Goal: Task Accomplishment & Management: Manage account settings

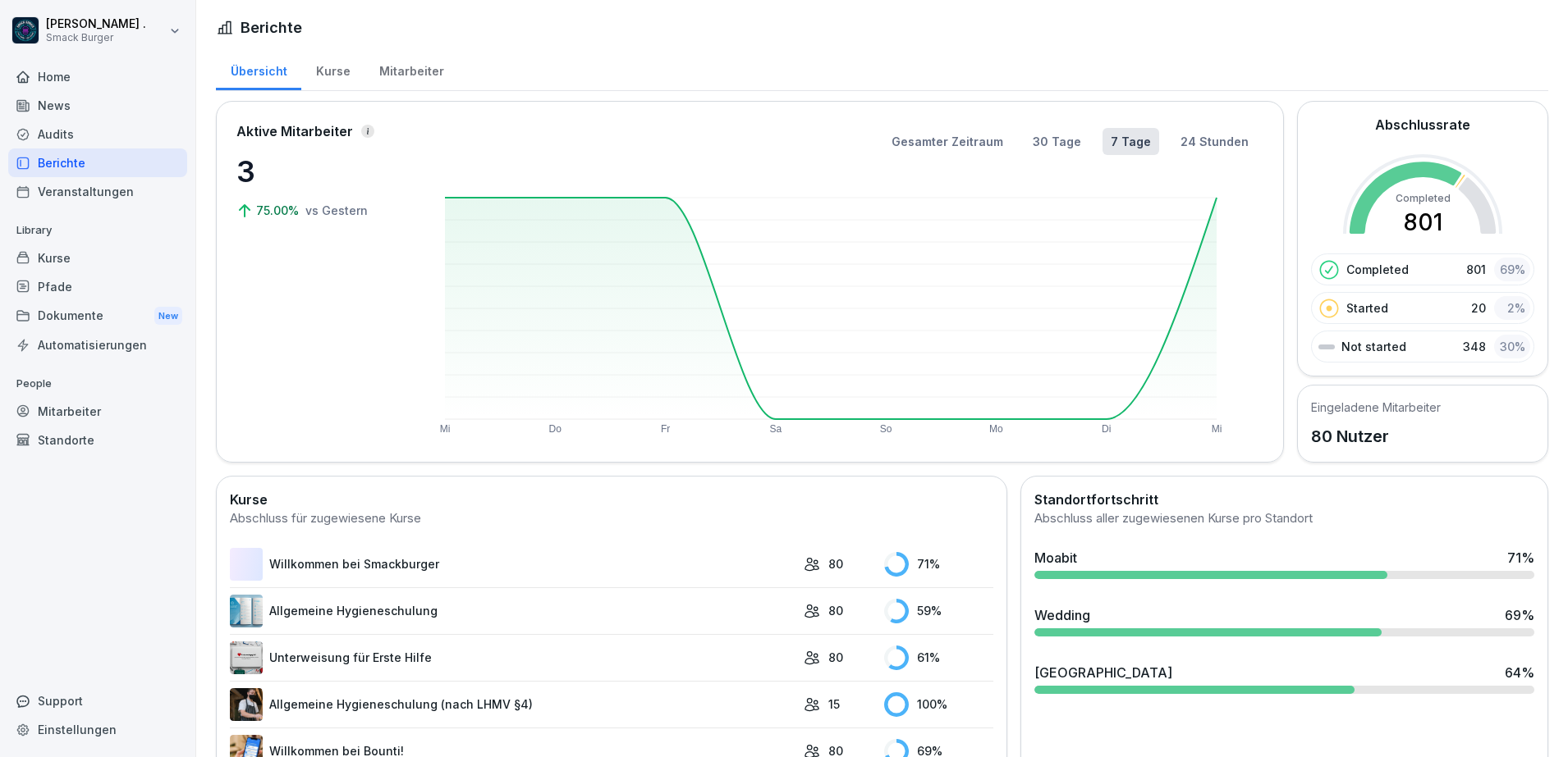
click at [72, 142] on div "Audits" at bounding box center [98, 134] width 179 height 29
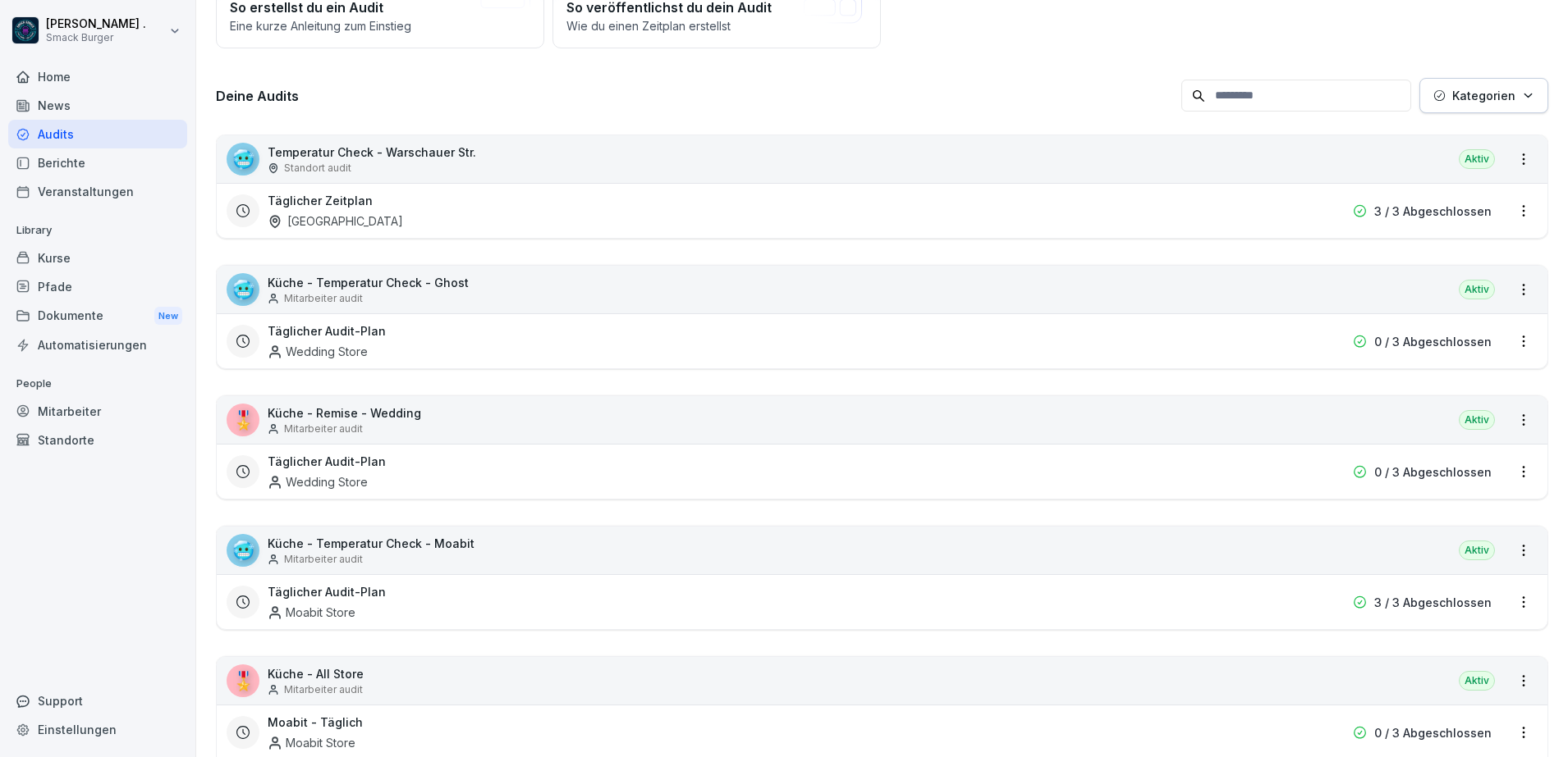
scroll to position [205, 0]
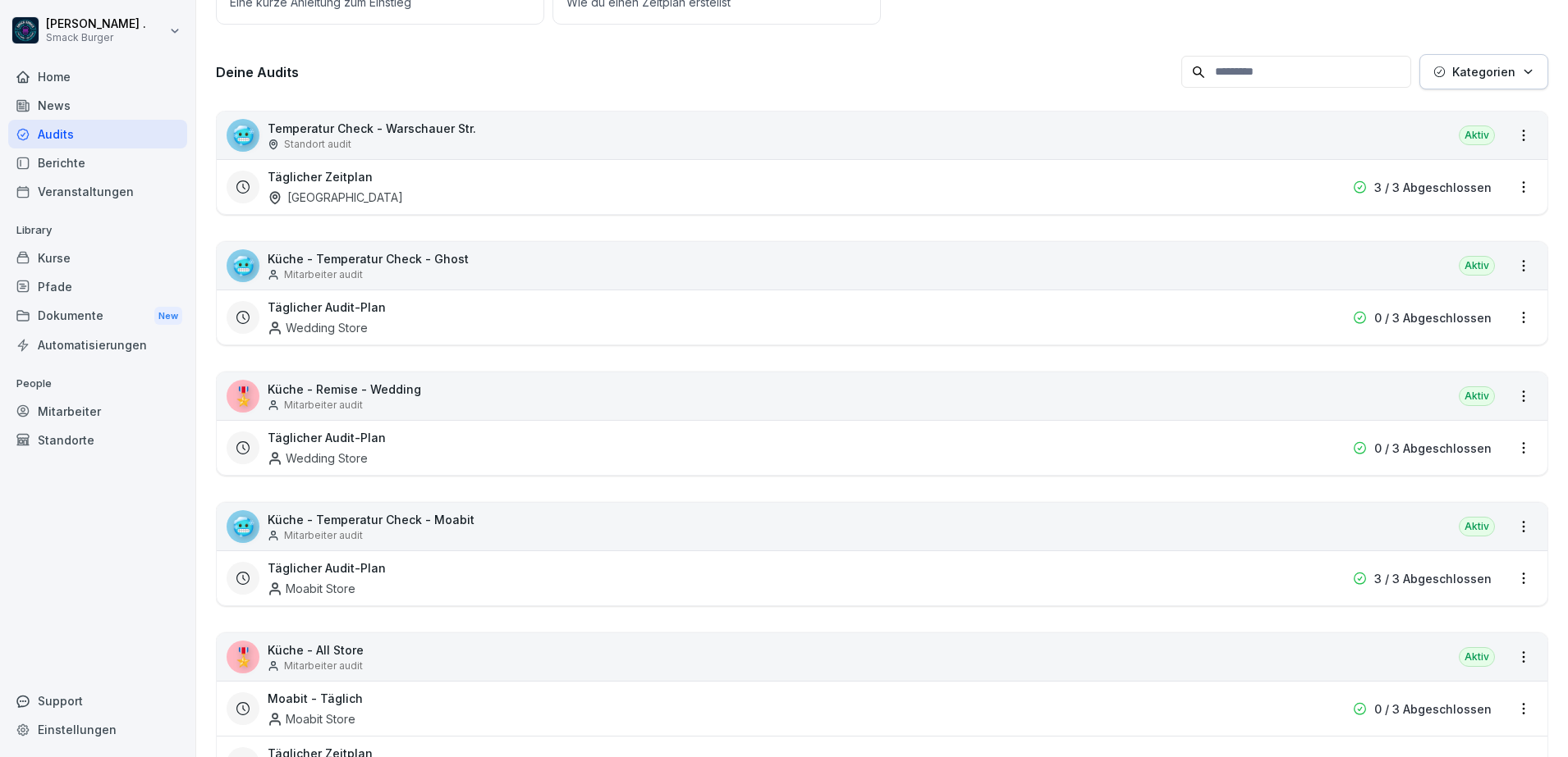
click at [494, 136] on div "🥶 Temperatur Check - [GEOGRAPHIC_DATA] Str. Standort audit Aktiv" at bounding box center [882, 135] width 1331 height 47
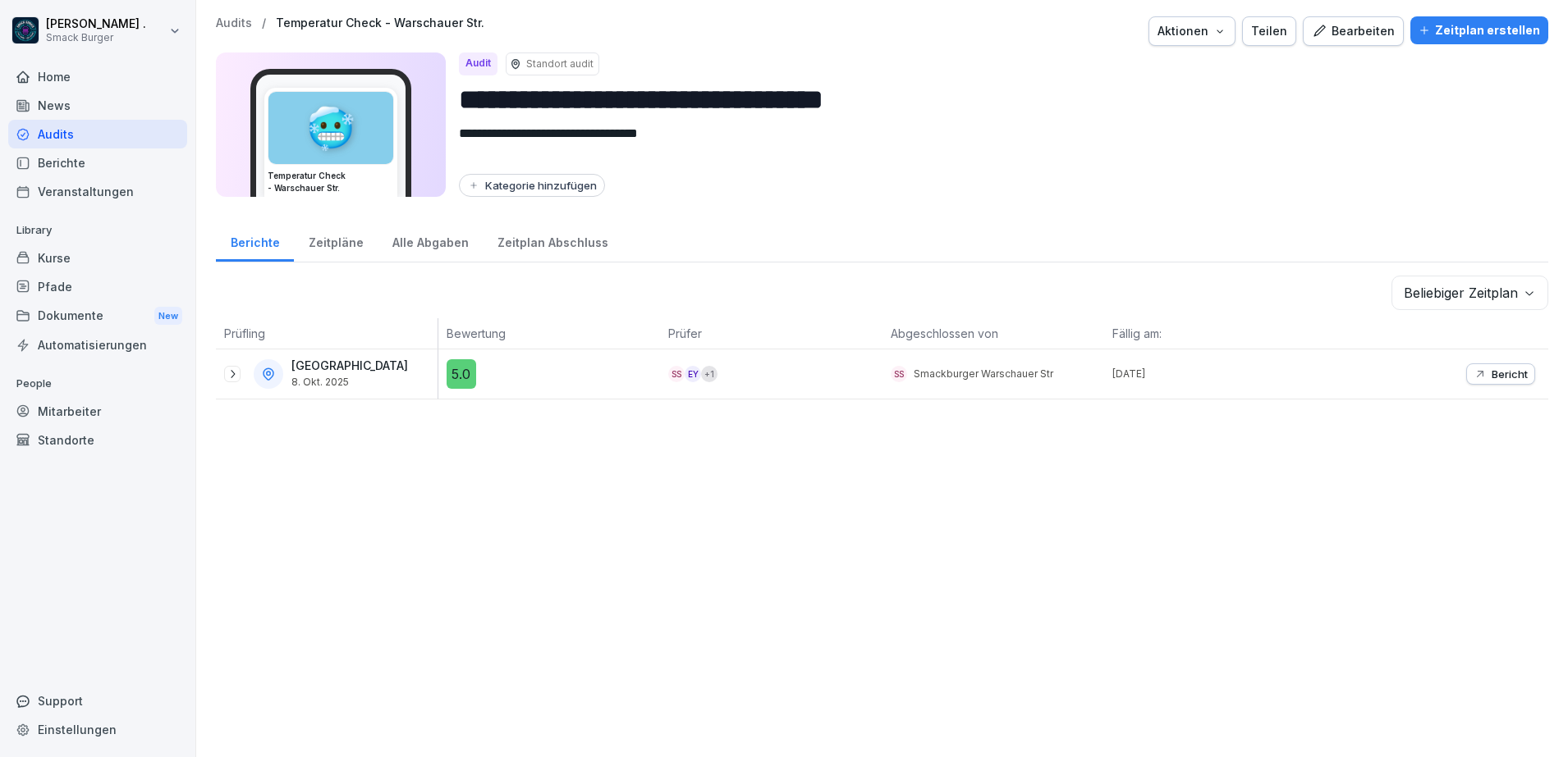
click at [1356, 35] on div "Bearbeiten" at bounding box center [1353, 32] width 83 height 18
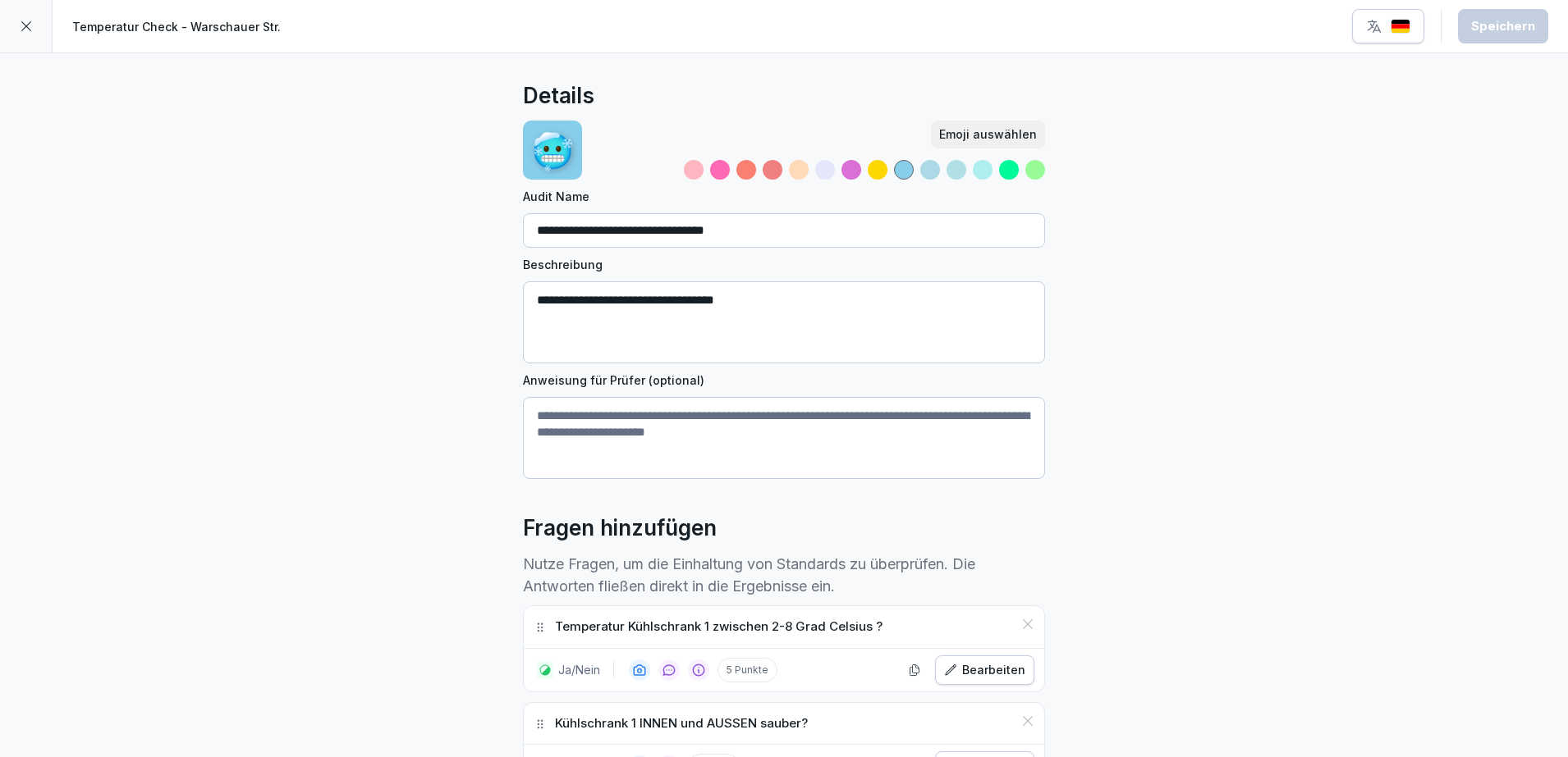
click at [13, 24] on div at bounding box center [26, 26] width 52 height 52
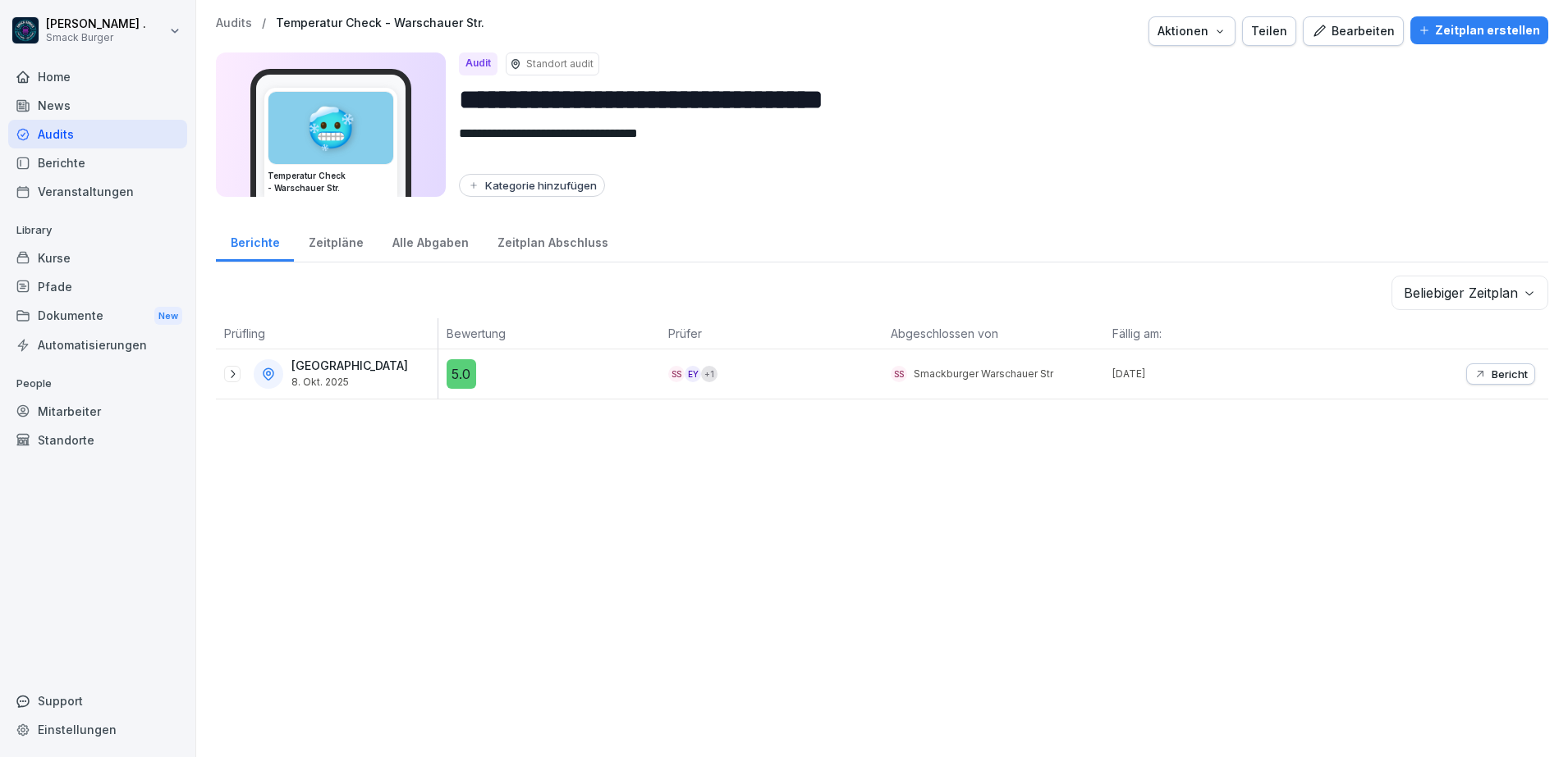
click at [838, 516] on div "**********" at bounding box center [882, 378] width 1372 height 757
click at [226, 22] on p "Audits" at bounding box center [233, 24] width 36 height 14
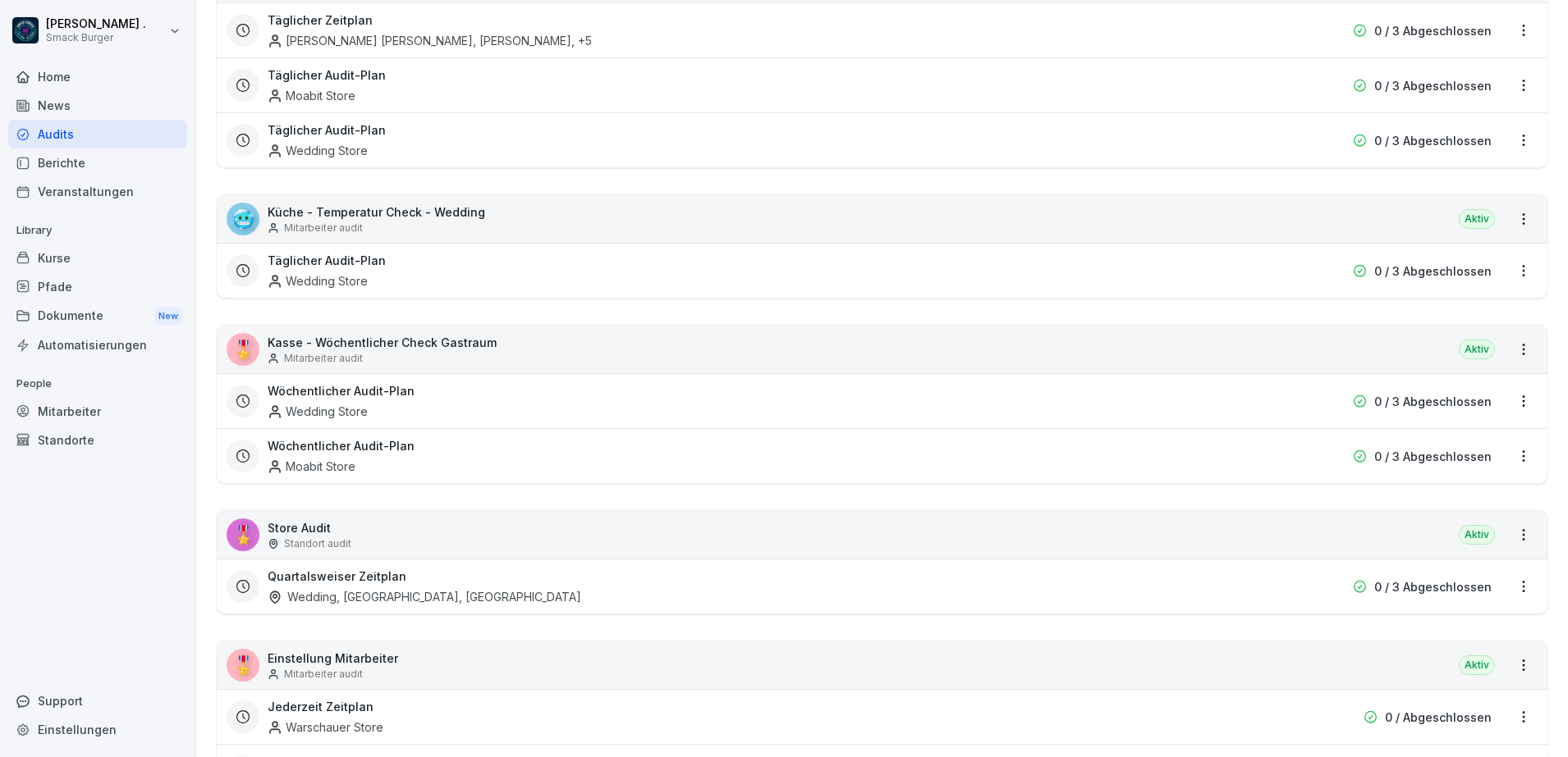
scroll to position [1128, 0]
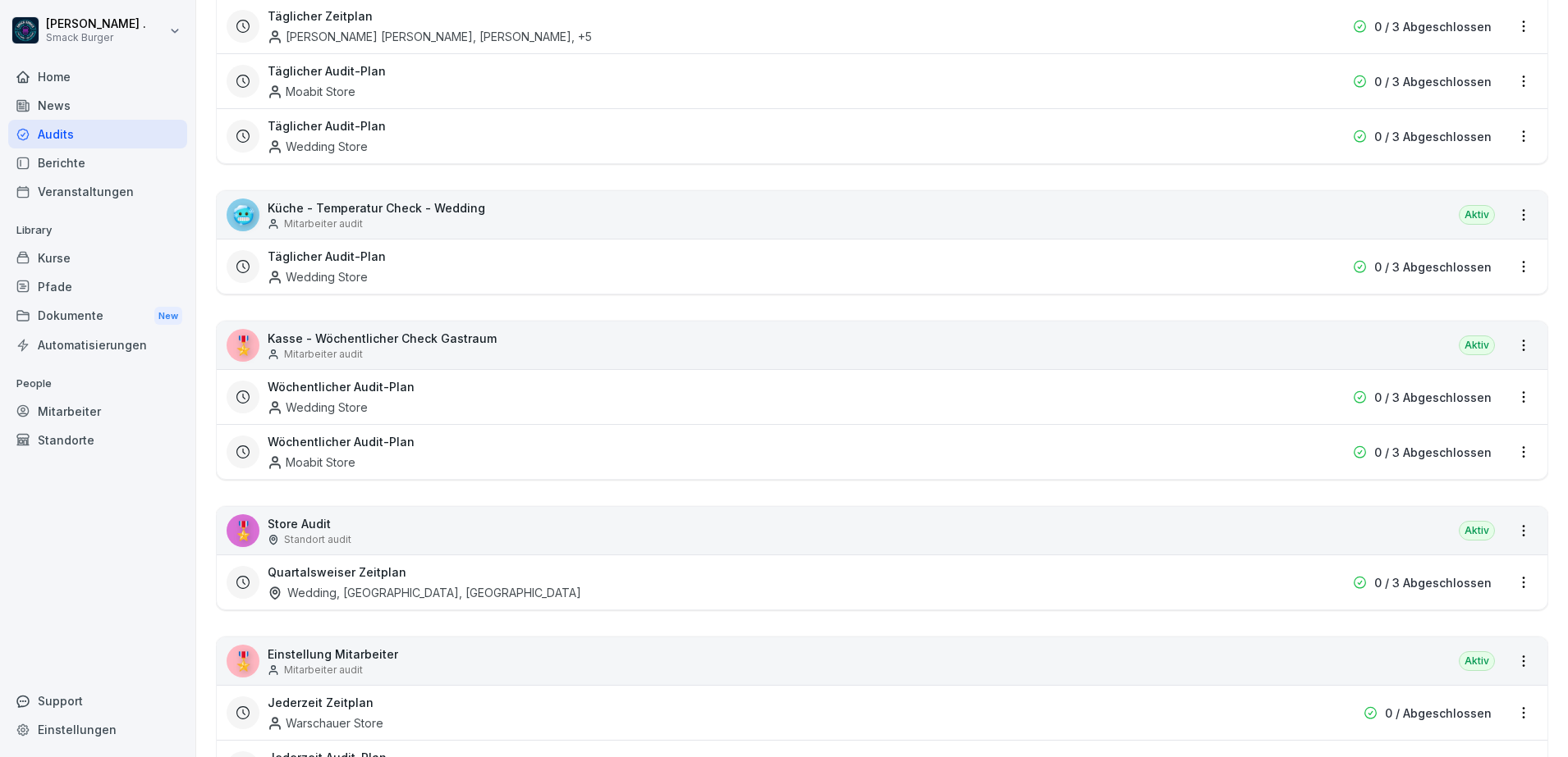
click at [474, 451] on div "Wöchentlicher Audit-Plan Moabit Store" at bounding box center [777, 452] width 1018 height 37
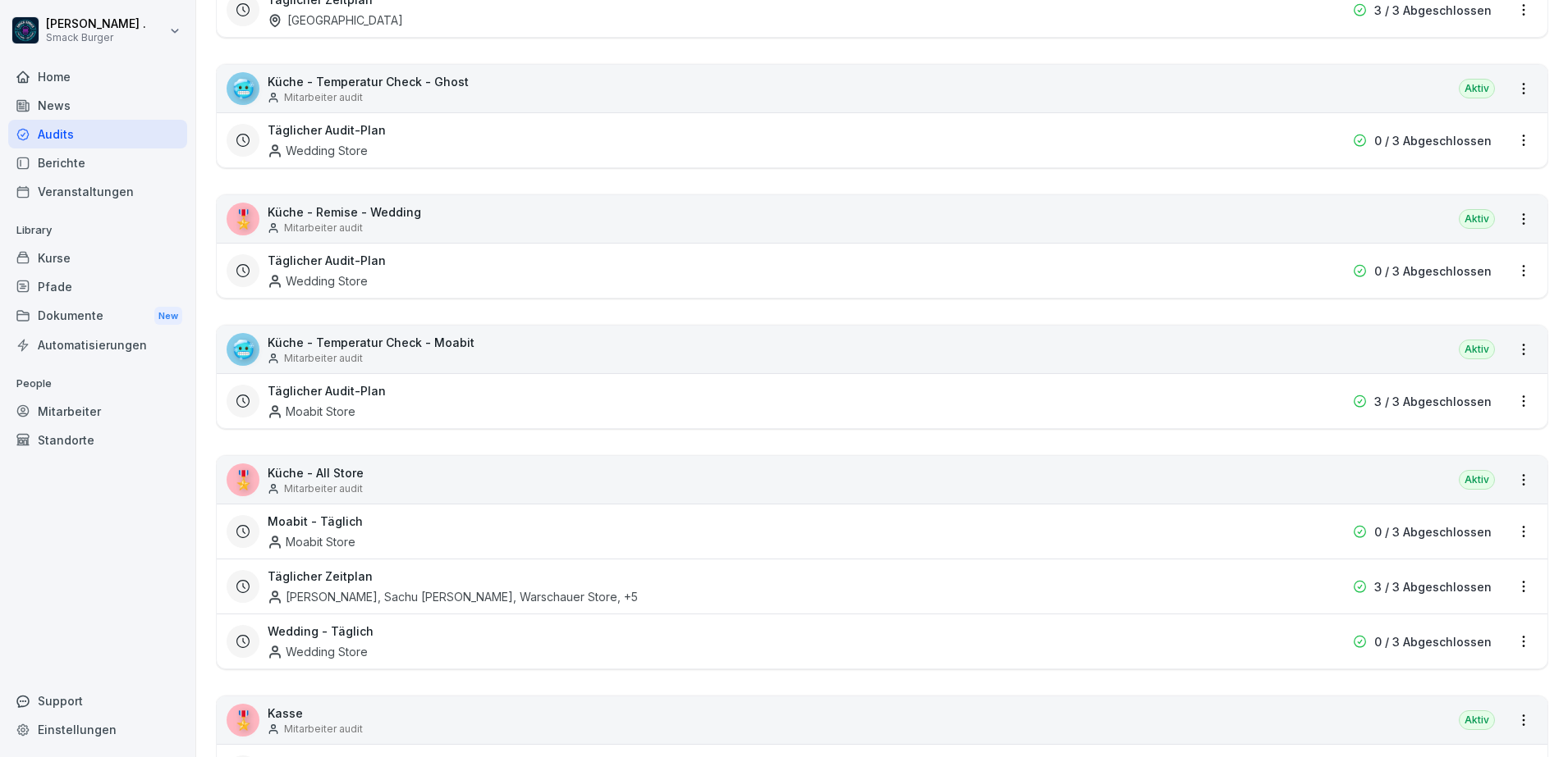
scroll to position [410, 0]
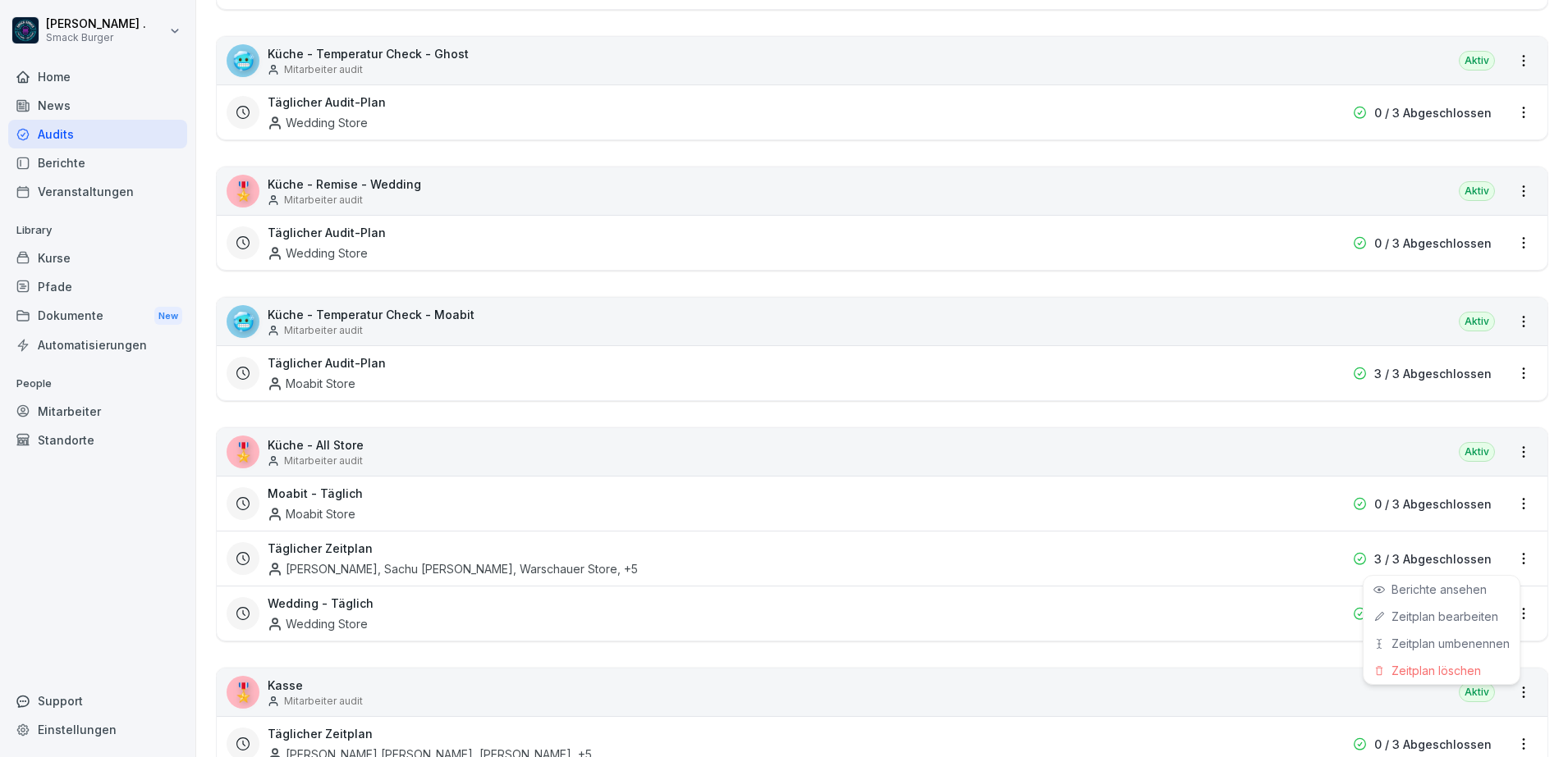
click at [1517, 556] on html "[PERSON_NAME] . Smack Burger Home News Audits Berichte Veranstaltungen Library …" at bounding box center [784, 378] width 1568 height 757
click at [1168, 576] on html "[PERSON_NAME] . Smack Burger Home News Audits Berichte Veranstaltungen Library …" at bounding box center [784, 378] width 1568 height 757
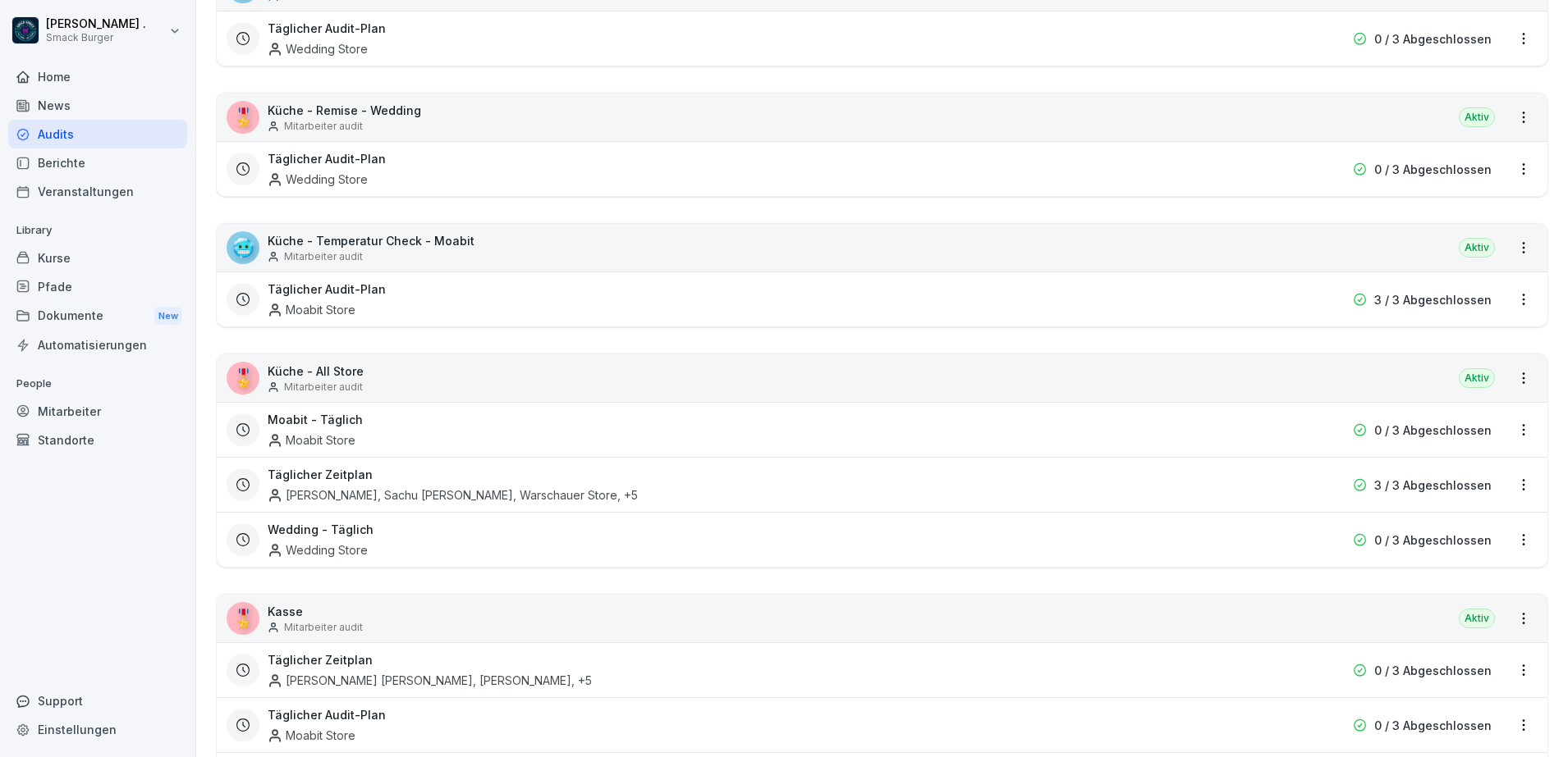
scroll to position [513, 0]
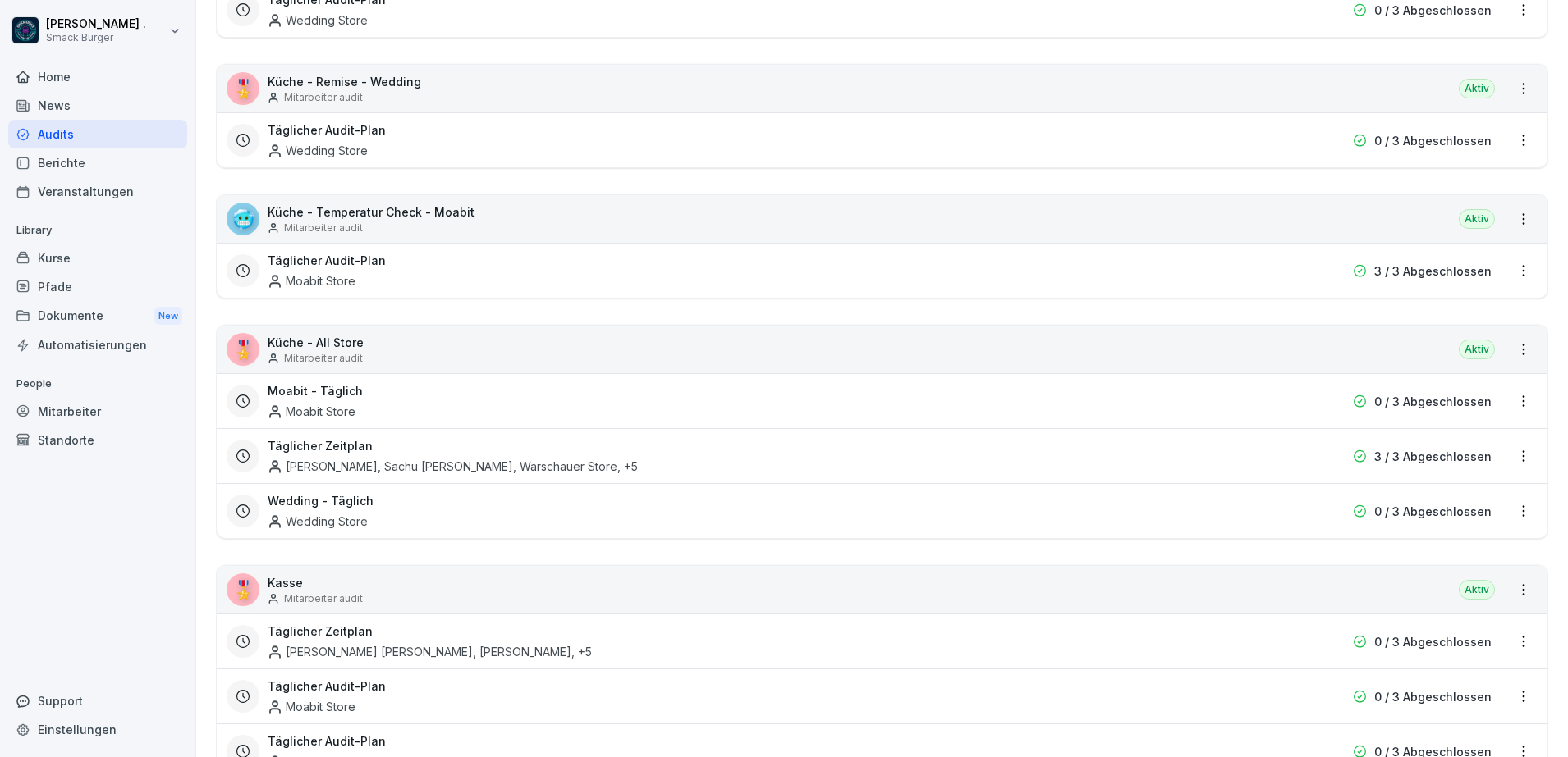
click at [1507, 343] on html "[PERSON_NAME] . Smack Burger Home News Audits Berichte Veranstaltungen Library …" at bounding box center [784, 378] width 1568 height 757
click at [0, 0] on link "Alle Berichte ansehen" at bounding box center [0, 0] width 0 height 0
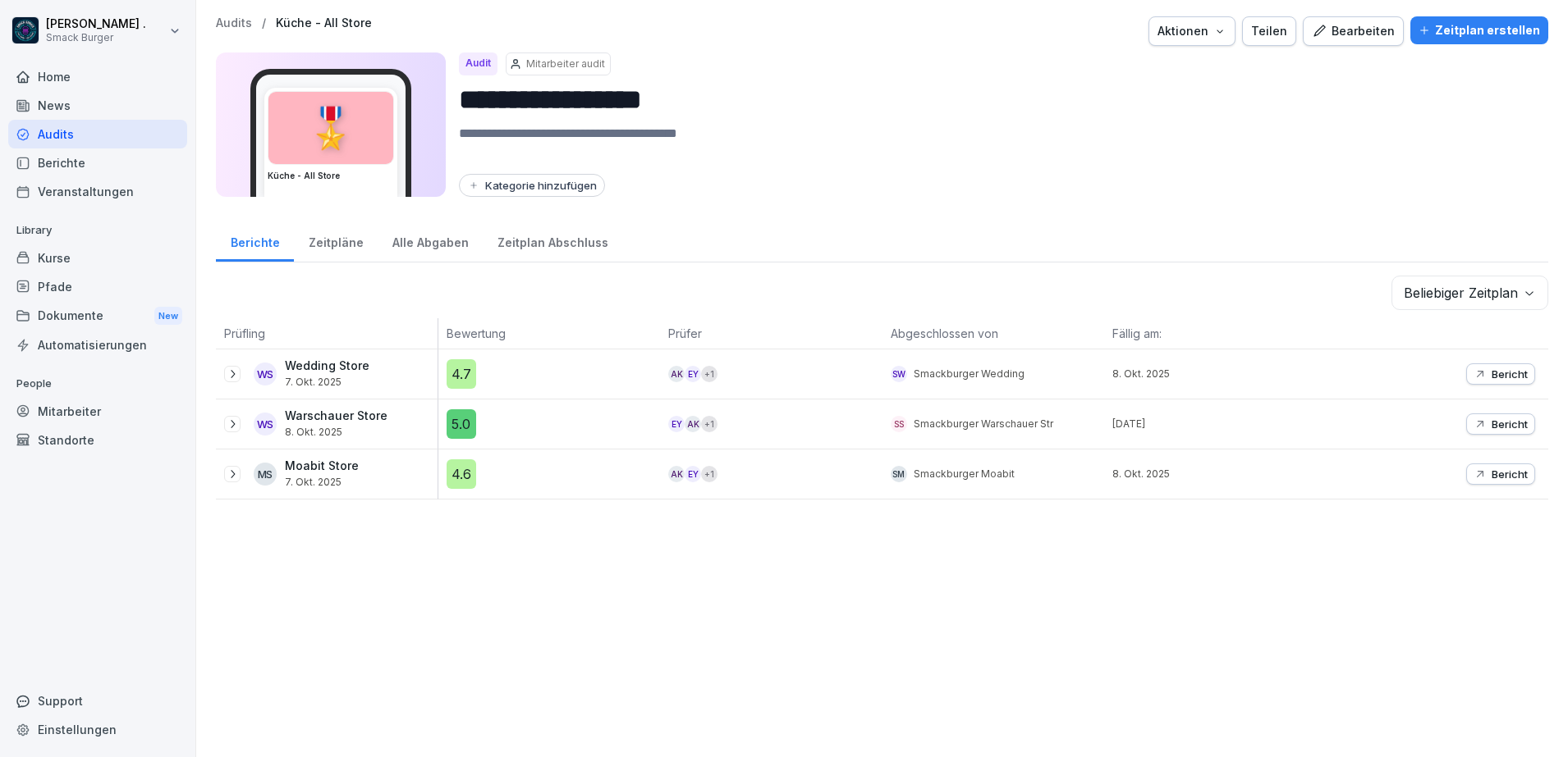
click at [89, 416] on div "Mitarbeiter" at bounding box center [98, 410] width 179 height 29
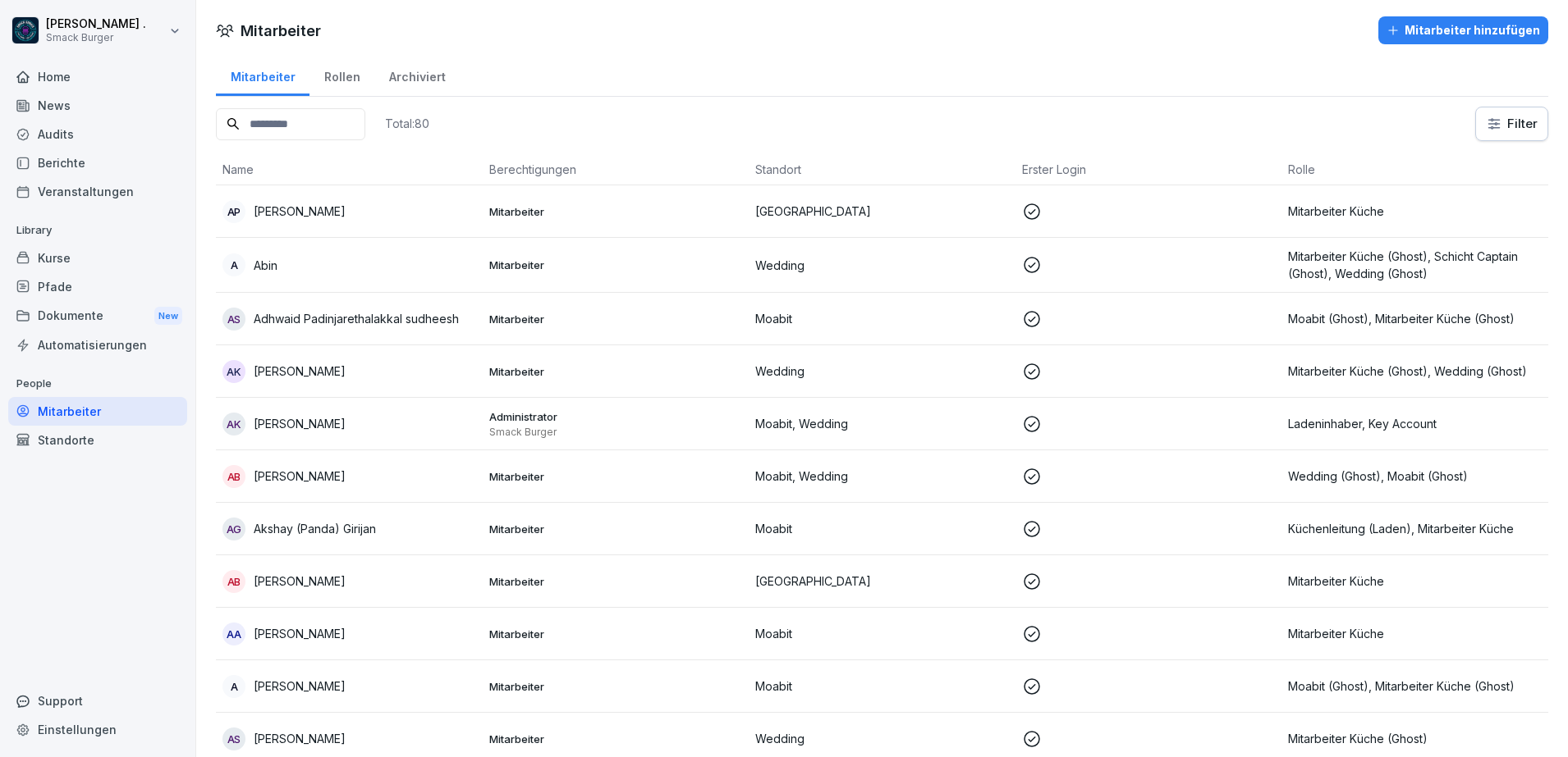
click at [1479, 42] on button "Mitarbeiter hinzufügen" at bounding box center [1463, 31] width 170 height 28
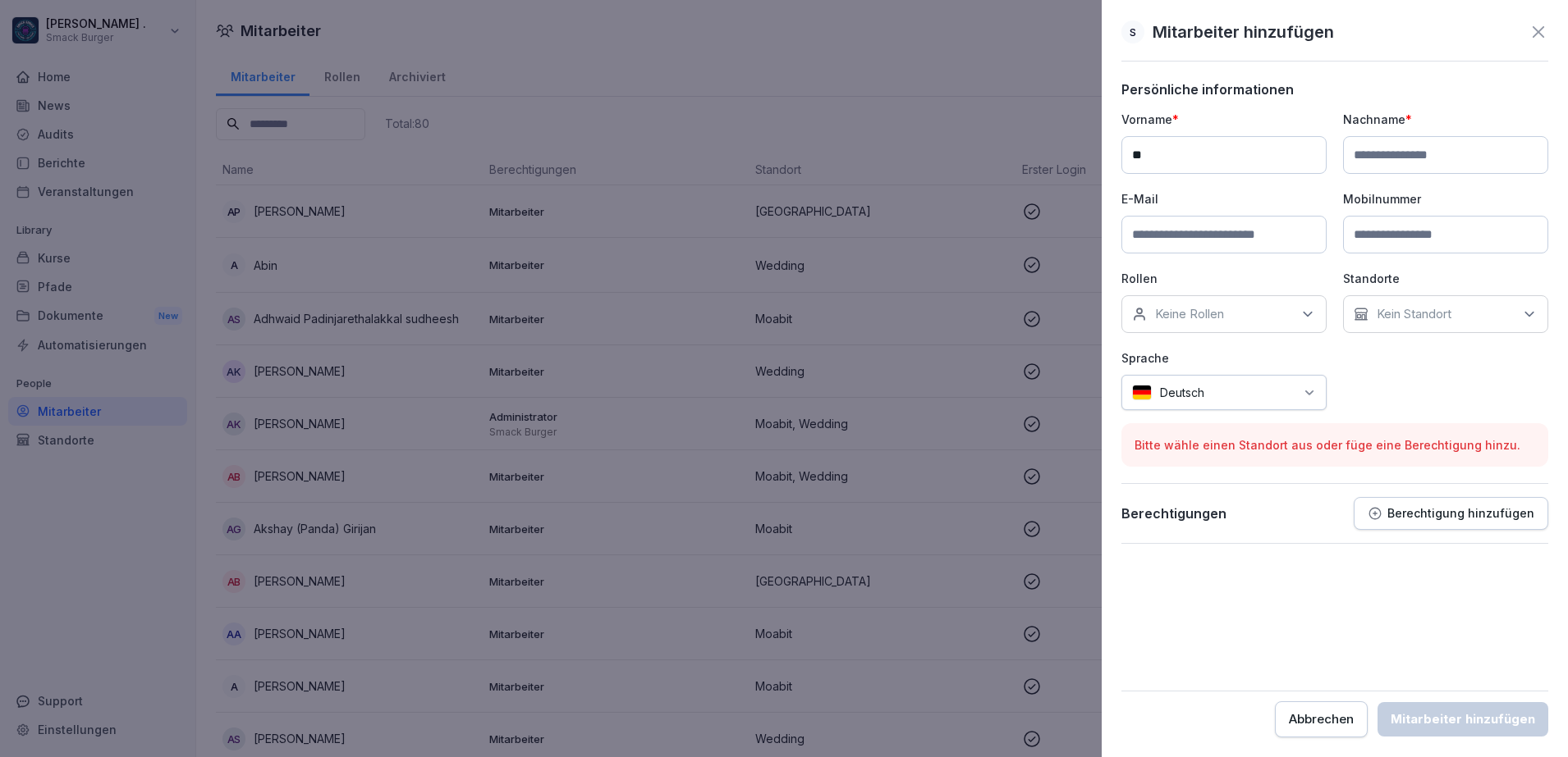
type input "*****"
type input "******"
click at [1384, 159] on input "******" at bounding box center [1446, 155] width 205 height 37
click at [1211, 158] on input "*****" at bounding box center [1223, 155] width 205 height 37
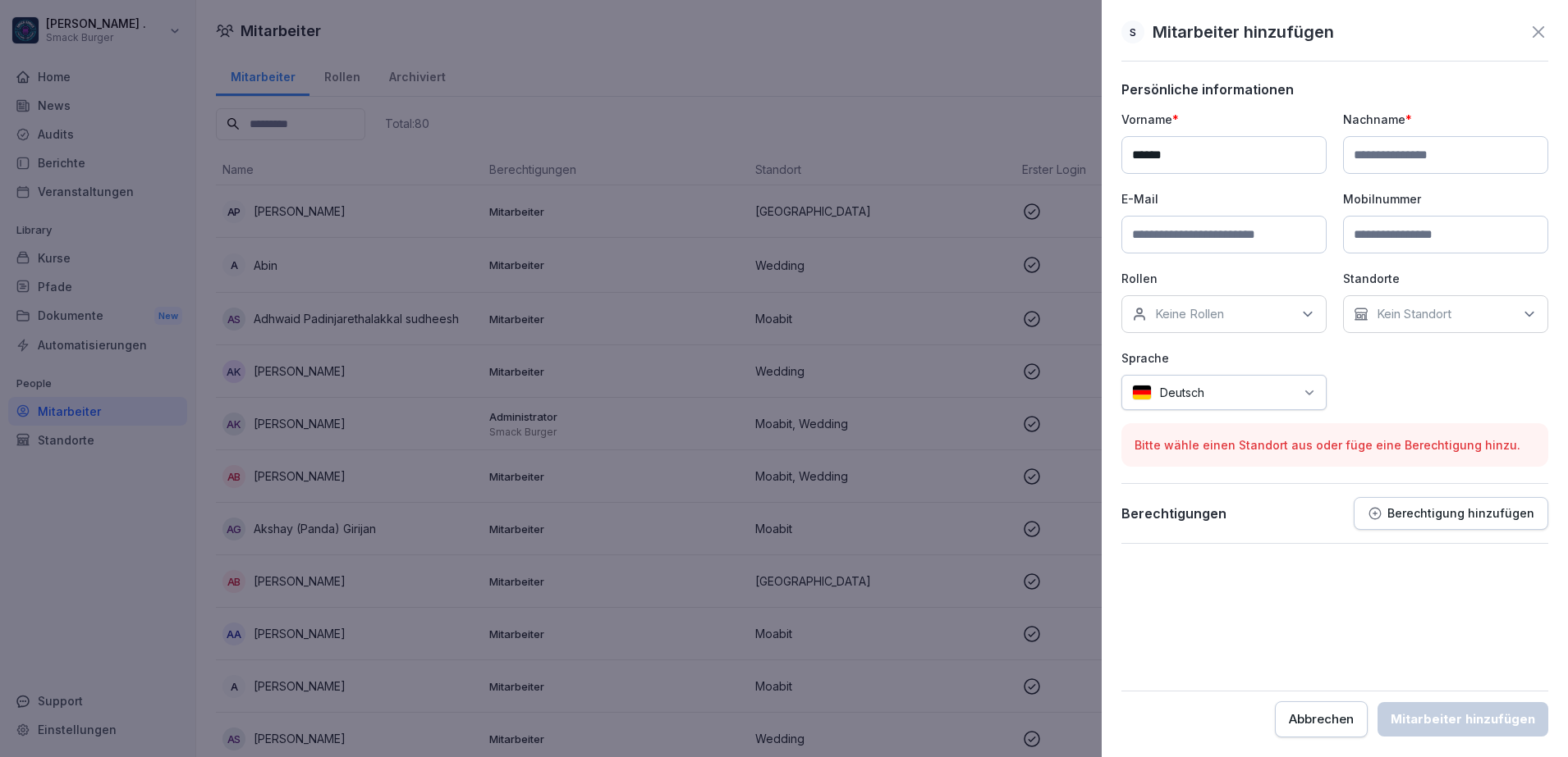
paste input "*******"
type input "**********"
click at [1368, 152] on input at bounding box center [1446, 155] width 205 height 37
type input "*"
paste input "********"
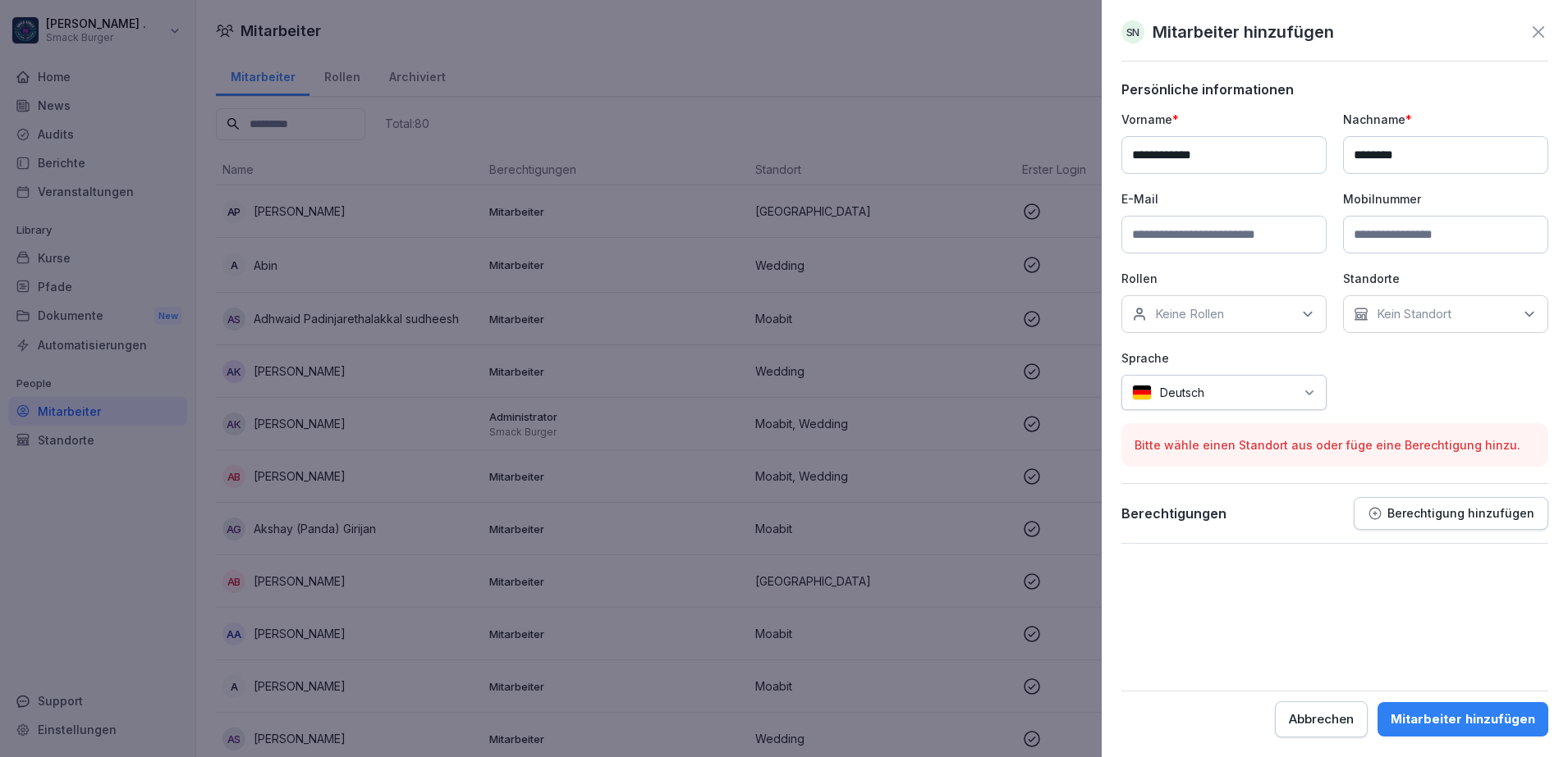
type input "********"
click at [1454, 102] on div "**********" at bounding box center [1334, 313] width 426 height 463
click at [1223, 227] on input at bounding box center [1223, 234] width 205 height 37
click at [1250, 165] on input "**********" at bounding box center [1223, 155] width 205 height 37
click at [1239, 192] on p "E-Mail" at bounding box center [1223, 199] width 205 height 18
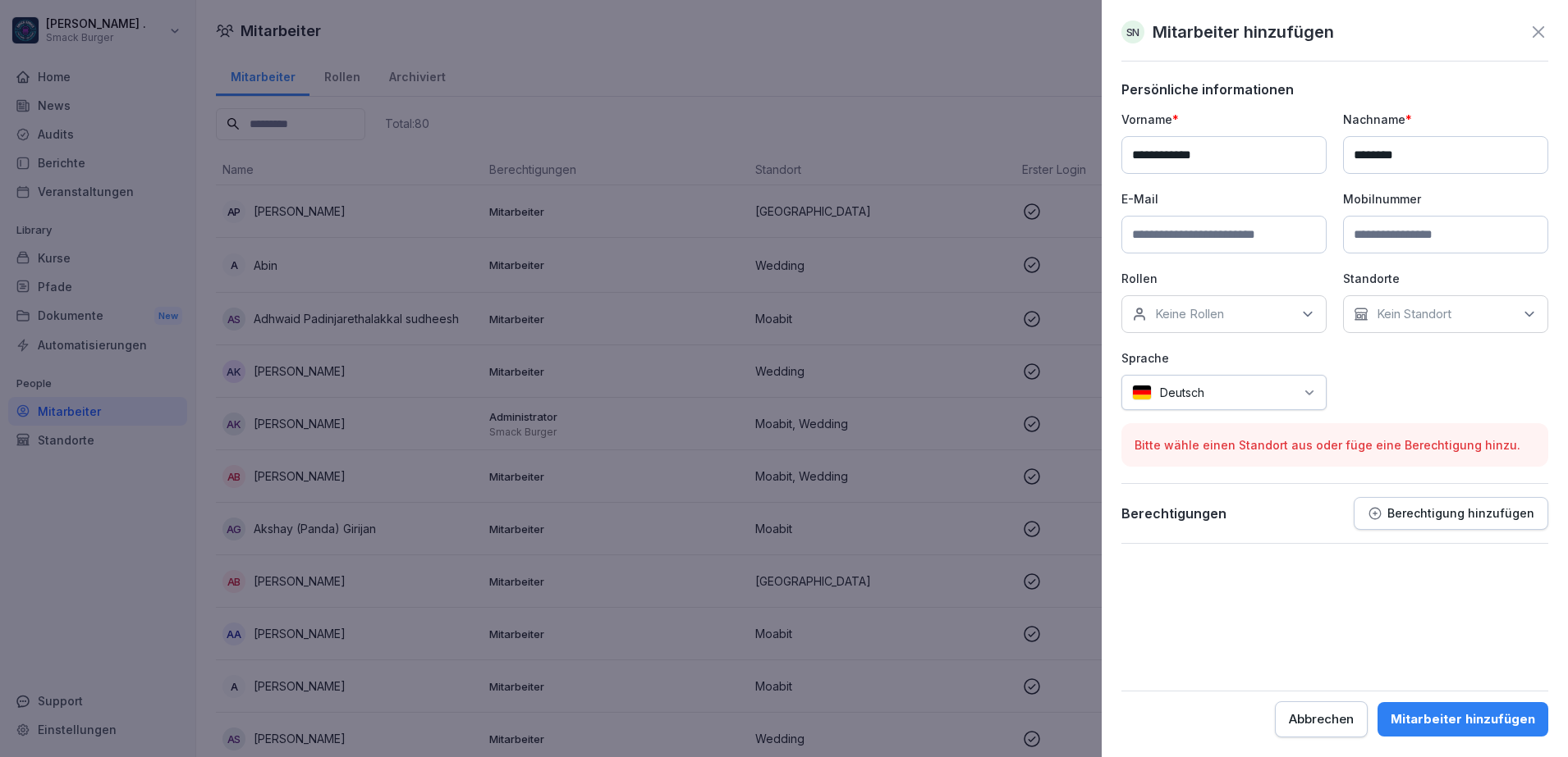
click at [1386, 244] on input at bounding box center [1446, 234] width 205 height 37
click at [1247, 188] on div "**********" at bounding box center [1334, 261] width 426 height 299
click at [1439, 320] on p "Kein Standort" at bounding box center [1414, 314] width 75 height 17
click at [1297, 276] on p "Rollen" at bounding box center [1223, 279] width 205 height 18
click at [1245, 313] on div "Keine Rollen" at bounding box center [1223, 314] width 205 height 37
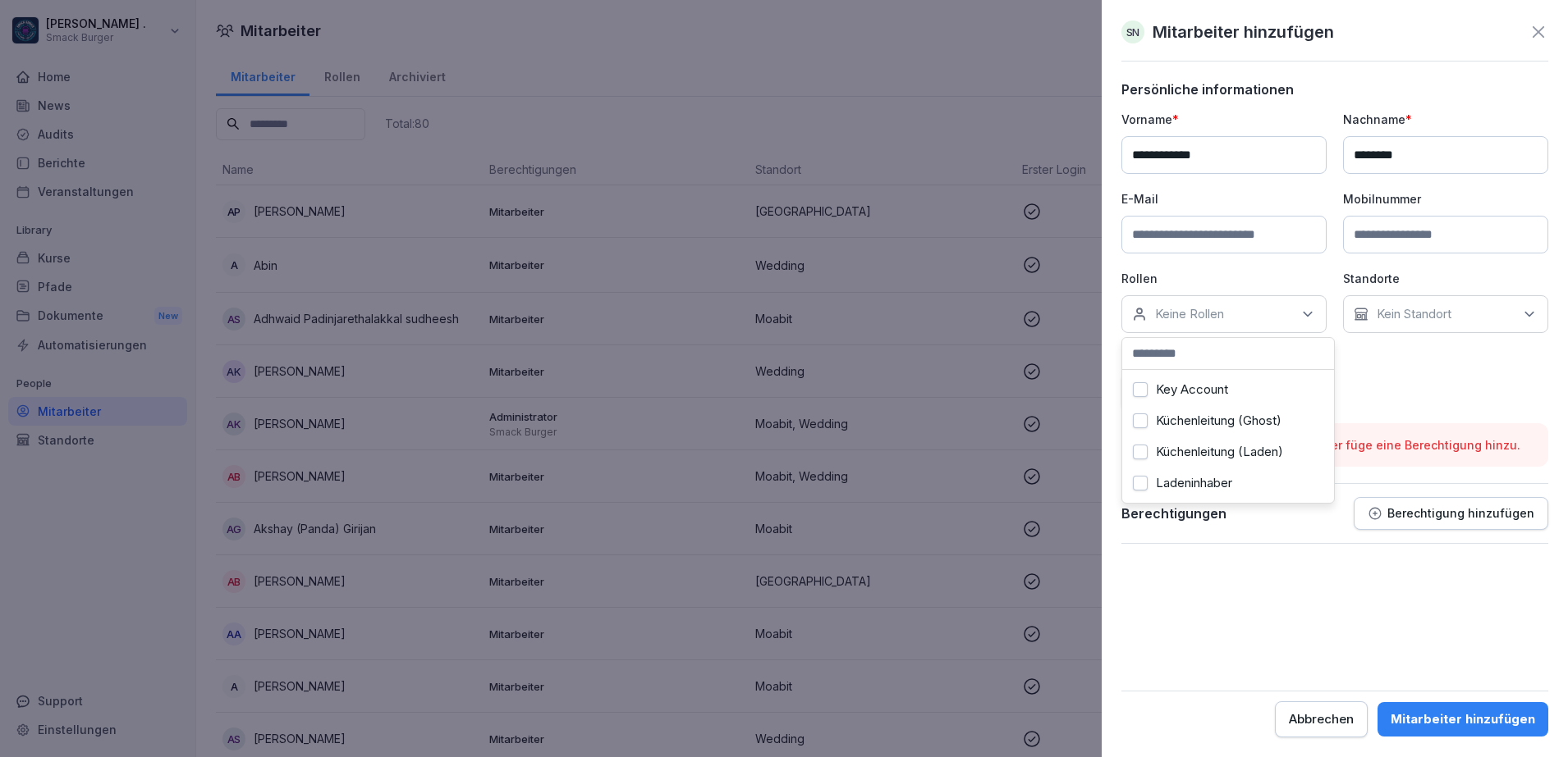
click at [1449, 390] on div "**********" at bounding box center [1334, 261] width 426 height 299
click at [1311, 317] on icon at bounding box center [1307, 314] width 17 height 17
click at [1195, 406] on div "Tablet" at bounding box center [1227, 421] width 204 height 32
click at [1474, 379] on div "**********" at bounding box center [1334, 261] width 426 height 299
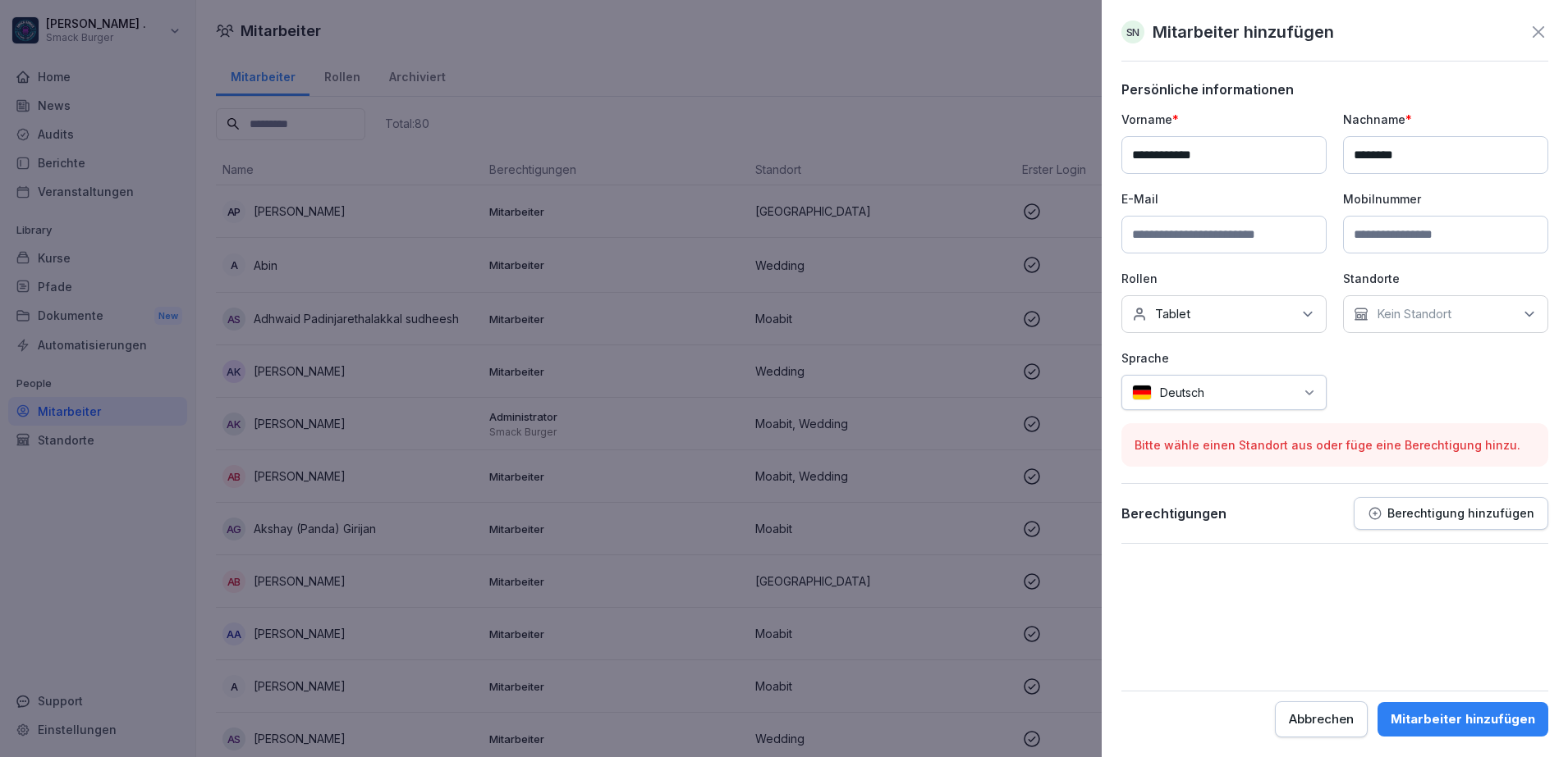
click at [1505, 718] on div "Mitarbeiter hinzufügen" at bounding box center [1463, 720] width 145 height 18
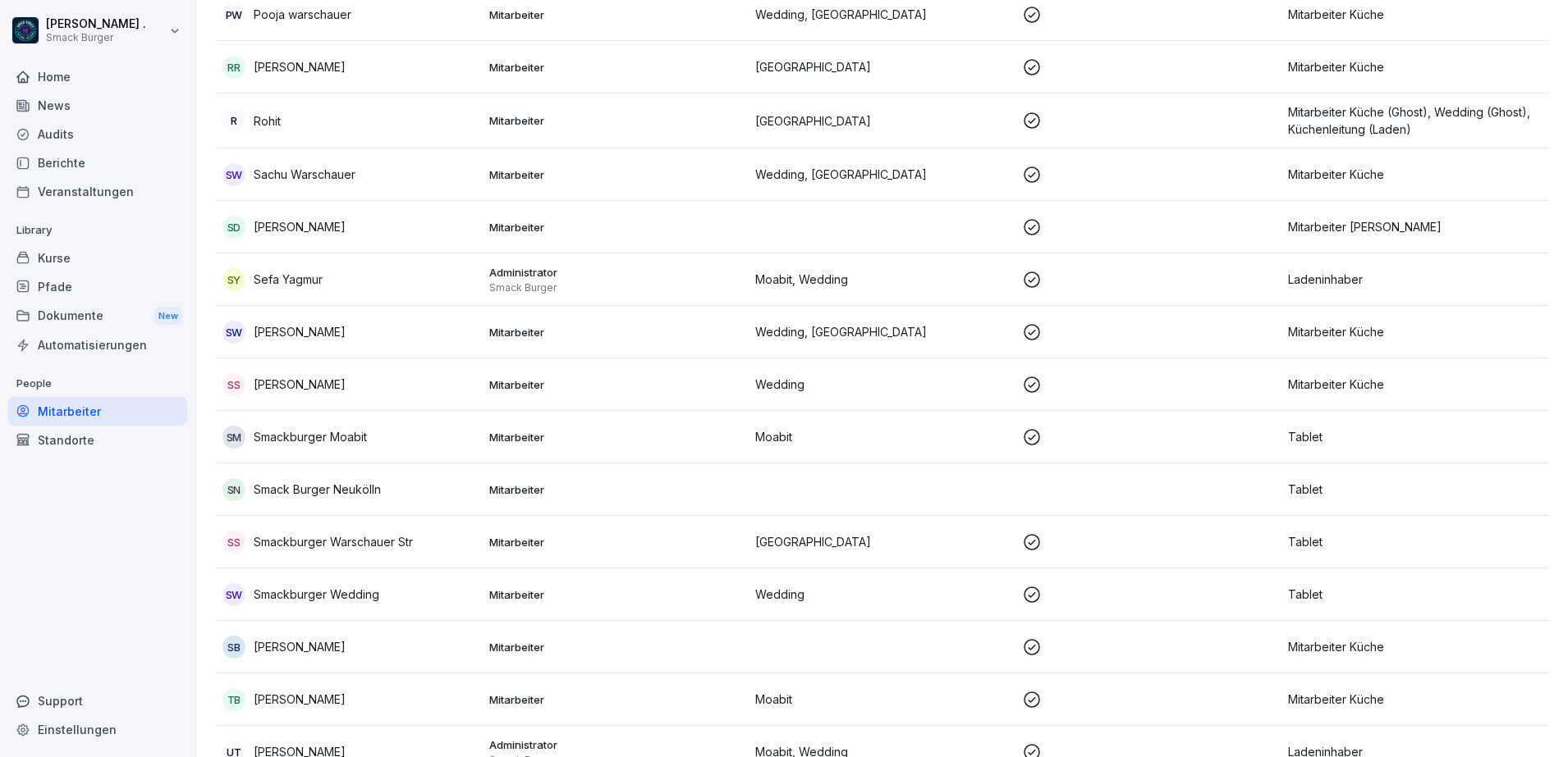
scroll to position [3589, 0]
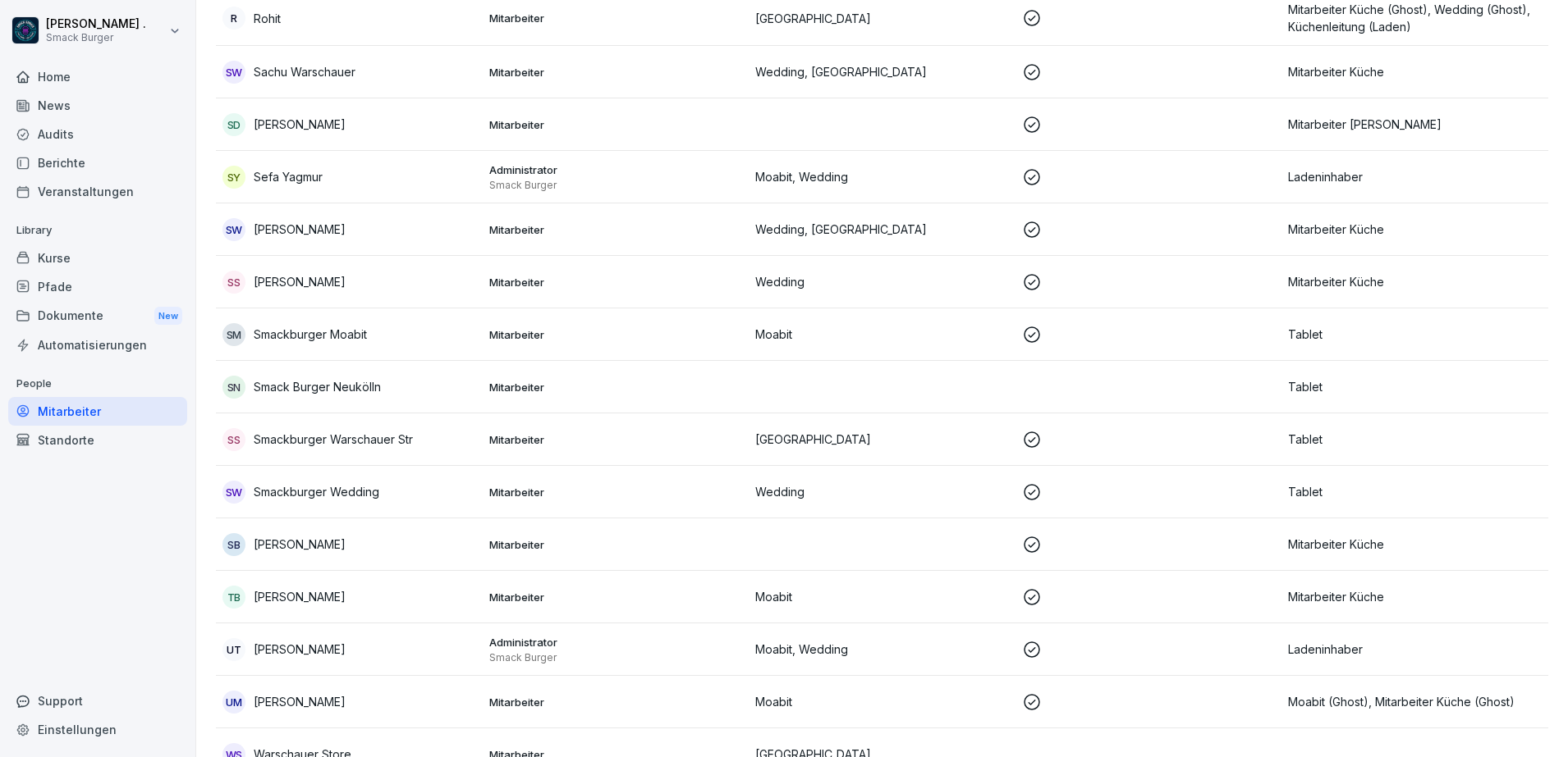
click at [66, 131] on div "Audits" at bounding box center [98, 134] width 179 height 29
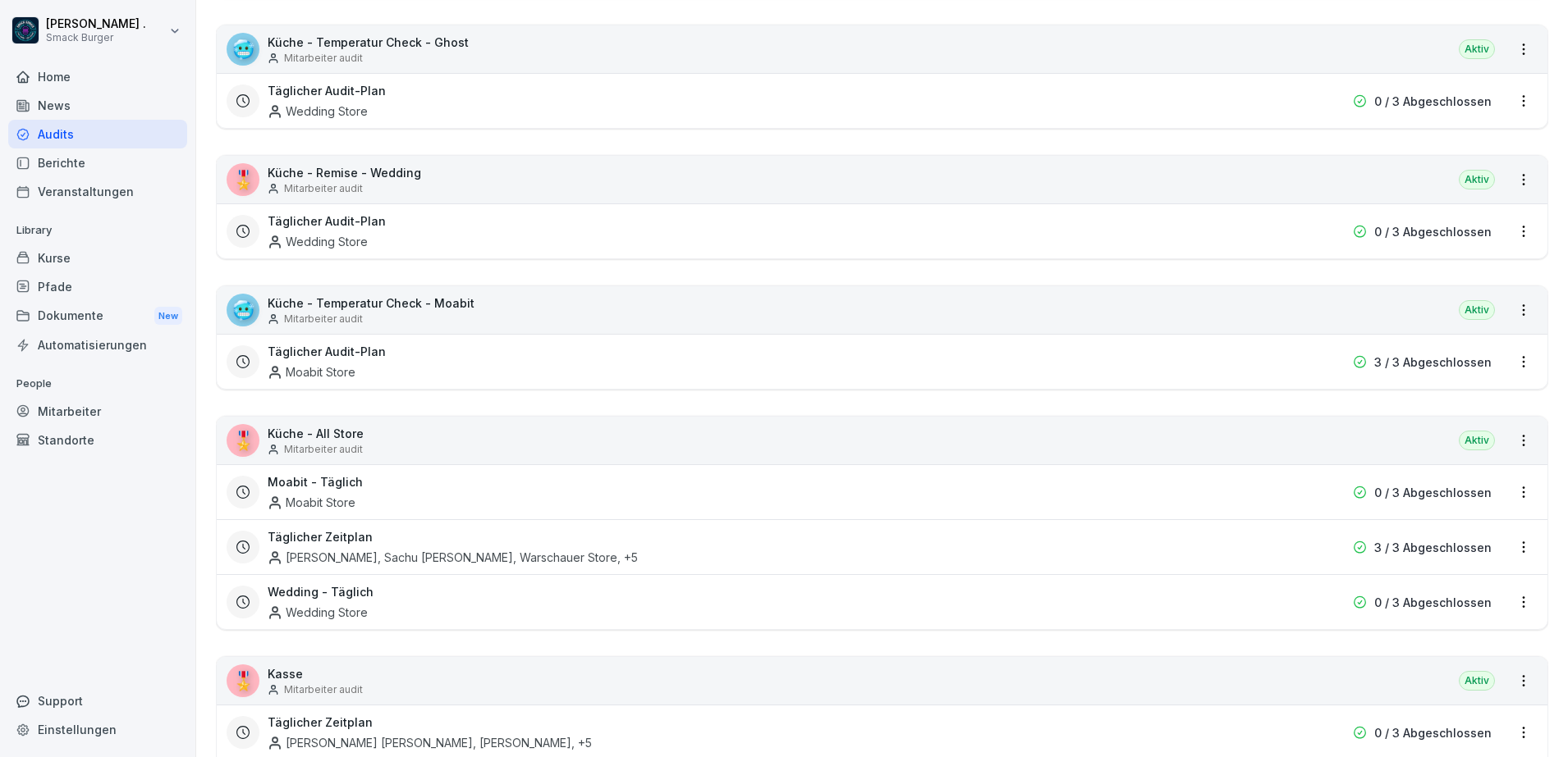
scroll to position [530, 0]
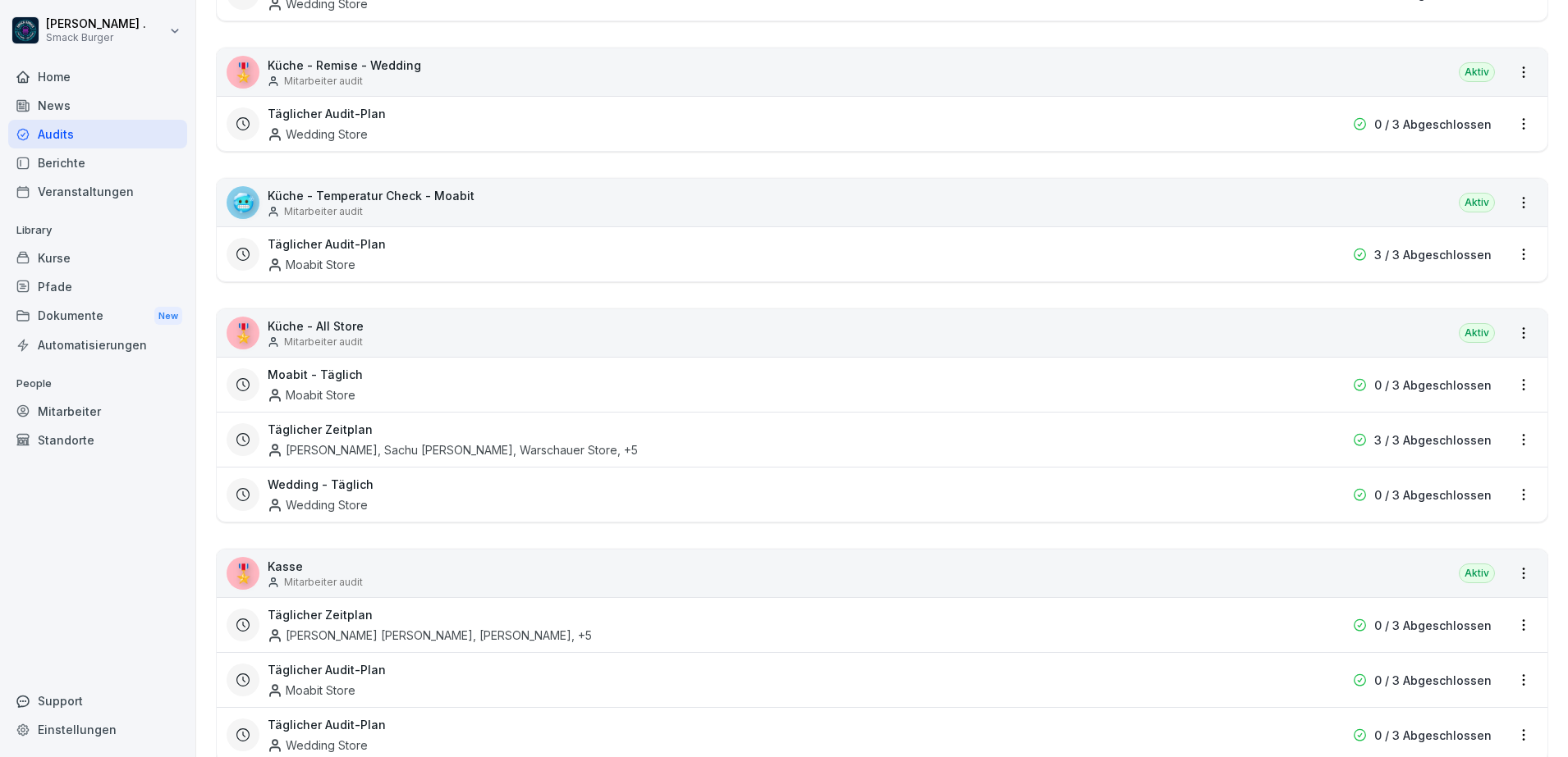
click at [338, 328] on p "Küche - All Store" at bounding box center [316, 327] width 97 height 18
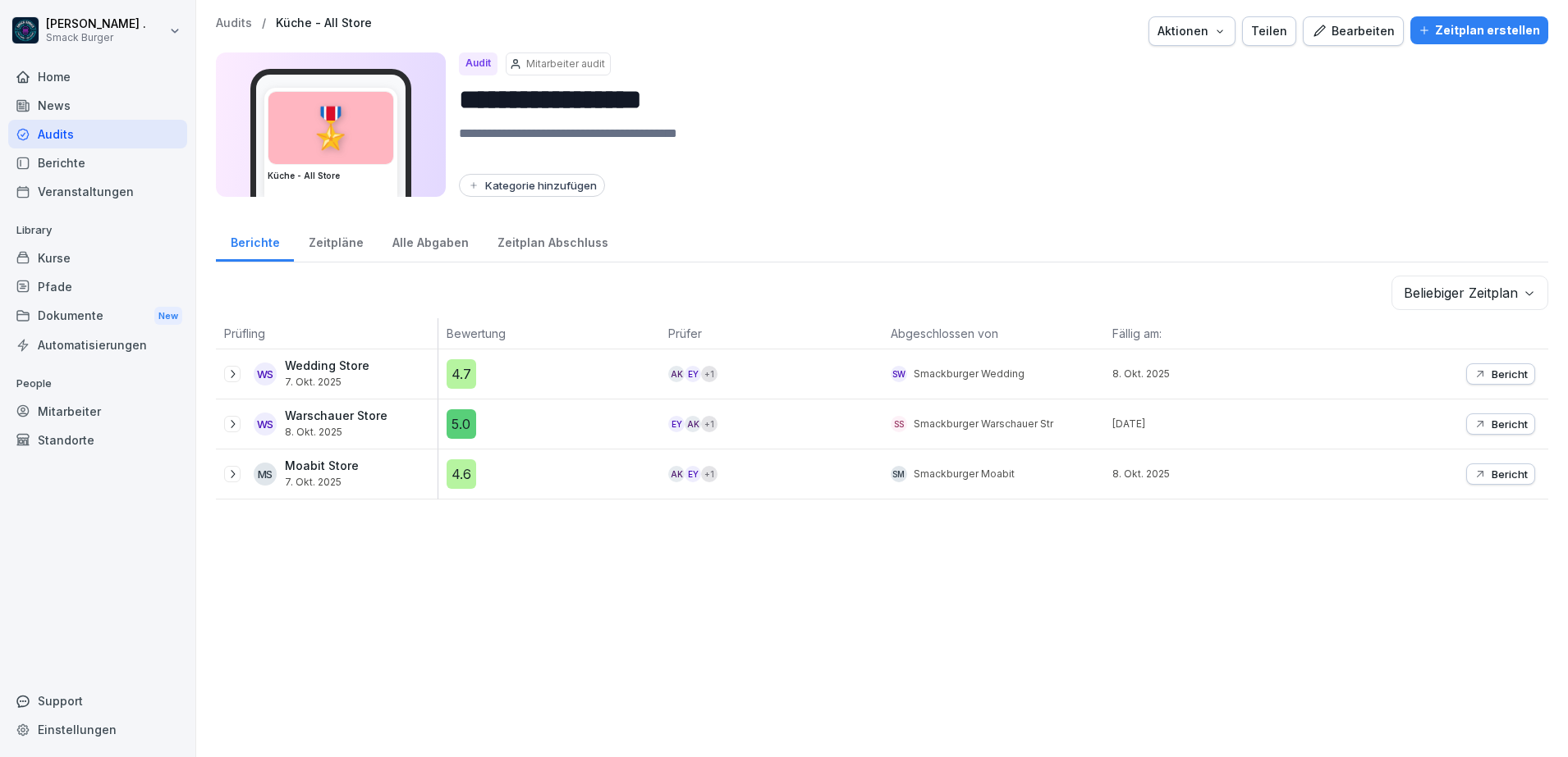
click at [1359, 32] on div "Bearbeiten" at bounding box center [1353, 32] width 83 height 18
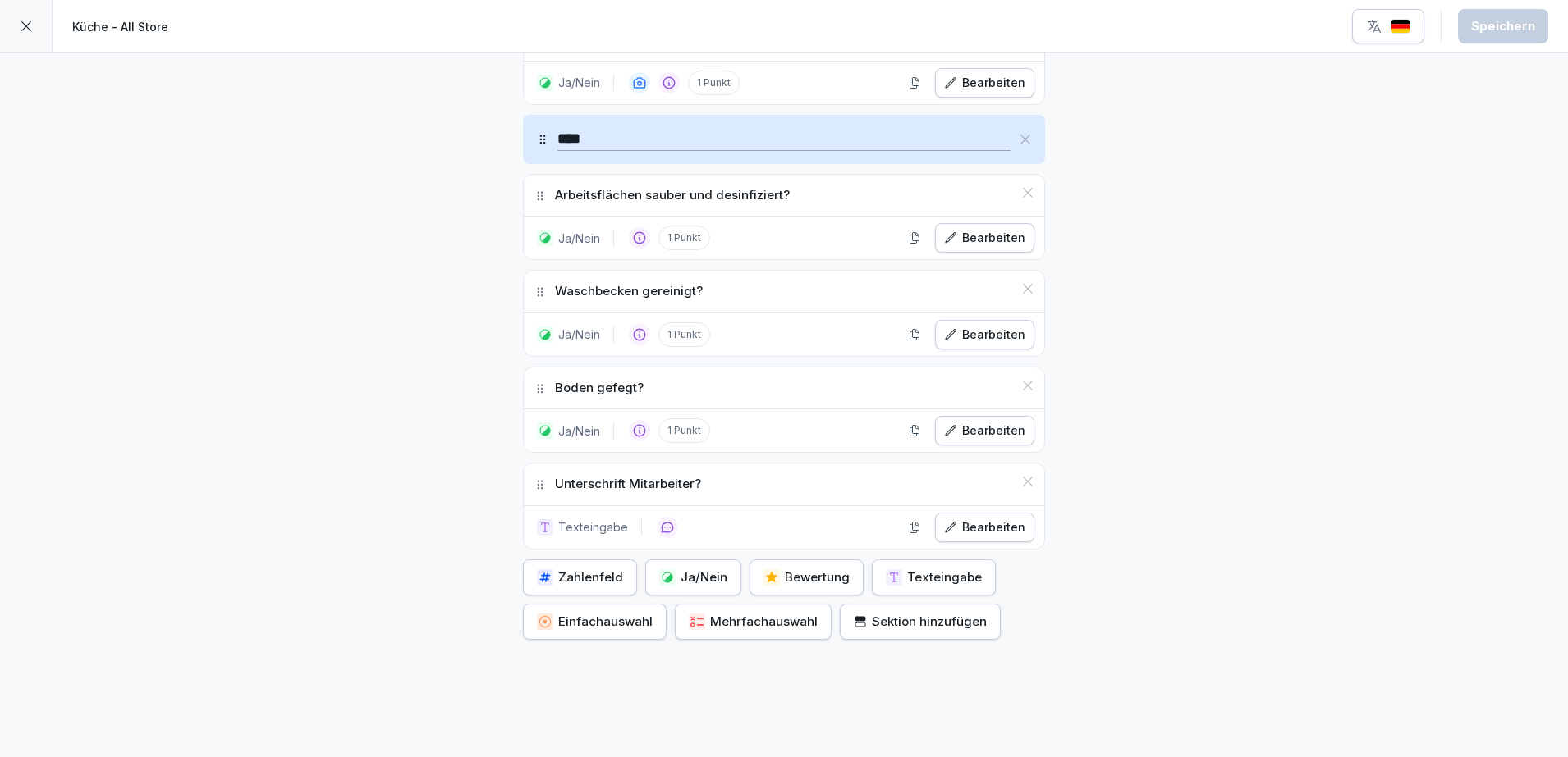
scroll to position [6026, 0]
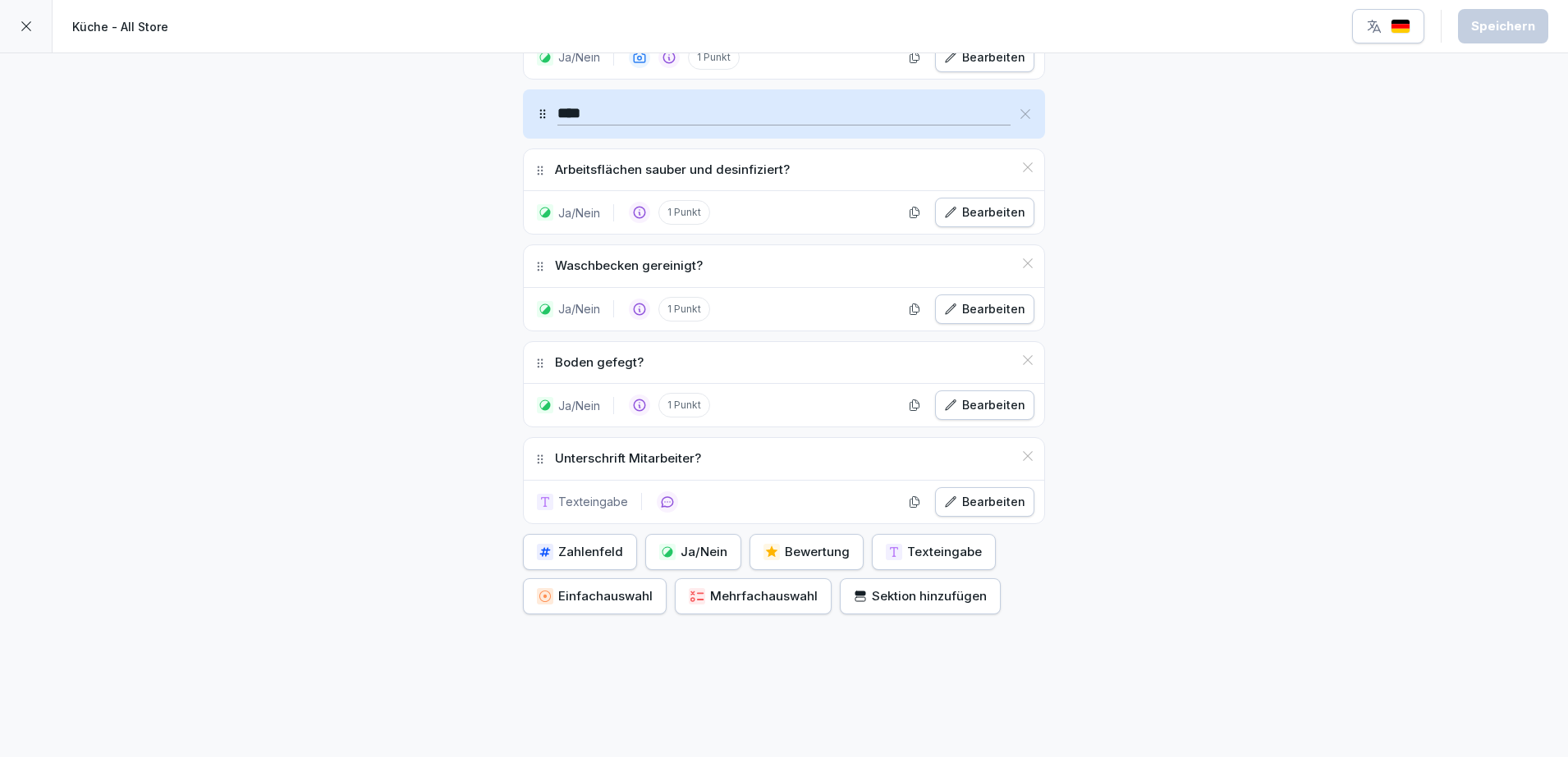
click at [27, 30] on icon at bounding box center [26, 26] width 13 height 13
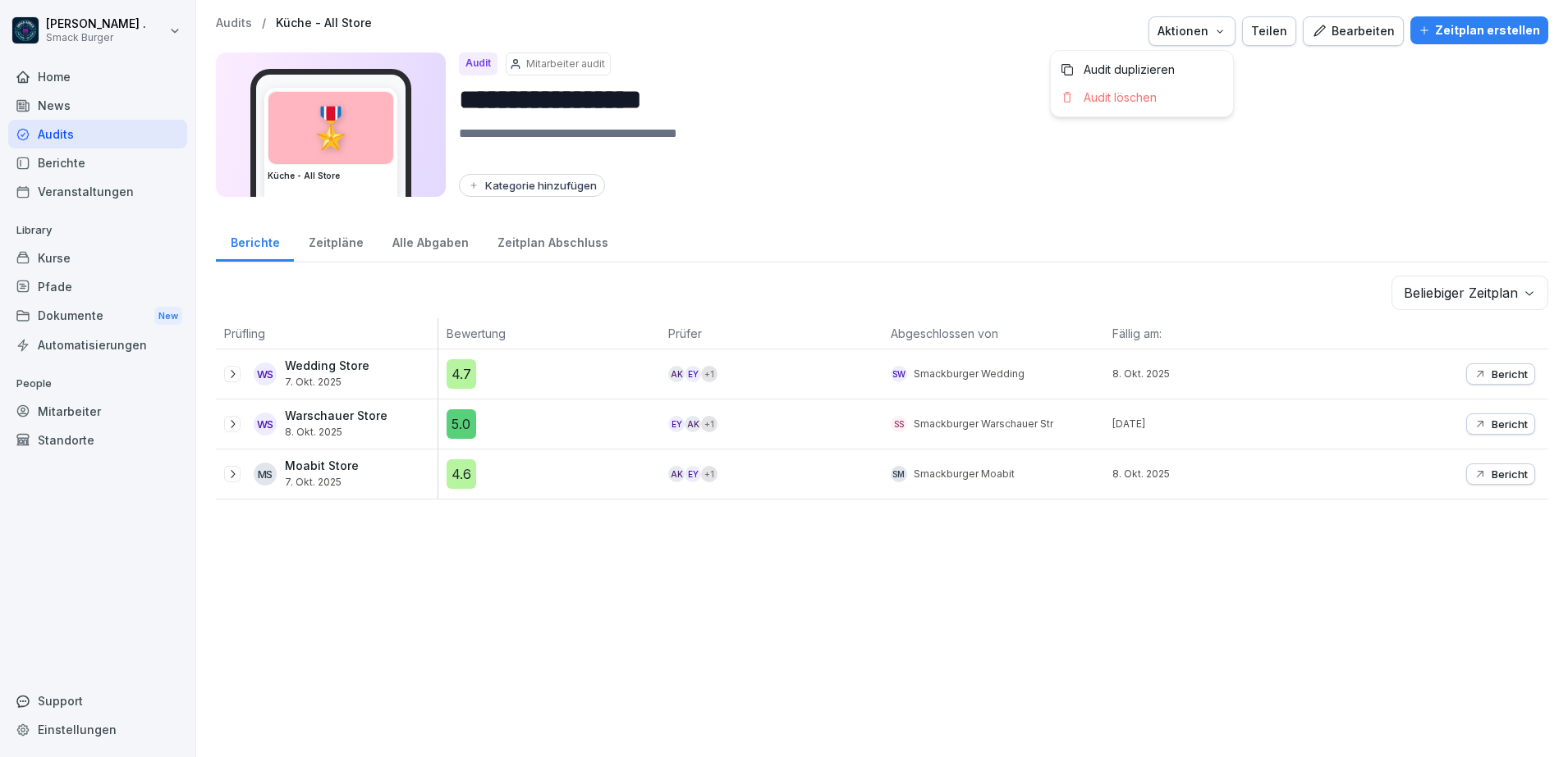
click at [1208, 32] on div "Aktionen" at bounding box center [1192, 32] width 69 height 18
click at [1130, 67] on p "Audit duplizieren" at bounding box center [1129, 69] width 92 height 15
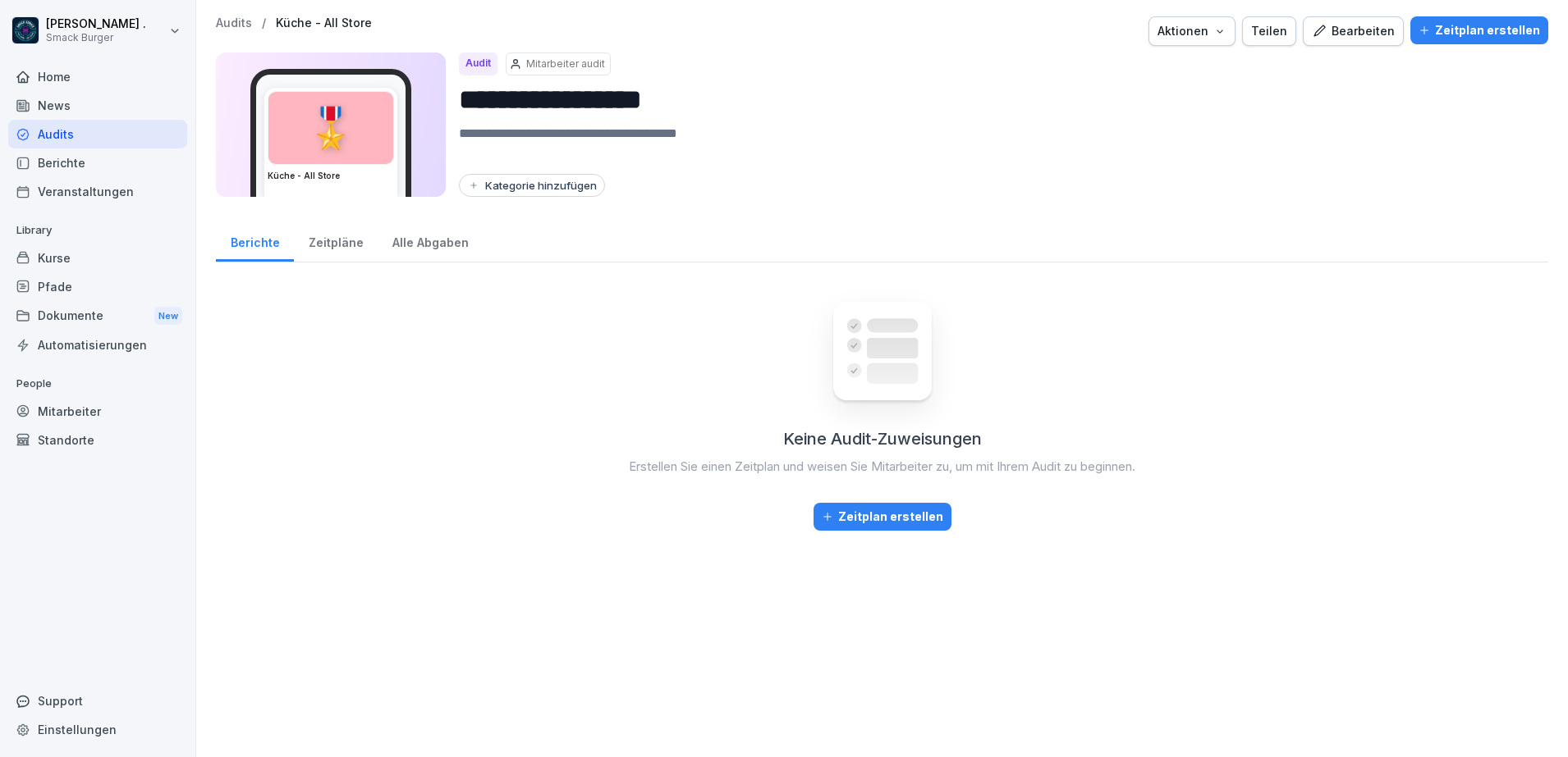
click at [235, 29] on p "Audits" at bounding box center [233, 24] width 36 height 14
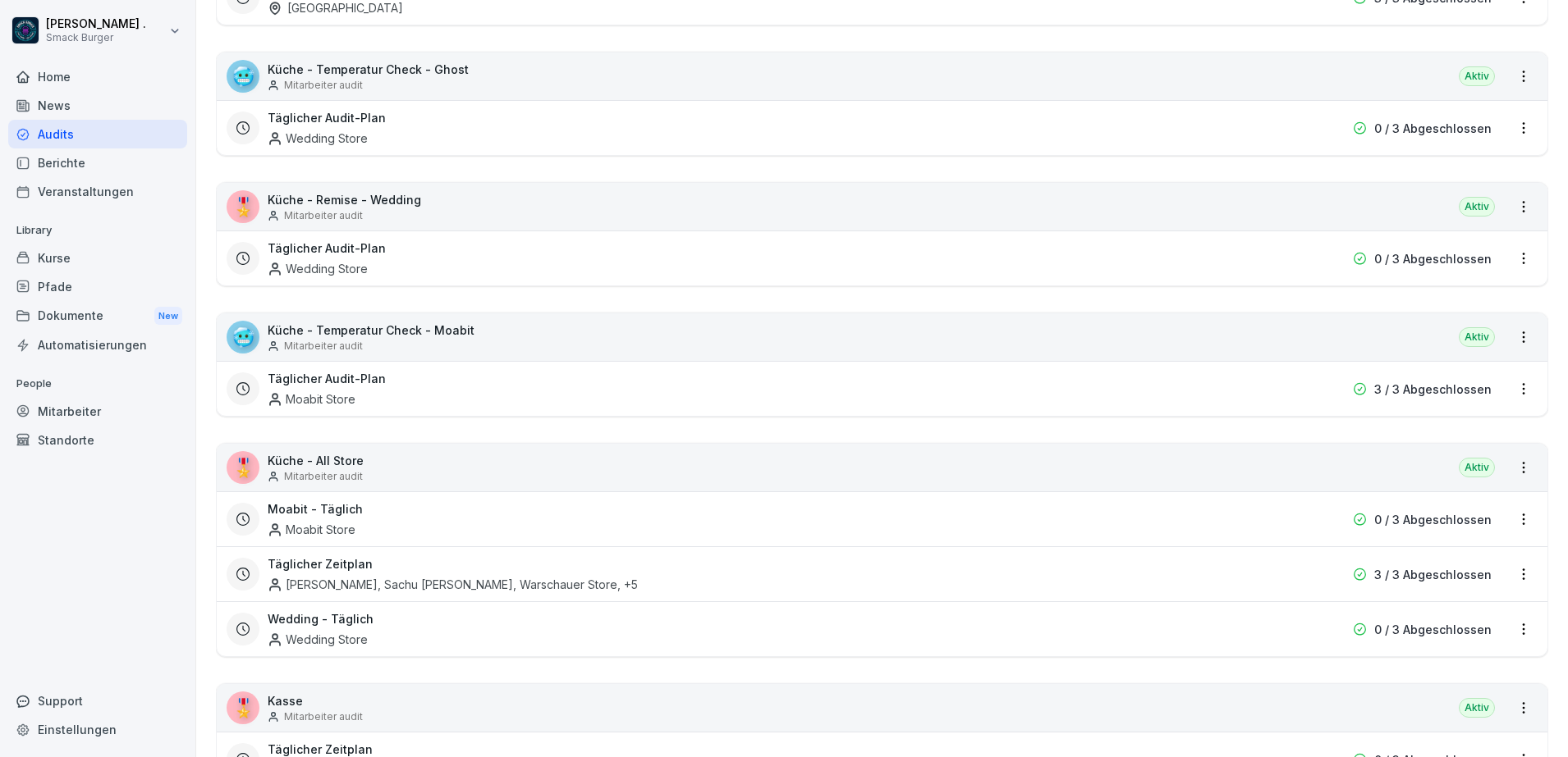
scroll to position [513, 0]
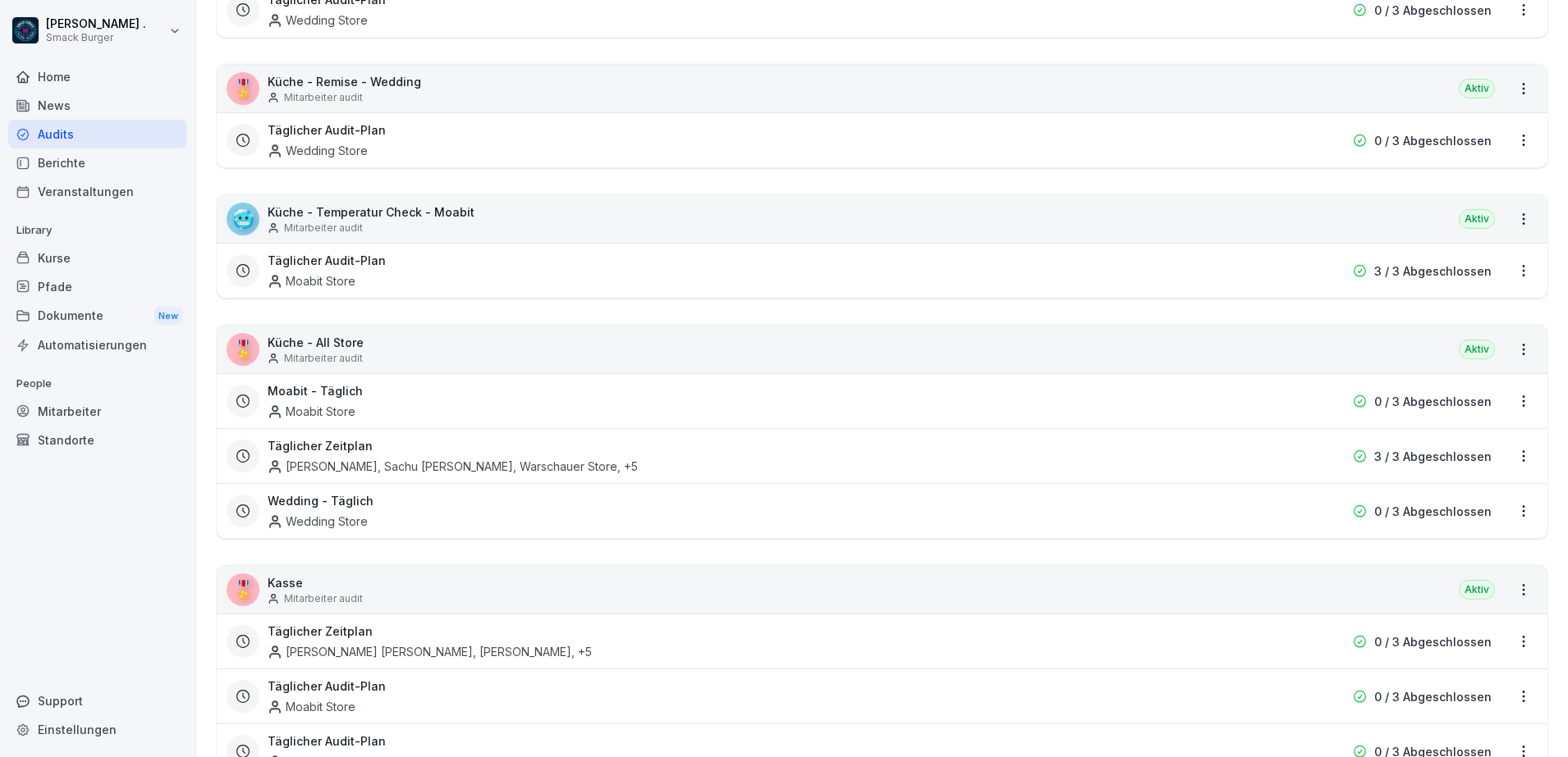
drag, startPoint x: 354, startPoint y: 347, endPoint x: 323, endPoint y: 344, distance: 31.1
click at [323, 344] on p "Küche - All Store" at bounding box center [316, 343] width 97 height 18
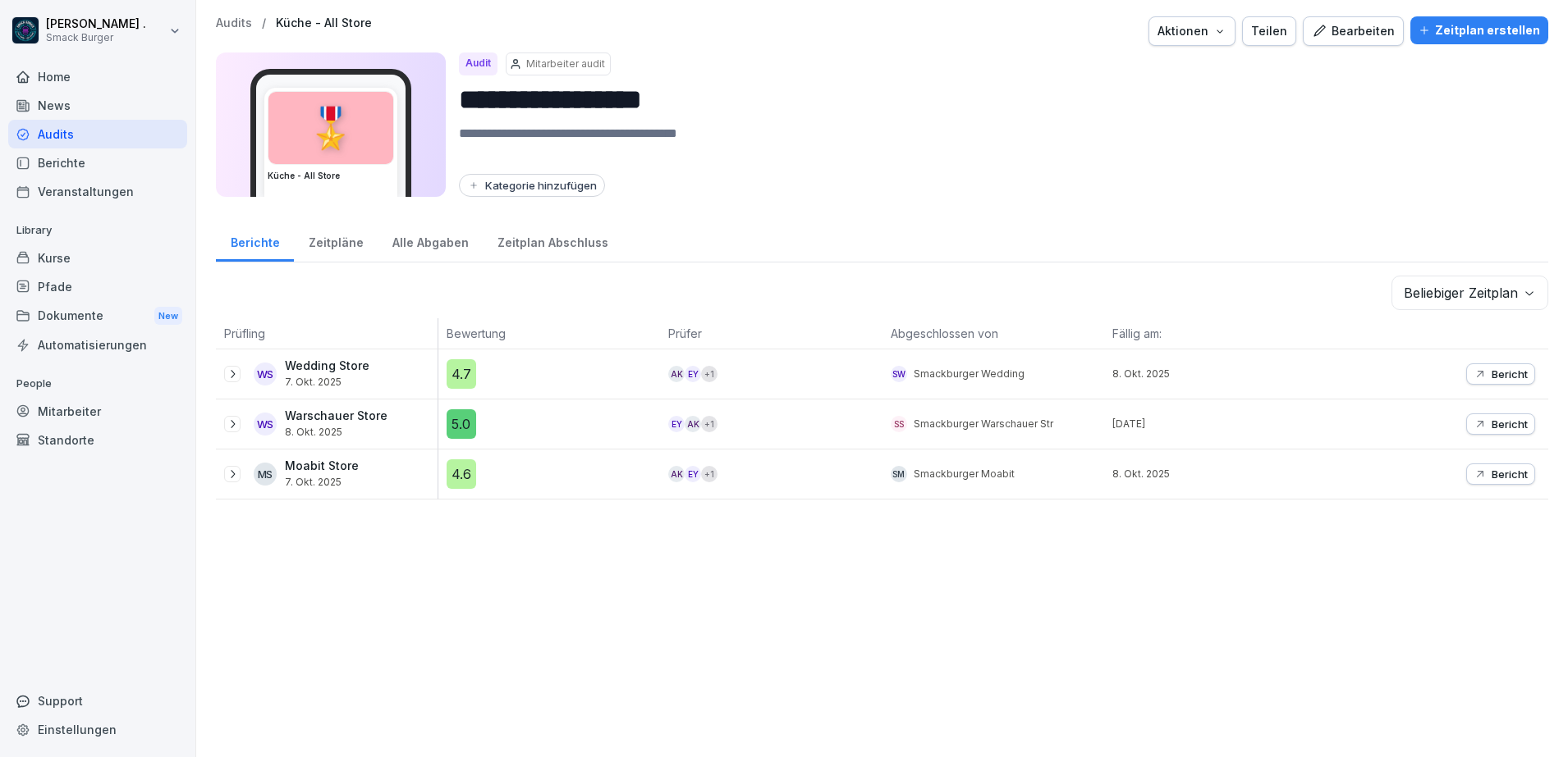
click at [1443, 32] on div "Zeitplan erstellen" at bounding box center [1478, 31] width 121 height 18
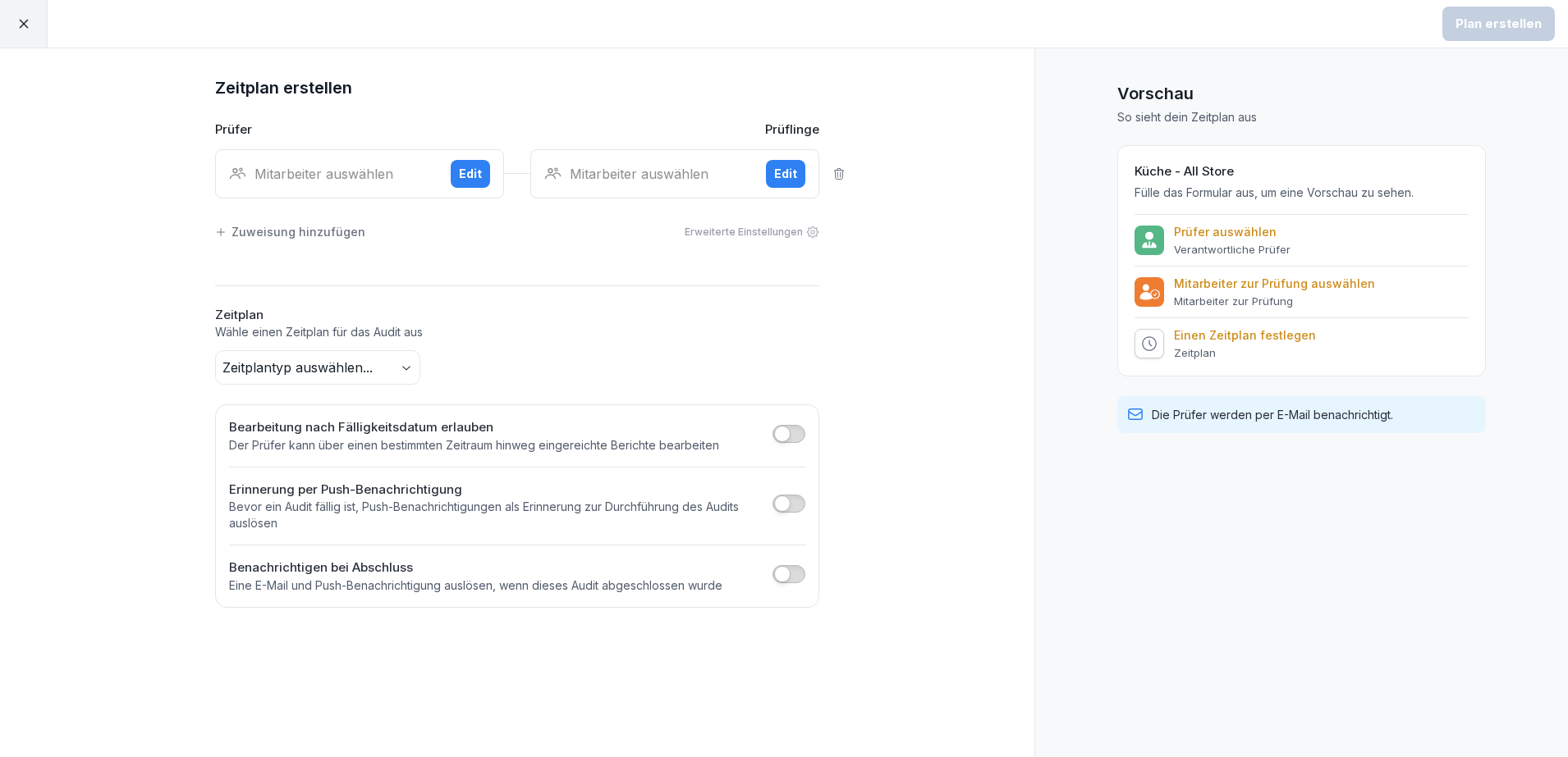
click at [274, 173] on div "Mitarbeiter auswählen" at bounding box center [334, 174] width 209 height 20
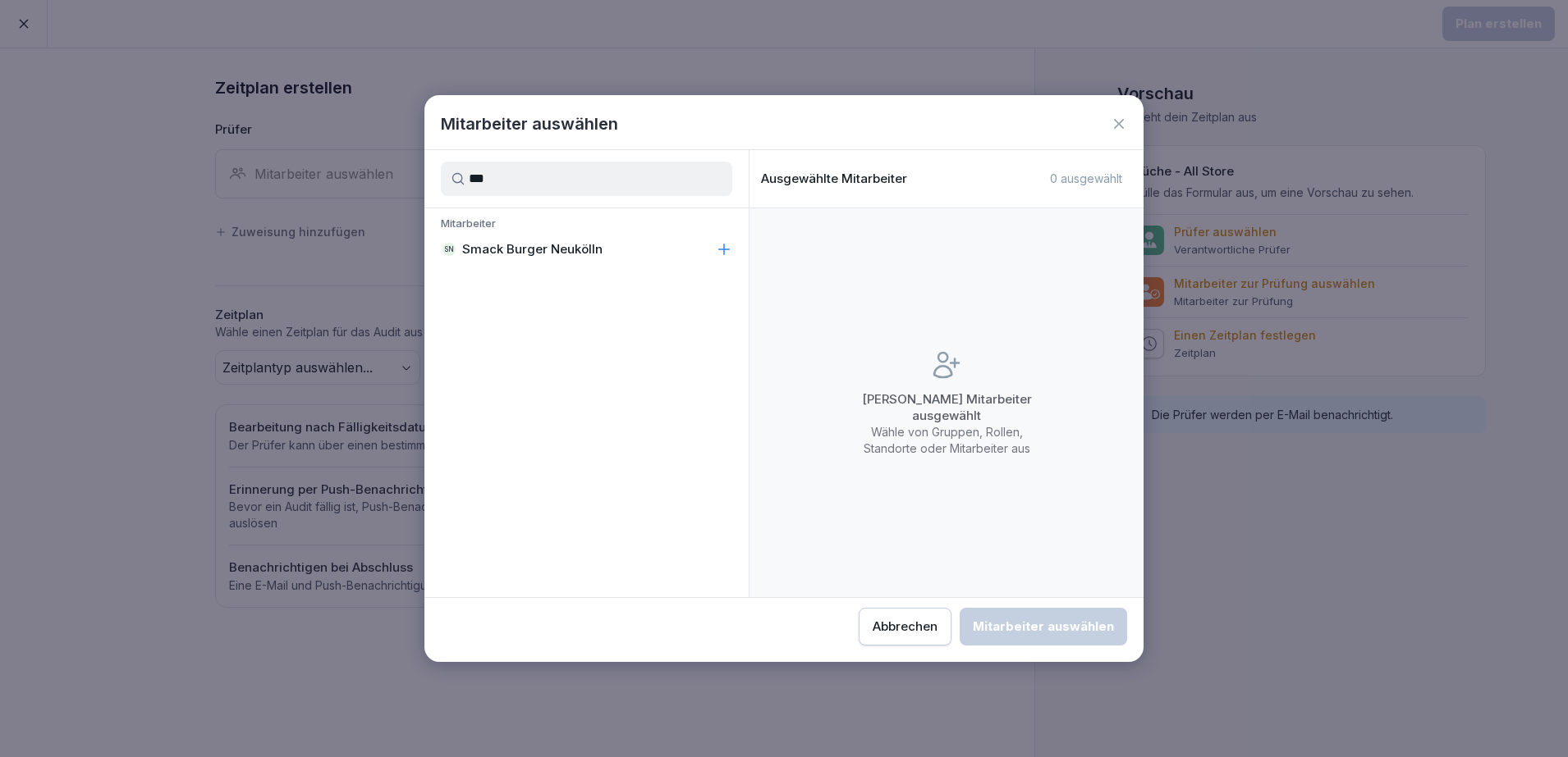
type input "***"
click at [526, 239] on div "SN Smack Burger Neukölln" at bounding box center [586, 249] width 324 height 30
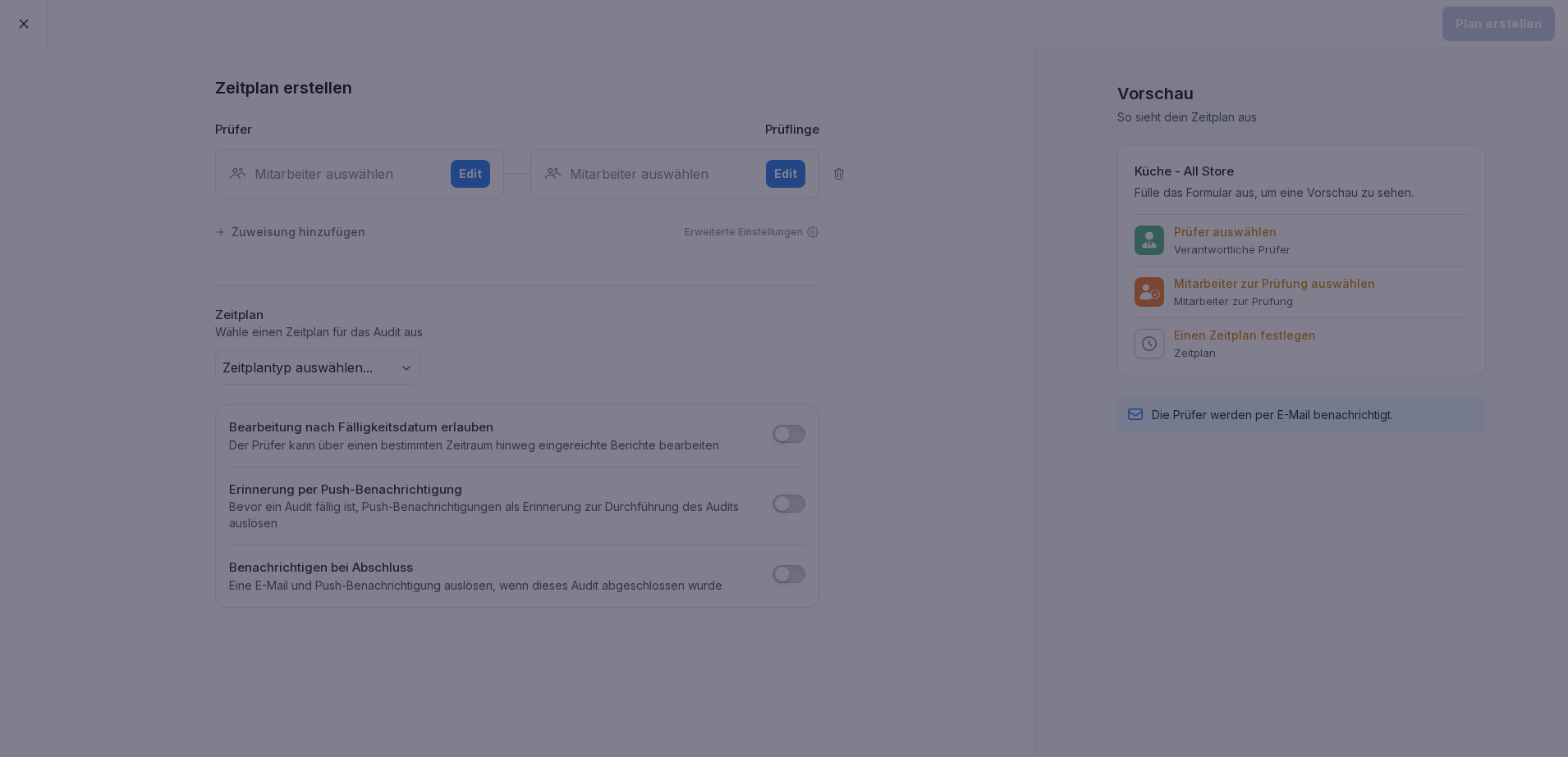
click at [126, 262] on div at bounding box center [784, 378] width 1568 height 757
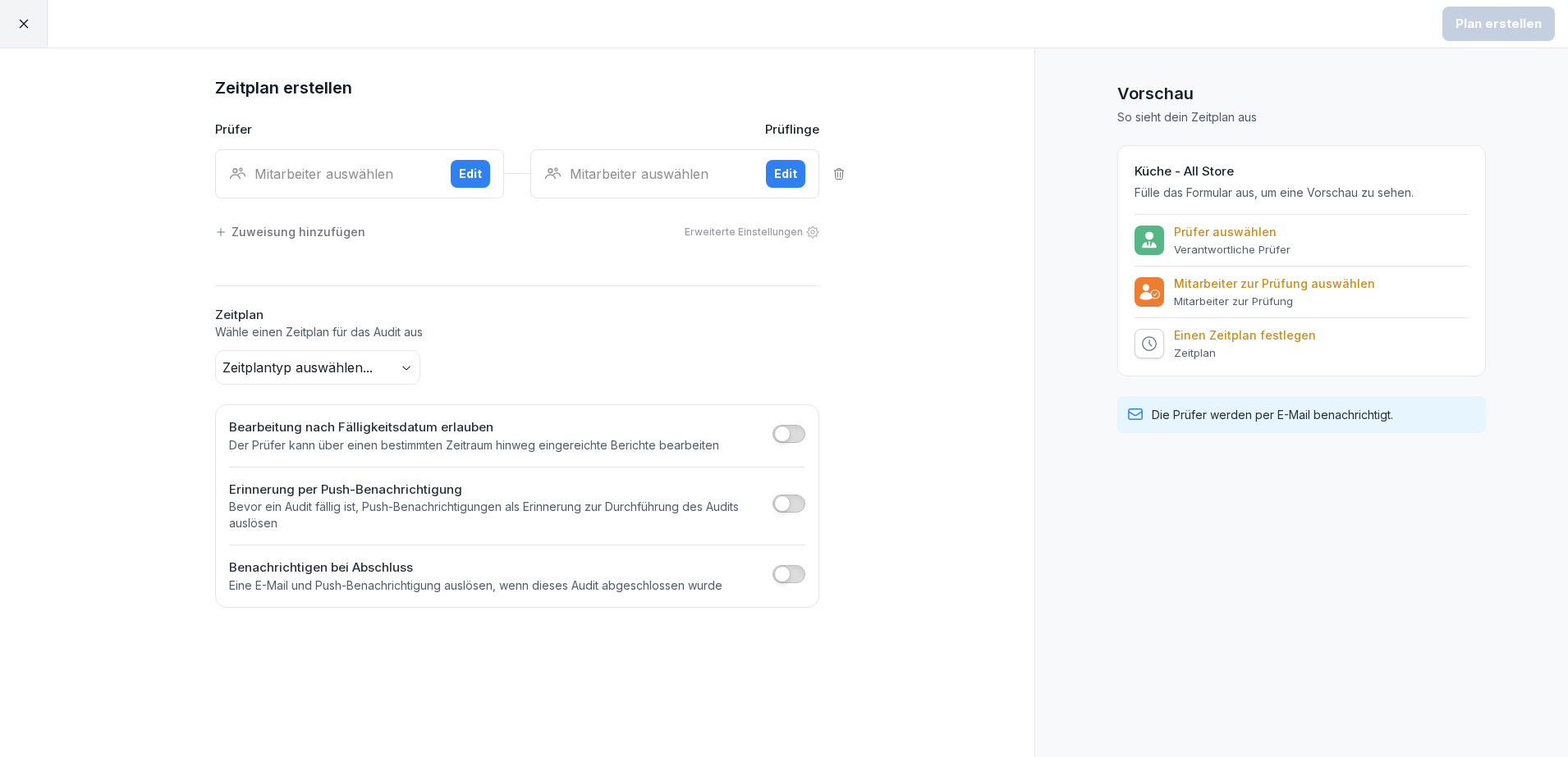
click at [407, 368] on body "Plan erstellen Zeitplan erstellen Prüfer Prüflinge Mitarbeiter auswählen Edit M…" at bounding box center [784, 378] width 1568 height 757
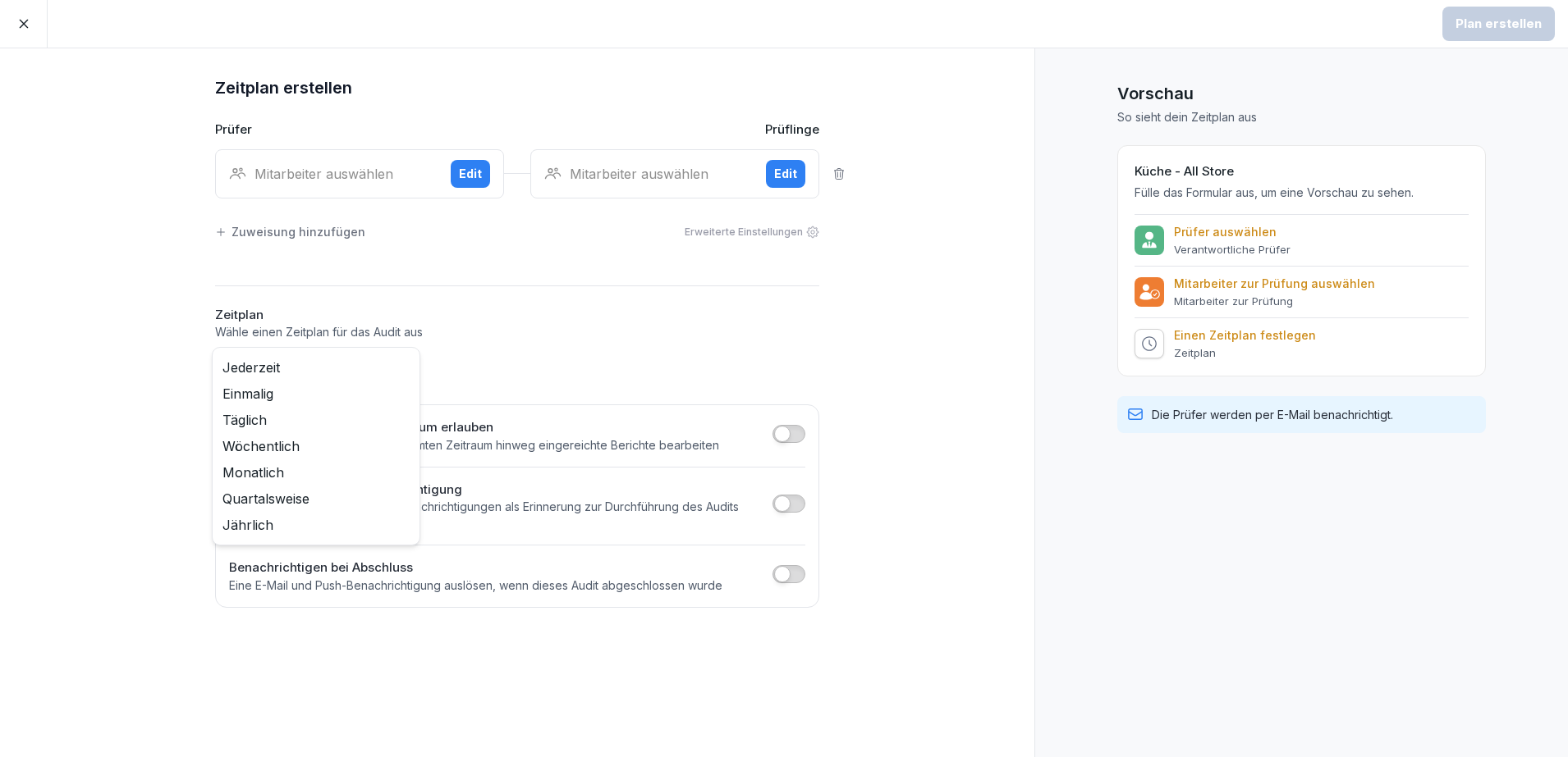
click at [552, 318] on html "Plan erstellen Zeitplan erstellen Prüfer Prüflinge Mitarbeiter auswählen Edit M…" at bounding box center [784, 378] width 1568 height 757
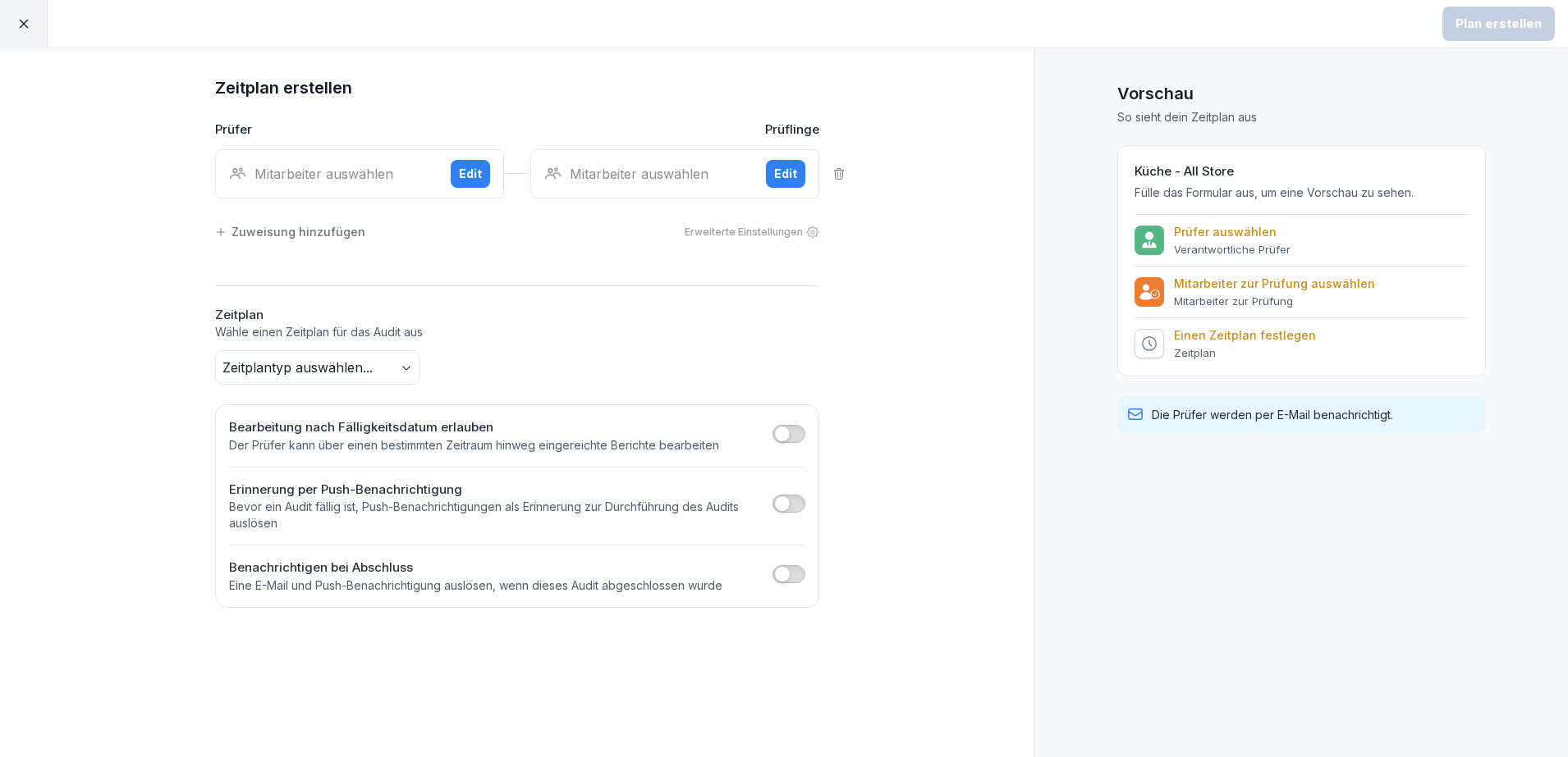
click at [22, 23] on icon at bounding box center [24, 24] width 15 height 15
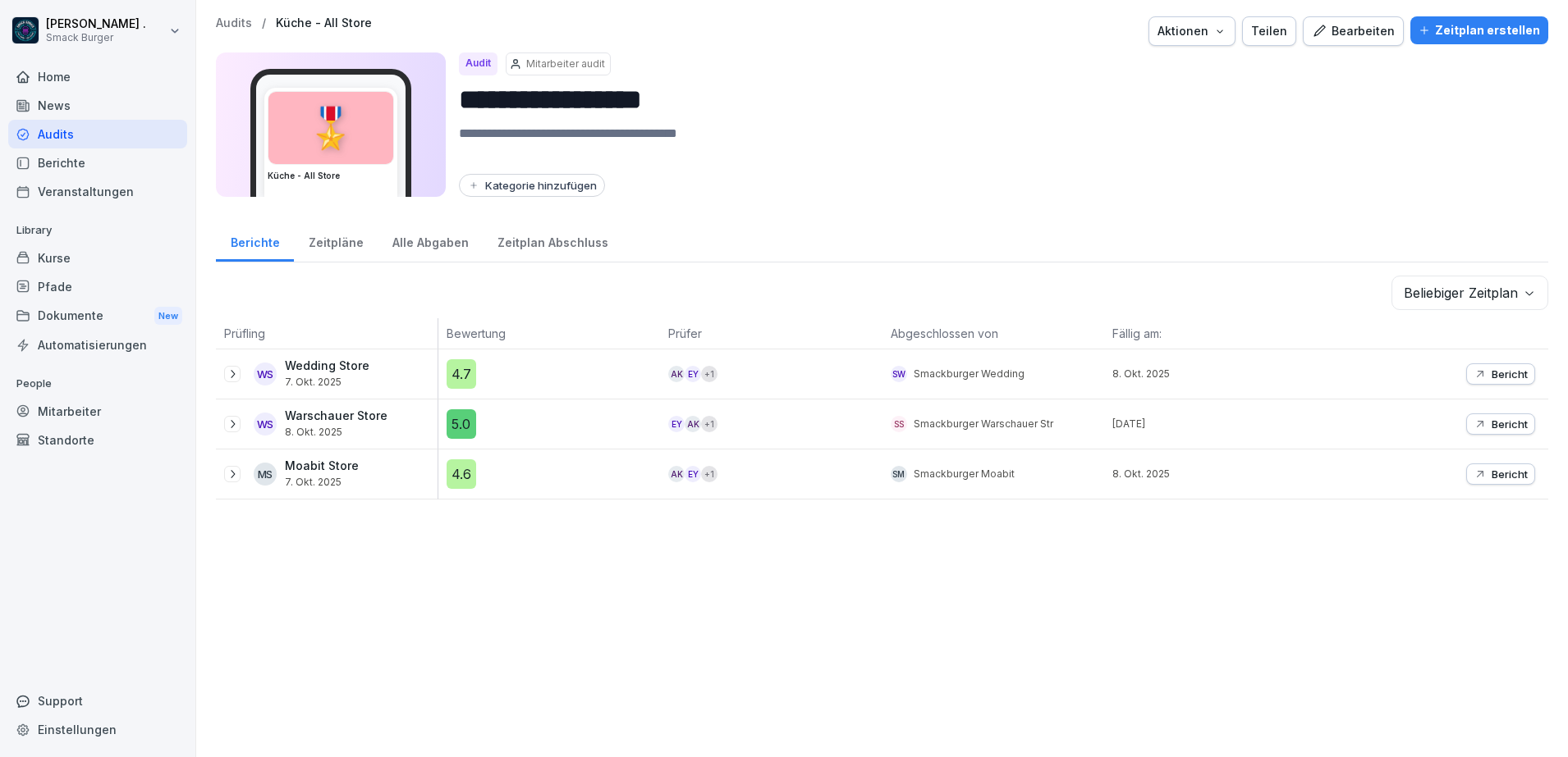
click at [353, 372] on p "Wedding Store" at bounding box center [327, 366] width 85 height 14
click at [229, 375] on icon at bounding box center [231, 373] width 13 height 13
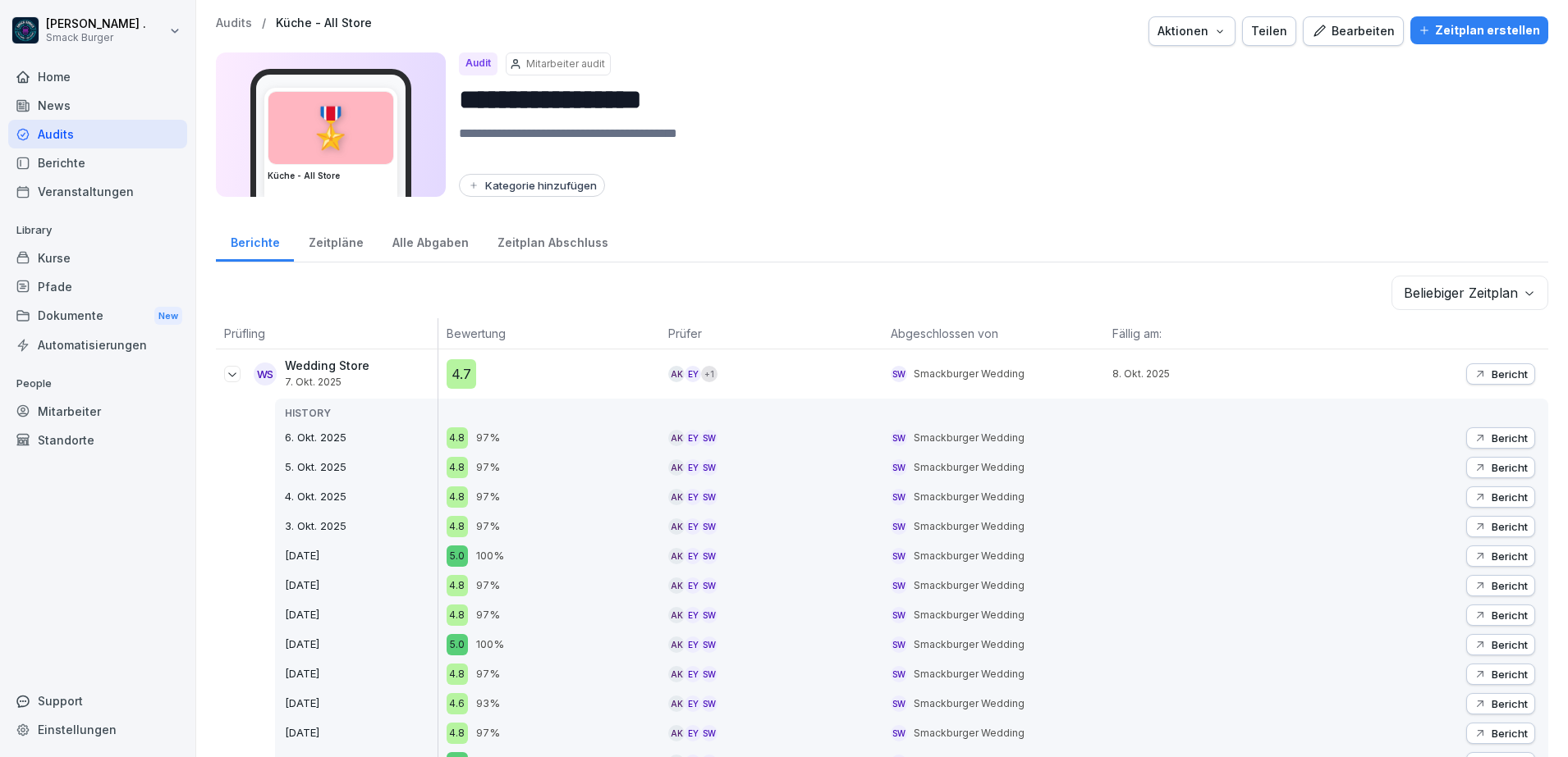
click at [345, 237] on div "Zeitpläne" at bounding box center [335, 240] width 84 height 42
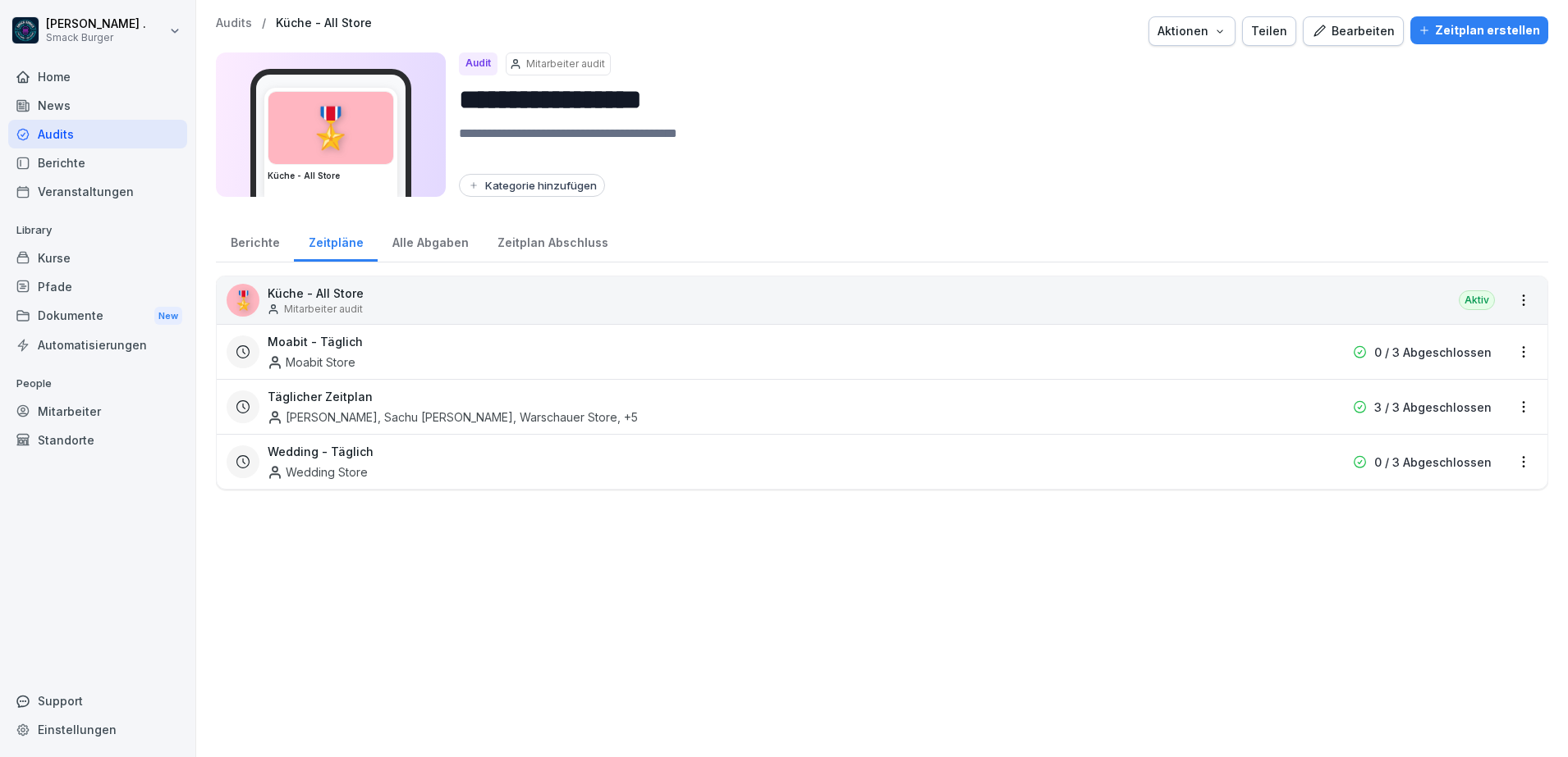
click at [443, 243] on div "Alle Abgaben" at bounding box center [429, 240] width 105 height 42
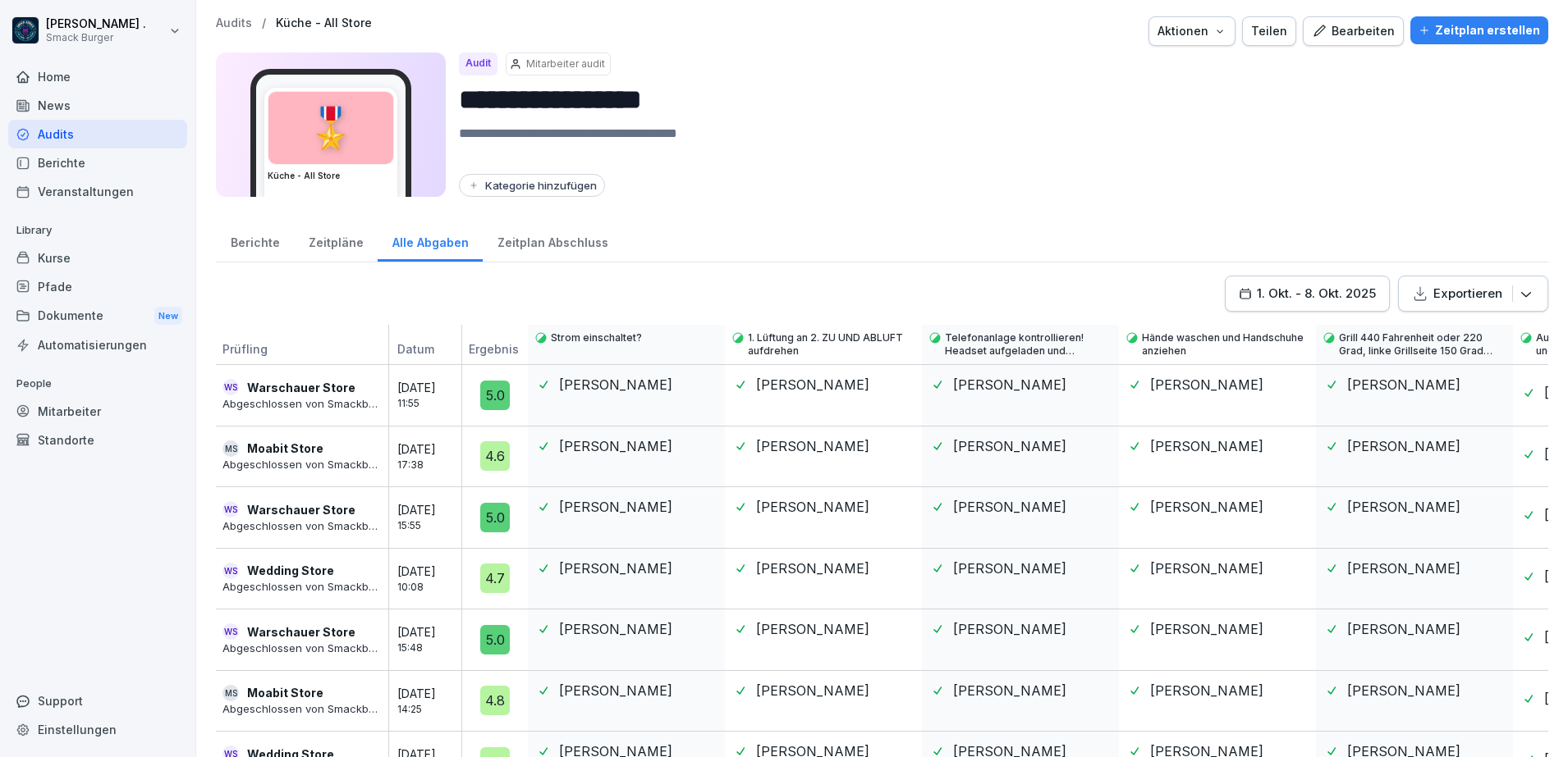
click at [535, 239] on div "Zeitplan Abschluss" at bounding box center [553, 240] width 140 height 42
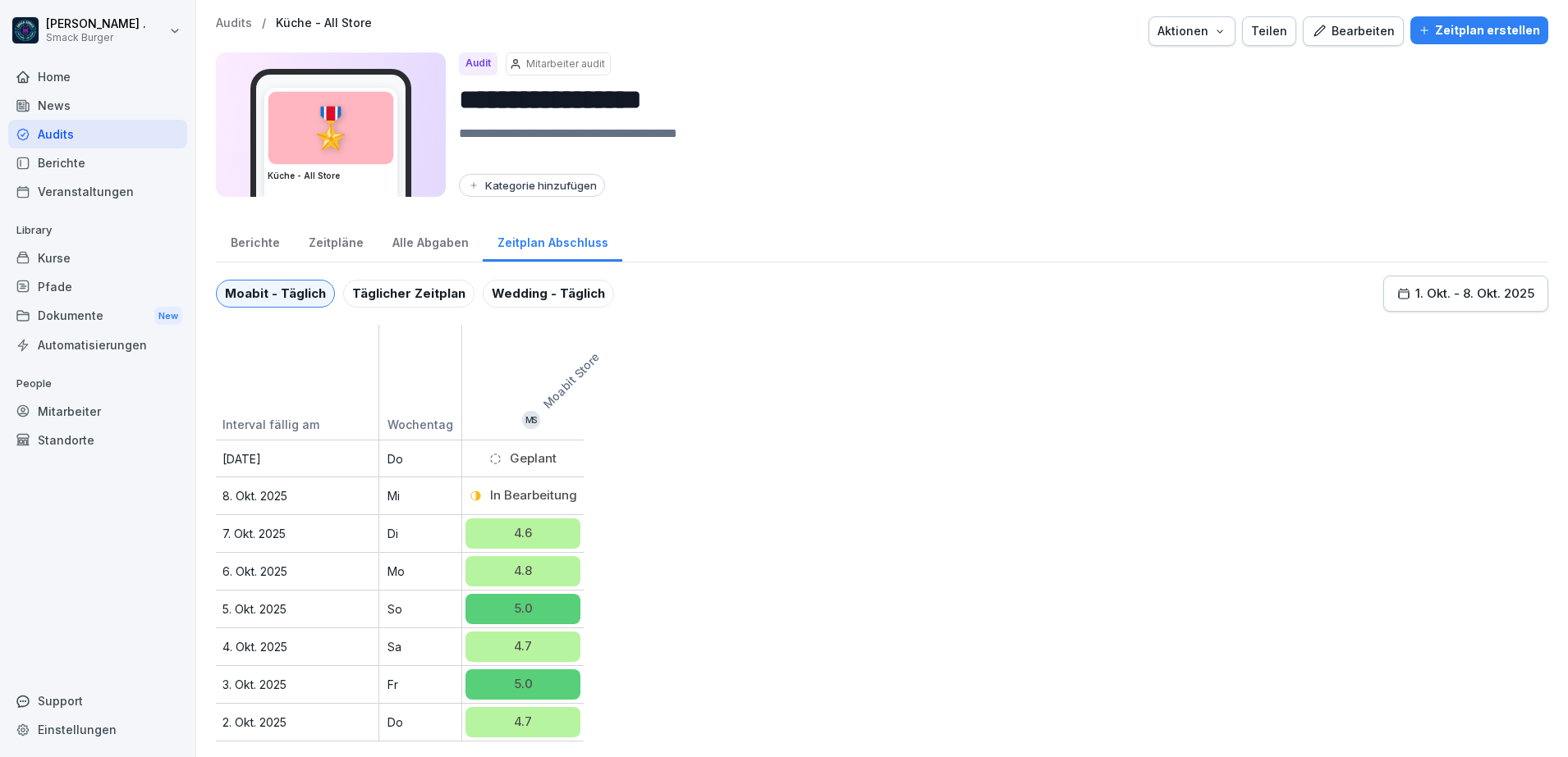
click at [446, 233] on div "Alle Abgaben" at bounding box center [429, 240] width 105 height 42
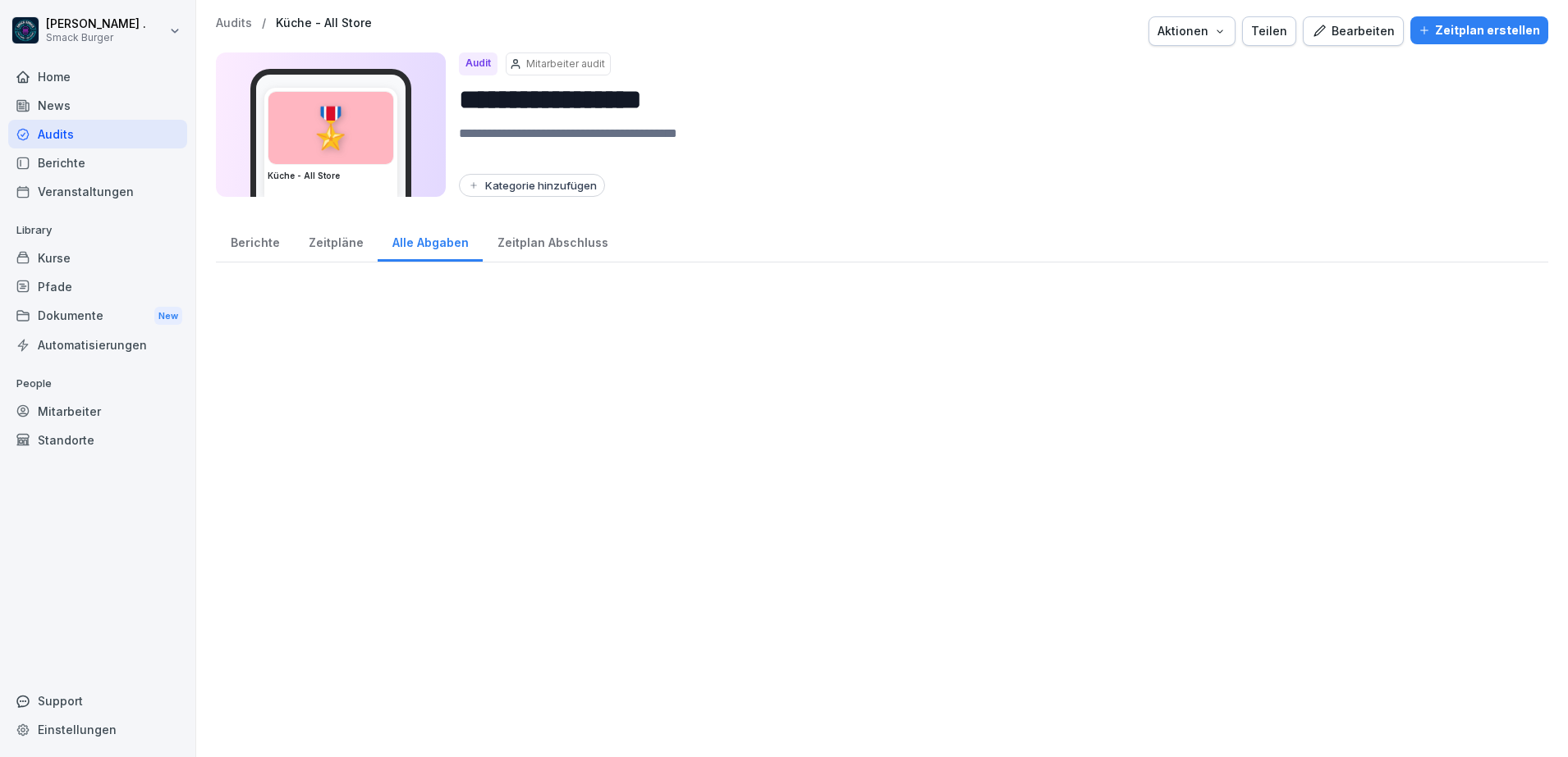
click at [564, 240] on div "Zeitplan Abschluss" at bounding box center [553, 240] width 140 height 42
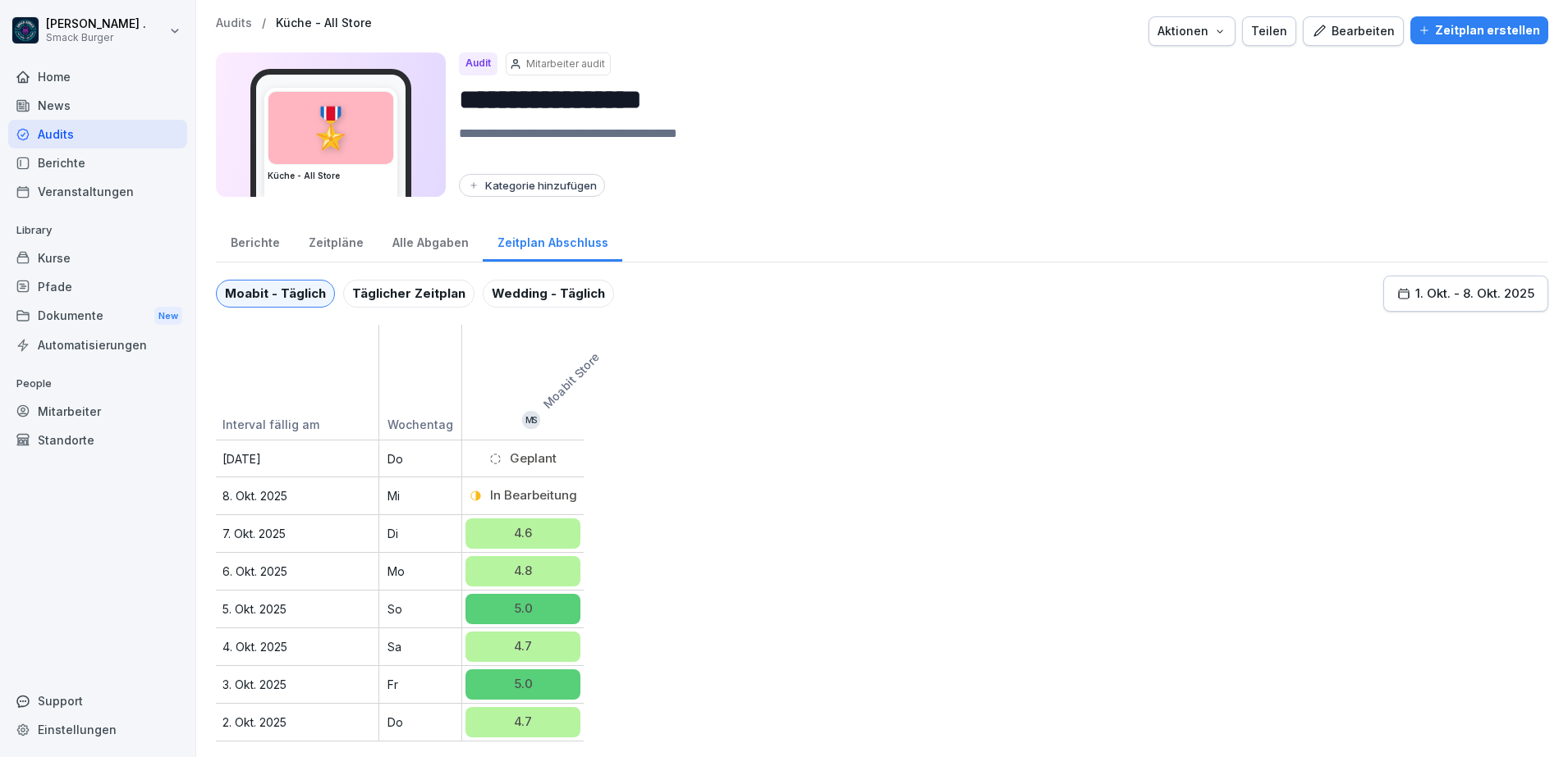
click at [531, 421] on div "MS" at bounding box center [531, 420] width 18 height 18
click at [268, 249] on div "Berichte" at bounding box center [254, 240] width 78 height 42
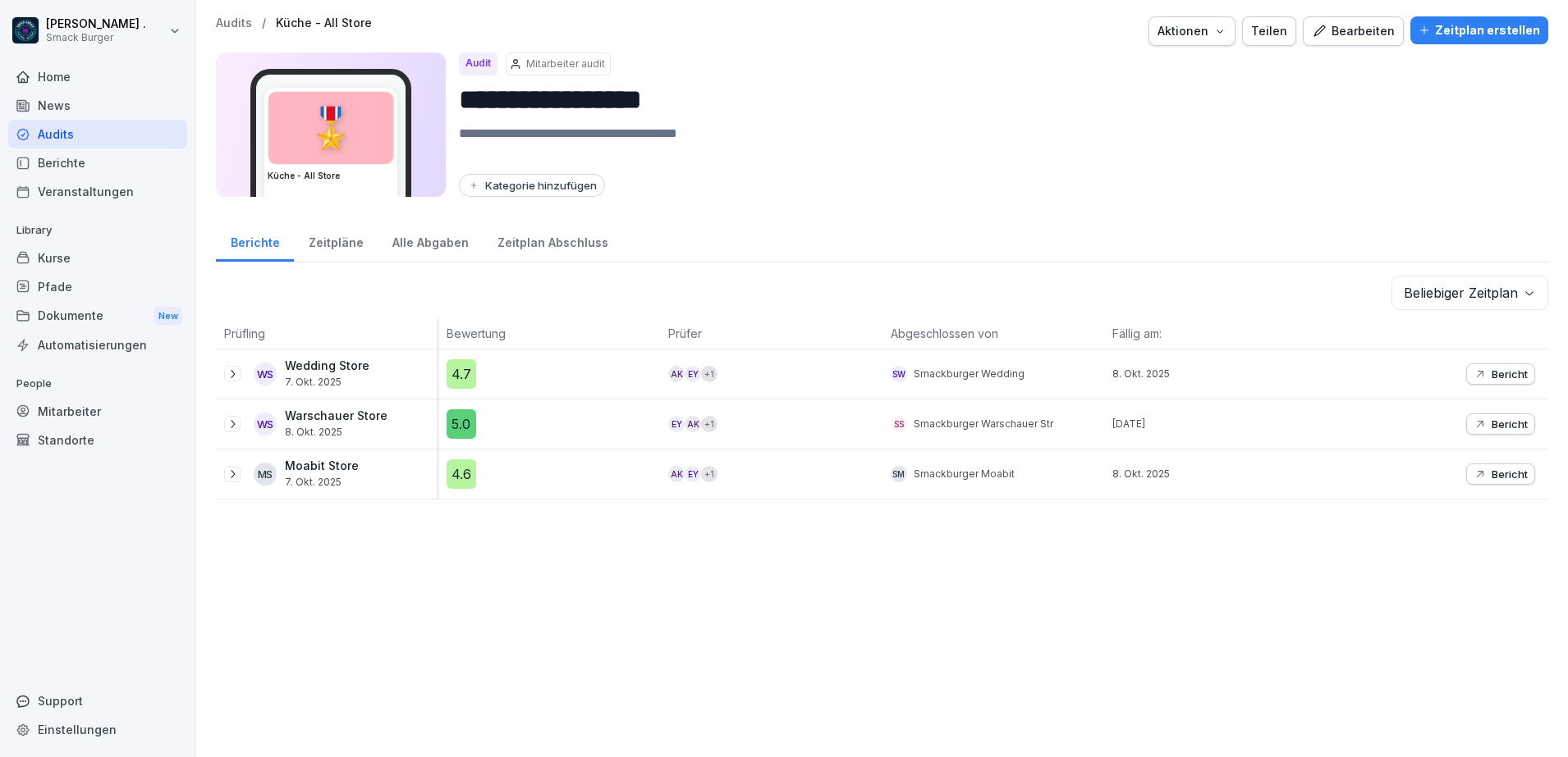
click at [346, 248] on div "Zeitpläne" at bounding box center [335, 240] width 84 height 42
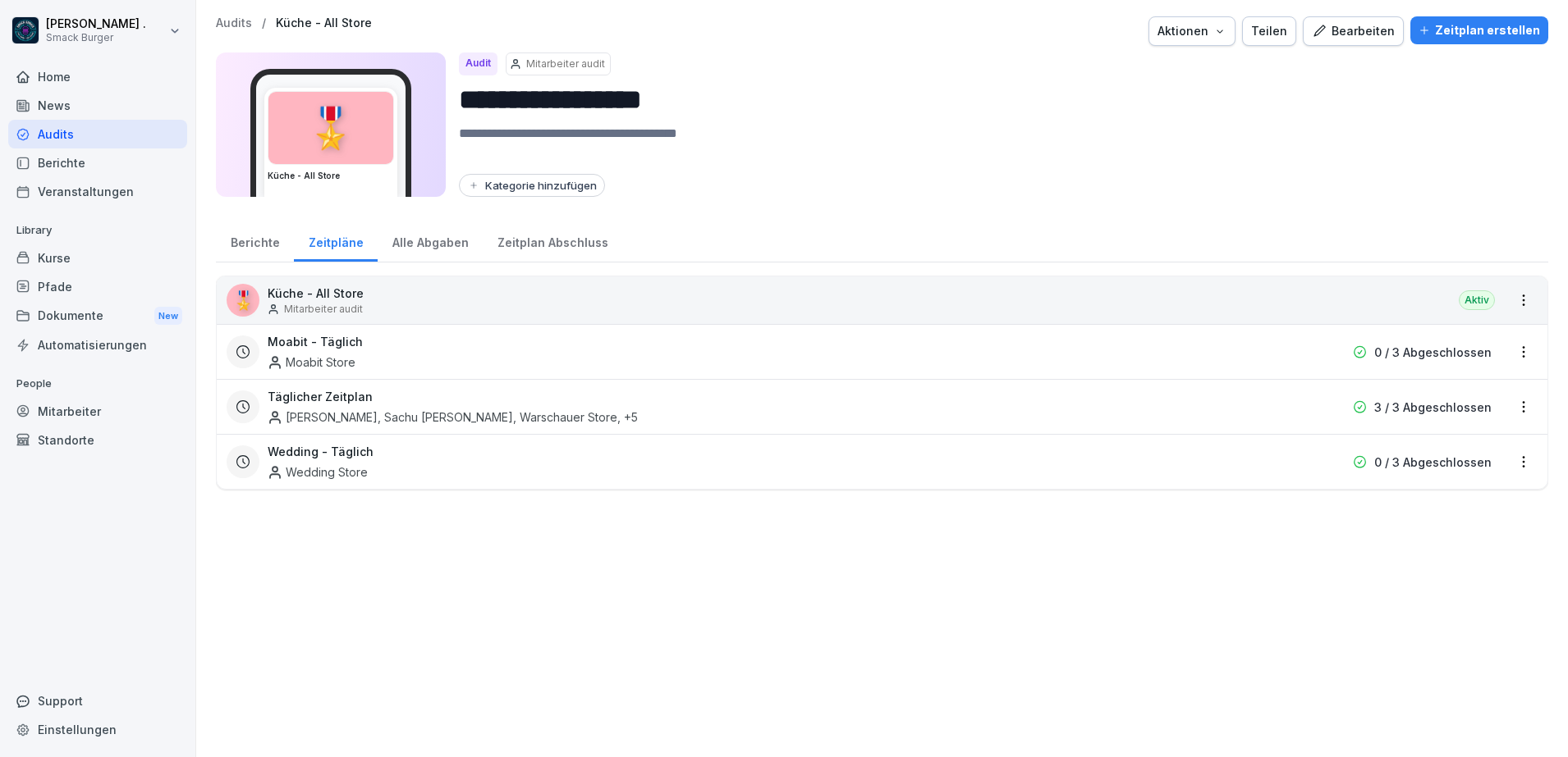
click at [338, 341] on h3 "Moabit - Täglich" at bounding box center [315, 342] width 96 height 18
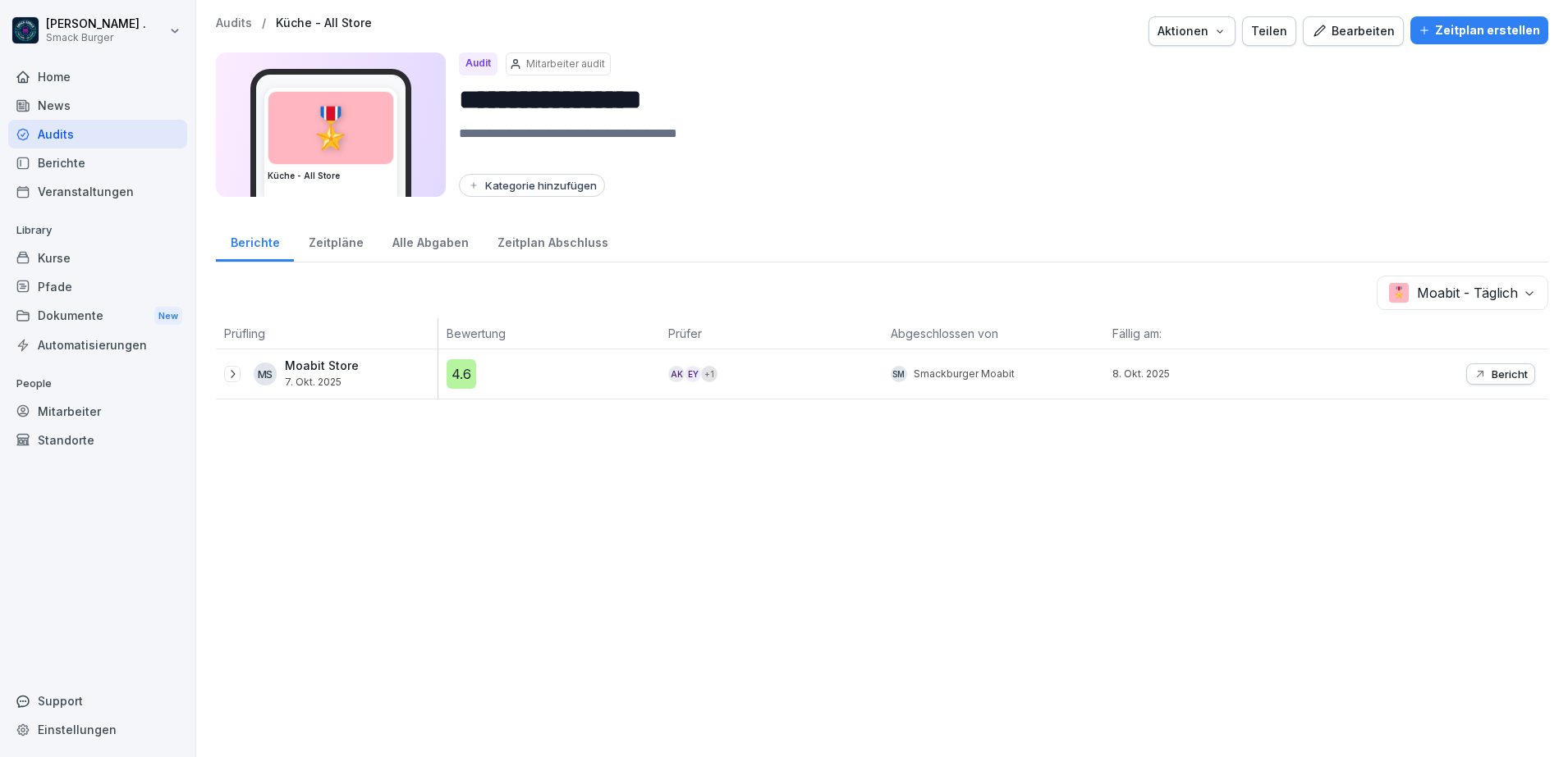
click at [334, 361] on p "Moabit Store" at bounding box center [321, 366] width 74 height 14
click at [890, 372] on div "SM" at bounding box center [898, 374] width 17 height 17
click at [1507, 297] on body "**********" at bounding box center [784, 378] width 1568 height 757
click at [1111, 222] on html "**********" at bounding box center [784, 378] width 1568 height 757
click at [294, 249] on div "Zeitpläne" at bounding box center [335, 240] width 84 height 42
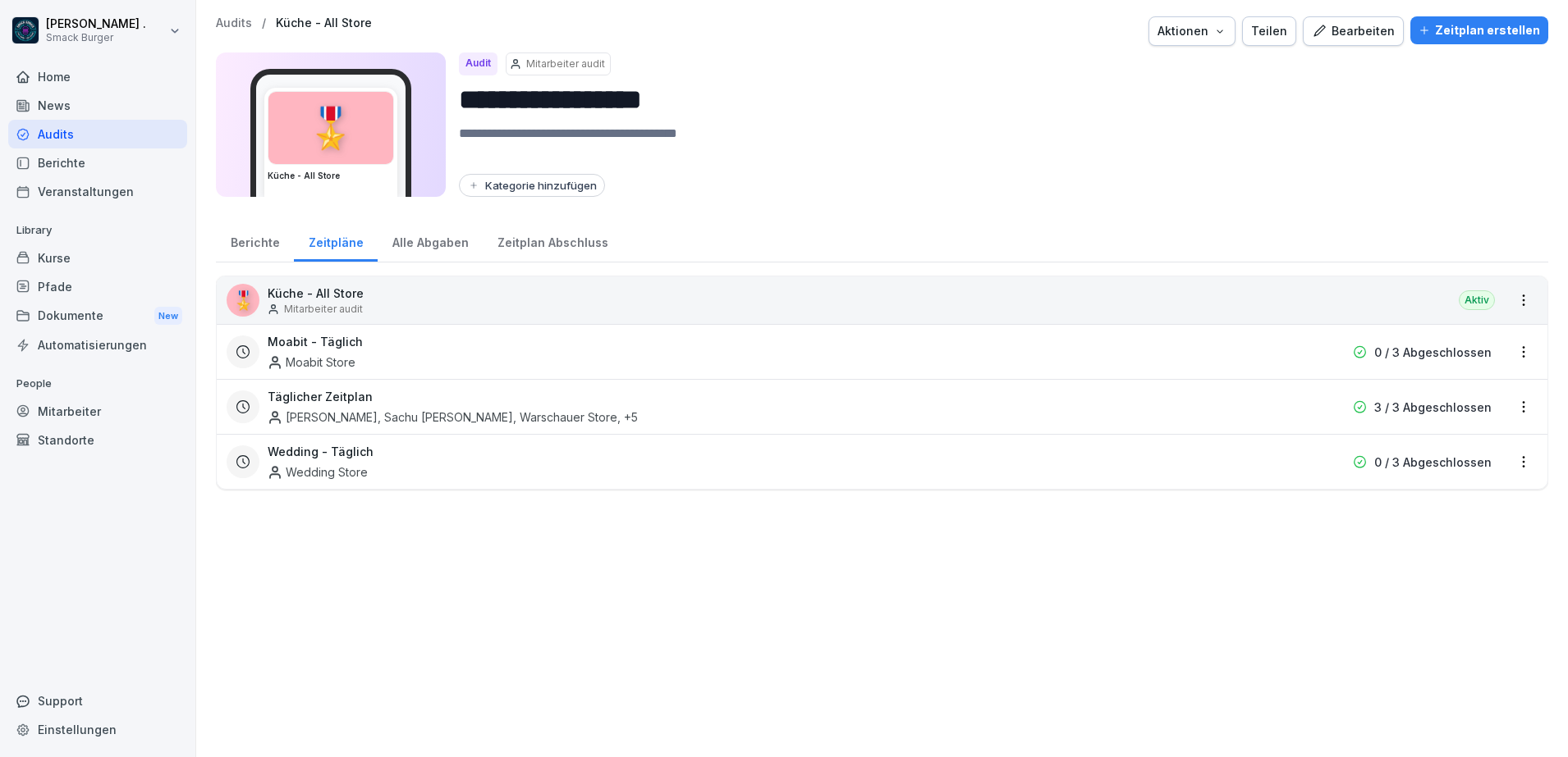
click at [490, 565] on div "🎖️ Küche - All Store Mitarbeiter audit Aktiv Moabit - Täglich Moabit Store 0 / …" at bounding box center [882, 508] width 1333 height 466
drag, startPoint x: 494, startPoint y: 564, endPoint x: 424, endPoint y: 547, distance: 72.0
click at [424, 547] on div "🎖️ Küche - All Store Mitarbeiter audit Aktiv Moabit - Täglich Moabit Store 0 / …" at bounding box center [882, 508] width 1333 height 466
click at [543, 68] on p "Mitarbeiter audit" at bounding box center [565, 64] width 79 height 15
click at [1213, 37] on icon "button" at bounding box center [1219, 31] width 13 height 13
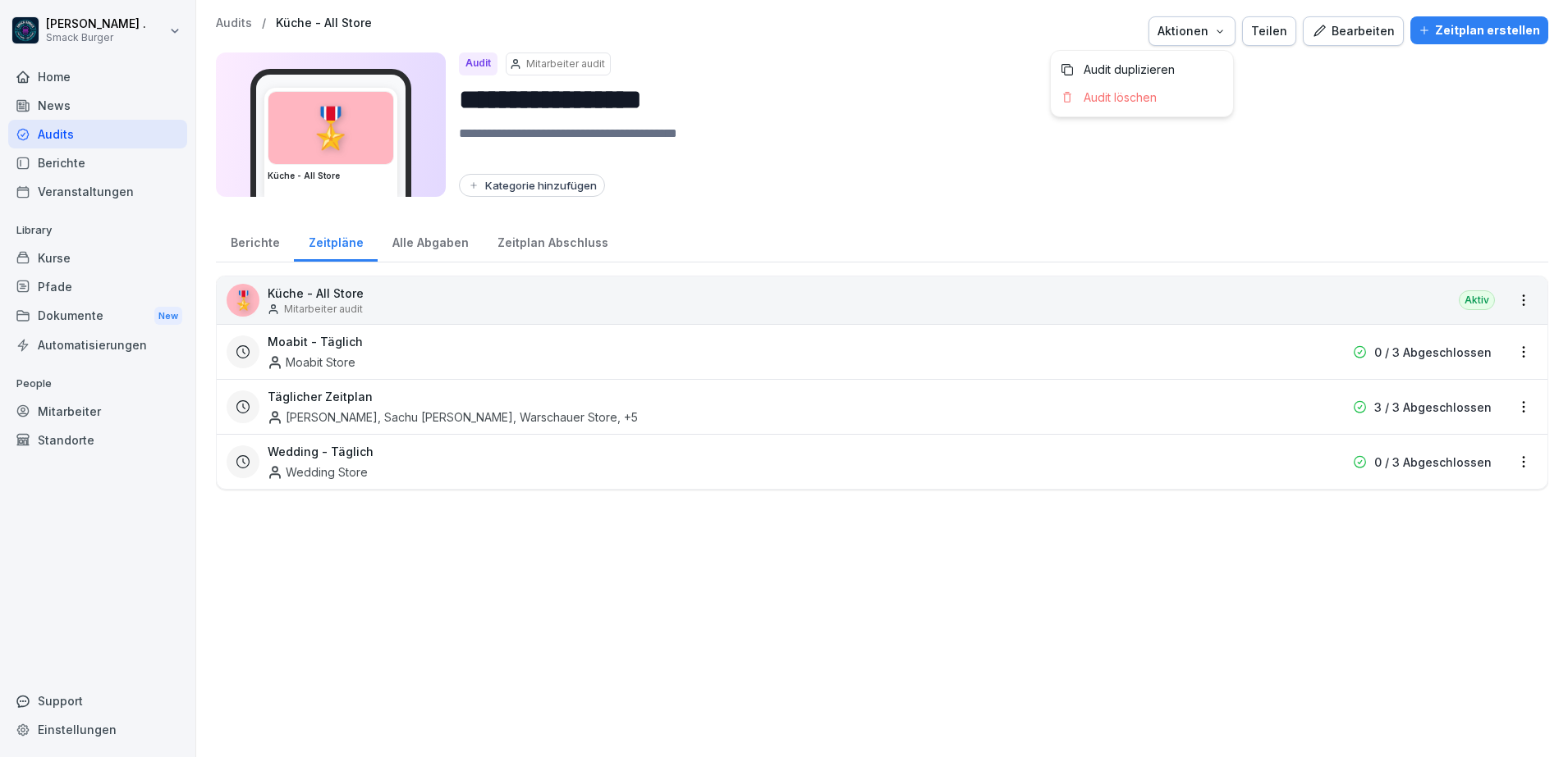
click at [1323, 101] on html "**********" at bounding box center [784, 378] width 1568 height 757
click at [367, 409] on div "[PERSON_NAME], Sachu [PERSON_NAME], Warschauer Store , +5" at bounding box center [453, 417] width 370 height 18
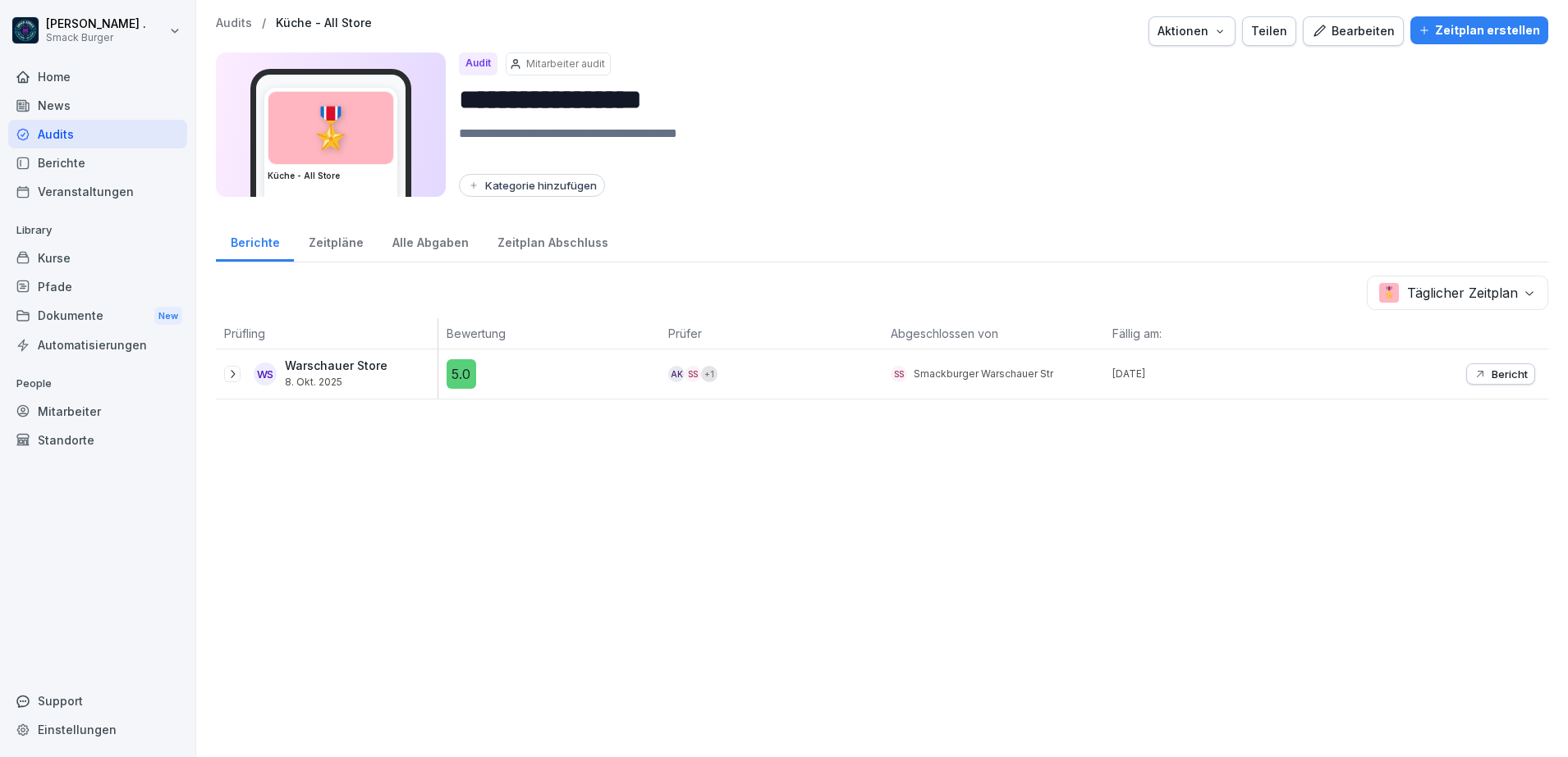
click at [1382, 42] on button "Bearbeiten" at bounding box center [1353, 32] width 101 height 30
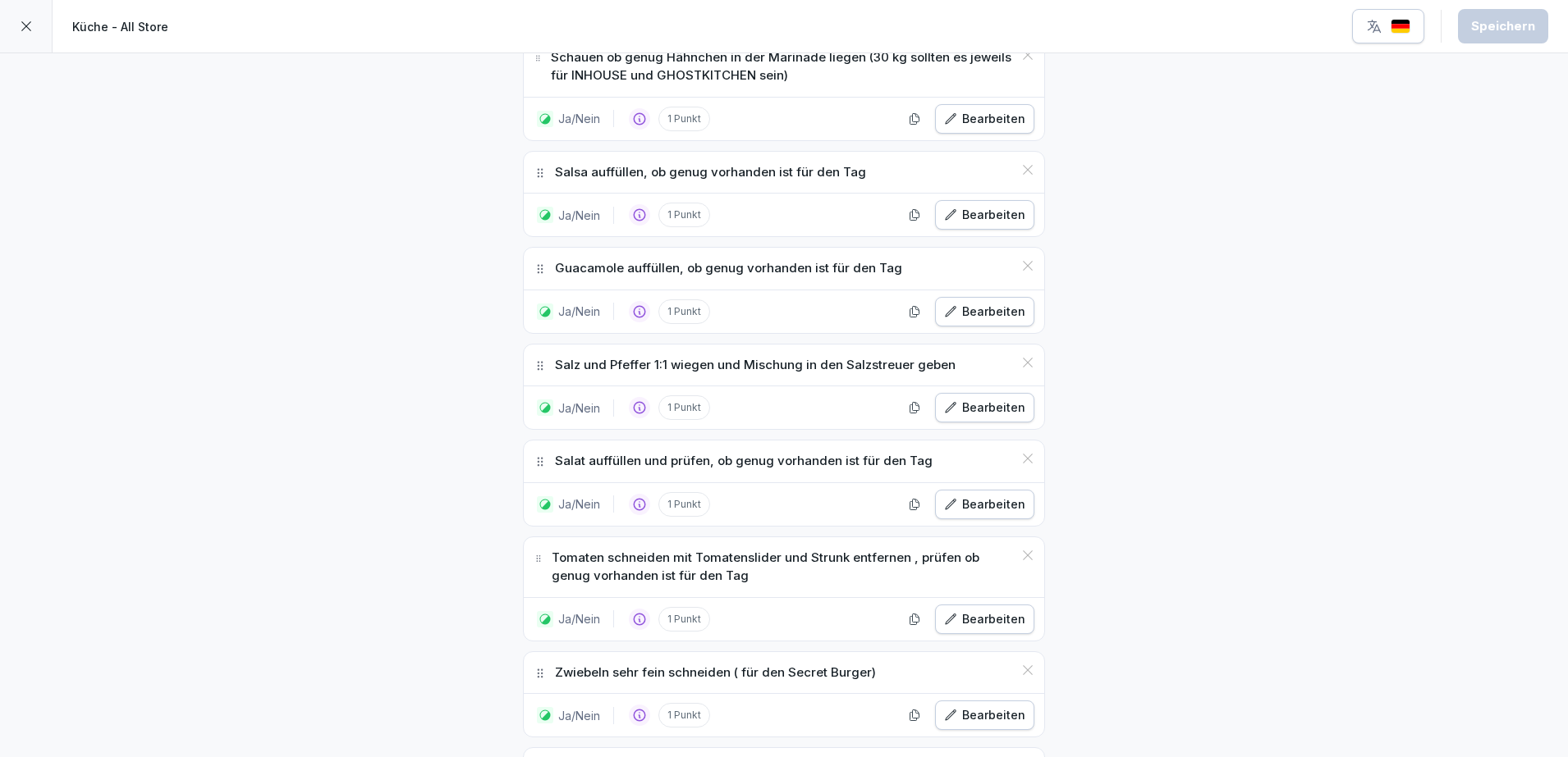
scroll to position [3282, 0]
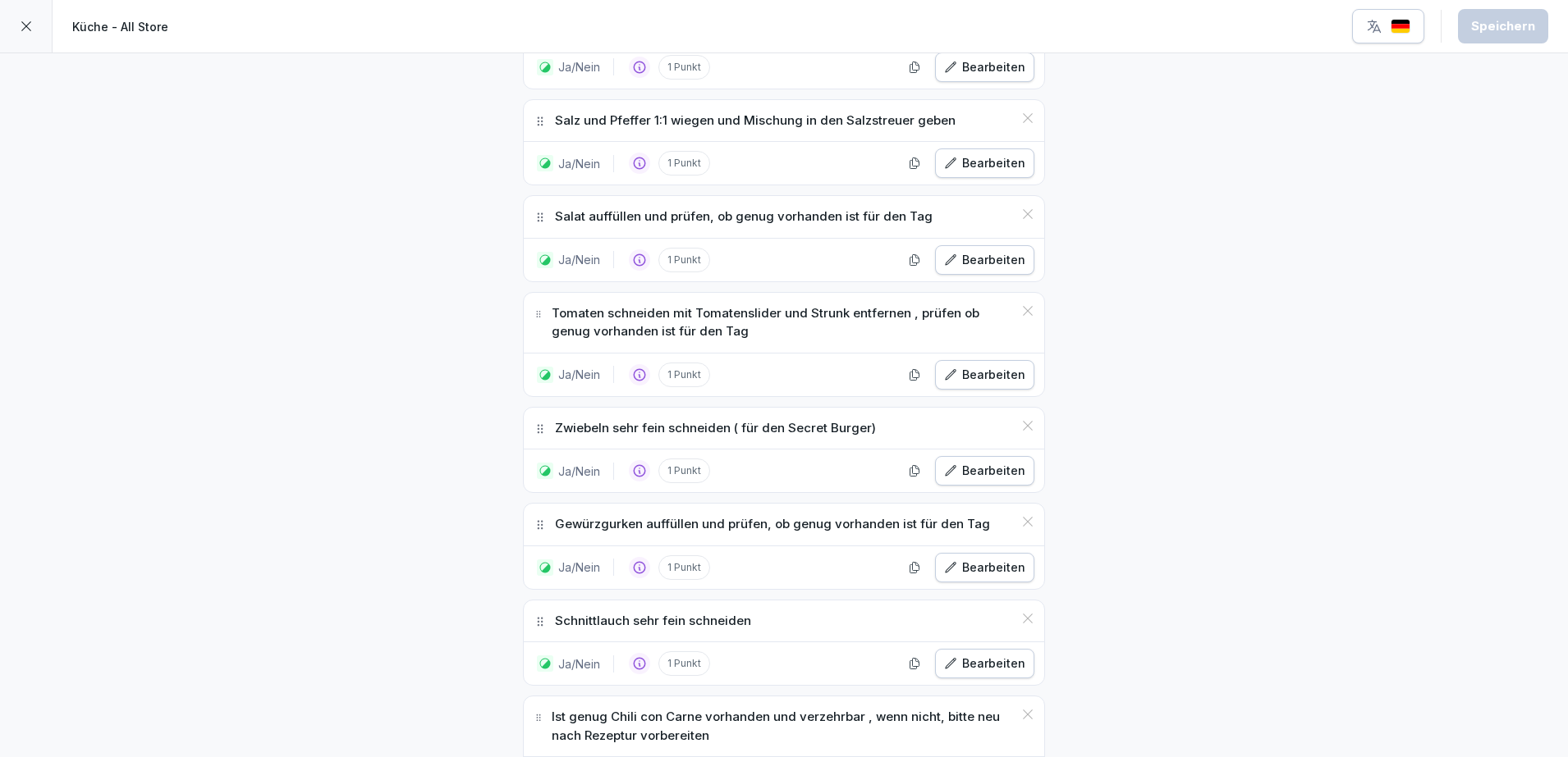
click at [20, 25] on icon at bounding box center [26, 26] width 13 height 13
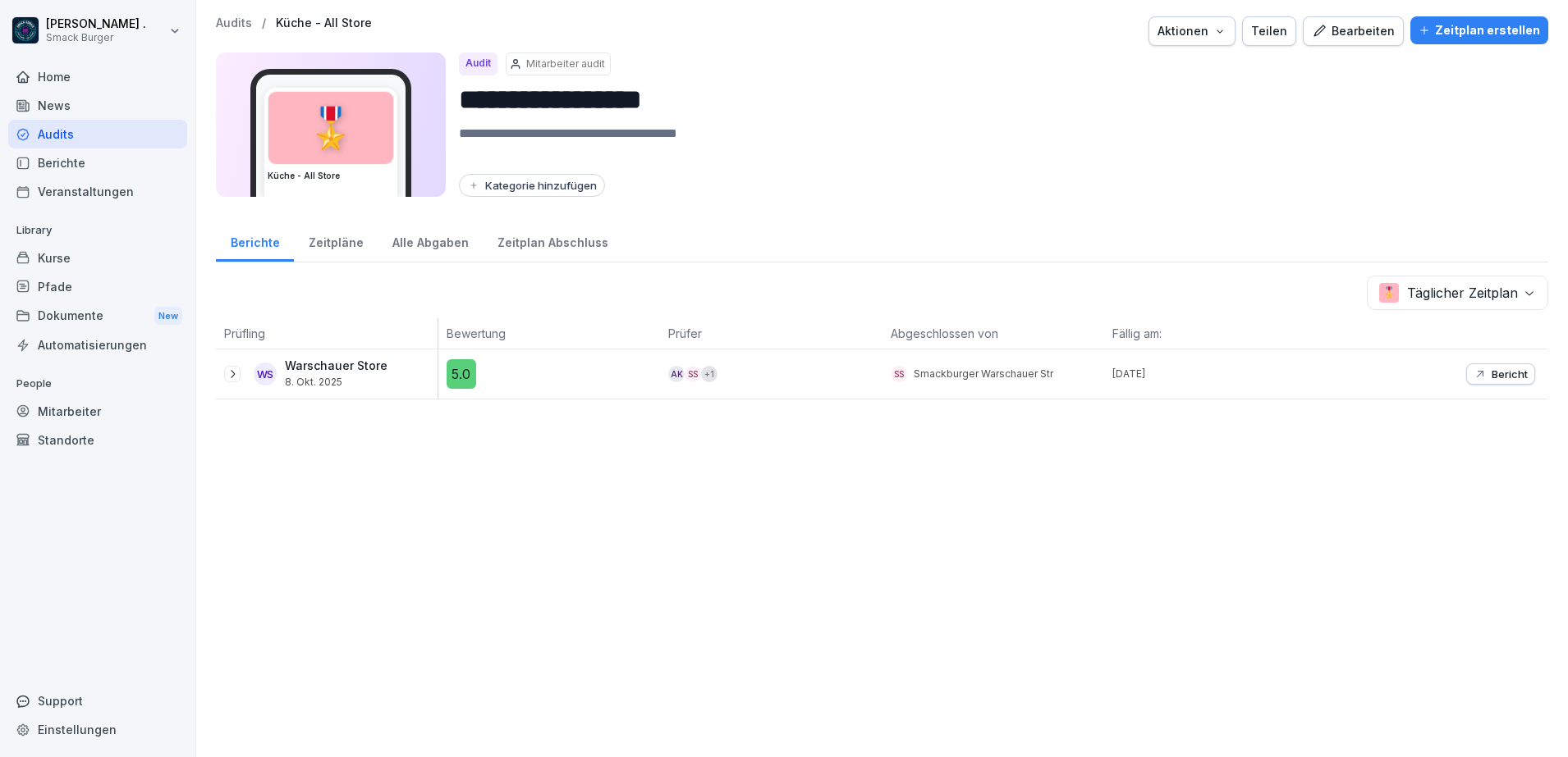
click at [479, 60] on div "Audit" at bounding box center [478, 63] width 38 height 23
click at [382, 150] on div "🎖️" at bounding box center [331, 127] width 125 height 72
click at [313, 240] on div "Zeitpläne" at bounding box center [335, 240] width 84 height 42
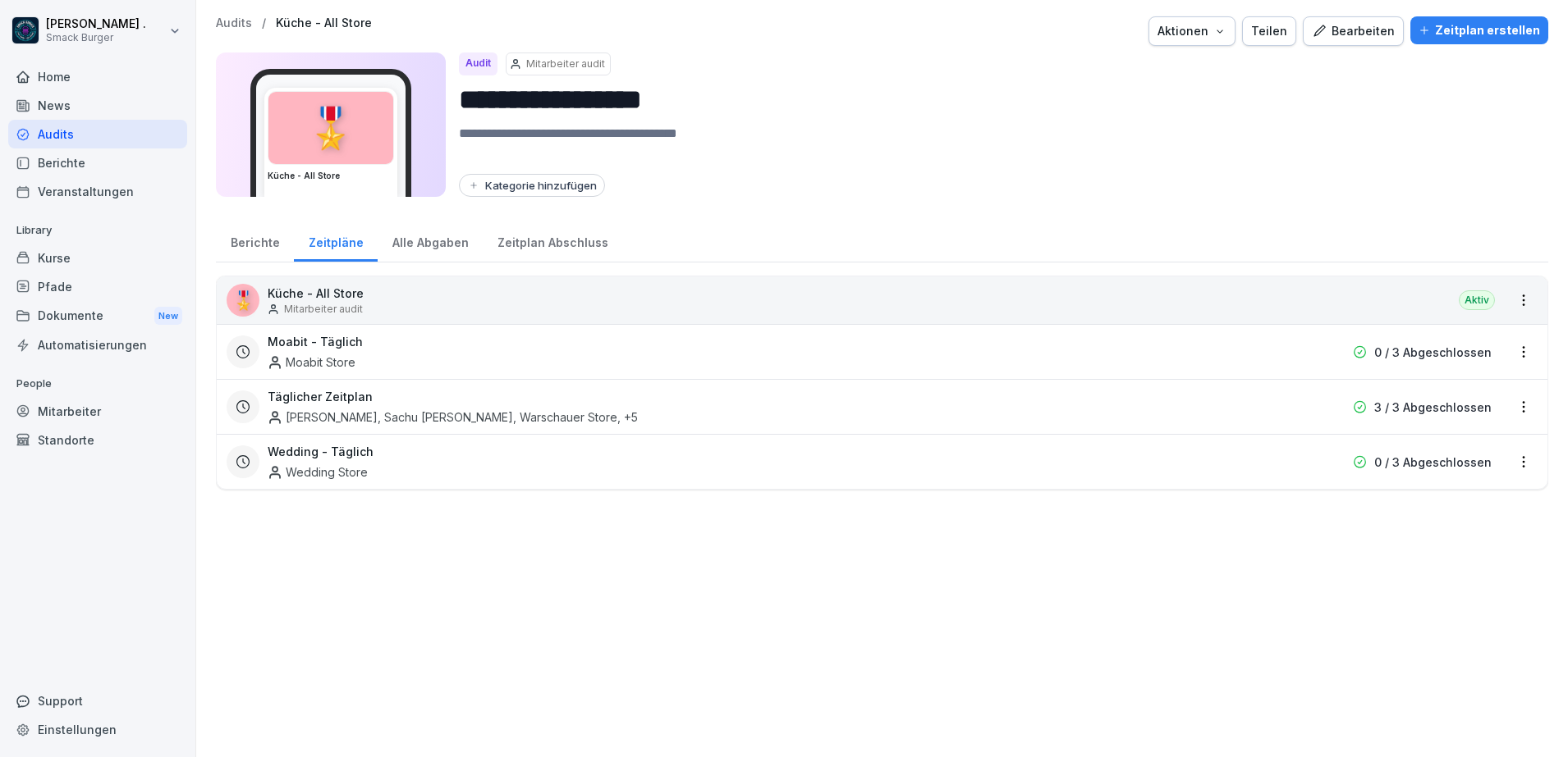
click at [437, 243] on div "Alle Abgaben" at bounding box center [429, 240] width 105 height 42
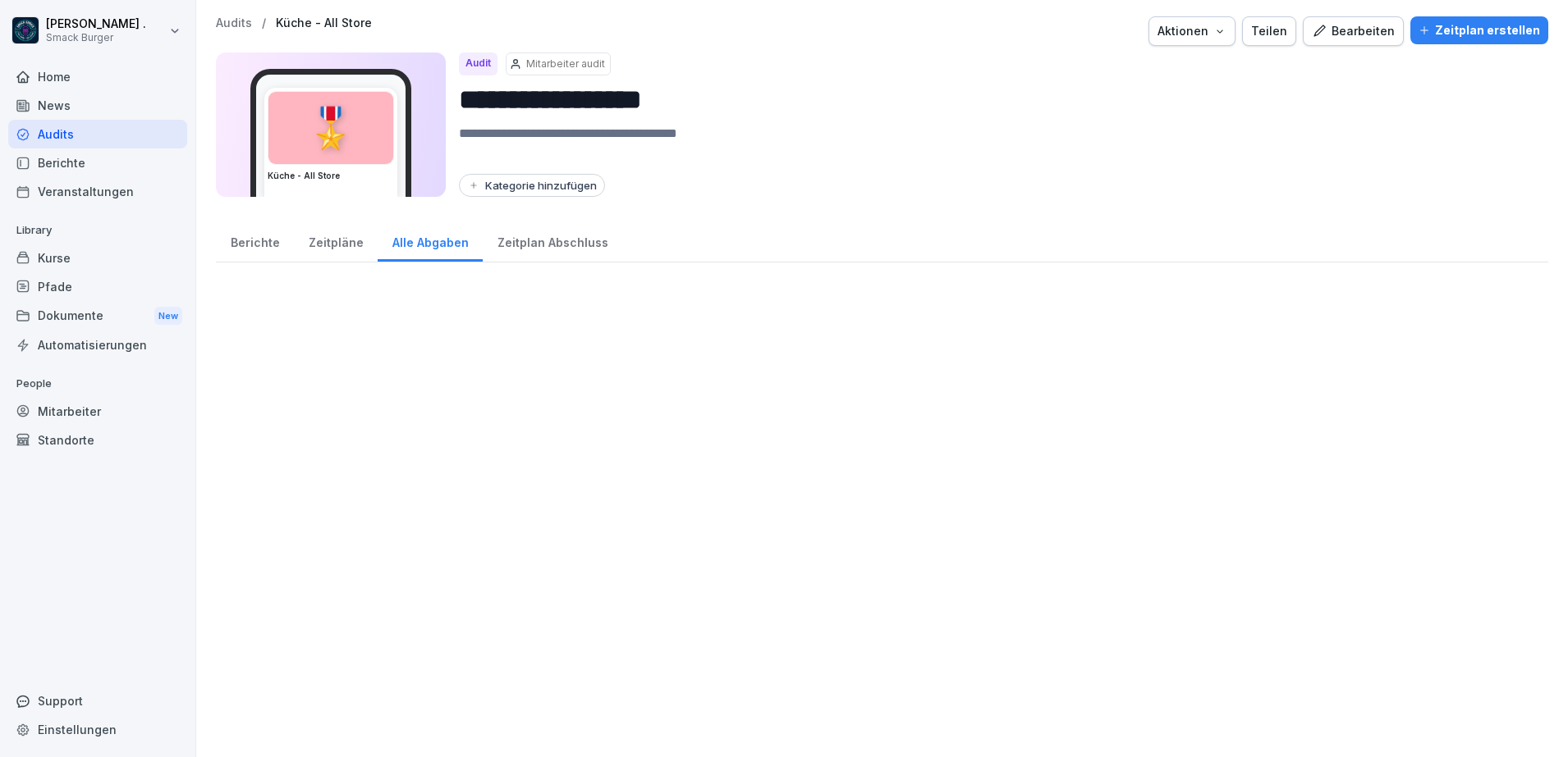
click at [545, 239] on div "Zeitplan Abschluss" at bounding box center [553, 240] width 140 height 42
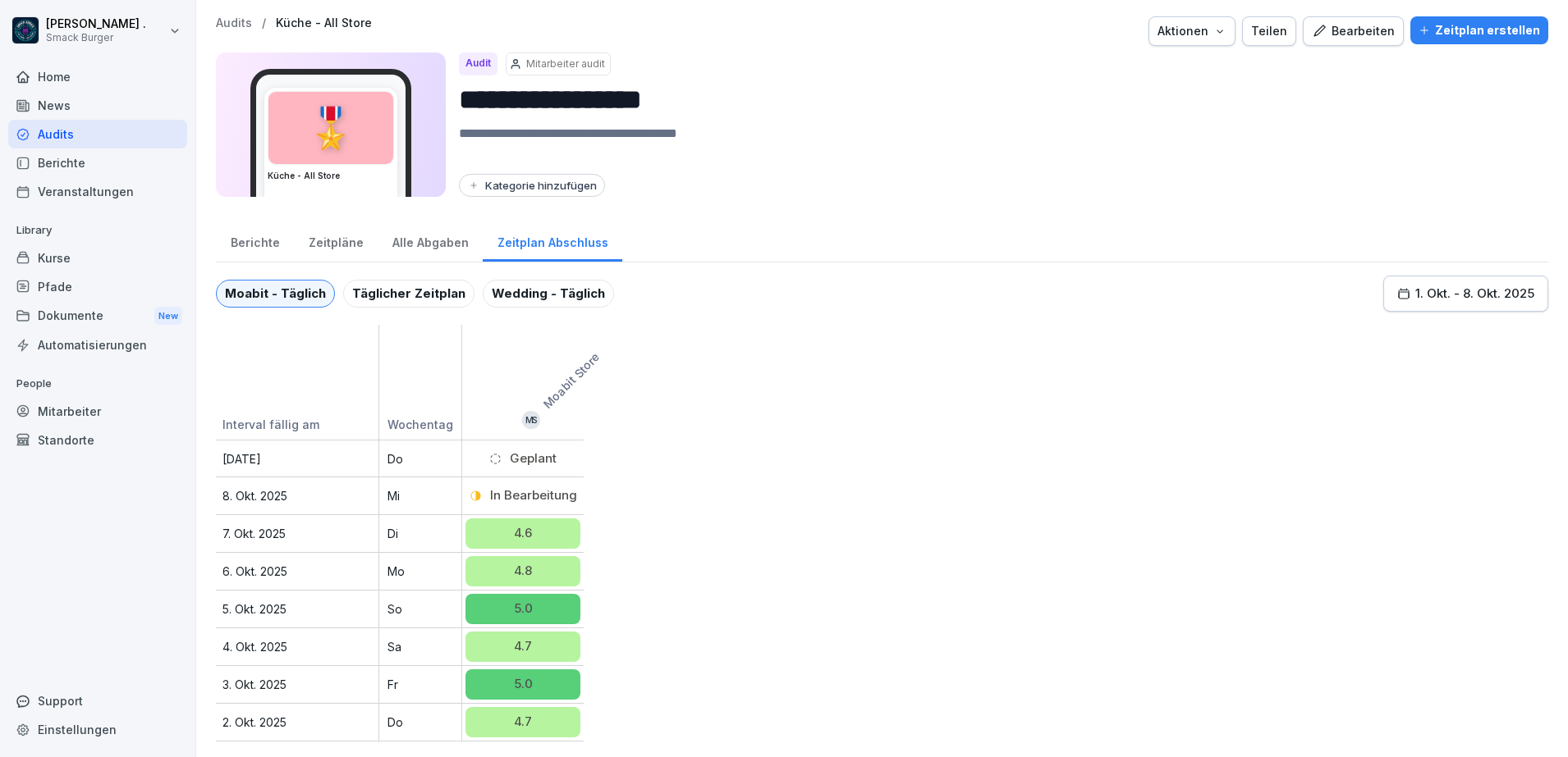
click at [369, 288] on div "Täglicher Zeitplan" at bounding box center [408, 293] width 131 height 28
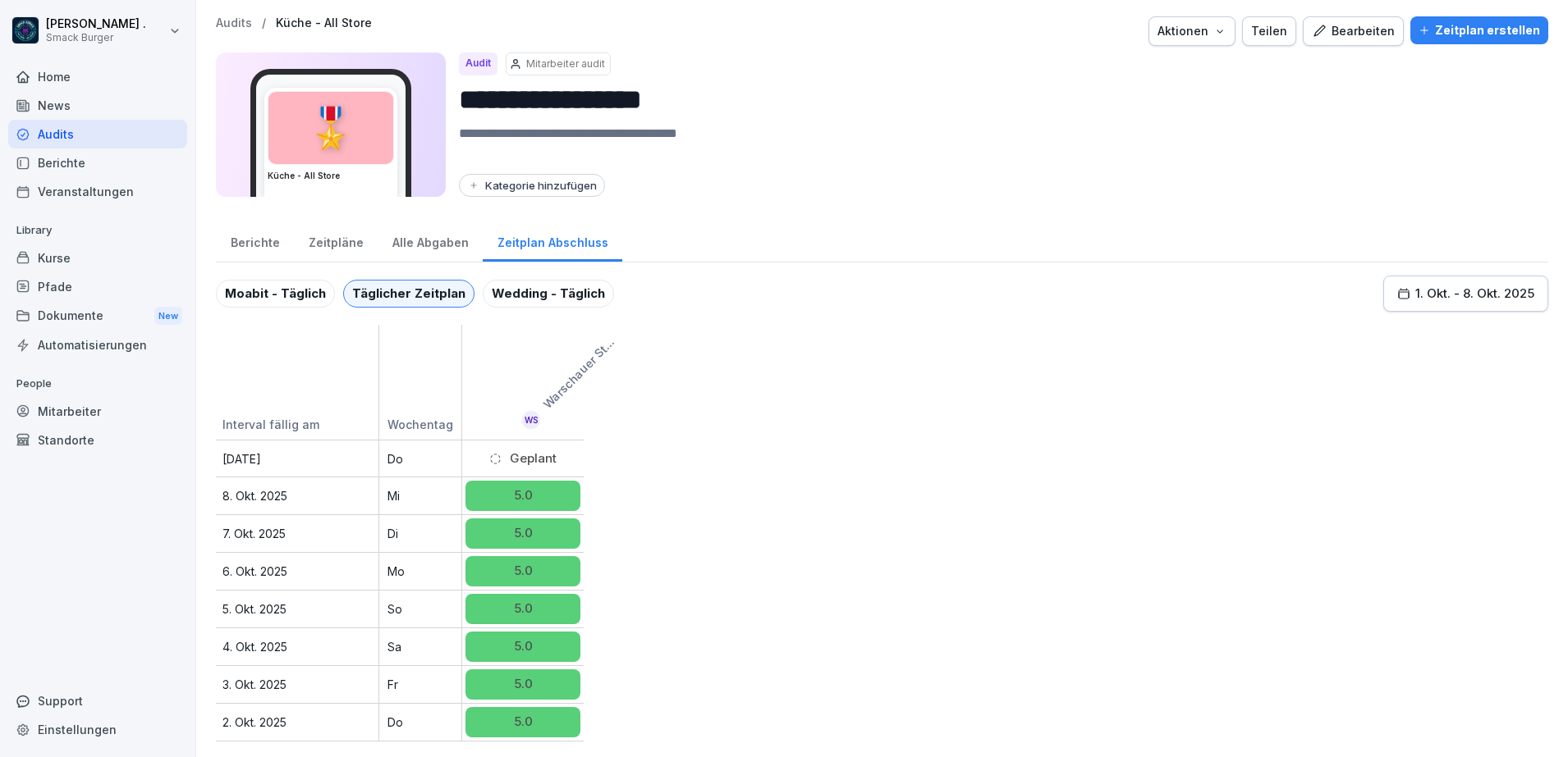
click at [484, 283] on div "Wedding - Täglich" at bounding box center [548, 293] width 131 height 28
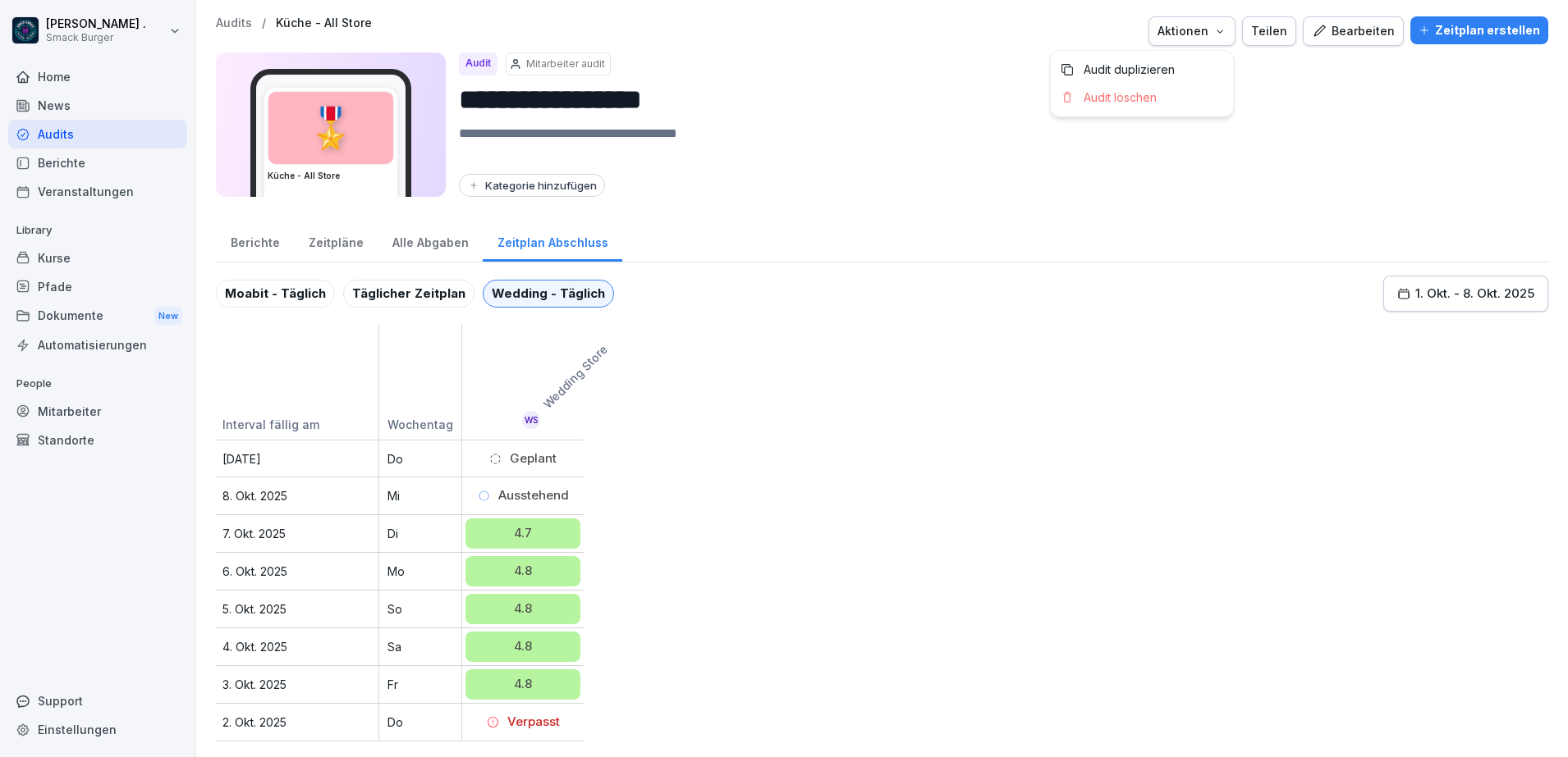
click at [1209, 42] on button "Aktionen" at bounding box center [1192, 32] width 87 height 30
click at [1373, 85] on html "**********" at bounding box center [784, 378] width 1568 height 757
click at [296, 423] on p "Interval fällig am" at bounding box center [293, 428] width 155 height 24
click at [289, 298] on div "Moabit - Täglich" at bounding box center [275, 293] width 119 height 28
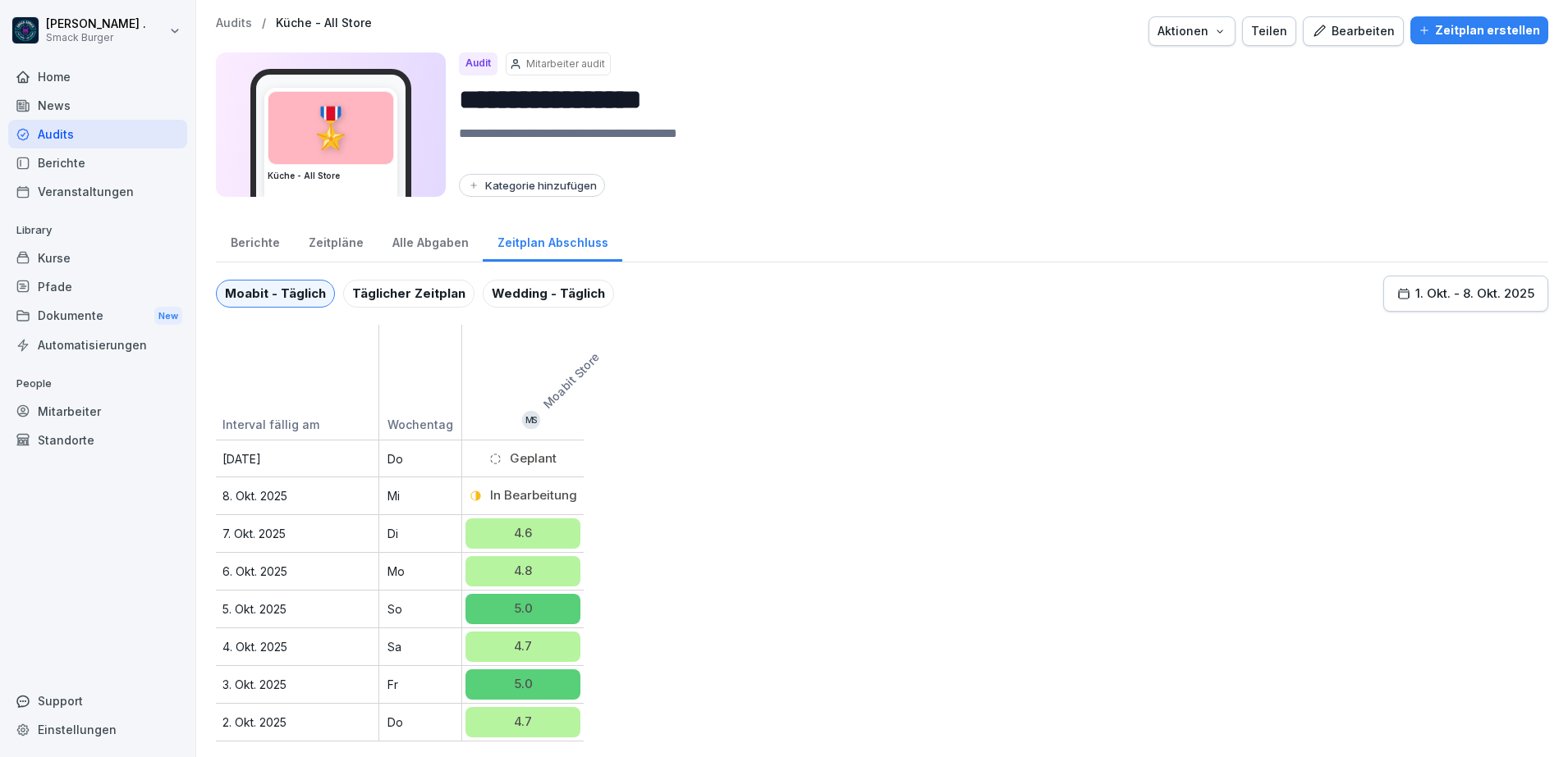
click at [429, 290] on div "Täglicher Zeitplan" at bounding box center [408, 293] width 131 height 28
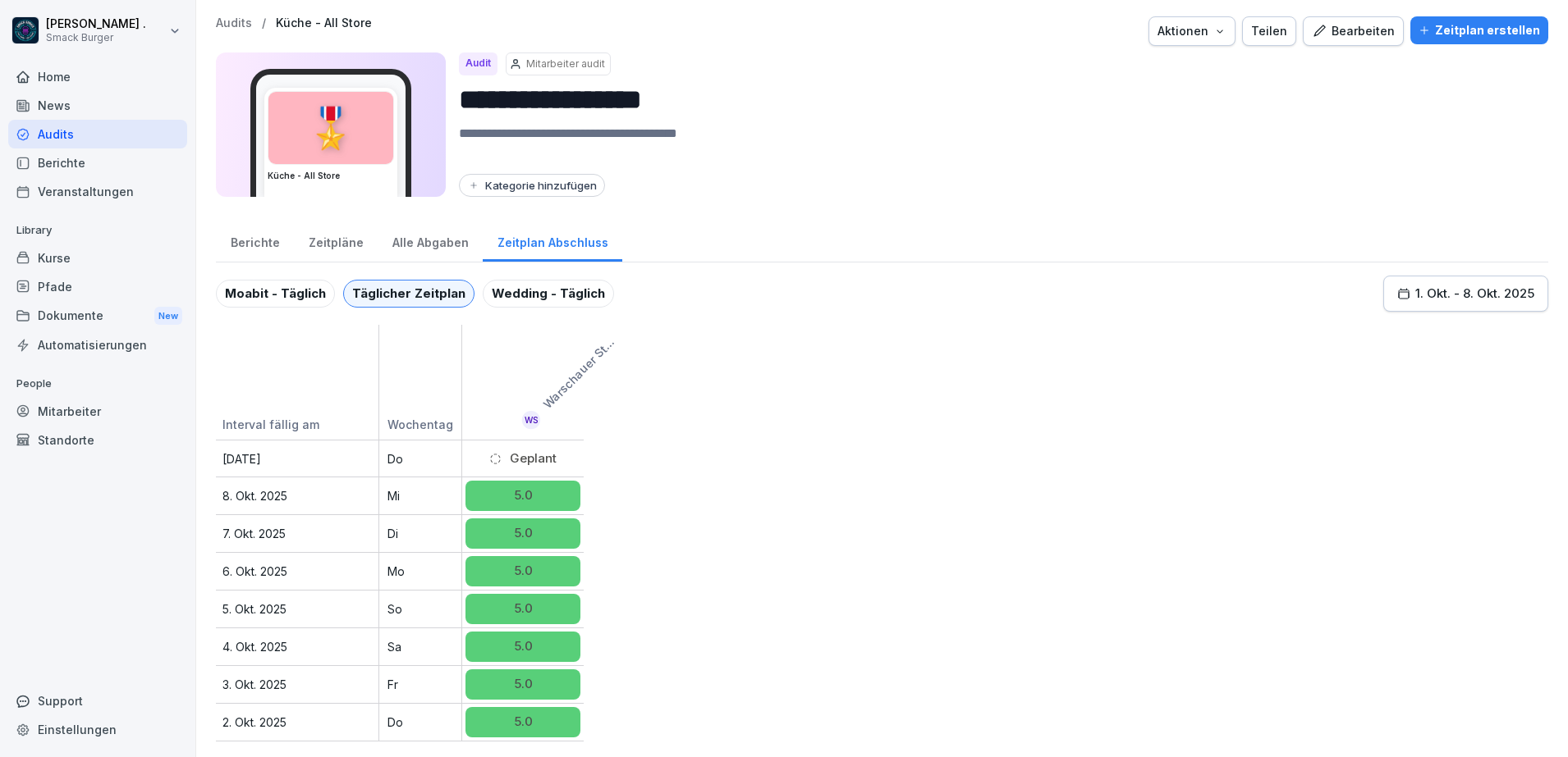
click at [534, 299] on div "Wedding - Täglich" at bounding box center [548, 293] width 131 height 28
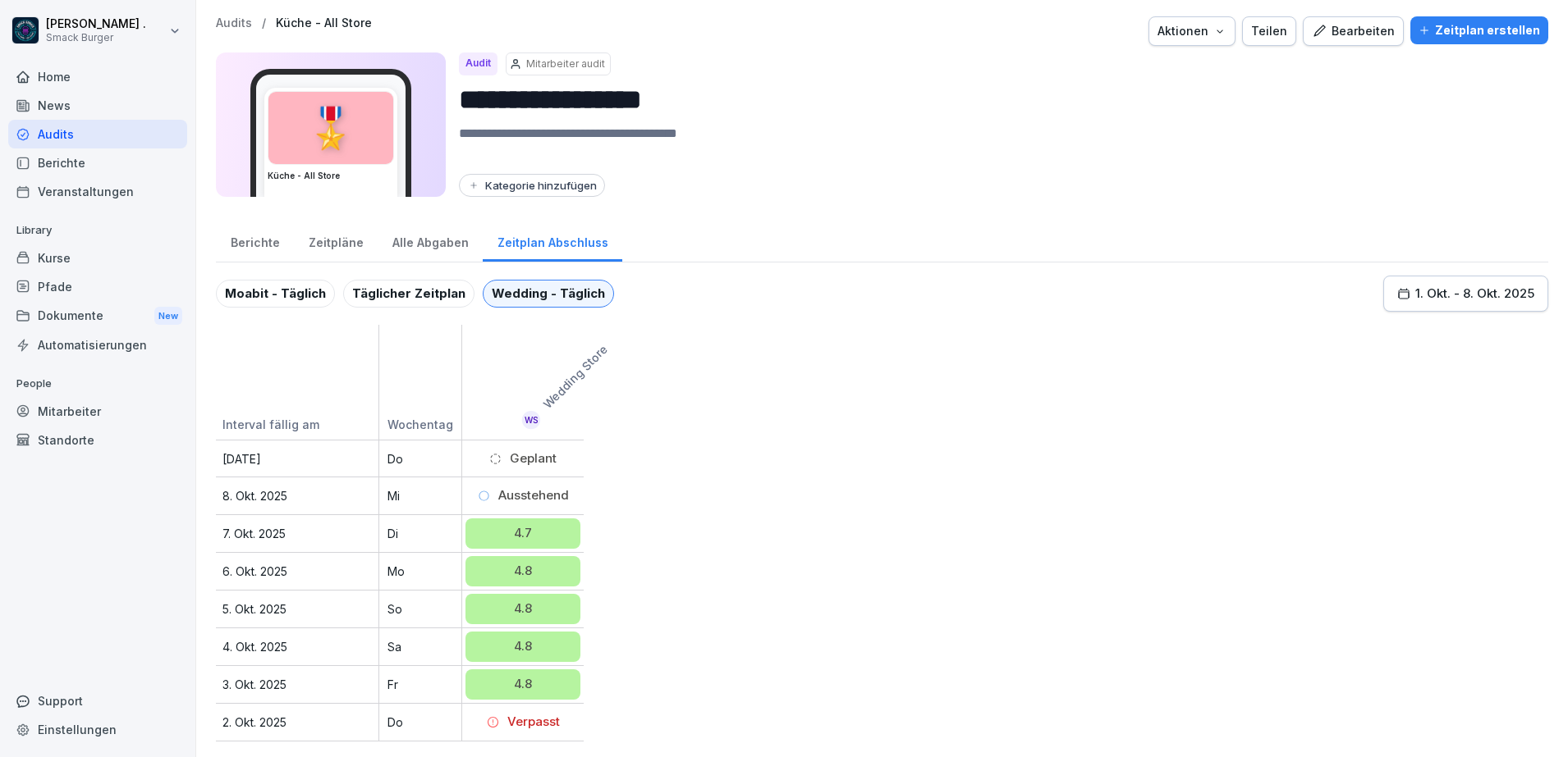
click at [406, 298] on div "Täglicher Zeitplan" at bounding box center [408, 293] width 131 height 28
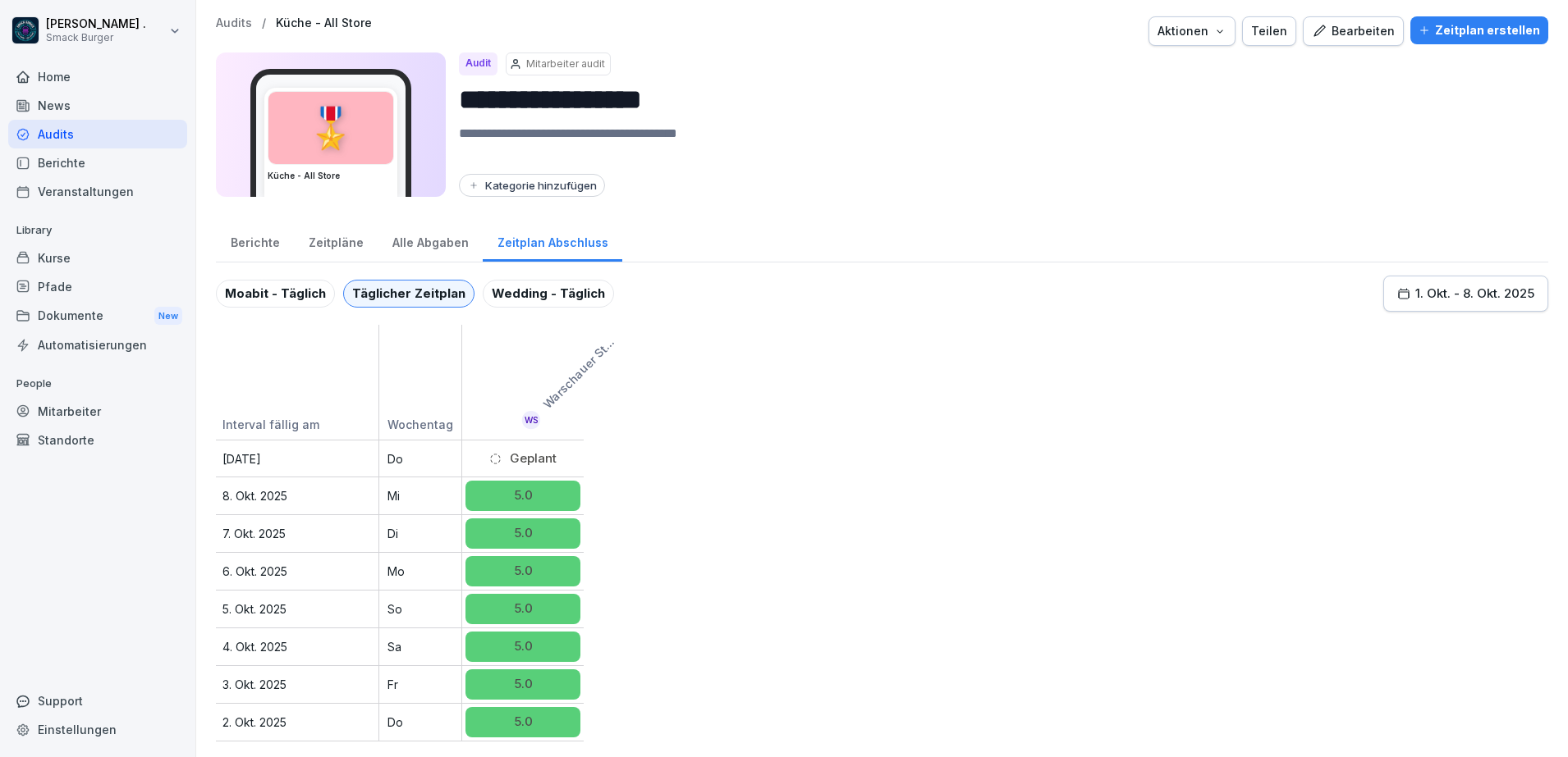
click at [406, 298] on div "Täglicher Zeitplan" at bounding box center [408, 293] width 131 height 28
click at [387, 298] on div "Täglicher Zeitplan" at bounding box center [408, 293] width 131 height 28
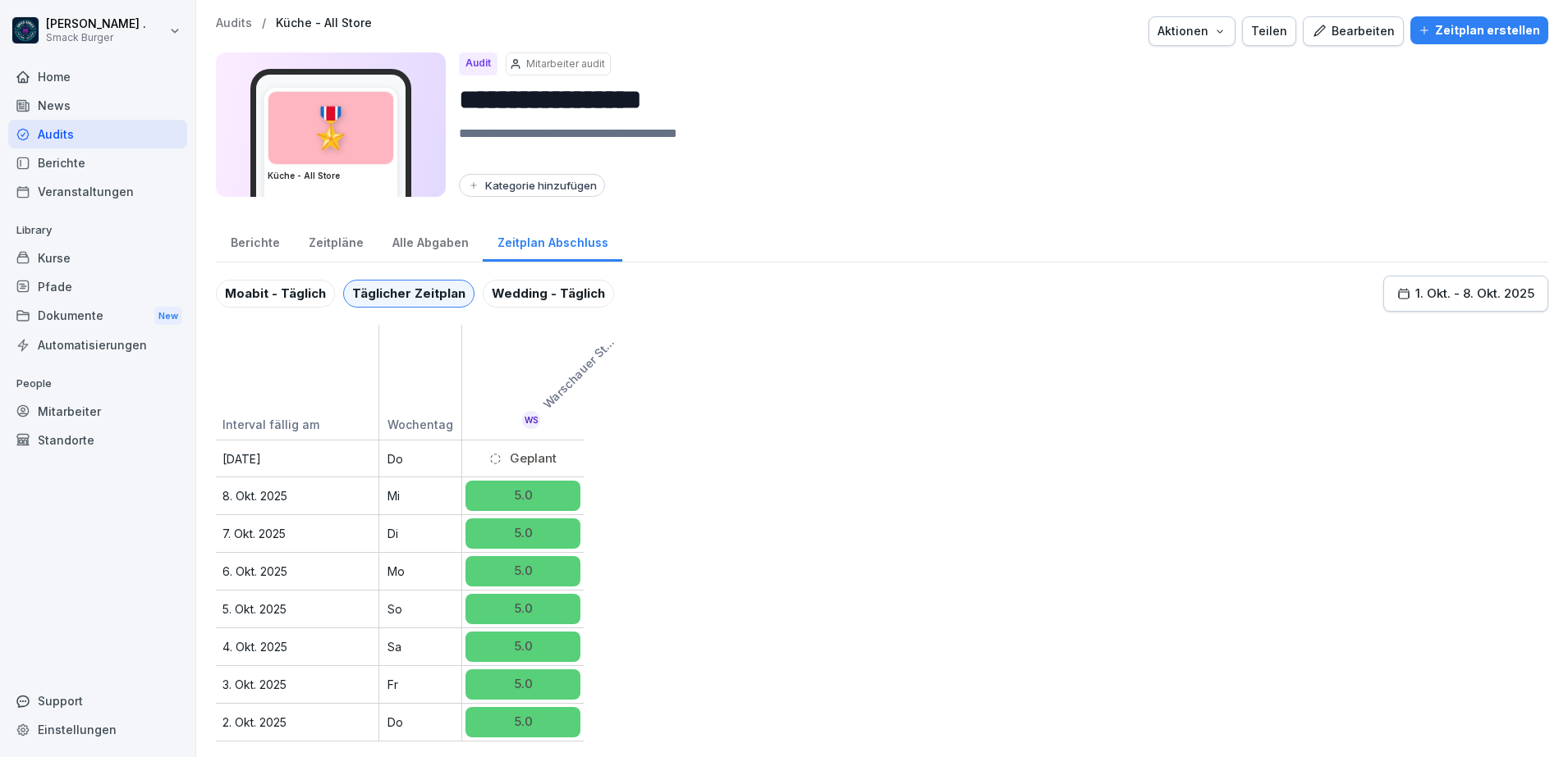
drag, startPoint x: 387, startPoint y: 298, endPoint x: 561, endPoint y: 397, distance: 200.2
click at [561, 397] on p "Warschauer Store" at bounding box center [579, 371] width 82 height 82
copy p "Warschauer"
click at [422, 302] on div "Täglicher Zeitplan" at bounding box center [408, 293] width 131 height 28
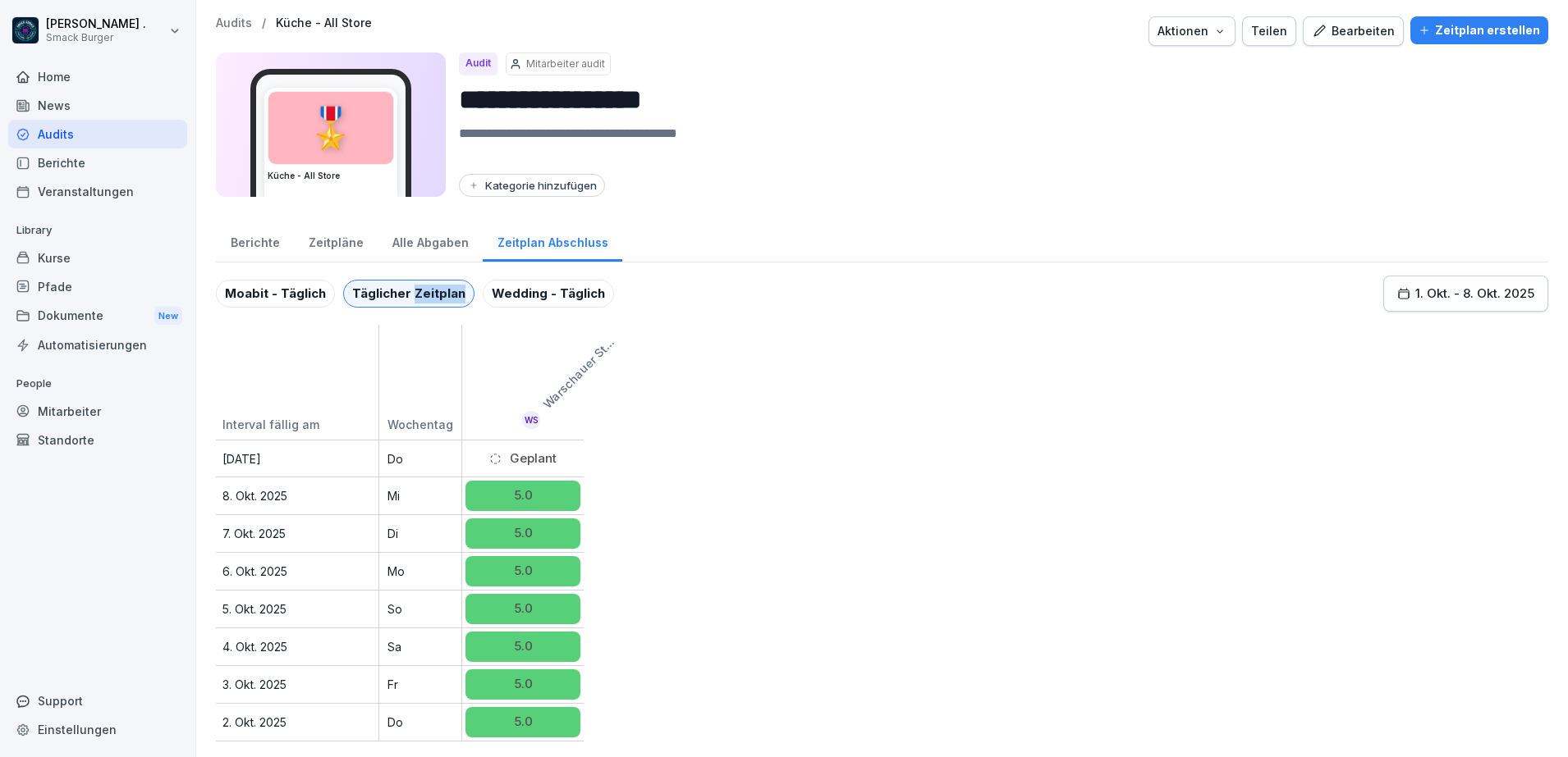
click at [422, 302] on div "Täglicher Zeitplan" at bounding box center [408, 293] width 131 height 28
drag, startPoint x: 422, startPoint y: 302, endPoint x: 406, endPoint y: 298, distance: 16.5
click at [406, 298] on div "Täglicher Zeitplan" at bounding box center [408, 293] width 131 height 28
click at [406, 297] on div "Täglicher Zeitplan" at bounding box center [408, 293] width 131 height 28
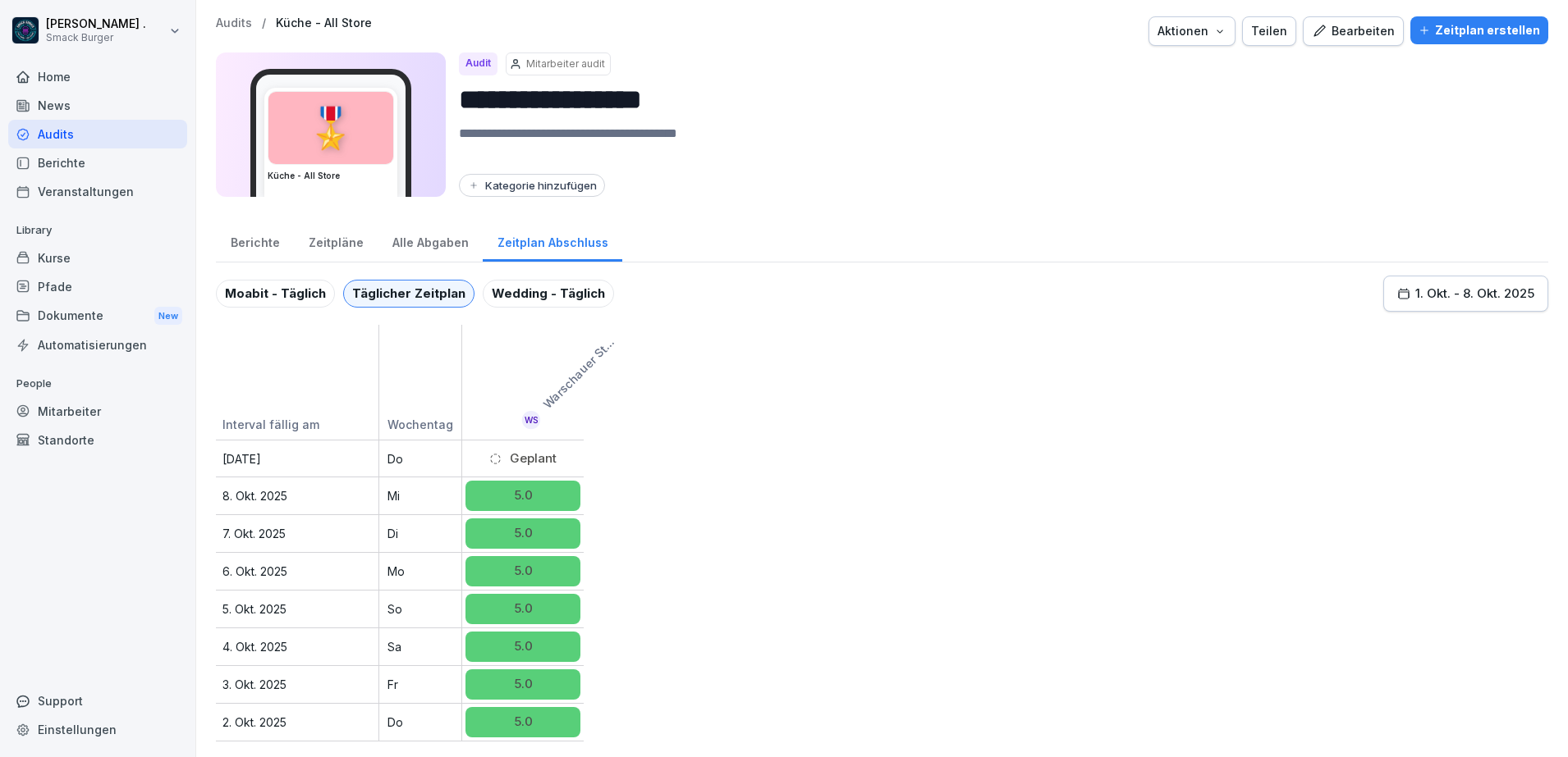
drag, startPoint x: 409, startPoint y: 300, endPoint x: 832, endPoint y: 224, distance: 429.8
click at [832, 224] on div "Berichte Zeitpläne Alle Abgaben Zeitplan Abschluss" at bounding box center [882, 240] width 1333 height 42
click at [597, 77] on div "**********" at bounding box center [997, 124] width 1077 height 145
click at [587, 69] on p "Mitarbeiter audit" at bounding box center [565, 64] width 79 height 15
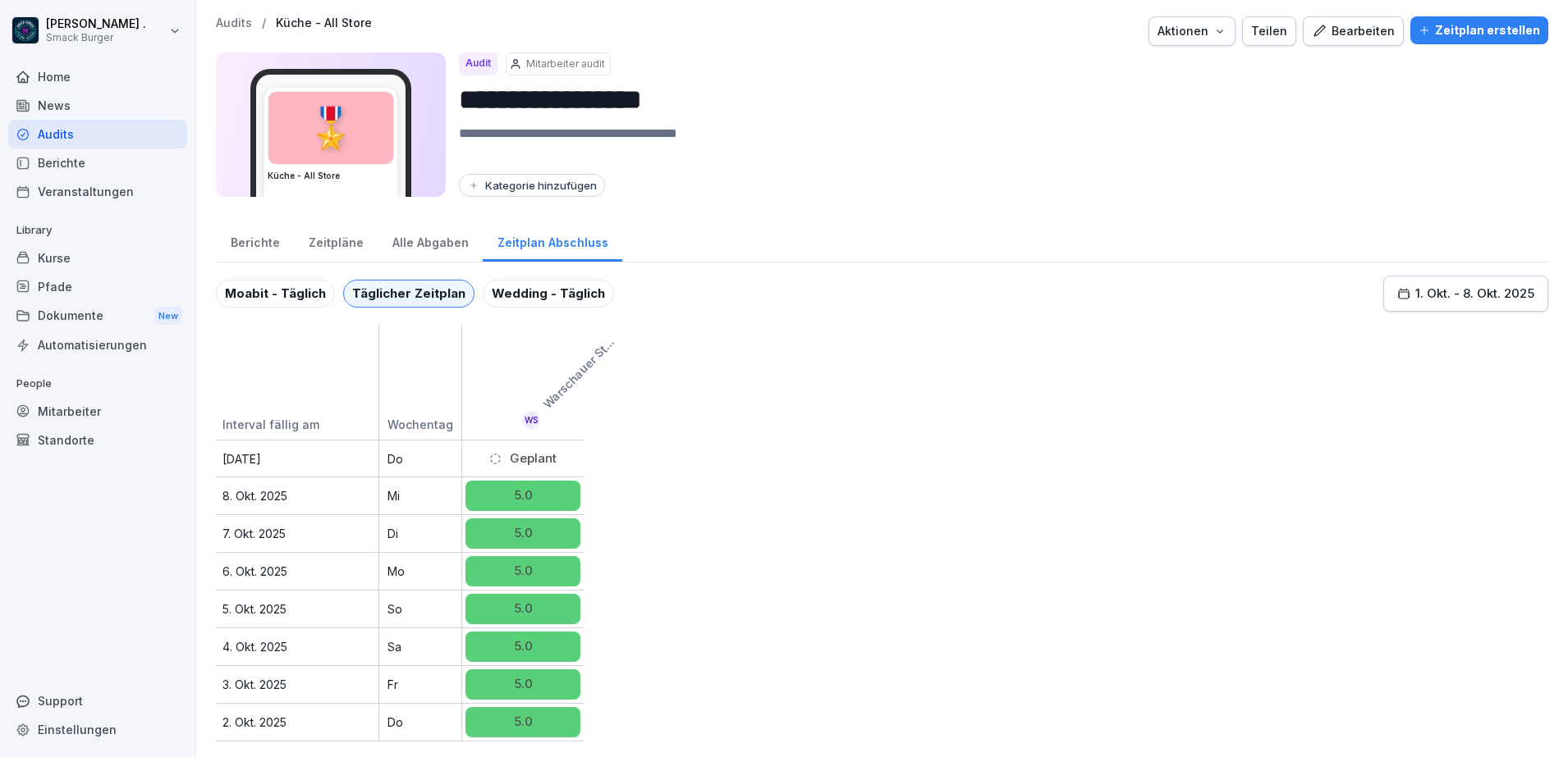
drag, startPoint x: 587, startPoint y: 69, endPoint x: 374, endPoint y: 102, distance: 215.5
click at [374, 102] on div "🎖️" at bounding box center [331, 127] width 125 height 72
click at [317, 23] on p "Küche - All Store" at bounding box center [324, 24] width 97 height 14
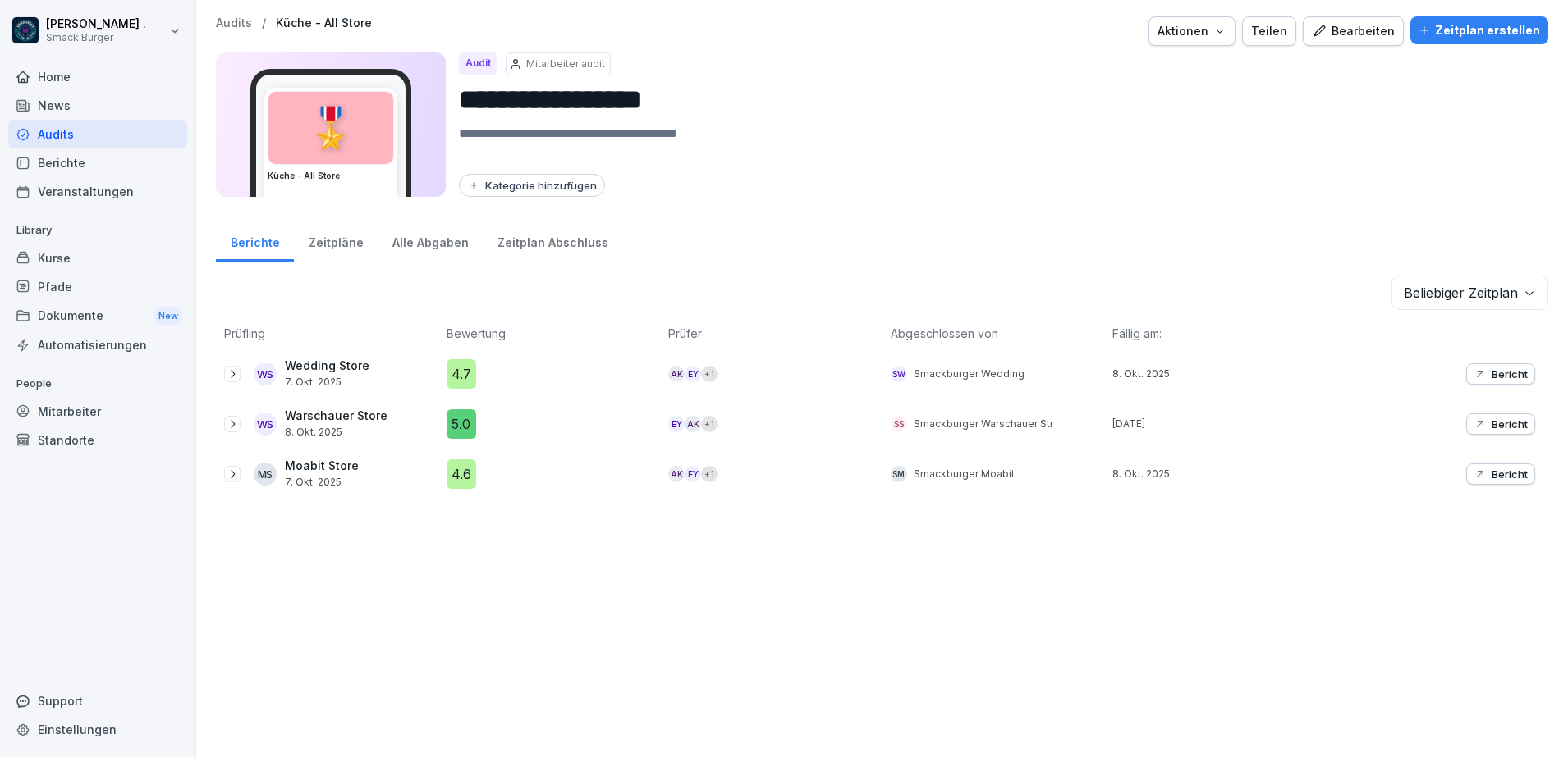
click at [352, 245] on div "Zeitpläne" at bounding box center [335, 240] width 84 height 42
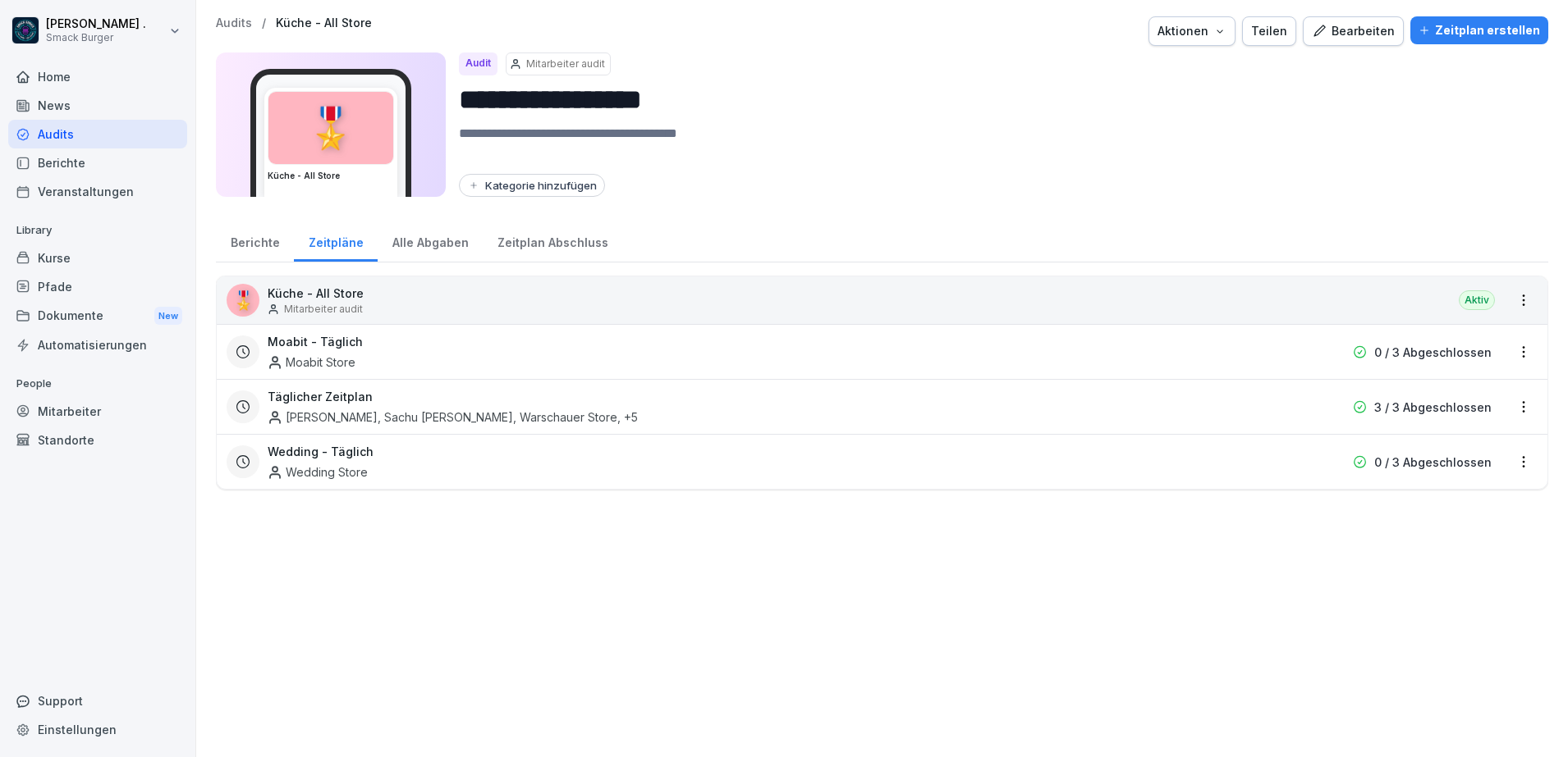
click at [419, 244] on div "Alle Abgaben" at bounding box center [429, 240] width 105 height 42
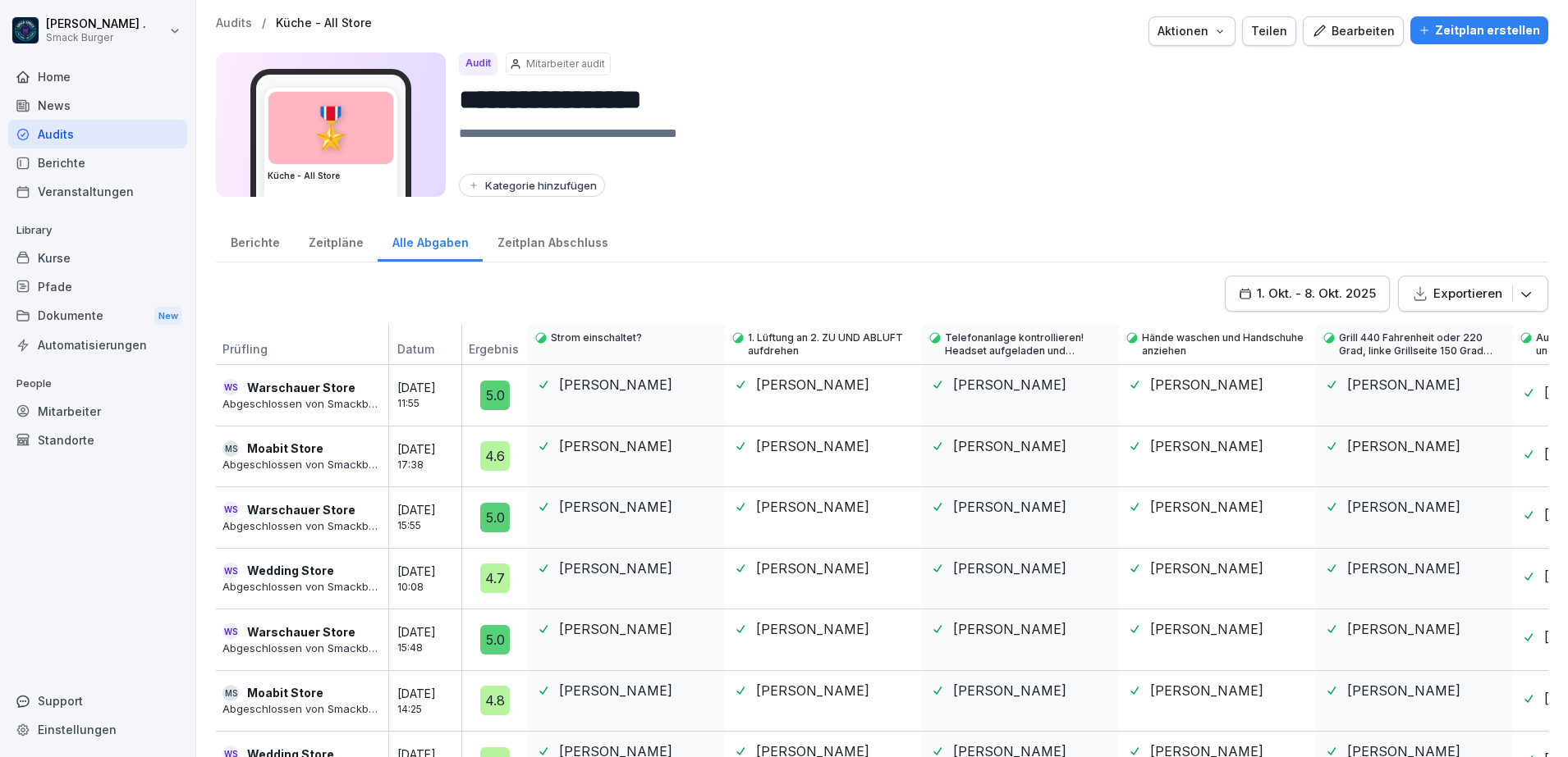
click at [563, 243] on div "Zeitplan Abschluss" at bounding box center [553, 240] width 140 height 42
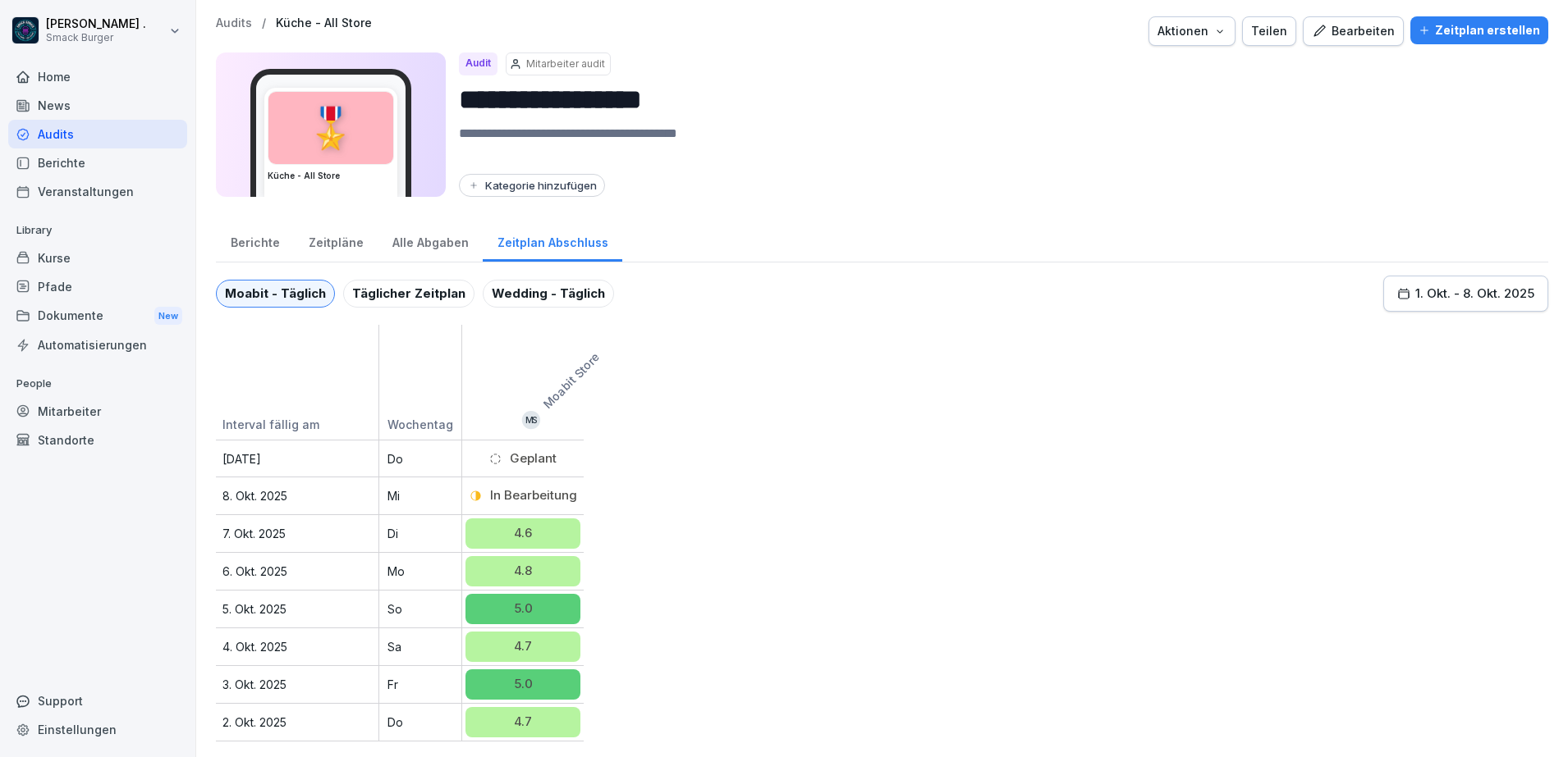
click at [316, 239] on div "Zeitpläne" at bounding box center [335, 240] width 84 height 42
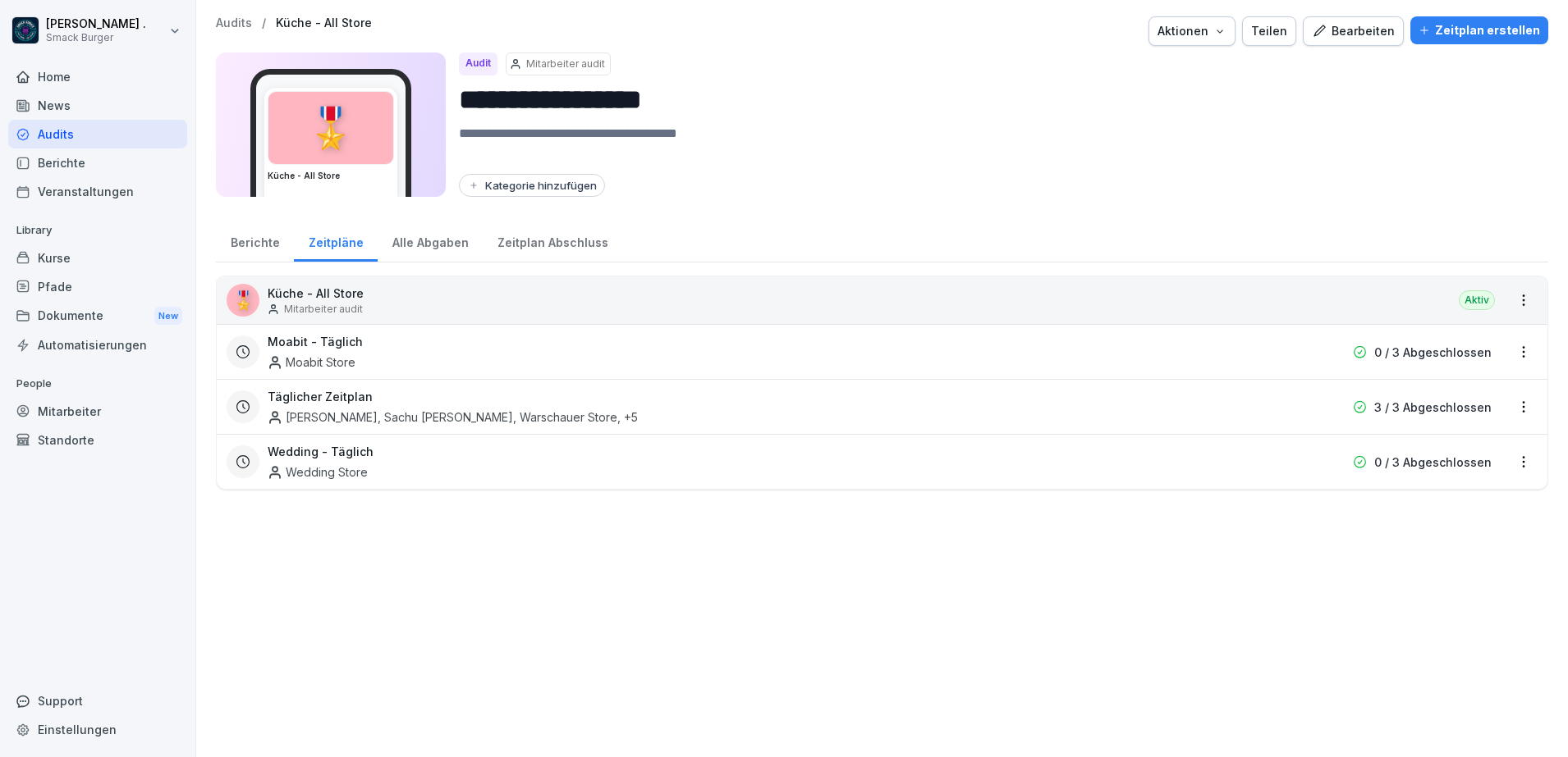
click at [1439, 36] on div "Zeitplan erstellen" at bounding box center [1478, 31] width 121 height 18
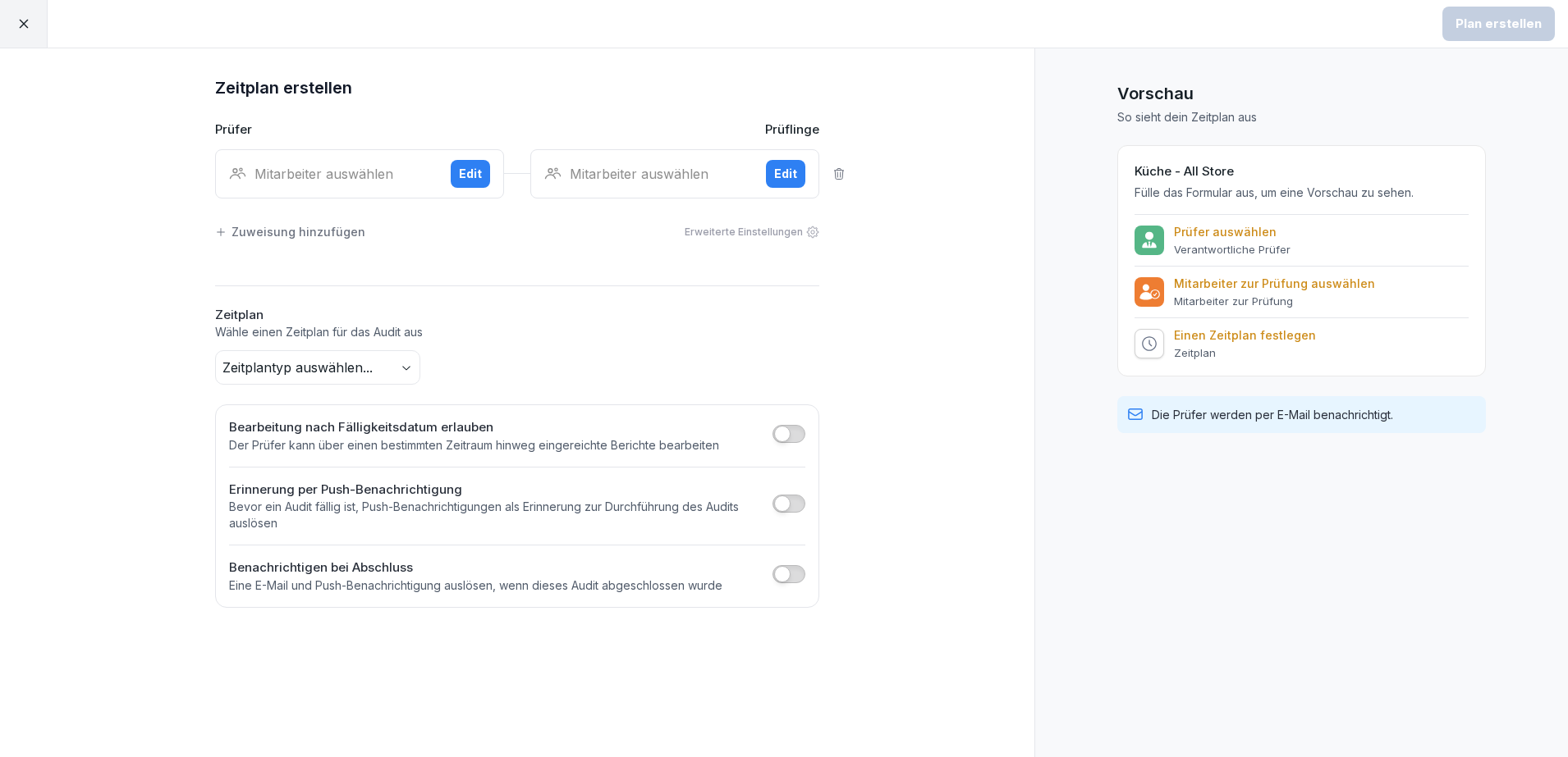
click at [380, 179] on div "Mitarbeiter auswählen" at bounding box center [334, 174] width 209 height 20
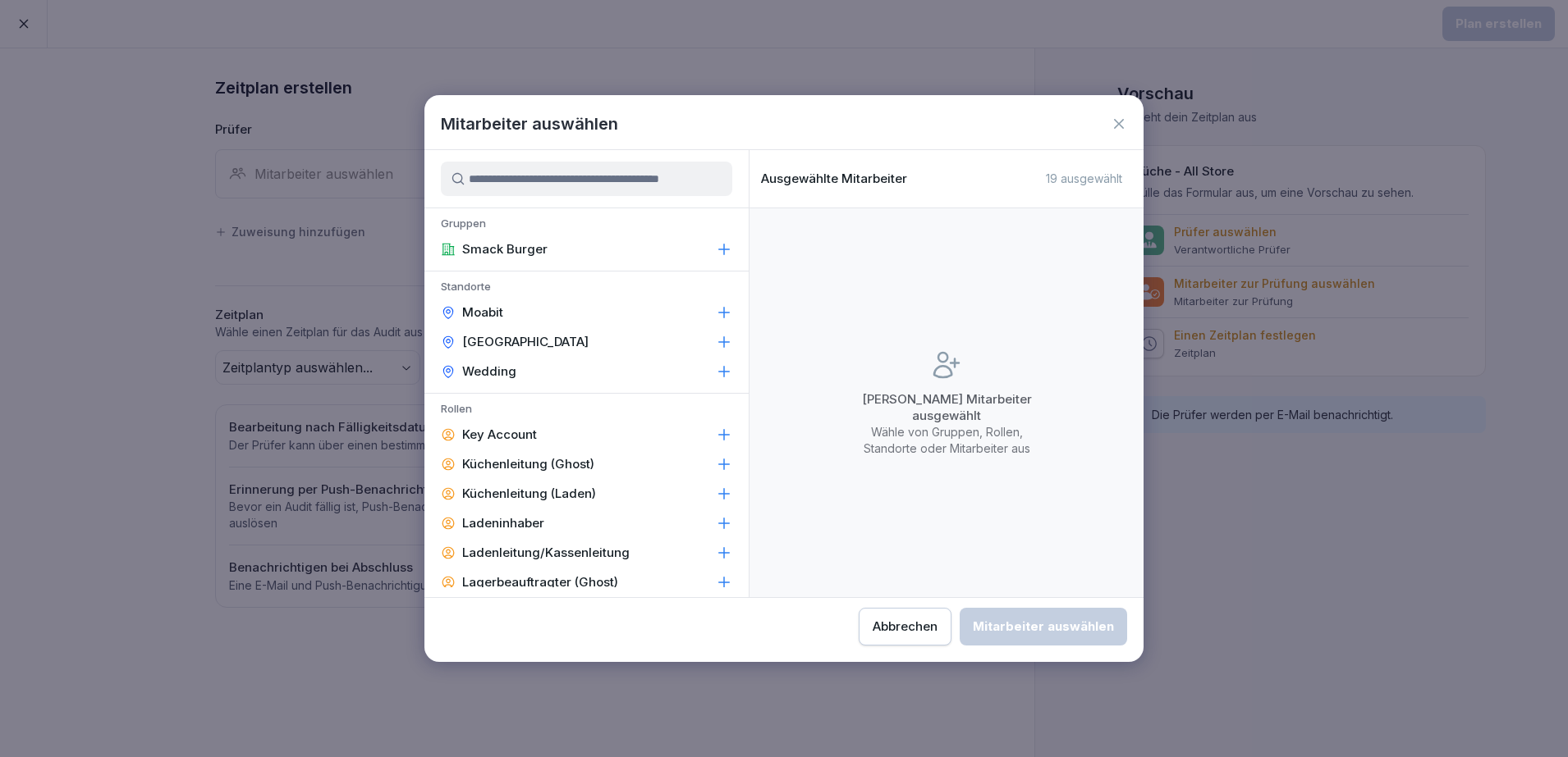
click at [503, 175] on input at bounding box center [587, 178] width 292 height 34
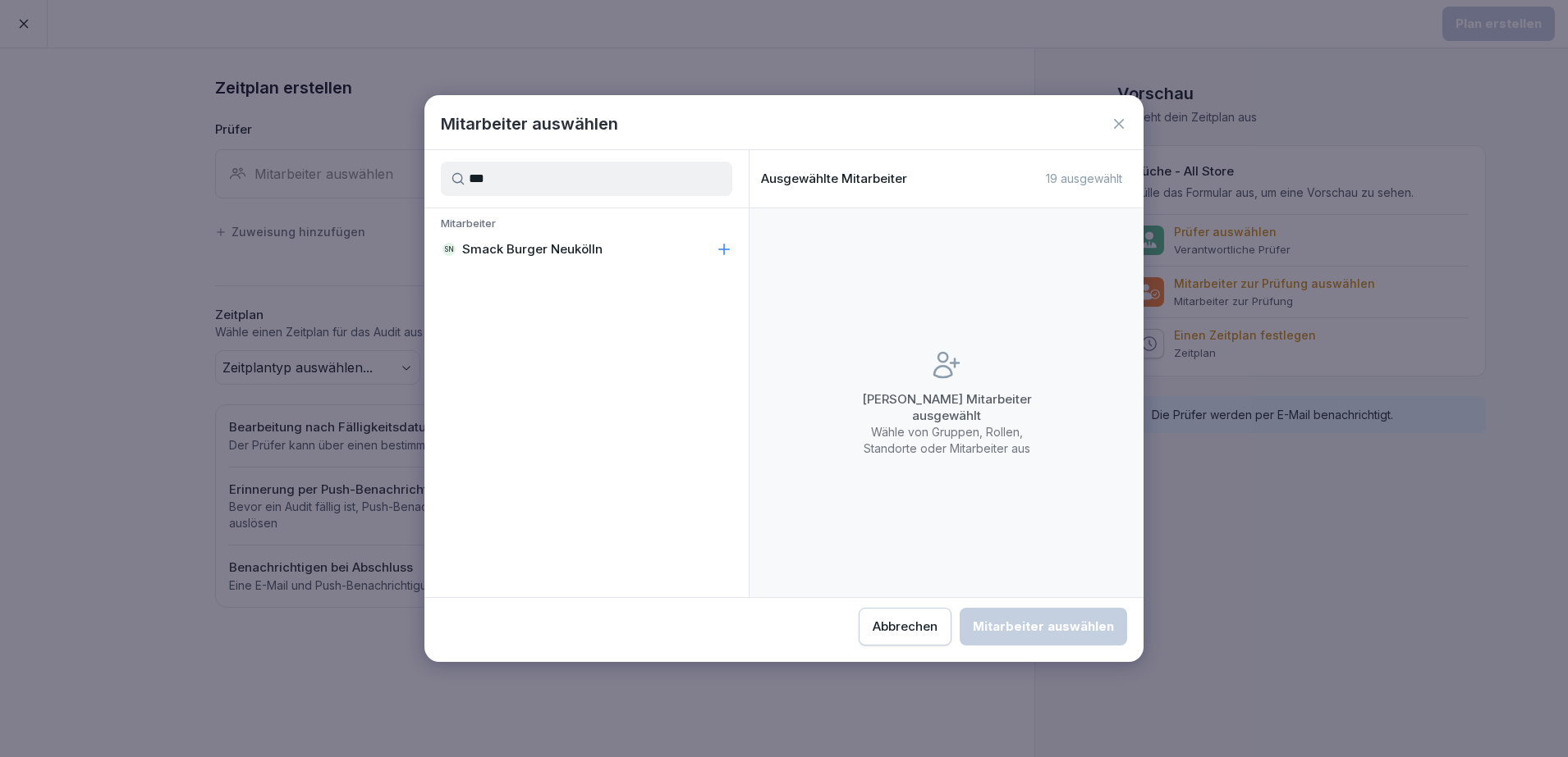
type input "***"
click at [559, 238] on div "SN Smack Burger Neukölln" at bounding box center [586, 249] width 324 height 30
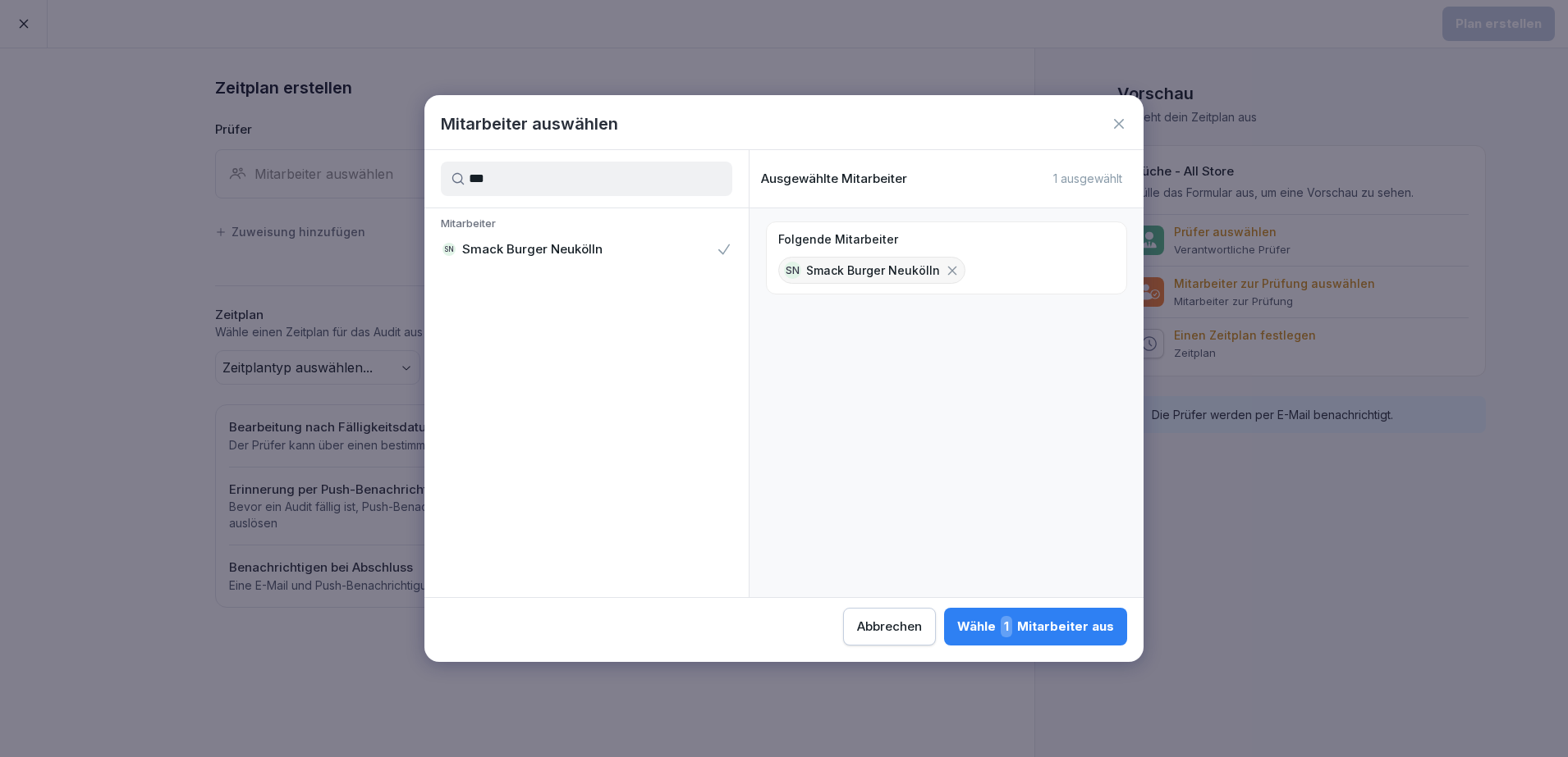
click at [1043, 628] on div "Wähle 1 Mitarbeiter aus" at bounding box center [1035, 627] width 157 height 22
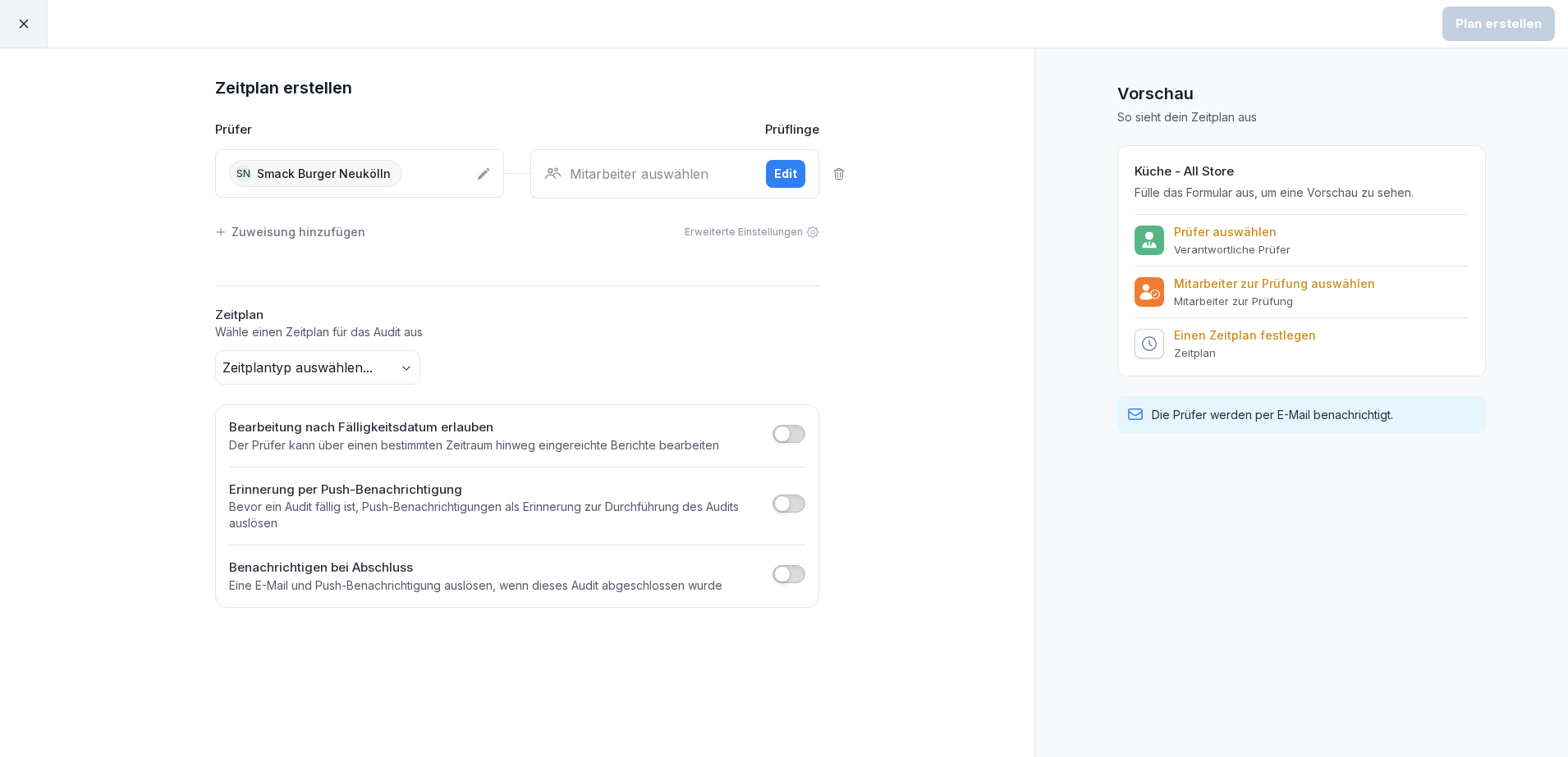
click at [633, 160] on div "Mitarbeiter auswählen Edit" at bounding box center [674, 174] width 289 height 49
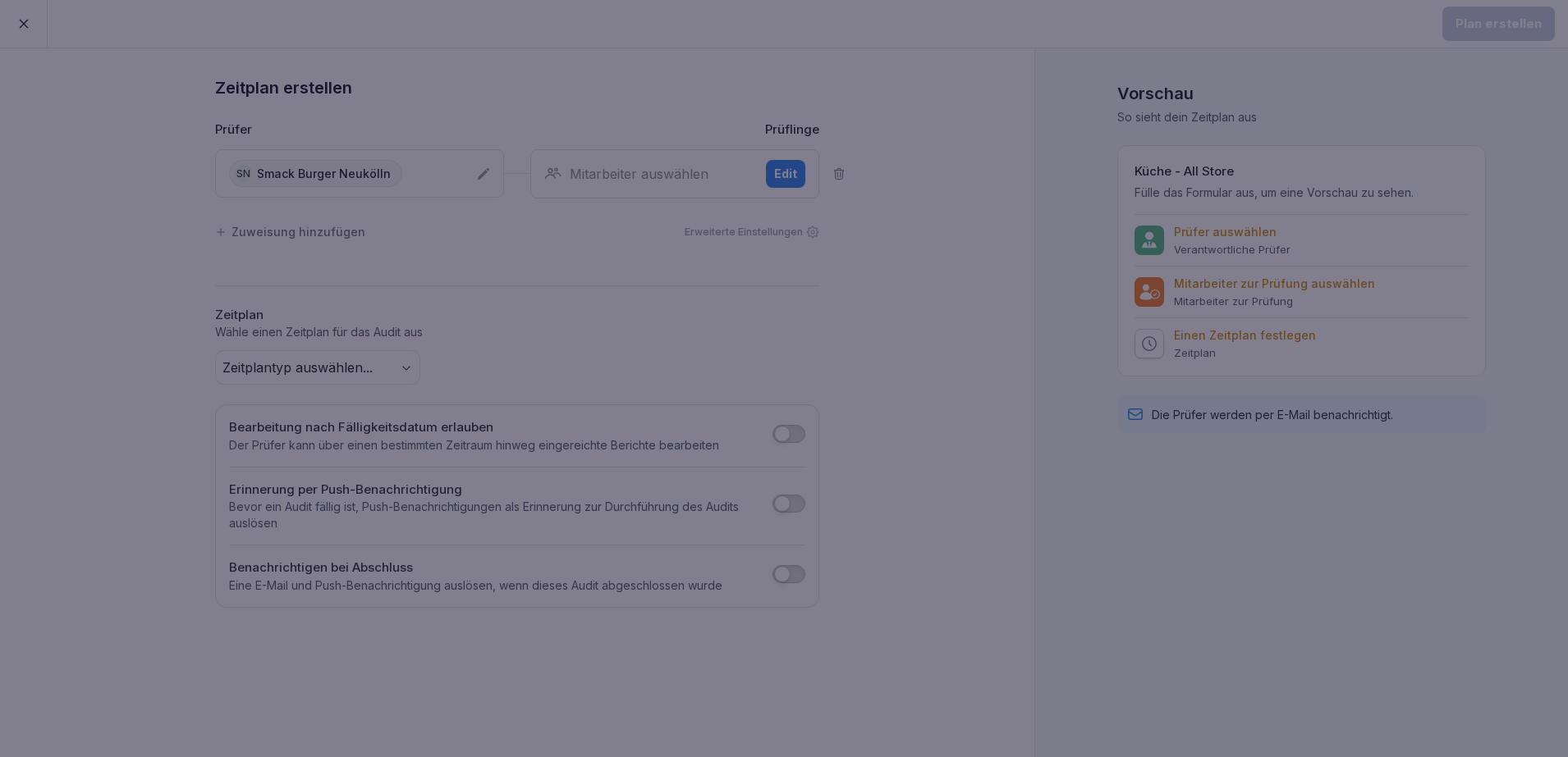
click at [805, 69] on div at bounding box center [784, 378] width 1568 height 757
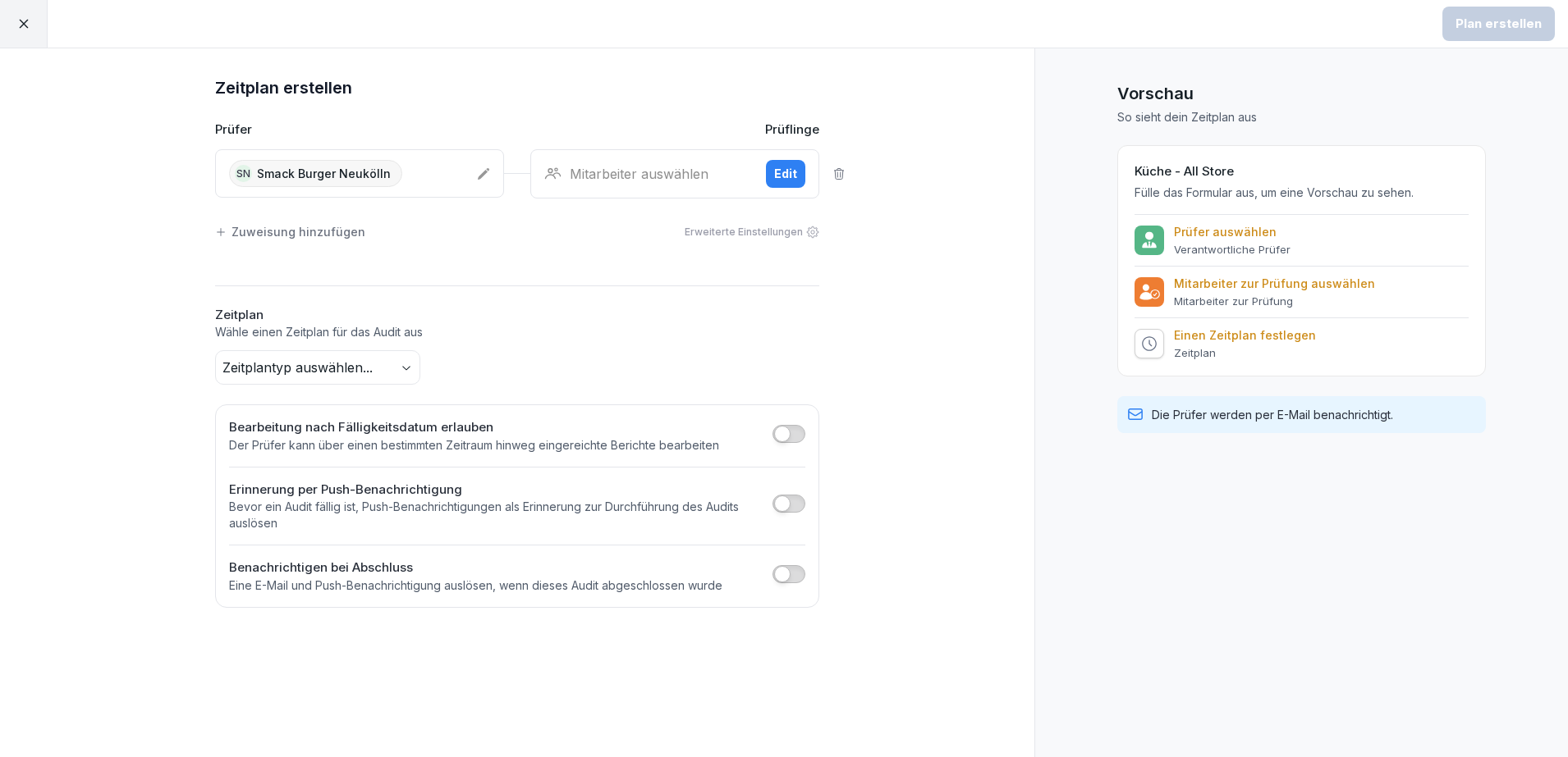
click at [657, 183] on div "Mitarbeiter auswählen Edit" at bounding box center [674, 174] width 289 height 49
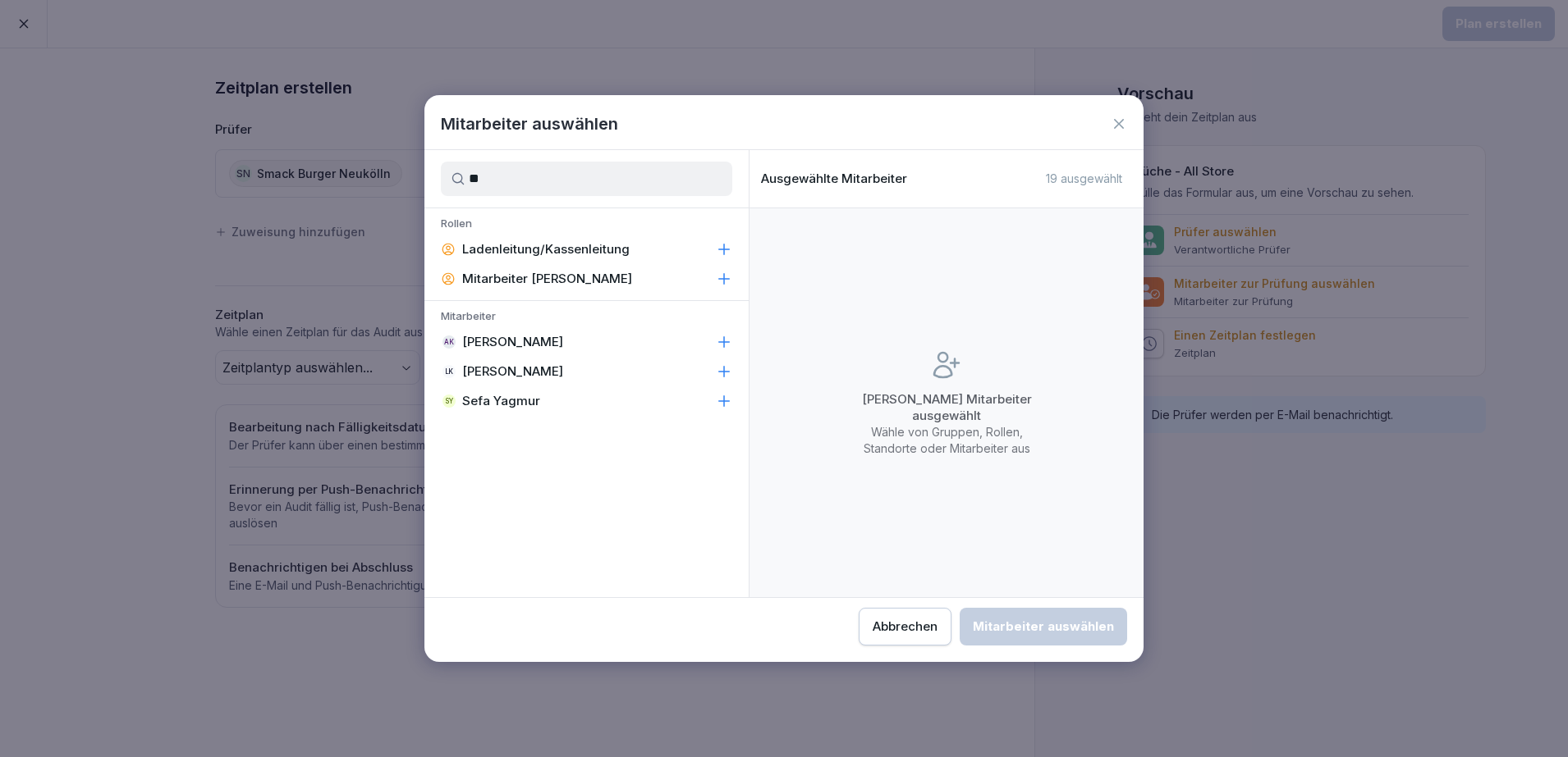
type input "*"
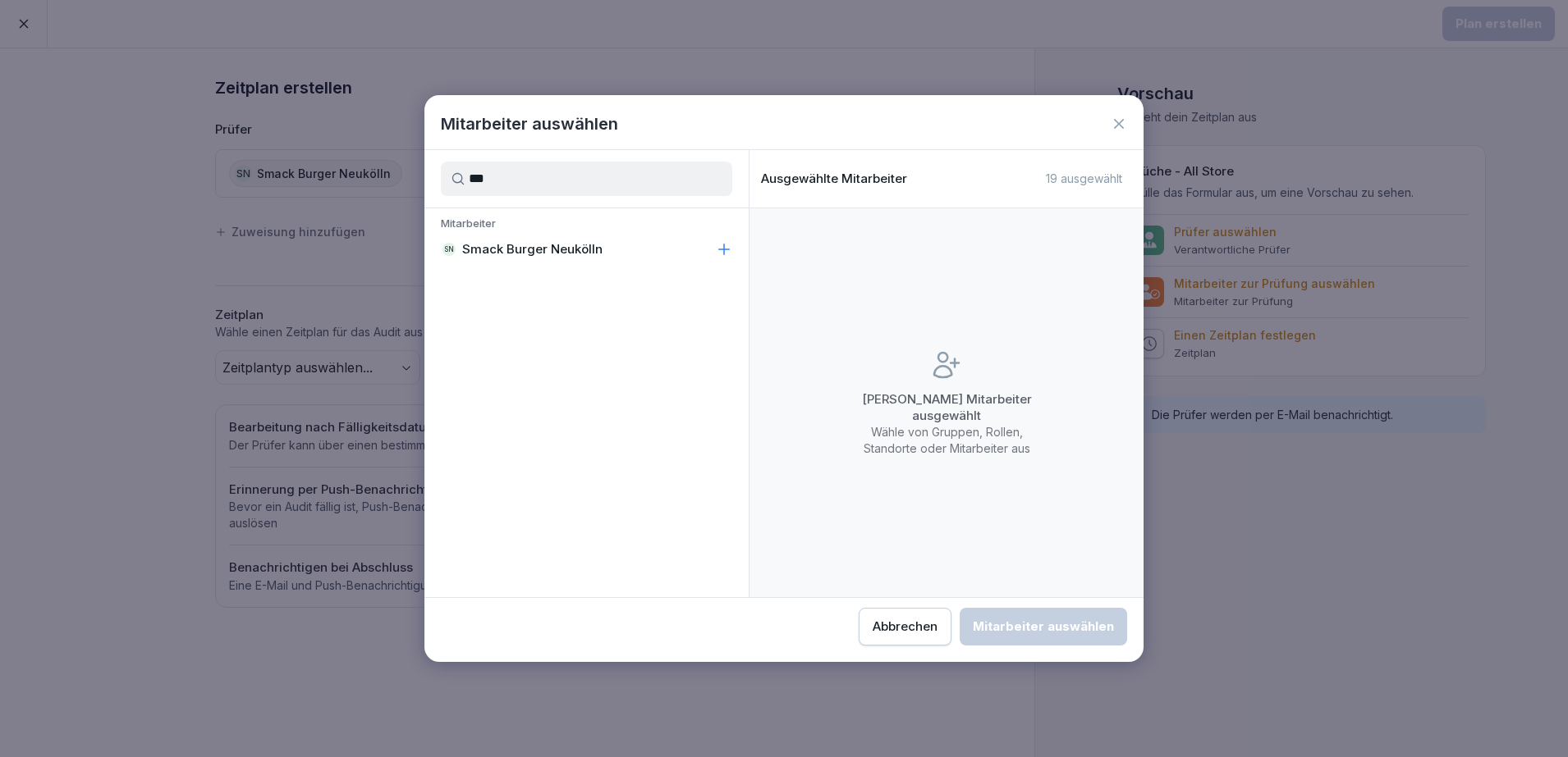
type input "***"
click at [578, 249] on p "Smack Burger Neukölln" at bounding box center [532, 249] width 141 height 17
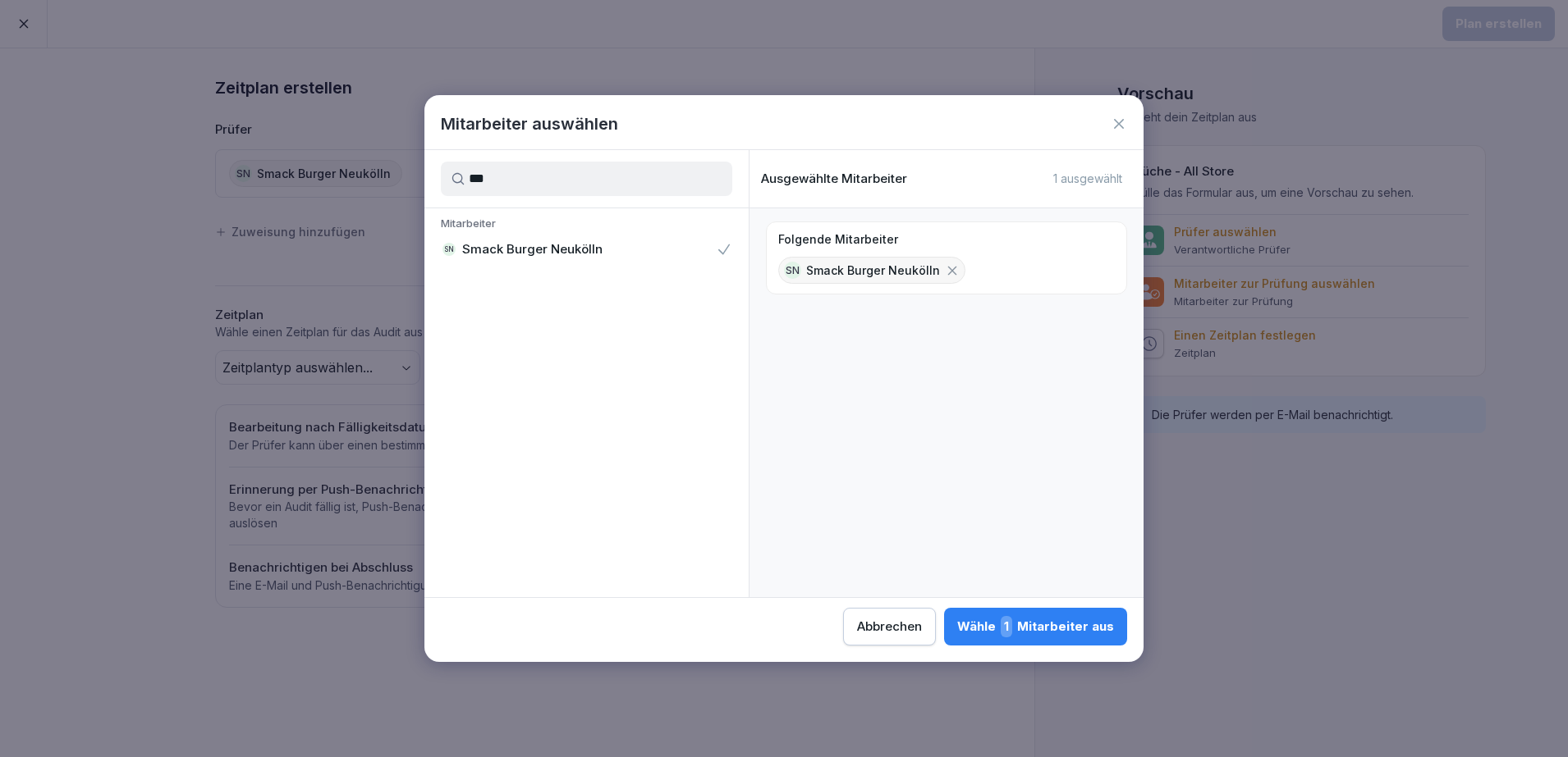
click at [1055, 626] on div "Wähle 1 Mitarbeiter aus" at bounding box center [1035, 627] width 157 height 22
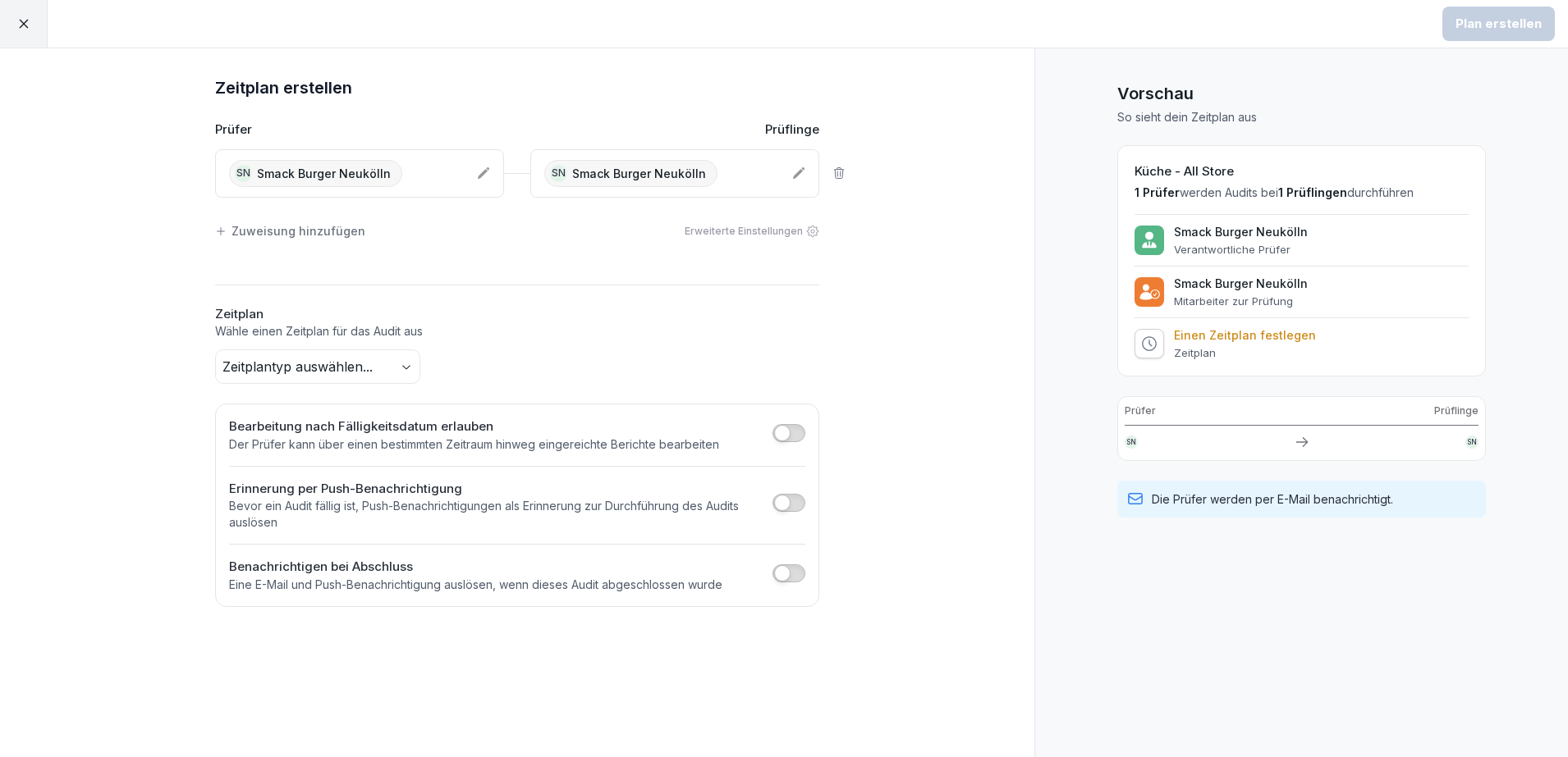
click at [992, 475] on div "Zeitplan erstellen Prüfer Prüflinge SN Smack Burger Neukölln SN Smack Burger Ne…" at bounding box center [517, 403] width 1034 height 709
click at [402, 371] on body "Plan erstellen Zeitplan erstellen Prüfer Prüflinge SN Smack Burger Neukölln SN …" at bounding box center [784, 378] width 1568 height 757
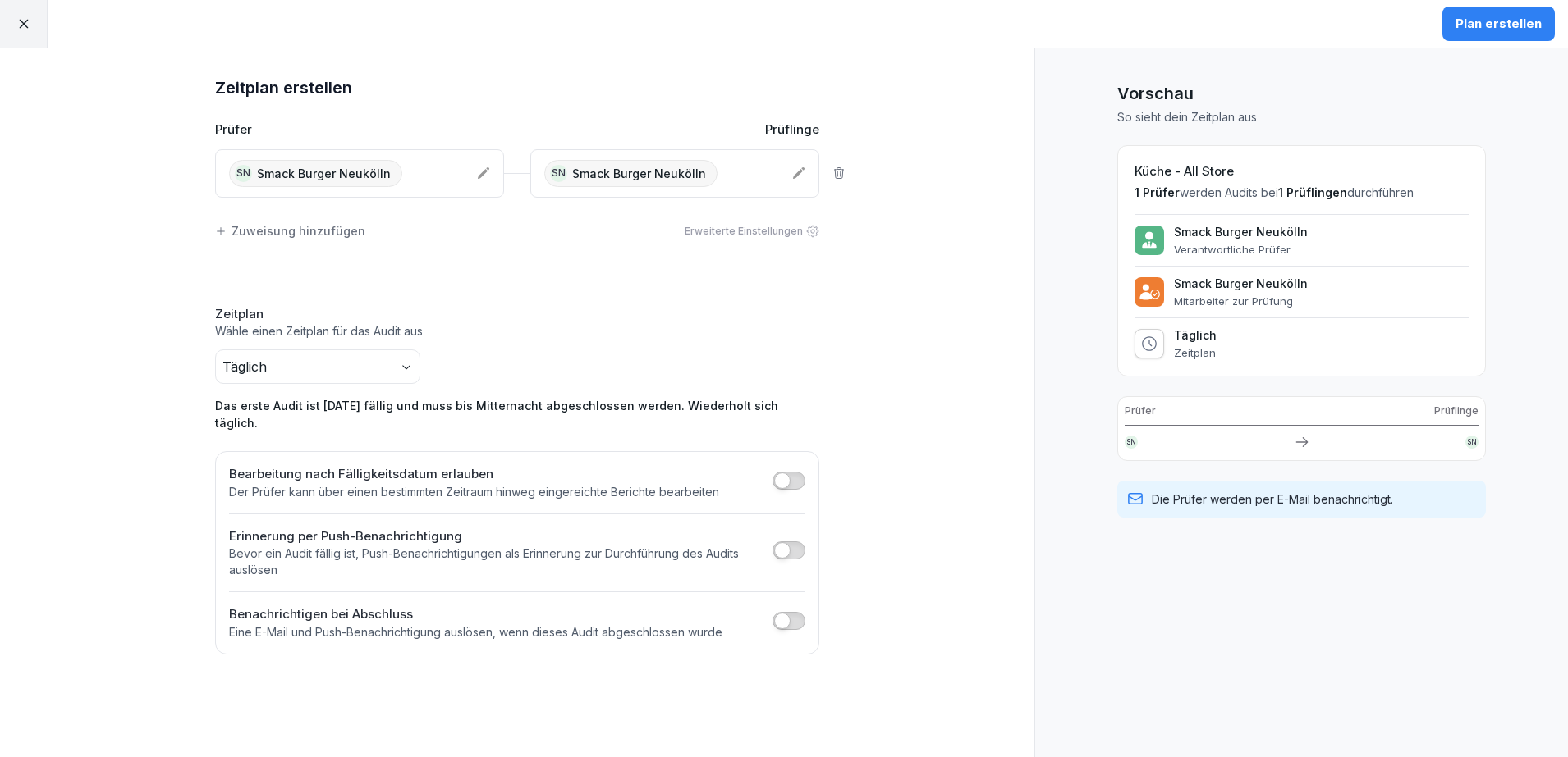
click at [789, 473] on span "button" at bounding box center [782, 480] width 17 height 17
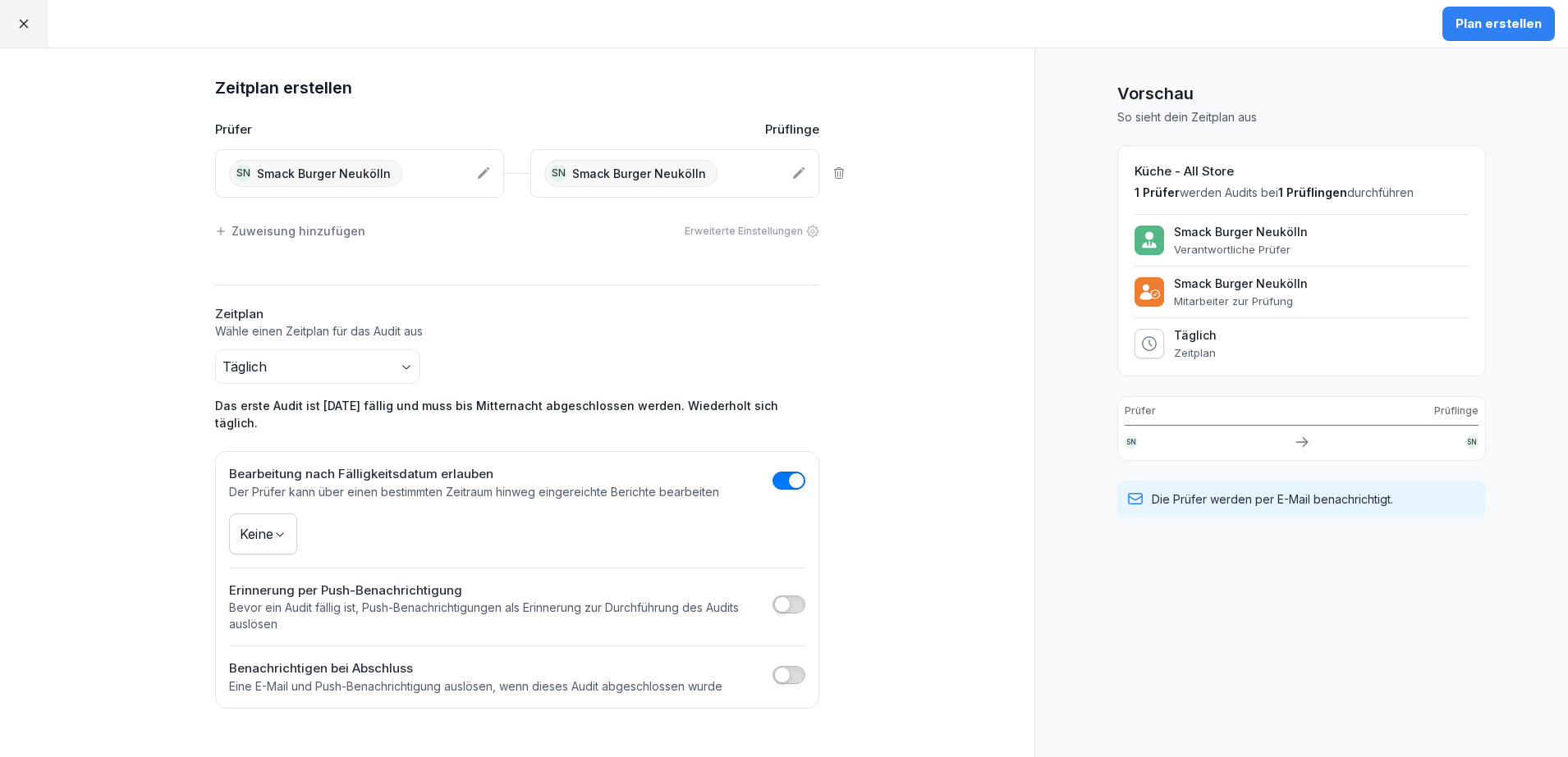
click at [268, 512] on body "Plan erstellen Zeitplan erstellen Prüfer Prüflinge SN Smack Burger Neukölln SN …" at bounding box center [784, 378] width 1568 height 757
click at [399, 501] on html "Plan erstellen Zeitplan erstellen Prüfer Prüflinge SN Smack Burger Neukölln SN …" at bounding box center [784, 378] width 1568 height 757
click at [305, 514] on div "Keine" at bounding box center [517, 535] width 576 height 41
click at [274, 526] on body "Plan erstellen Zeitplan erstellen Prüfer Prüflinge SN Smack Burger Neukölln SN …" at bounding box center [784, 378] width 1568 height 757
click at [777, 597] on span "button" at bounding box center [782, 604] width 17 height 17
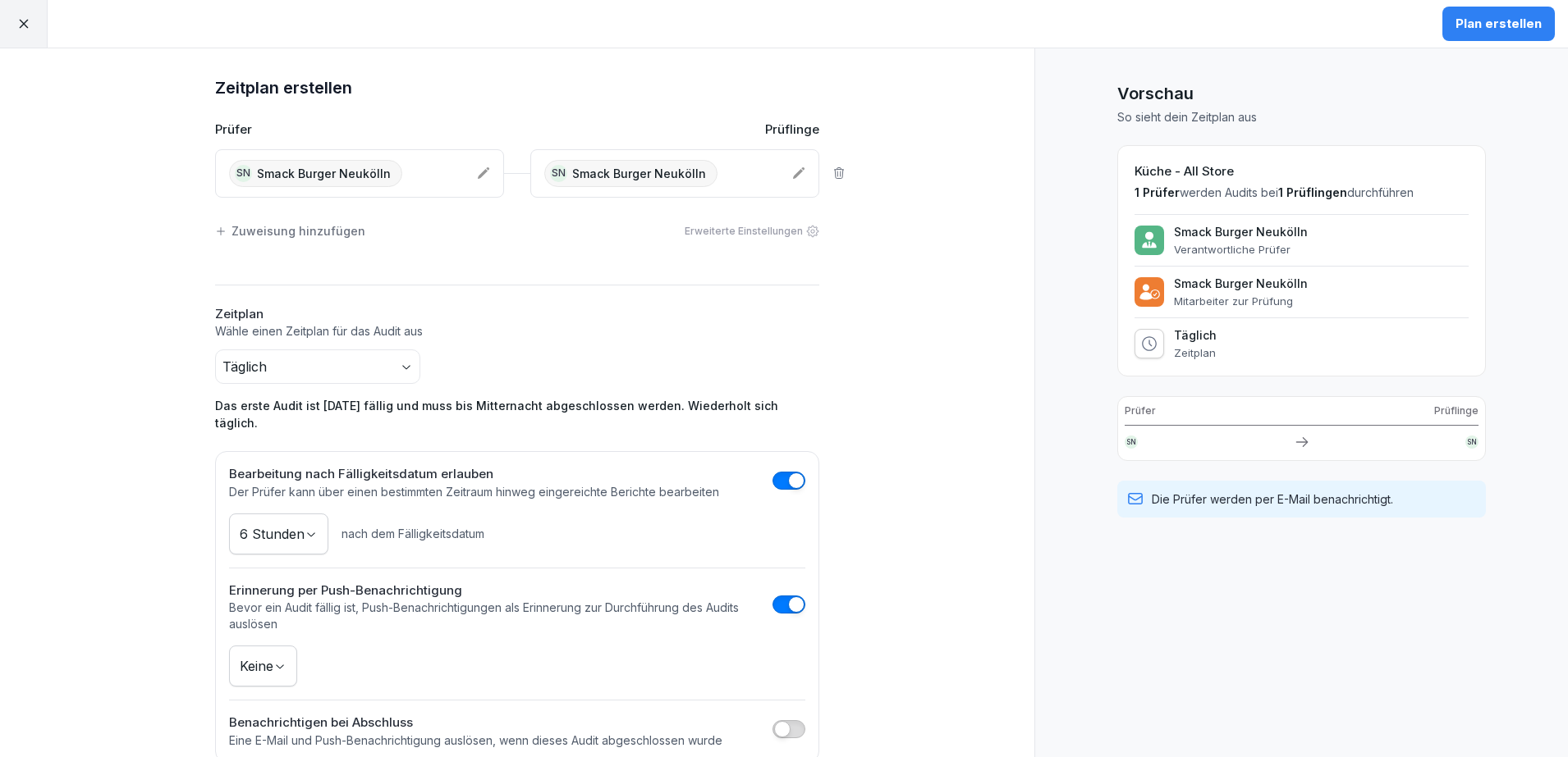
scroll to position [15, 0]
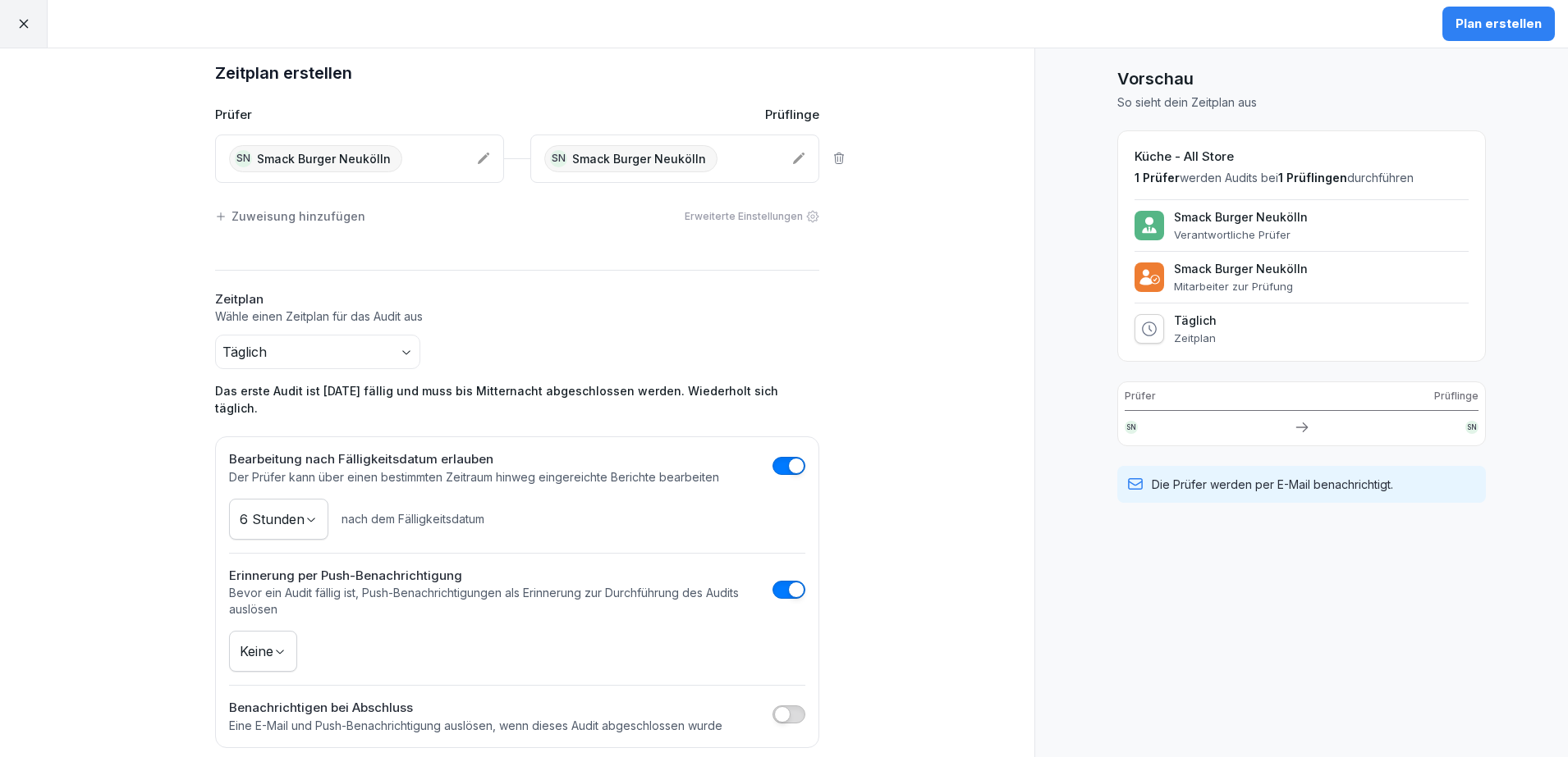
click at [1521, 24] on div "Plan erstellen" at bounding box center [1499, 24] width 87 height 18
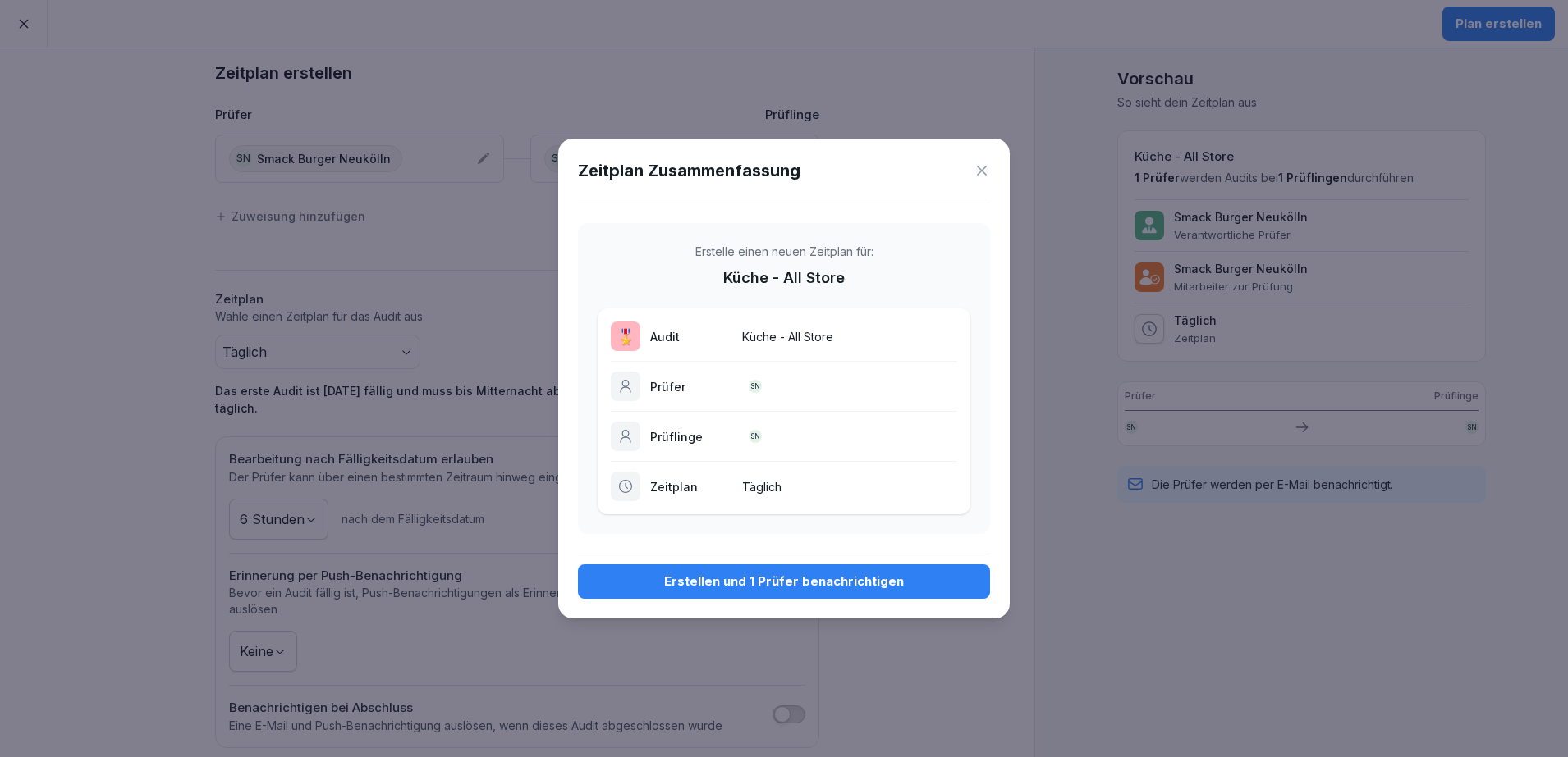
click at [749, 586] on div "Erstellen und 1 Prüfer benachrichtigen" at bounding box center [784, 582] width 386 height 18
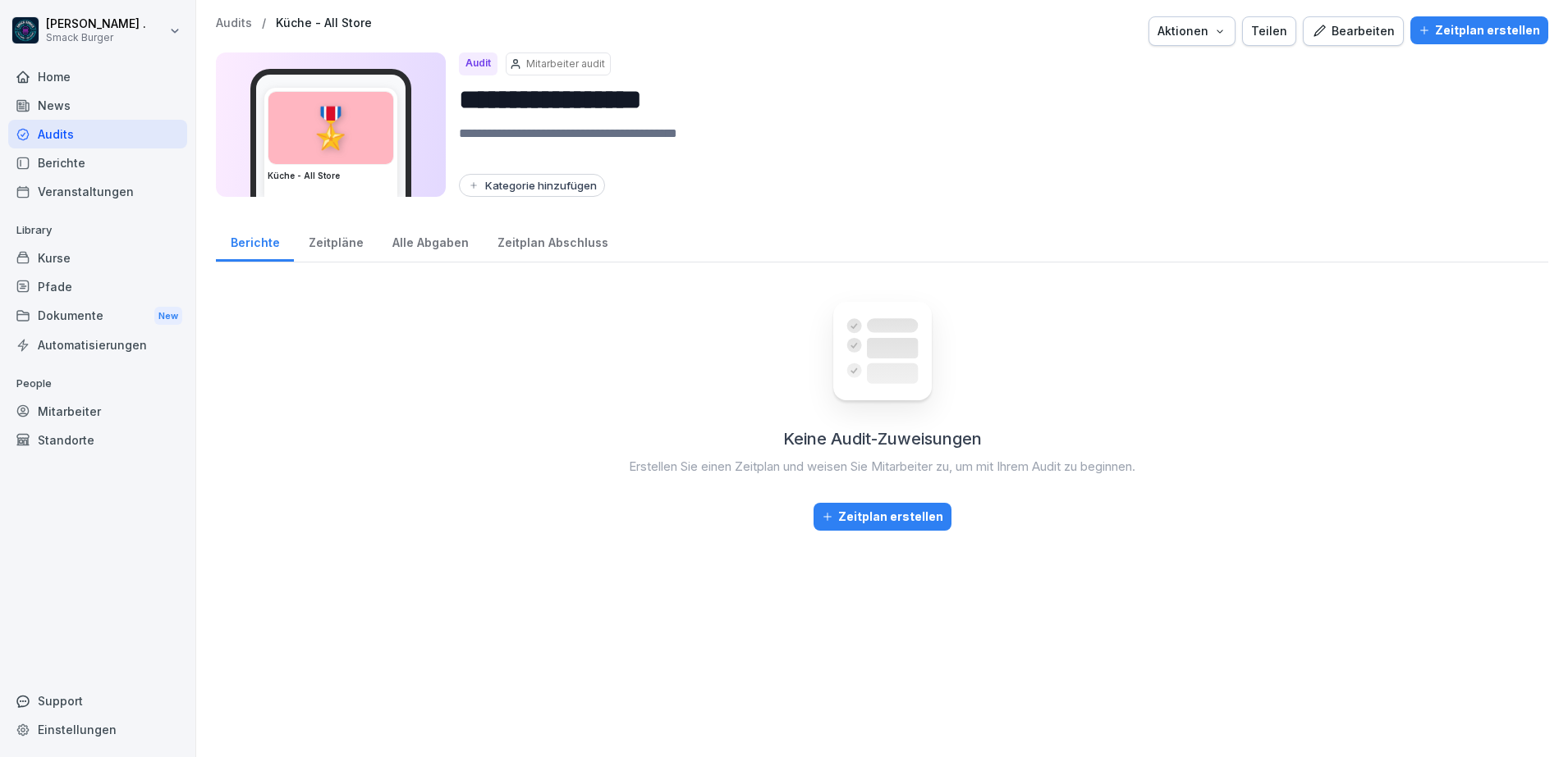
click at [339, 242] on div "Zeitpläne" at bounding box center [335, 240] width 84 height 42
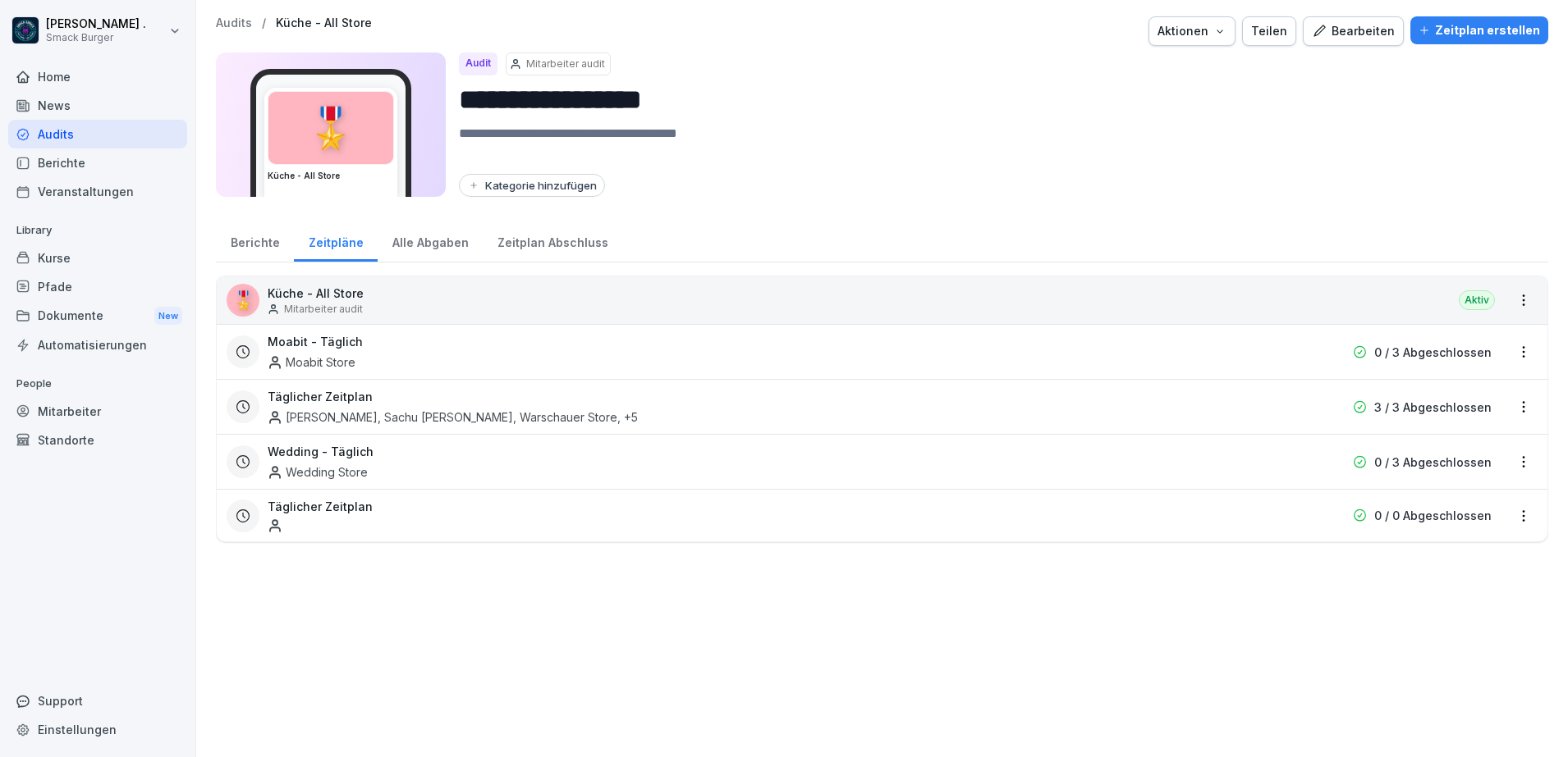
click at [274, 525] on icon at bounding box center [275, 526] width 10 height 12
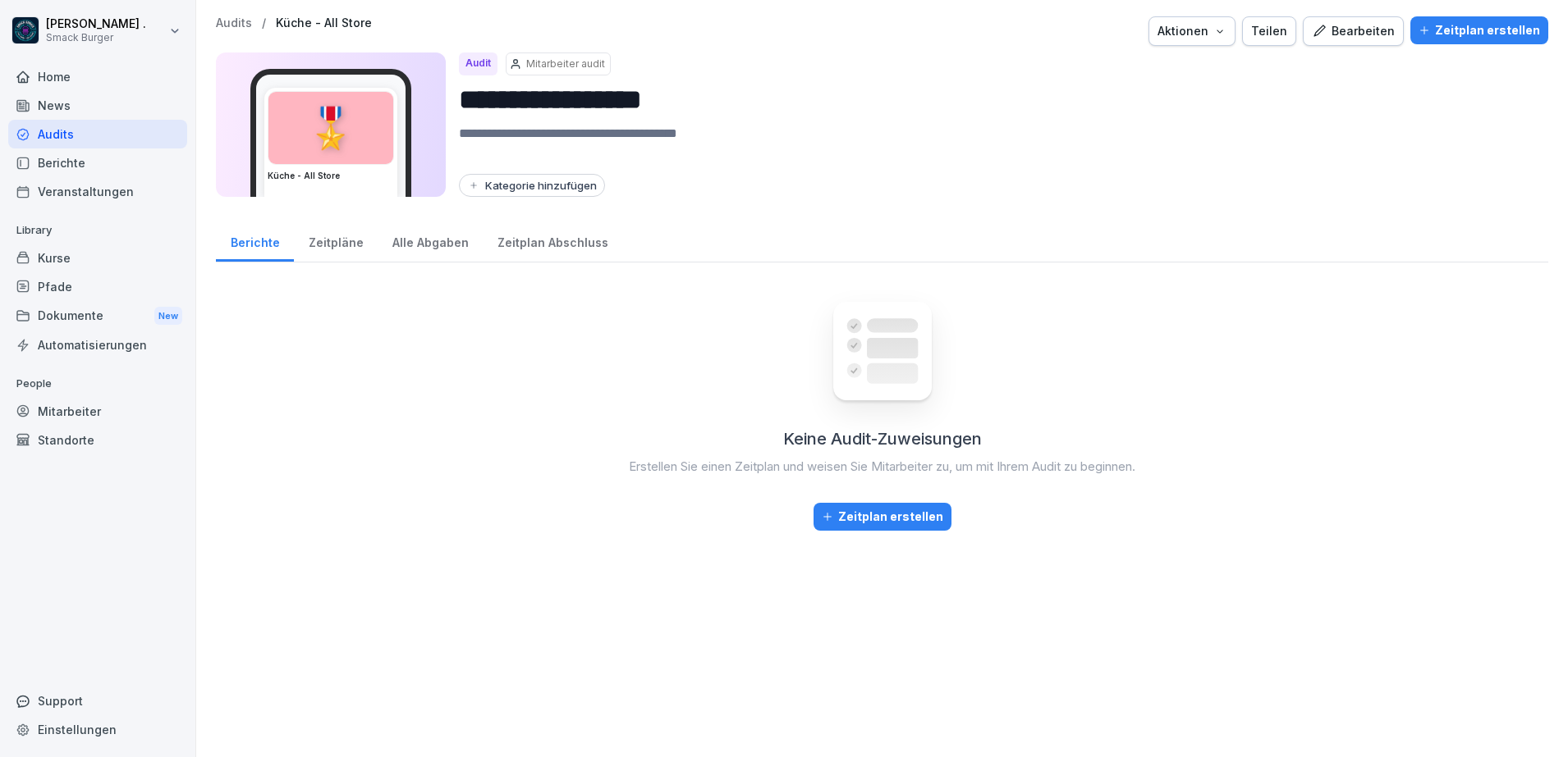
click at [338, 243] on div "Zeitpläne" at bounding box center [335, 240] width 84 height 42
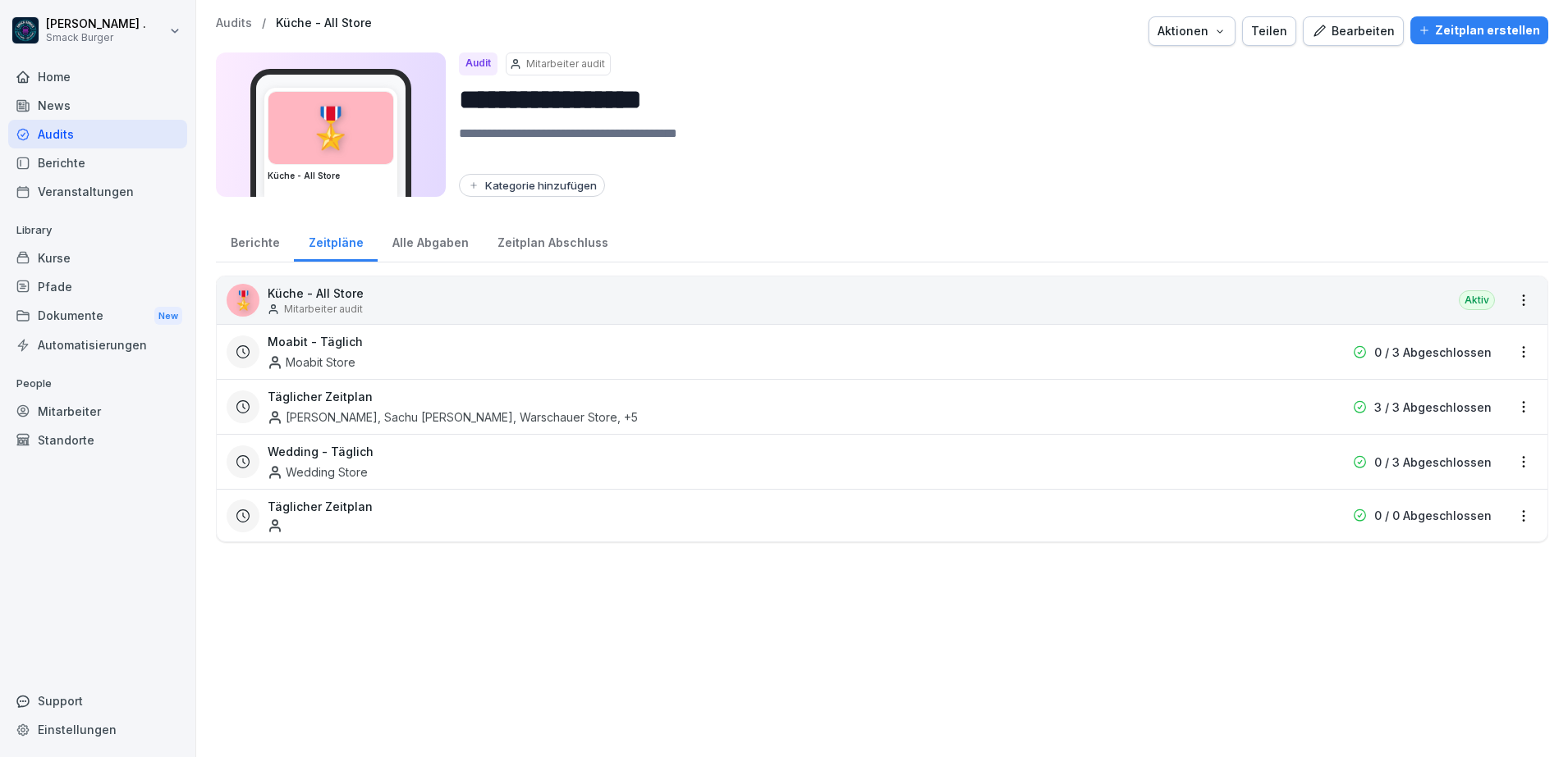
click at [621, 420] on div "[PERSON_NAME], Sachu [PERSON_NAME], Warschauer Store , +5" at bounding box center [453, 417] width 370 height 18
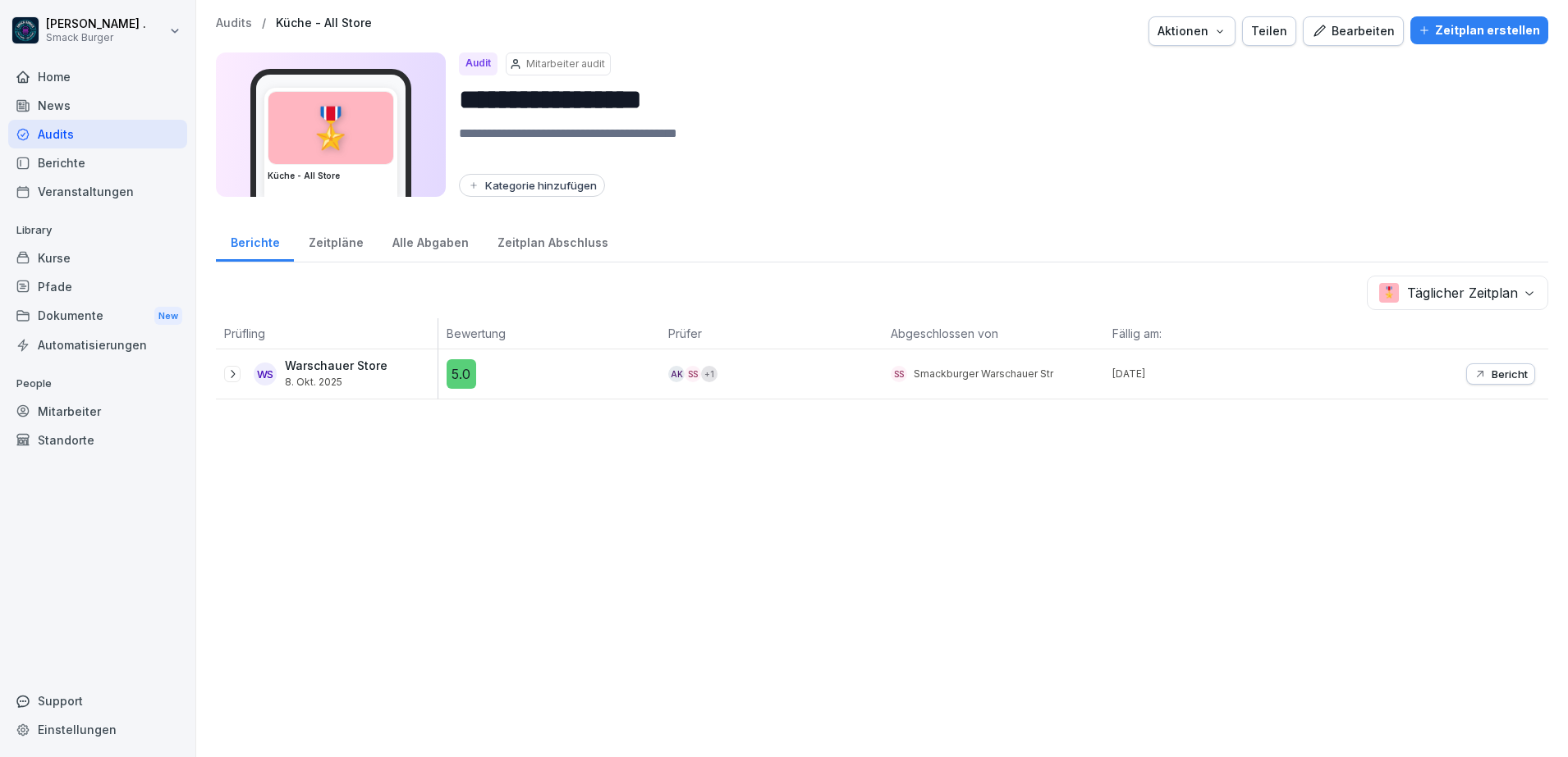
click at [448, 244] on div "Alle Abgaben" at bounding box center [429, 240] width 105 height 42
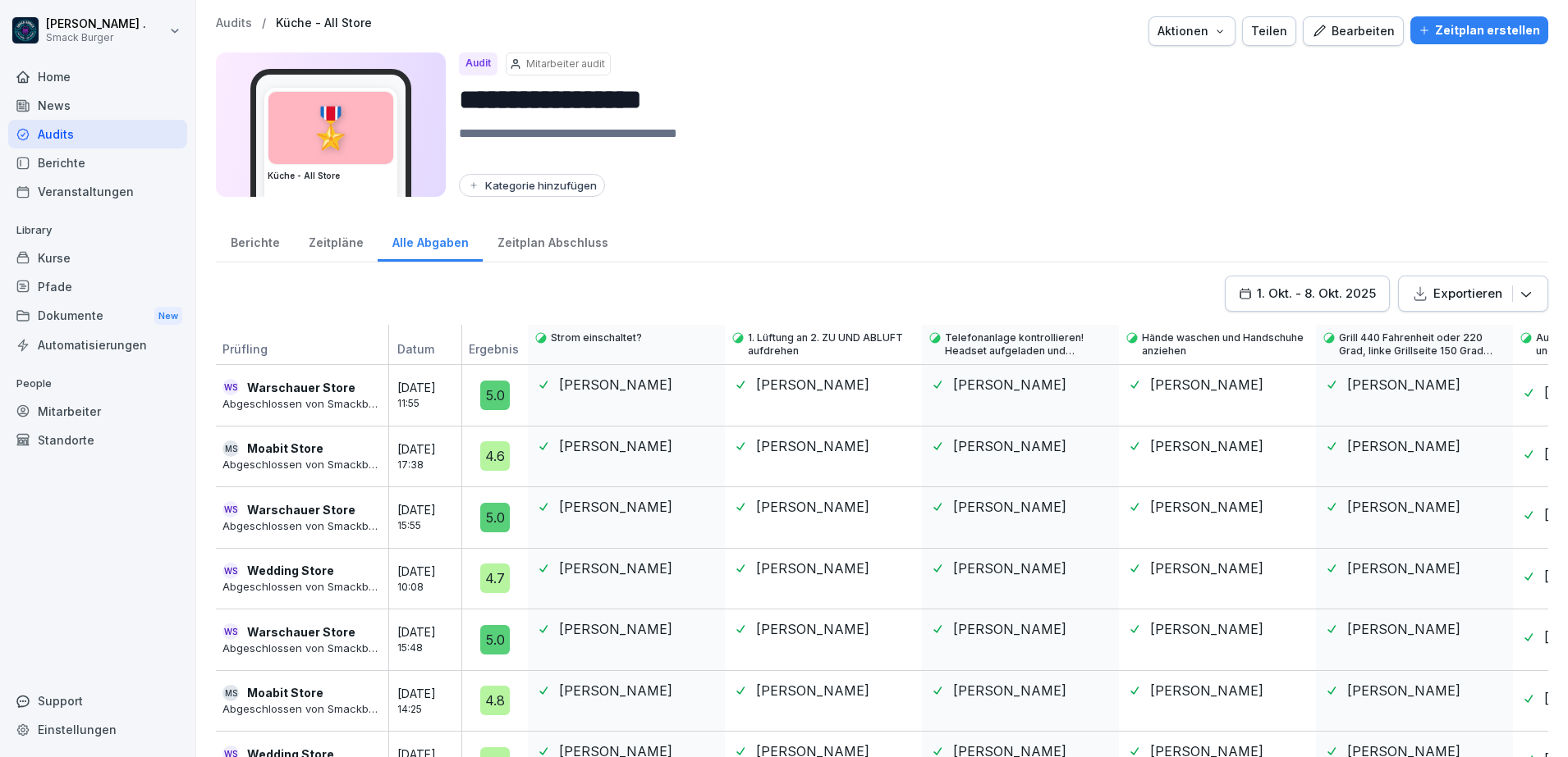
click at [354, 244] on div "Zeitpläne" at bounding box center [335, 240] width 84 height 42
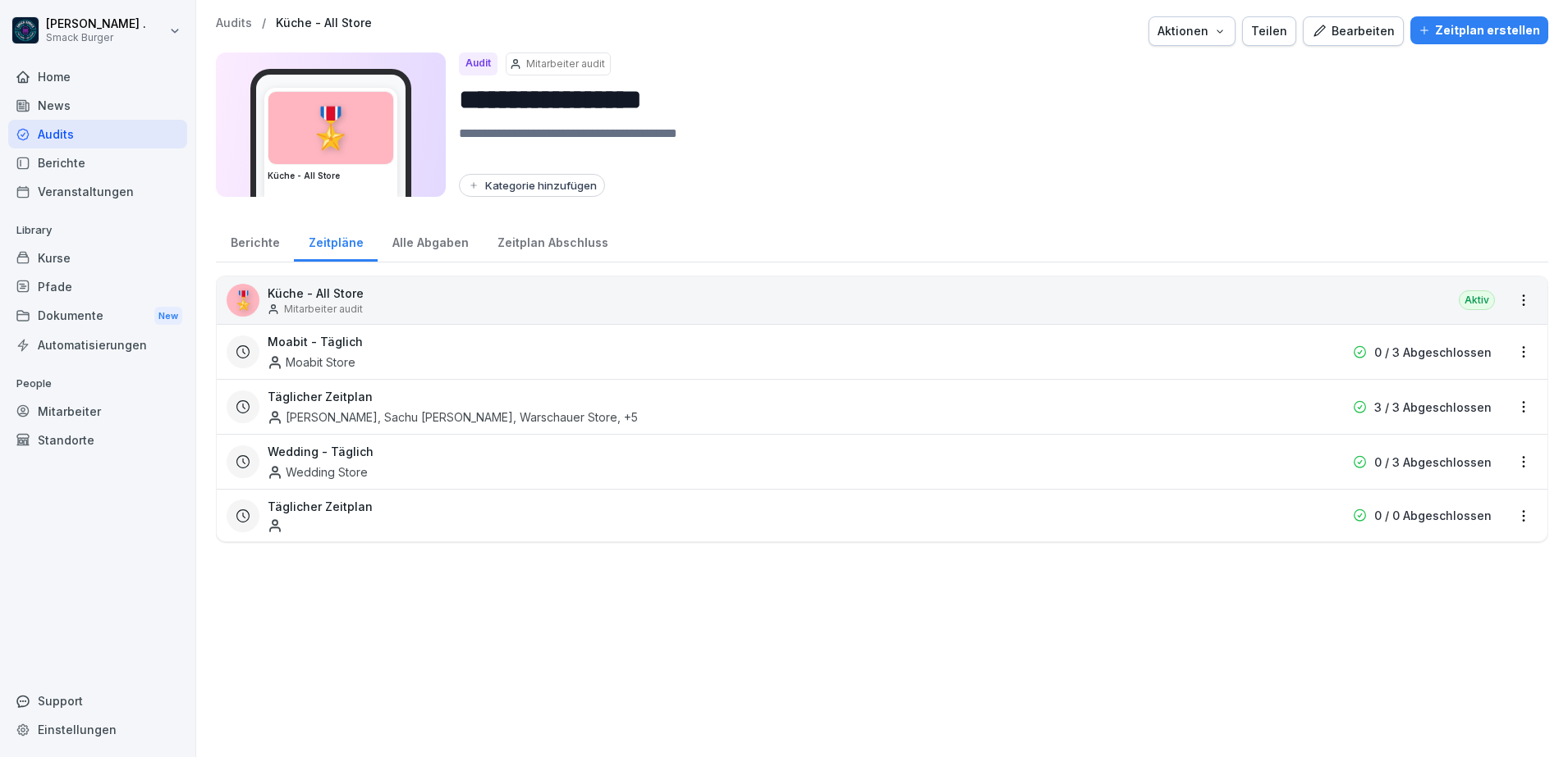
click at [395, 347] on div "Moabit - Täglich Moabit Store" at bounding box center [777, 351] width 1018 height 37
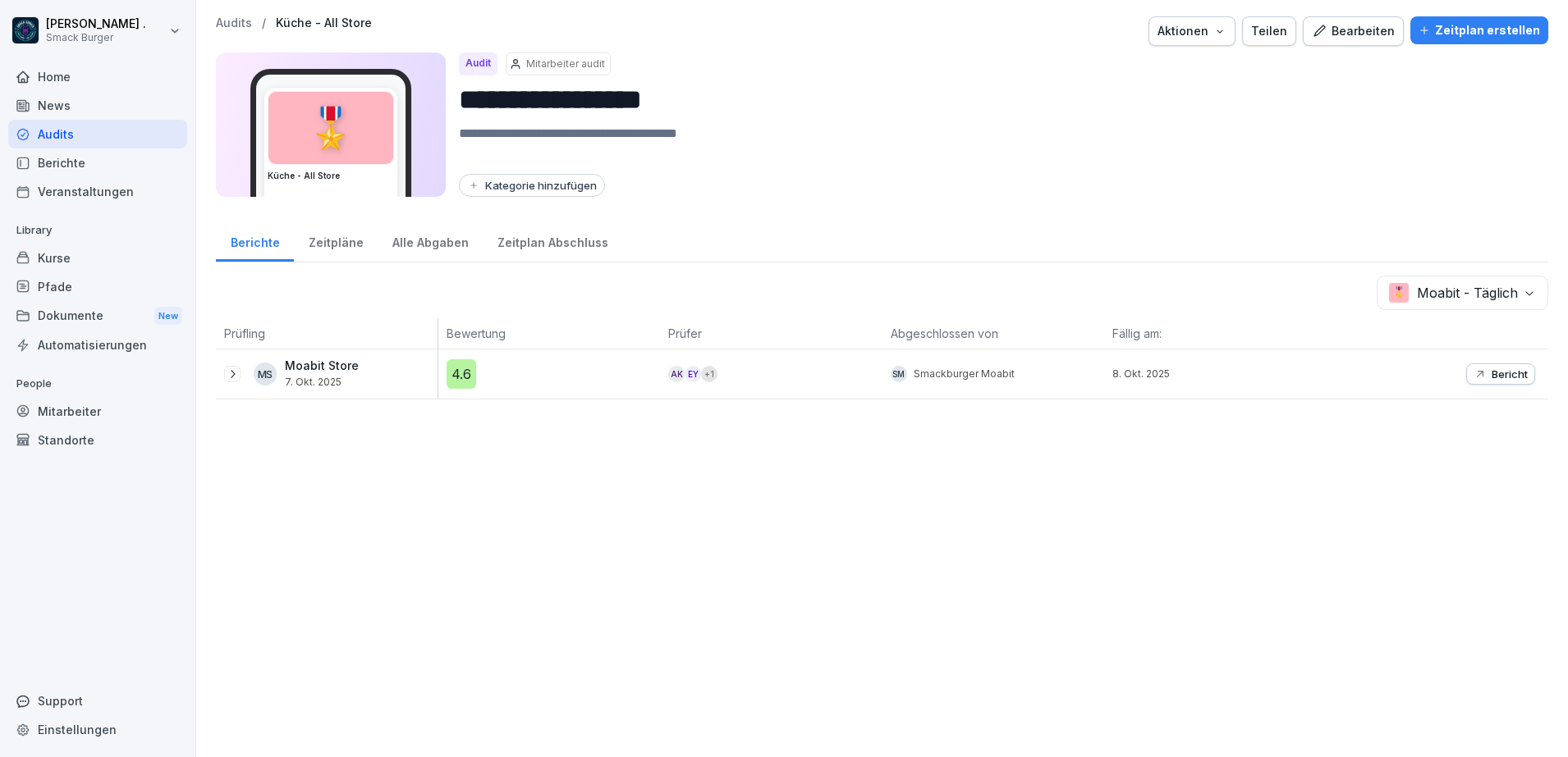
click at [348, 245] on div "Zeitpläne" at bounding box center [335, 240] width 84 height 42
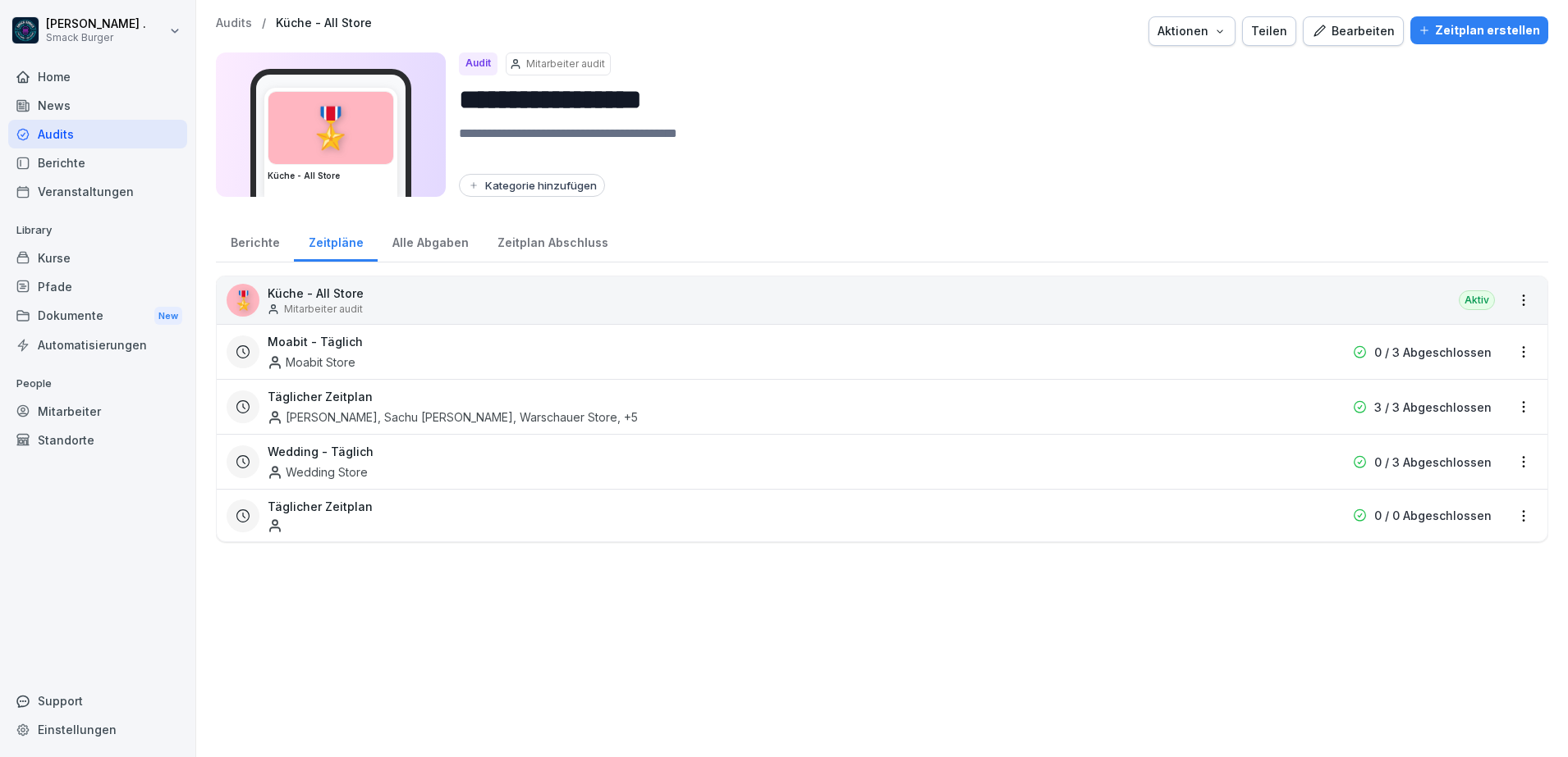
click at [1506, 358] on html "**********" at bounding box center [784, 378] width 1568 height 757
click at [1109, 413] on html "**********" at bounding box center [784, 378] width 1568 height 757
click at [1501, 410] on html "**********" at bounding box center [784, 378] width 1568 height 757
click at [0, 0] on link "Zeitplan bearbeiten" at bounding box center [0, 0] width 0 height 0
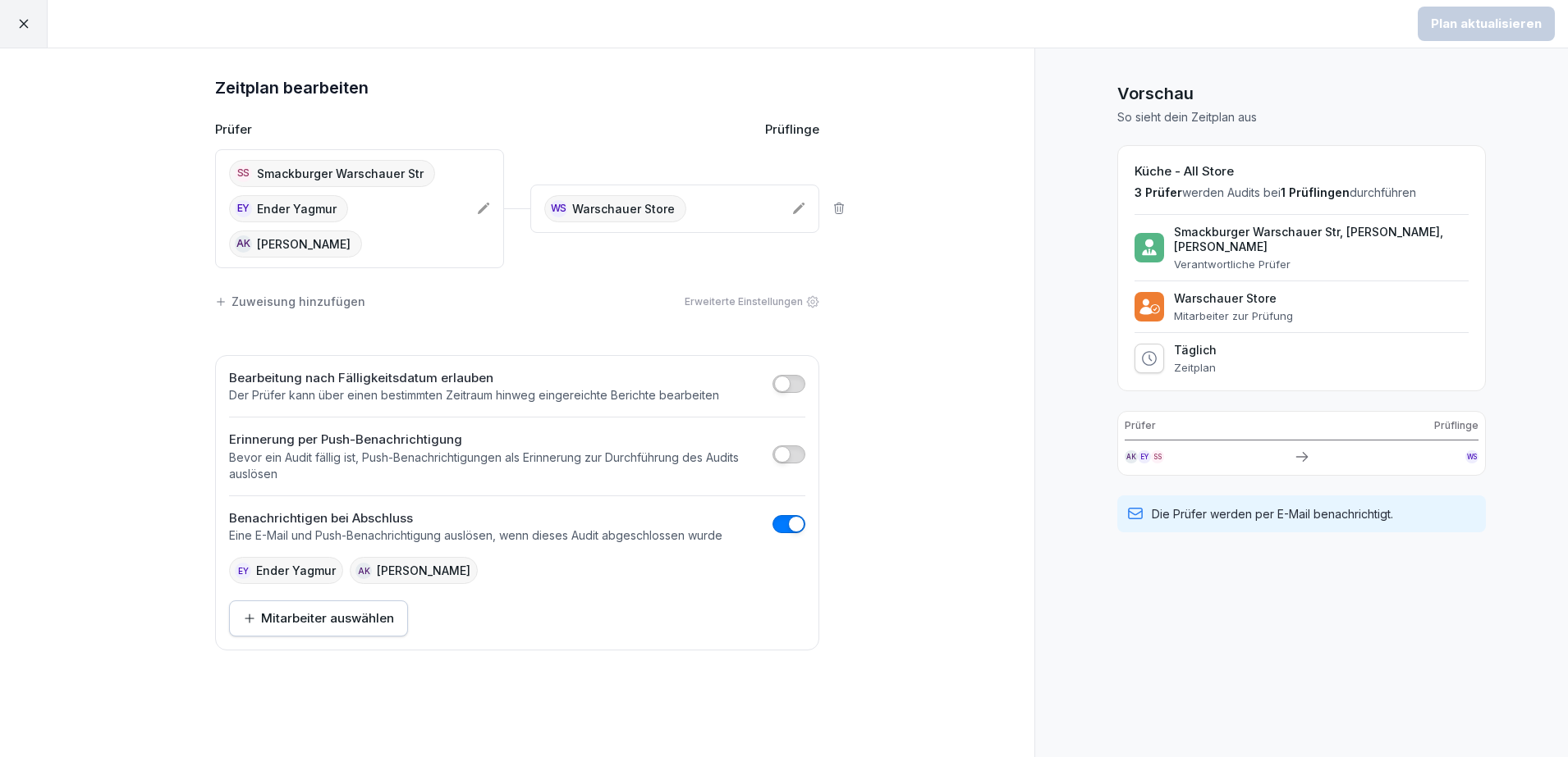
click at [477, 199] on div "SS Smackburger Warschauer Str EY Ender Yagmur AK [PERSON_NAME]" at bounding box center [359, 209] width 289 height 119
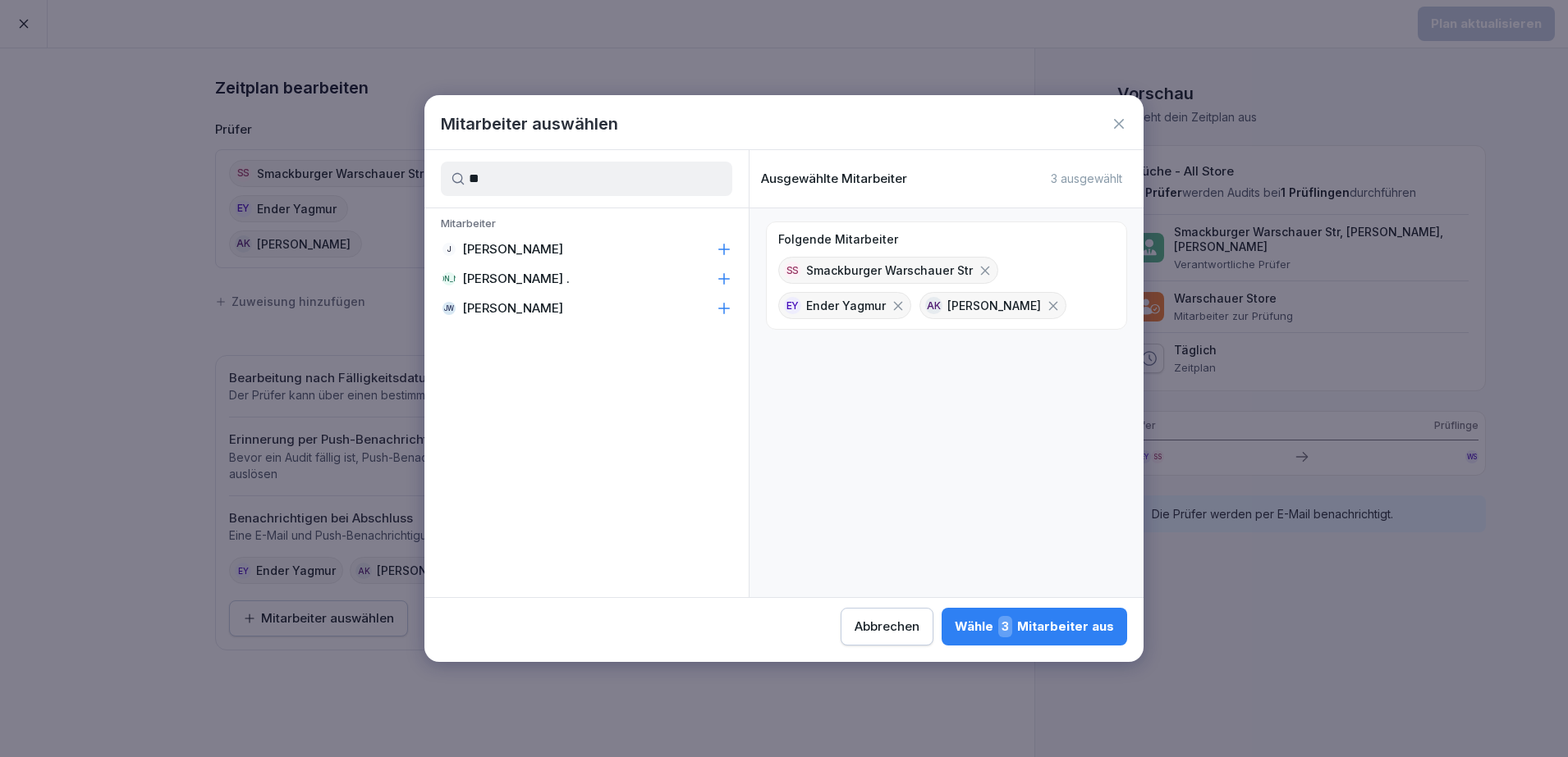
type input "**"
click at [526, 281] on div "[PERSON_NAME] [PERSON_NAME] ." at bounding box center [586, 279] width 324 height 30
click at [1056, 628] on div "Wähle 4 Mitarbeiter aus" at bounding box center [1033, 627] width 161 height 22
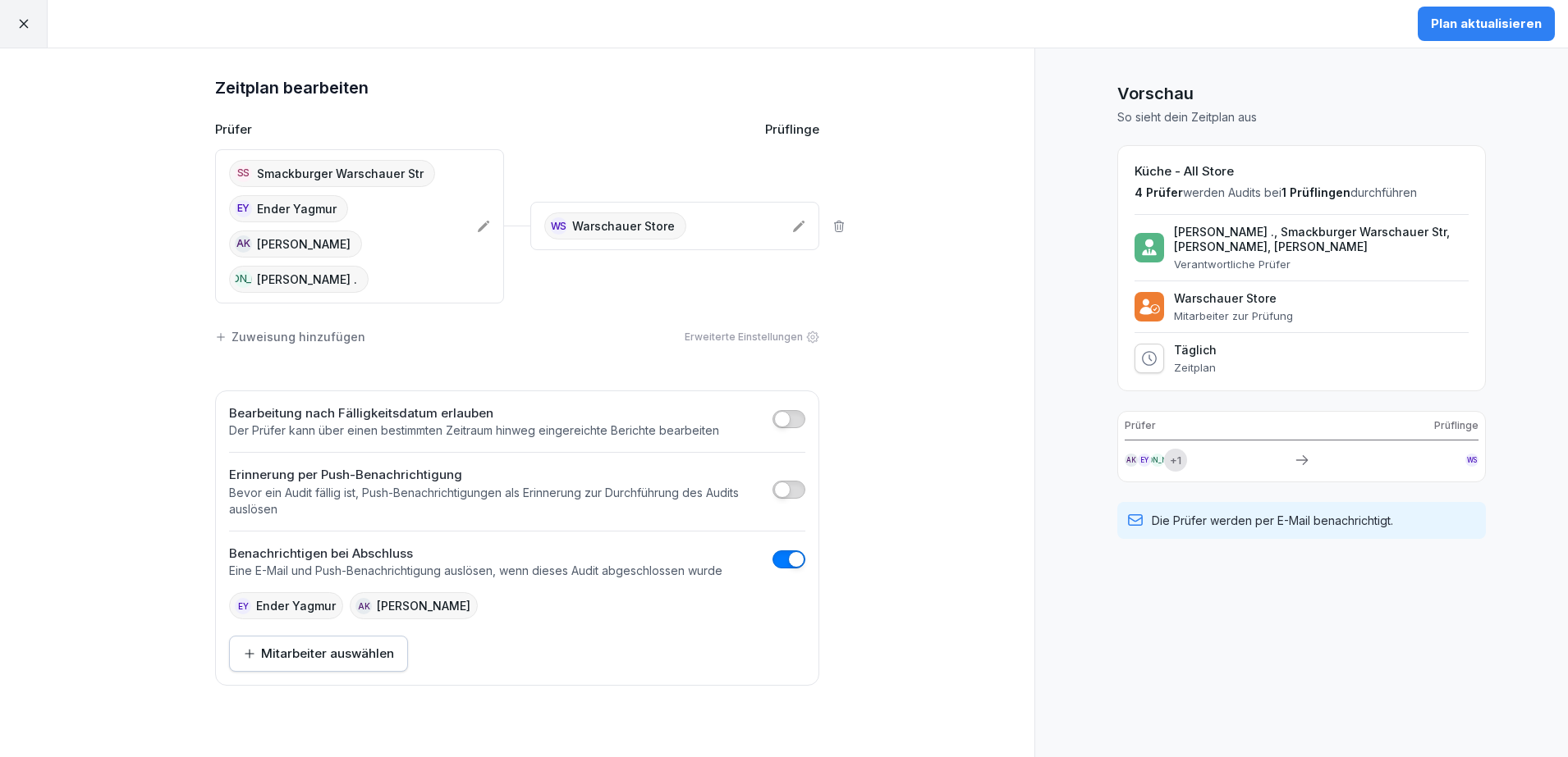
click at [1488, 25] on div "Plan aktualisieren" at bounding box center [1486, 24] width 111 height 18
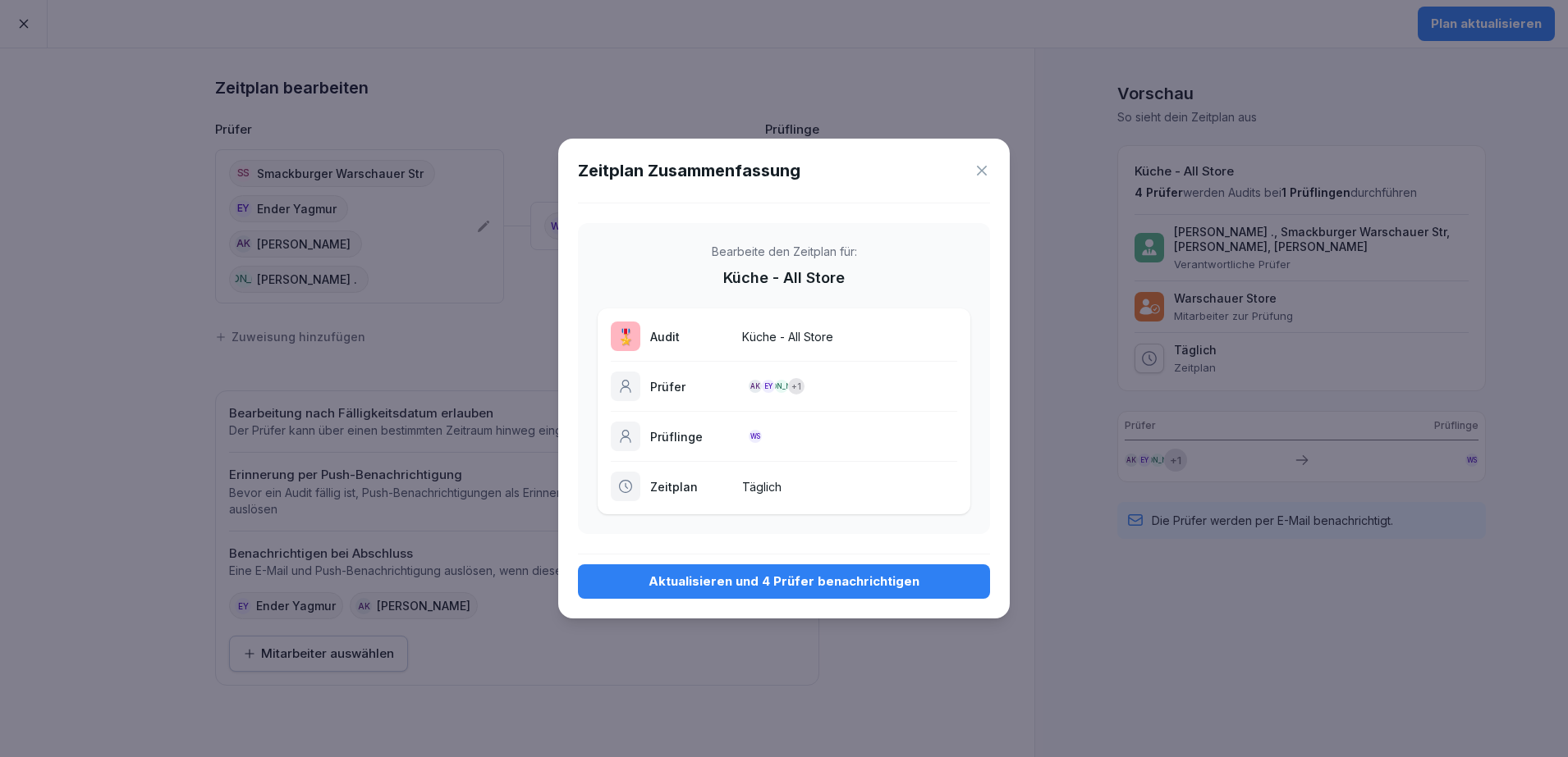
click at [796, 586] on div "Aktualisieren und 4 Prüfer benachrichtigen" at bounding box center [784, 582] width 386 height 18
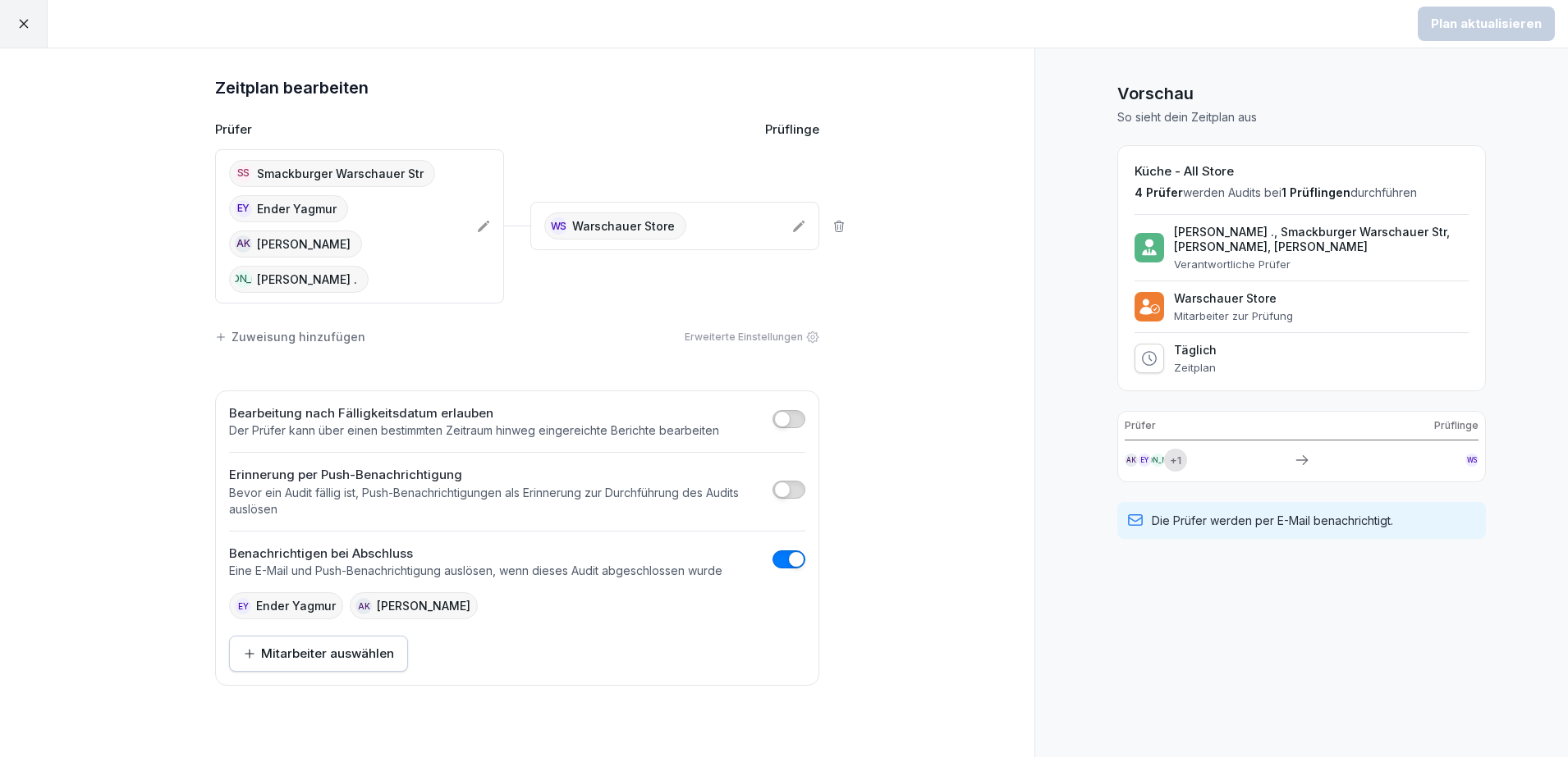
click at [33, 31] on div at bounding box center [24, 24] width 47 height 47
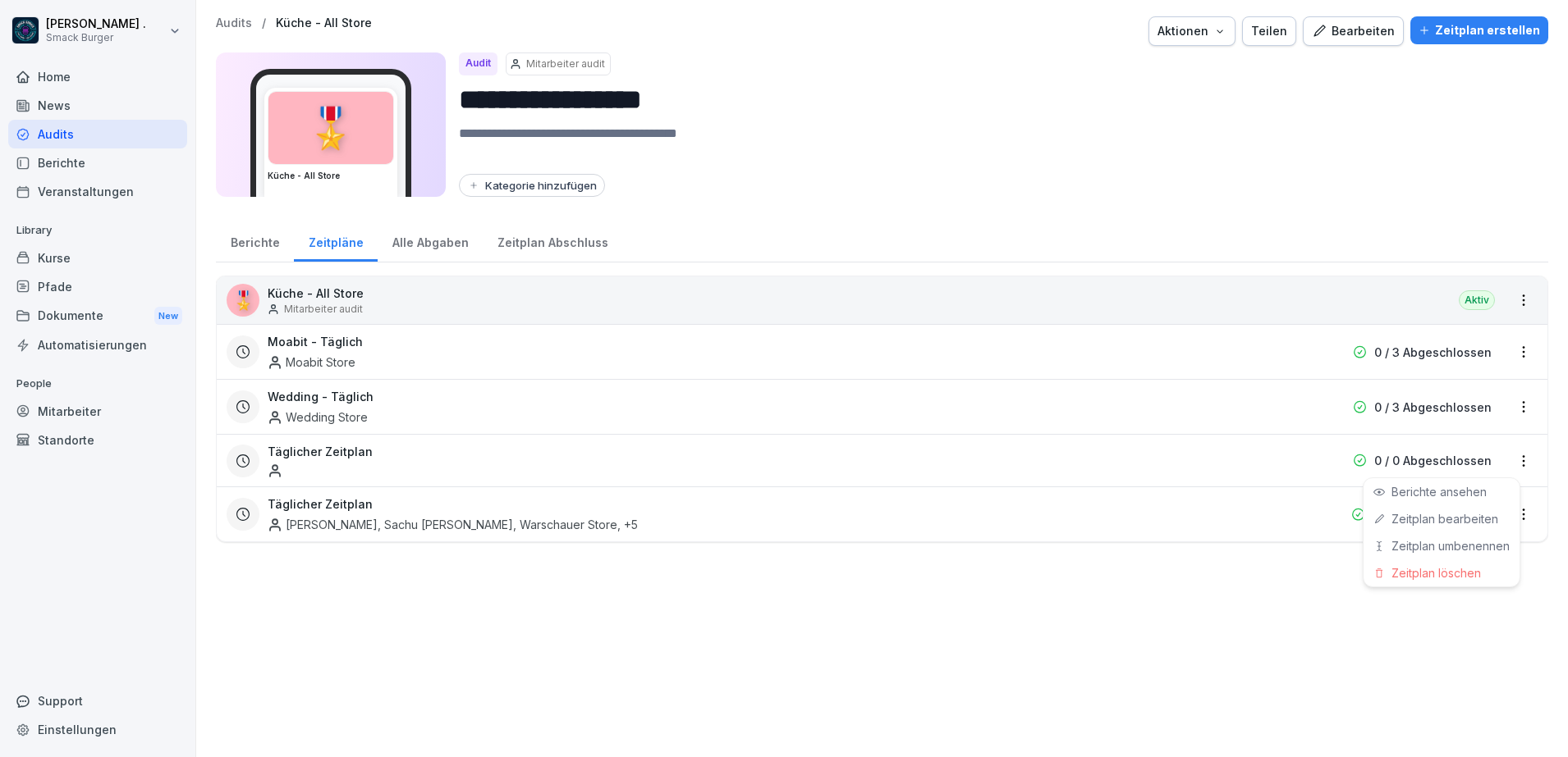
click at [1506, 461] on html "**********" at bounding box center [784, 378] width 1568 height 757
click at [0, 0] on link "Zeitplan bearbeiten" at bounding box center [0, 0] width 0 height 0
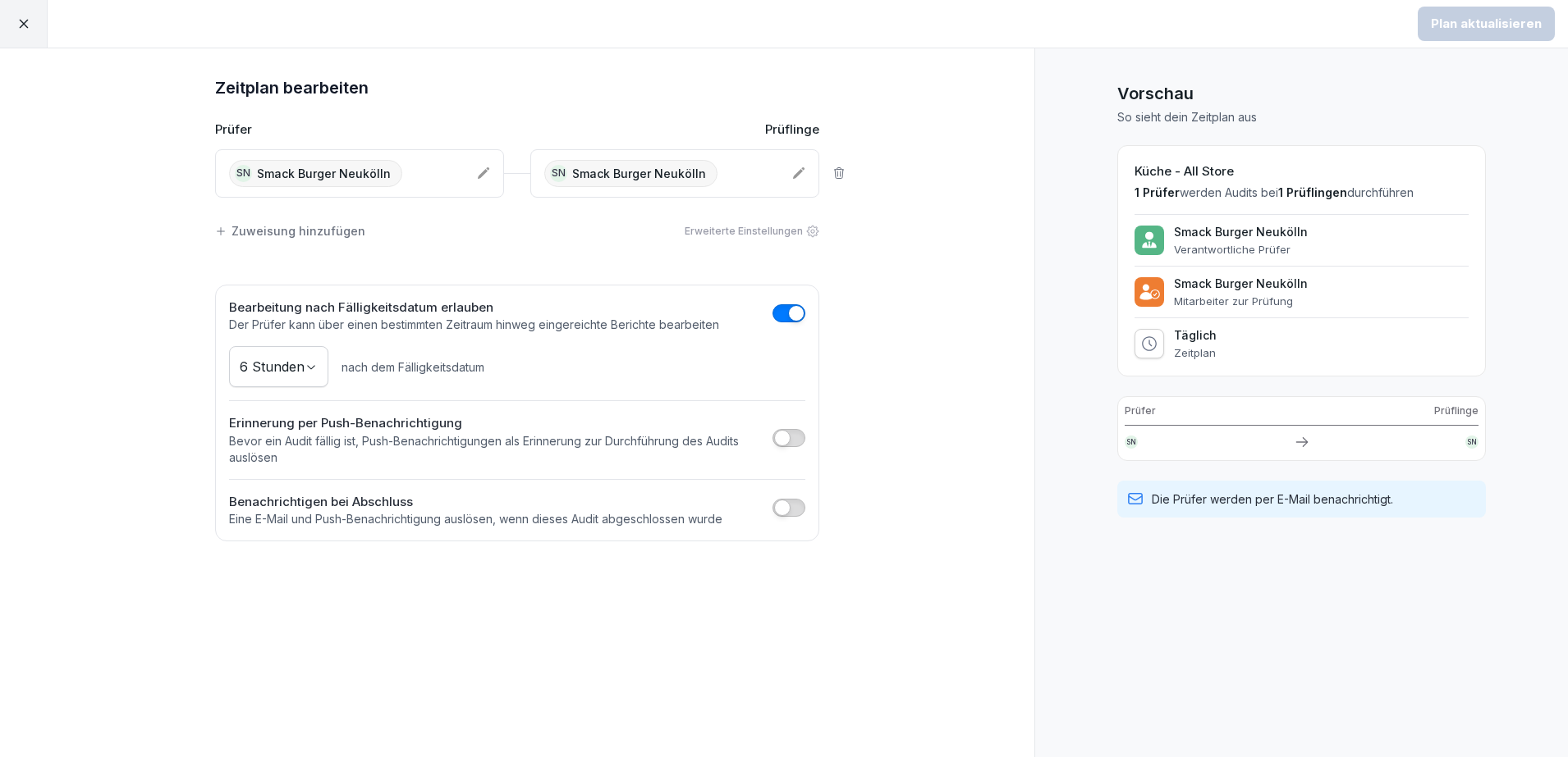
click at [436, 179] on div "SN Smack Burger Neukölln" at bounding box center [347, 174] width 234 height 28
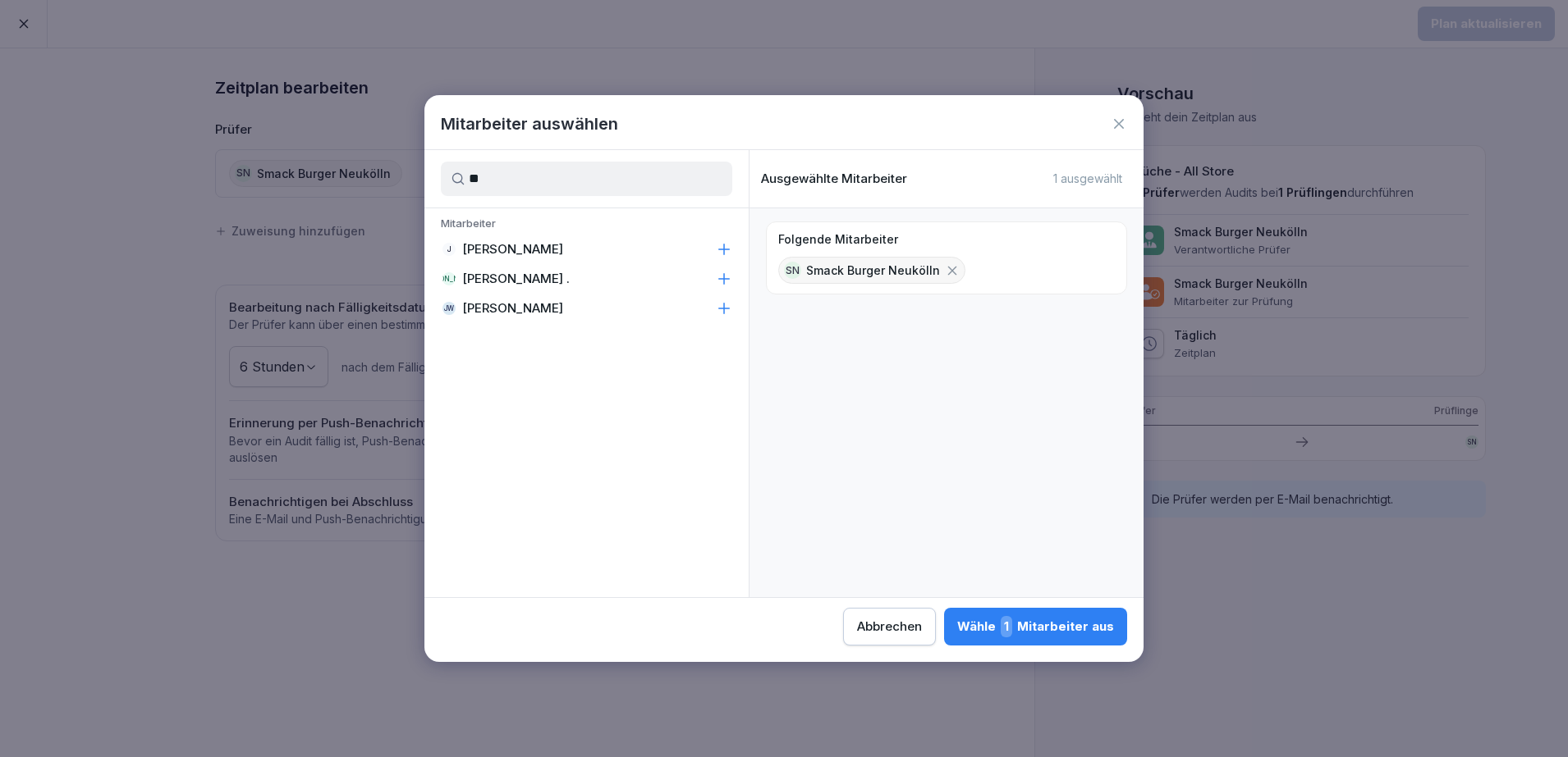
click at [481, 277] on p "[PERSON_NAME] ." at bounding box center [515, 279] width 107 height 17
click at [485, 277] on p "[PERSON_NAME] ." at bounding box center [515, 279] width 107 height 17
click at [543, 185] on input "**" at bounding box center [587, 178] width 292 height 34
click at [541, 185] on input "**" at bounding box center [587, 178] width 292 height 34
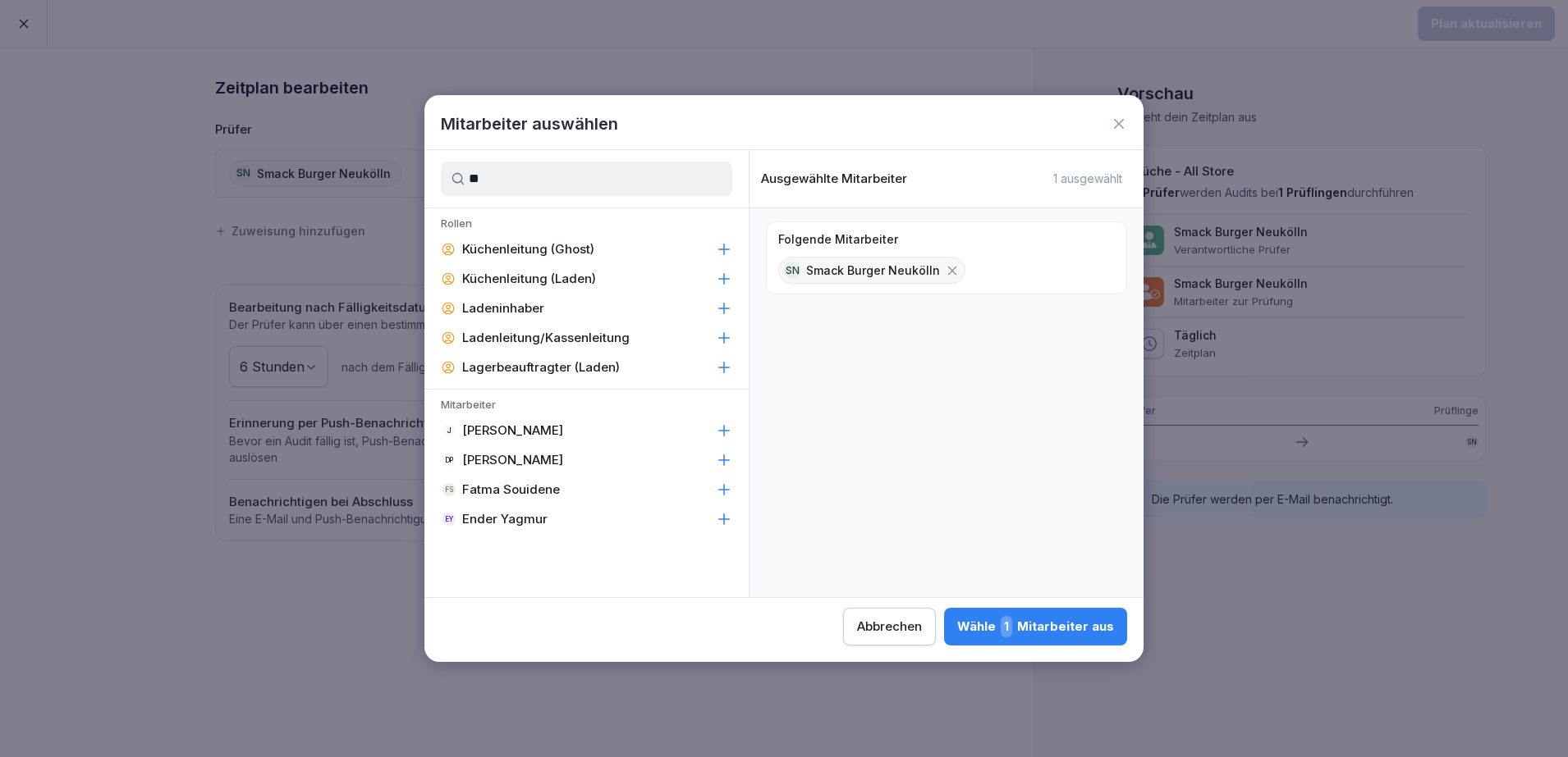
click at [523, 520] on p "Ender Yagmur" at bounding box center [504, 519] width 86 height 17
click at [519, 178] on input "**" at bounding box center [587, 178] width 292 height 34
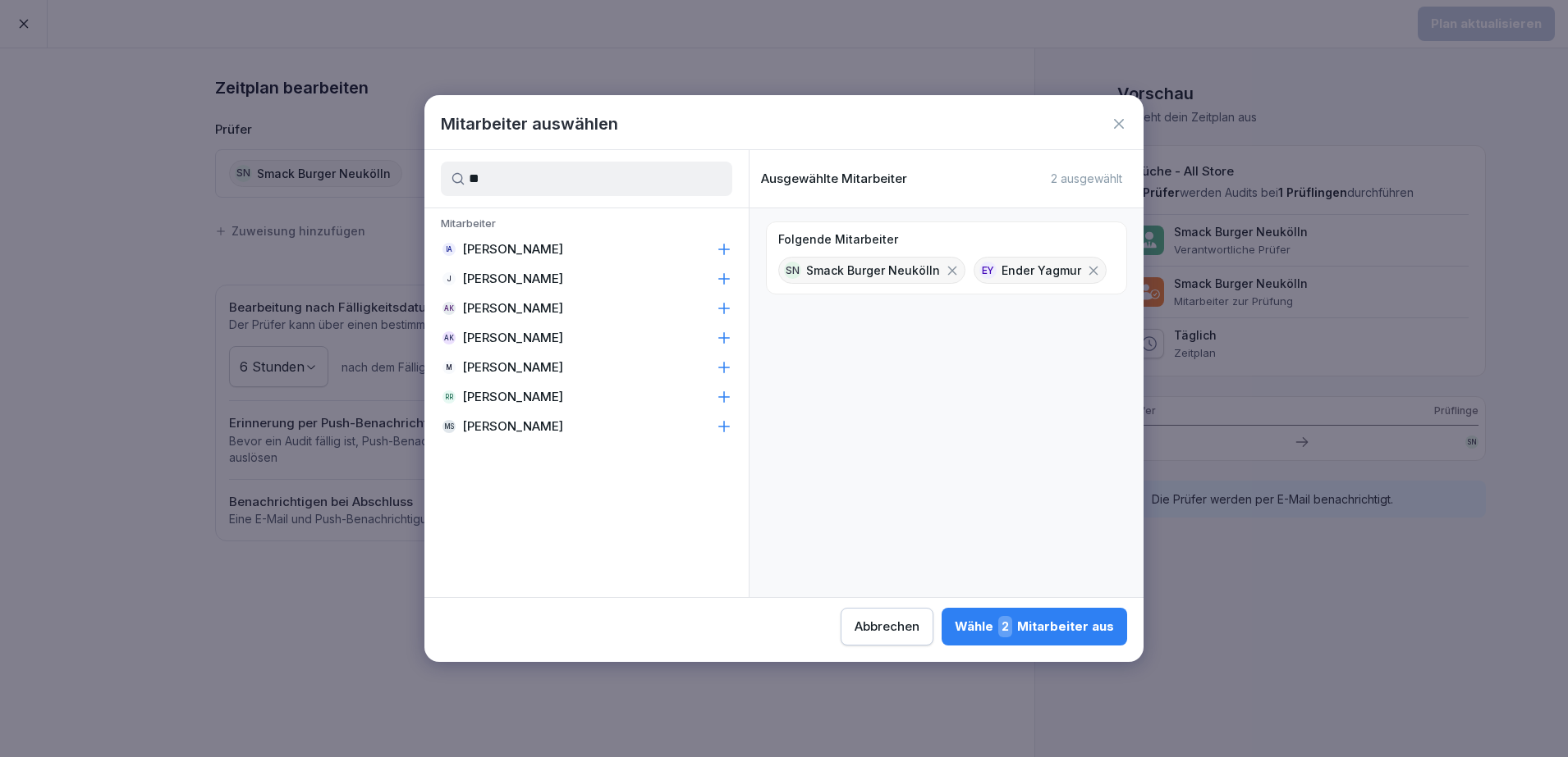
type input "**"
click at [513, 307] on p "[PERSON_NAME]" at bounding box center [512, 308] width 101 height 17
click at [1047, 624] on div "Wähle 3 Mitarbeiter aus" at bounding box center [1034, 627] width 160 height 22
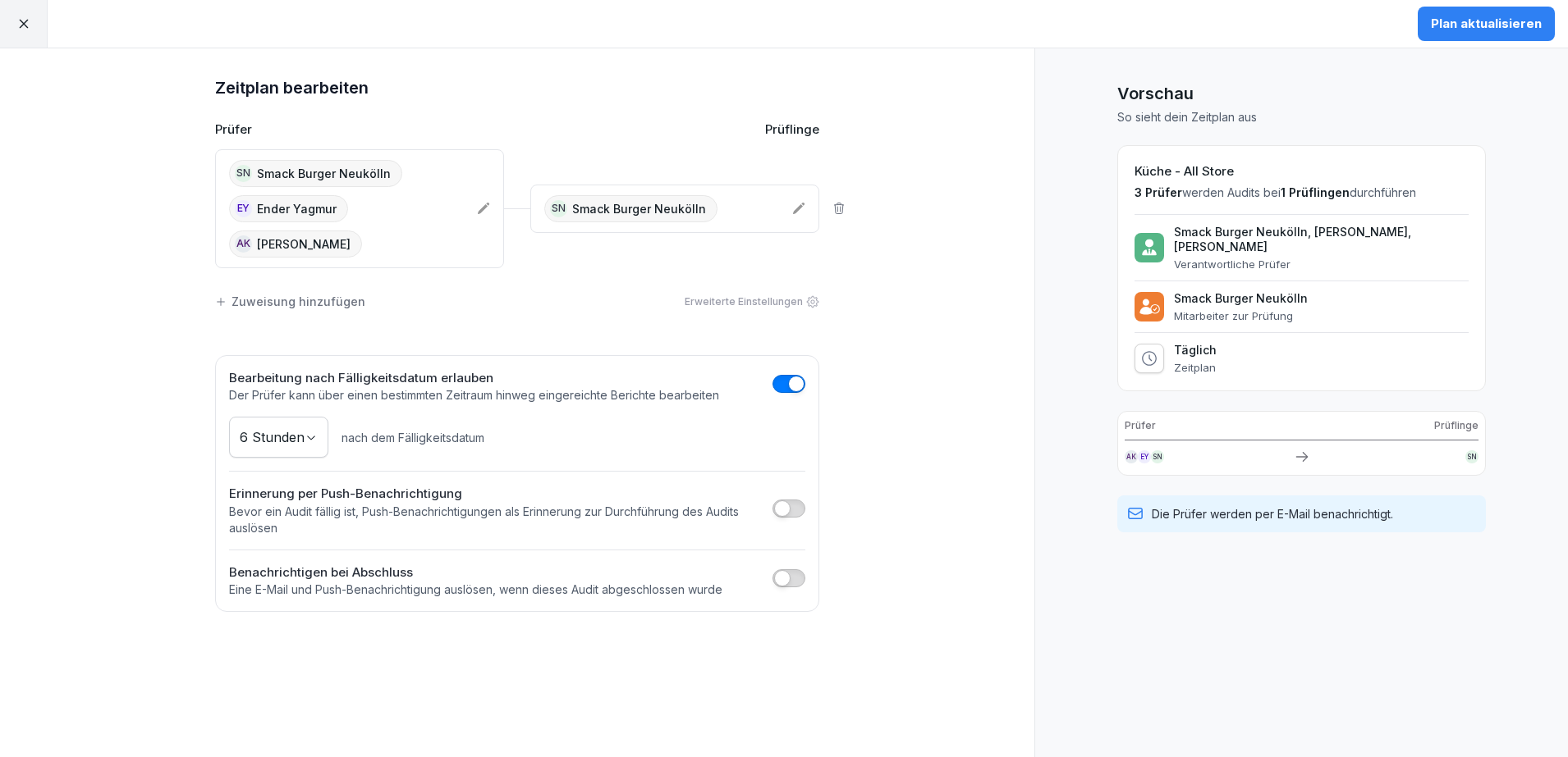
click at [437, 171] on div "SN Smack Burger Neukölln EY [PERSON_NAME] AK [PERSON_NAME]" at bounding box center [347, 209] width 234 height 97
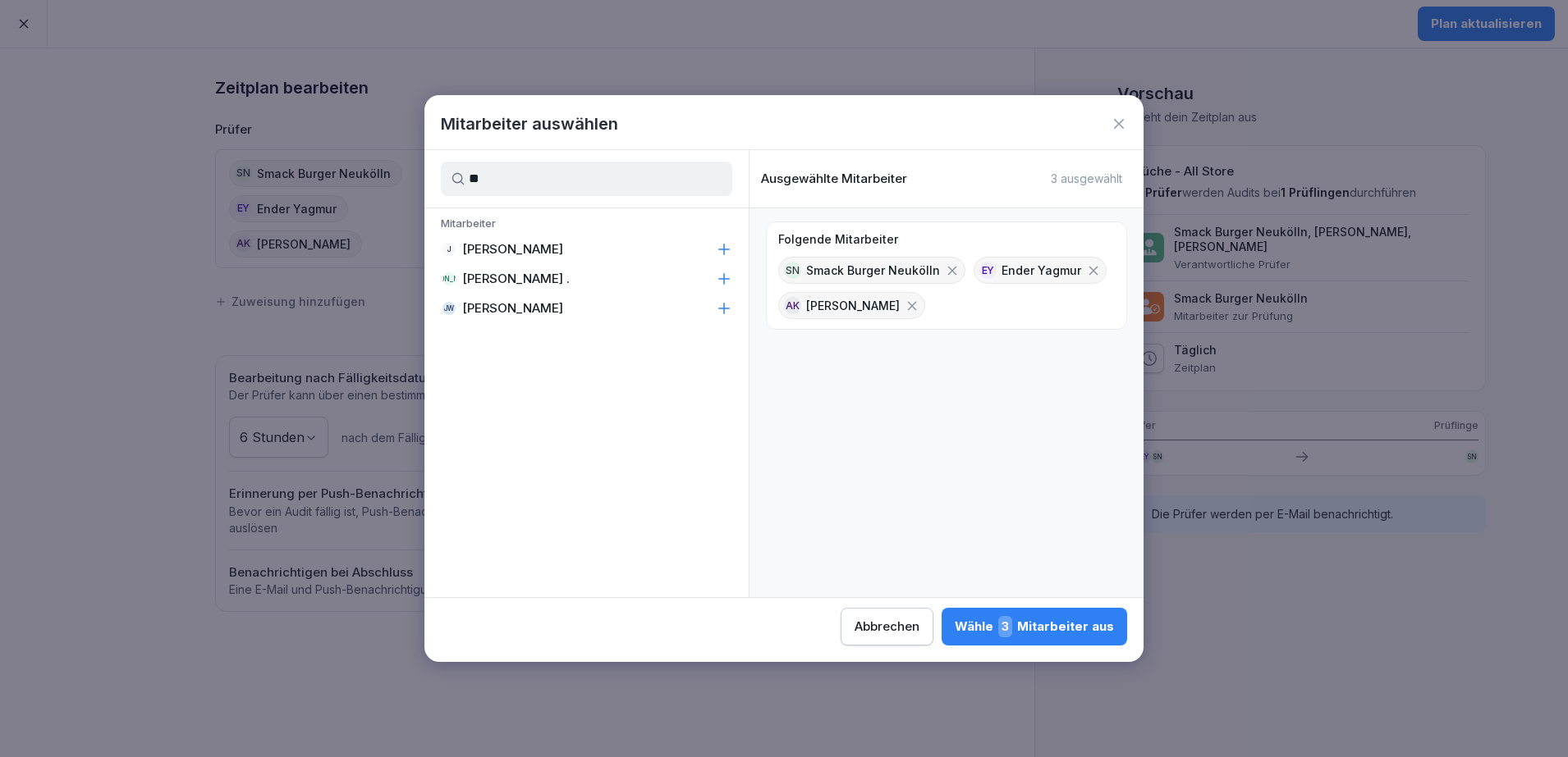
type input "**"
click at [528, 274] on div "[PERSON_NAME] [PERSON_NAME] ." at bounding box center [586, 279] width 324 height 30
click at [1041, 633] on div "Wähle 4 Mitarbeiter aus" at bounding box center [1033, 627] width 161 height 22
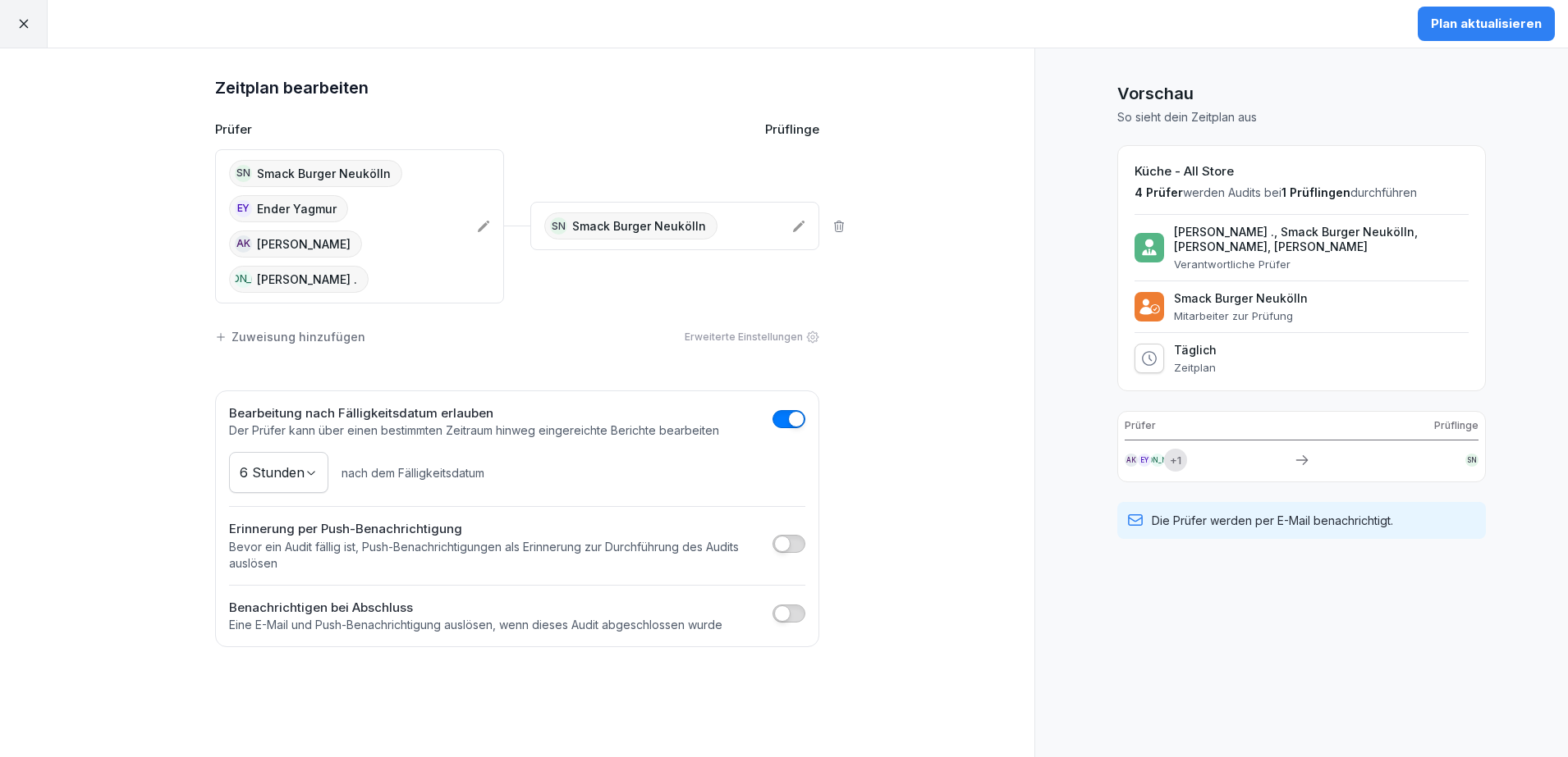
click at [793, 535] on button "button" at bounding box center [788, 543] width 33 height 18
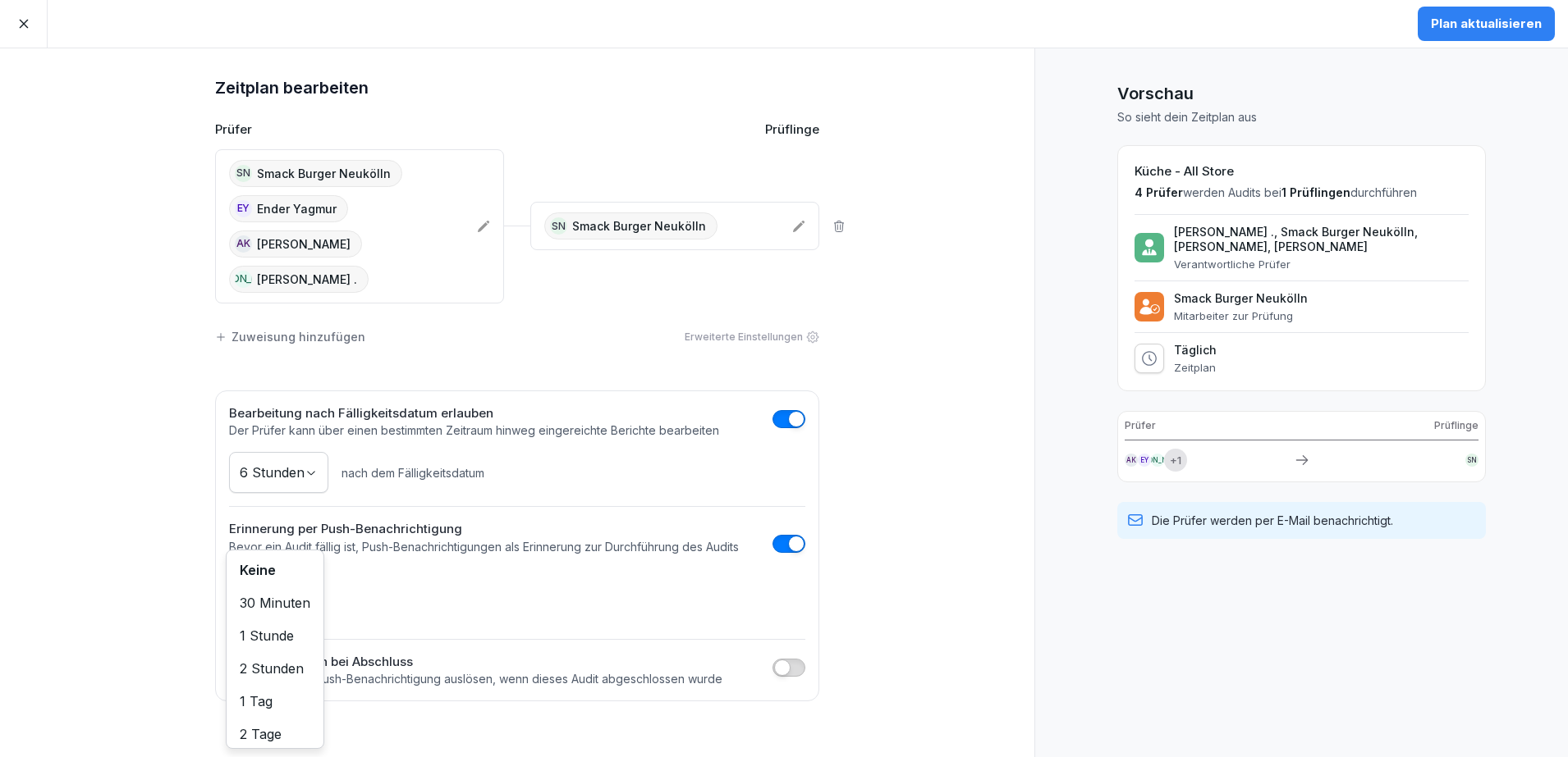
click at [287, 562] on body "Plan aktualisieren Zeitplan bearbeiten Prüfer Prüflinge SN Smack Burger Neuköll…" at bounding box center [784, 378] width 1568 height 757
click at [1503, 15] on div "Plan aktualisieren" at bounding box center [1486, 24] width 111 height 18
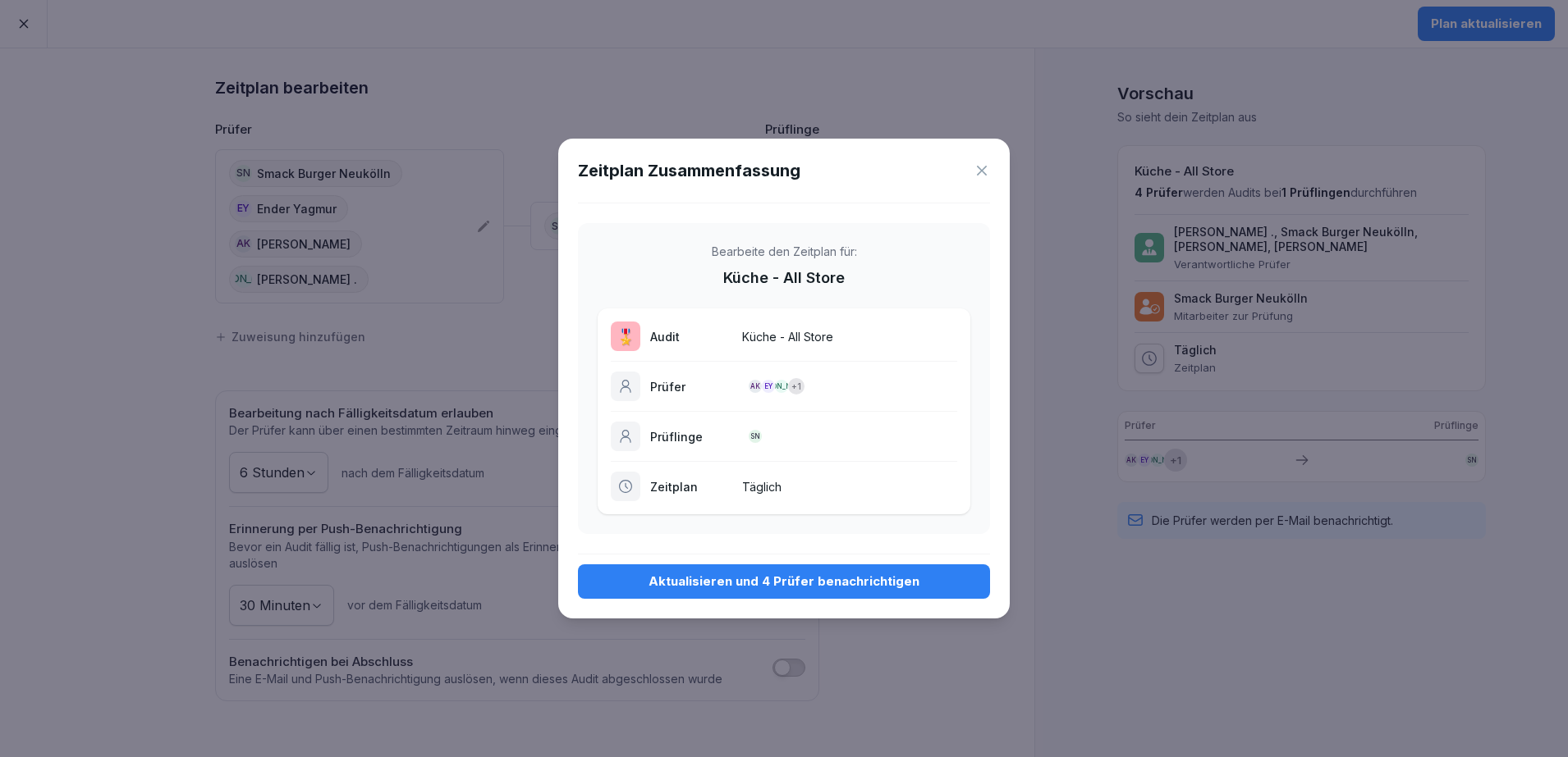
click at [808, 573] on div "Aktualisieren und 4 Prüfer benachrichtigen" at bounding box center [784, 582] width 386 height 18
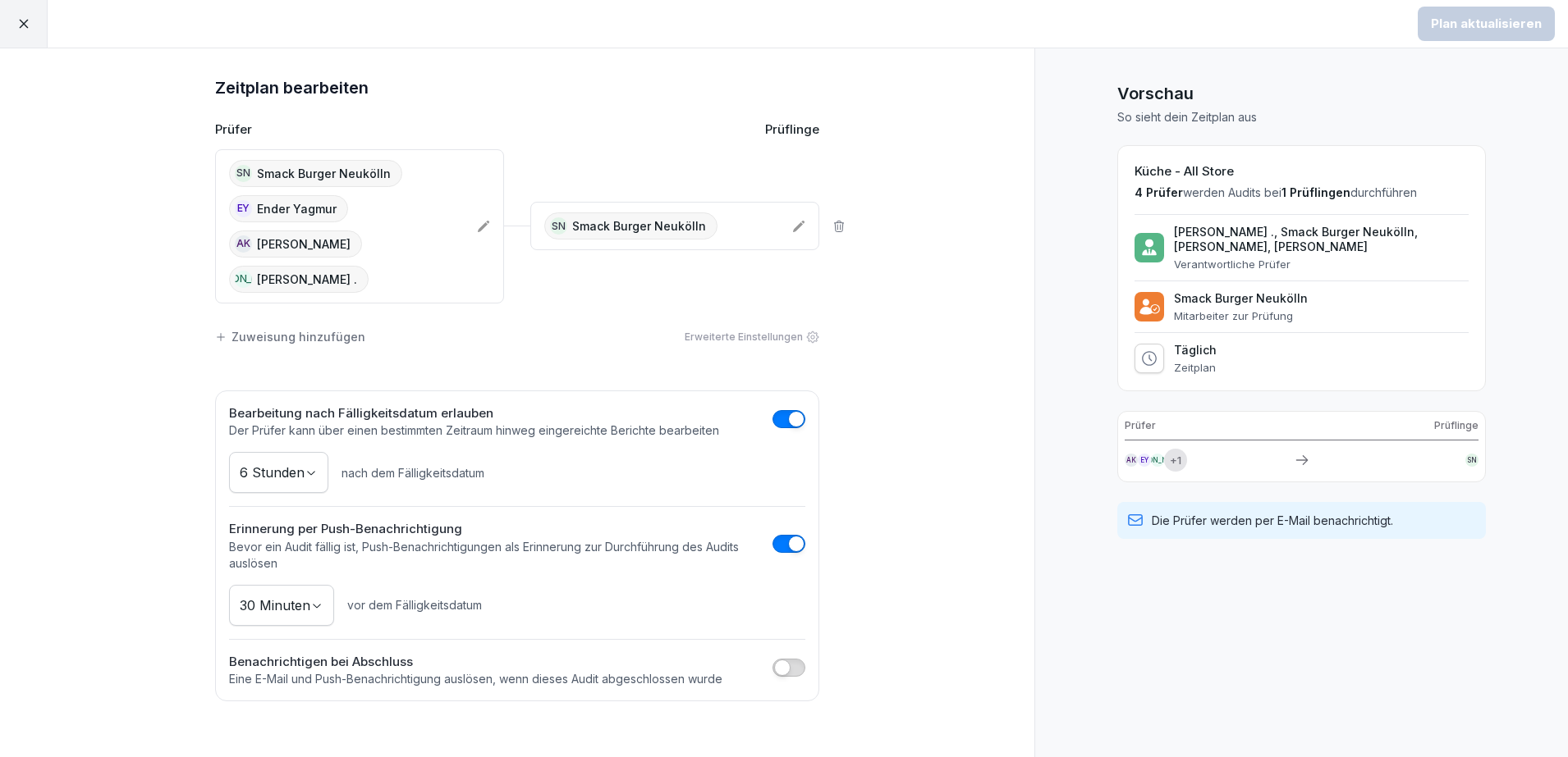
click at [33, 32] on div at bounding box center [24, 24] width 47 height 47
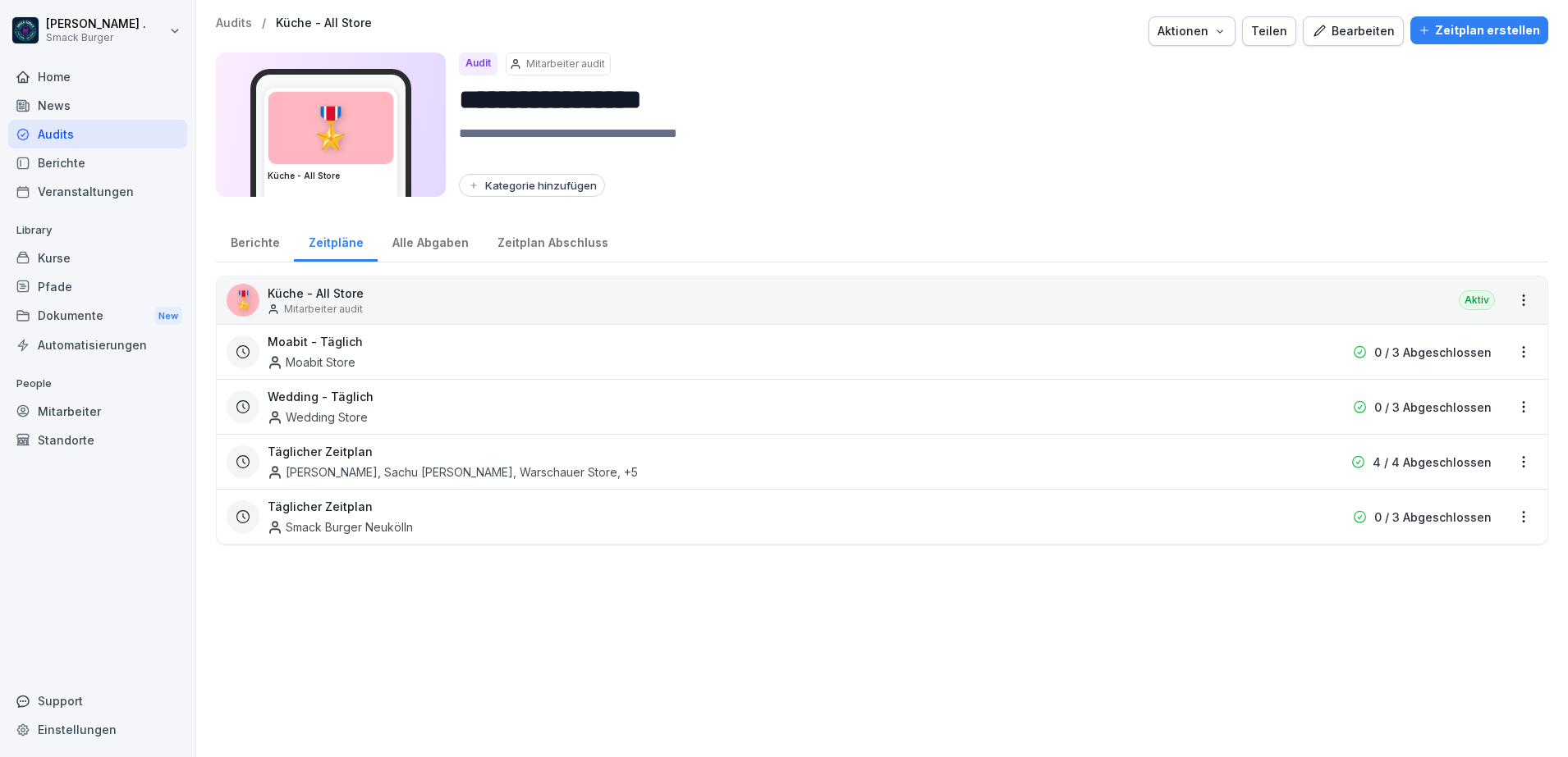
click at [229, 23] on p "Audits" at bounding box center [233, 24] width 36 height 14
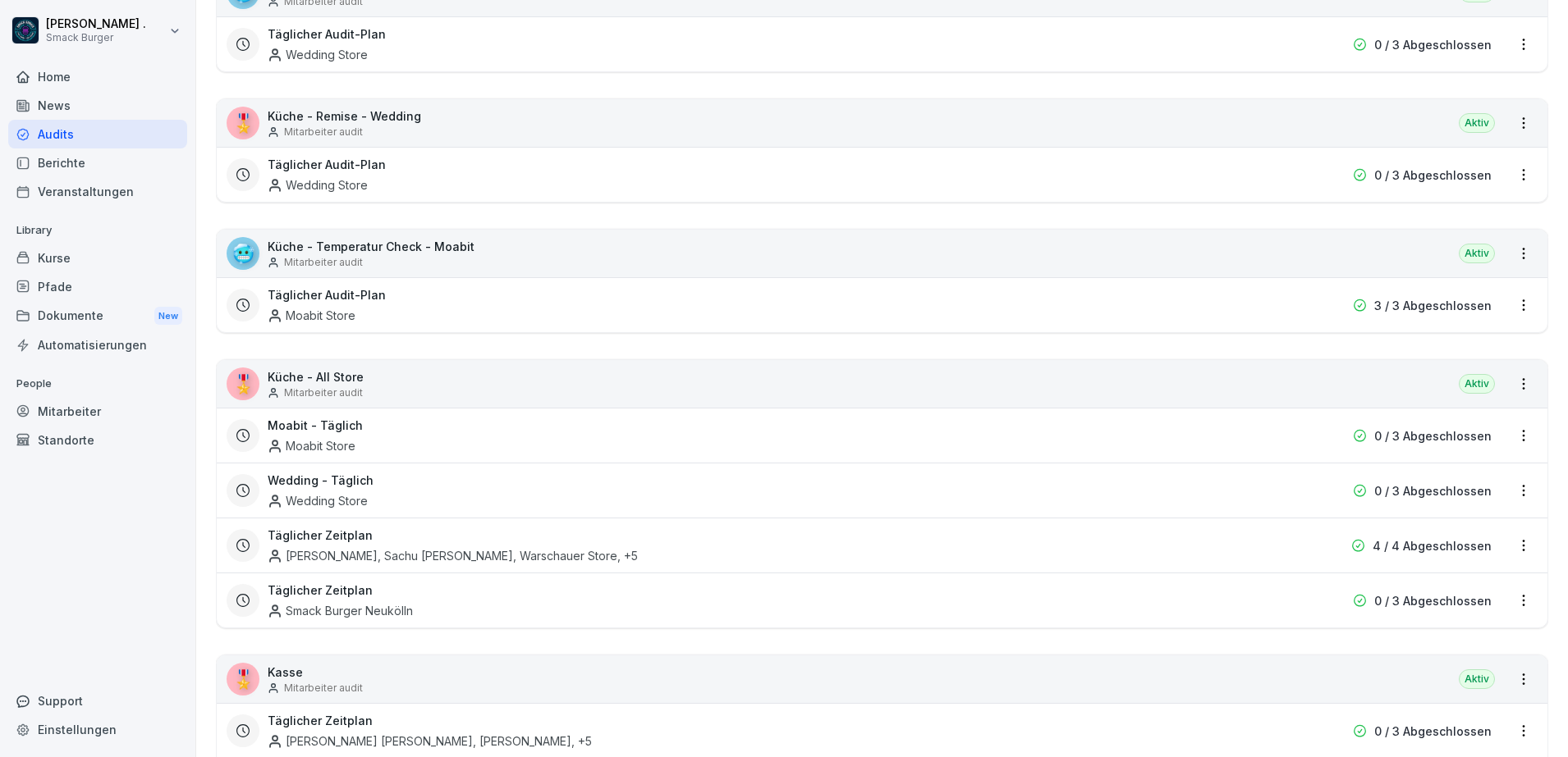
scroll to position [513, 0]
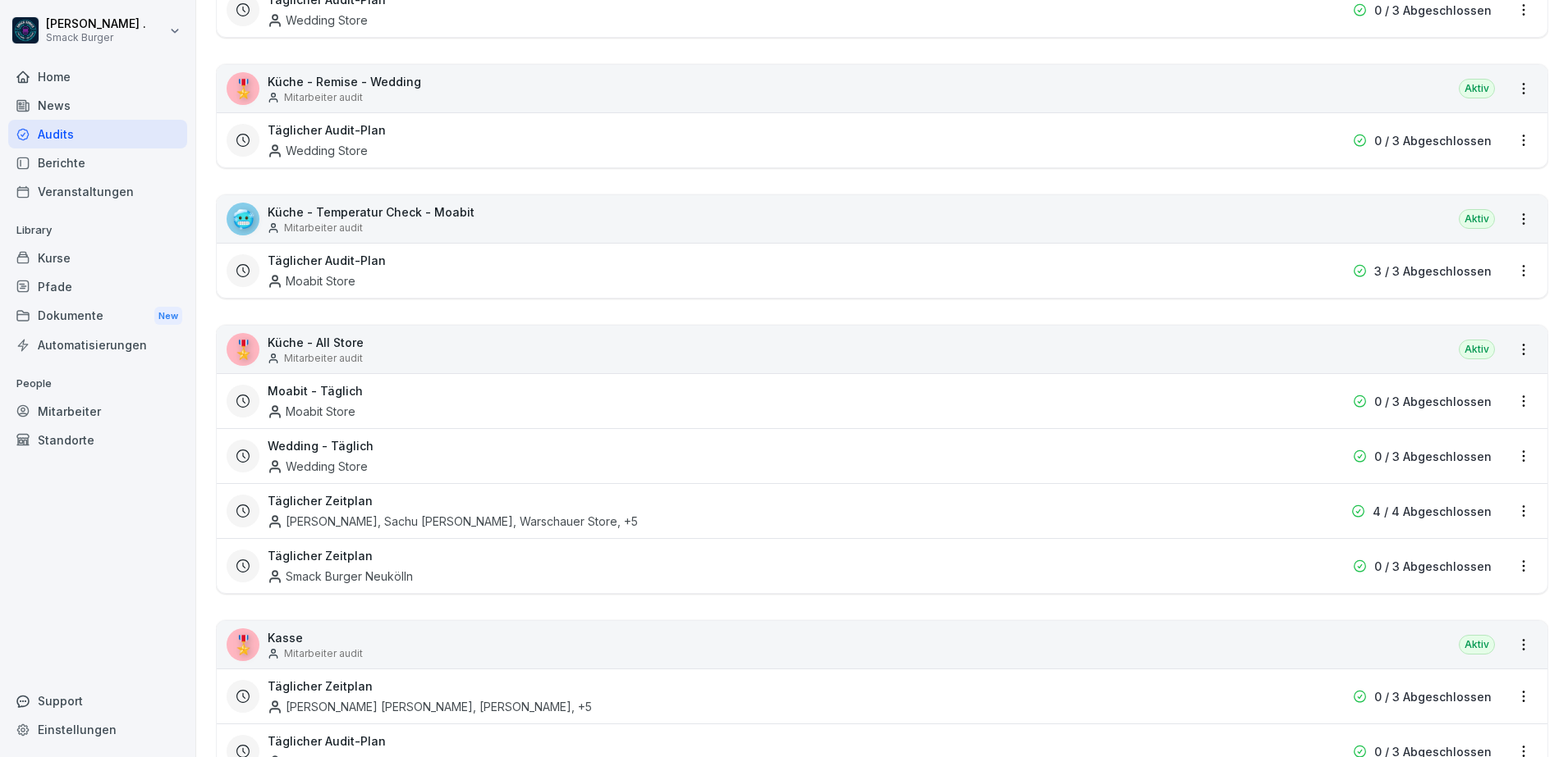
click at [1017, 408] on div "Moabit - Täglich Moabit Store" at bounding box center [777, 401] width 1018 height 37
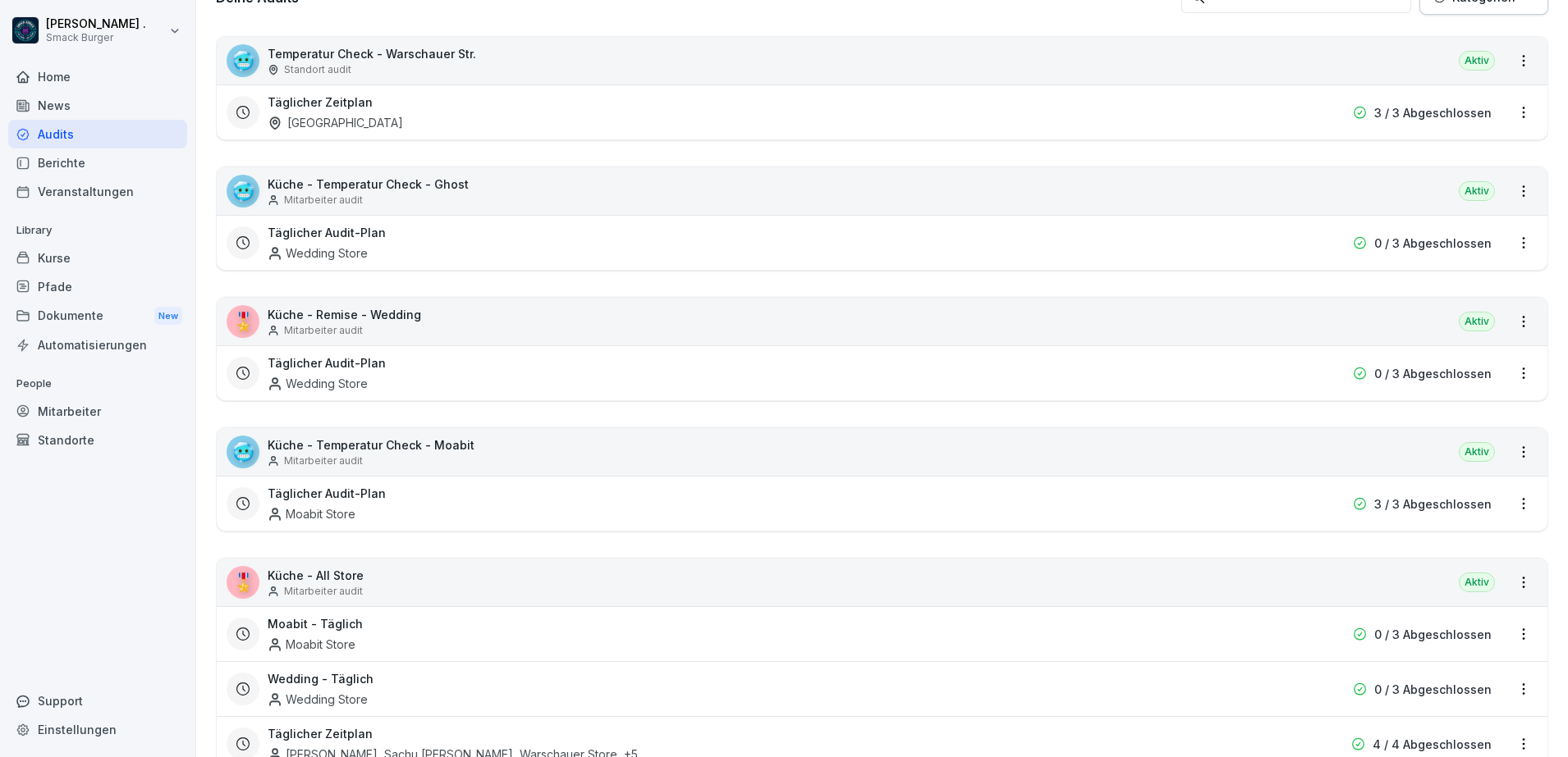
scroll to position [410, 0]
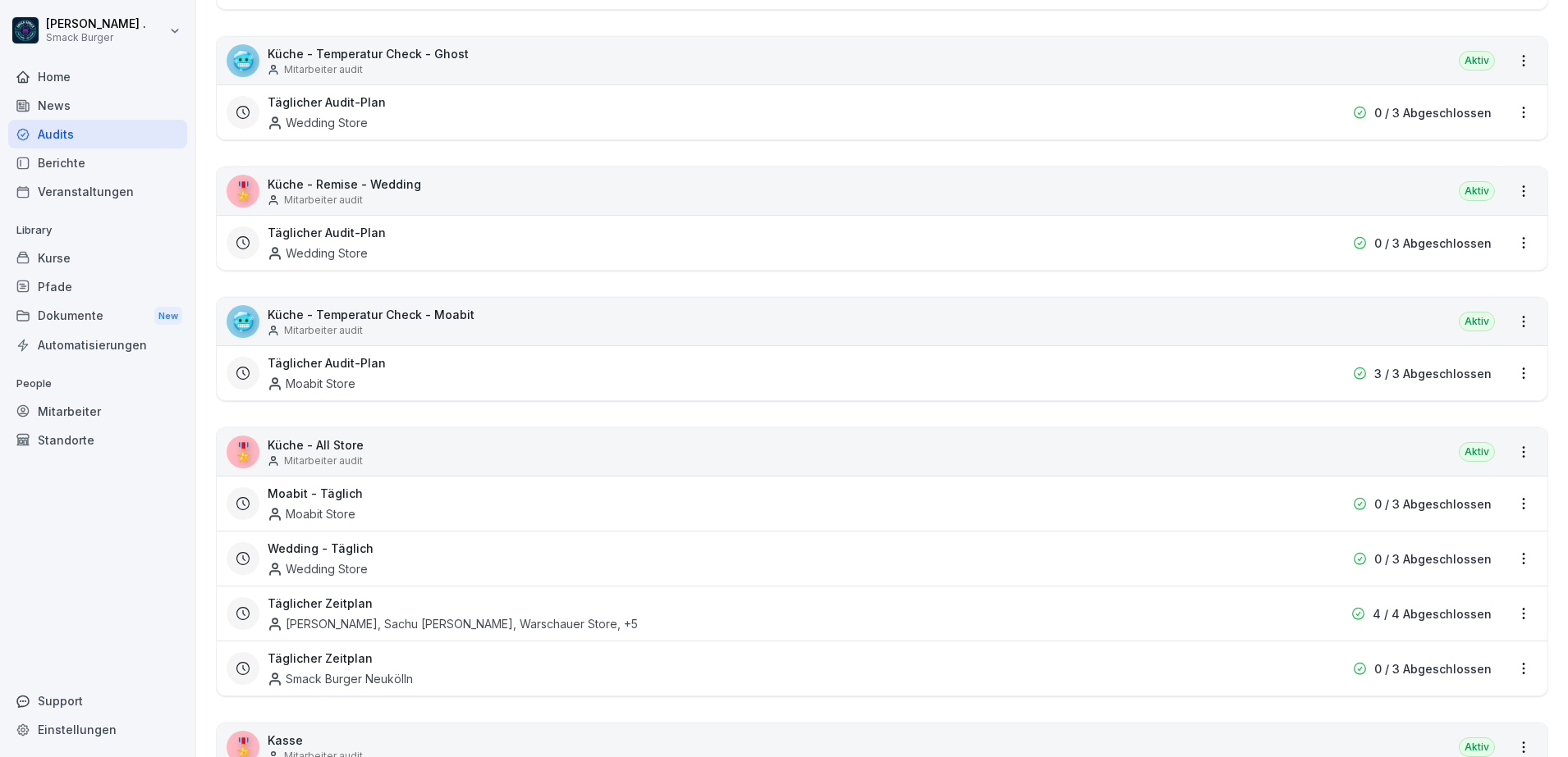
click at [1511, 509] on html "[PERSON_NAME] . Smack Burger Home News Audits Berichte Veranstaltungen Library …" at bounding box center [784, 378] width 1568 height 757
click at [0, 0] on link "Zeitplan bearbeiten" at bounding box center [0, 0] width 0 height 0
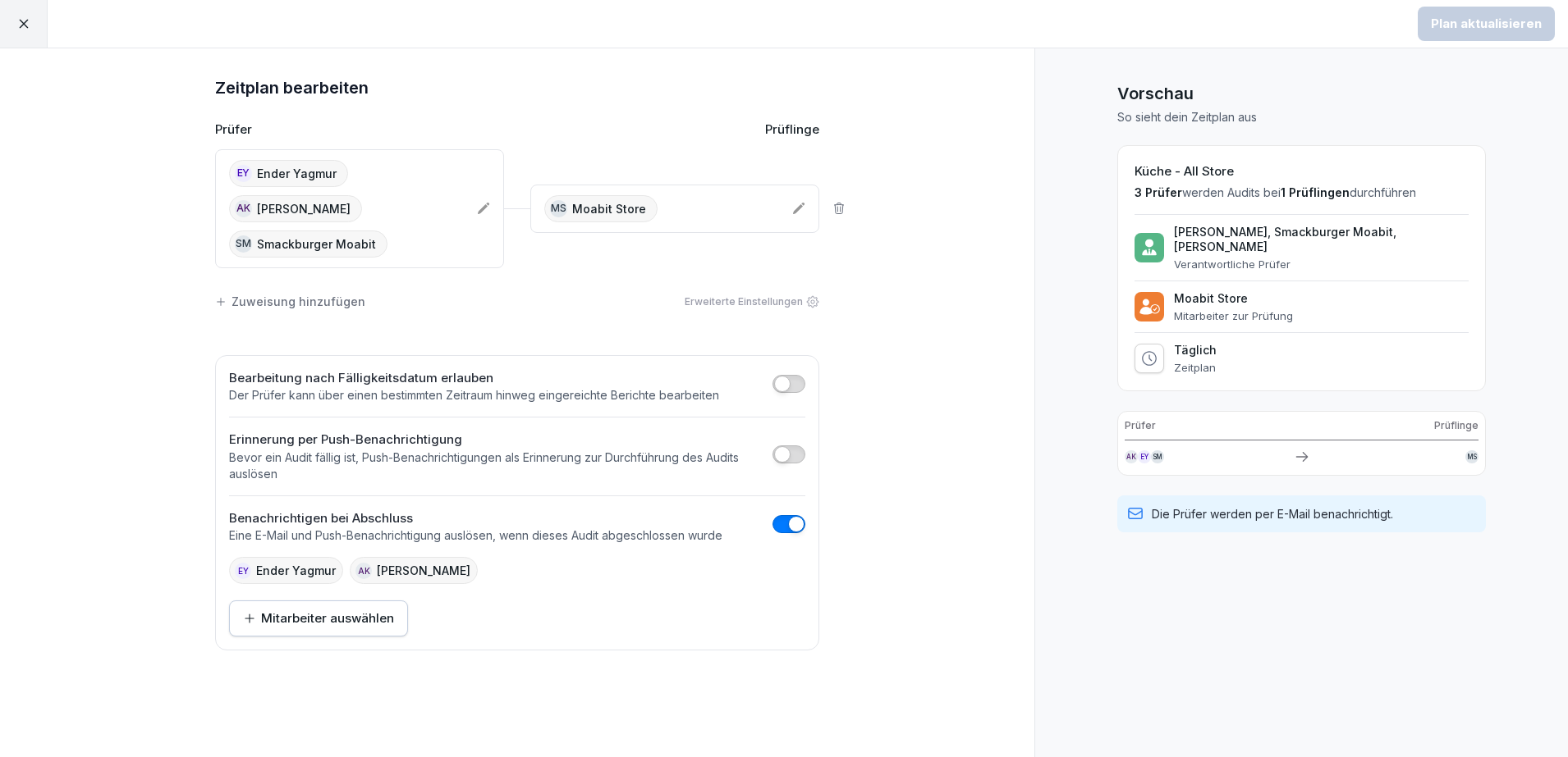
click at [28, 22] on icon at bounding box center [24, 24] width 15 height 15
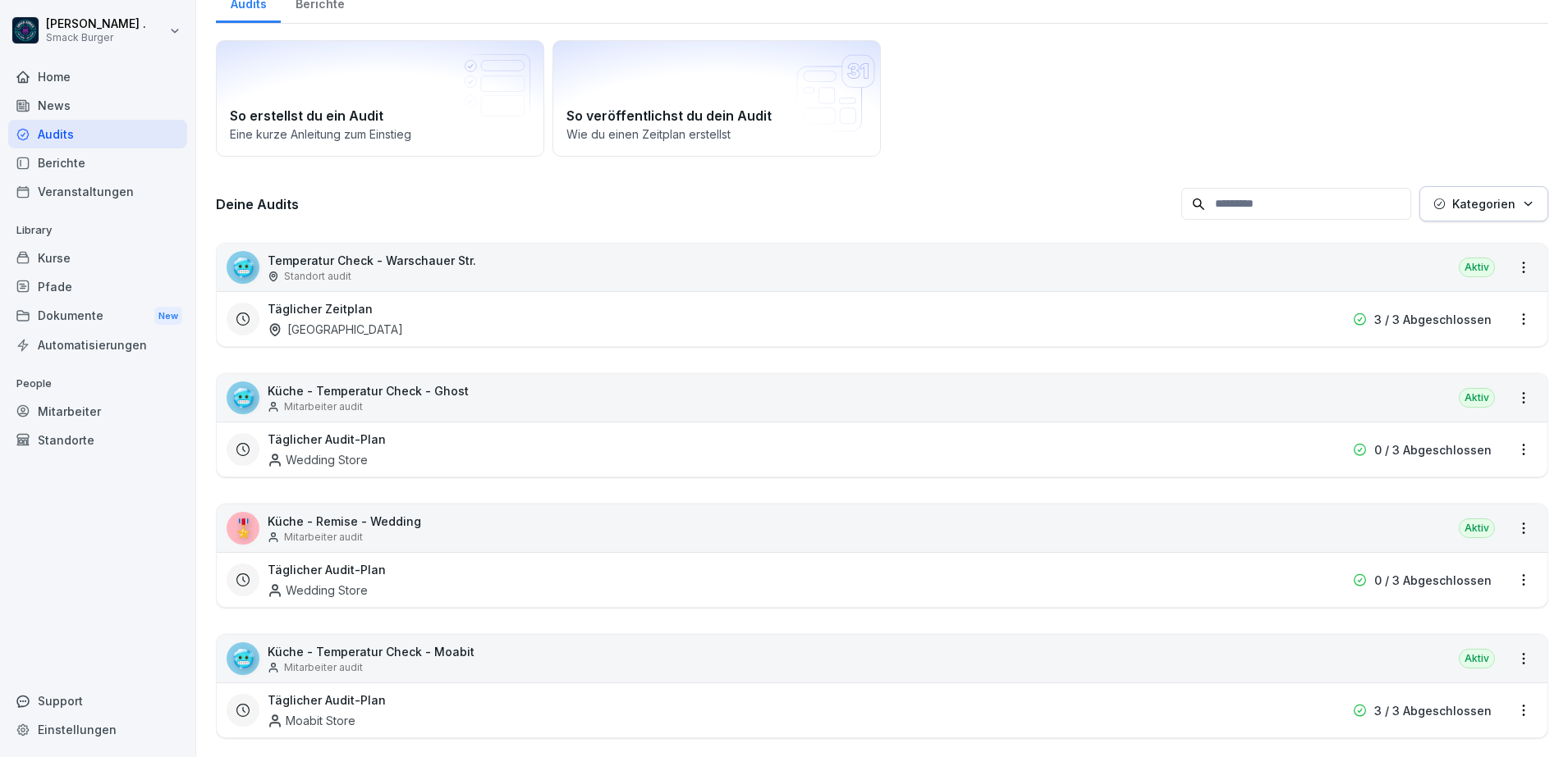
scroll to position [102, 0]
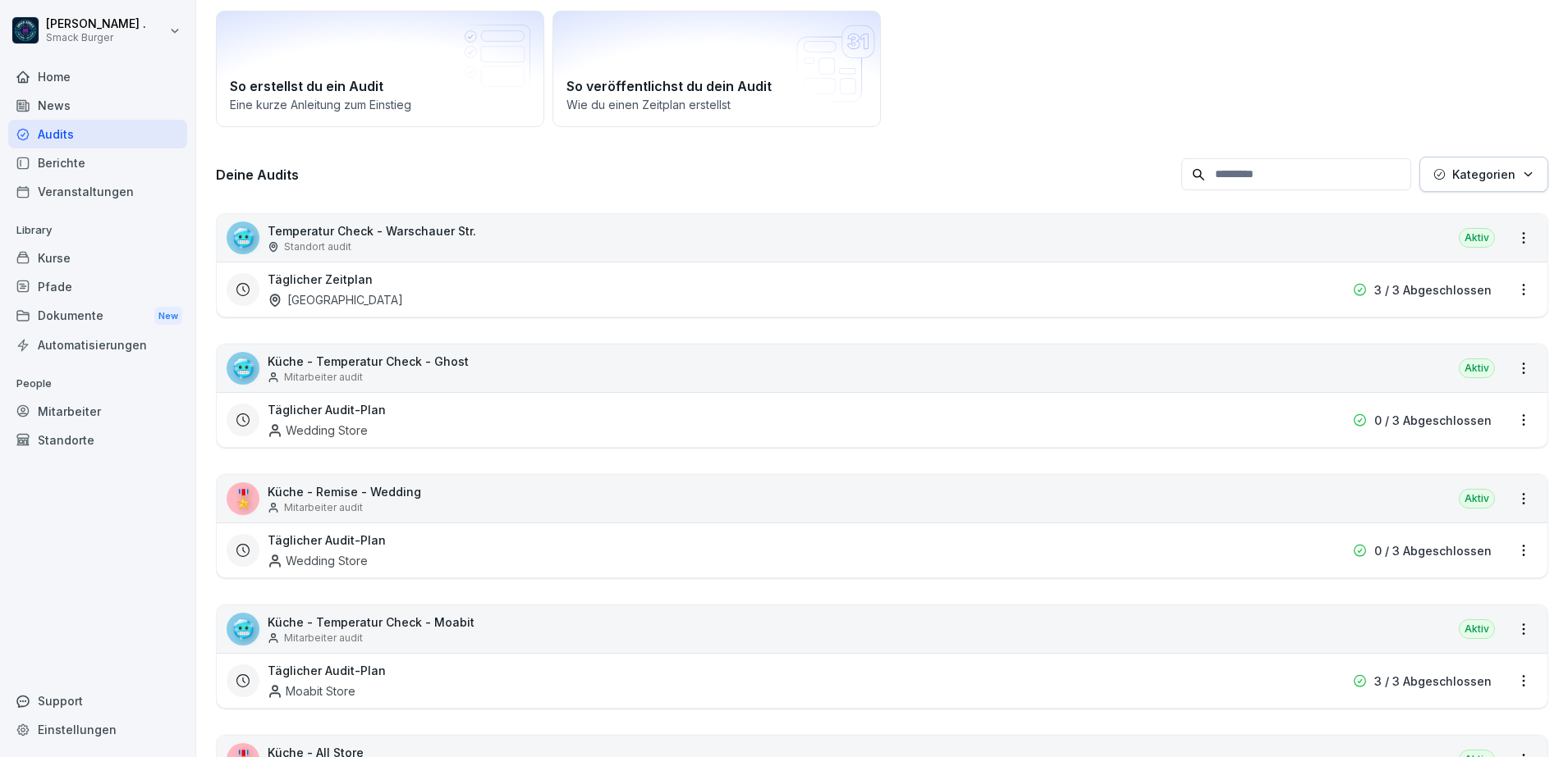
click at [505, 234] on div "🥶 Temperatur Check - [GEOGRAPHIC_DATA] Str. Standort audit Aktiv" at bounding box center [882, 238] width 1331 height 47
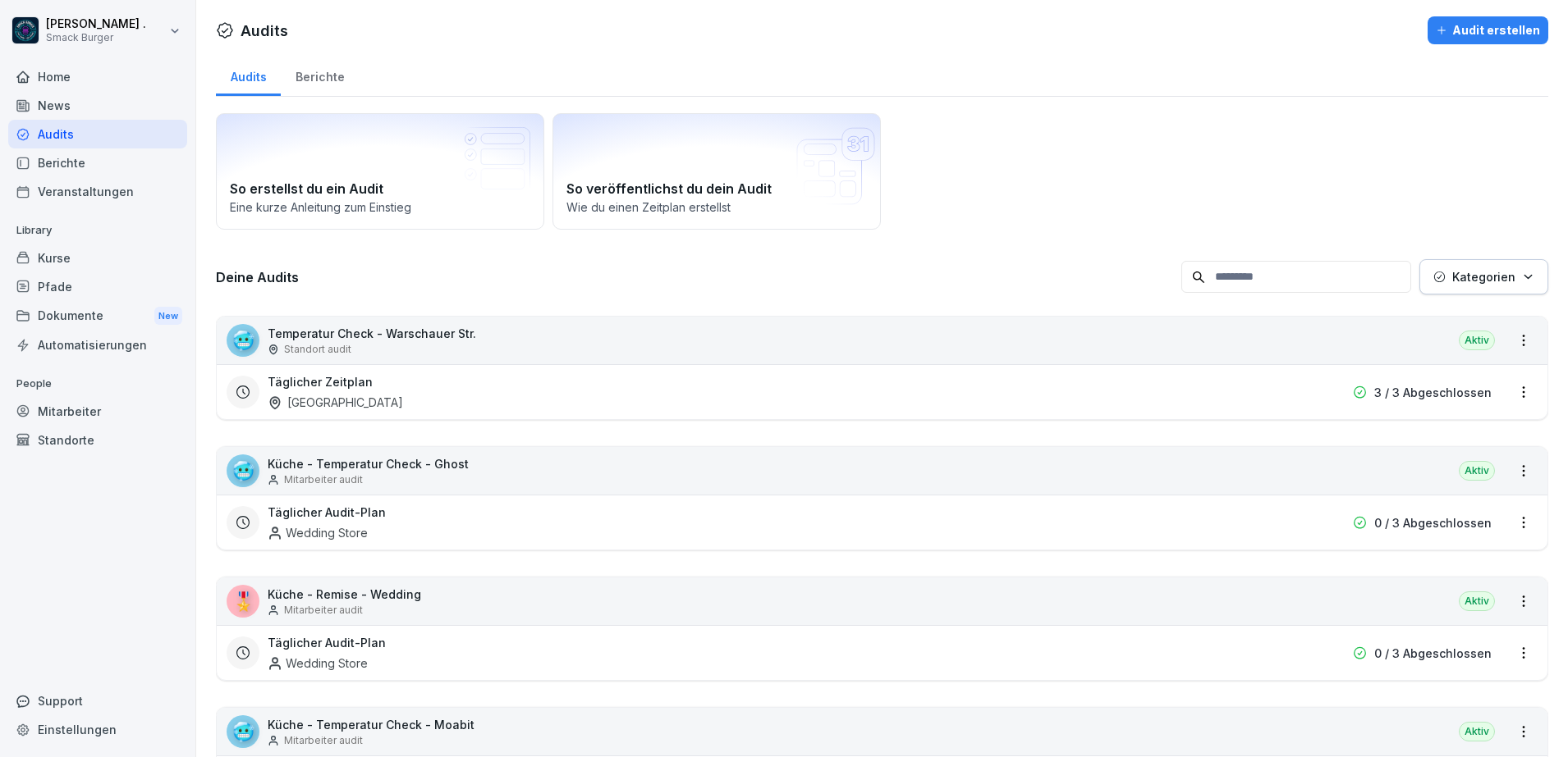
click at [385, 466] on p "Küche - Temperatur Check - Ghost" at bounding box center [368, 465] width 201 height 18
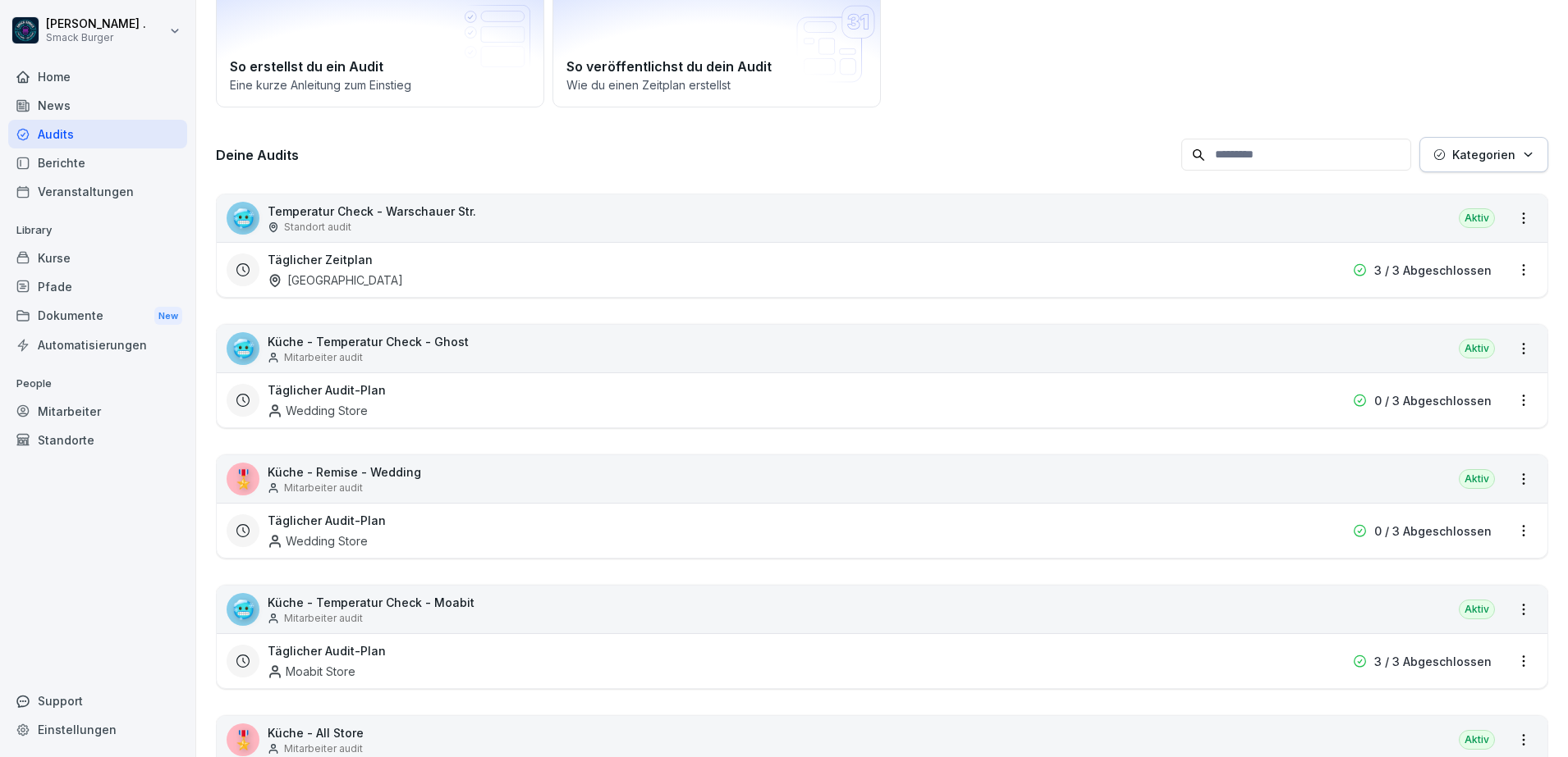
scroll to position [205, 0]
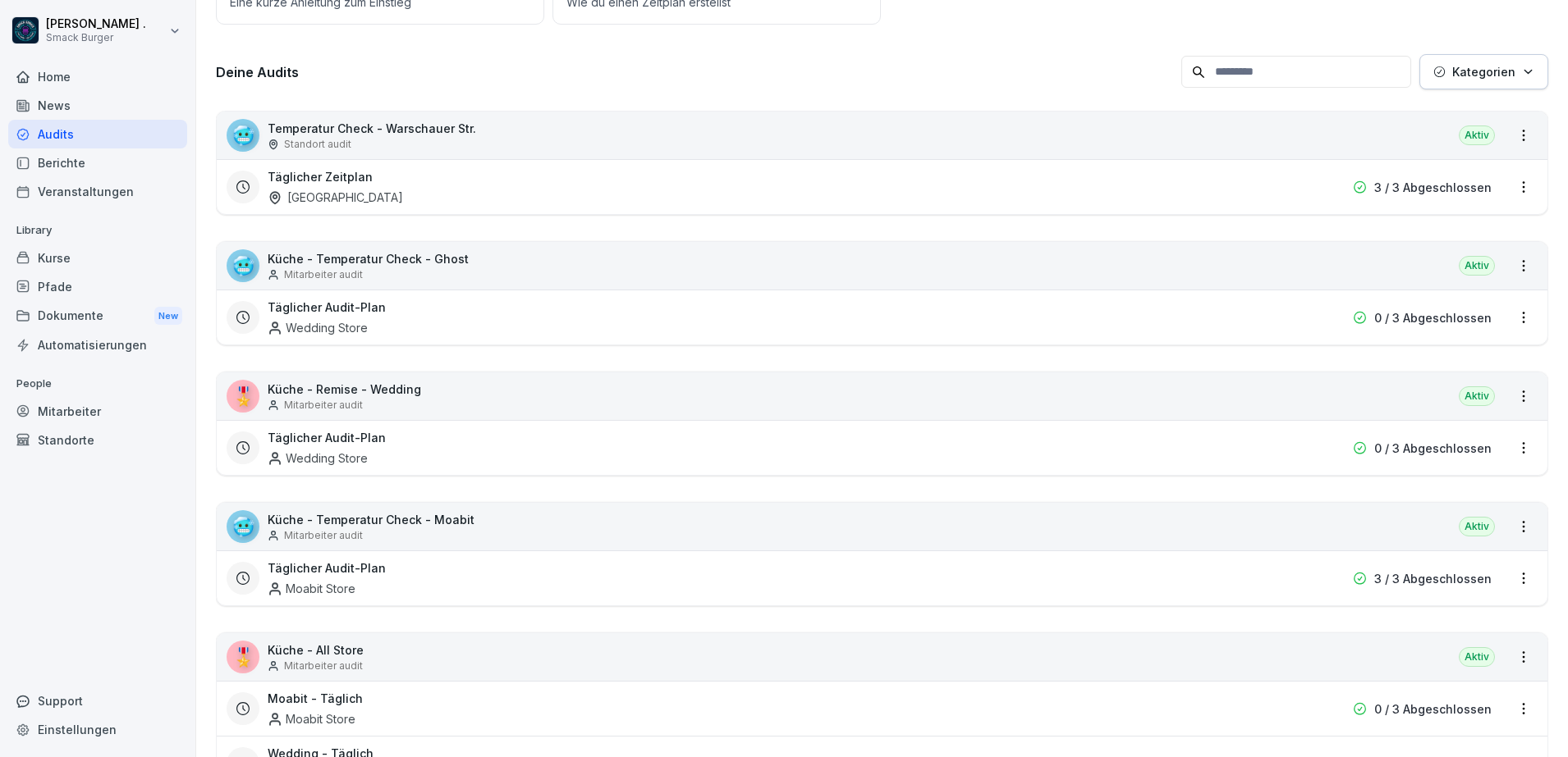
click at [337, 397] on div "Küche - Remise - Wedding Mitarbeiter audit" at bounding box center [345, 397] width 154 height 32
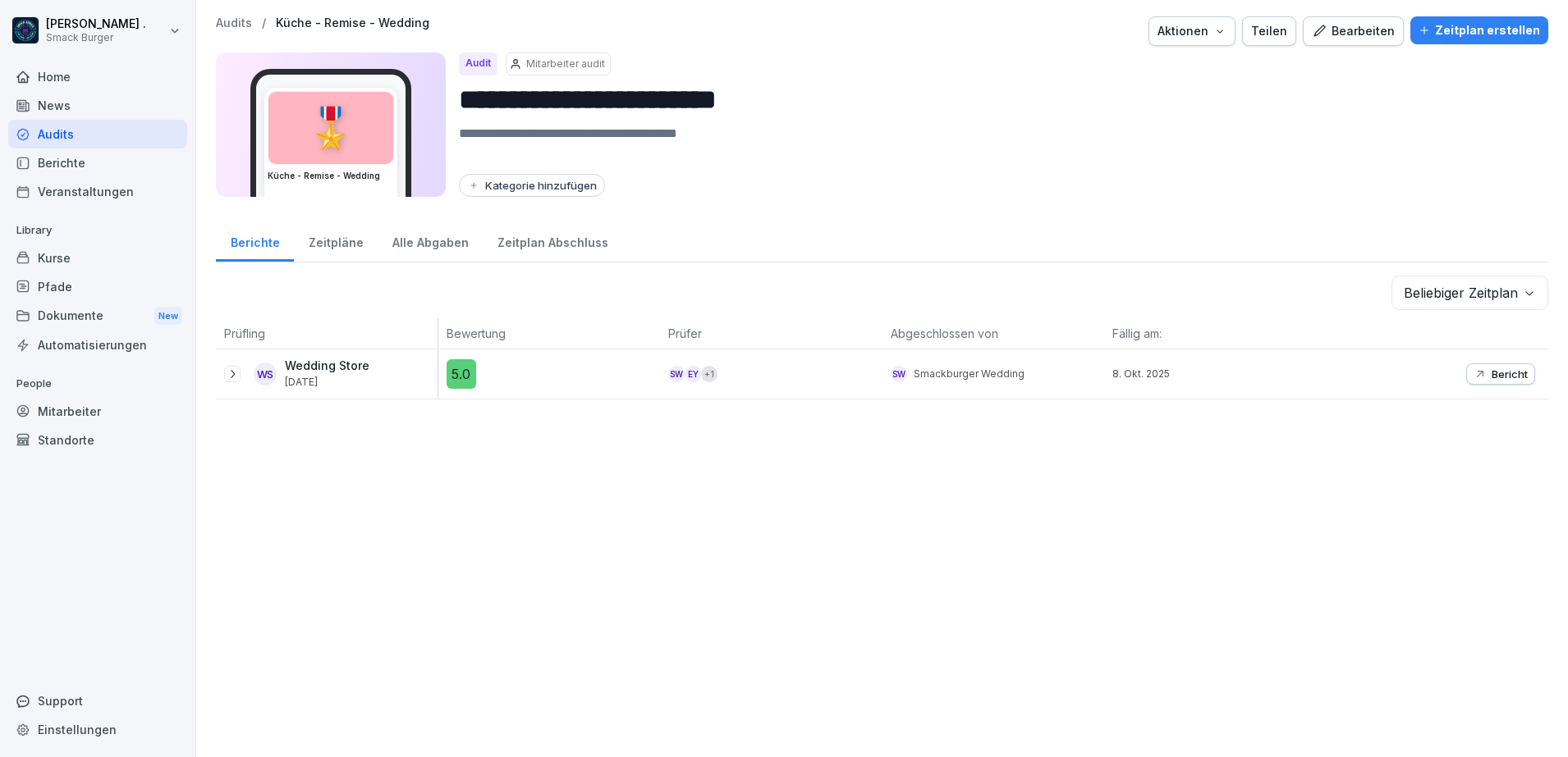
drag, startPoint x: 245, startPoint y: 24, endPoint x: 235, endPoint y: 20, distance: 10.8
click at [245, 24] on p "Audits" at bounding box center [233, 24] width 36 height 14
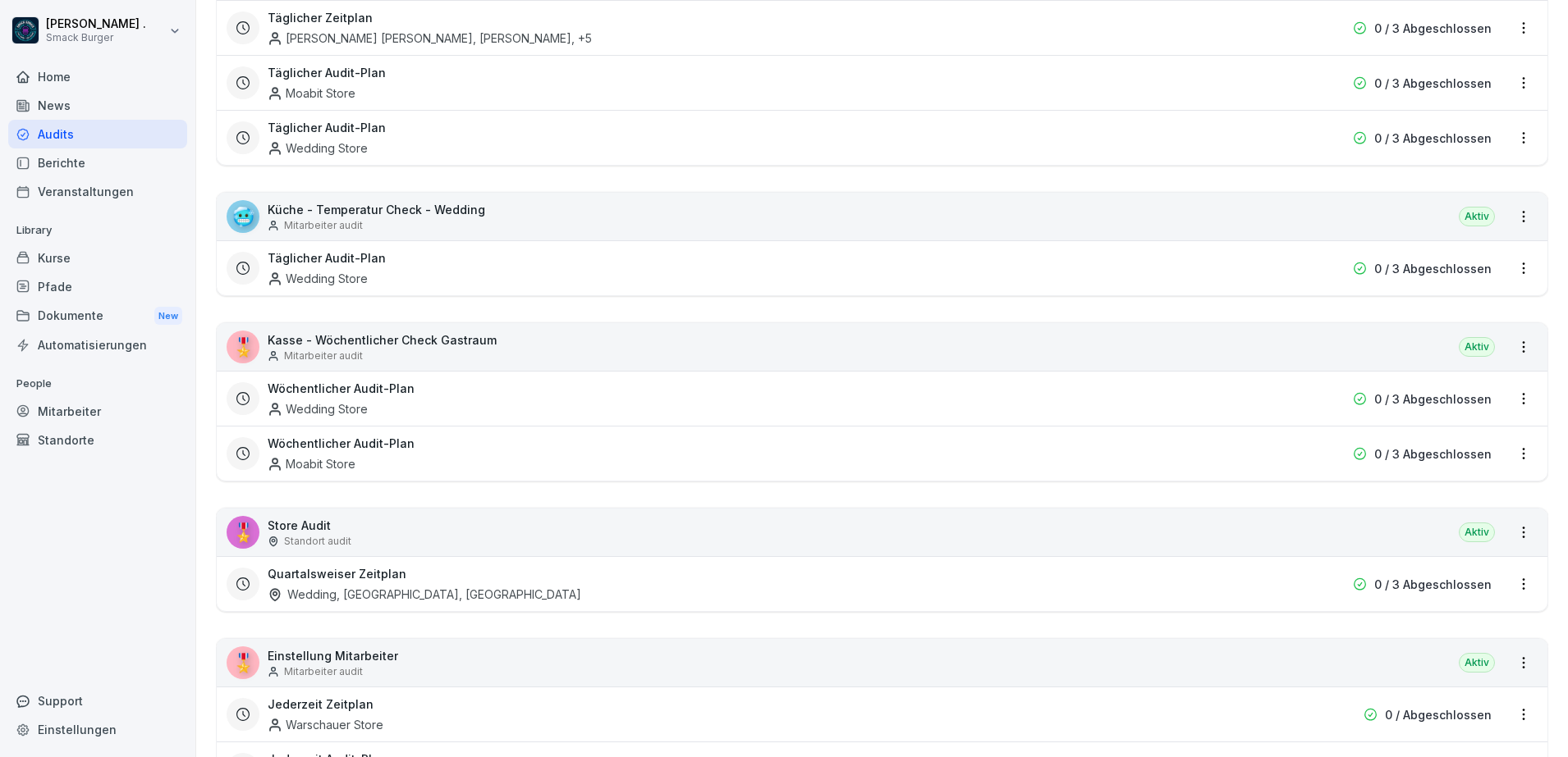
scroll to position [1230, 0]
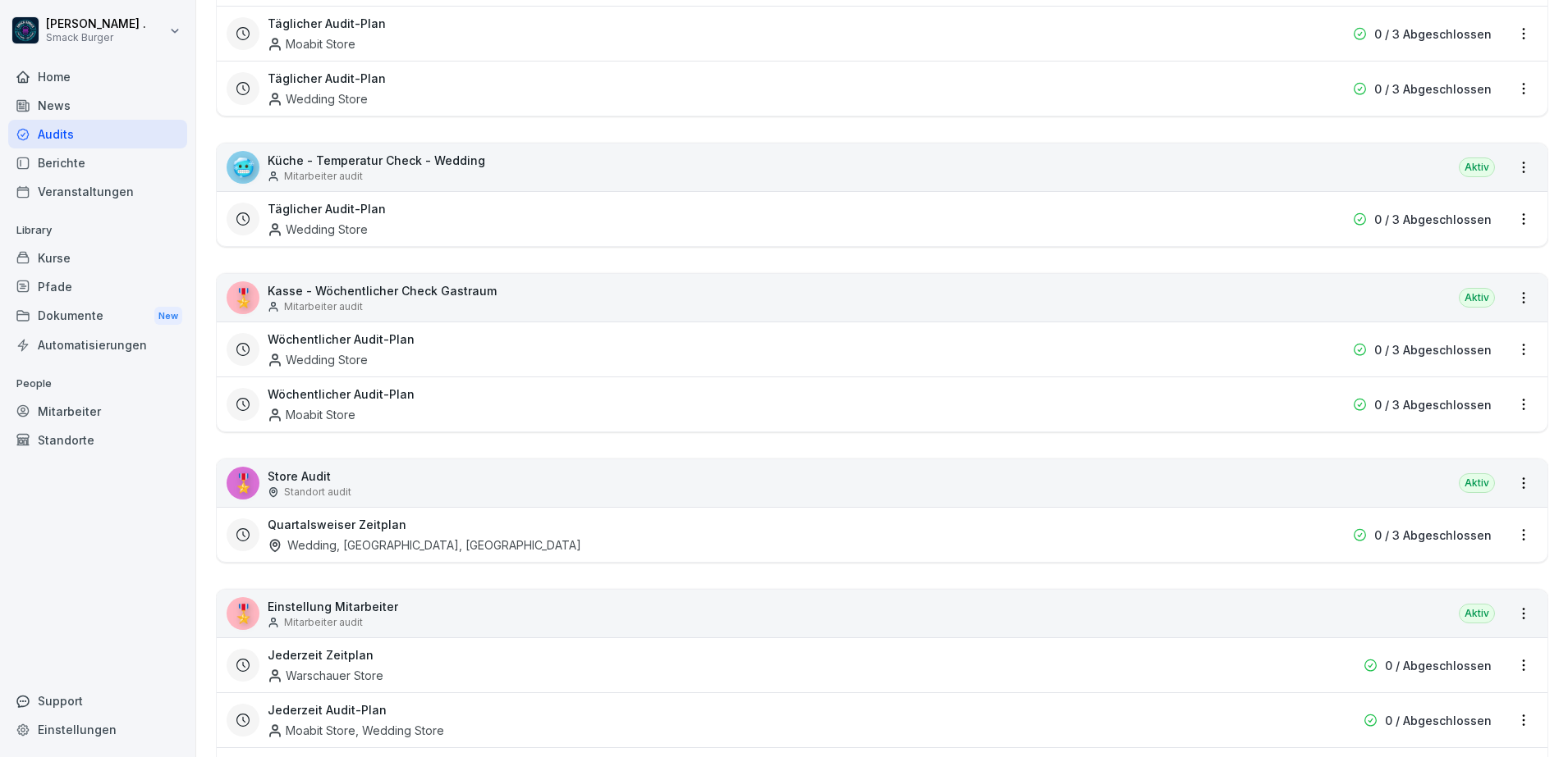
click at [308, 473] on p "Store Audit" at bounding box center [309, 476] width 84 height 18
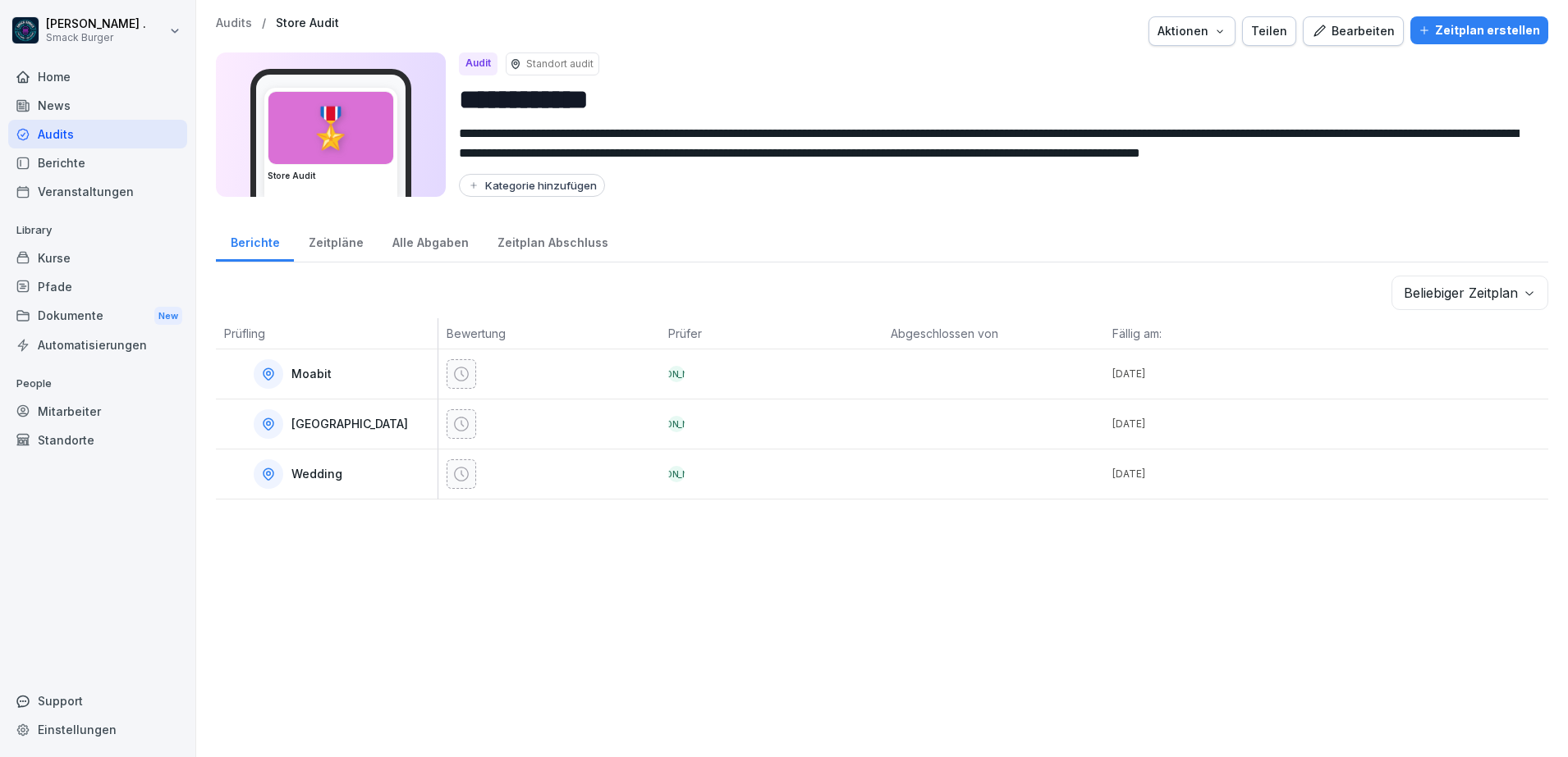
click at [319, 247] on div "Zeitpläne" at bounding box center [335, 240] width 84 height 42
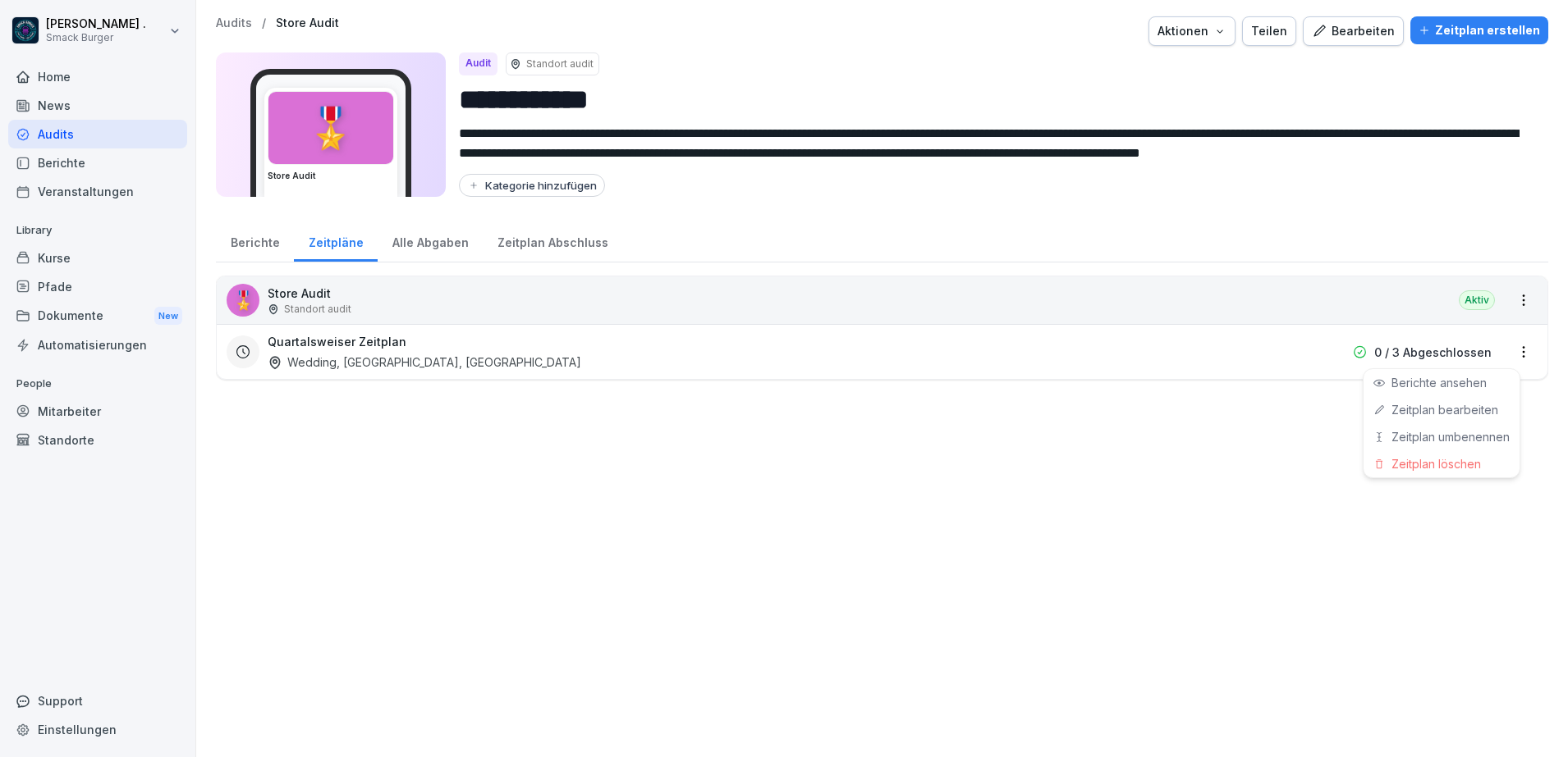
click at [1507, 354] on html "**********" at bounding box center [784, 378] width 1568 height 757
click at [0, 0] on link "Zeitplan bearbeiten" at bounding box center [0, 0] width 0 height 0
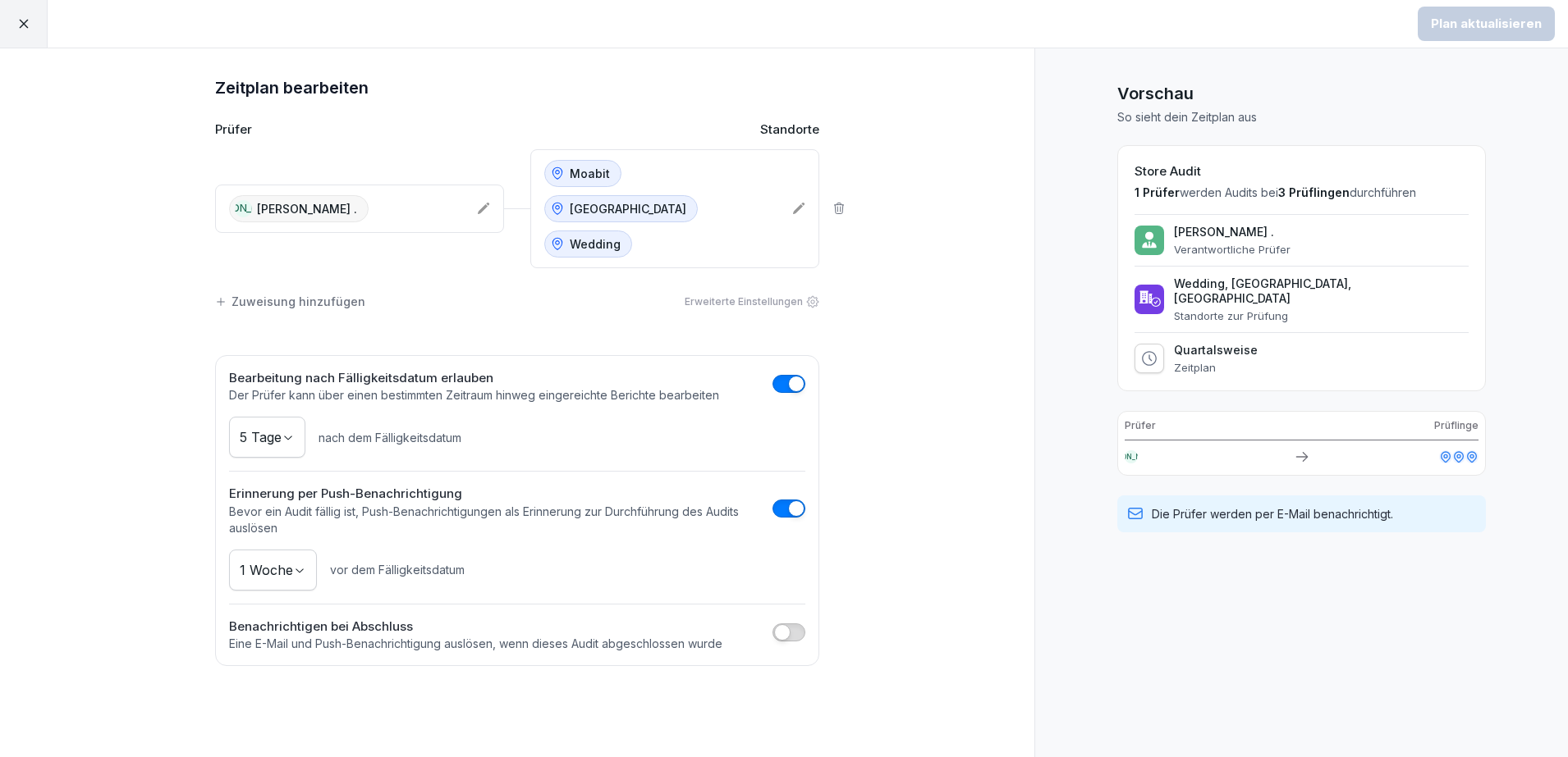
click at [738, 206] on div "Moabit [GEOGRAPHIC_DATA] Wedding" at bounding box center [662, 209] width 234 height 97
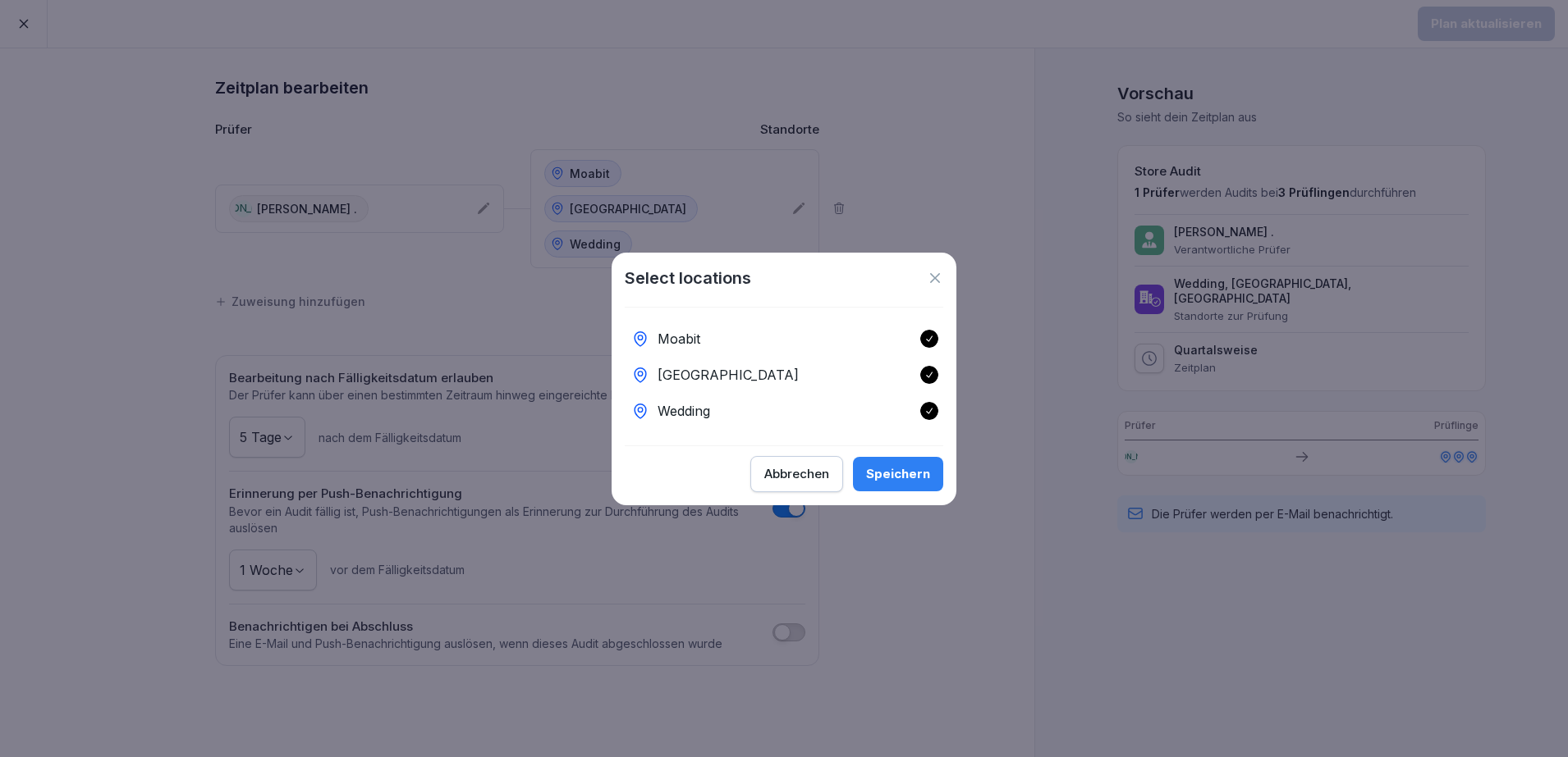
click at [791, 482] on div "Abbrechen" at bounding box center [797, 474] width 65 height 18
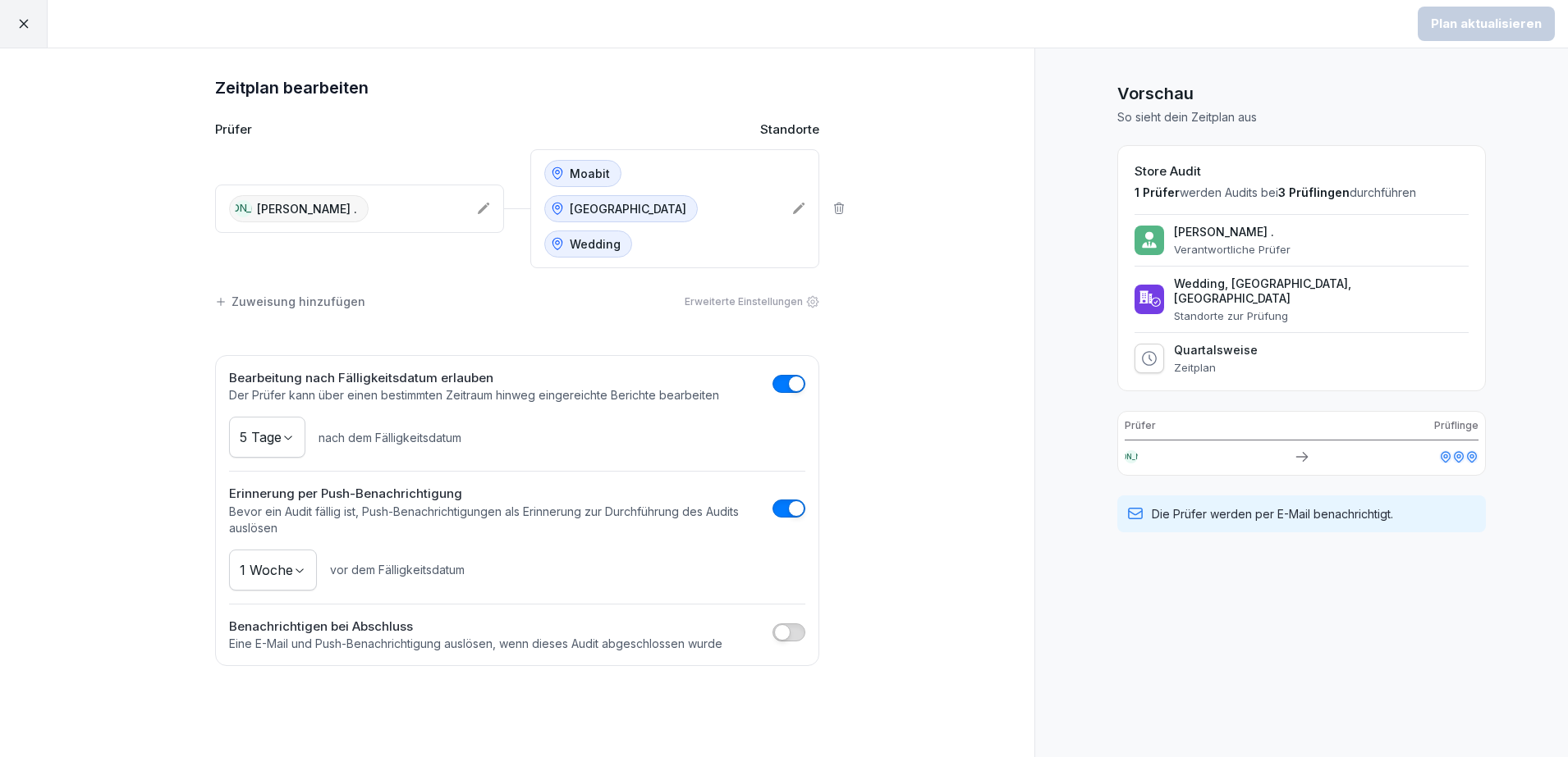
click at [12, 21] on div at bounding box center [24, 24] width 47 height 47
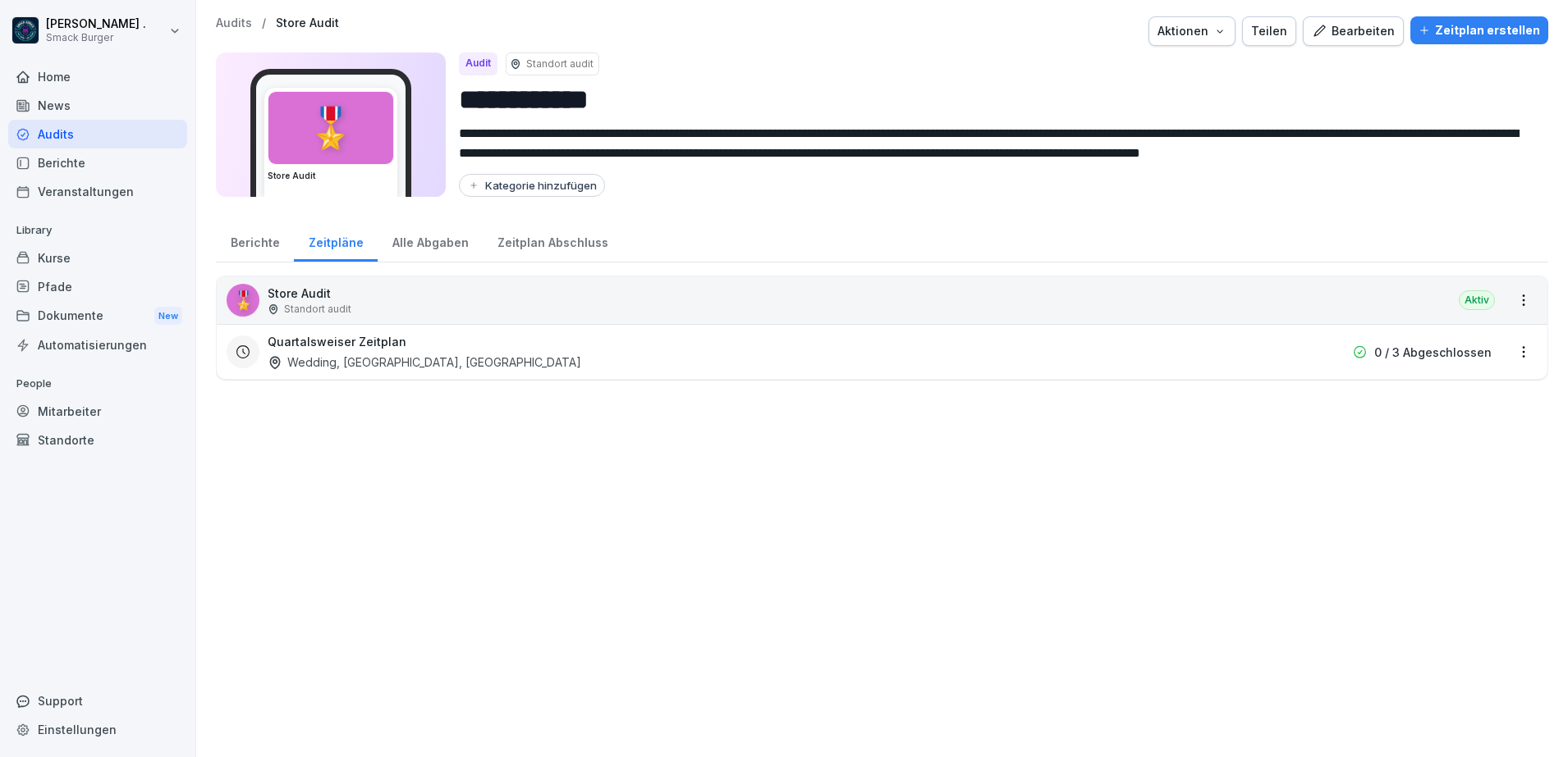
click at [1329, 32] on div "Bearbeiten" at bounding box center [1353, 32] width 83 height 18
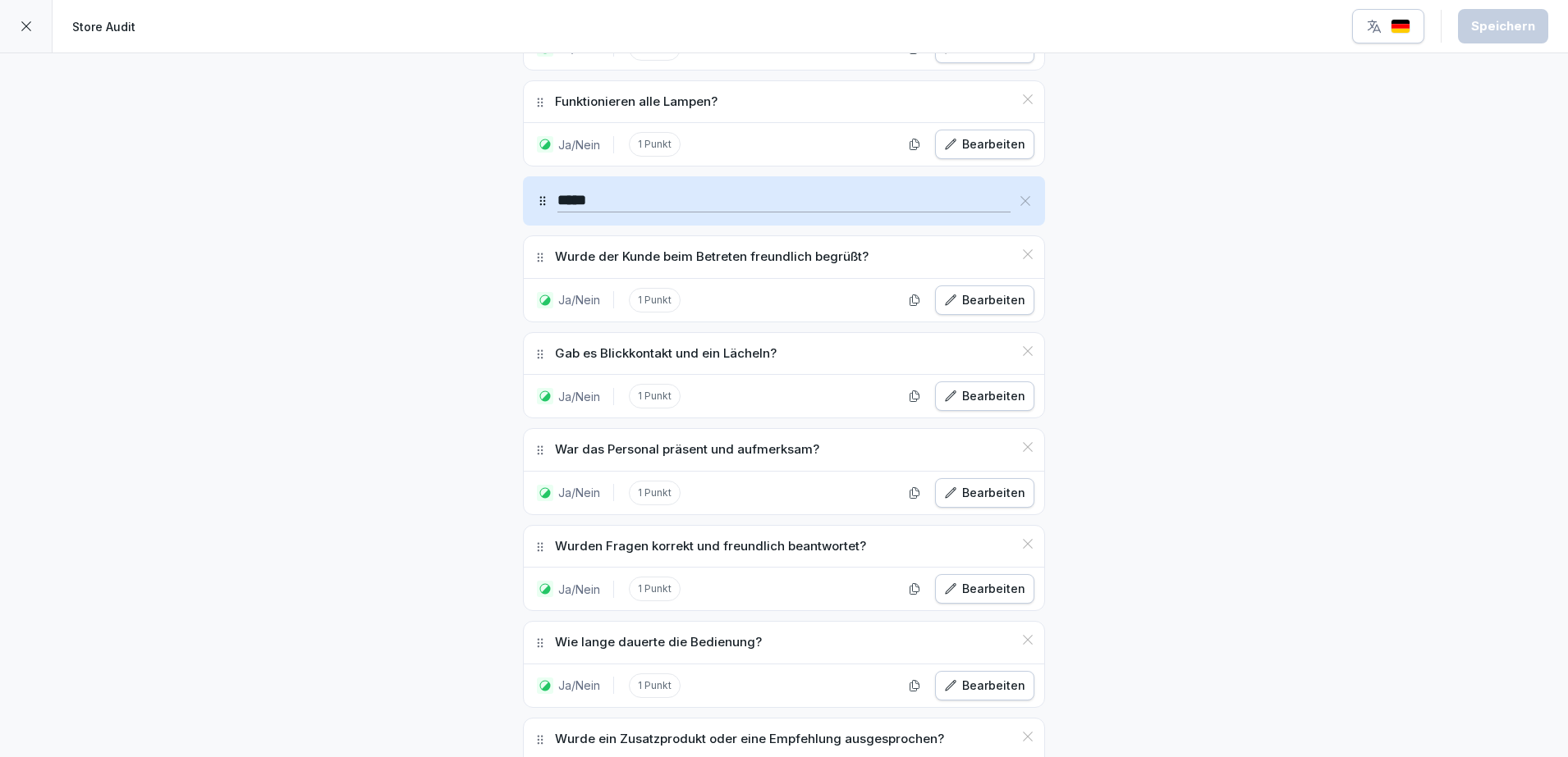
scroll to position [6465, 0]
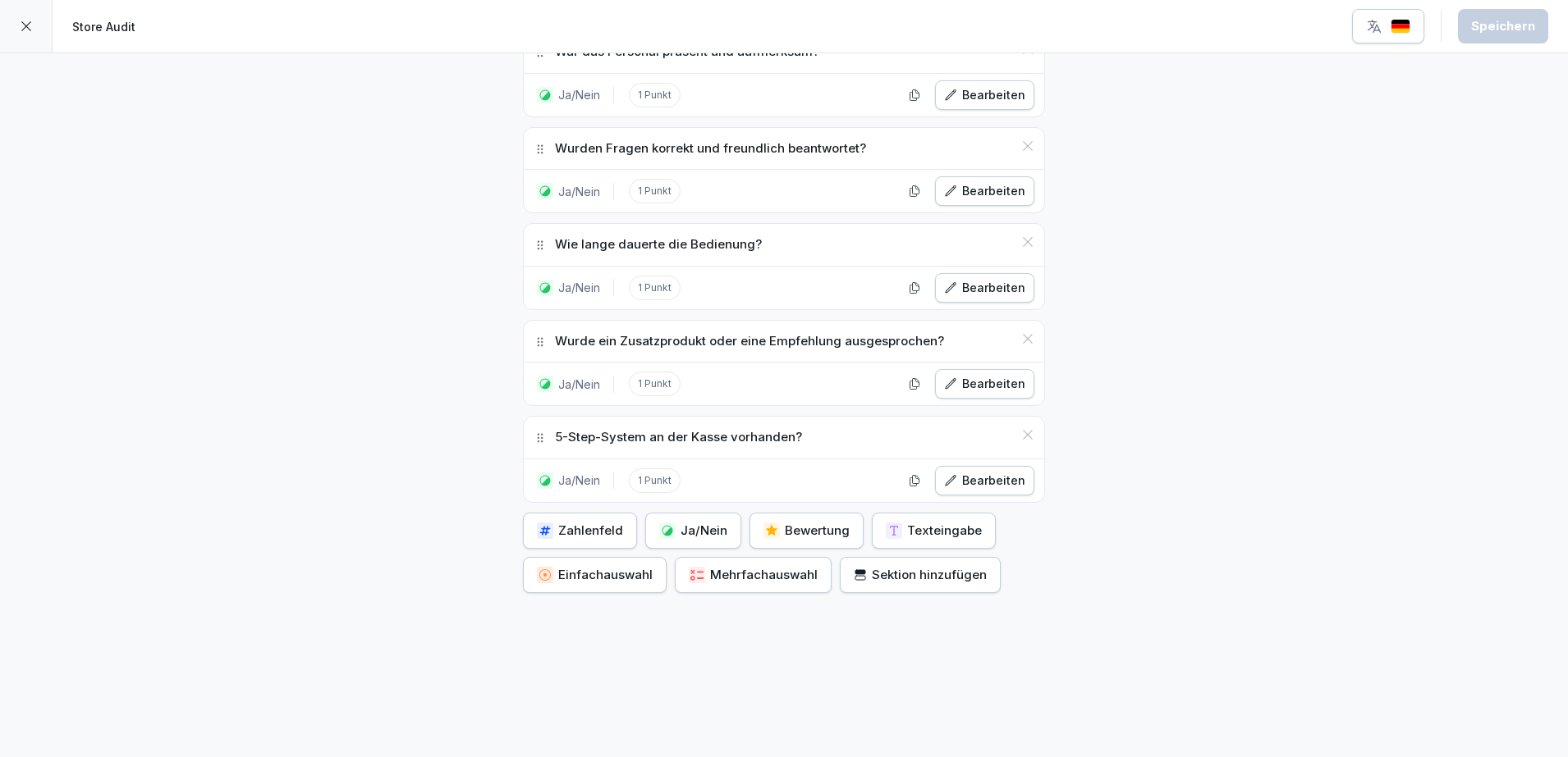
click at [28, 23] on icon at bounding box center [26, 26] width 13 height 13
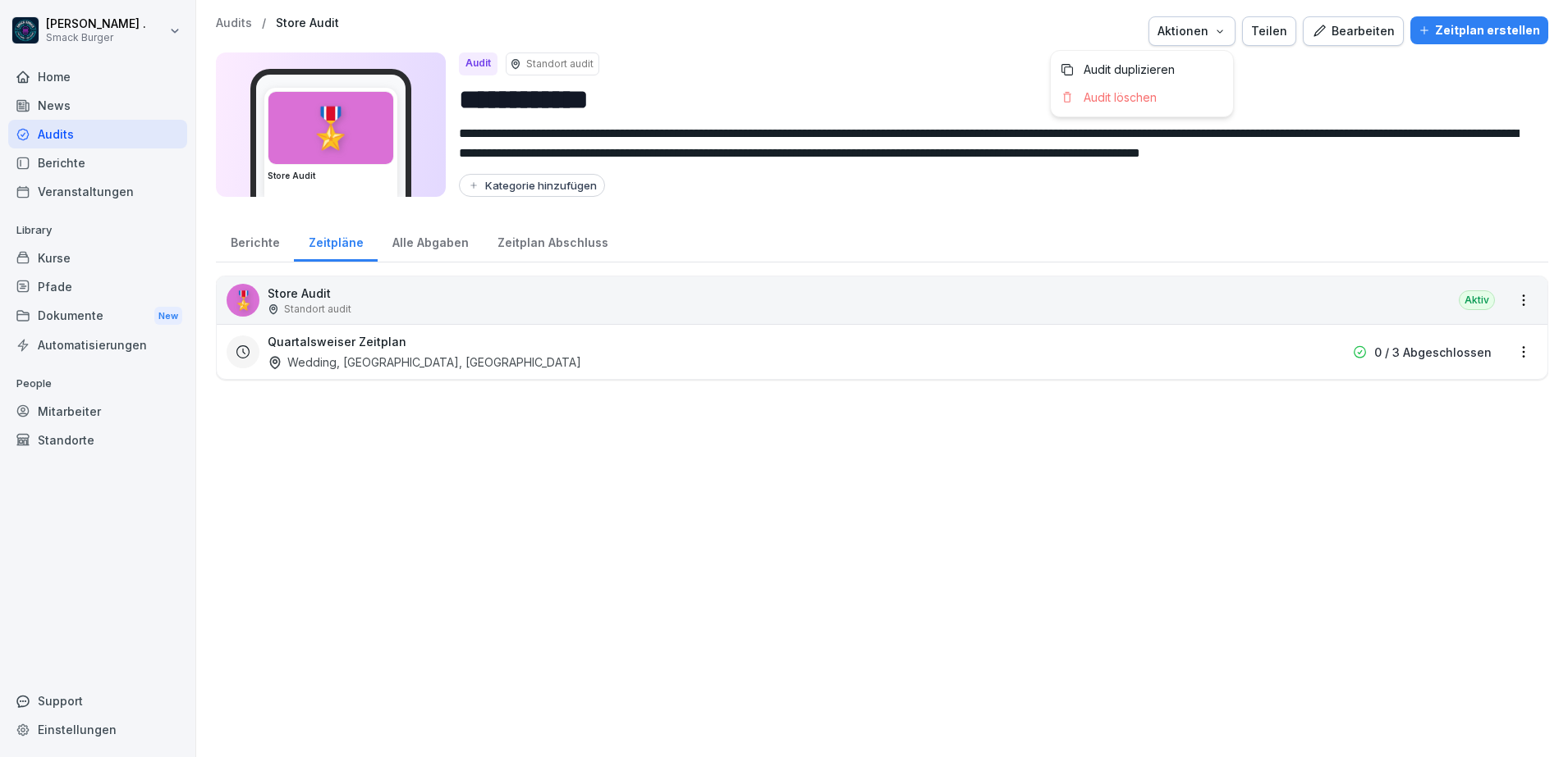
click at [1197, 32] on div "Aktionen" at bounding box center [1192, 32] width 69 height 18
click at [1392, 76] on html "**********" at bounding box center [784, 378] width 1568 height 757
click at [1352, 29] on div "Bearbeiten" at bounding box center [1353, 32] width 83 height 18
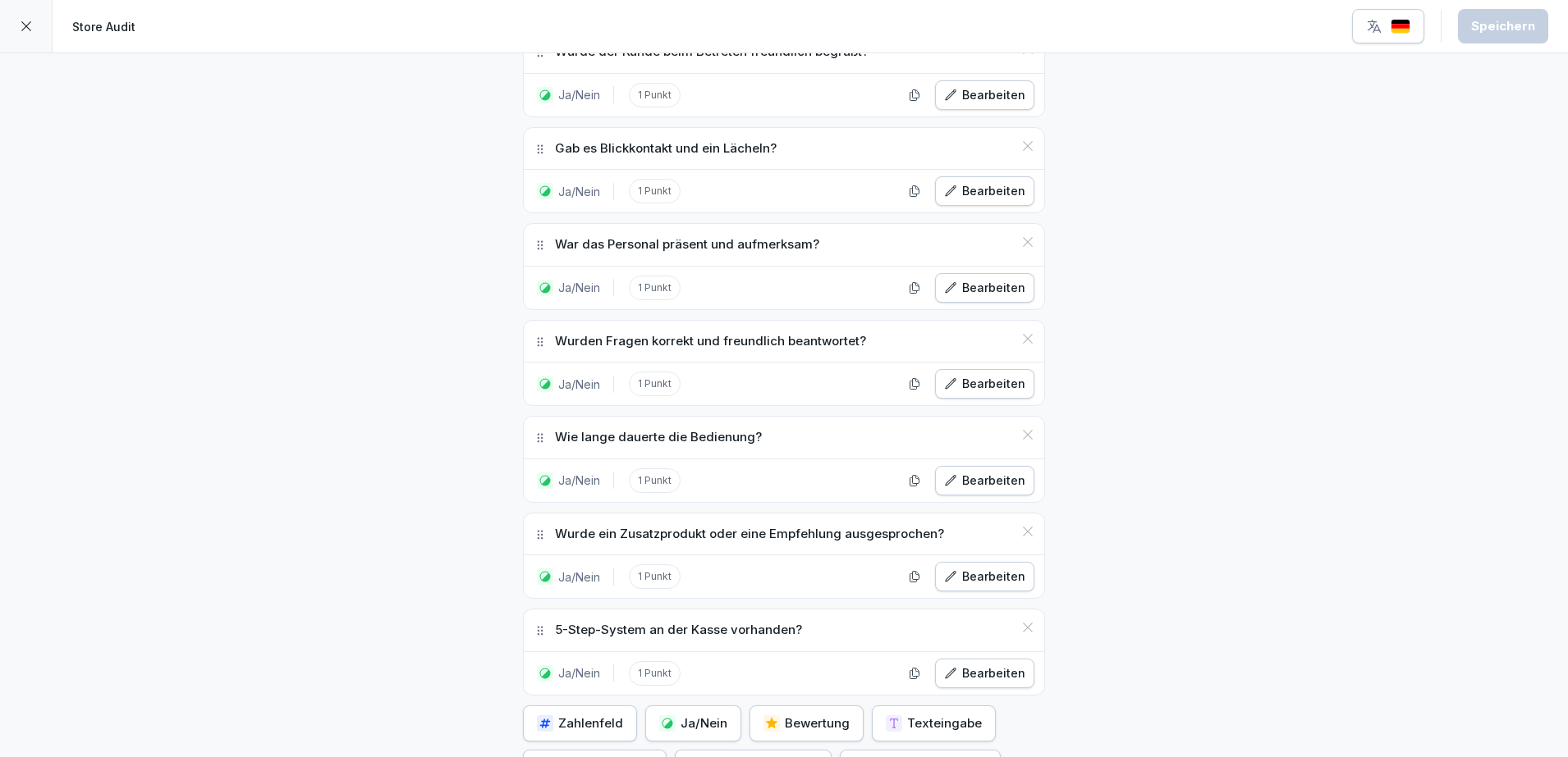
scroll to position [6465, 0]
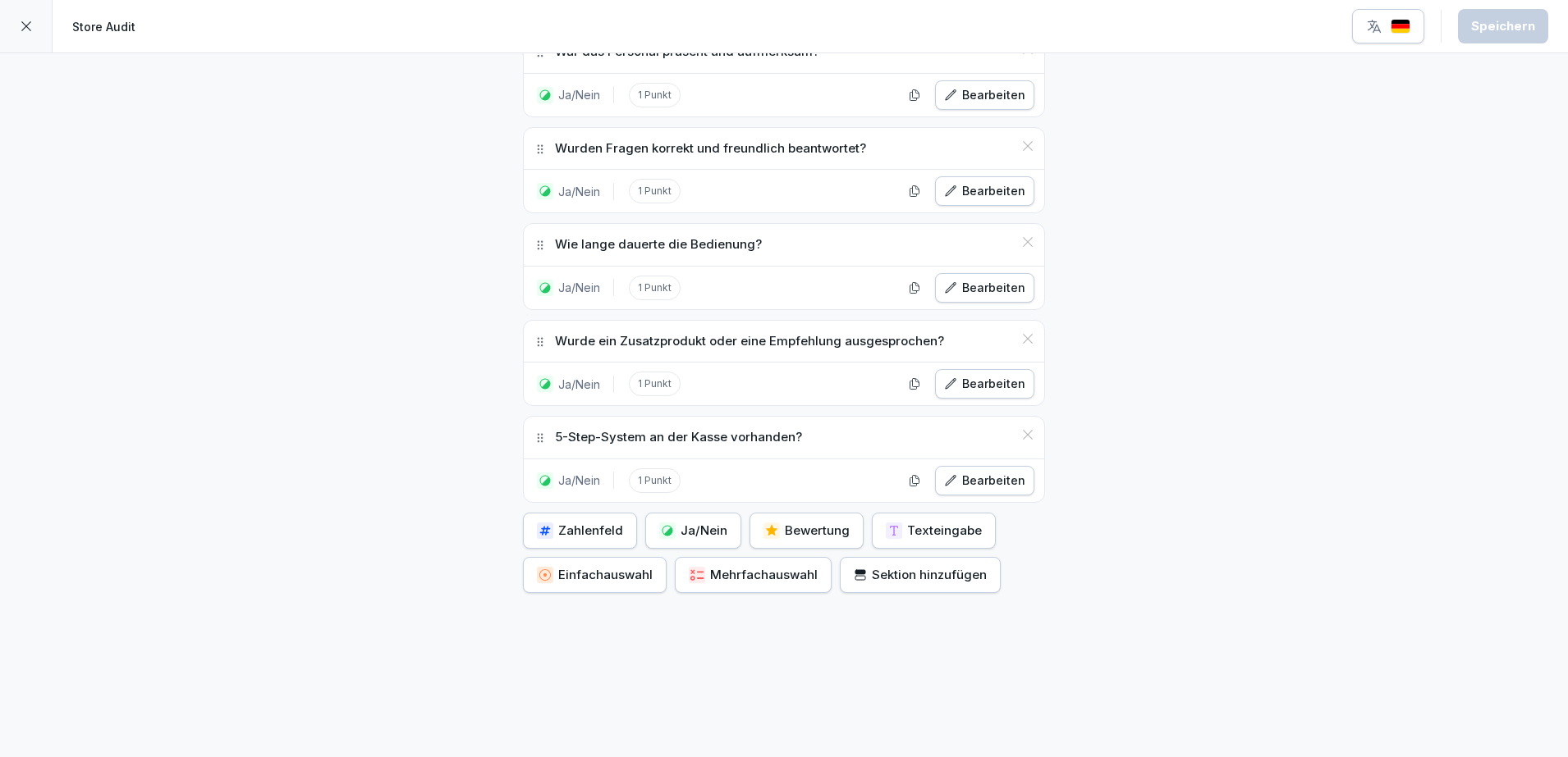
click at [25, 21] on icon at bounding box center [26, 26] width 13 height 13
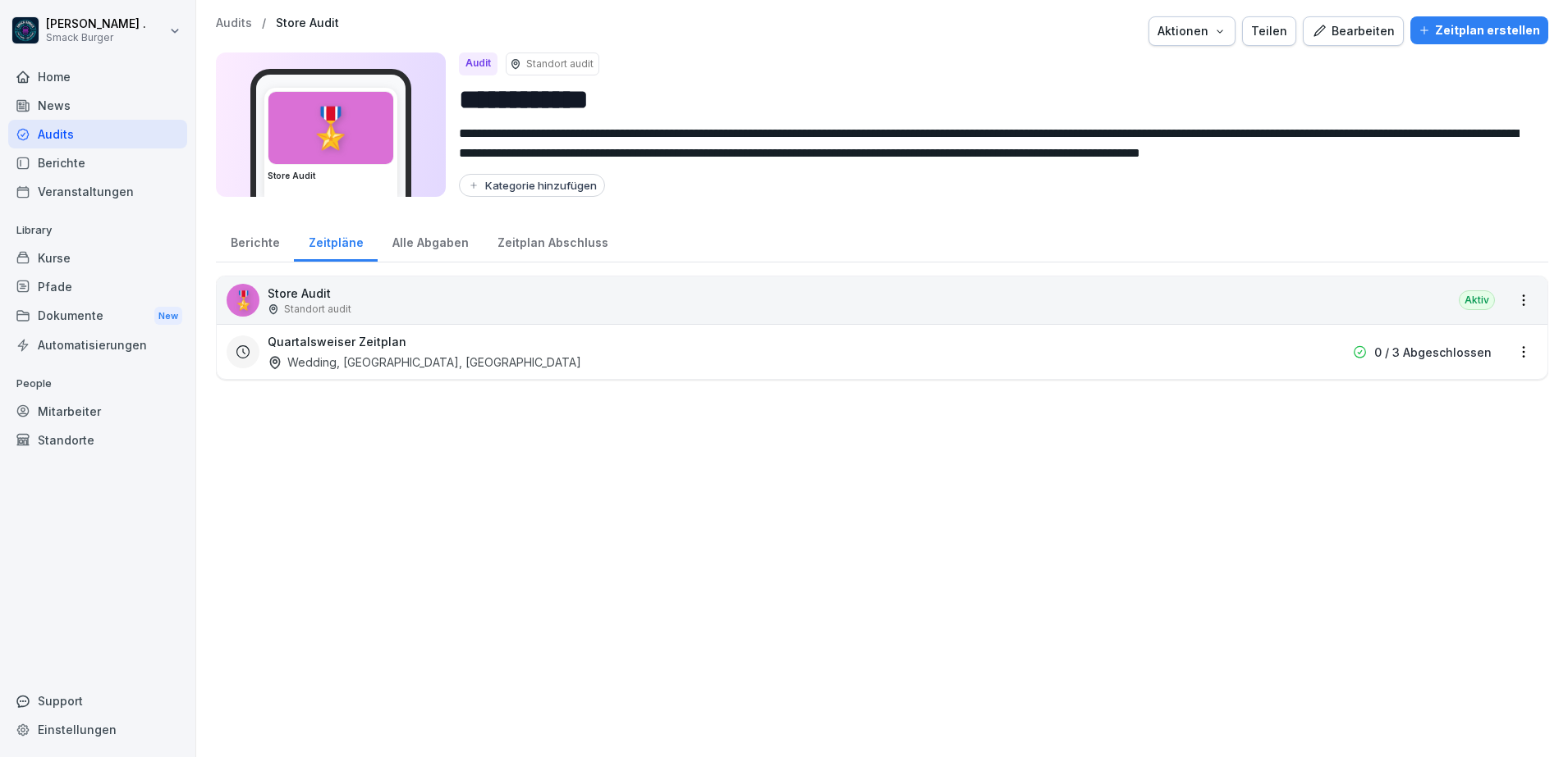
click at [436, 248] on div "Alle Abgaben" at bounding box center [429, 240] width 105 height 42
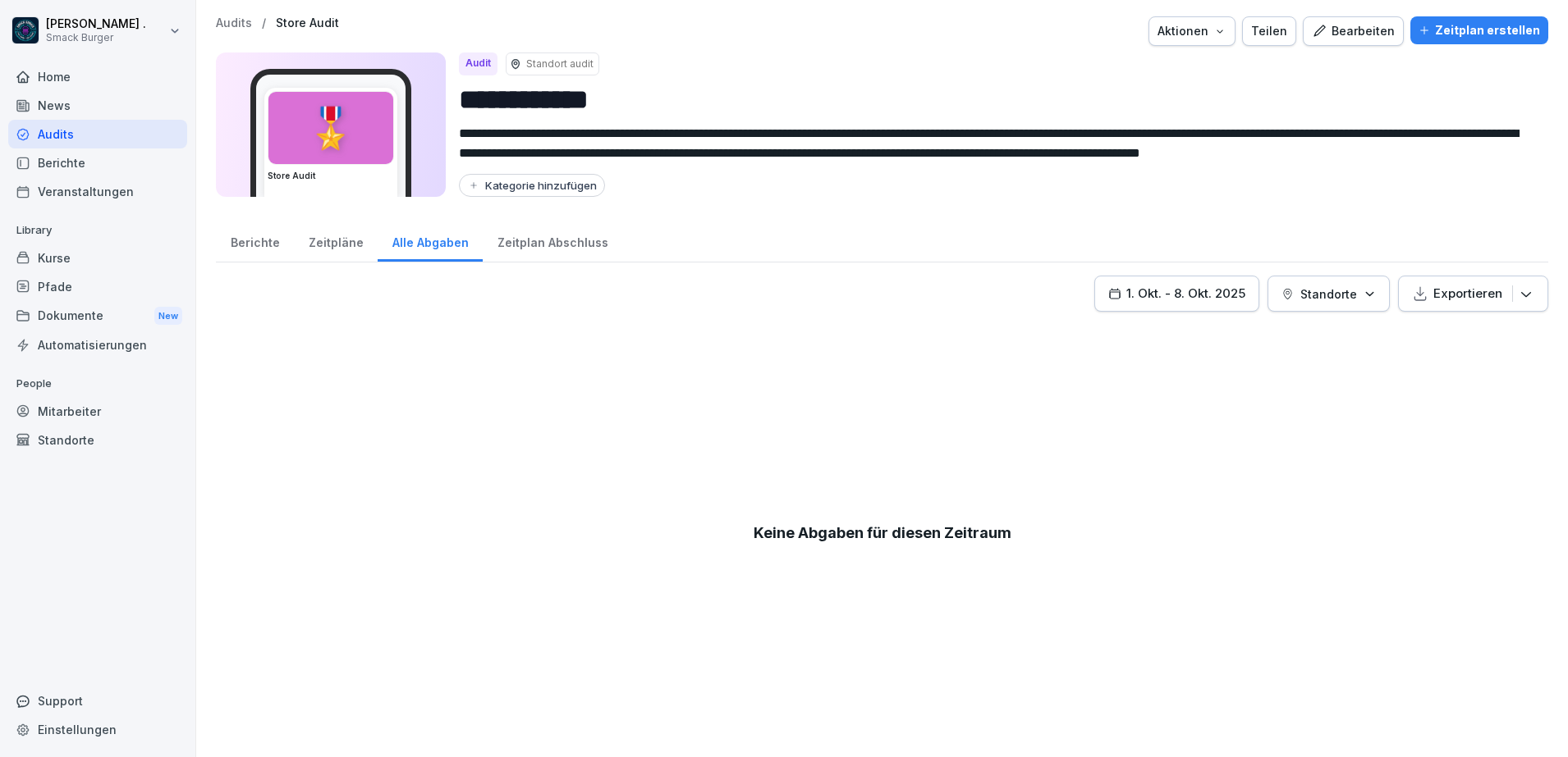
click at [552, 253] on div "Zeitplan Abschluss" at bounding box center [553, 240] width 140 height 42
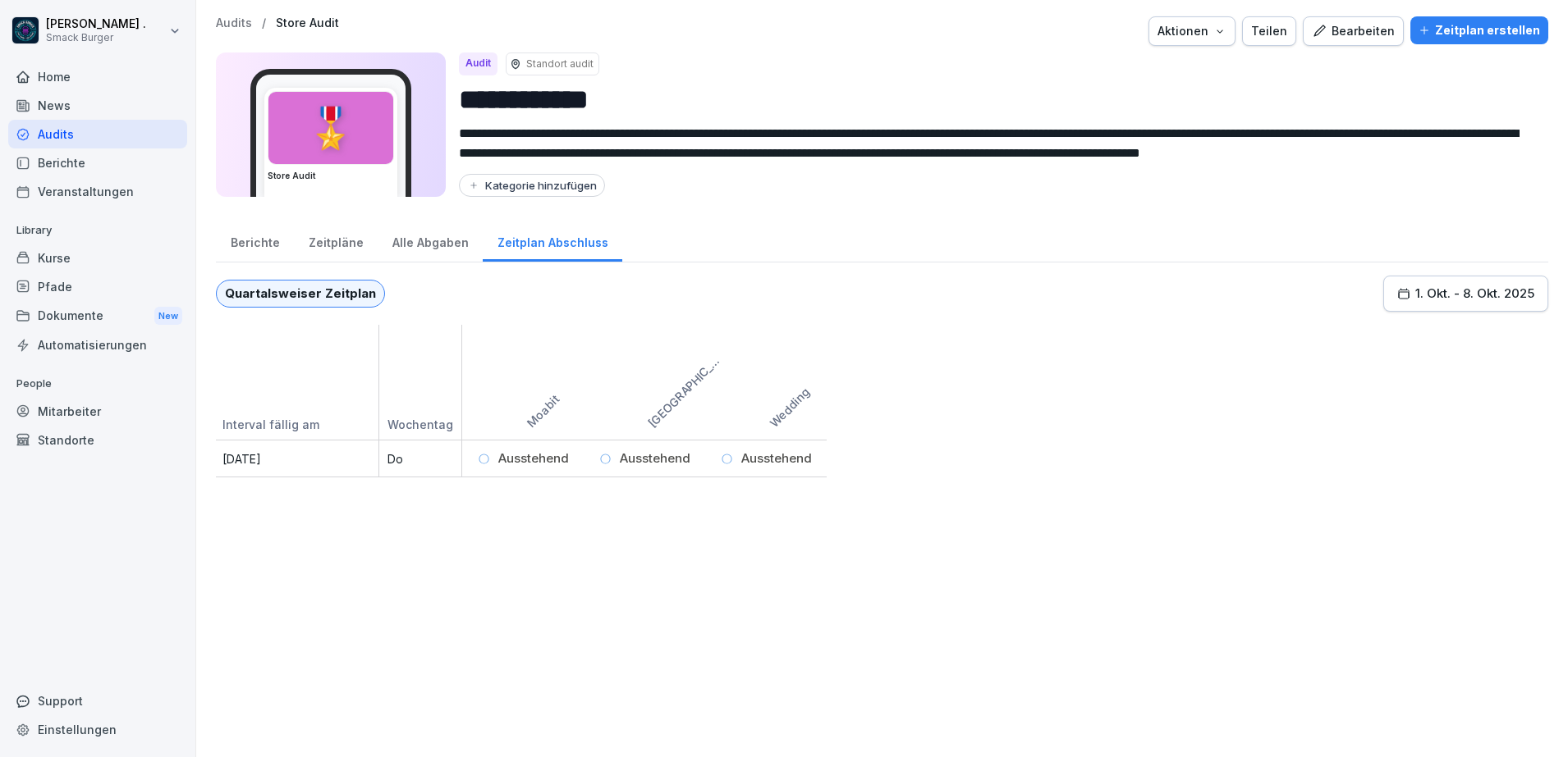
click at [425, 239] on div "Alle Abgaben" at bounding box center [429, 240] width 105 height 42
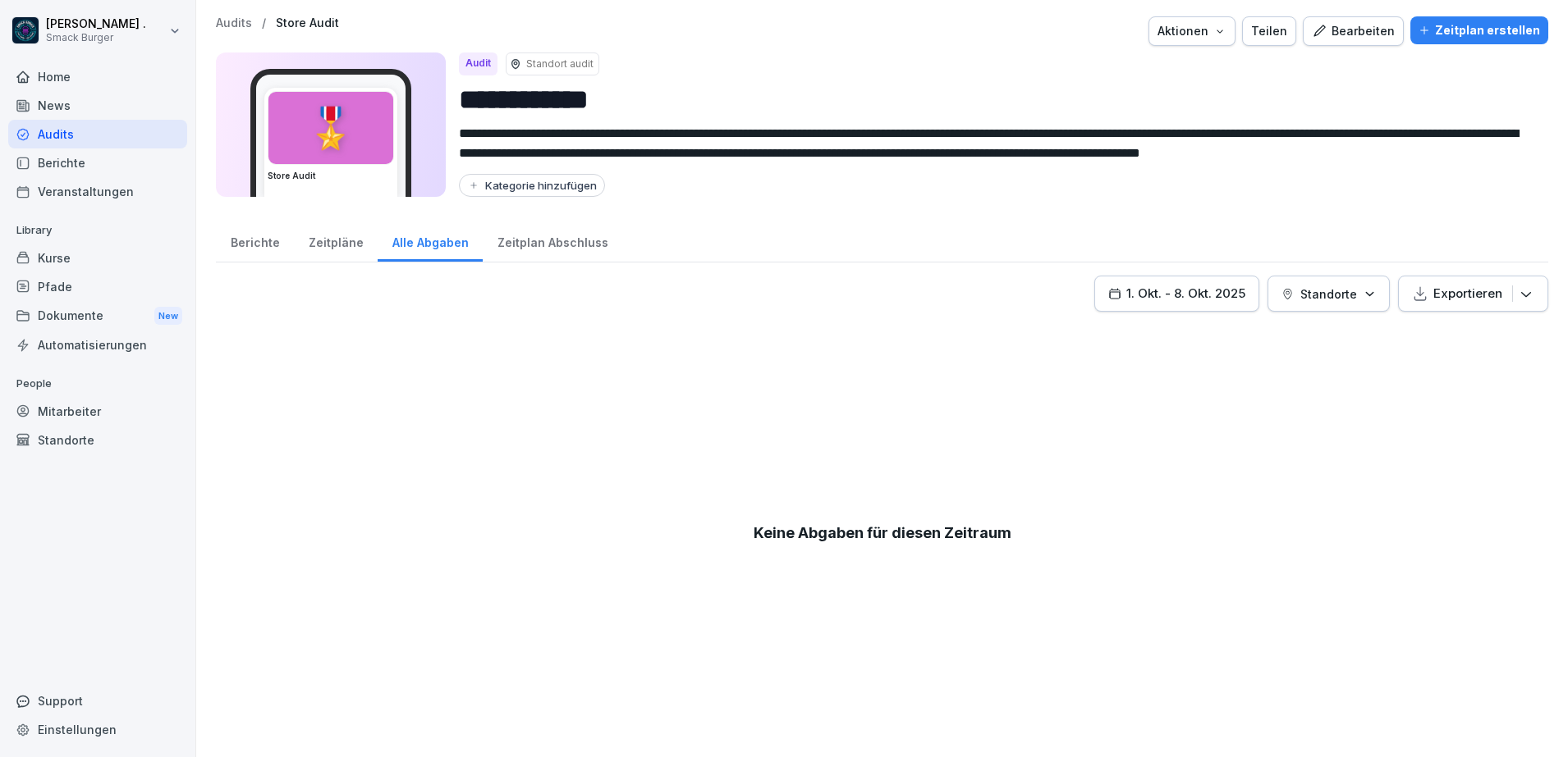
click at [335, 244] on div "Zeitpläne" at bounding box center [335, 240] width 84 height 42
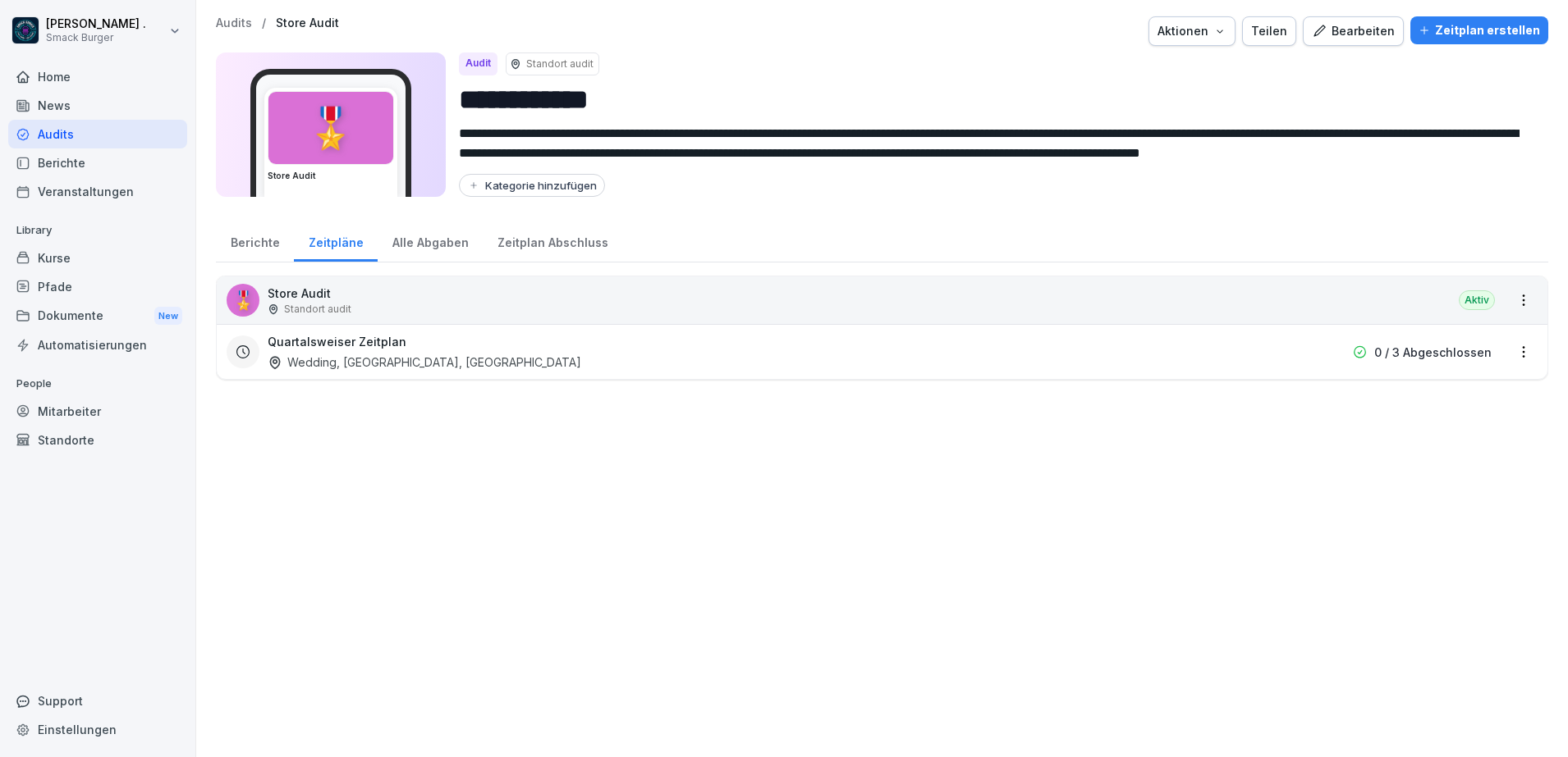
click at [1514, 349] on html "**********" at bounding box center [784, 378] width 1568 height 757
click at [0, 0] on link "Zeitplan bearbeiten" at bounding box center [0, 0] width 0 height 0
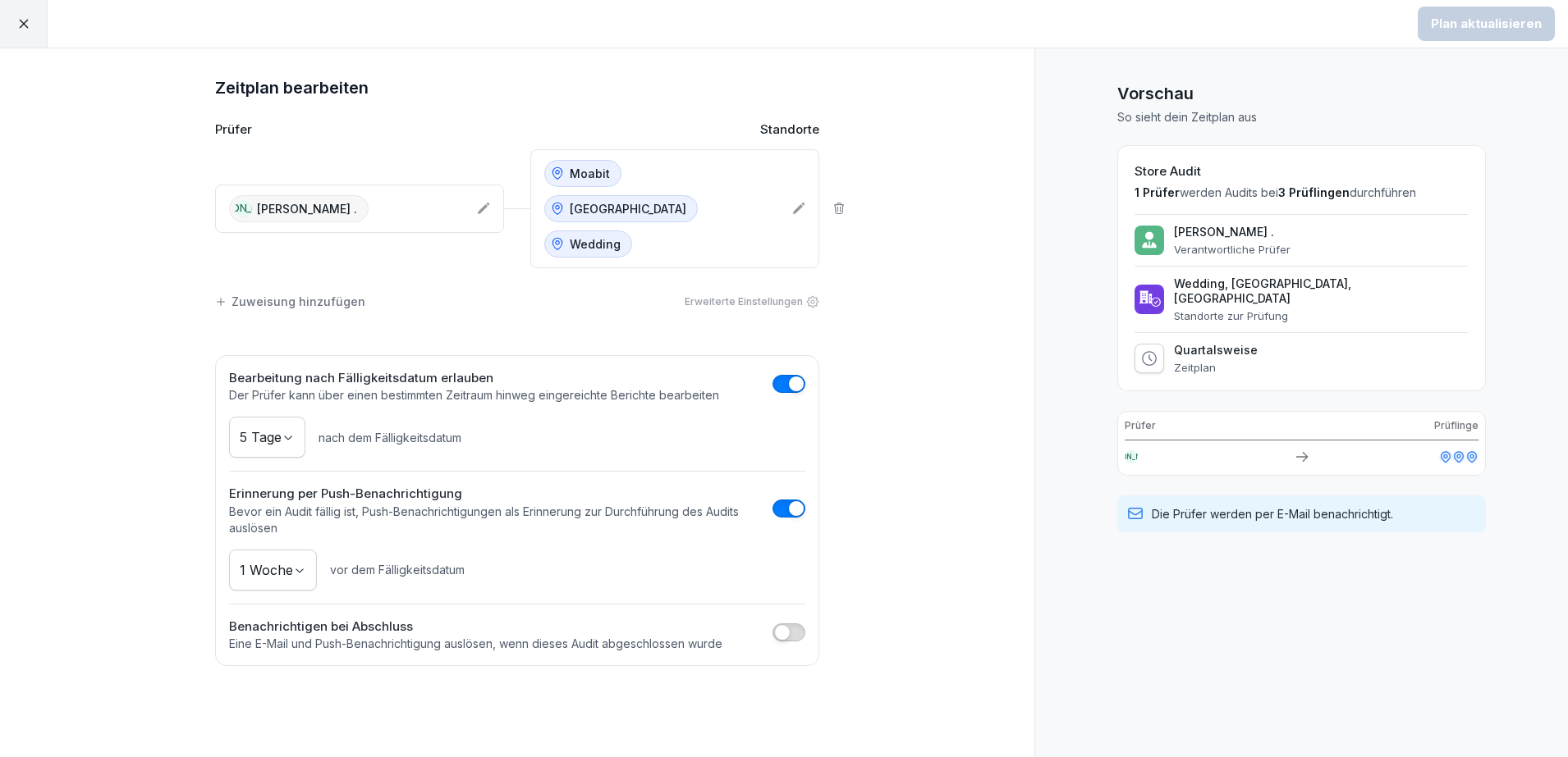
click at [733, 208] on div "Moabit [GEOGRAPHIC_DATA] Wedding" at bounding box center [662, 209] width 234 height 97
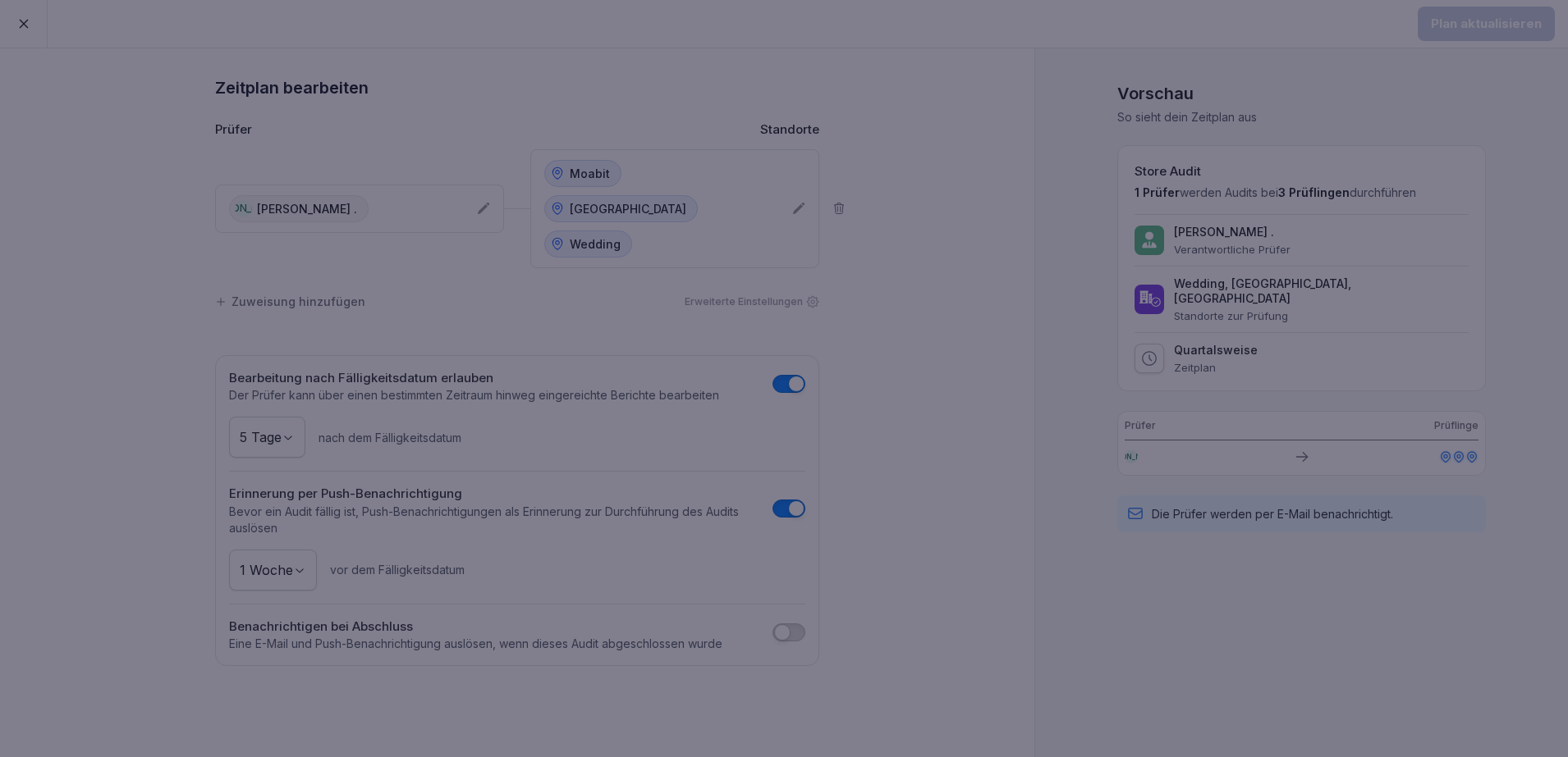
click at [801, 190] on div at bounding box center [784, 378] width 1568 height 757
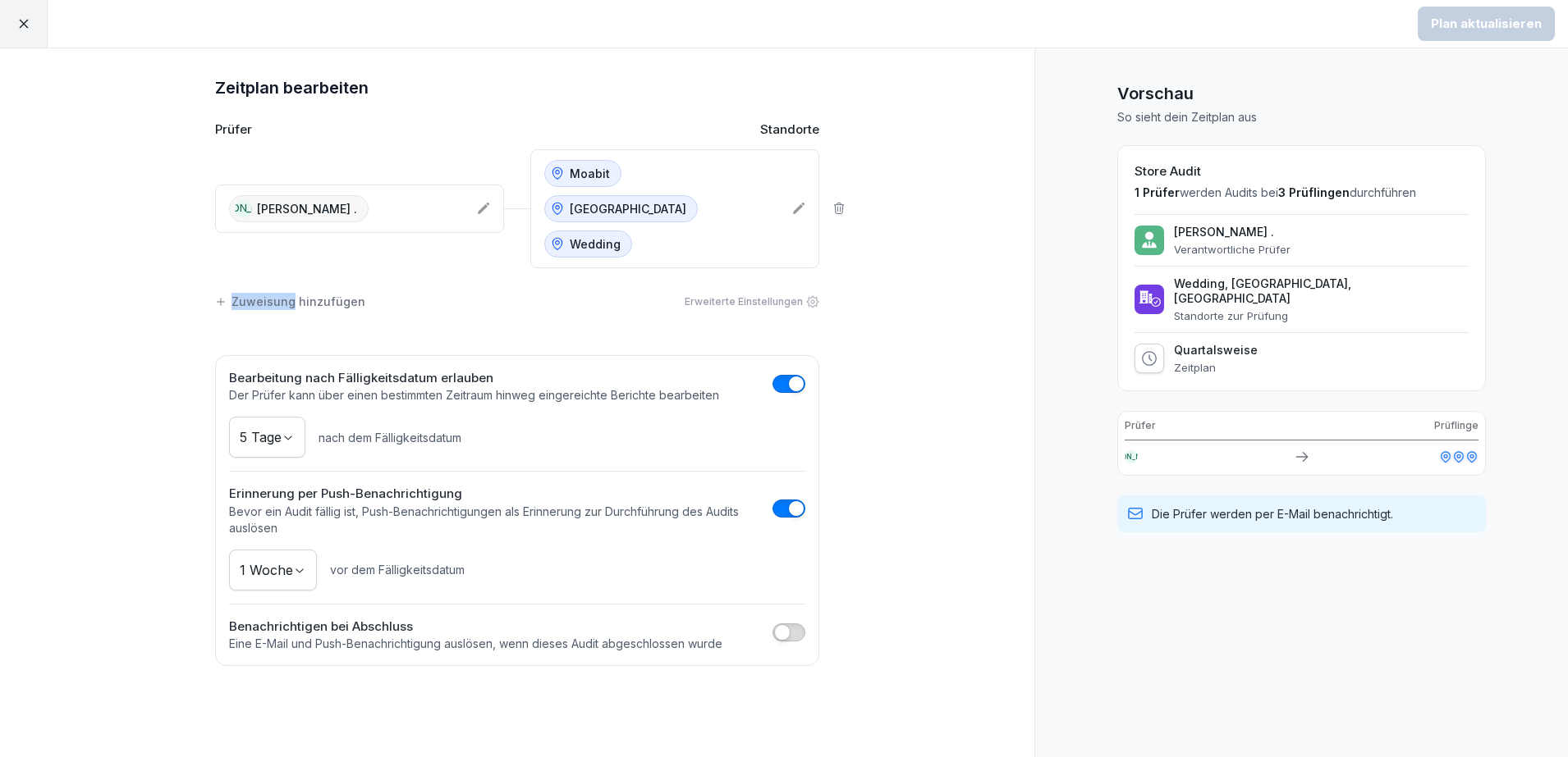
click at [799, 203] on icon at bounding box center [799, 209] width 12 height 12
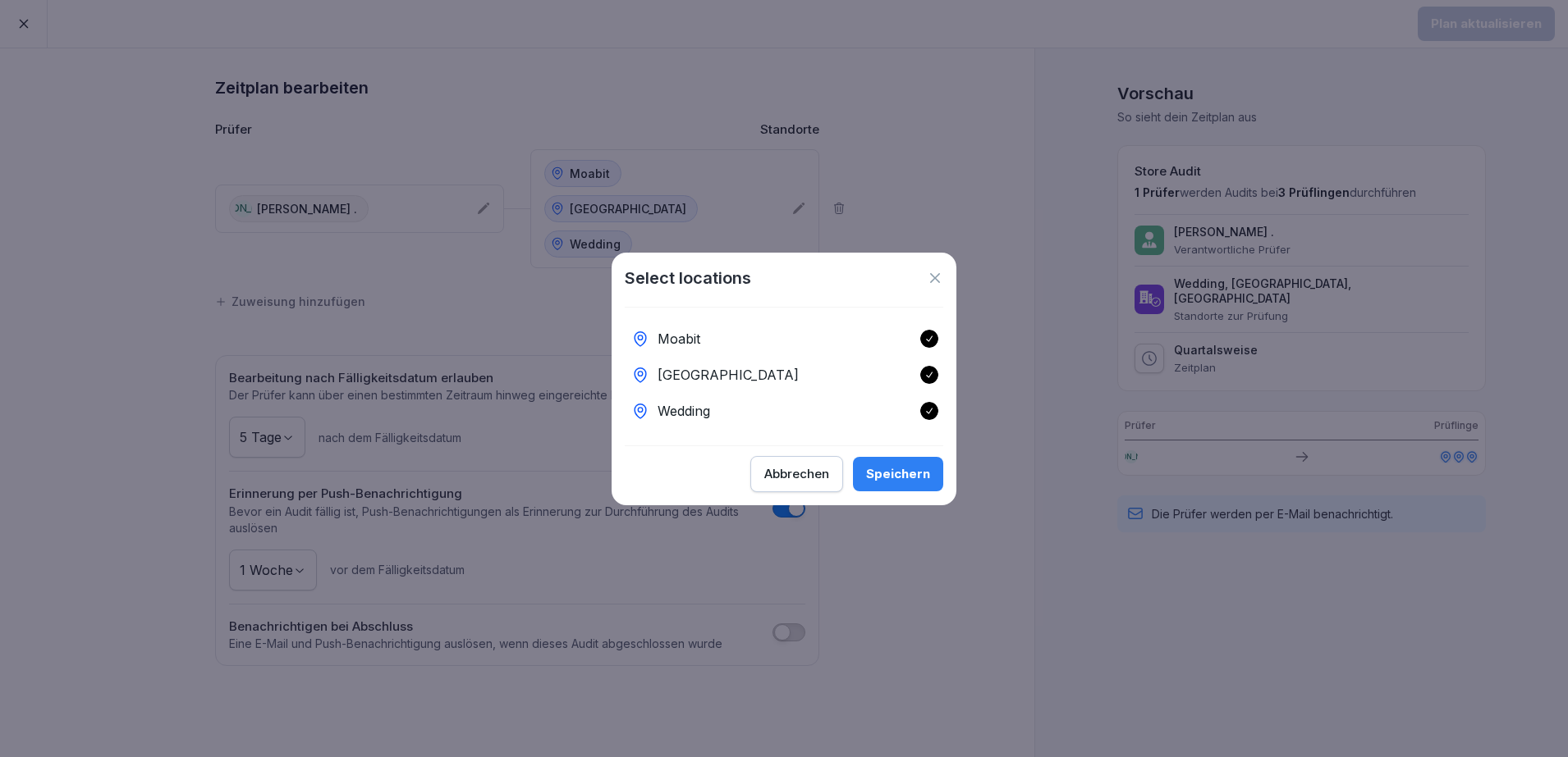
click at [938, 274] on icon at bounding box center [935, 279] width 10 height 10
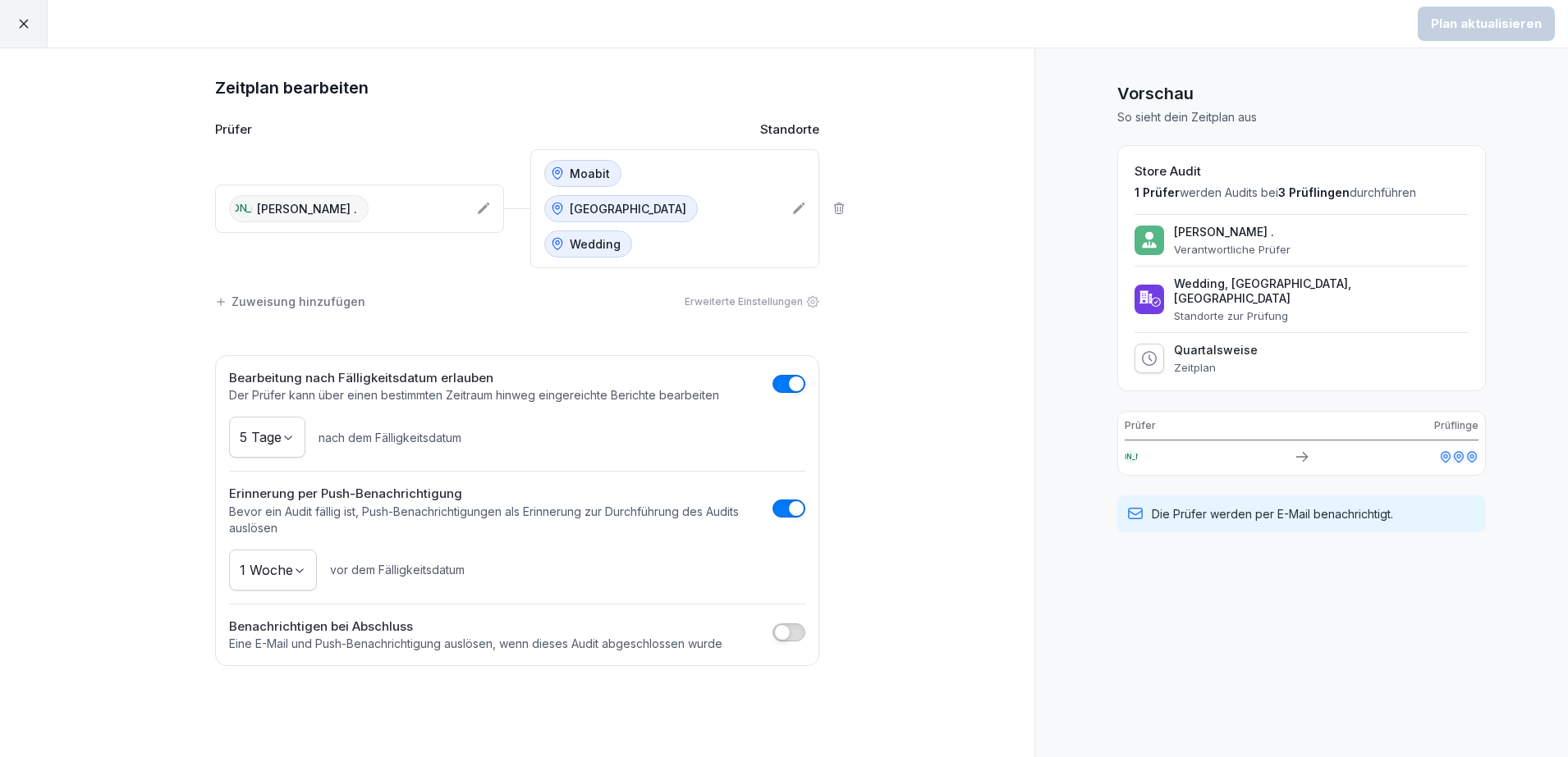
click at [307, 293] on div "Zuweisung hinzufügen" at bounding box center [290, 302] width 151 height 18
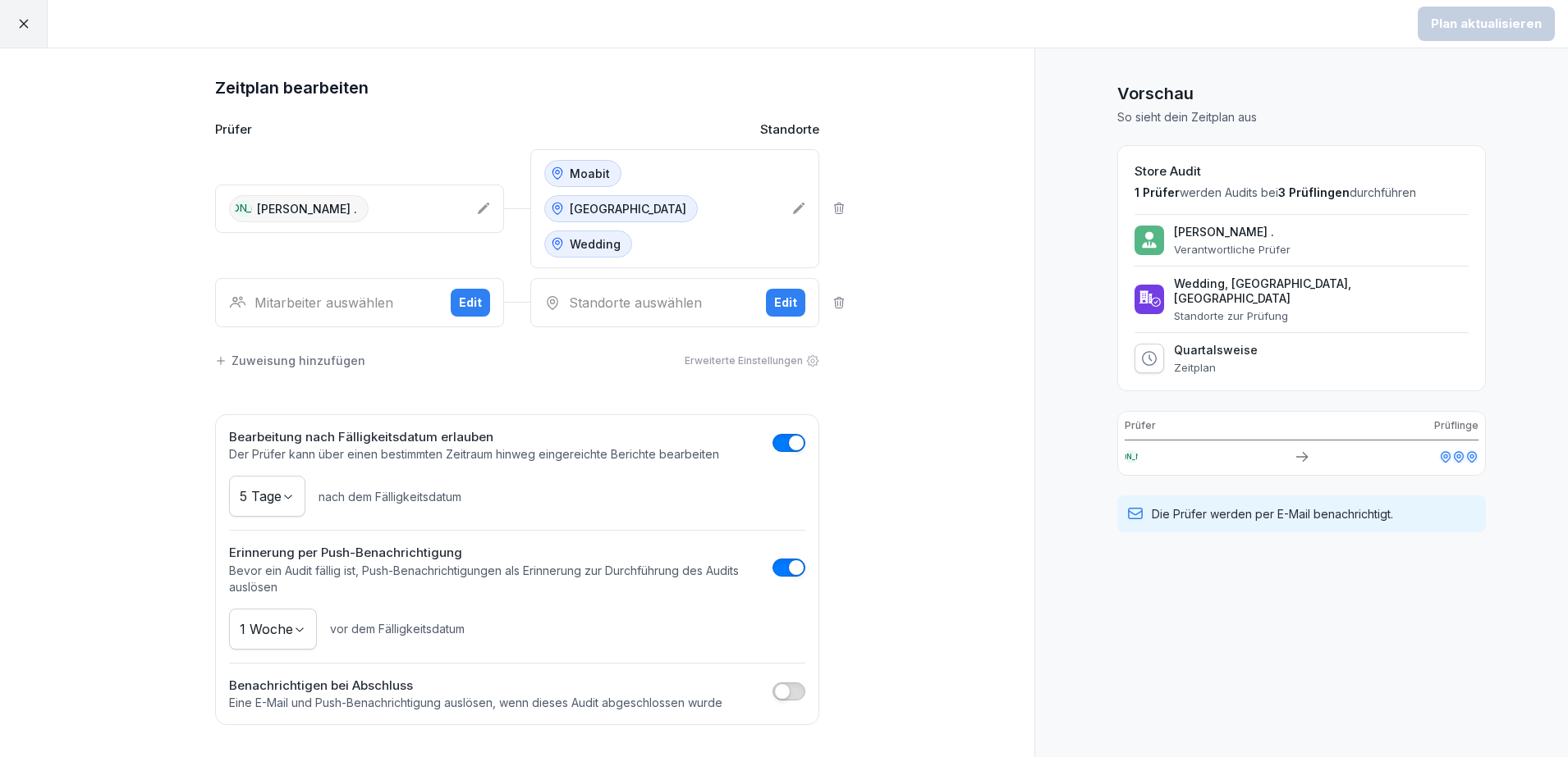
click at [361, 279] on div "Mitarbeiter auswählen Edit" at bounding box center [359, 303] width 289 height 49
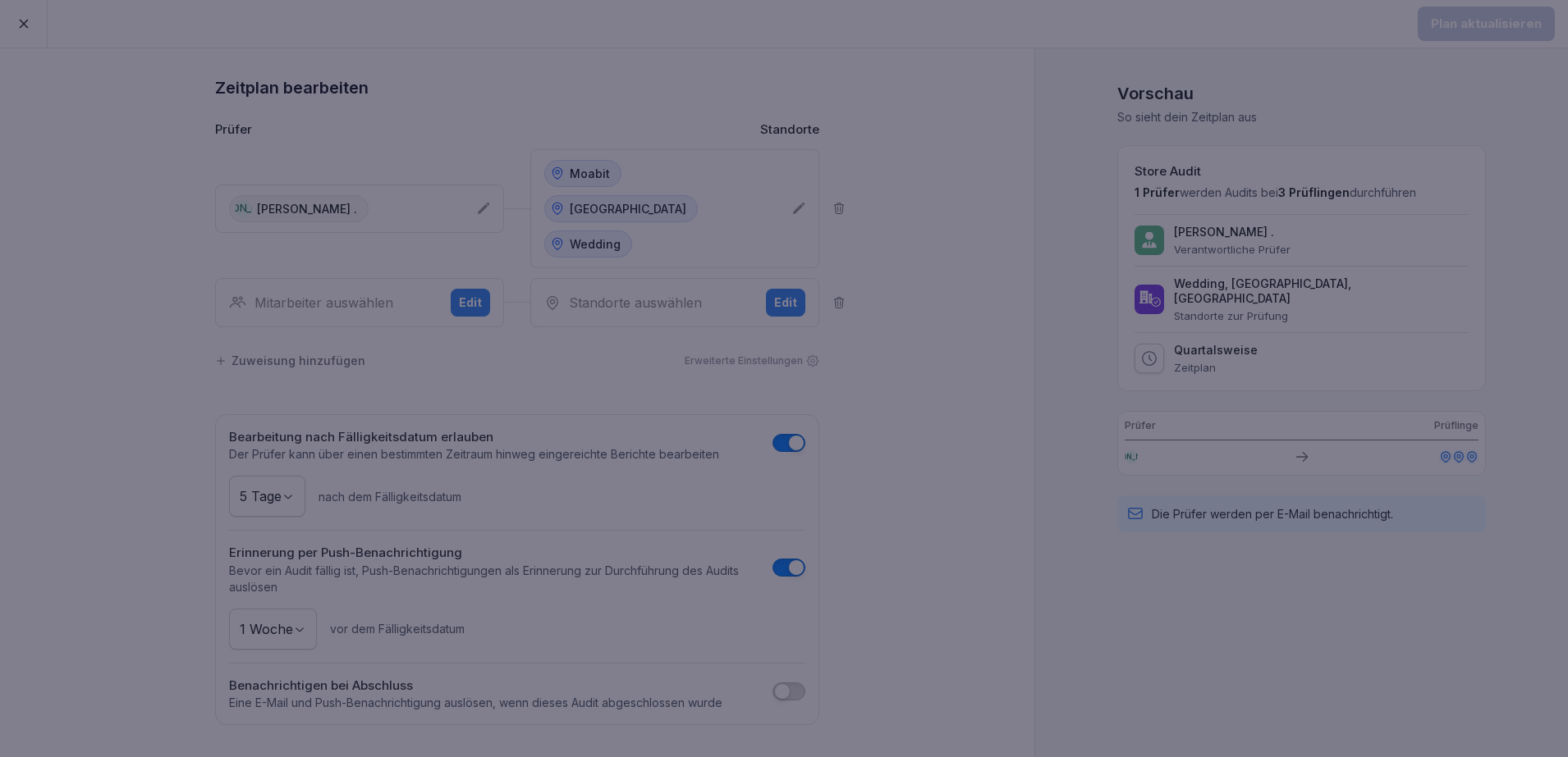
click at [129, 254] on div at bounding box center [784, 378] width 1568 height 757
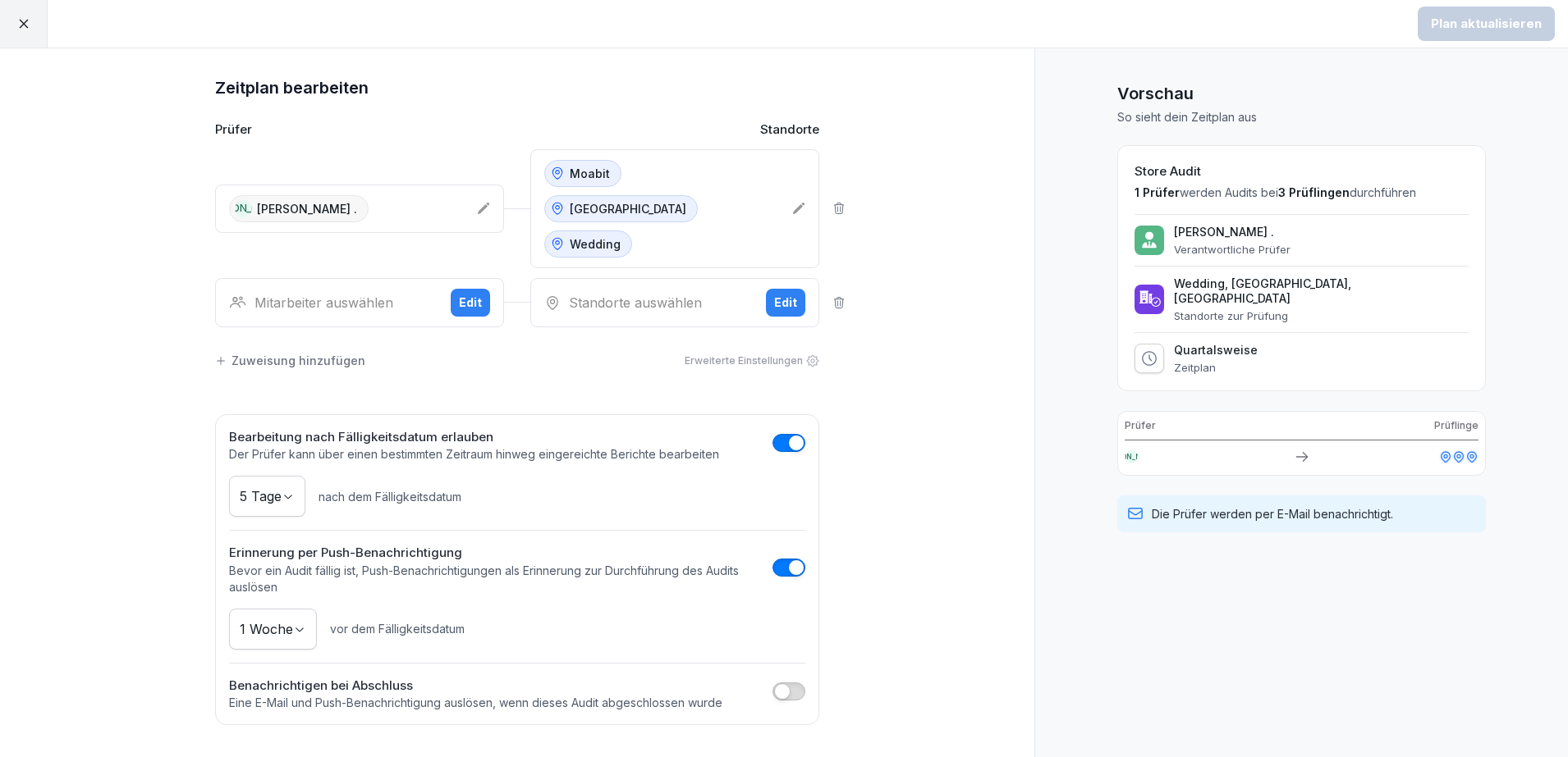
click at [333, 279] on div "Mitarbeiter auswählen Edit" at bounding box center [359, 303] width 289 height 49
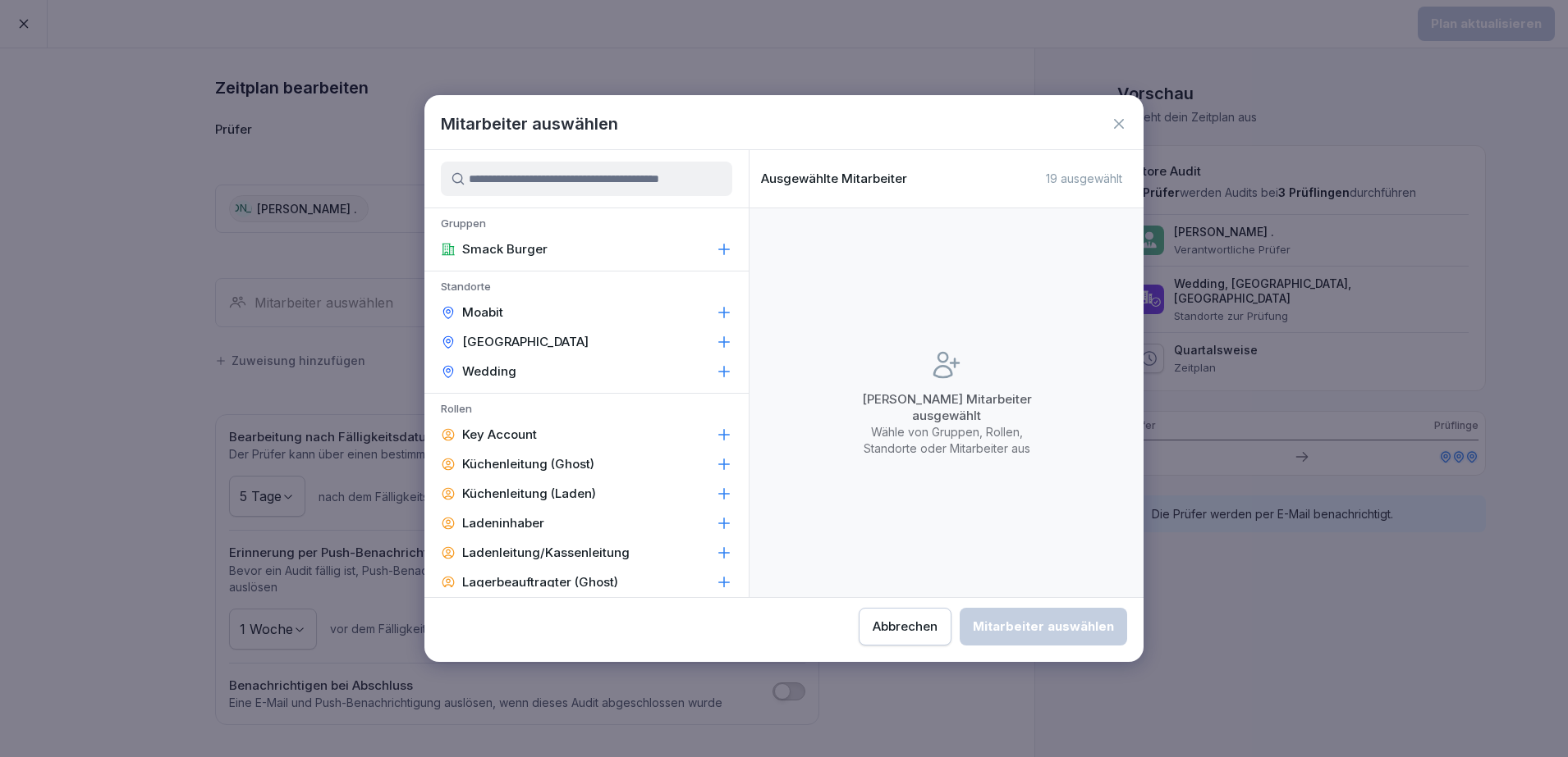
click at [515, 245] on p "Smack Burger" at bounding box center [504, 249] width 86 height 17
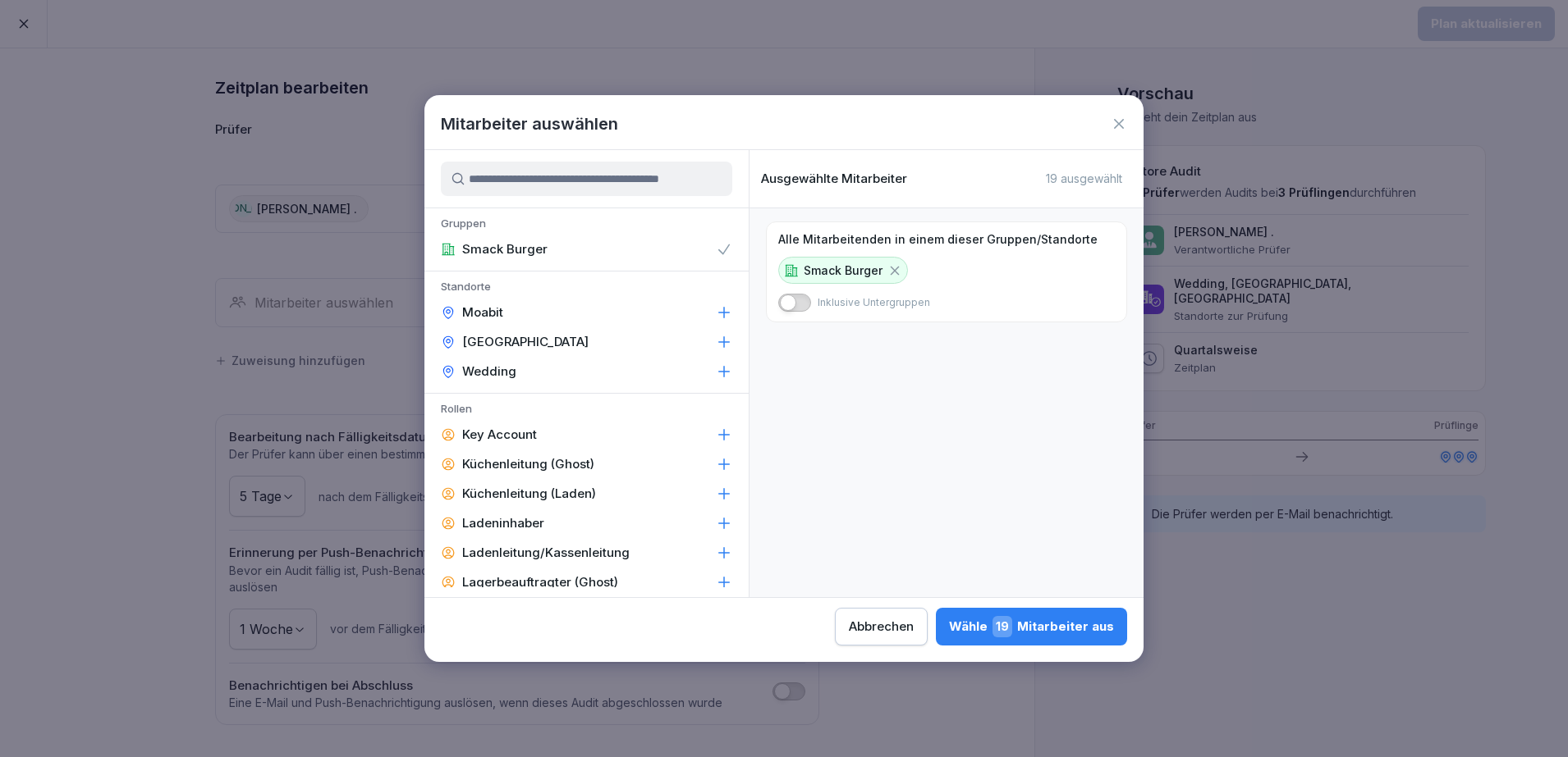
click at [565, 180] on input at bounding box center [587, 178] width 292 height 34
type input "*"
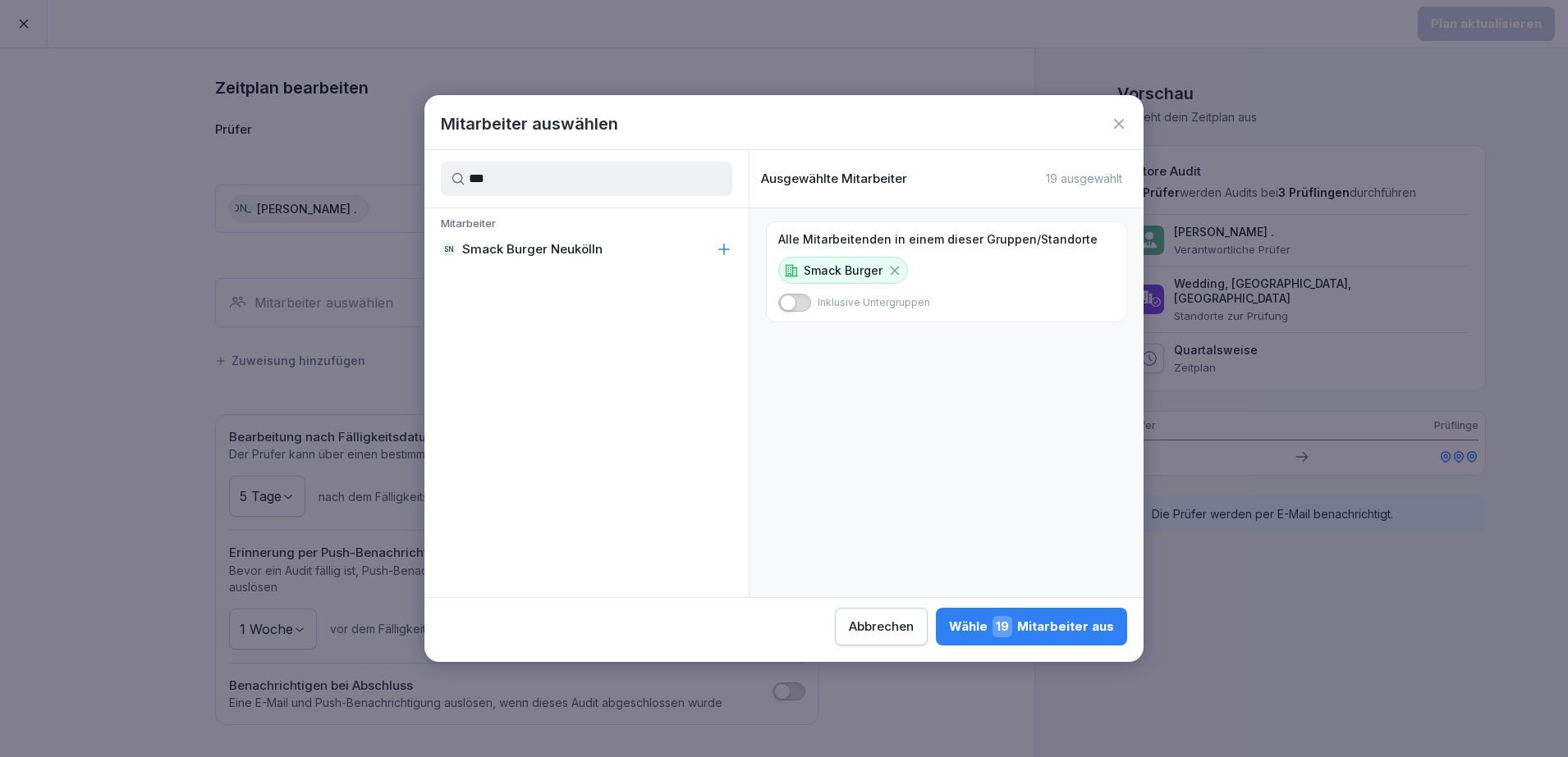
type input "***"
click at [563, 244] on p "Smack Burger Neukölln" at bounding box center [532, 249] width 141 height 17
click at [901, 623] on div "Abbrechen" at bounding box center [882, 627] width 65 height 18
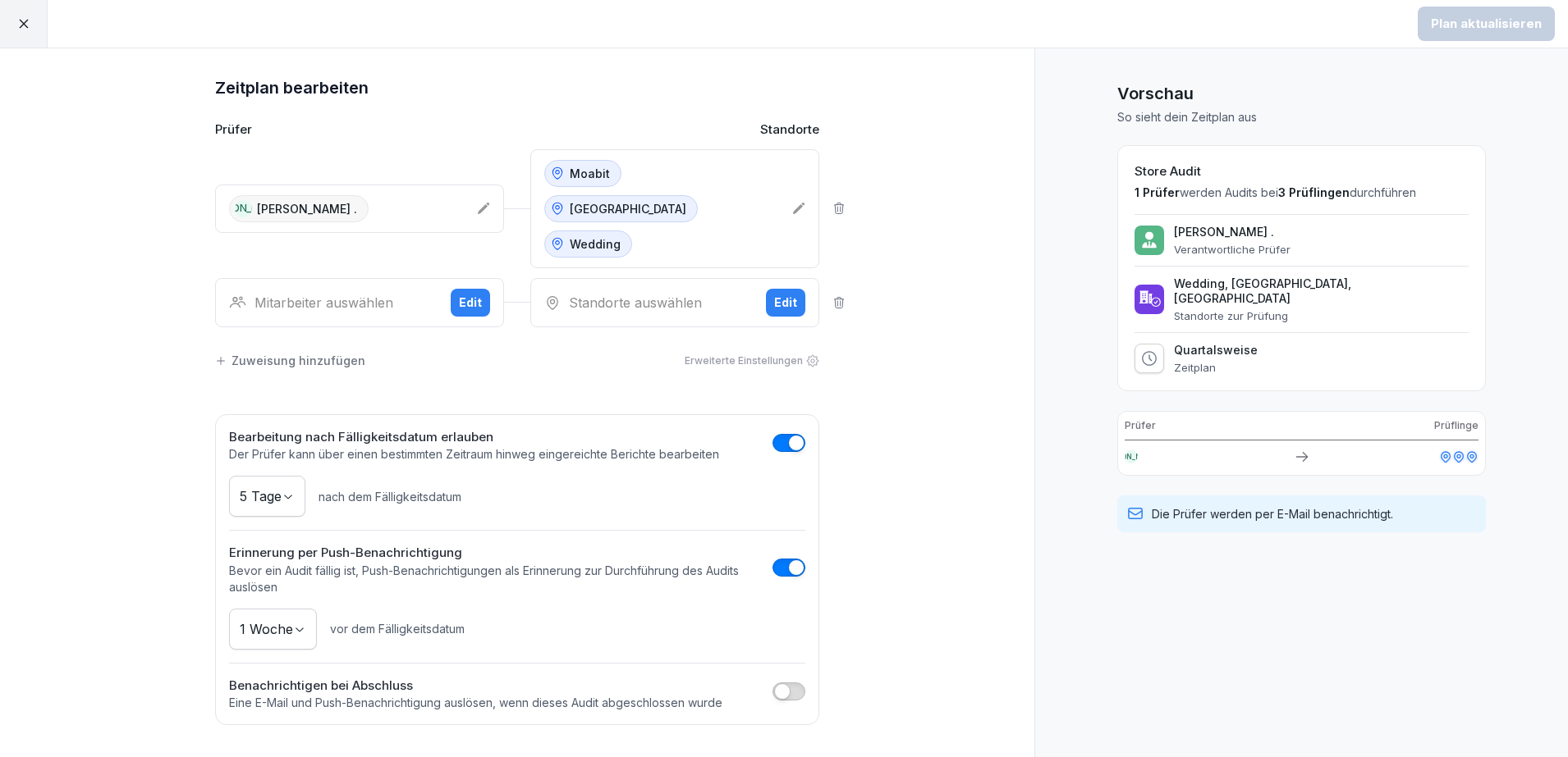
click at [394, 293] on div "Mitarbeiter auswählen" at bounding box center [334, 303] width 209 height 20
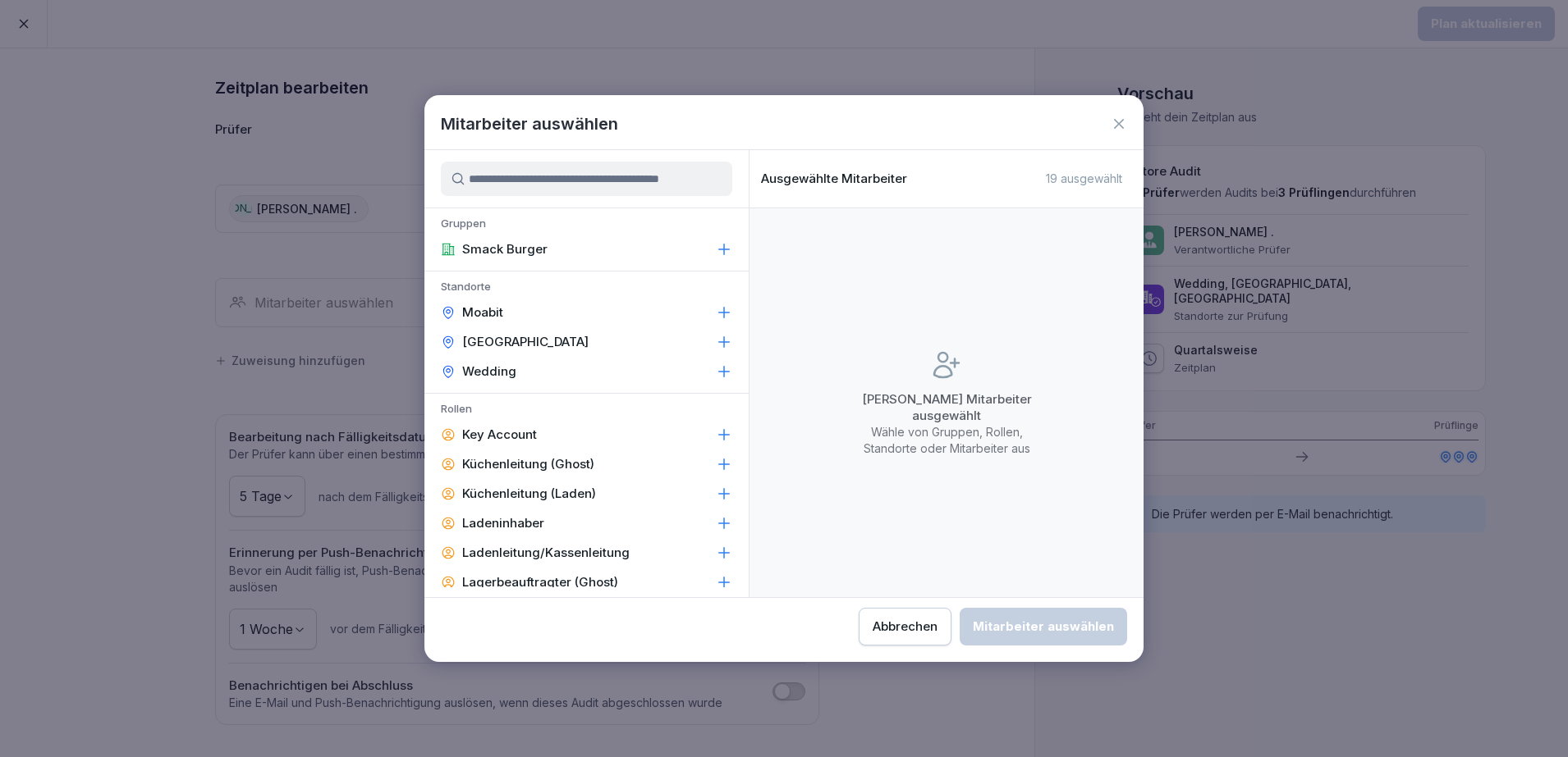
click at [532, 172] on input at bounding box center [587, 178] width 292 height 34
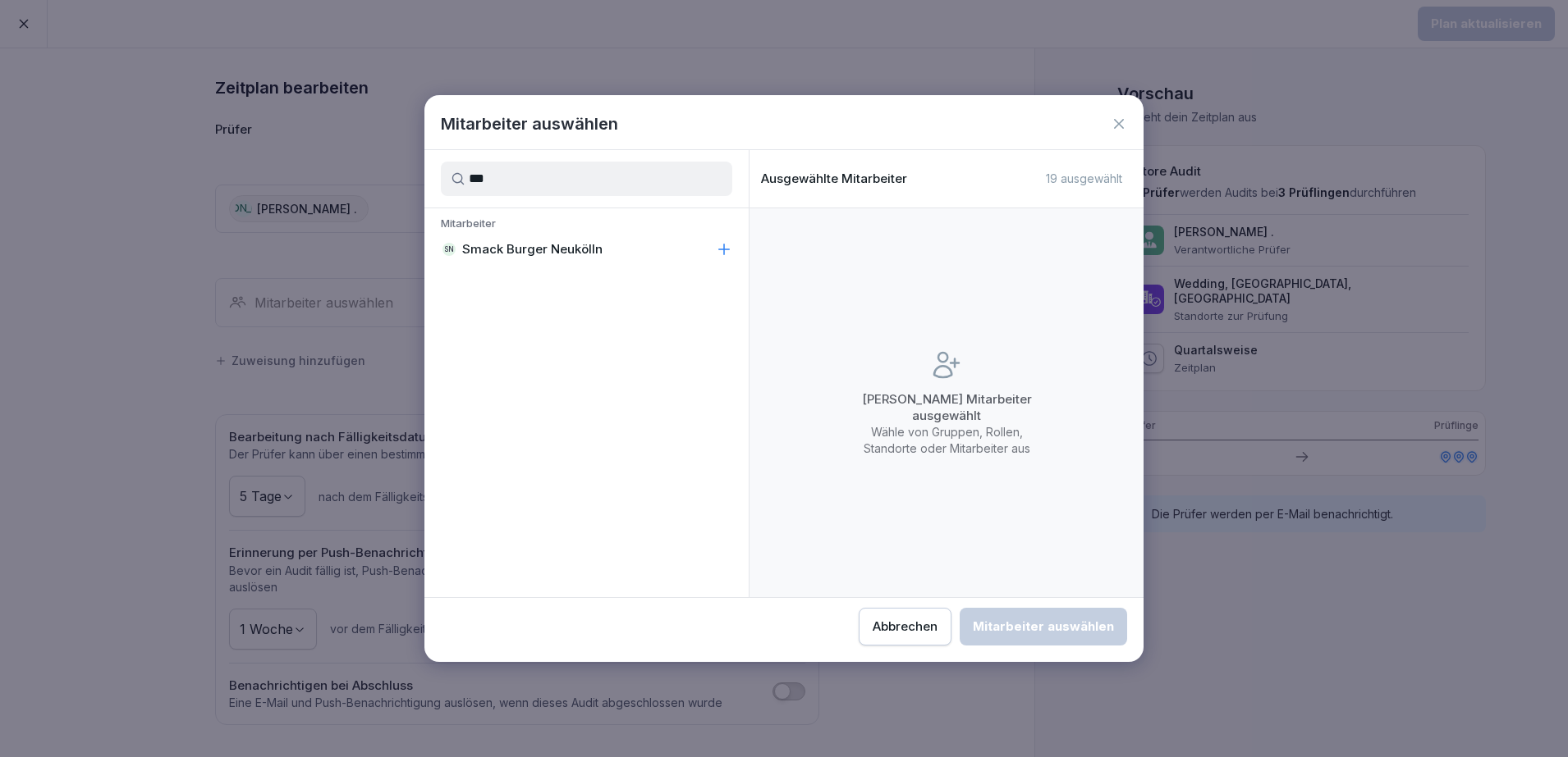
type input "***"
click at [569, 246] on p "Smack Burger Neukölln" at bounding box center [532, 249] width 141 height 17
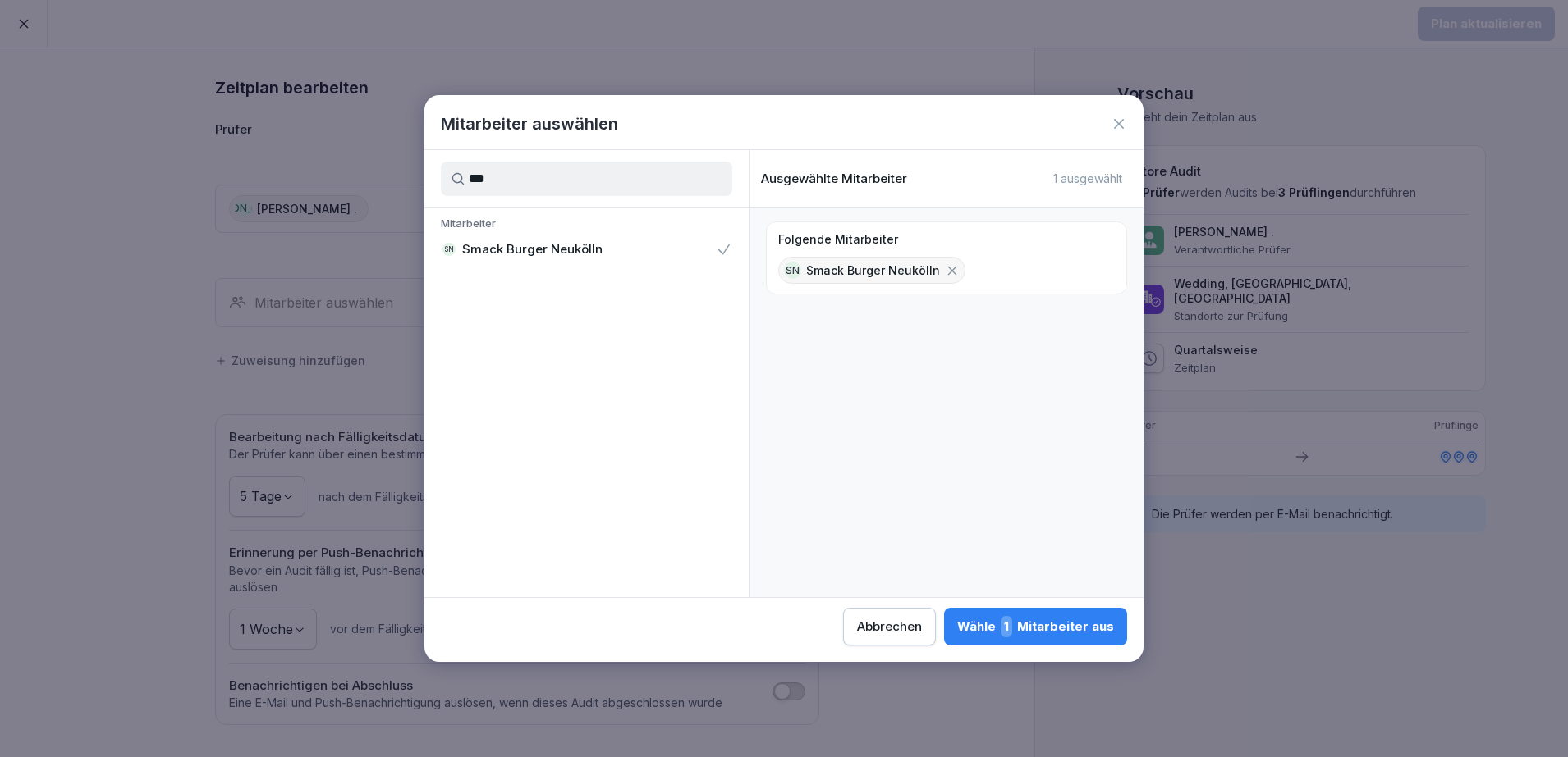
click at [913, 366] on div "Folgende Mitarbeiter SN Smack Burger Neukölln" at bounding box center [947, 403] width 394 height 389
click at [1067, 633] on div "Wähle 1 Mitarbeiter aus" at bounding box center [1035, 627] width 157 height 22
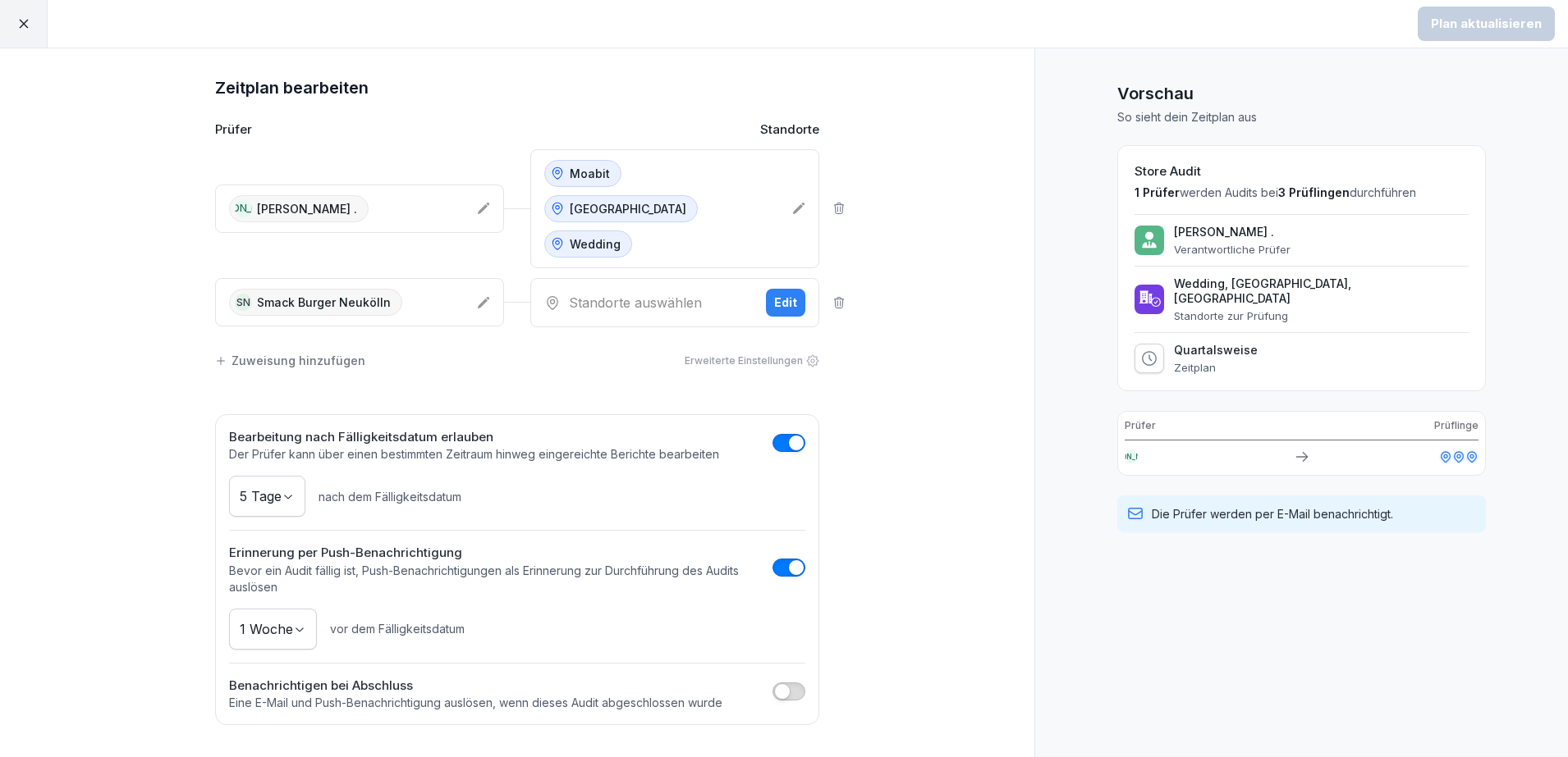
click at [674, 279] on div "Standorte auswählen Edit" at bounding box center [674, 303] width 289 height 49
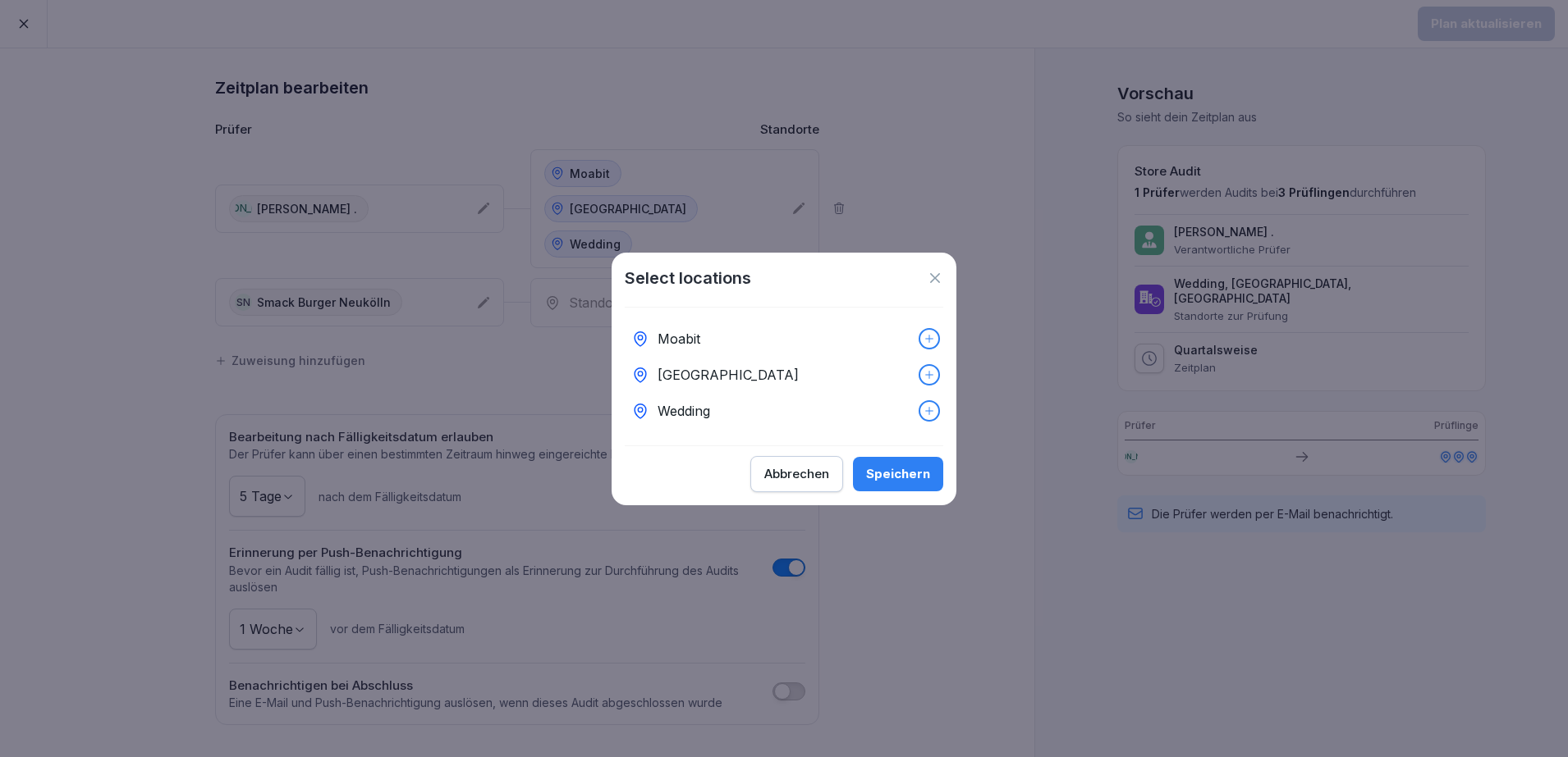
click at [801, 478] on div "Abbrechen" at bounding box center [797, 474] width 65 height 18
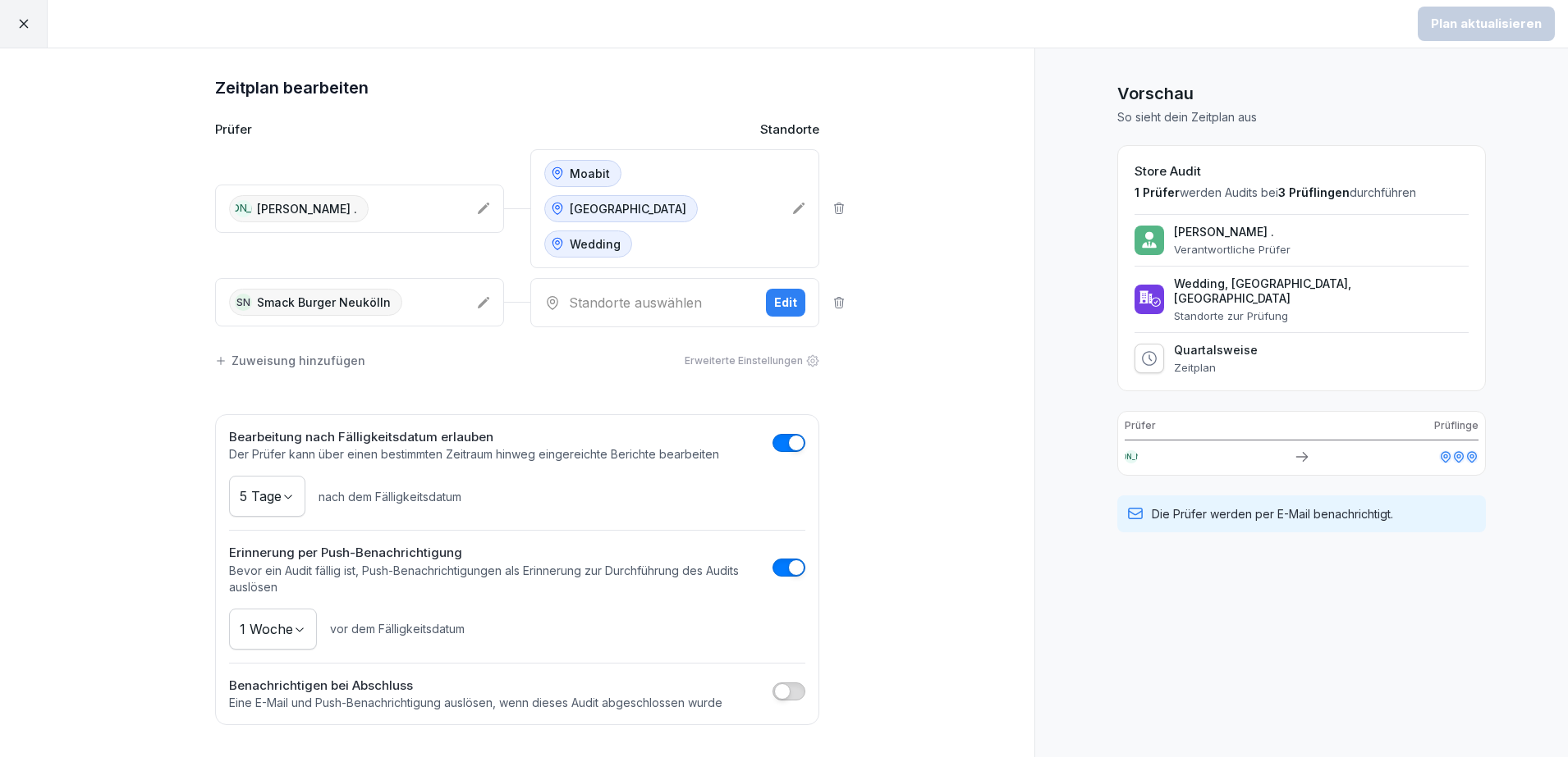
click at [23, 34] on div at bounding box center [24, 24] width 47 height 47
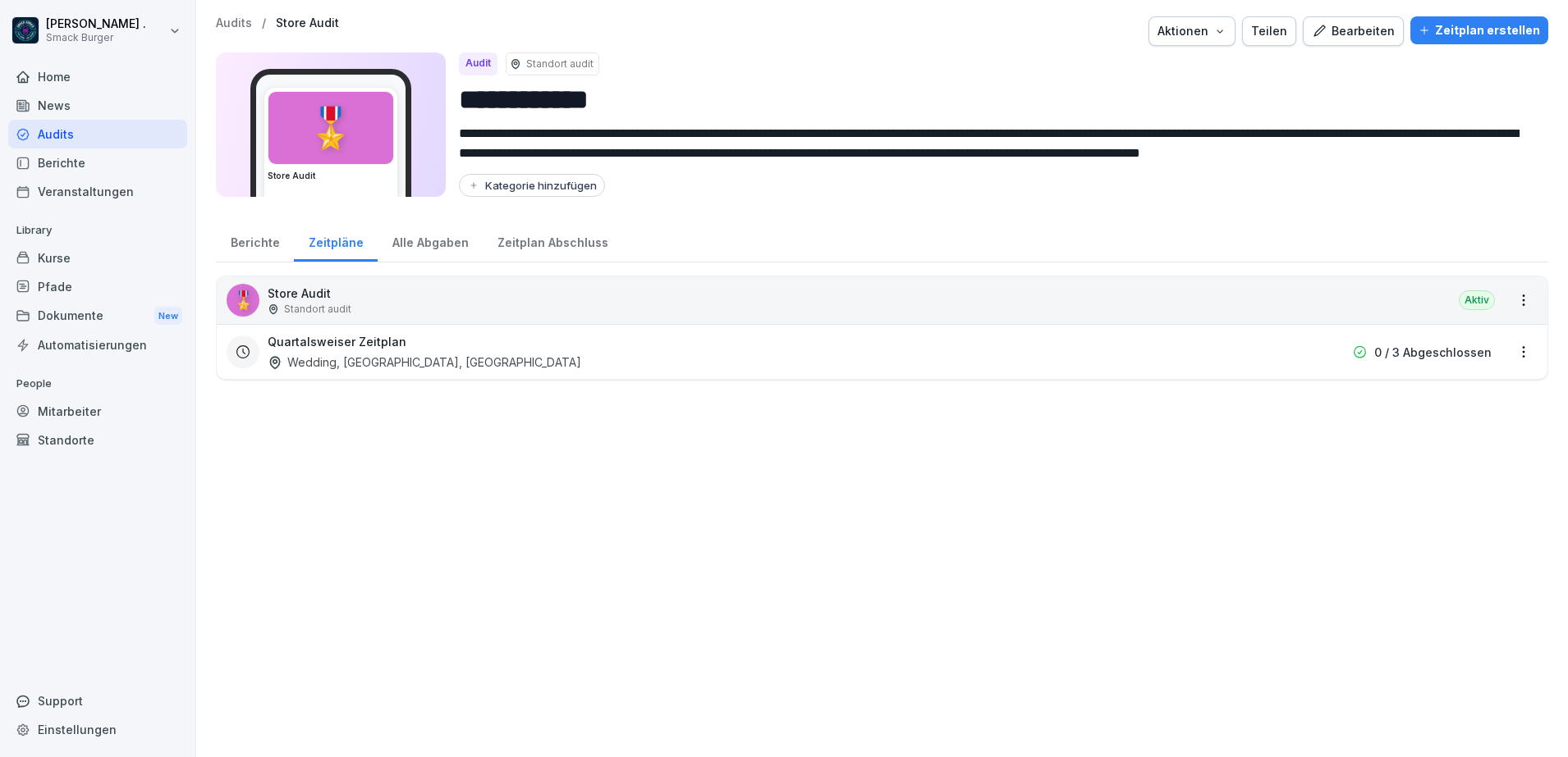
click at [763, 443] on div "🎖️ Store Audit Standort audit Aktiv Quartalsweiser Zeitplan Wedding, [GEOGRAPHI…" at bounding box center [882, 508] width 1333 height 466
click at [1437, 36] on div "Zeitplan erstellen" at bounding box center [1478, 31] width 121 height 18
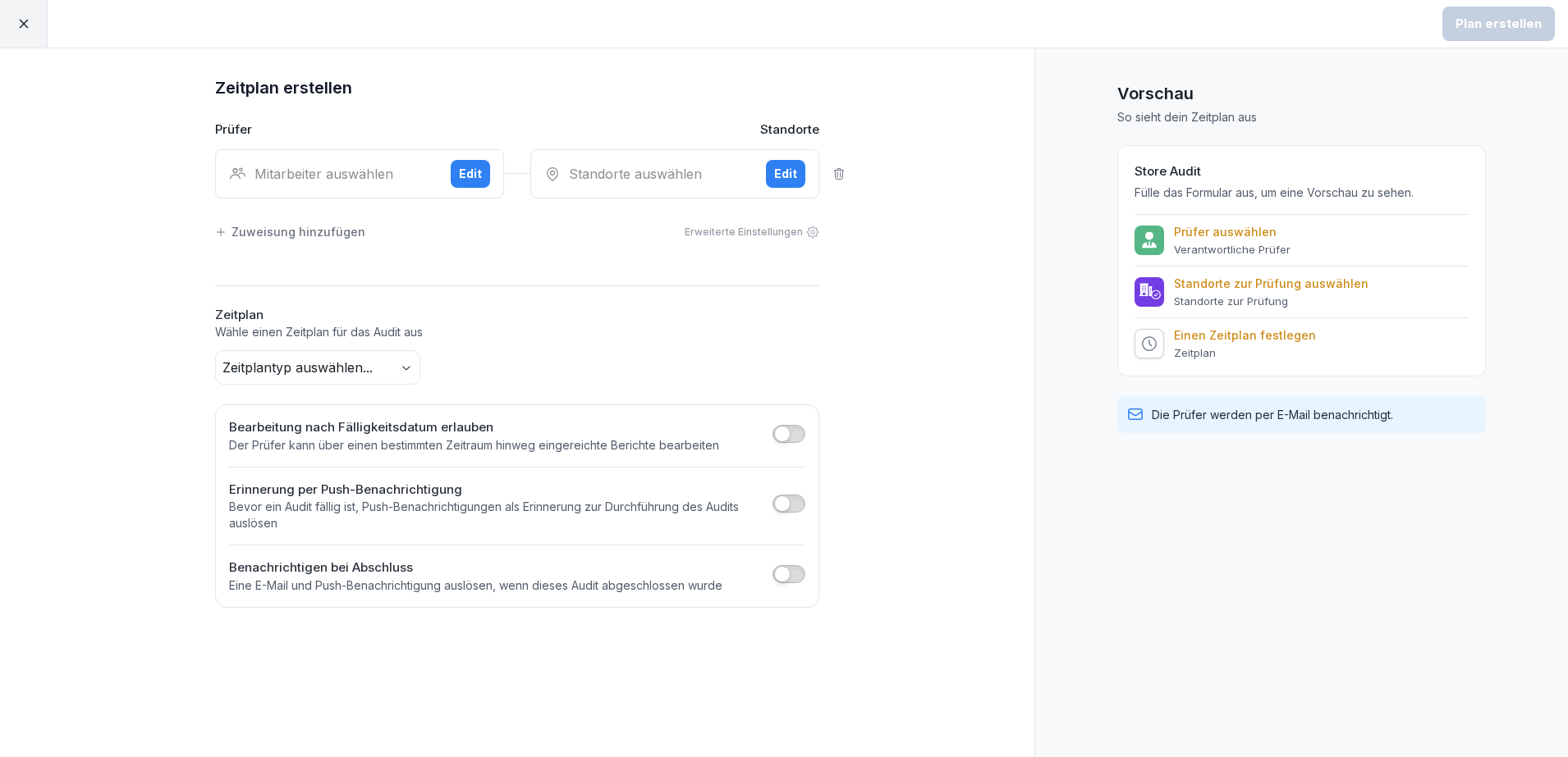
click at [382, 366] on body "Plan erstellen Zeitplan erstellen Prüfer Standorte Mitarbeiter auswählen Edit S…" at bounding box center [784, 378] width 1568 height 757
click at [591, 352] on html "Plan erstellen Zeitplan erstellen Prüfer Standorte Mitarbeiter auswählen Edit S…" at bounding box center [784, 378] width 1568 height 757
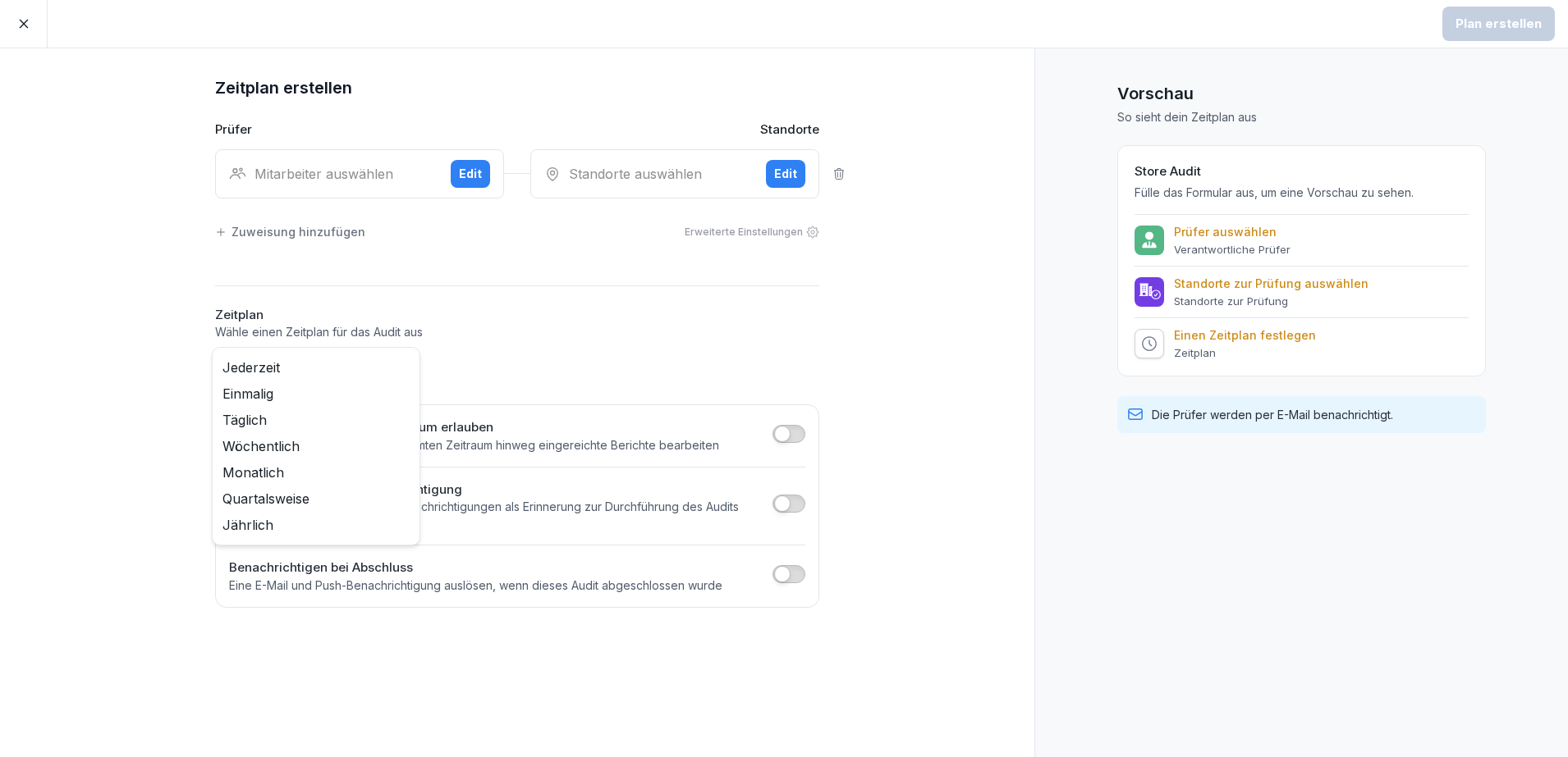
click at [389, 380] on body "Plan erstellen Zeitplan erstellen Prüfer Standorte Mitarbeiter auswählen Edit S…" at bounding box center [784, 378] width 1568 height 757
click at [577, 372] on html "Plan erstellen Zeitplan erstellen Prüfer Standorte Mitarbeiter auswählen Edit S…" at bounding box center [784, 378] width 1568 height 757
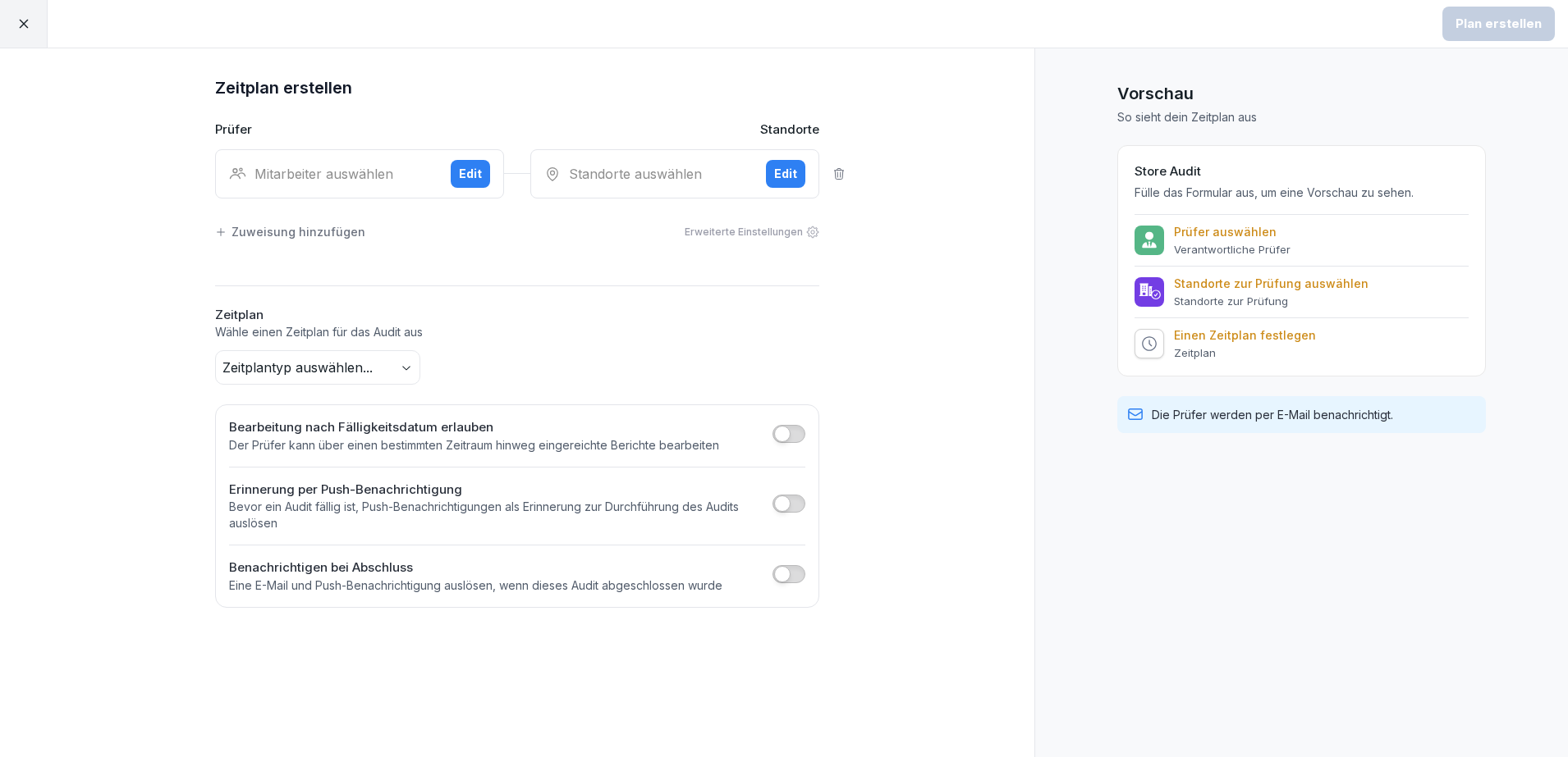
click at [28, 26] on icon at bounding box center [24, 24] width 15 height 15
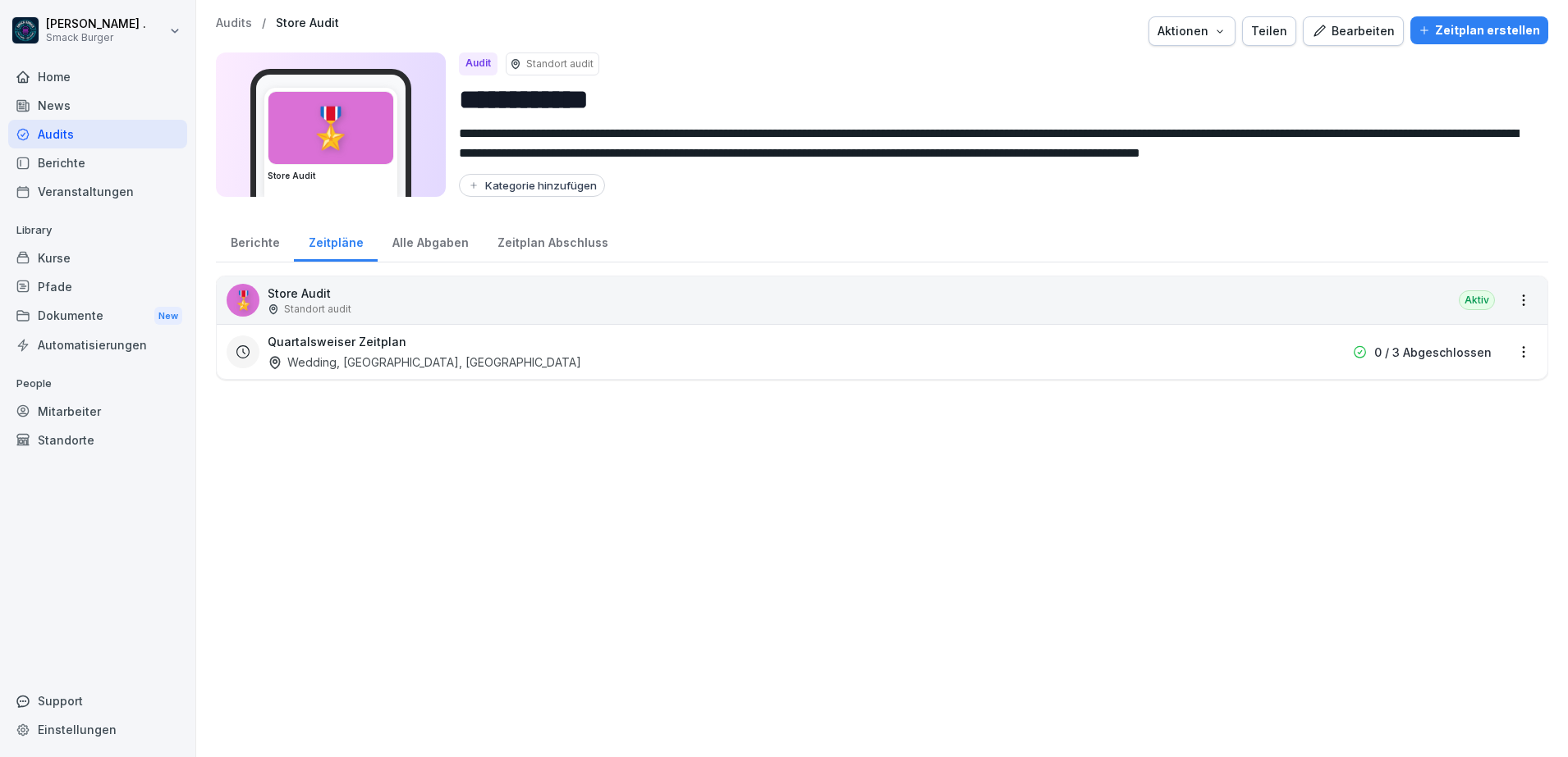
click at [397, 227] on div "Alle Abgaben" at bounding box center [429, 240] width 105 height 42
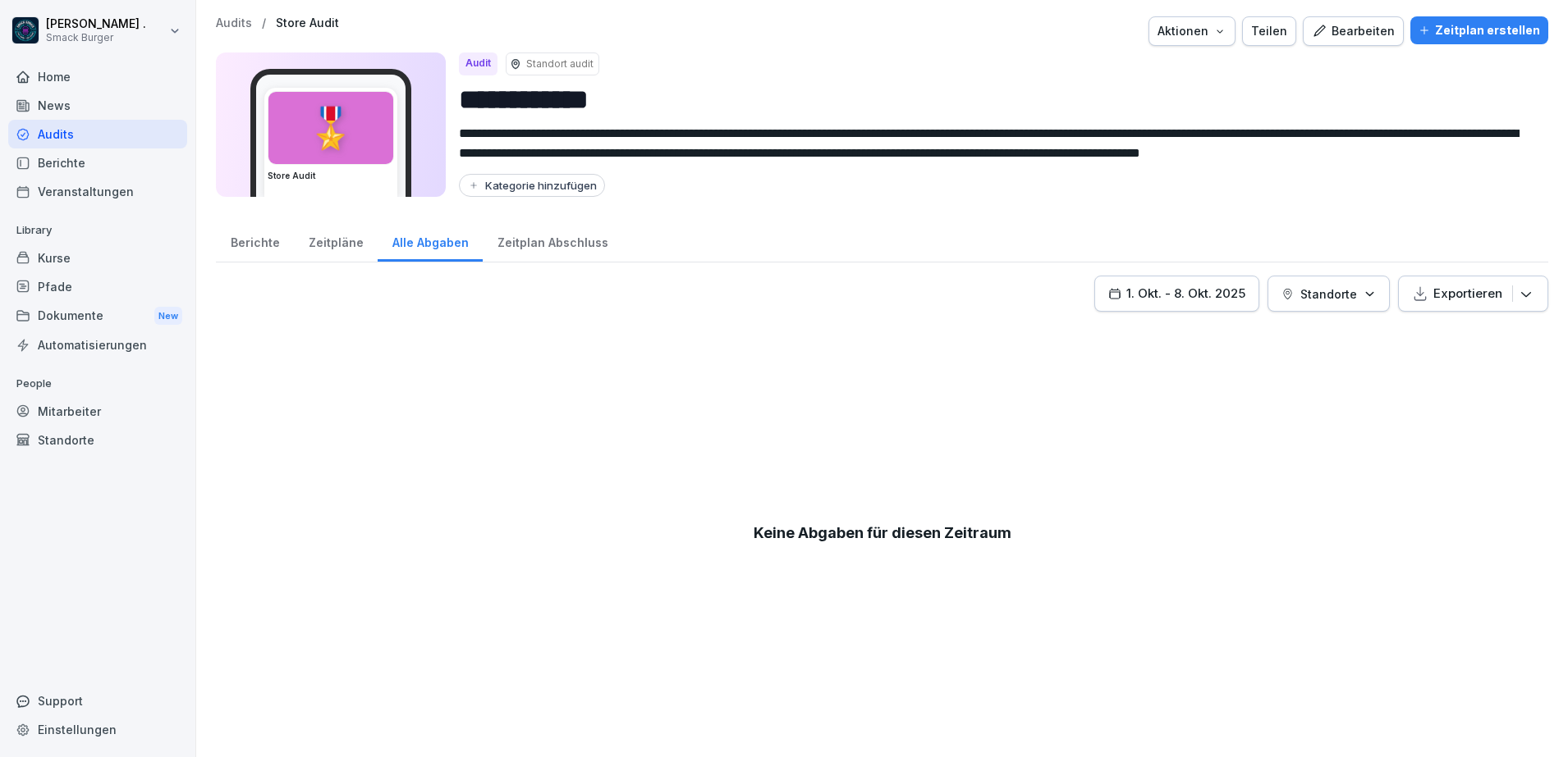
click at [332, 235] on div "Zeitpläne" at bounding box center [335, 240] width 84 height 42
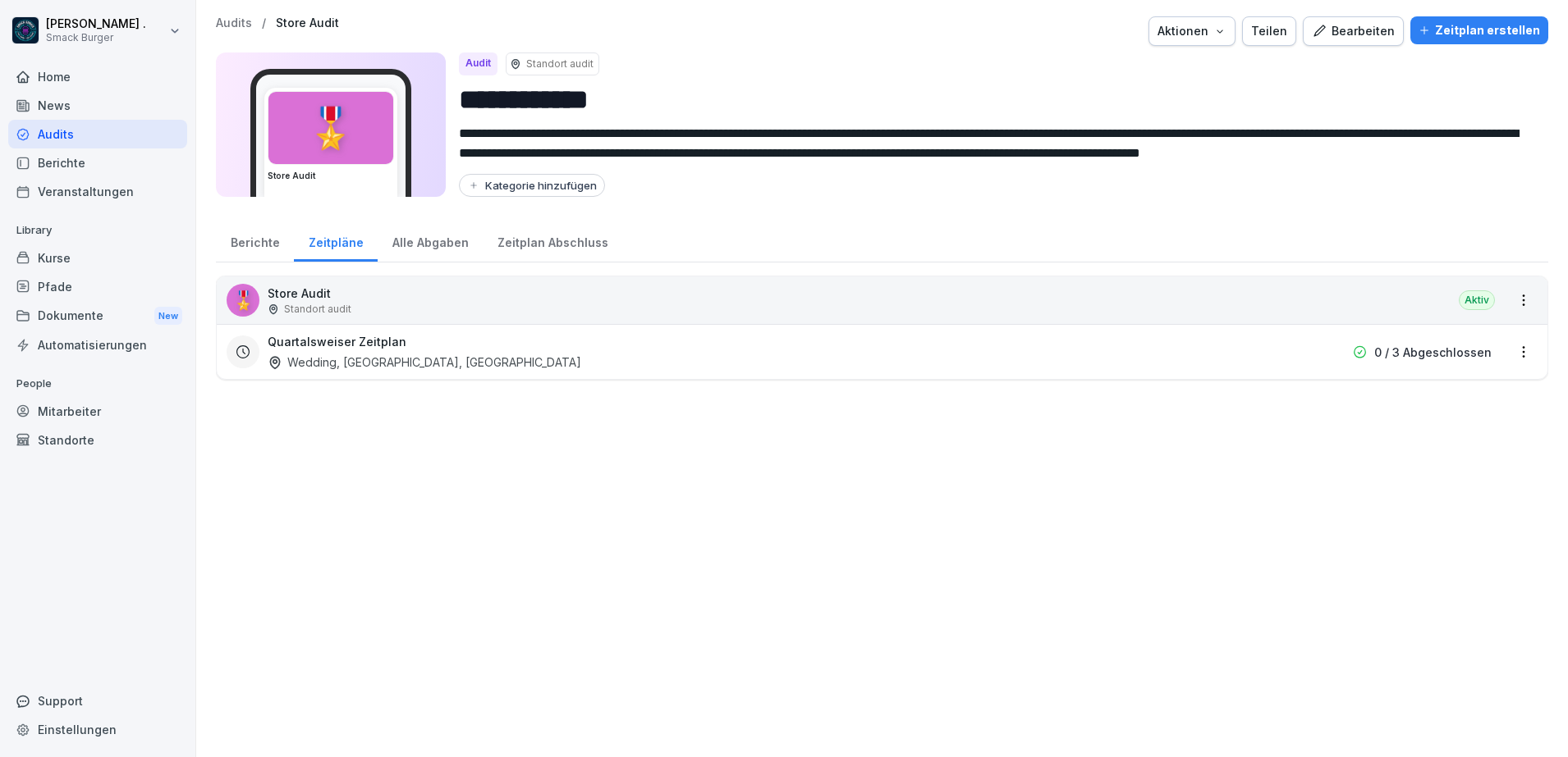
drag, startPoint x: 544, startPoint y: 347, endPoint x: 508, endPoint y: 437, distance: 96.9
click at [507, 441] on div "🎖️ Store Audit Standort audit Aktiv Quartalsweiser Zeitplan Wedding, [GEOGRAPHI…" at bounding box center [882, 508] width 1333 height 466
click at [489, 62] on div "Audit" at bounding box center [478, 63] width 38 height 23
click at [1352, 37] on div "Bearbeiten" at bounding box center [1353, 32] width 83 height 18
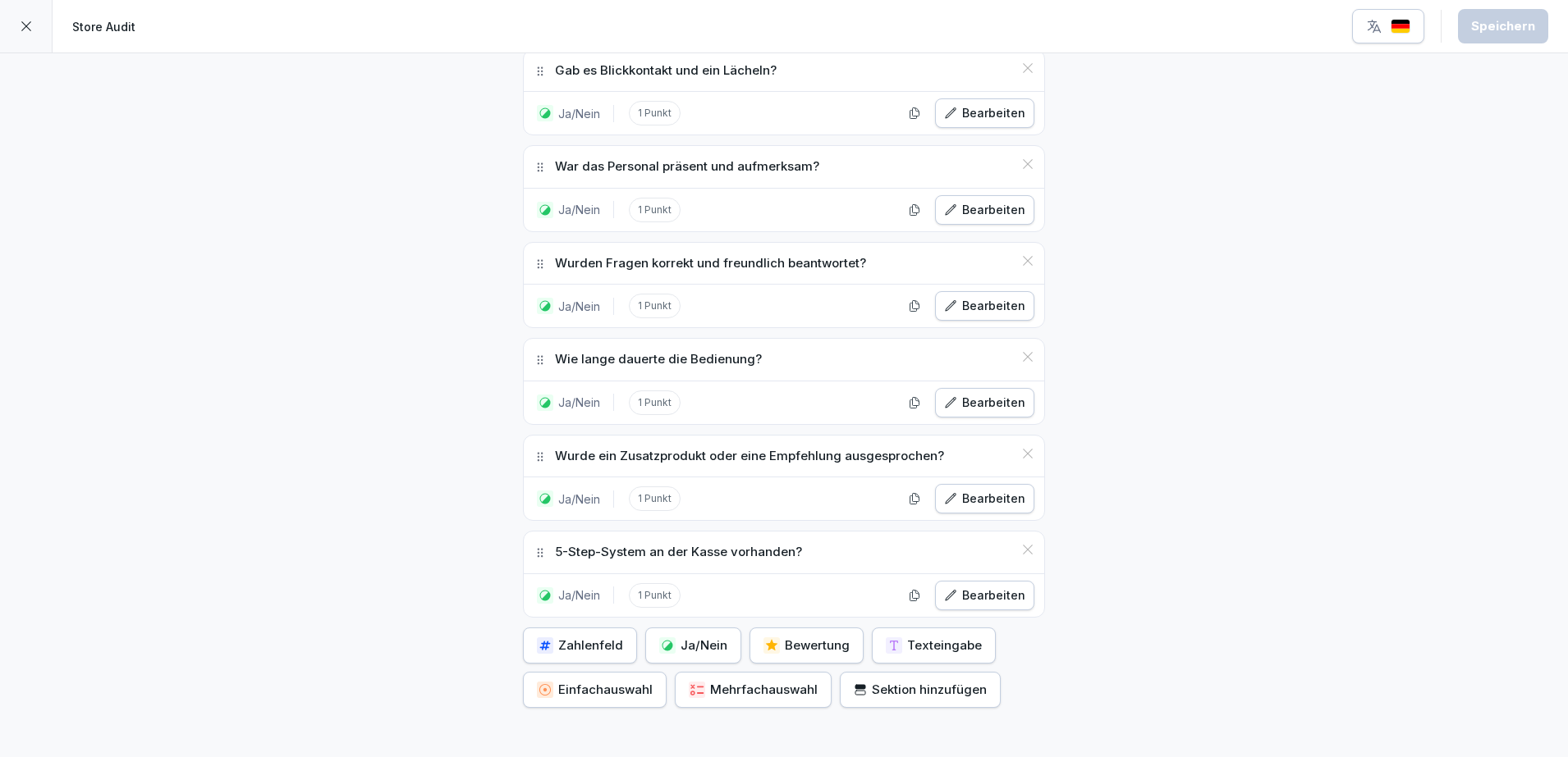
scroll to position [6465, 0]
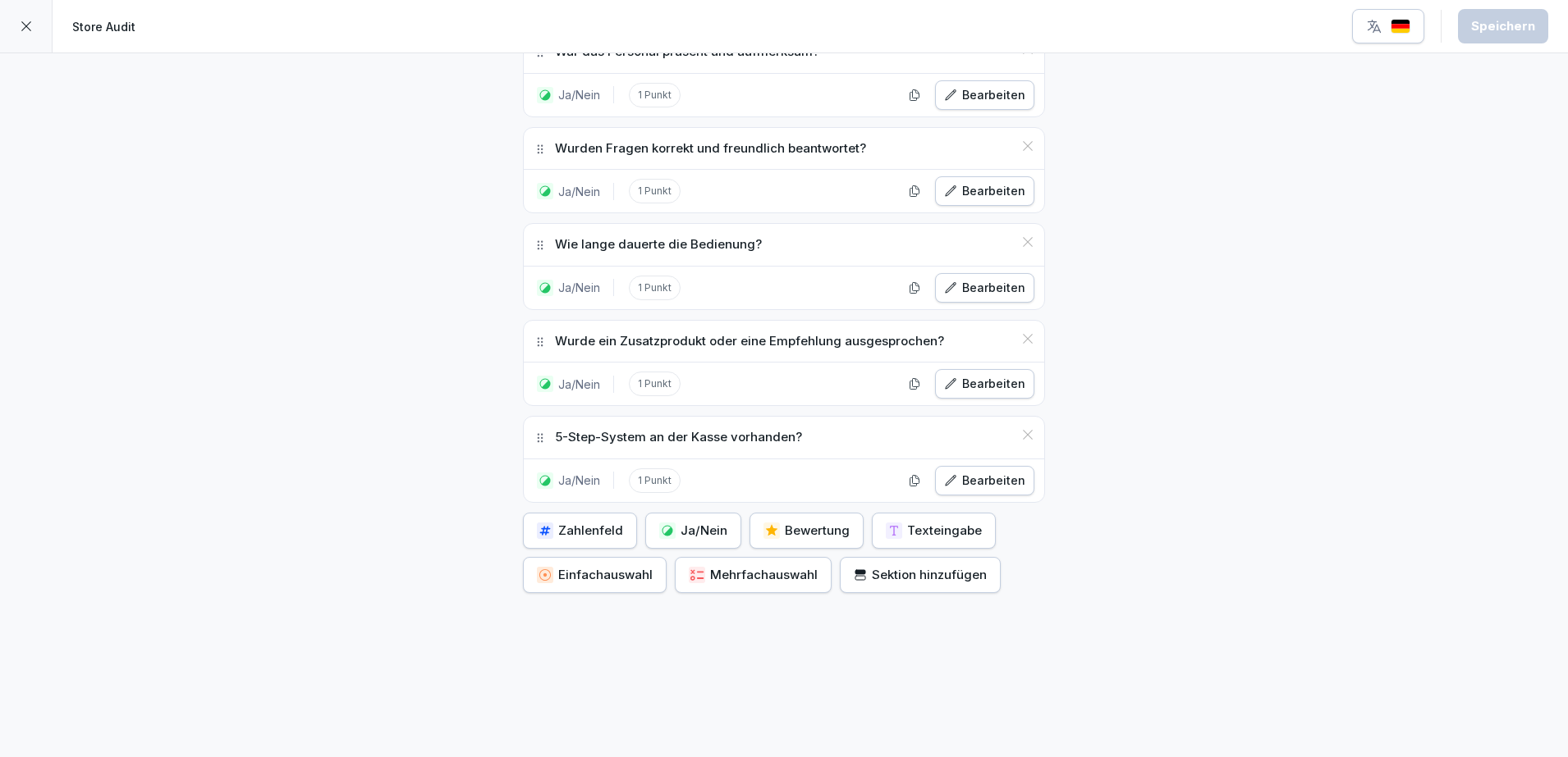
drag, startPoint x: 1244, startPoint y: 228, endPoint x: 1219, endPoint y: 138, distance: 93.4
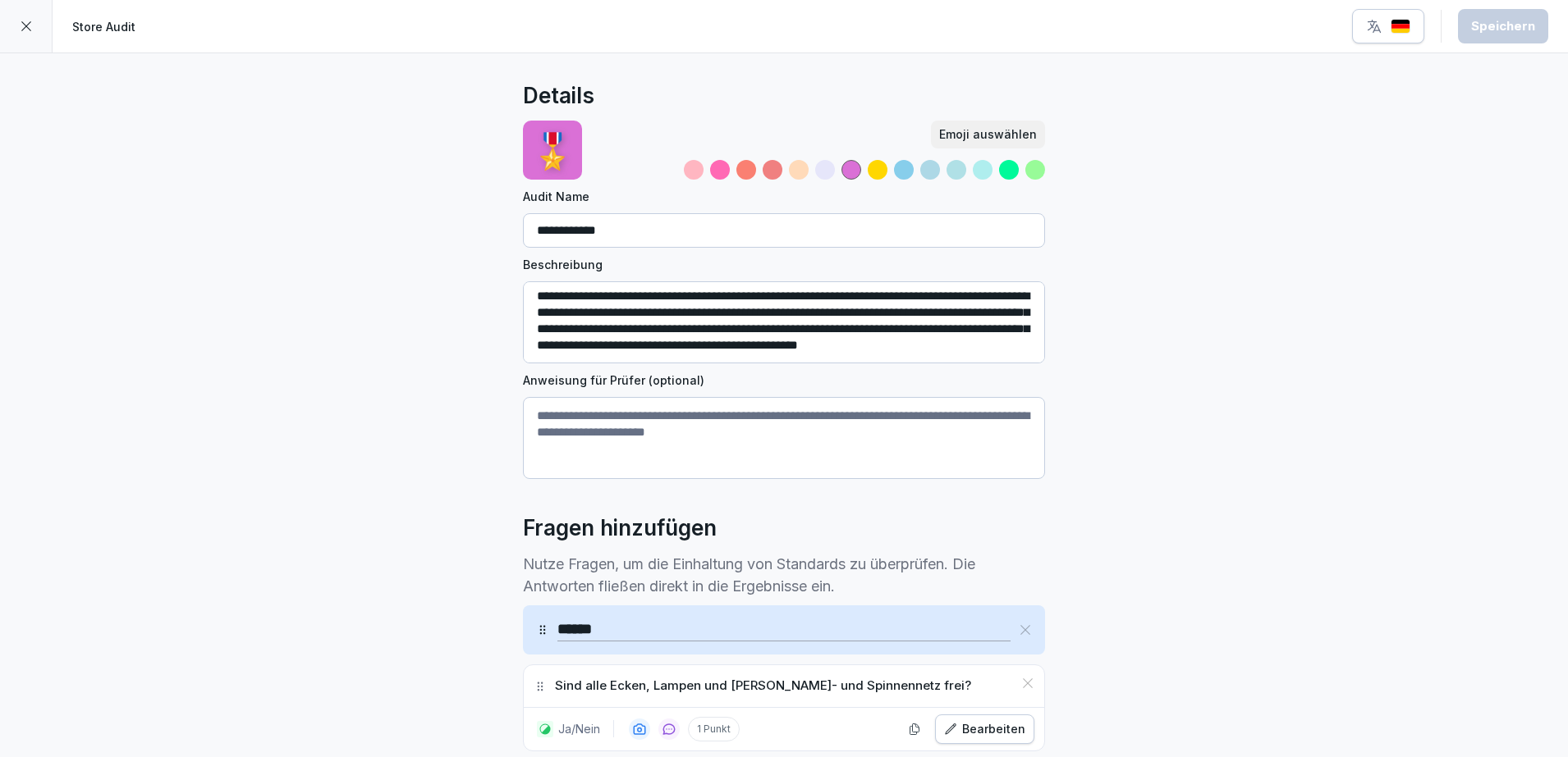
scroll to position [0, 0]
click at [980, 221] on input "**********" at bounding box center [784, 230] width 522 height 34
click at [47, 2] on div at bounding box center [26, 26] width 52 height 52
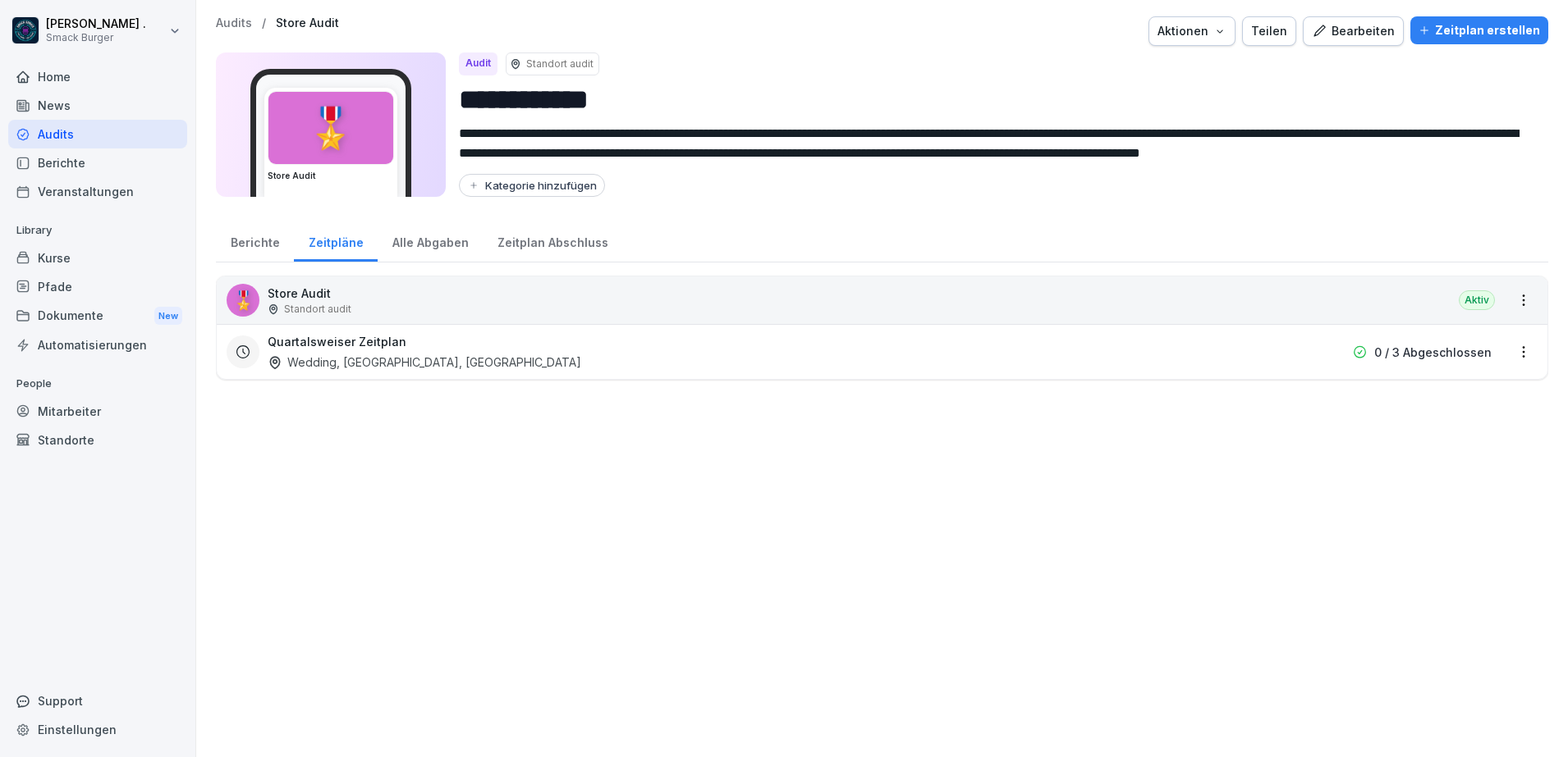
click at [827, 525] on div "🎖️ Store Audit Standort audit Aktiv Quartalsweiser Zeitplan Wedding, [GEOGRAPHI…" at bounding box center [882, 508] width 1333 height 466
click at [360, 149] on div "🎖️" at bounding box center [331, 127] width 125 height 72
click at [338, 144] on div "🎖️" at bounding box center [331, 127] width 125 height 72
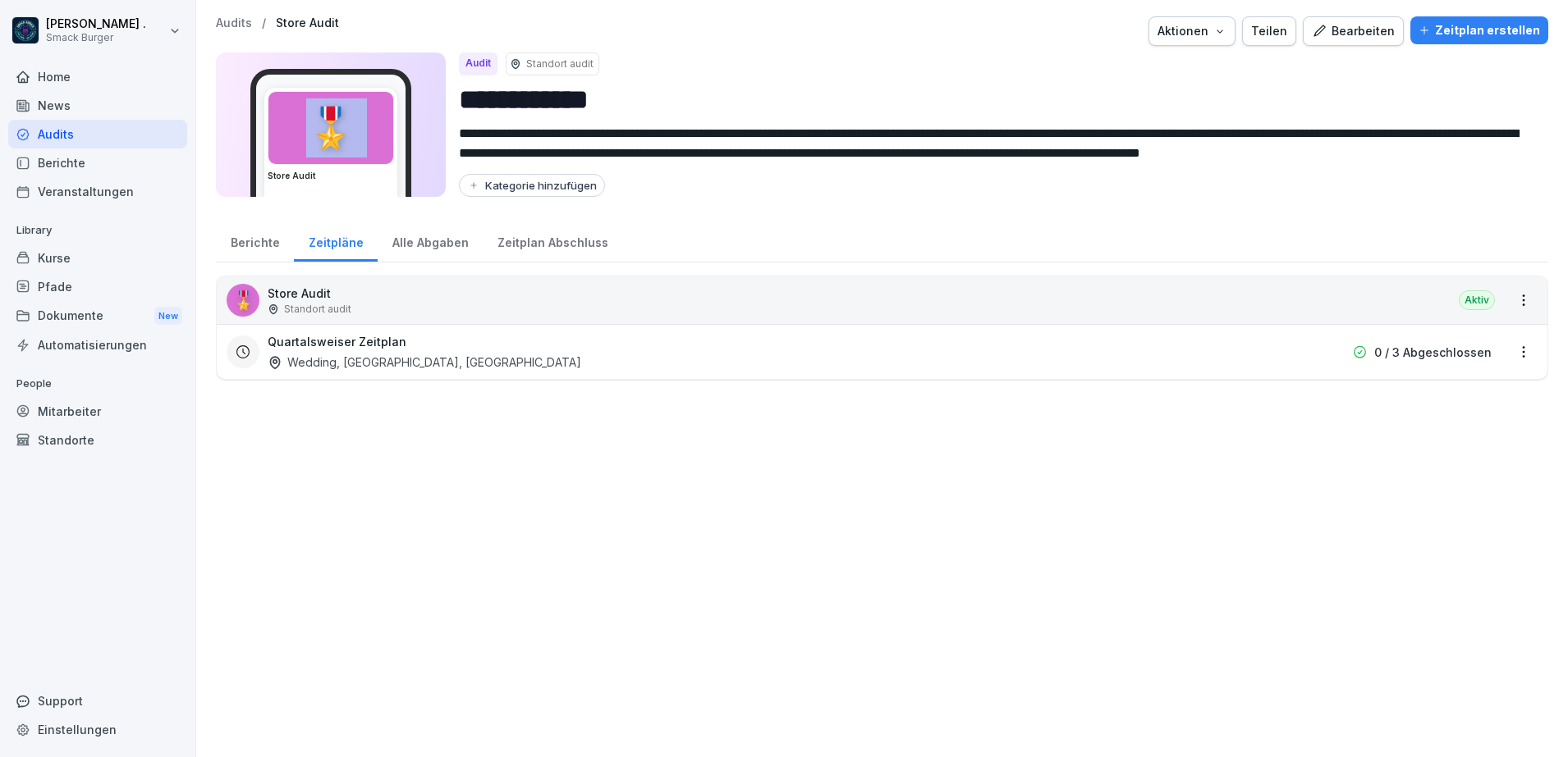
click at [1375, 30] on div "Bearbeiten" at bounding box center [1353, 32] width 83 height 18
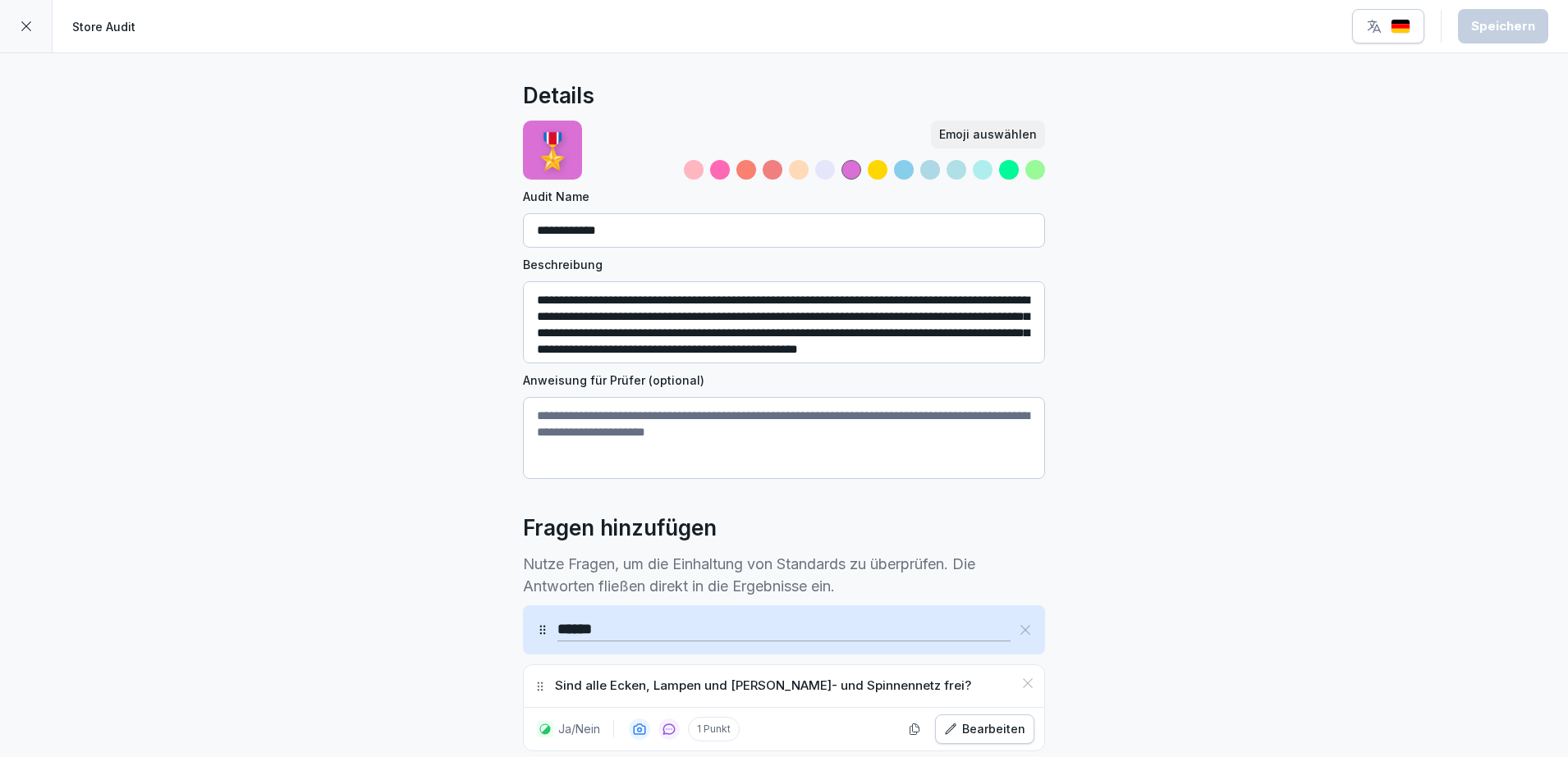
click at [562, 150] on p "🎖️" at bounding box center [552, 151] width 42 height 52
click at [999, 137] on div "Emoji auswählen" at bounding box center [987, 135] width 98 height 18
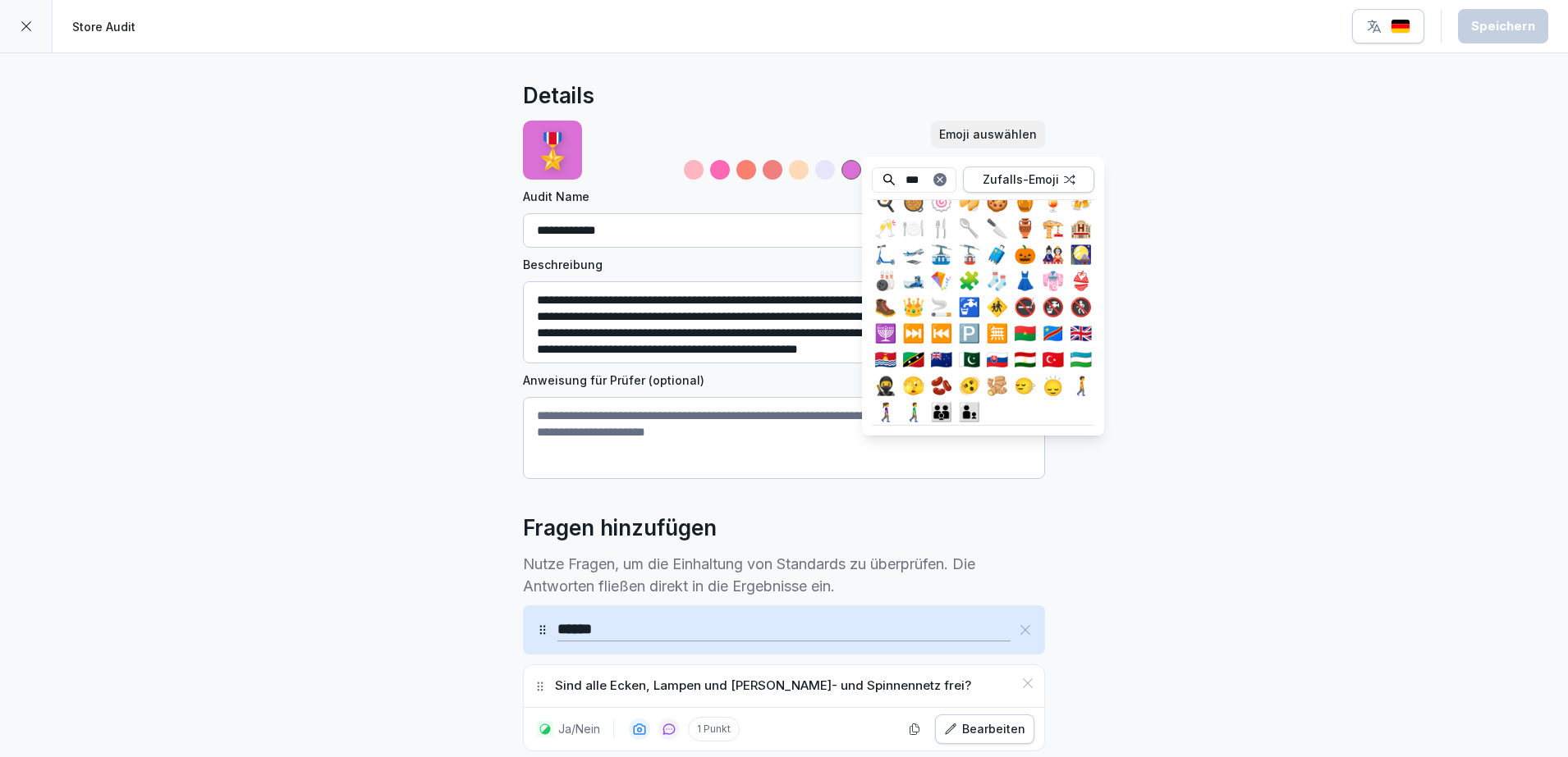
scroll to position [70, 0]
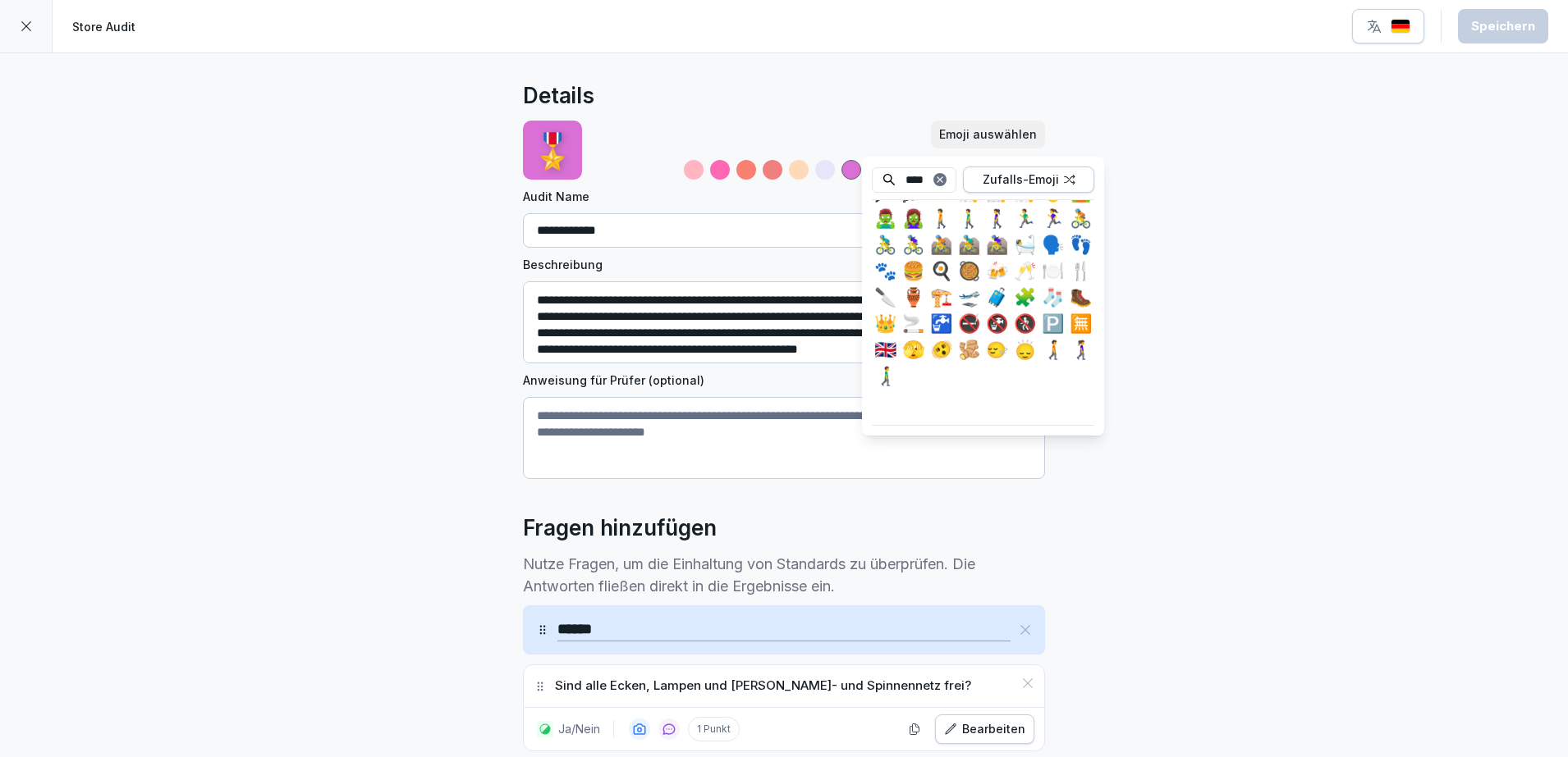
type input "****"
click at [888, 310] on div "👑" at bounding box center [884, 323] width 27 height 27
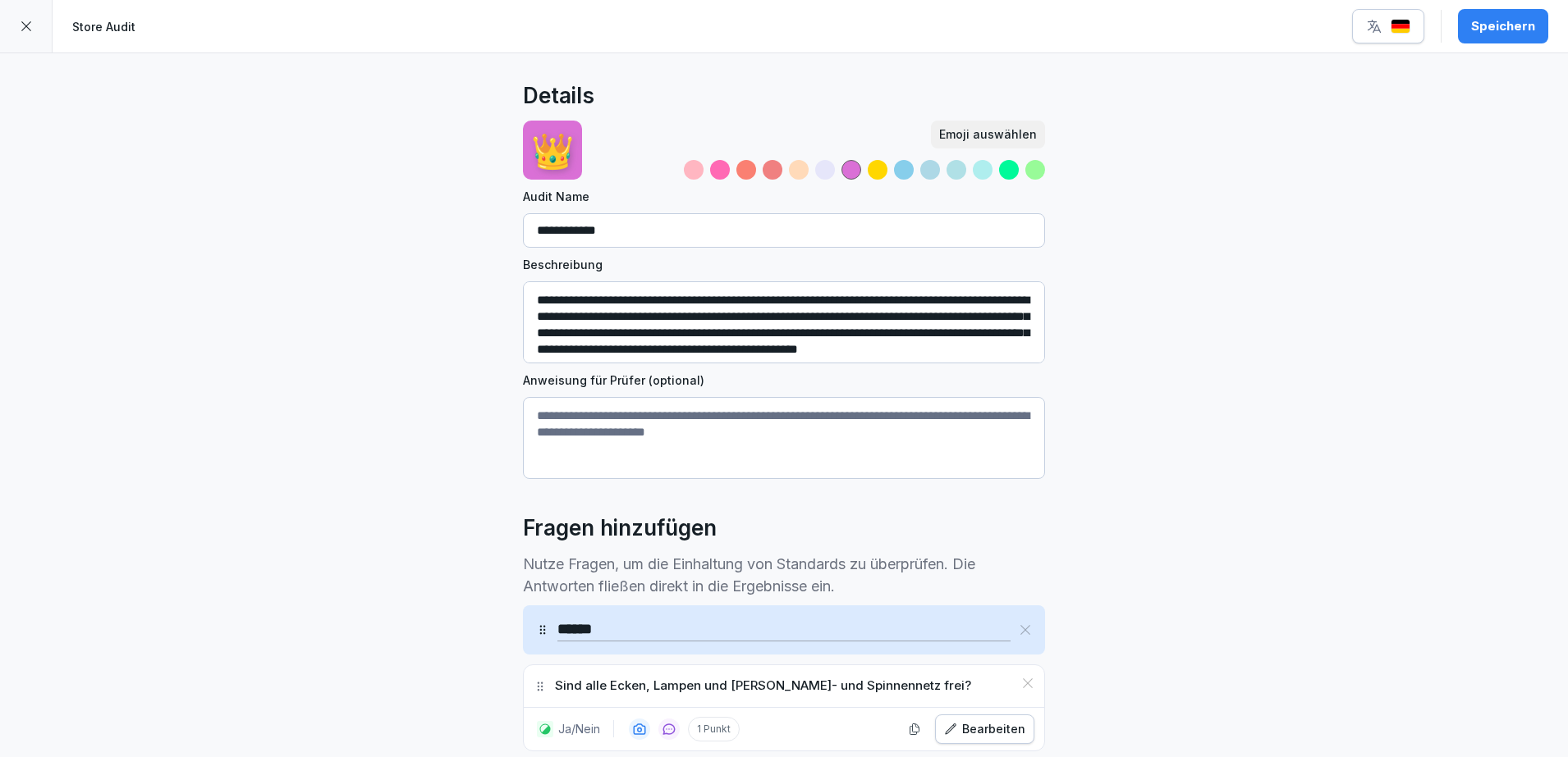
click at [1521, 35] on button "Speichern" at bounding box center [1503, 26] width 91 height 34
click at [17, 24] on div at bounding box center [26, 26] width 52 height 52
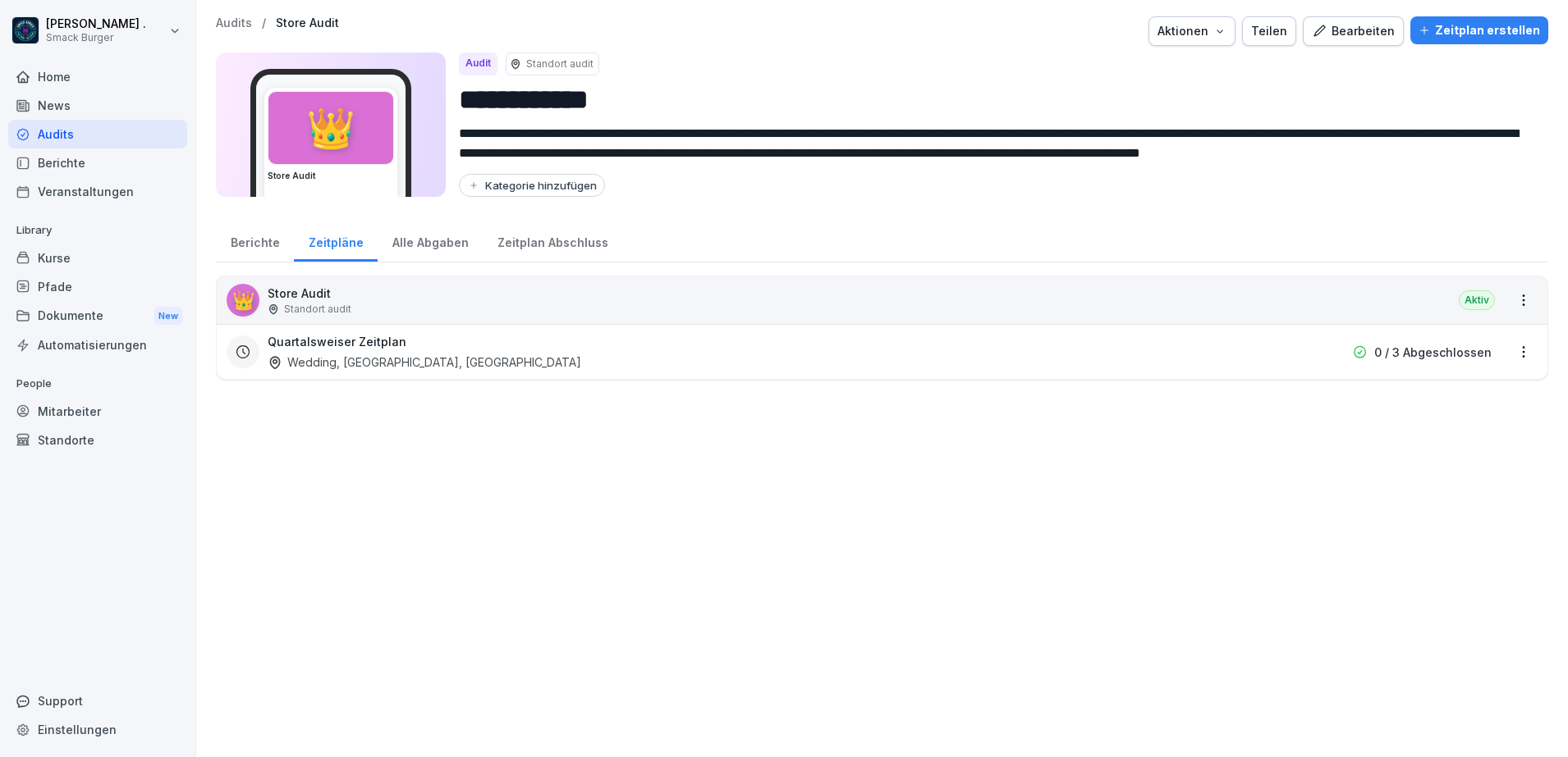
click at [232, 26] on p "Audits" at bounding box center [233, 24] width 36 height 14
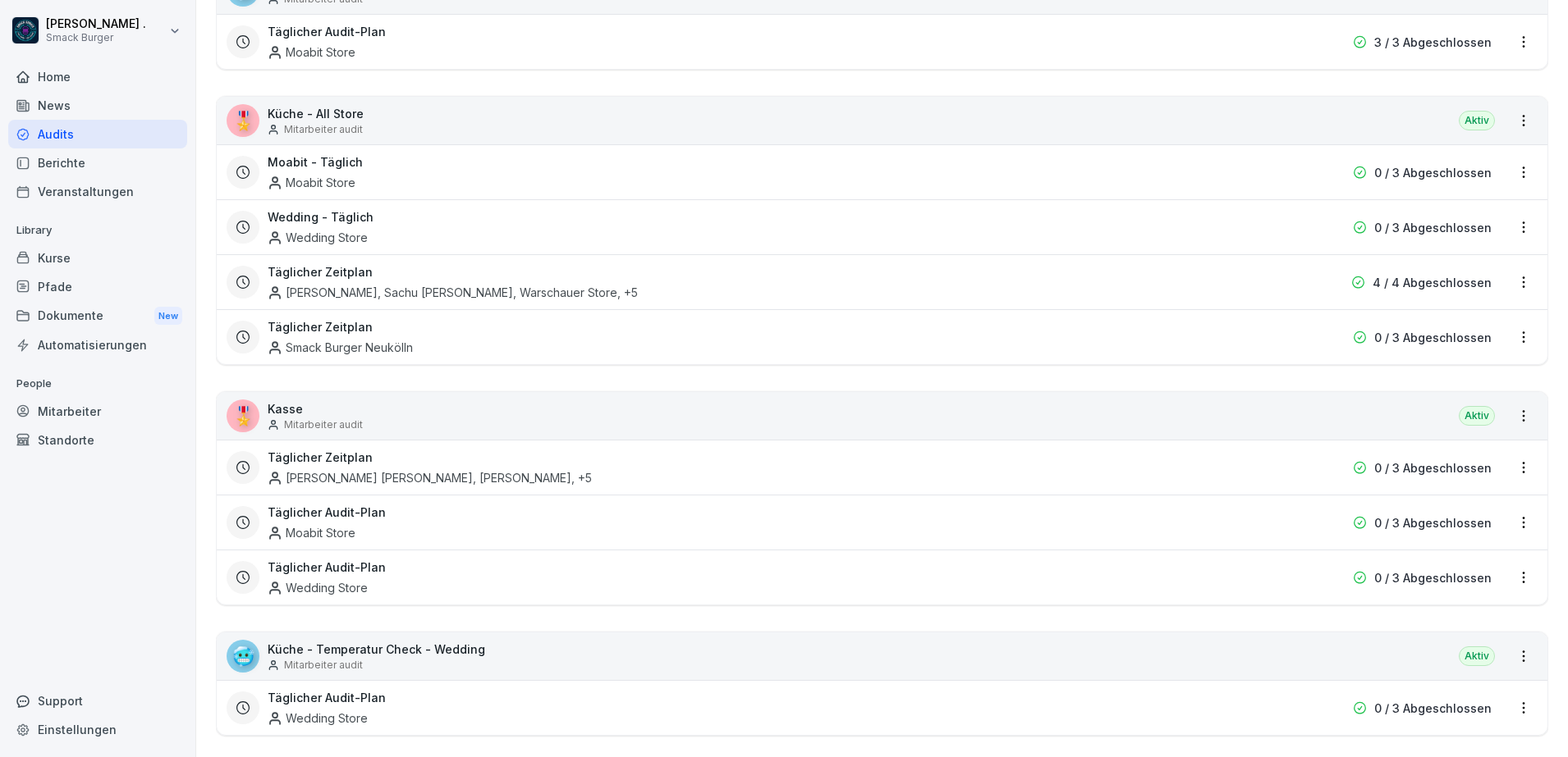
scroll to position [718, 0]
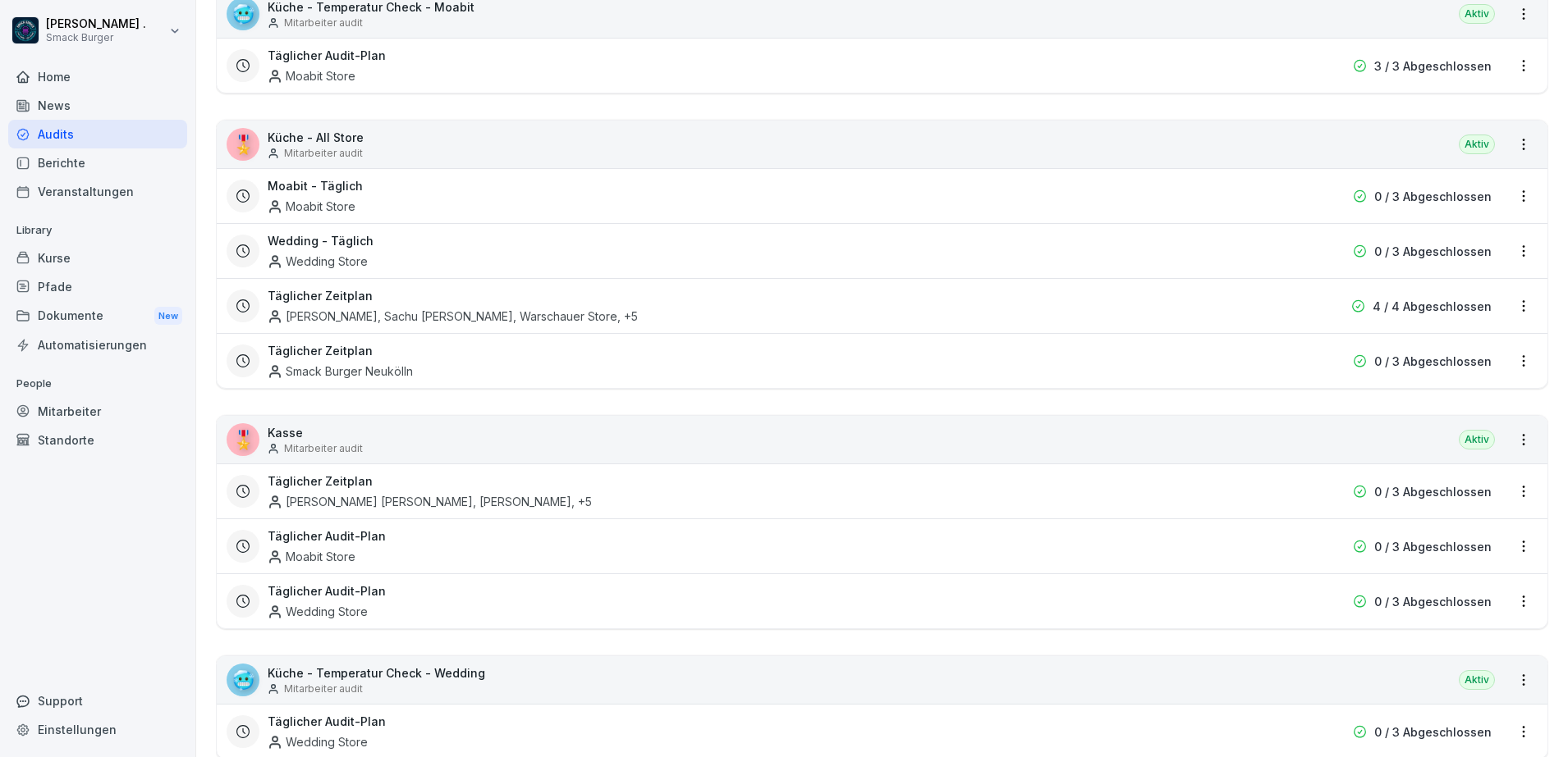
click at [315, 207] on div "Moabit Store" at bounding box center [311, 207] width 88 height 18
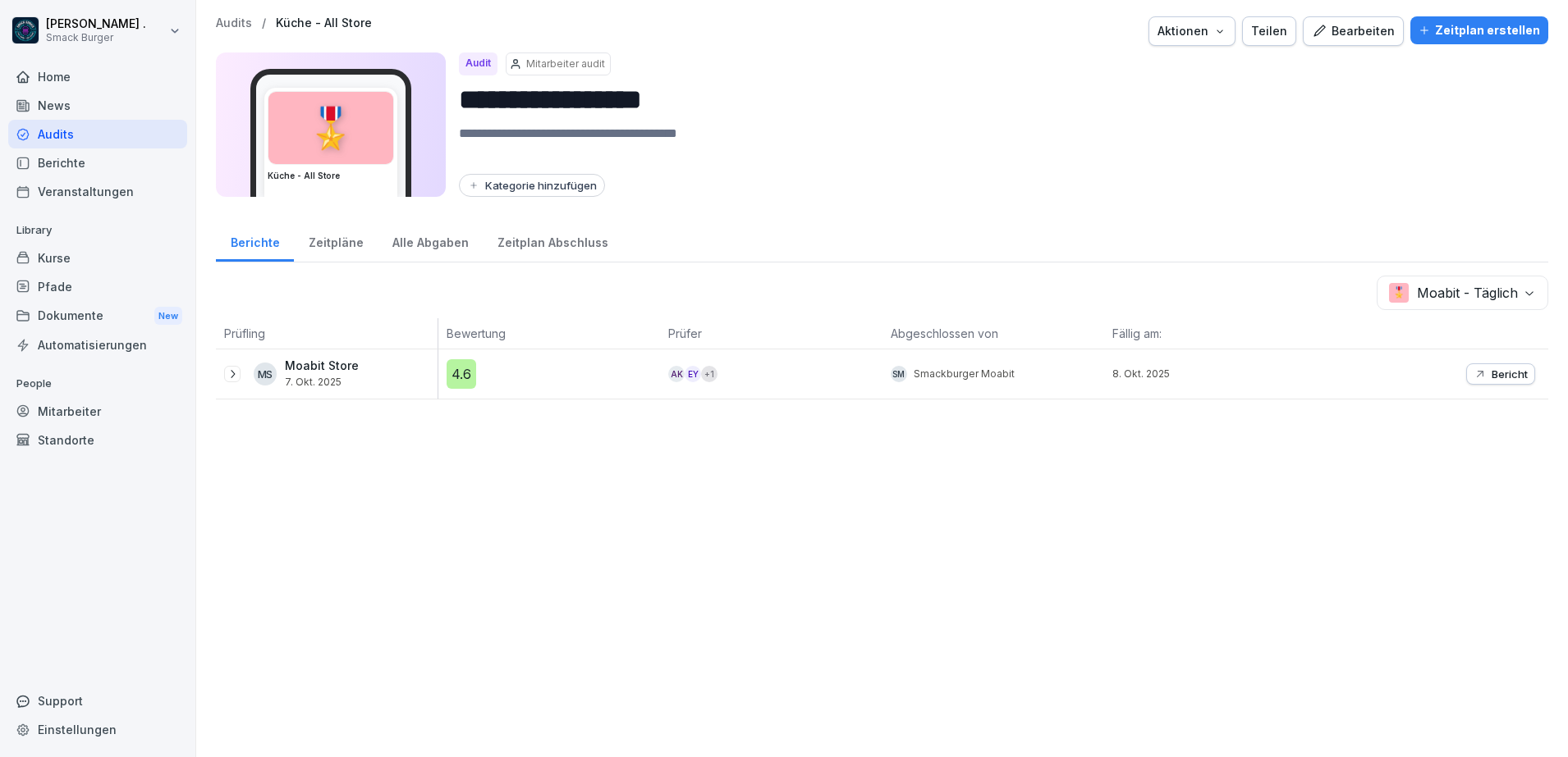
click at [329, 369] on p "Moabit Store" at bounding box center [321, 366] width 74 height 14
click at [263, 371] on div "MS" at bounding box center [265, 373] width 23 height 23
click at [324, 367] on p "Moabit Store" at bounding box center [321, 366] width 74 height 14
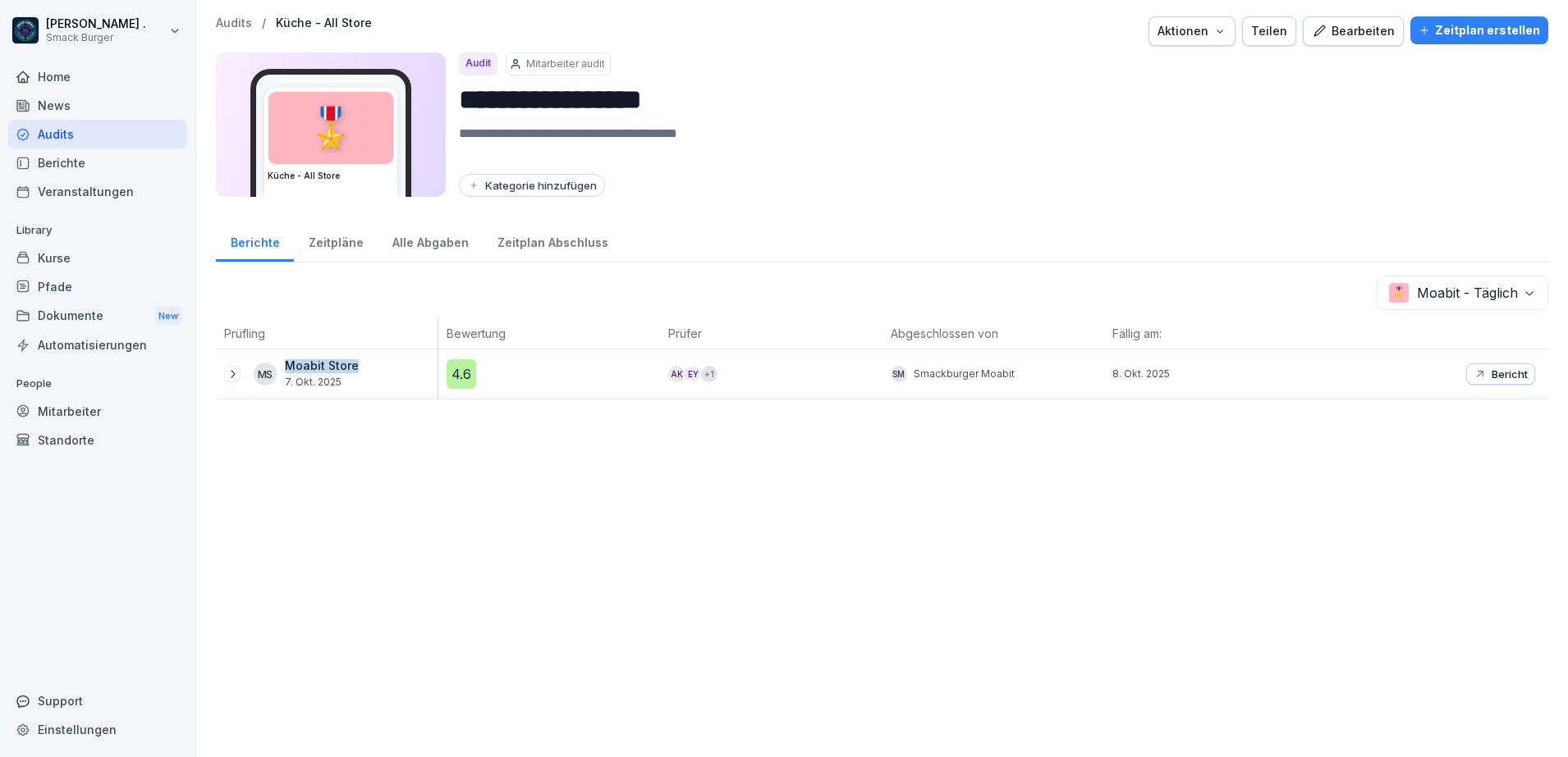
copy p "Moabit Store"
click at [599, 691] on div "**********" at bounding box center [882, 378] width 1372 height 757
click at [73, 411] on div "Mitarbeiter" at bounding box center [98, 410] width 179 height 29
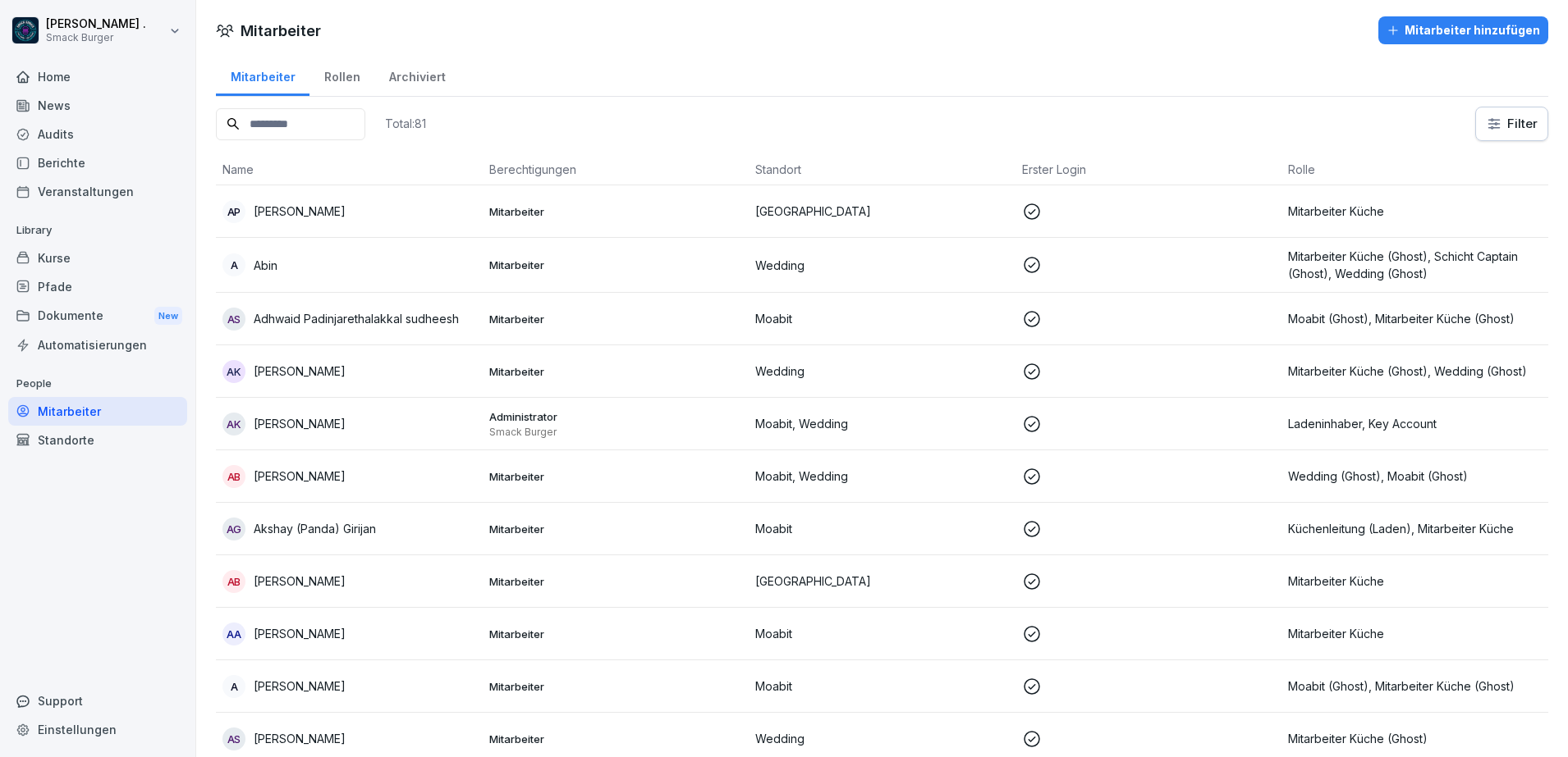
click at [316, 118] on input at bounding box center [291, 124] width 150 height 32
paste input "**********"
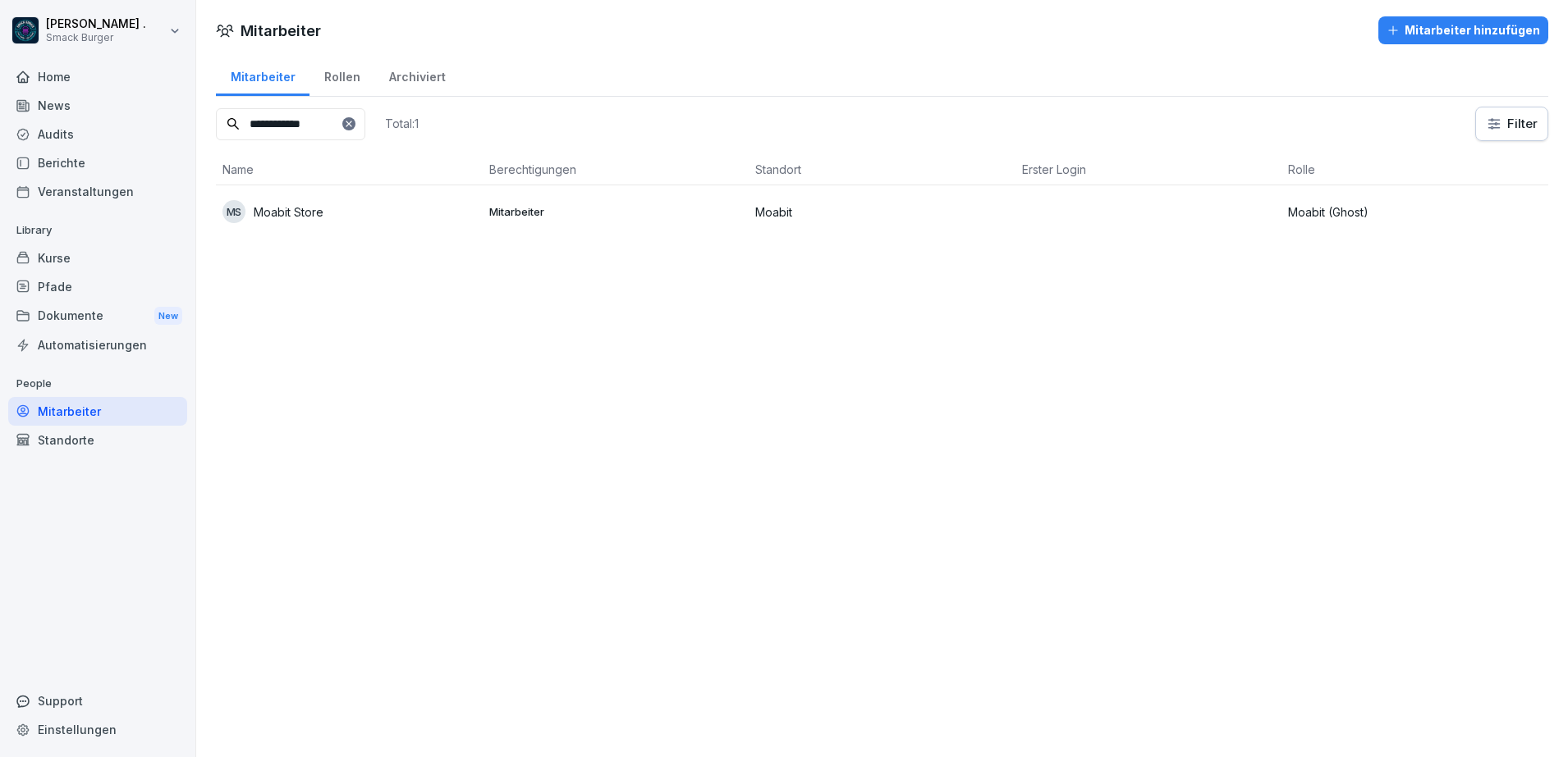
type input "**********"
click at [336, 206] on div "MS Moabit Store" at bounding box center [350, 211] width 254 height 23
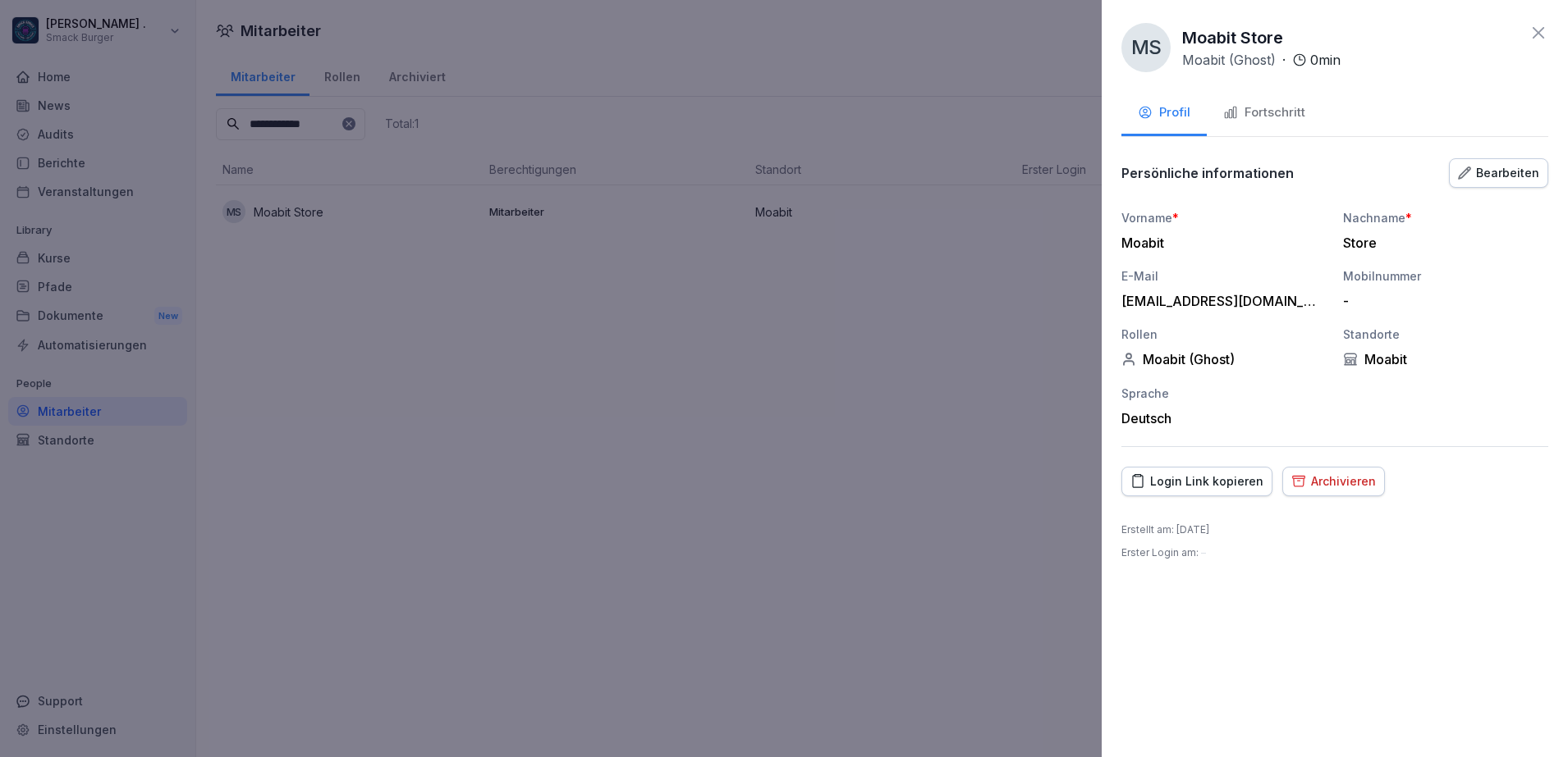
click at [1512, 169] on div "Bearbeiten" at bounding box center [1498, 173] width 82 height 18
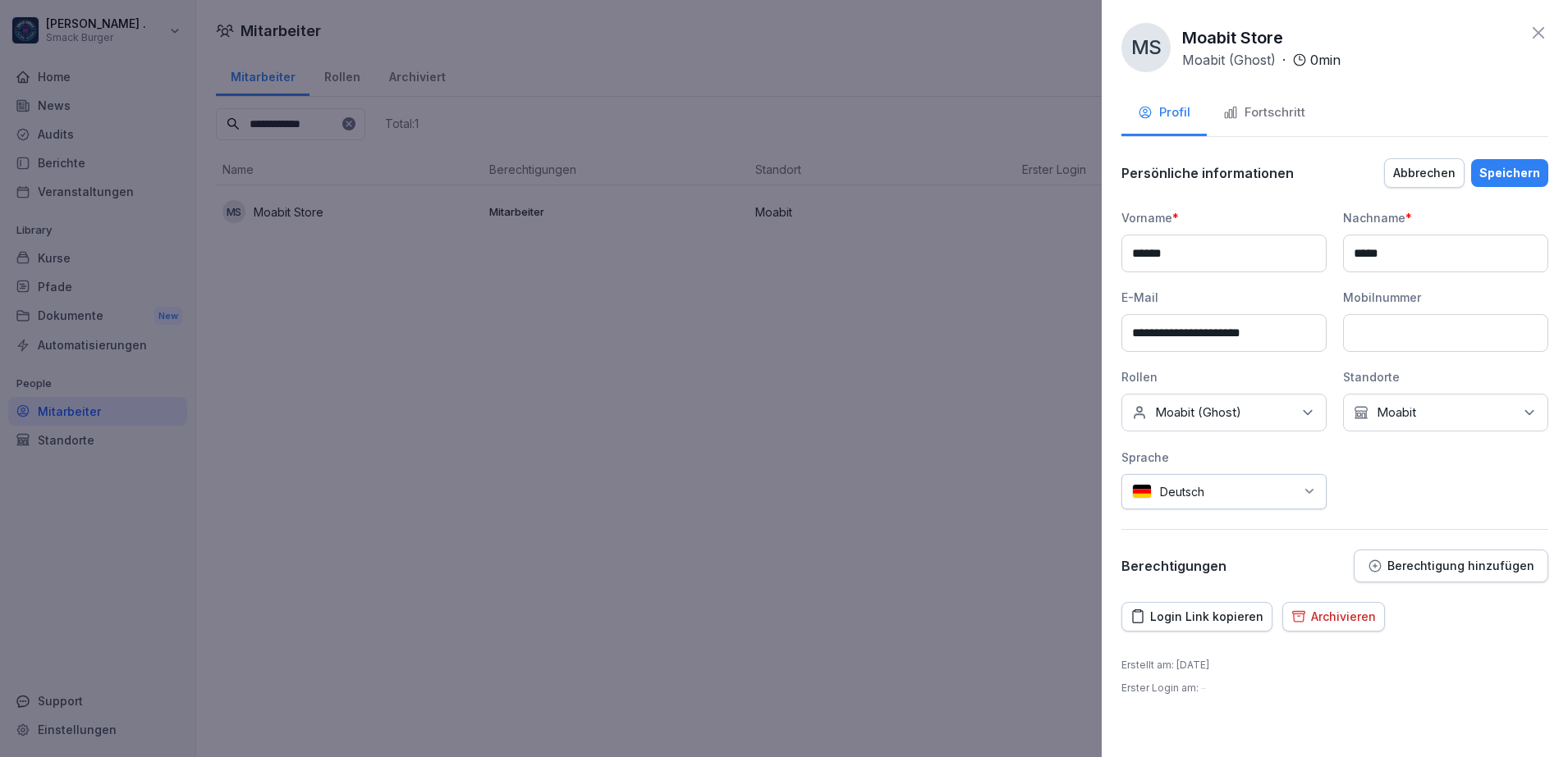
click at [1160, 249] on input "******" at bounding box center [1223, 253] width 205 height 37
click at [1419, 259] on input "*****" at bounding box center [1446, 253] width 205 height 37
paste input "*"
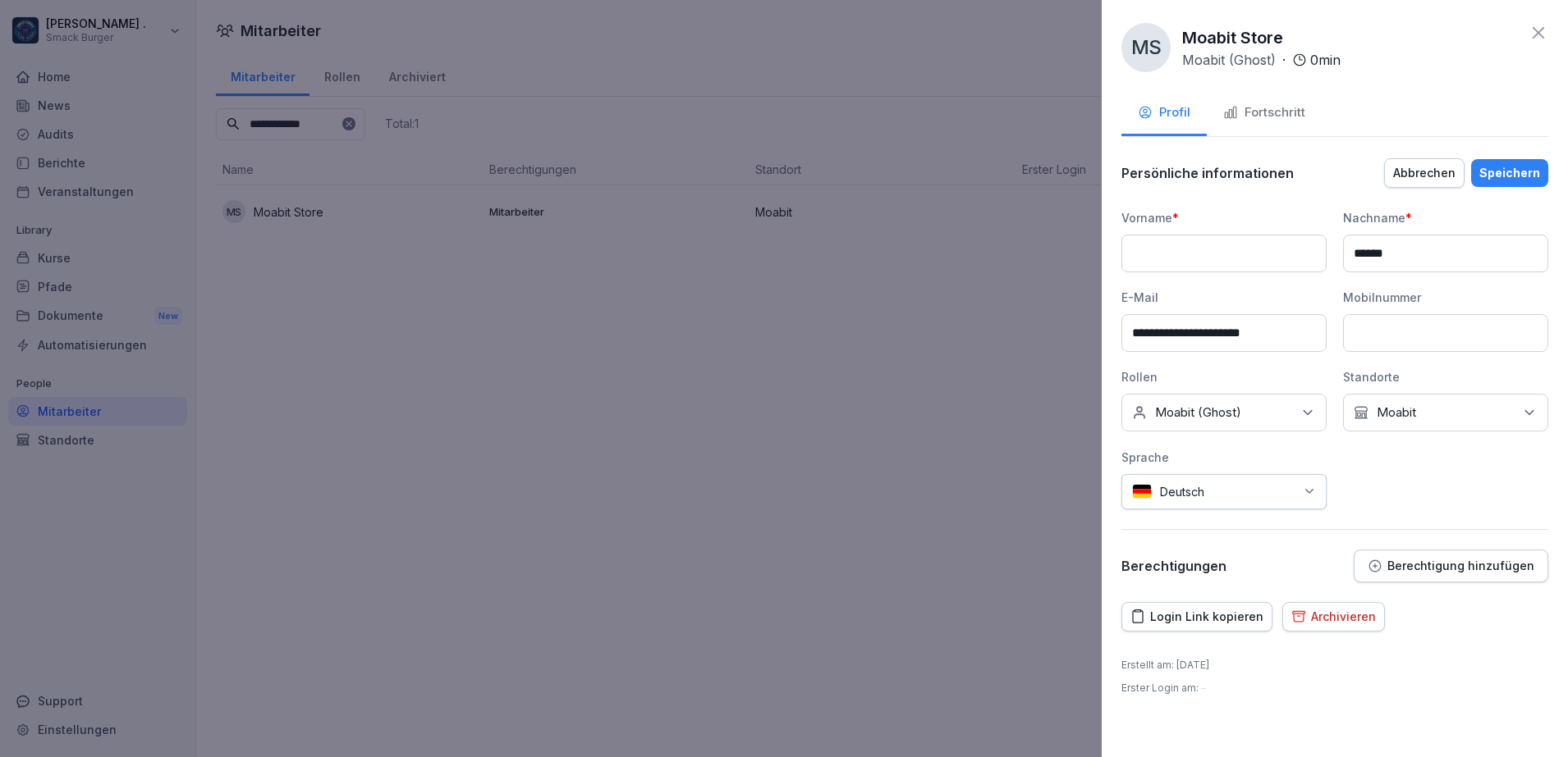
type input "******"
click at [1260, 253] on input at bounding box center [1223, 253] width 205 height 37
type input "**********"
click at [1295, 203] on div "**********" at bounding box center [1334, 369] width 426 height 426
click at [1521, 411] on icon at bounding box center [1529, 412] width 17 height 17
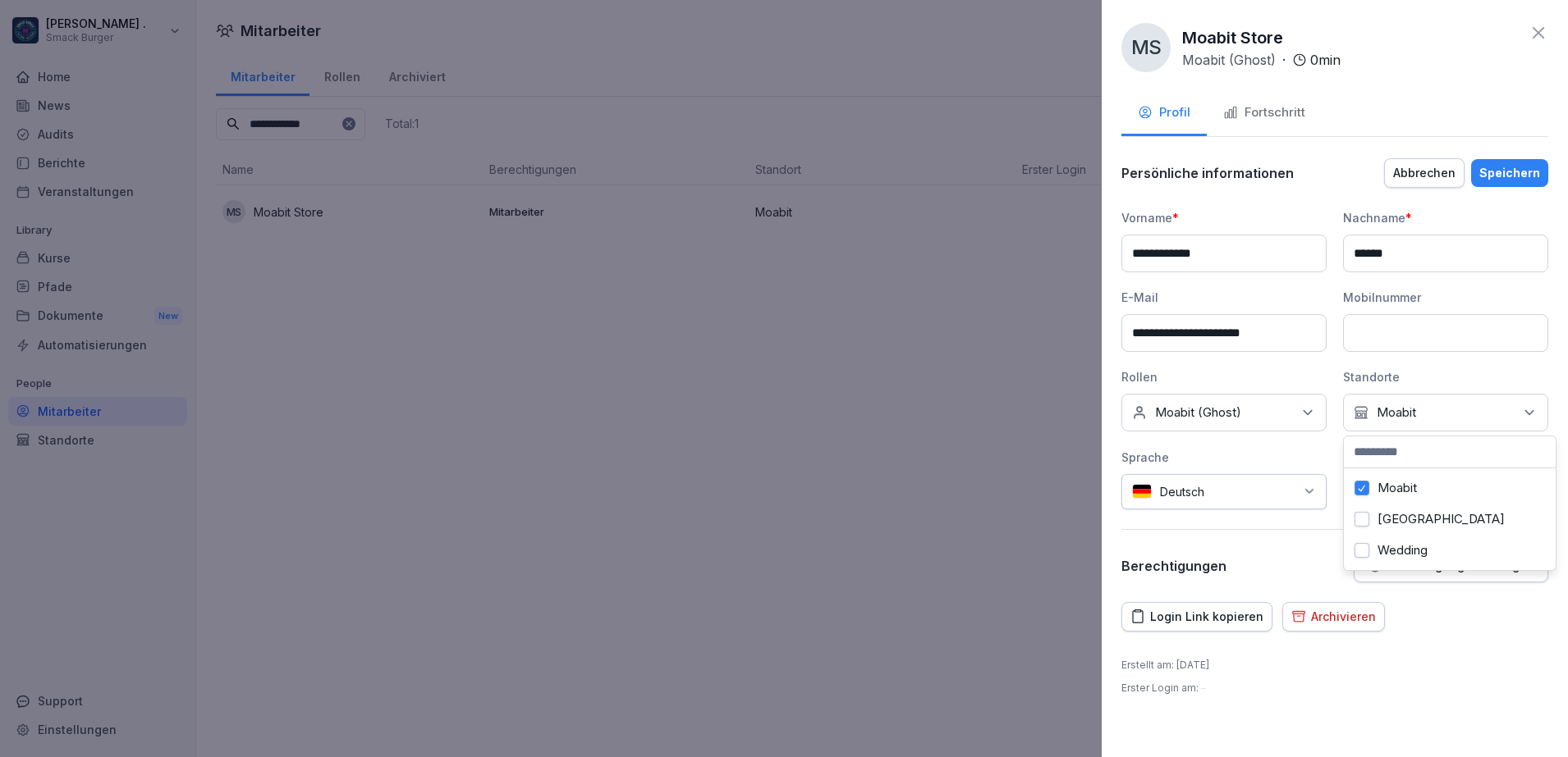
click at [1363, 489] on button "Moabit" at bounding box center [1361, 487] width 15 height 15
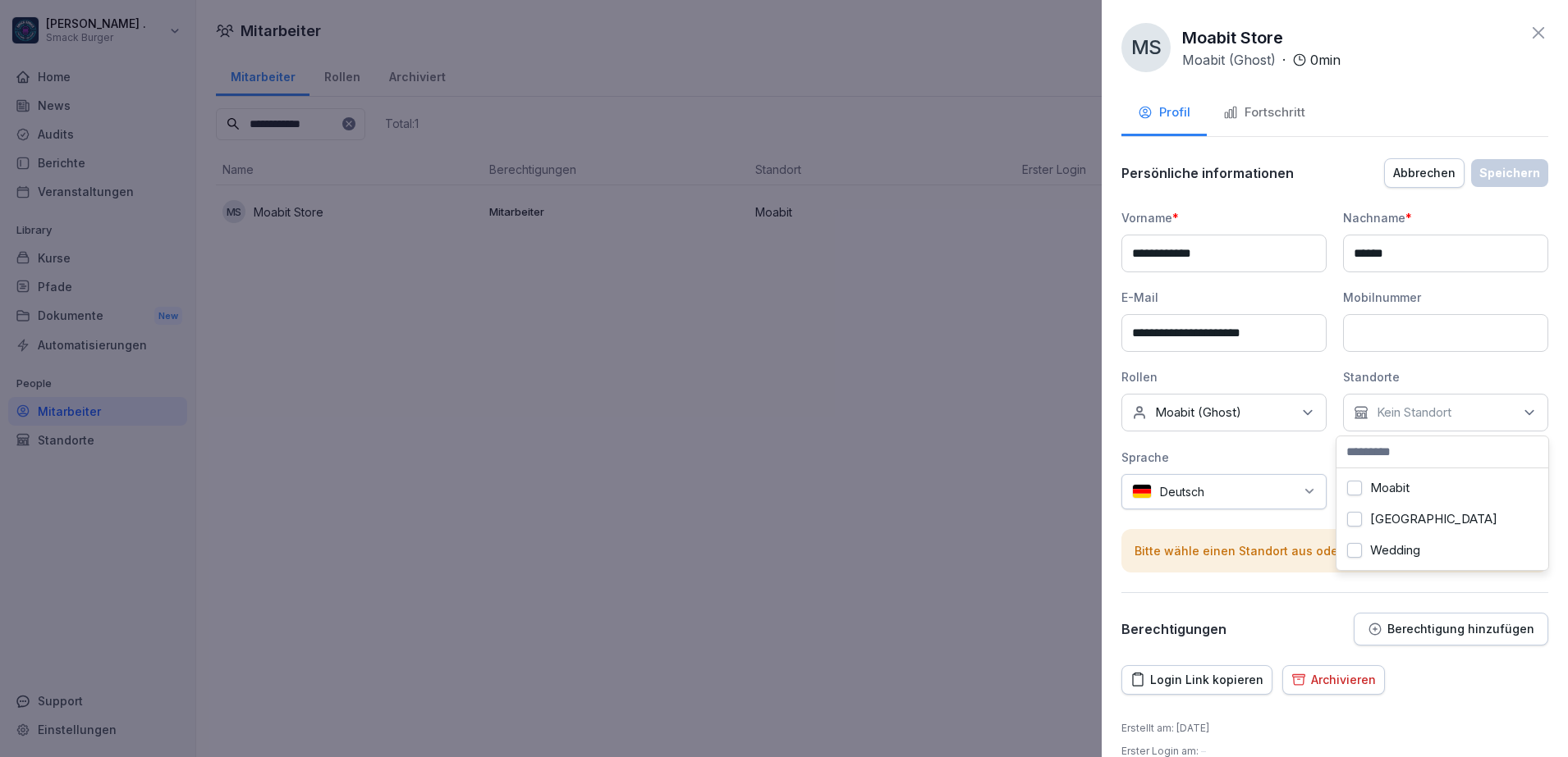
click at [1323, 454] on div "**********" at bounding box center [1334, 359] width 426 height 300
click at [1423, 451] on div "**********" at bounding box center [1334, 359] width 426 height 300
click at [1392, 304] on div "Mobilnummer" at bounding box center [1446, 297] width 205 height 18
drag, startPoint x: 1391, startPoint y: 332, endPoint x: 1402, endPoint y: 315, distance: 20.2
click at [1391, 333] on input "**" at bounding box center [1446, 333] width 205 height 37
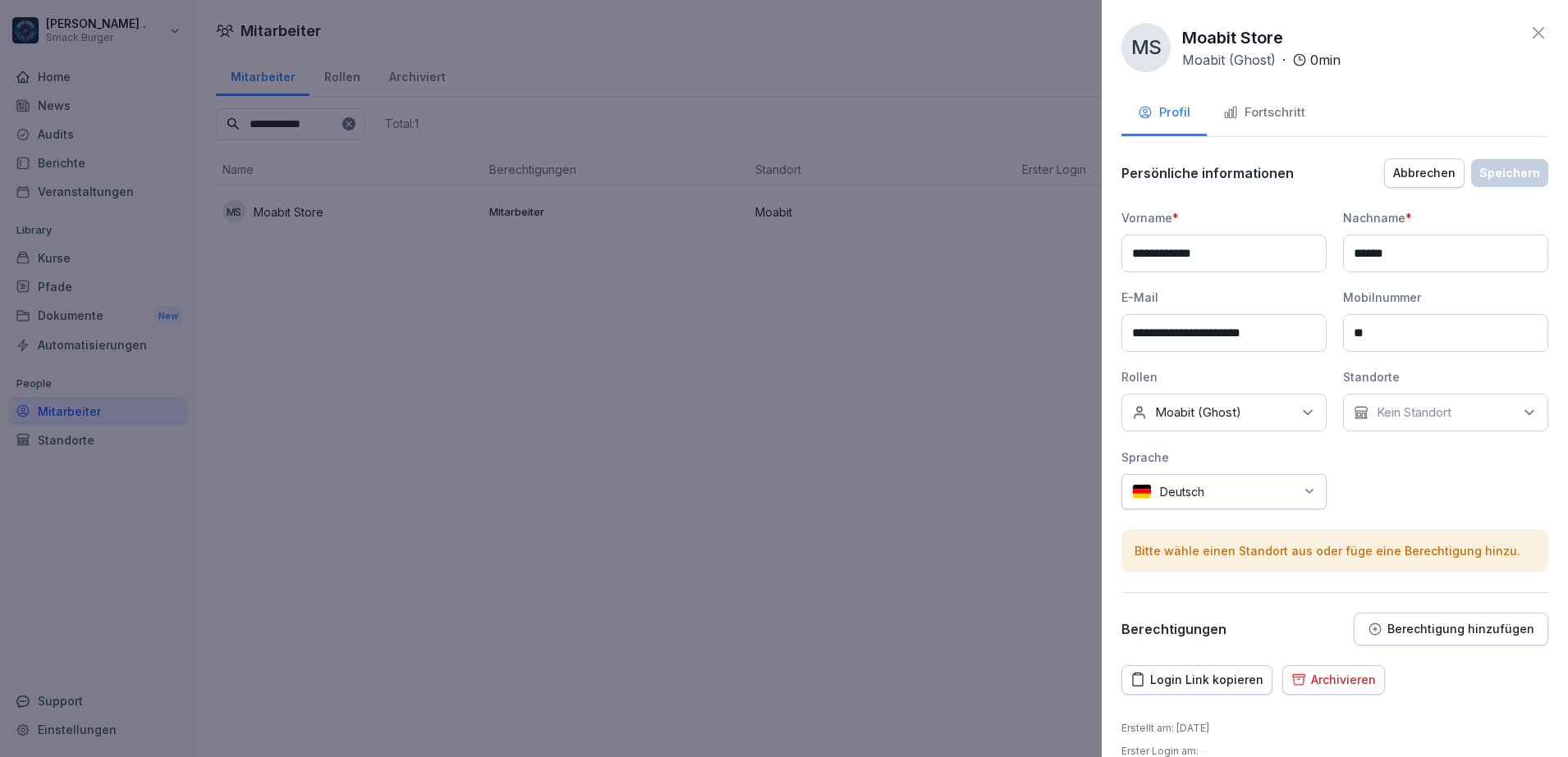
type input "**"
click at [1430, 285] on div "**********" at bounding box center [1334, 359] width 426 height 300
click at [1437, 411] on p "Kein Standort" at bounding box center [1414, 412] width 75 height 17
click at [1322, 456] on div "**********" at bounding box center [1334, 359] width 426 height 300
click at [1308, 407] on icon at bounding box center [1307, 412] width 17 height 17
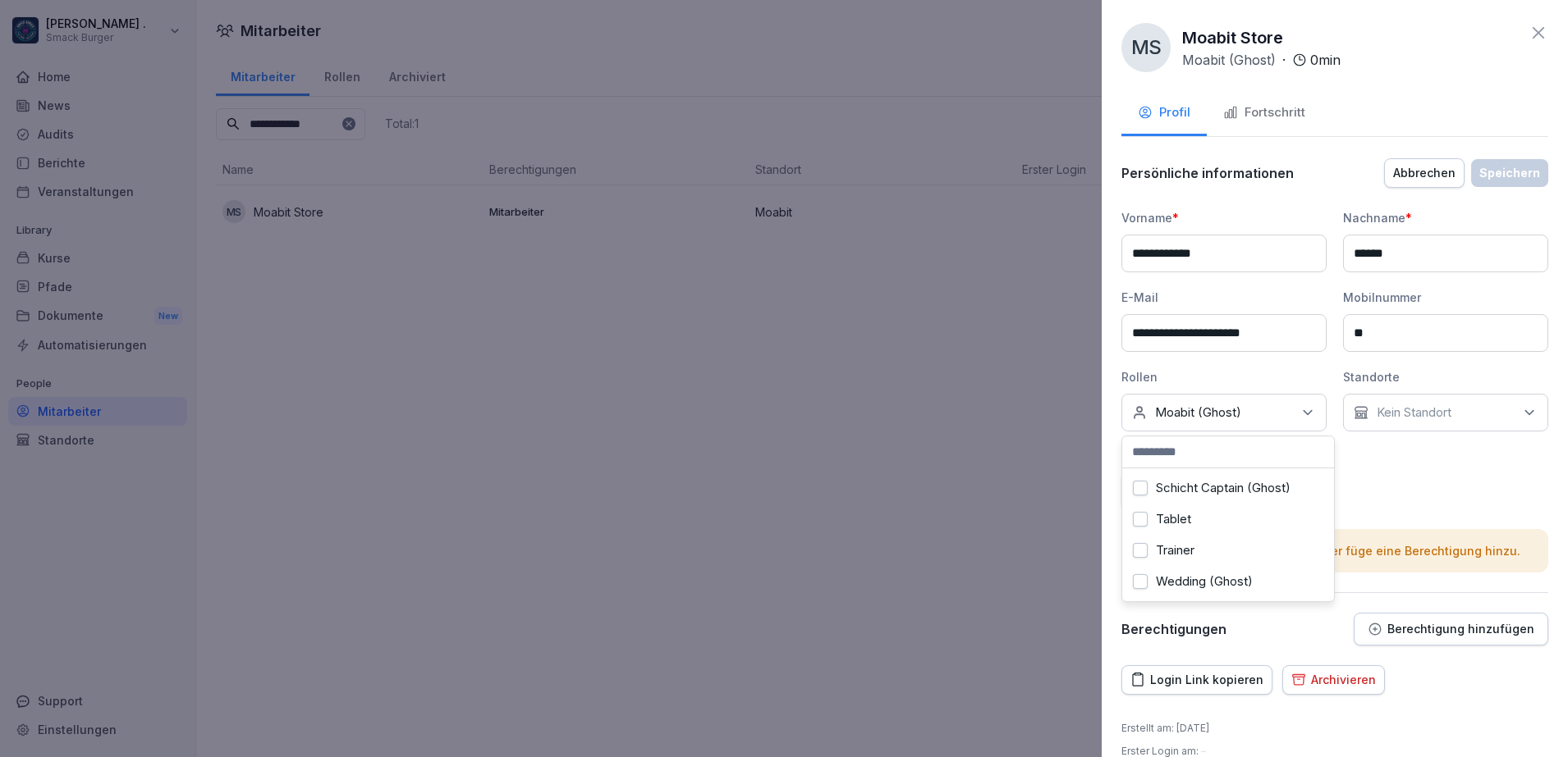
scroll to position [410, 0]
click at [1223, 507] on div "Tablet" at bounding box center [1227, 520] width 204 height 32
click at [1406, 487] on div "**********" at bounding box center [1334, 359] width 426 height 300
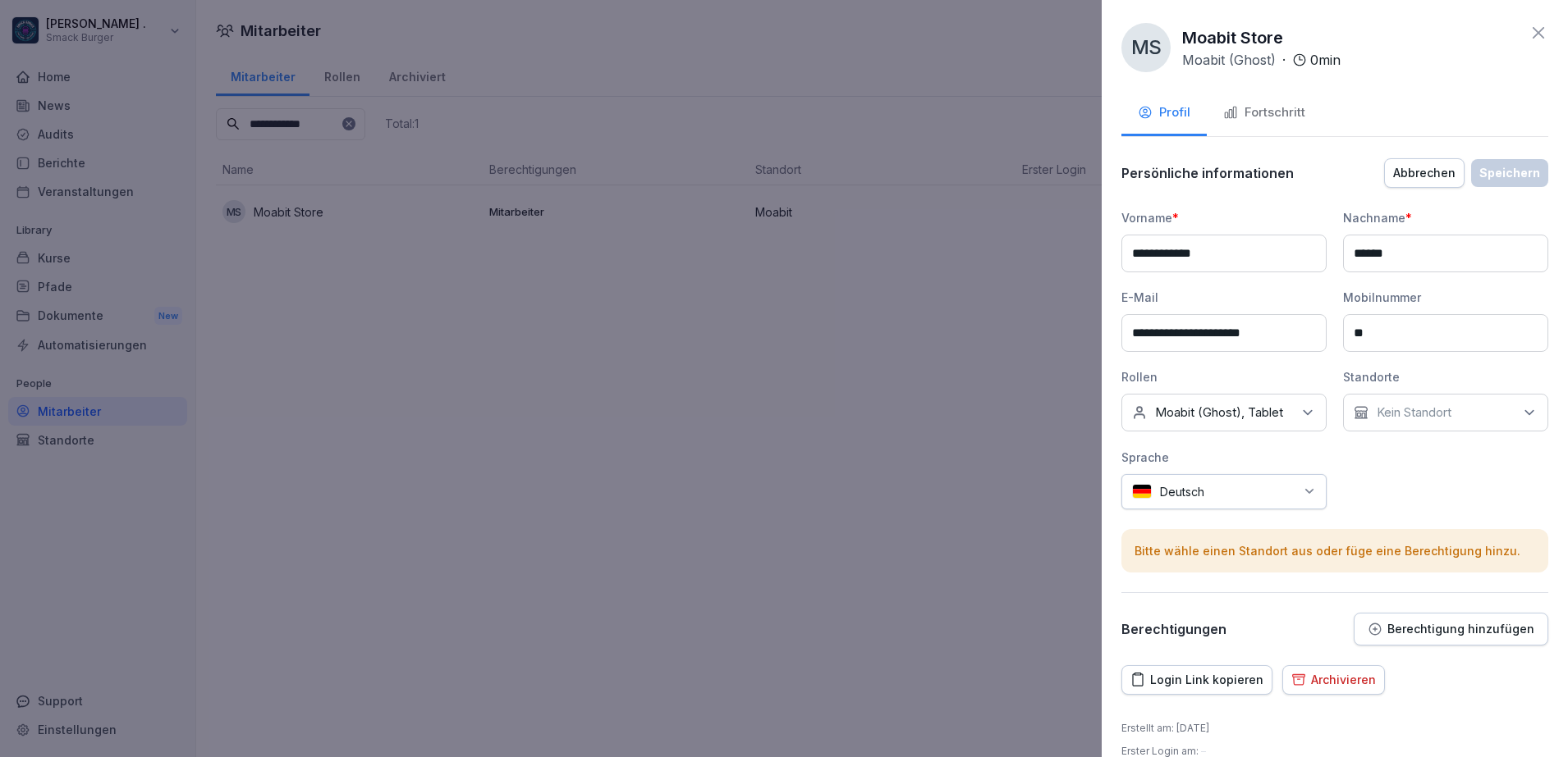
click at [1250, 420] on p "Moabit (Ghost), Tablet" at bounding box center [1219, 412] width 128 height 17
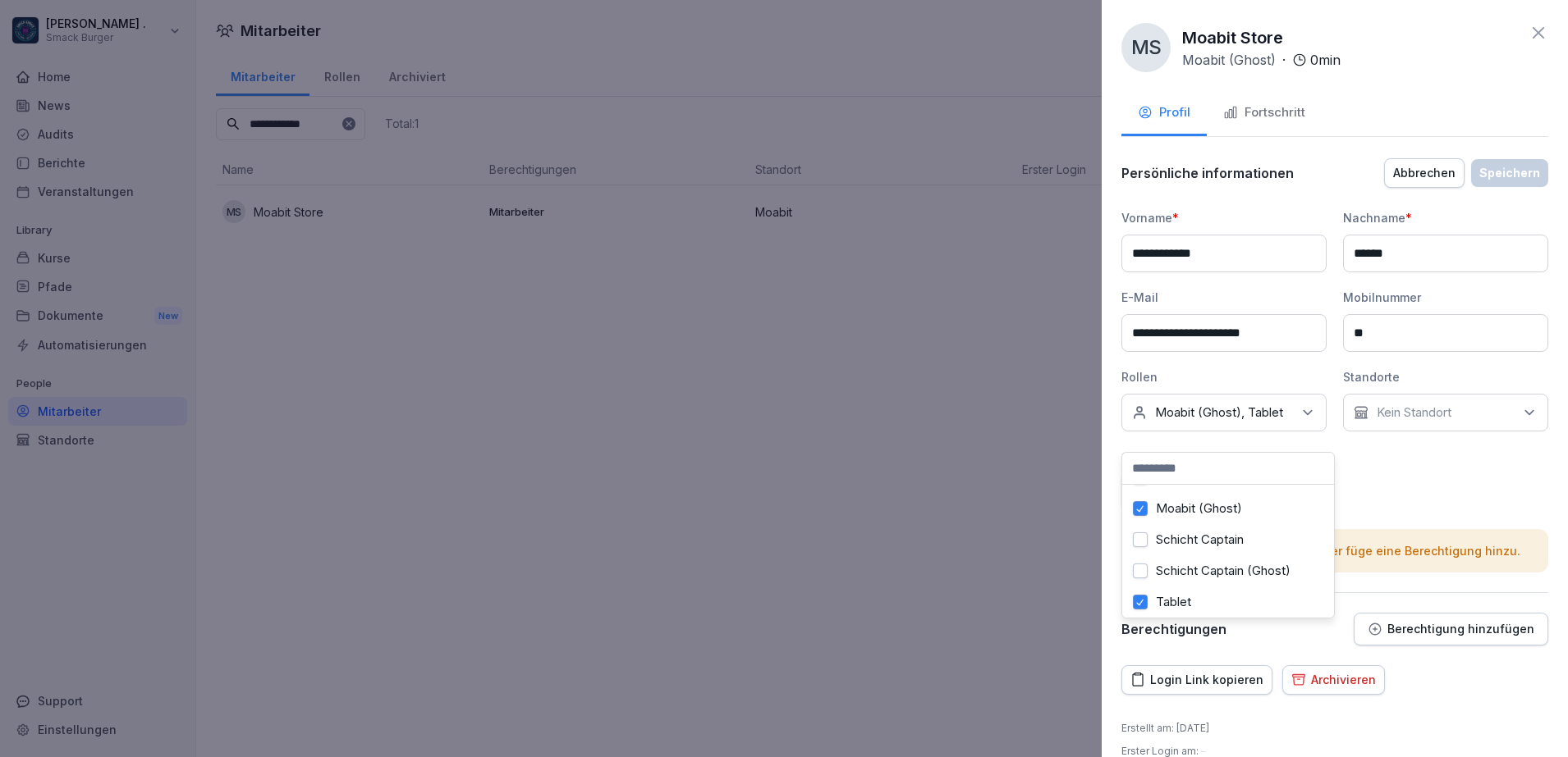
click at [1138, 516] on button "Moabit (Ghost)" at bounding box center [1140, 508] width 15 height 15
click at [1422, 479] on div "**********" at bounding box center [1334, 359] width 426 height 300
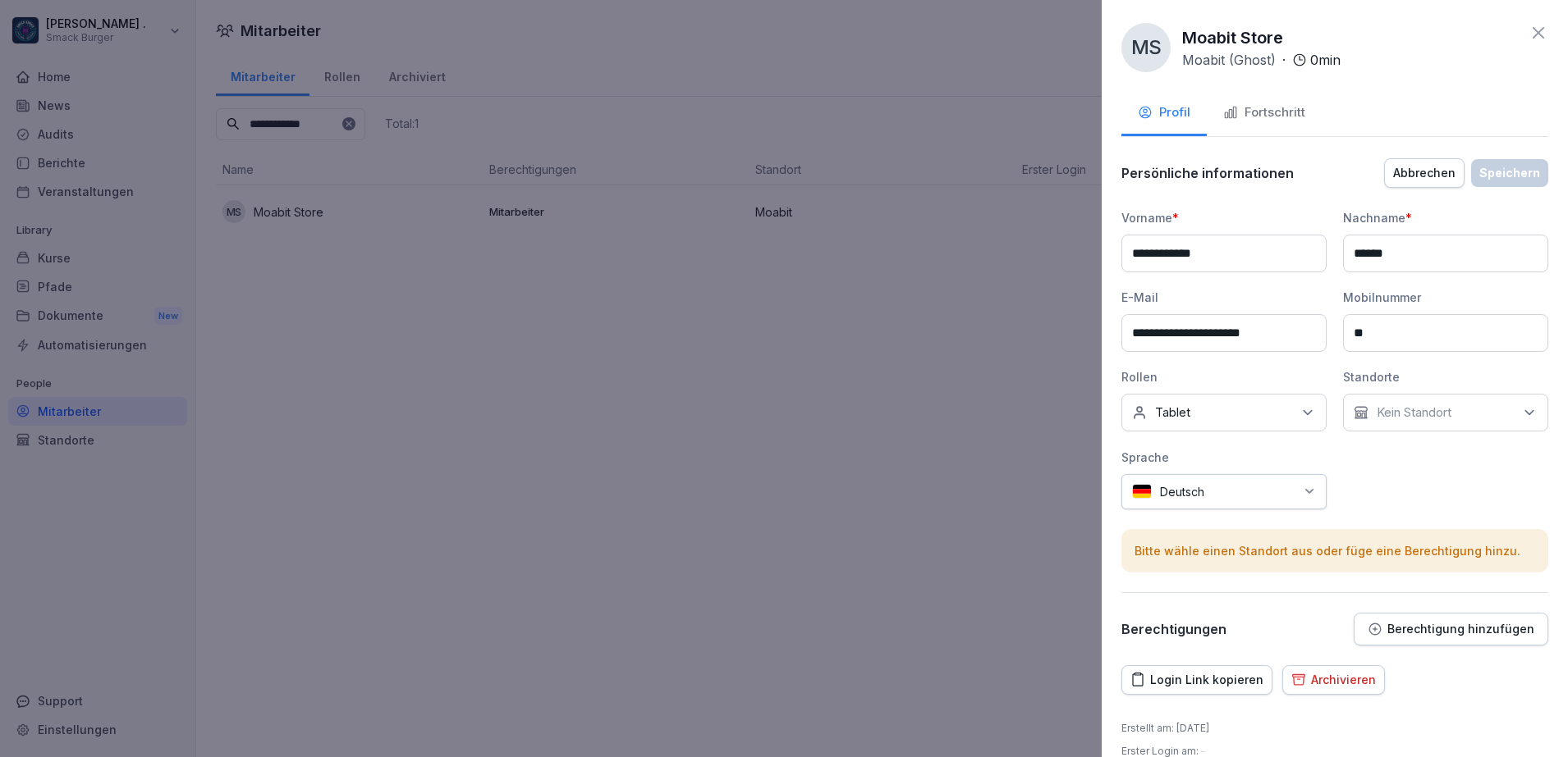
click at [1427, 478] on div "**********" at bounding box center [1334, 359] width 426 height 300
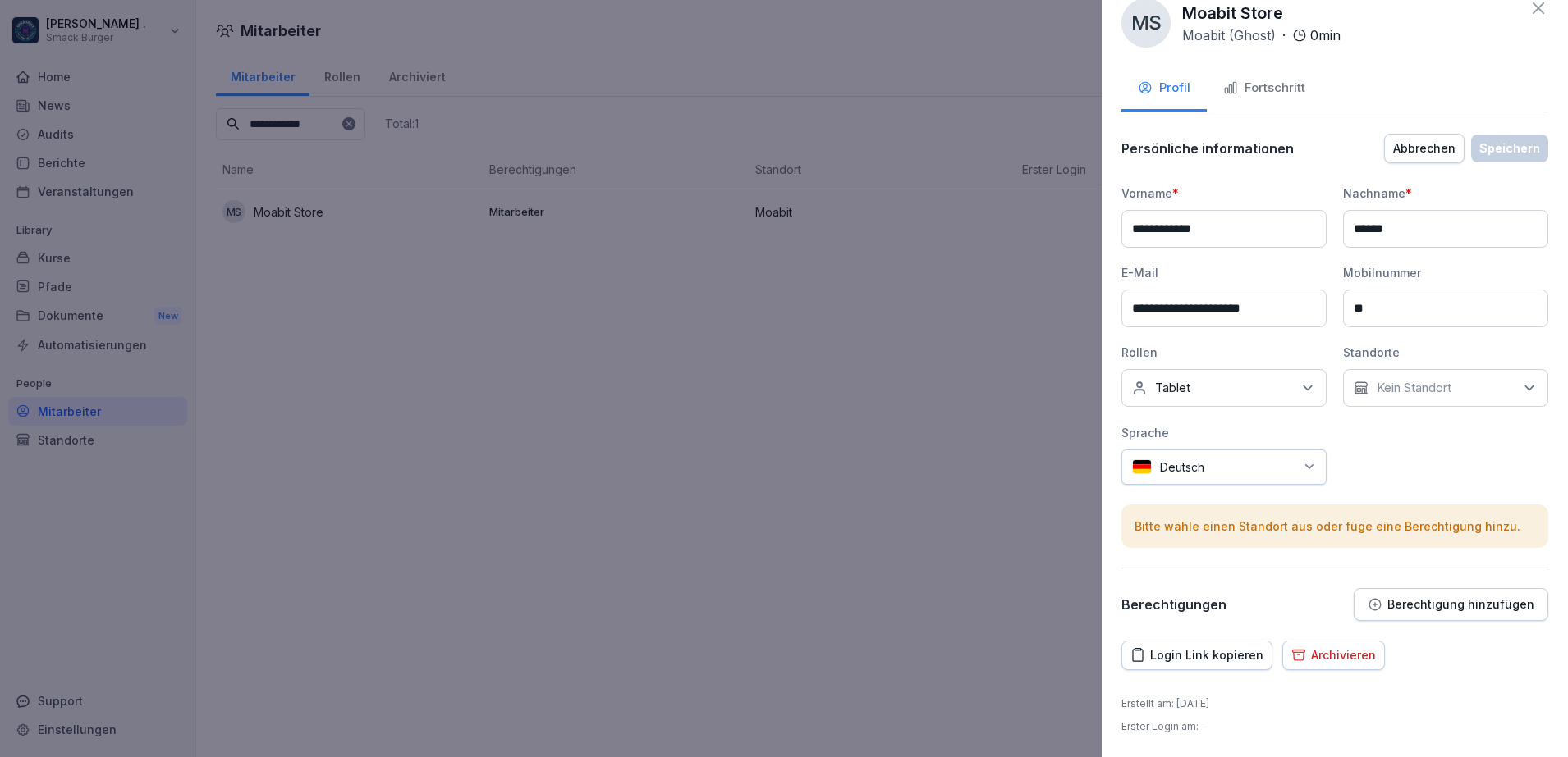
click at [1459, 402] on div "Kein Standort" at bounding box center [1446, 388] width 205 height 37
type input "*"
click at [1274, 427] on div "Sprache" at bounding box center [1223, 433] width 205 height 18
click at [1266, 90] on div "Fortschritt" at bounding box center [1264, 88] width 82 height 19
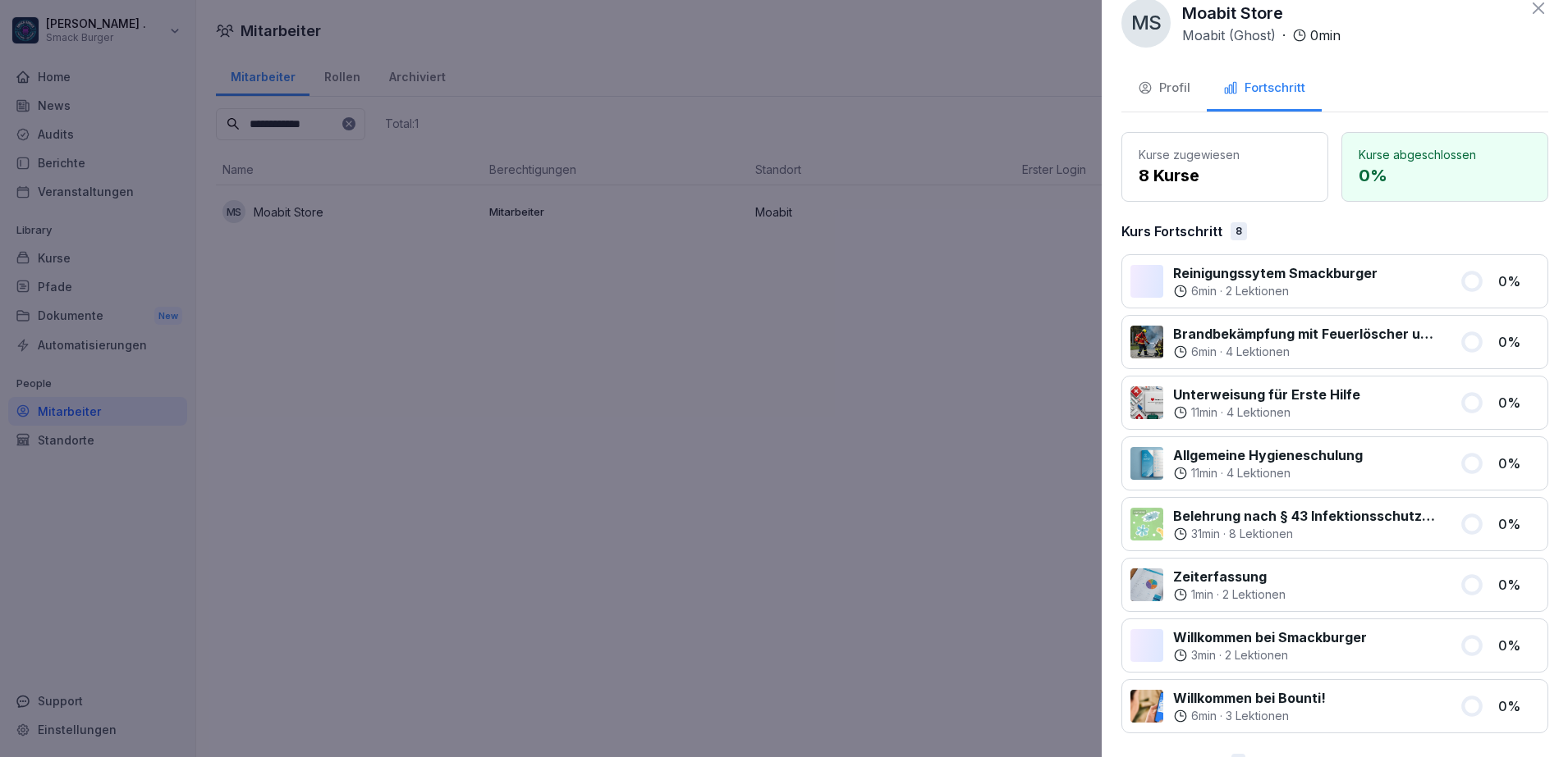
click at [1159, 85] on div "Profil" at bounding box center [1163, 88] width 52 height 19
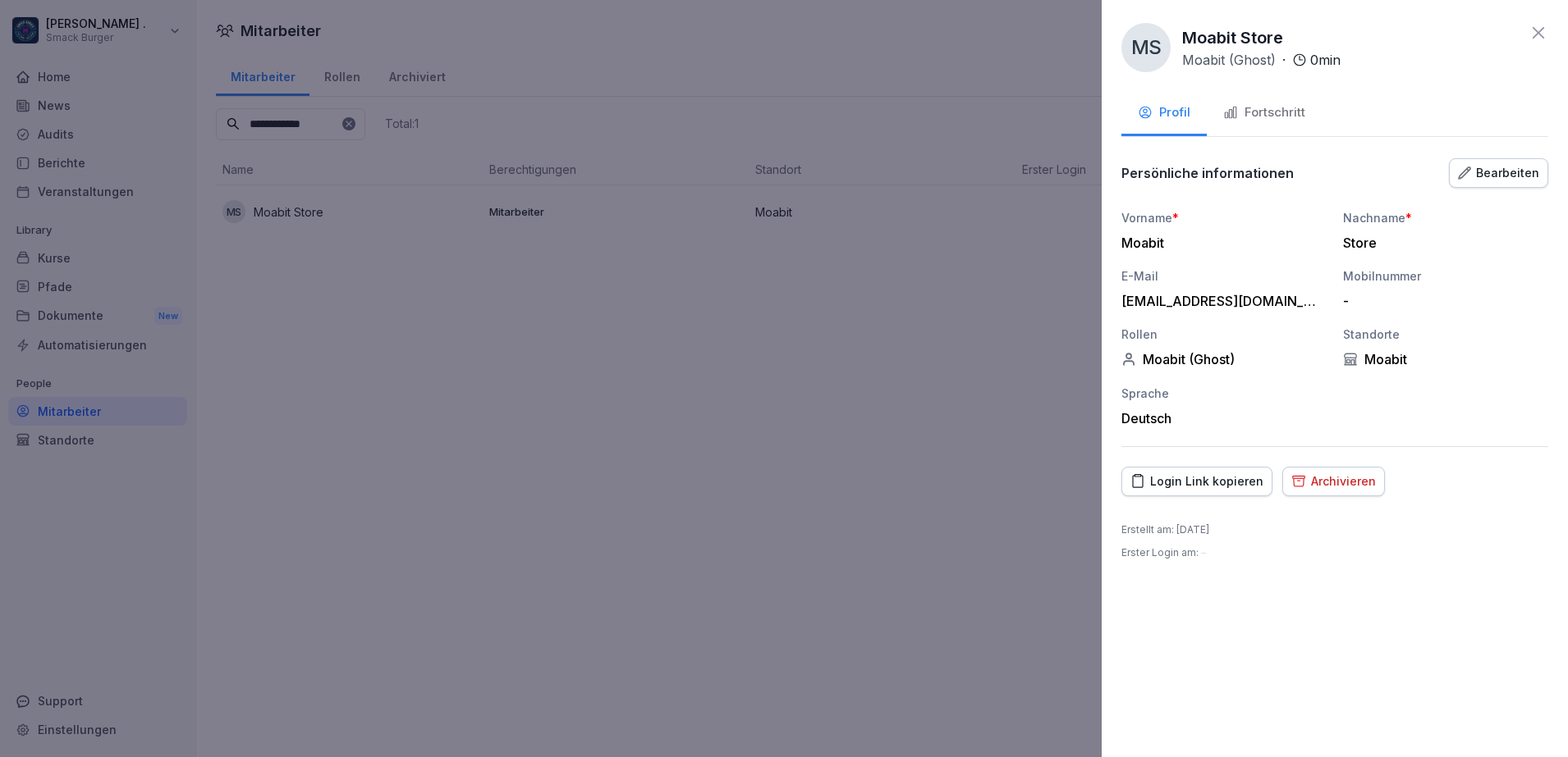
scroll to position [0, 0]
click at [1540, 32] on icon at bounding box center [1538, 32] width 20 height 20
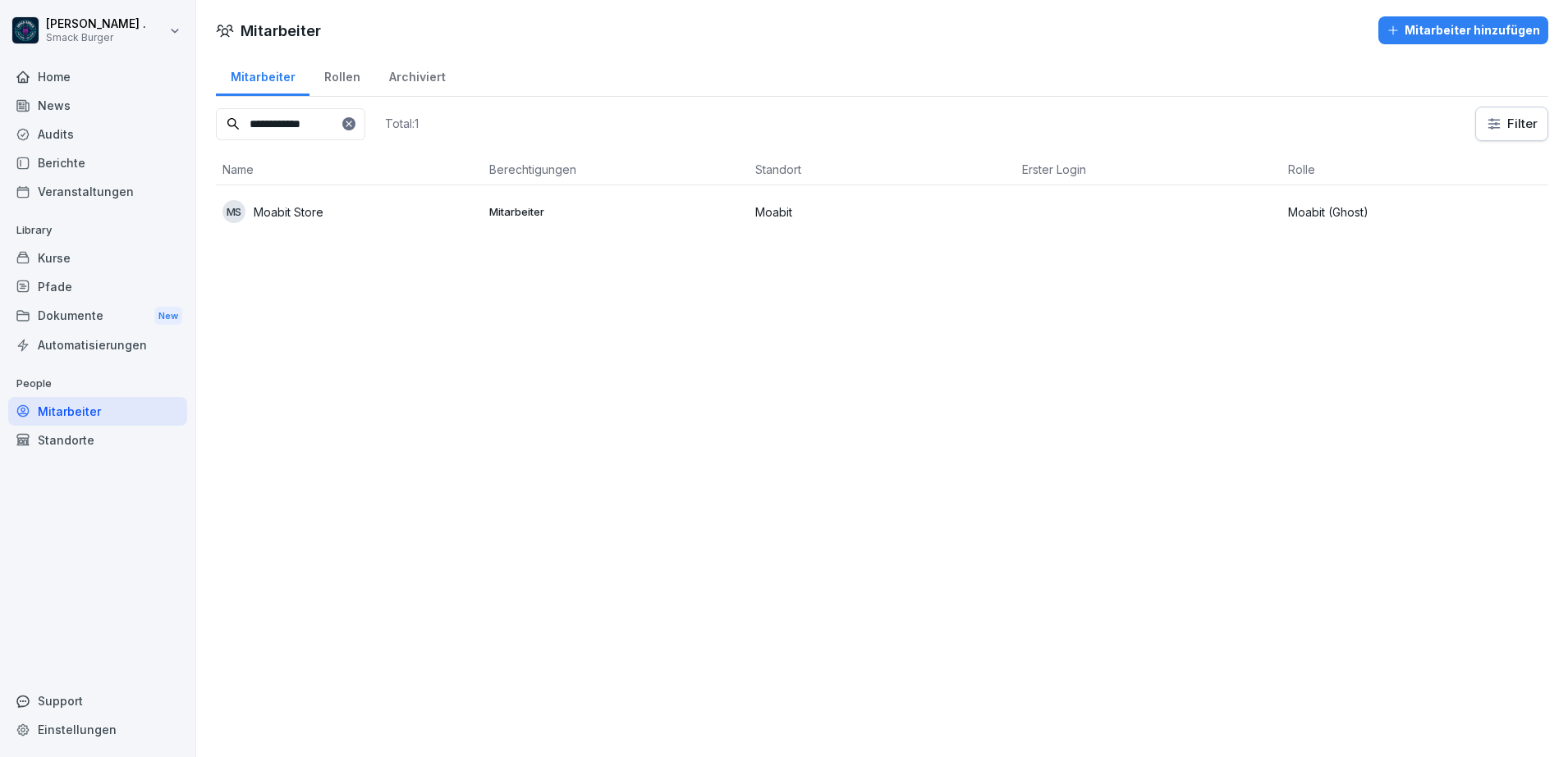
click at [916, 446] on div "**********" at bounding box center [882, 378] width 1372 height 757
click at [82, 144] on div "Audits" at bounding box center [98, 134] width 179 height 29
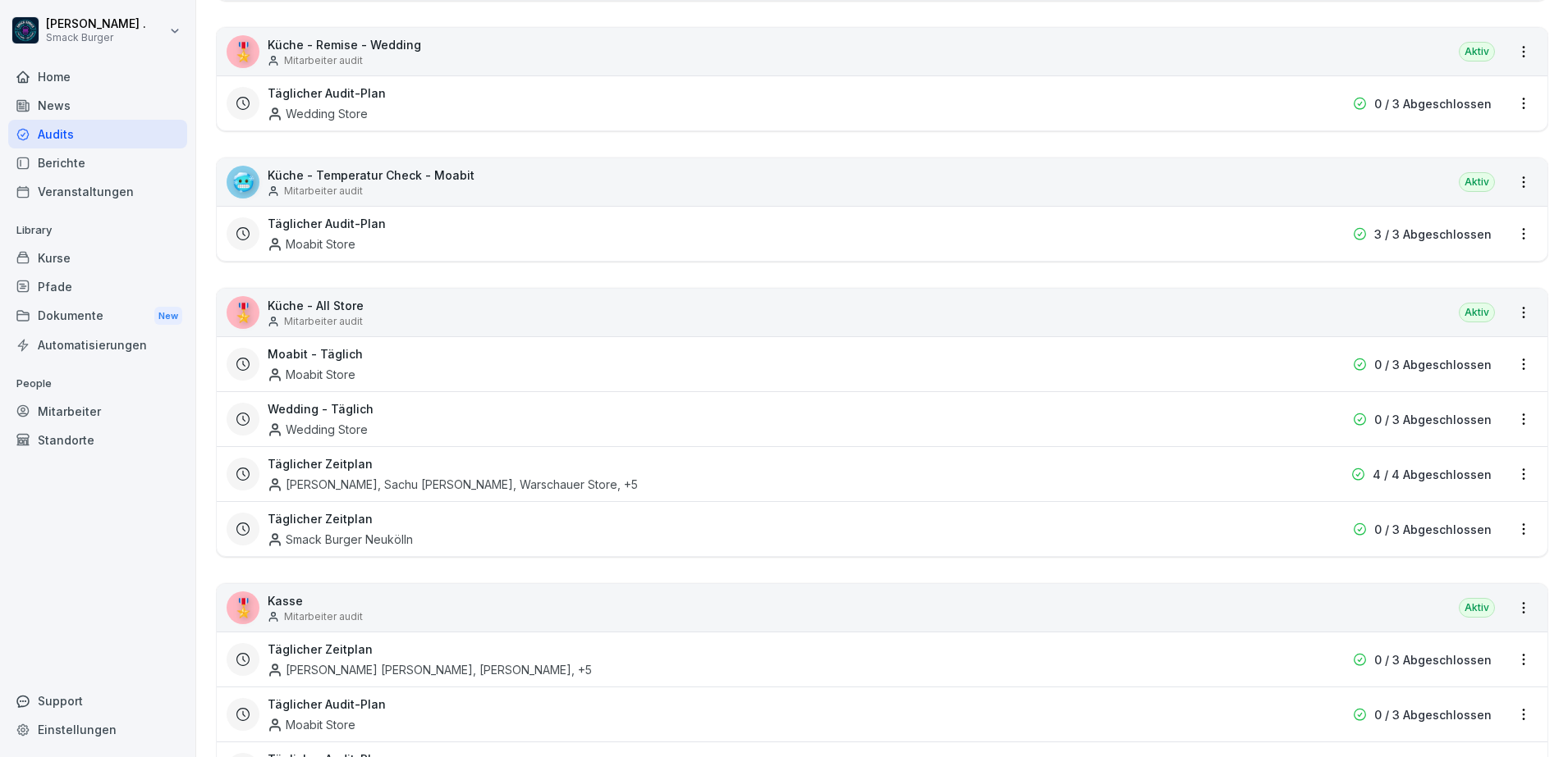
scroll to position [615, 0]
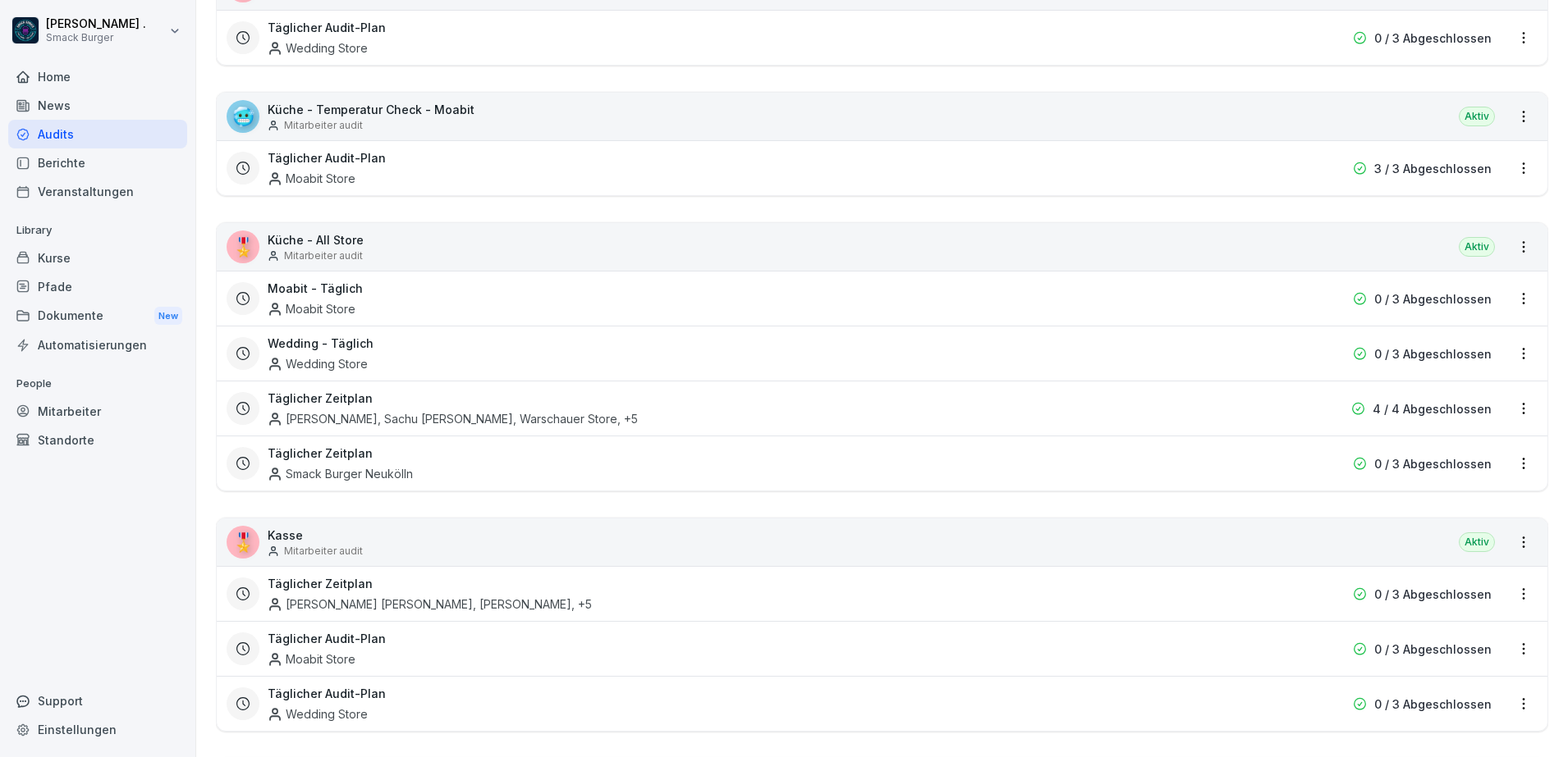
click at [1503, 409] on html "[PERSON_NAME] . Smack Burger Home News Audits Berichte Veranstaltungen Library …" at bounding box center [784, 378] width 1568 height 757
click at [0, 0] on link "Zeitplan bearbeiten" at bounding box center [0, 0] width 0 height 0
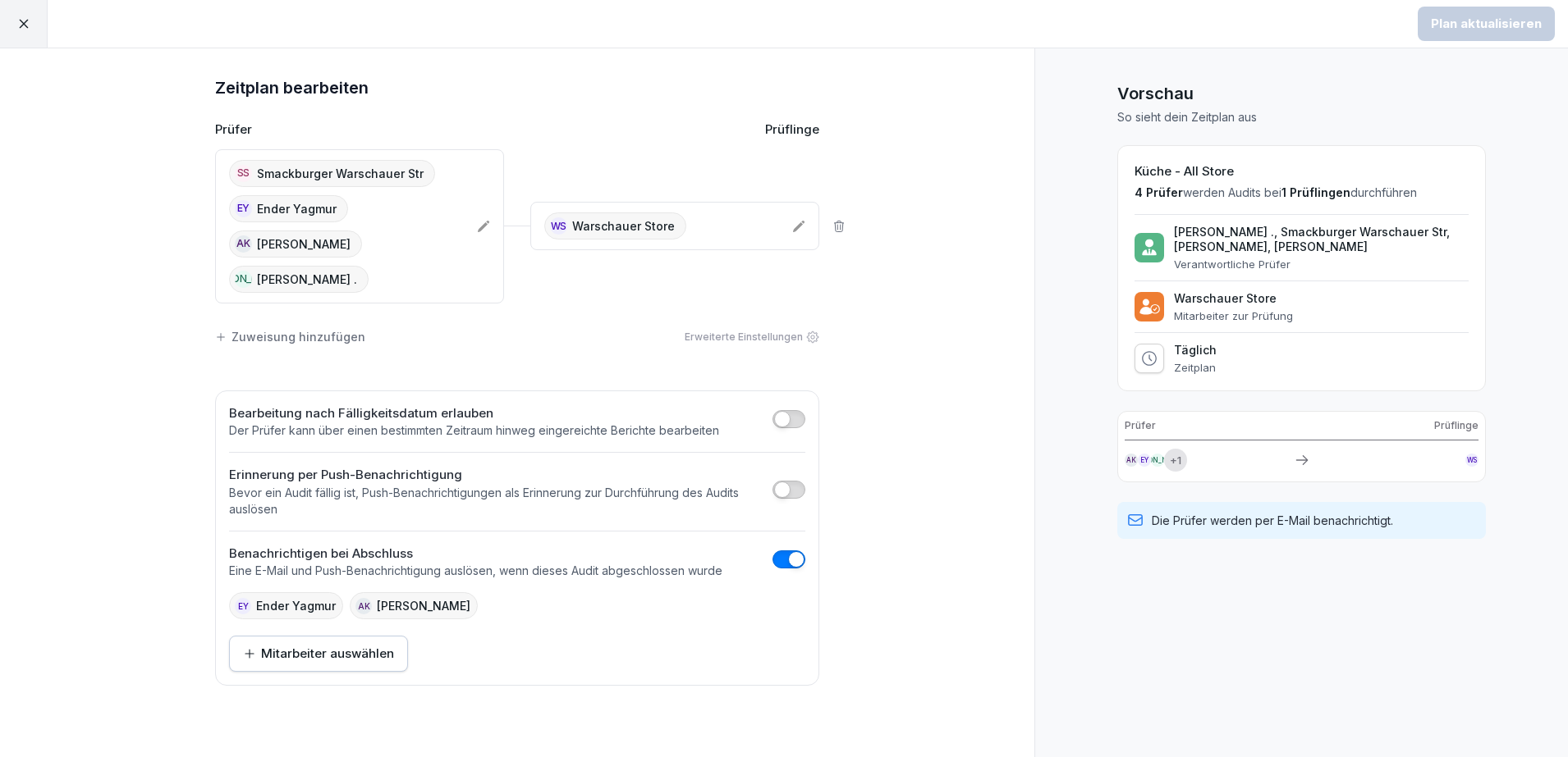
click at [10, 22] on div at bounding box center [24, 24] width 47 height 47
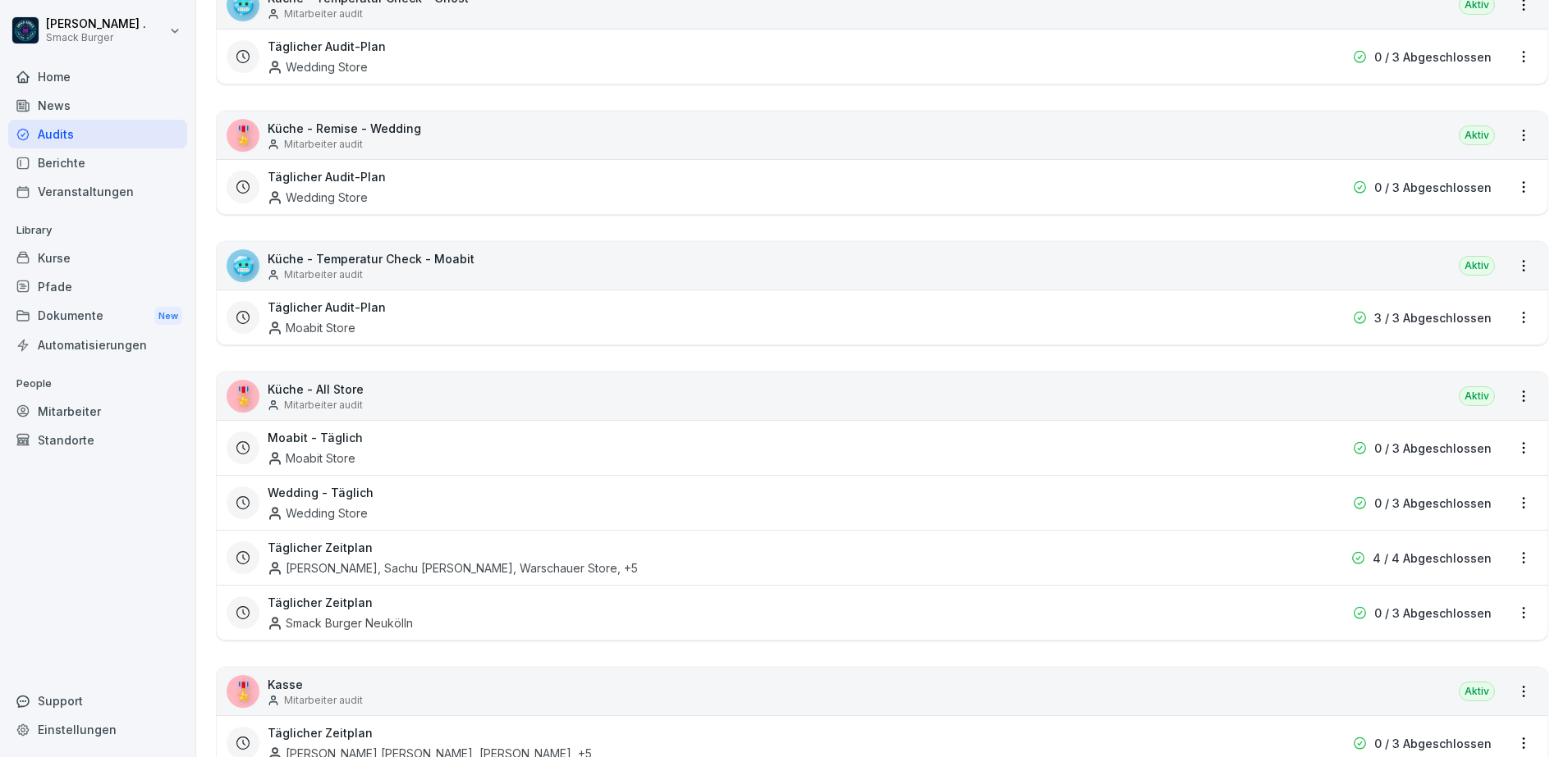
scroll to position [513, 0]
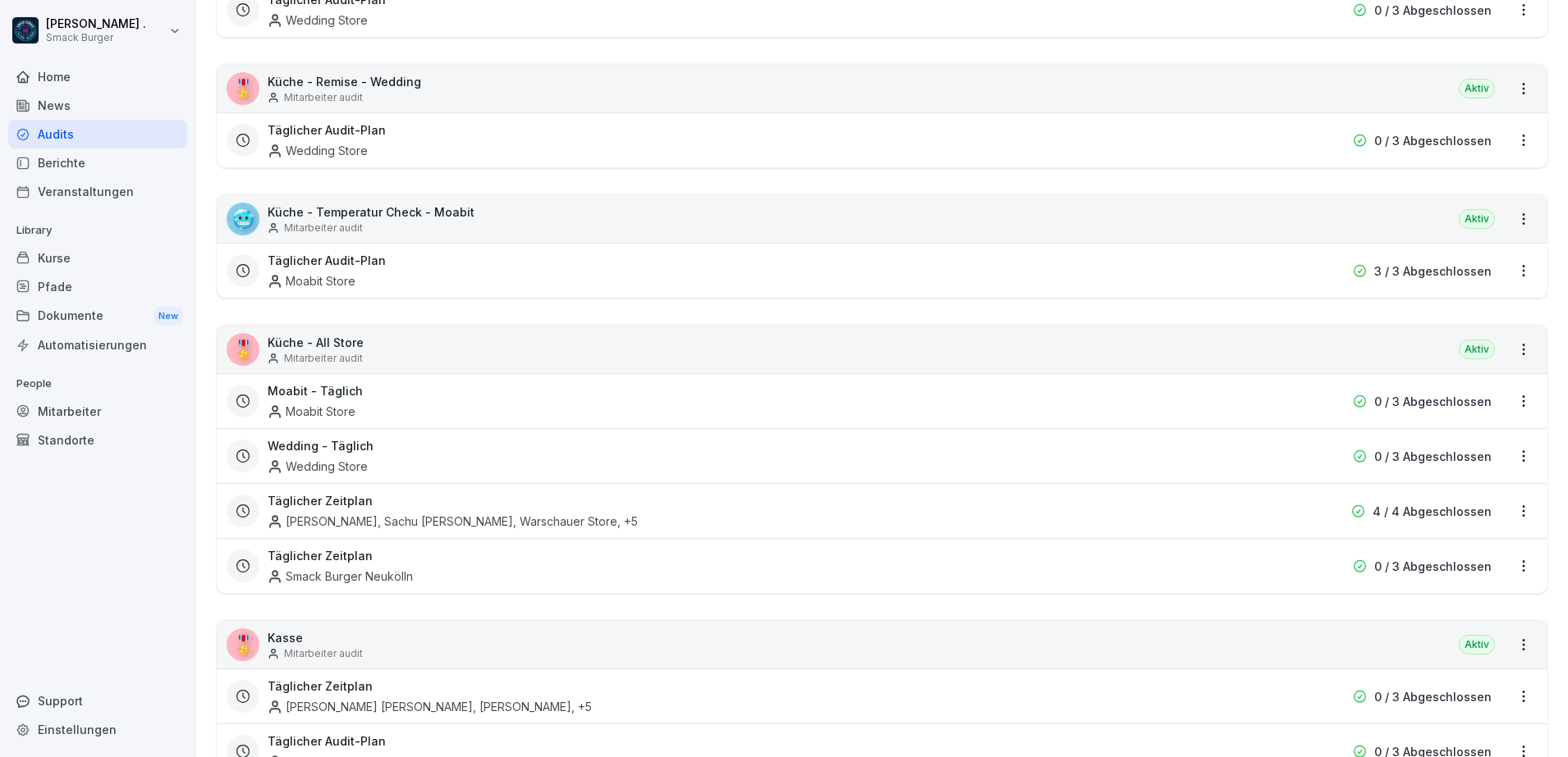
click at [1508, 459] on html "[PERSON_NAME] . Smack Burger Home News Audits Berichte Veranstaltungen Library …" at bounding box center [784, 378] width 1568 height 757
click at [0, 0] on link "Zeitplan bearbeiten" at bounding box center [0, 0] width 0 height 0
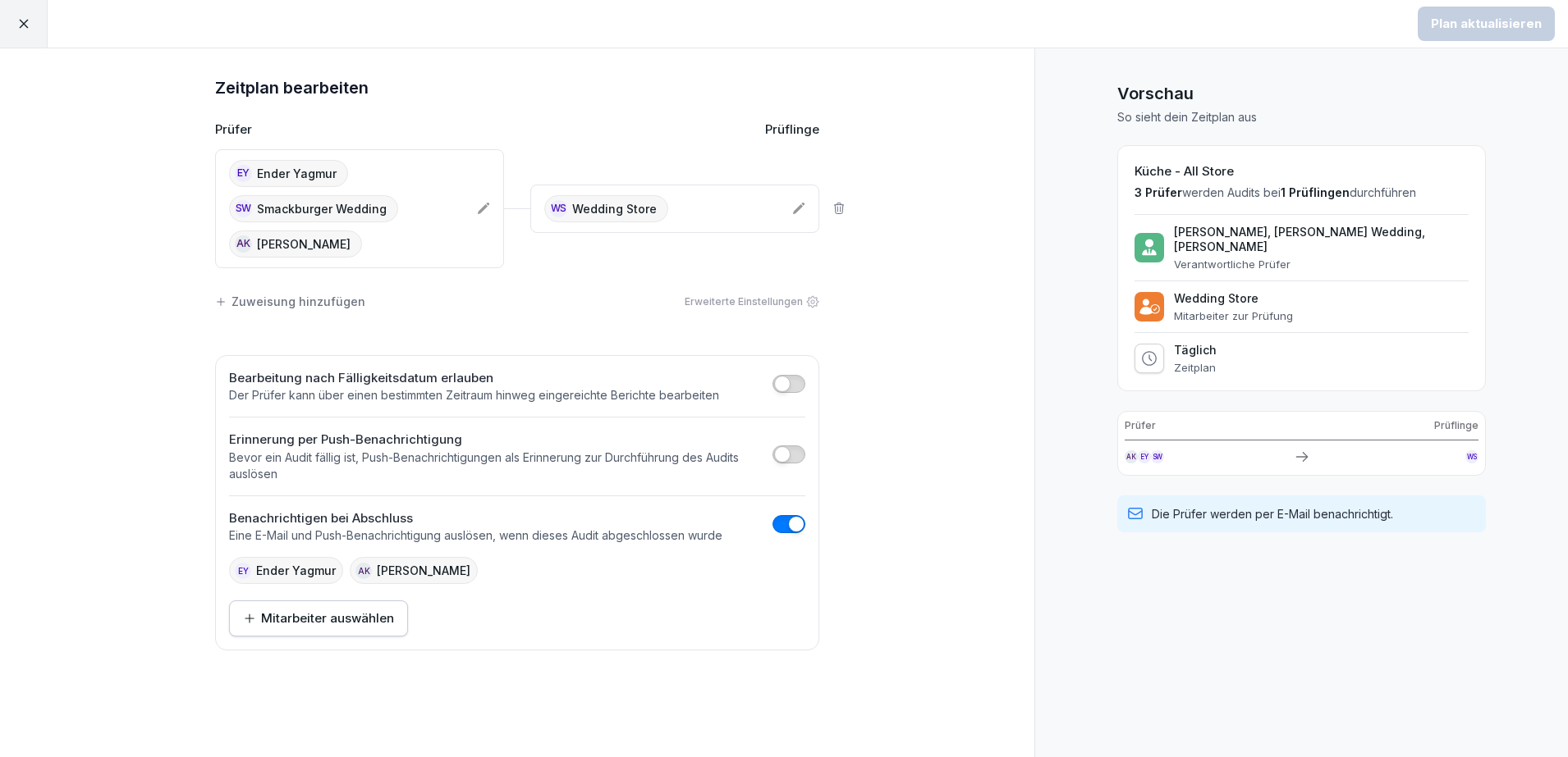
click at [28, 23] on icon at bounding box center [24, 24] width 15 height 15
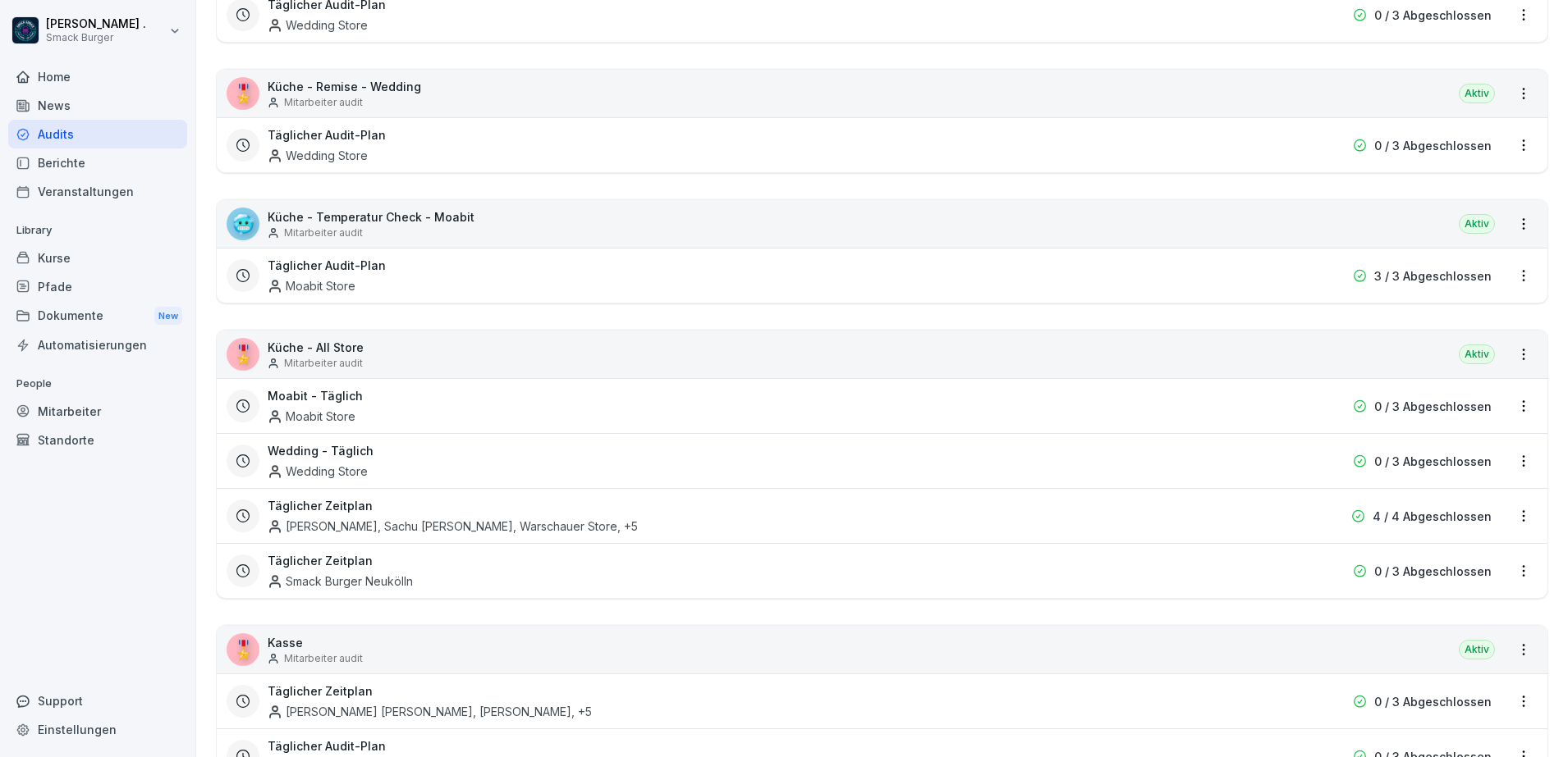
scroll to position [615, 0]
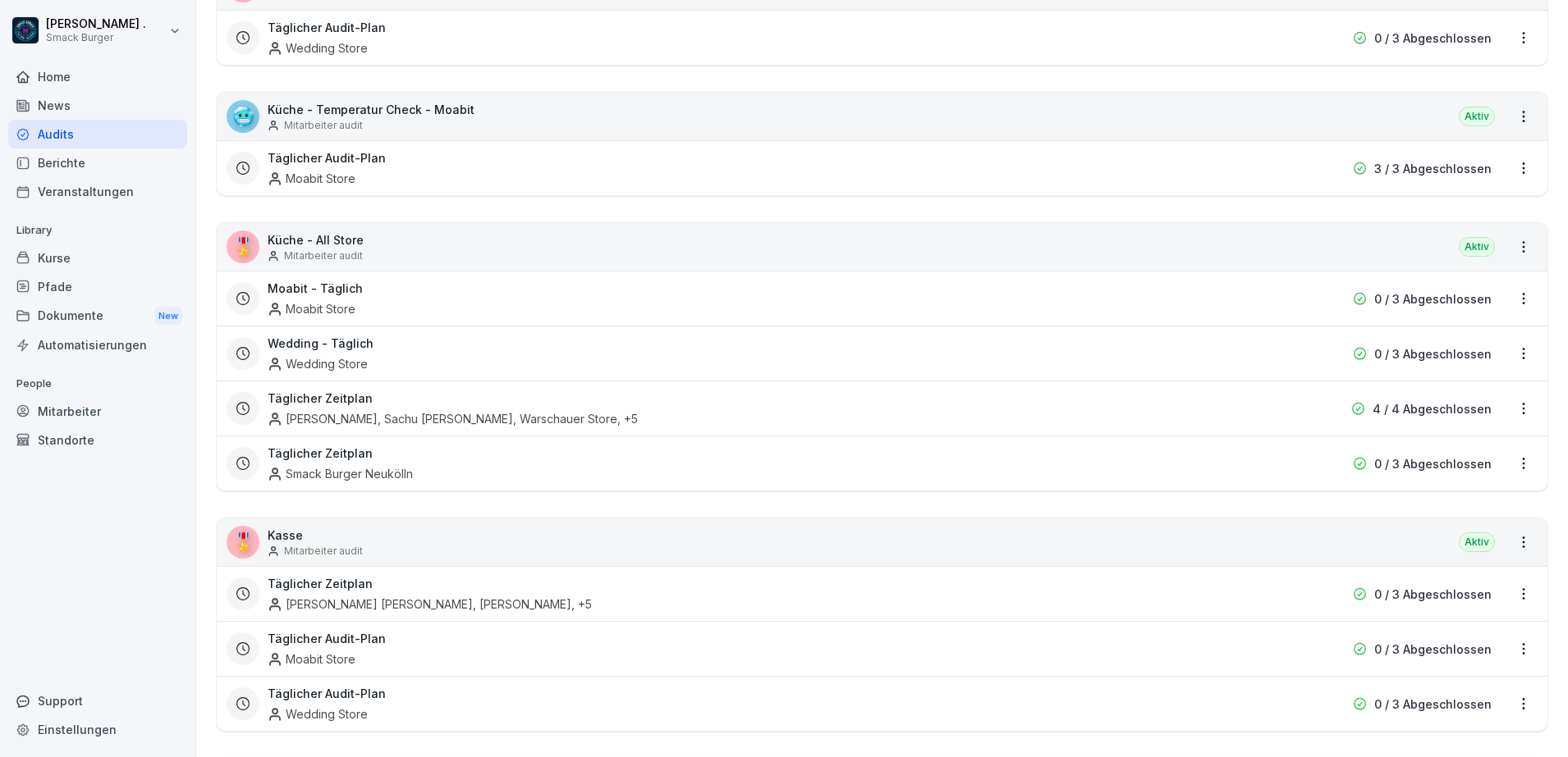
click at [1506, 412] on html "[PERSON_NAME] . Smack Burger Home News Audits Berichte Veranstaltungen Library …" at bounding box center [784, 378] width 1568 height 757
click at [0, 0] on link "Zeitplan bearbeiten" at bounding box center [0, 0] width 0 height 0
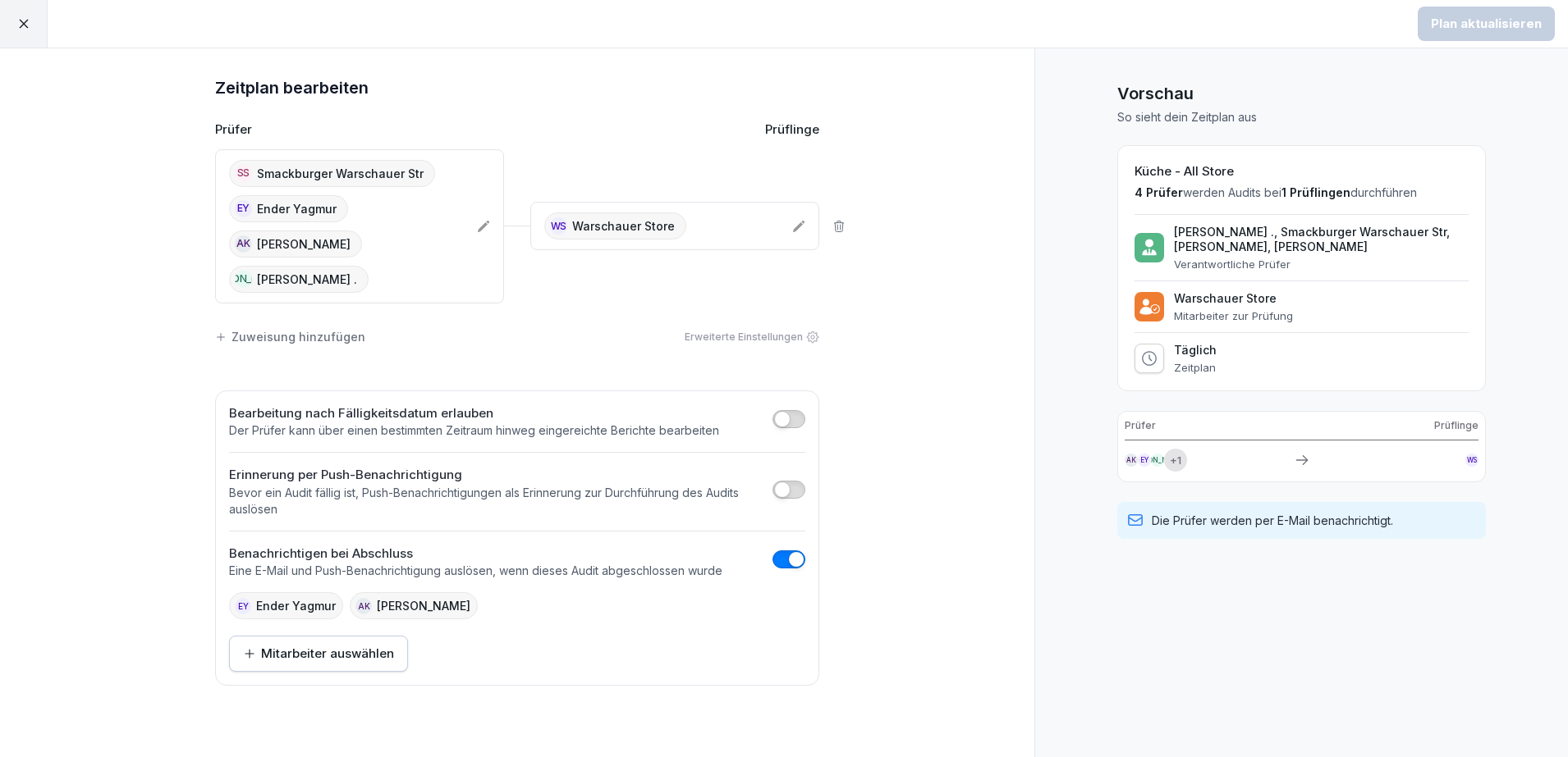
click at [598, 320] on div "Zuweisung hinzufügen Erweiterte Einstellungen" at bounding box center [516, 337] width 604 height 34
click at [792, 551] on span "button" at bounding box center [796, 559] width 17 height 17
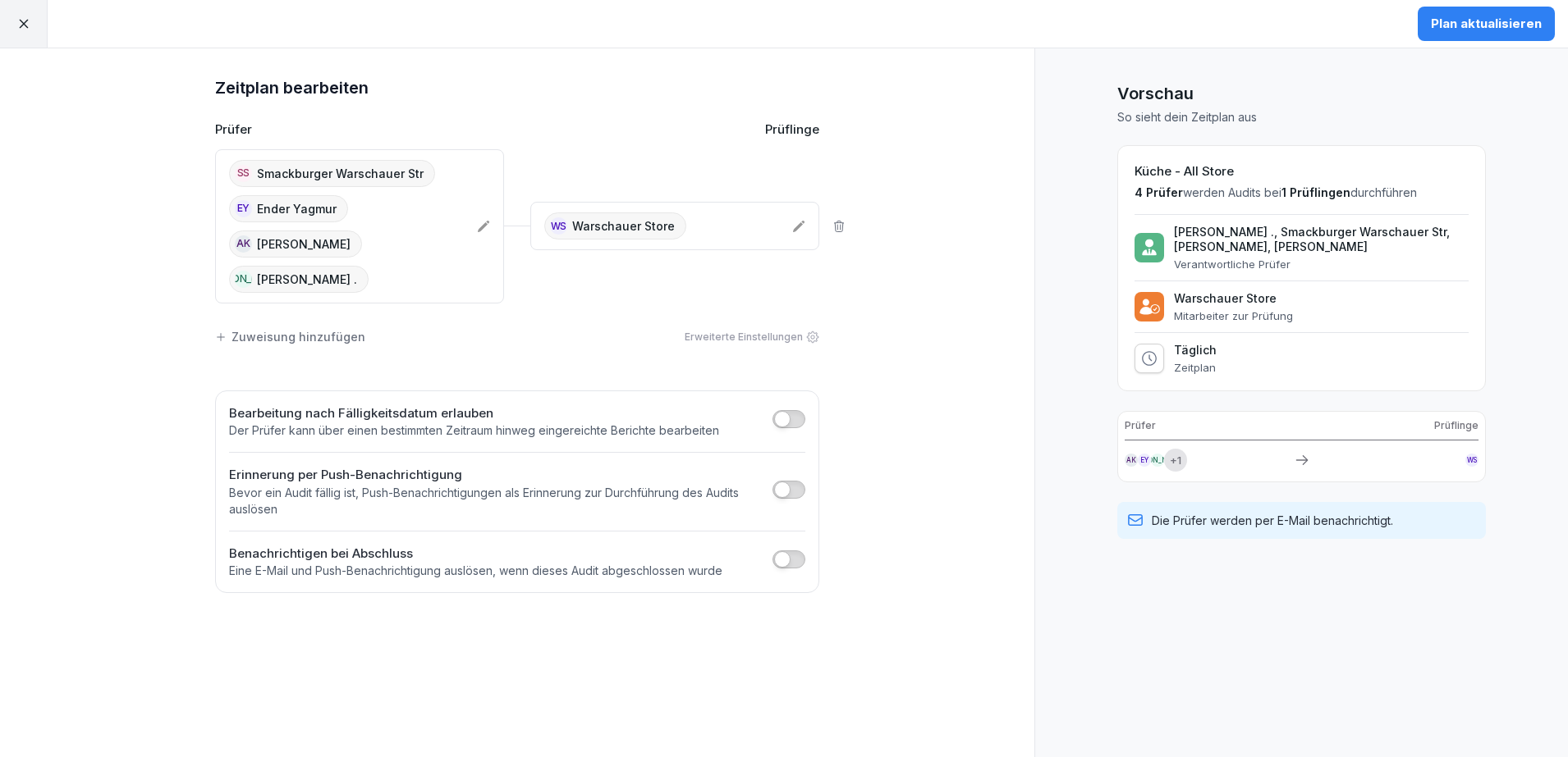
click at [1461, 34] on button "Plan aktualisieren" at bounding box center [1485, 24] width 137 height 34
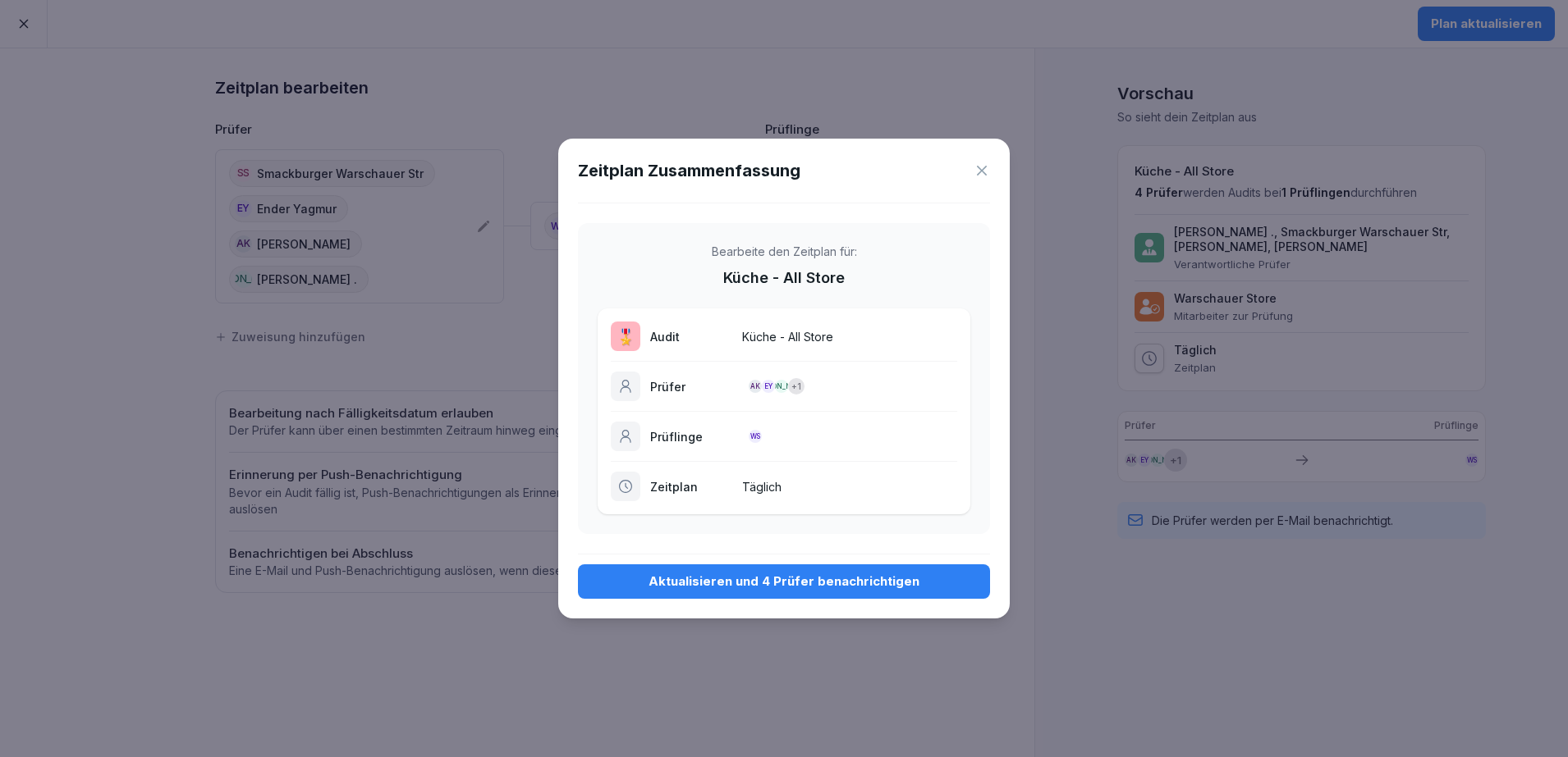
click at [841, 587] on div "Aktualisieren und 4 Prüfer benachrichtigen" at bounding box center [784, 582] width 386 height 18
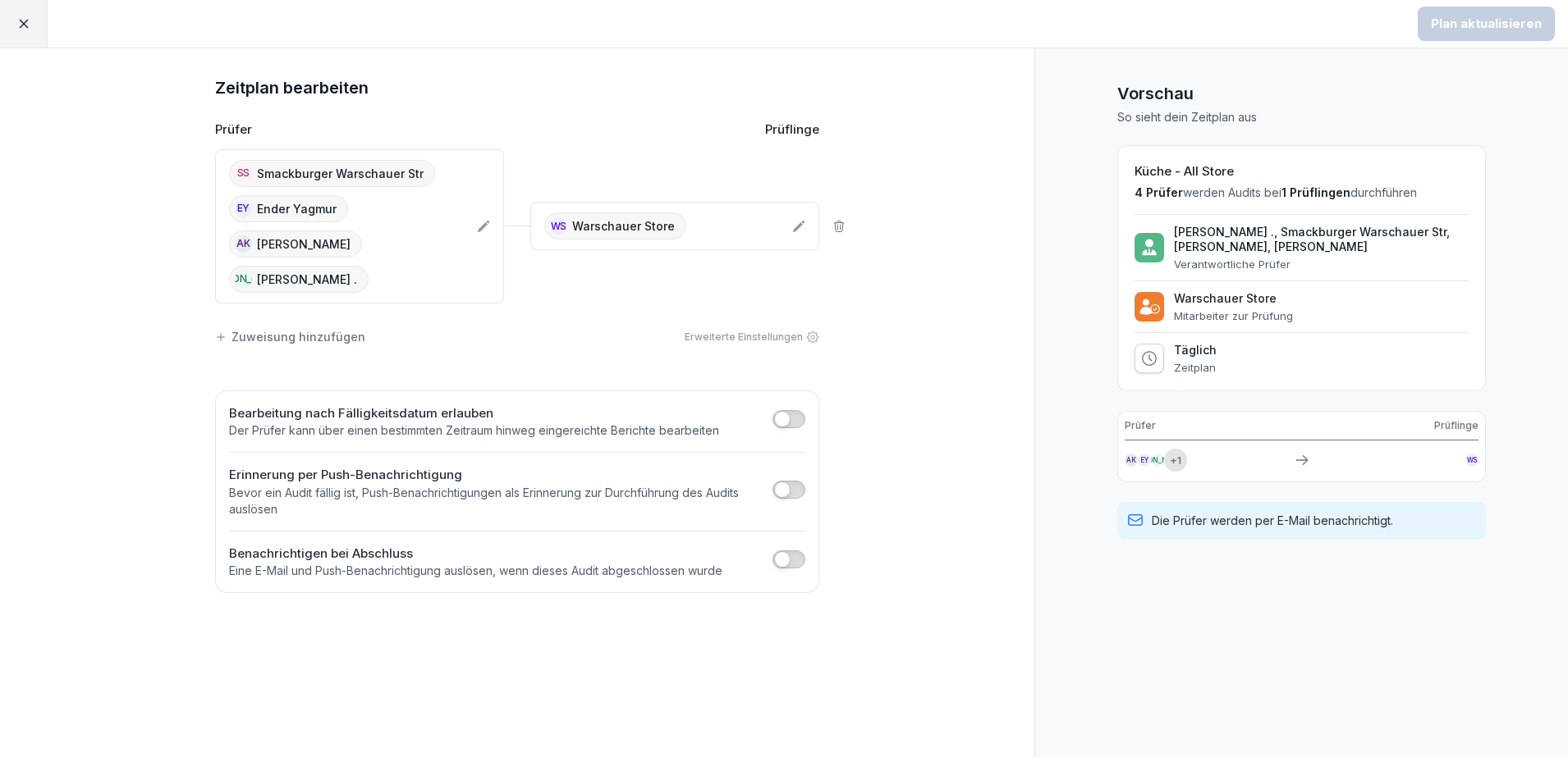
click at [29, 22] on icon at bounding box center [24, 24] width 15 height 15
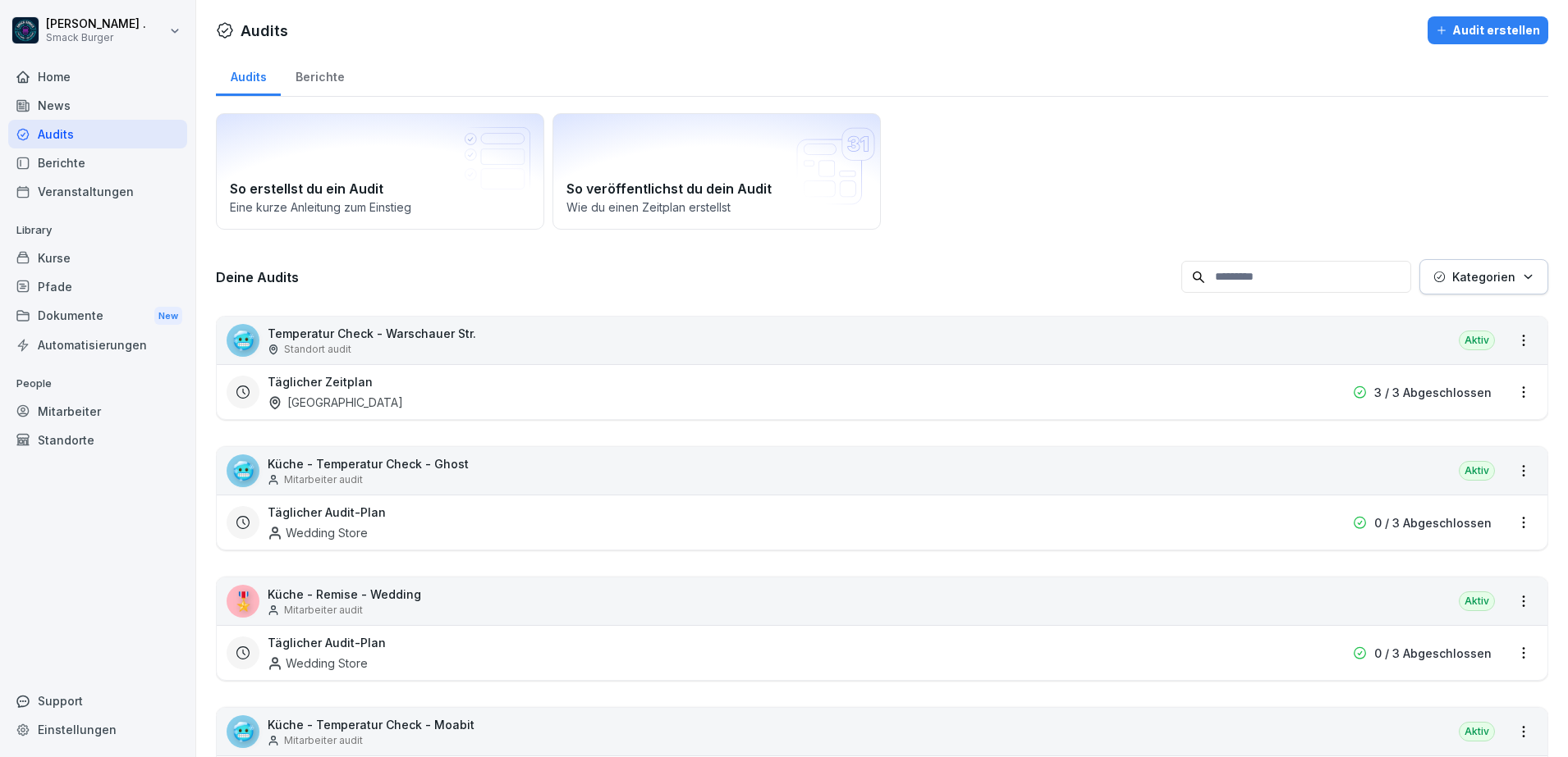
scroll to position [615, 0]
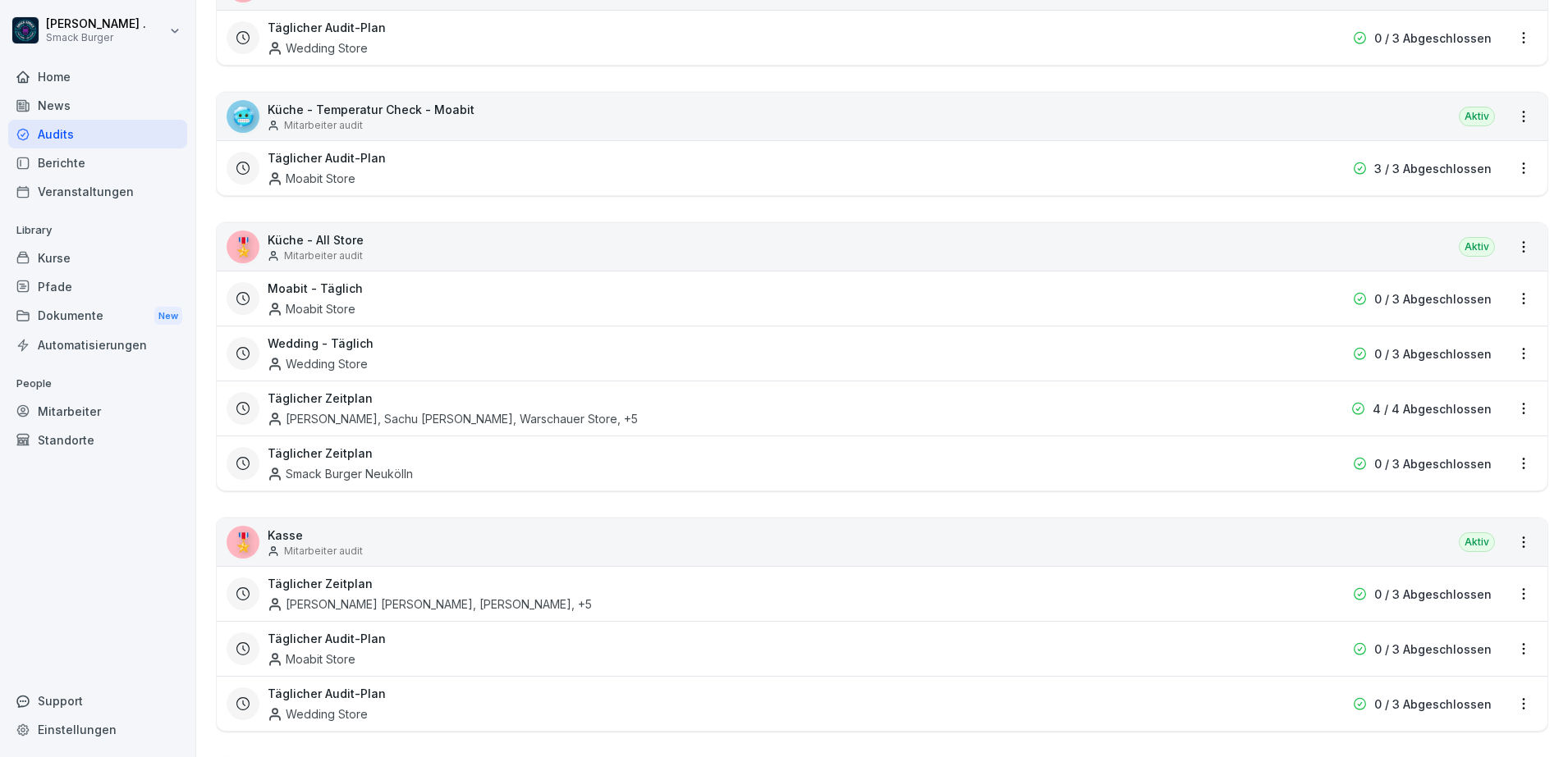
click at [532, 423] on div "[PERSON_NAME], Sachu [PERSON_NAME], Warschauer Store , +5" at bounding box center [453, 419] width 370 height 18
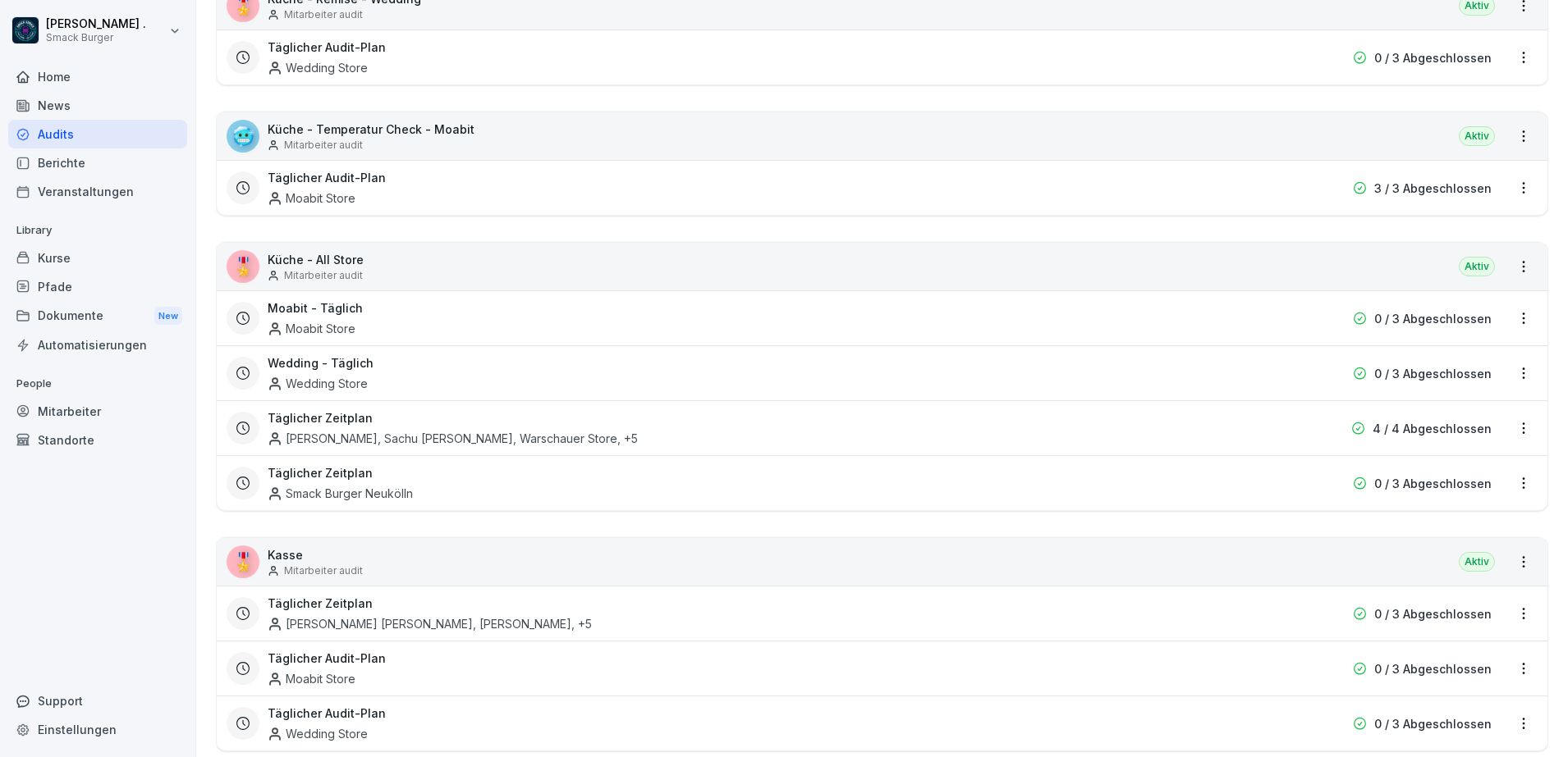
scroll to position [718, 0]
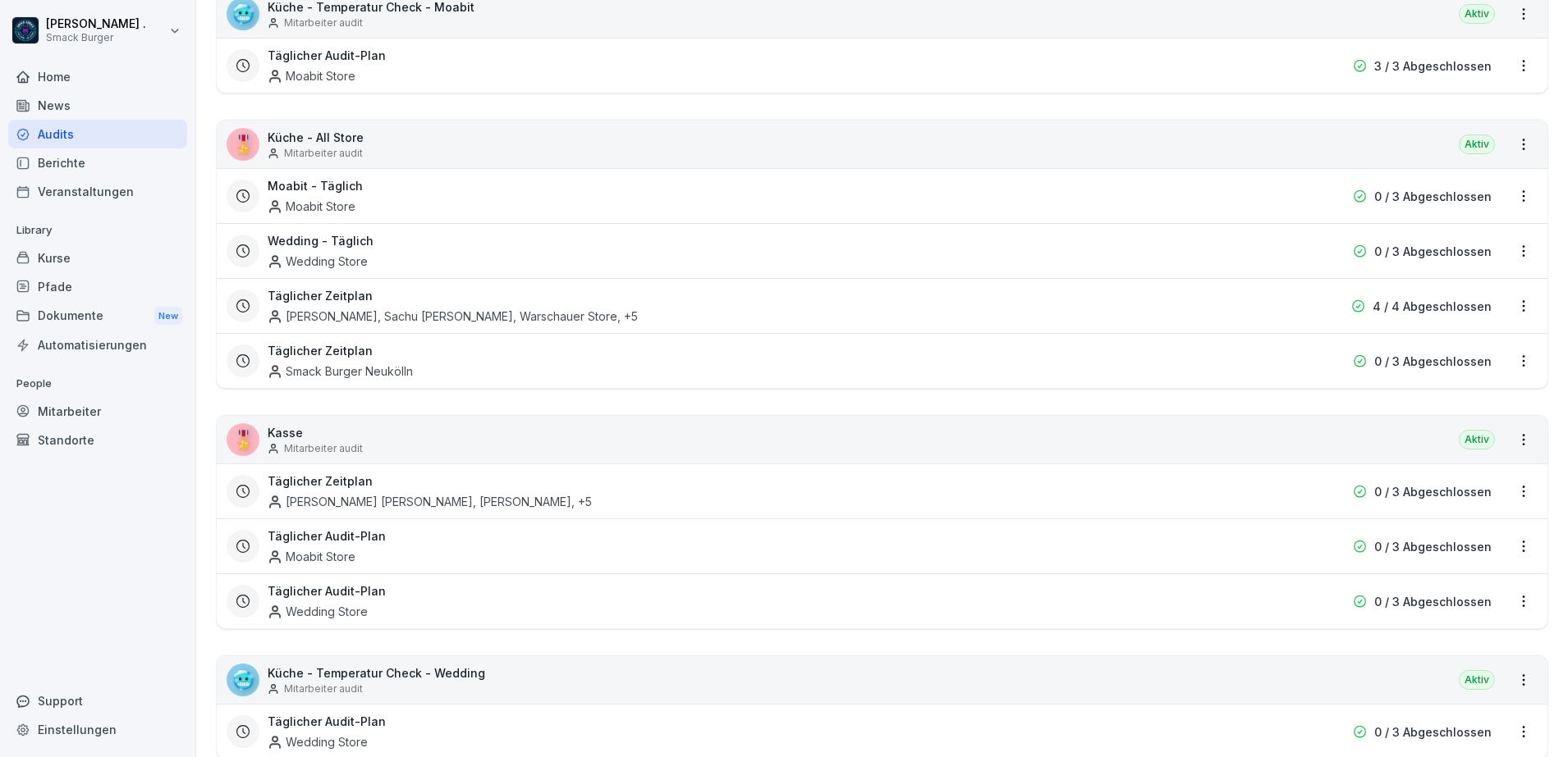
click at [1515, 303] on html "[PERSON_NAME] . Smack Burger Home News Audits Berichte Veranstaltungen Library …" at bounding box center [784, 378] width 1568 height 757
click at [0, 0] on link "Zeitplan bearbeiten" at bounding box center [0, 0] width 0 height 0
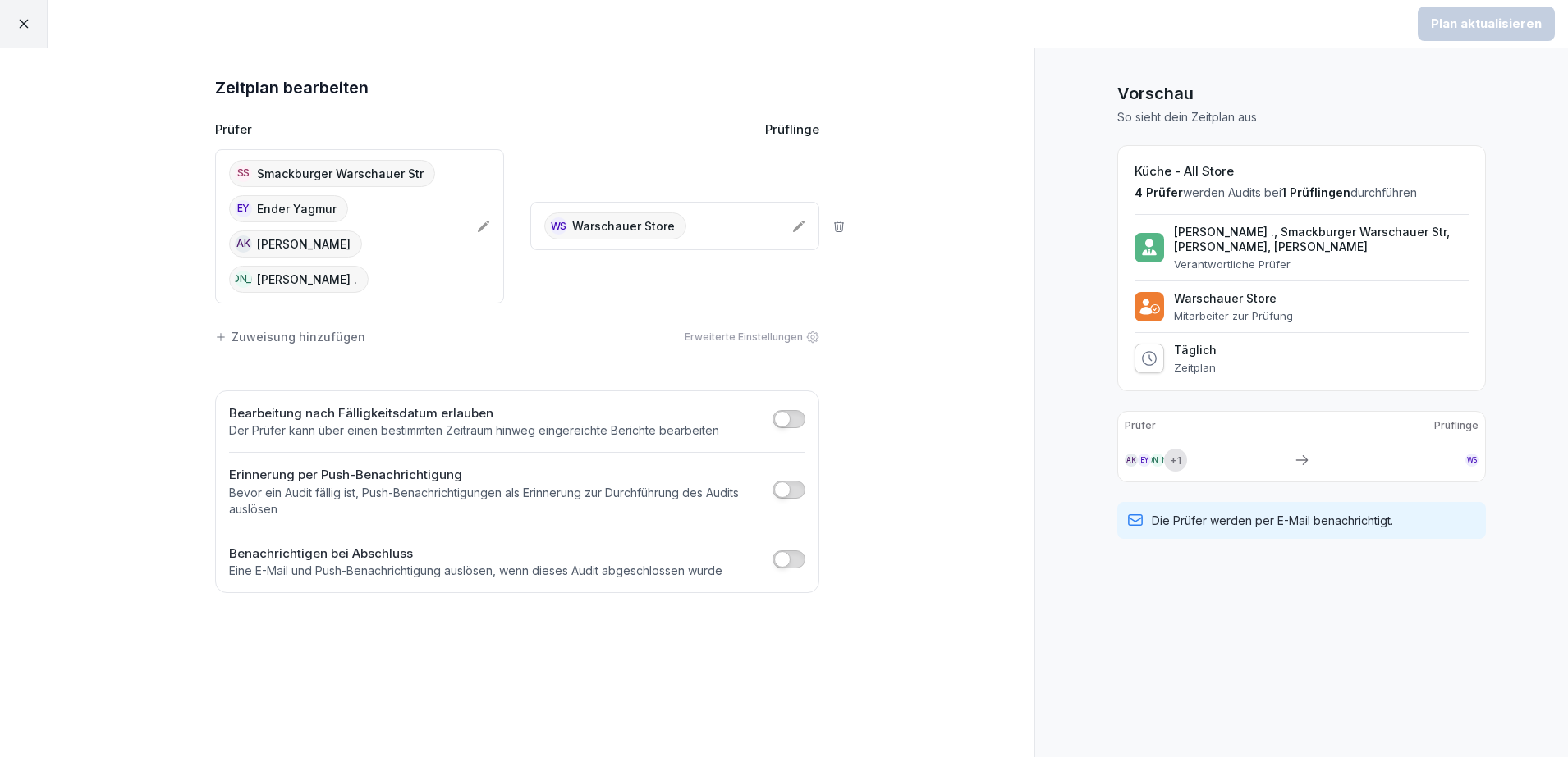
click at [323, 244] on div "SS Smackburger Warschauer Str EY Ender Yagmur AK [PERSON_NAME] [PERSON_NAME] ." at bounding box center [347, 226] width 234 height 133
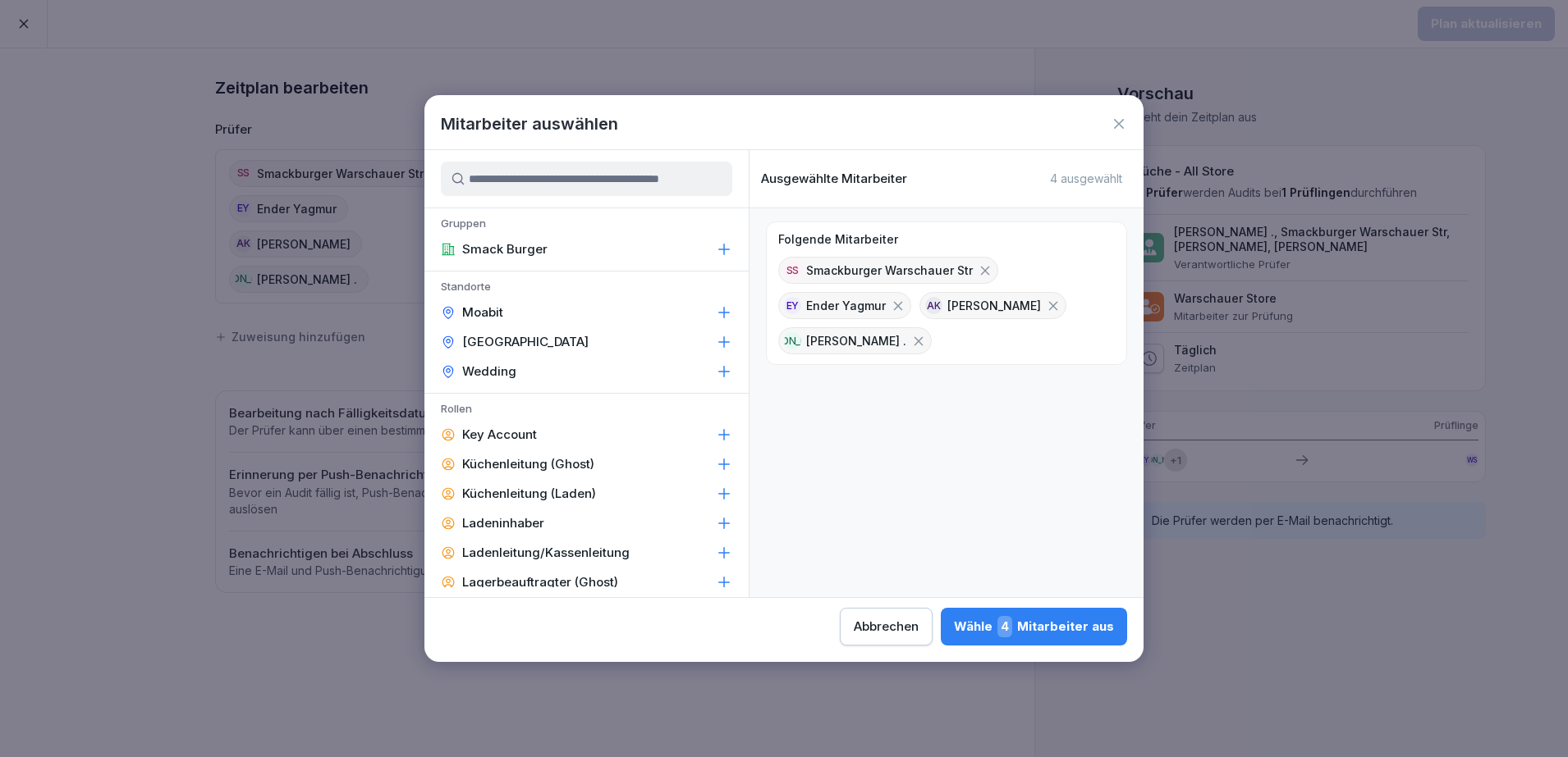
click at [1117, 123] on icon at bounding box center [1119, 124] width 17 height 17
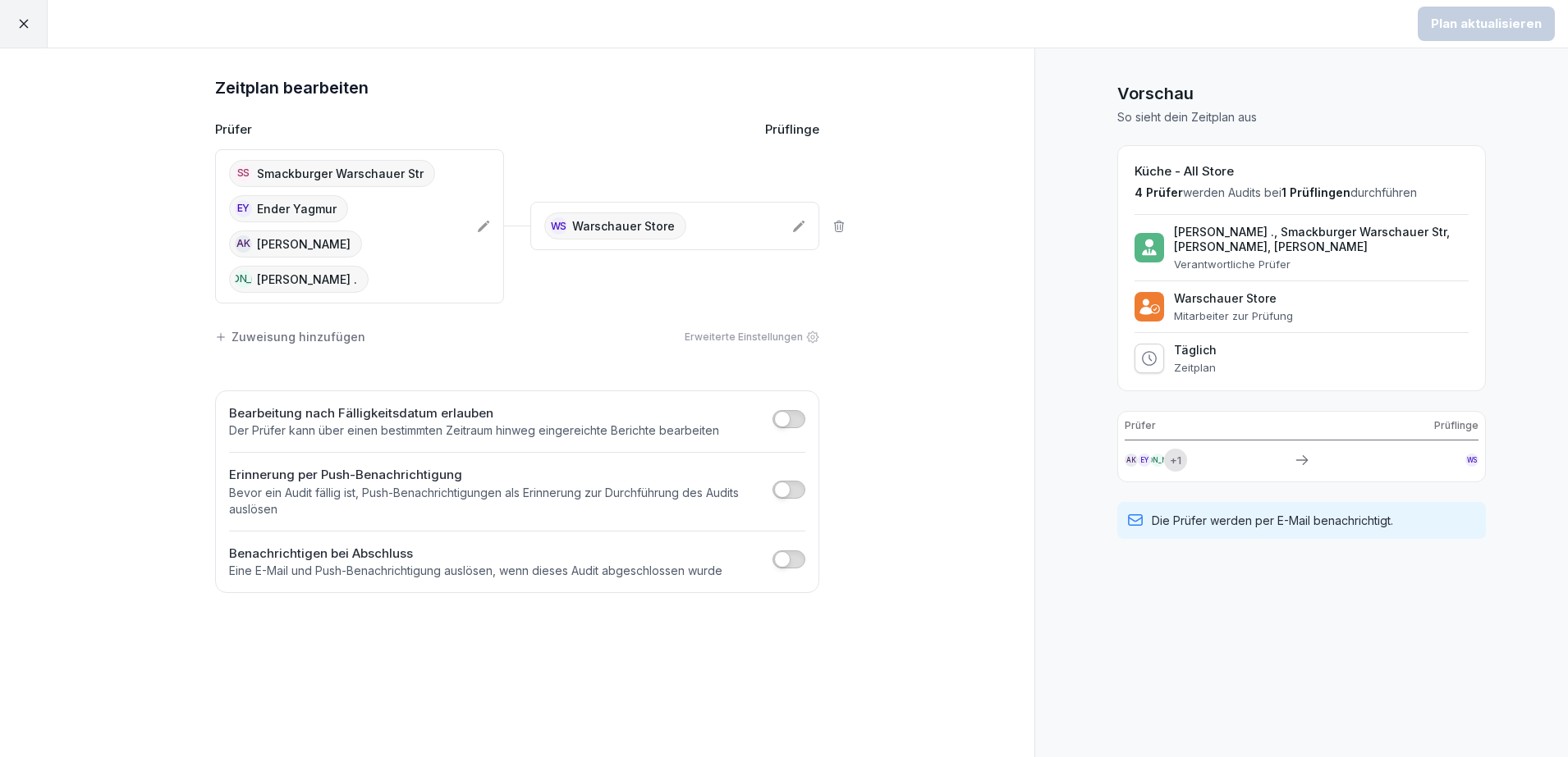
click at [757, 213] on div "WS Warschauer Store" at bounding box center [662, 226] width 234 height 28
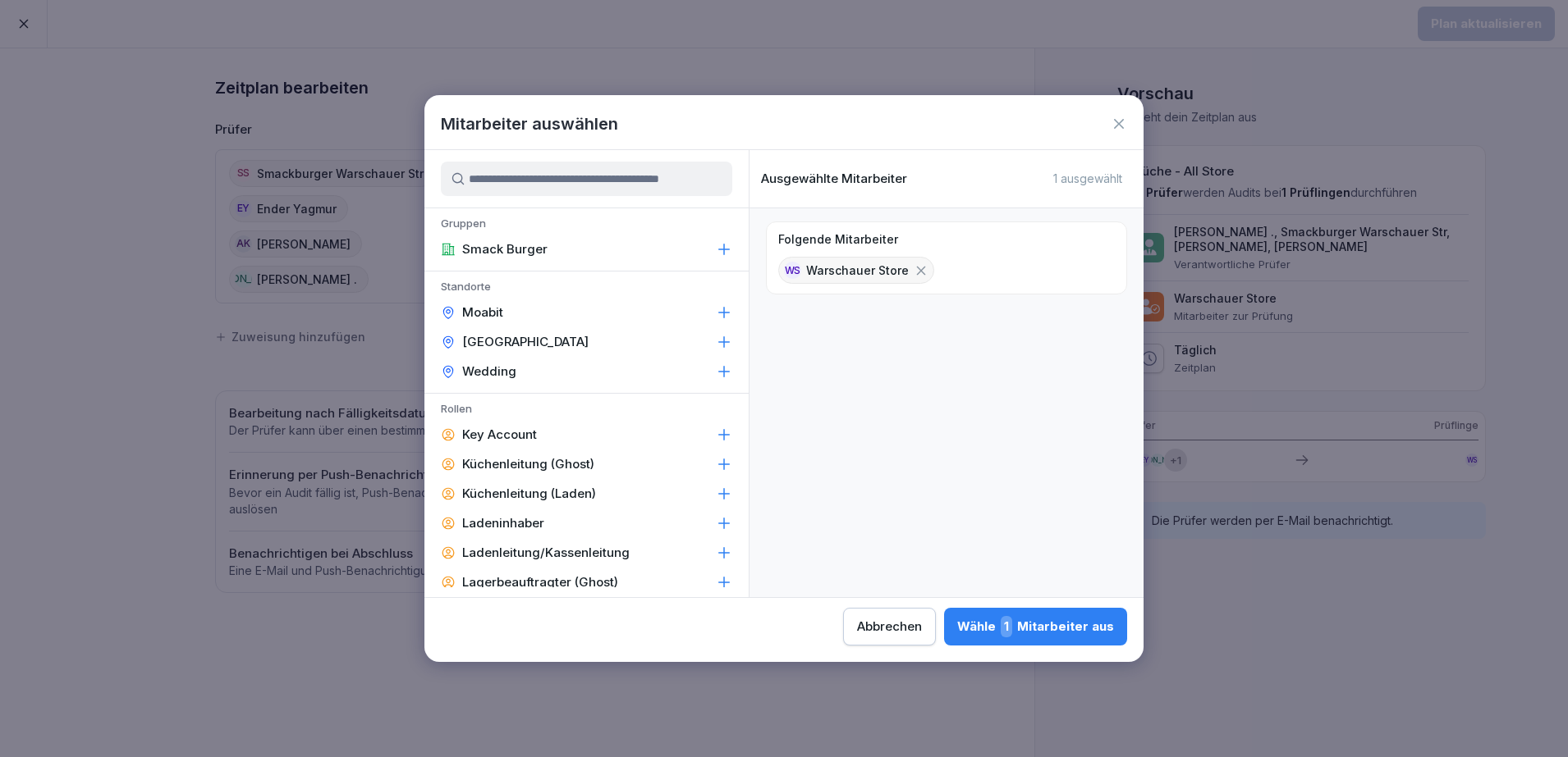
click at [1116, 116] on icon at bounding box center [1119, 124] width 17 height 17
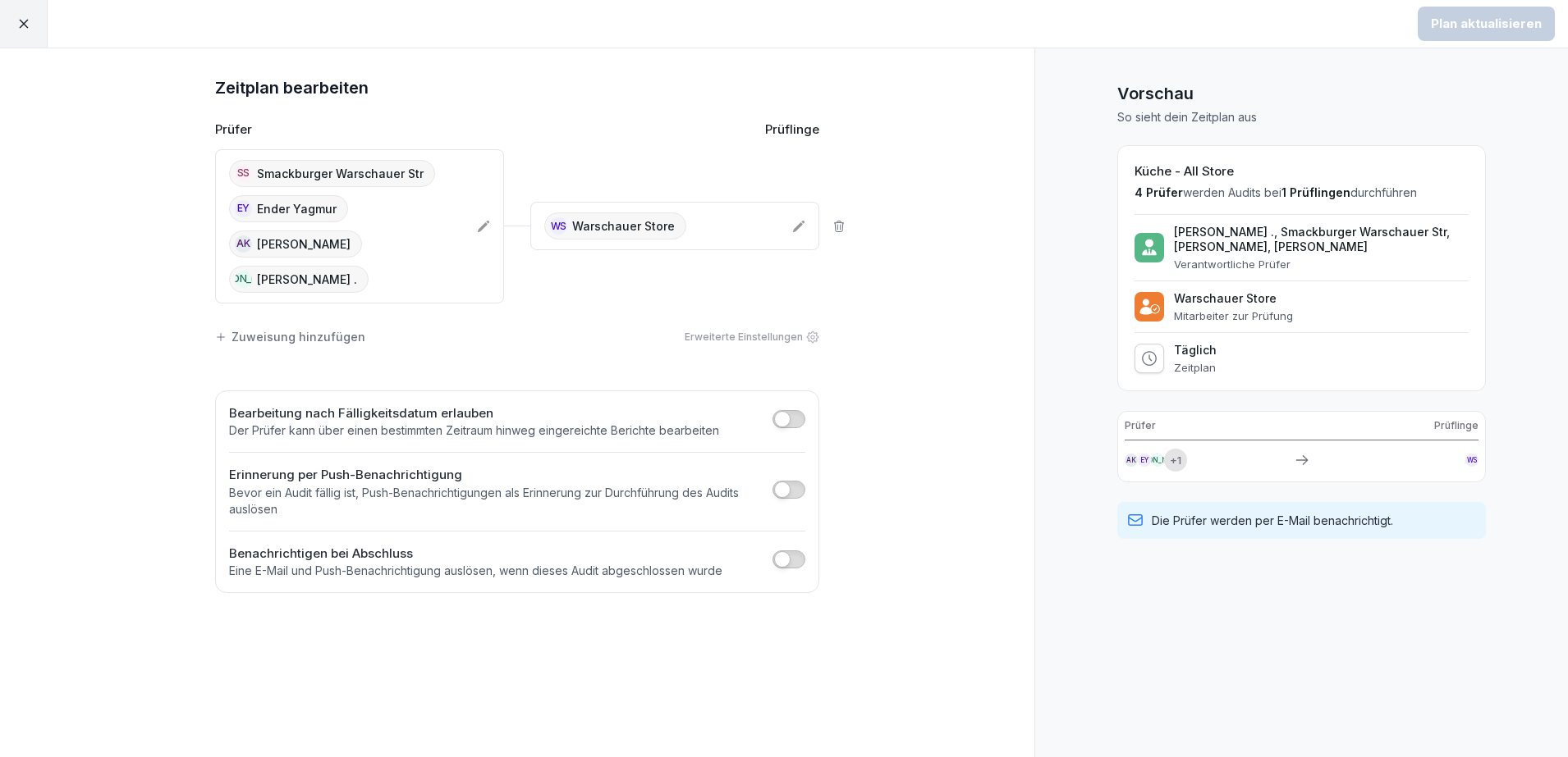
click at [314, 175] on p "Smackburger Warschauer Str" at bounding box center [340, 174] width 166 height 18
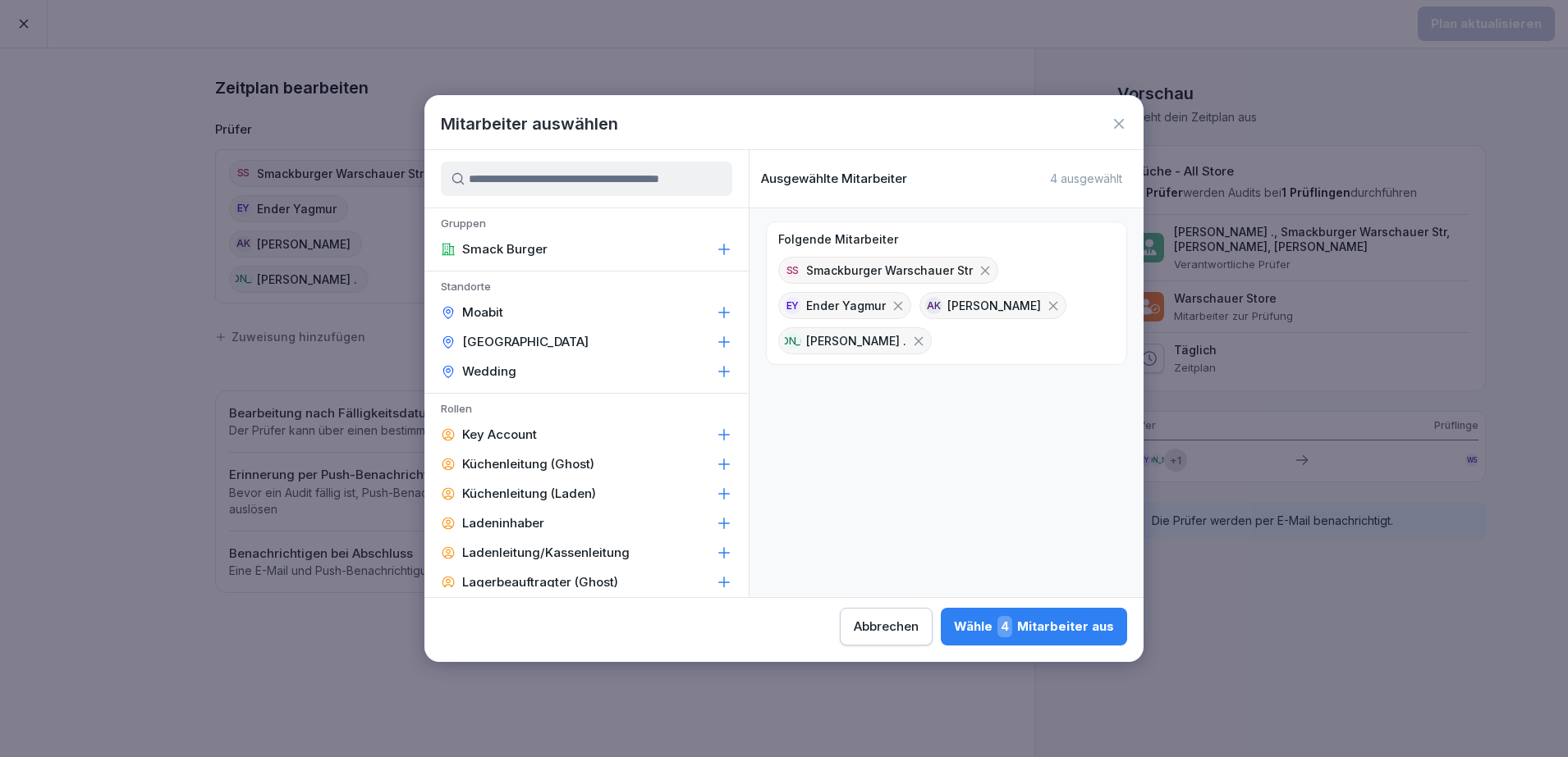
click at [855, 273] on p "Smackburger Warschauer Str" at bounding box center [888, 271] width 166 height 18
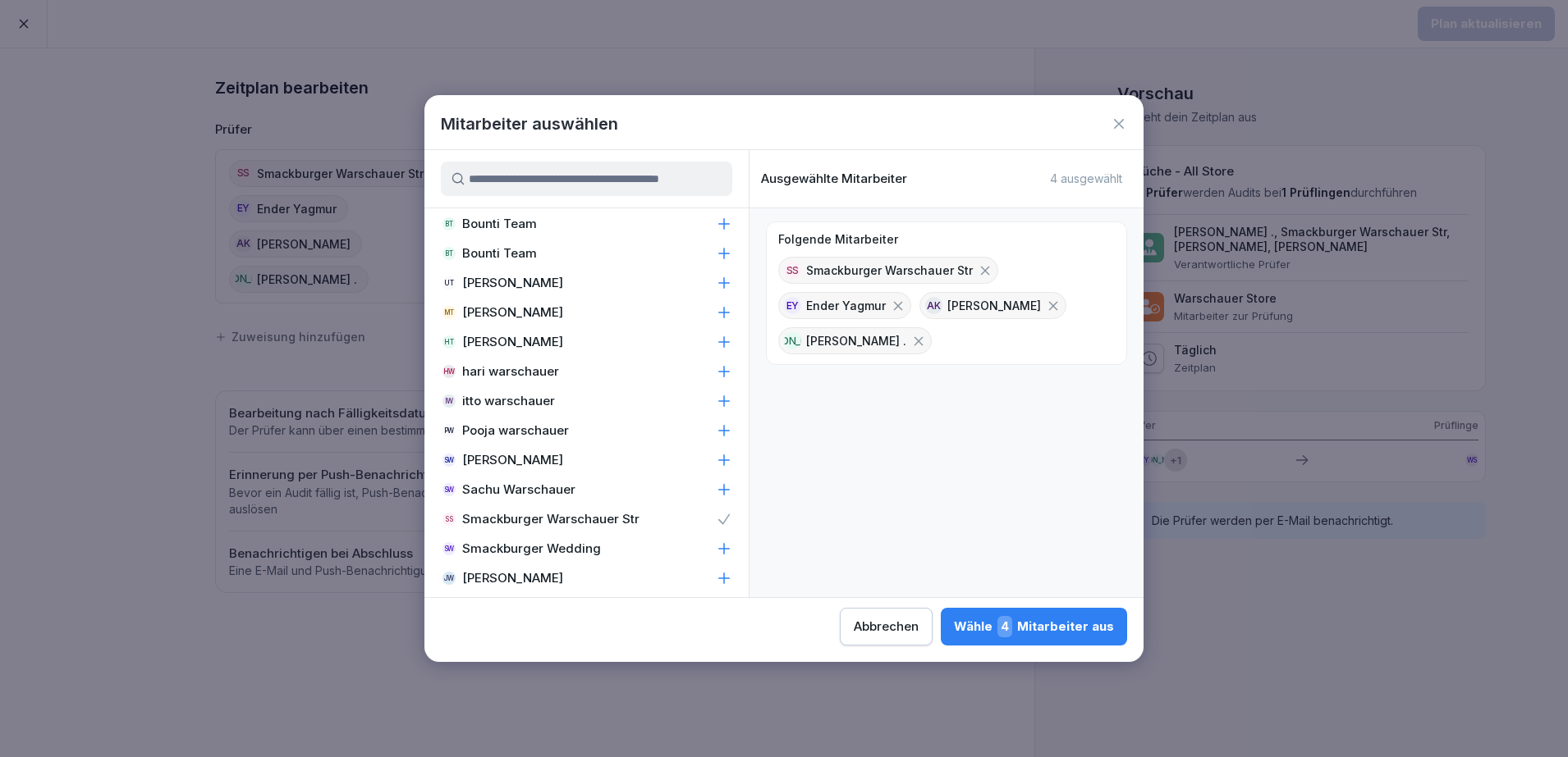
scroll to position [2738, 0]
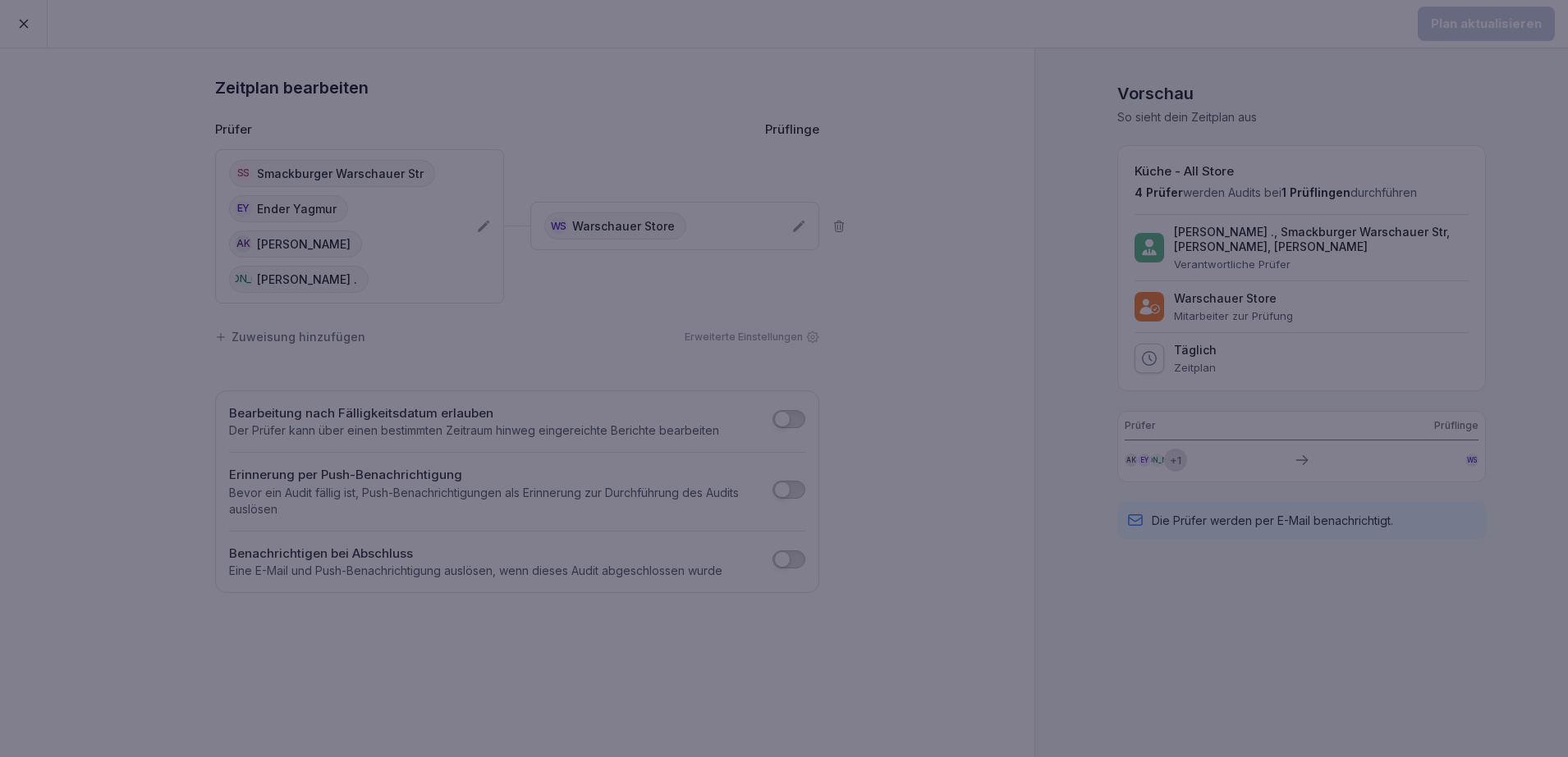
click at [170, 464] on div at bounding box center [784, 378] width 1568 height 757
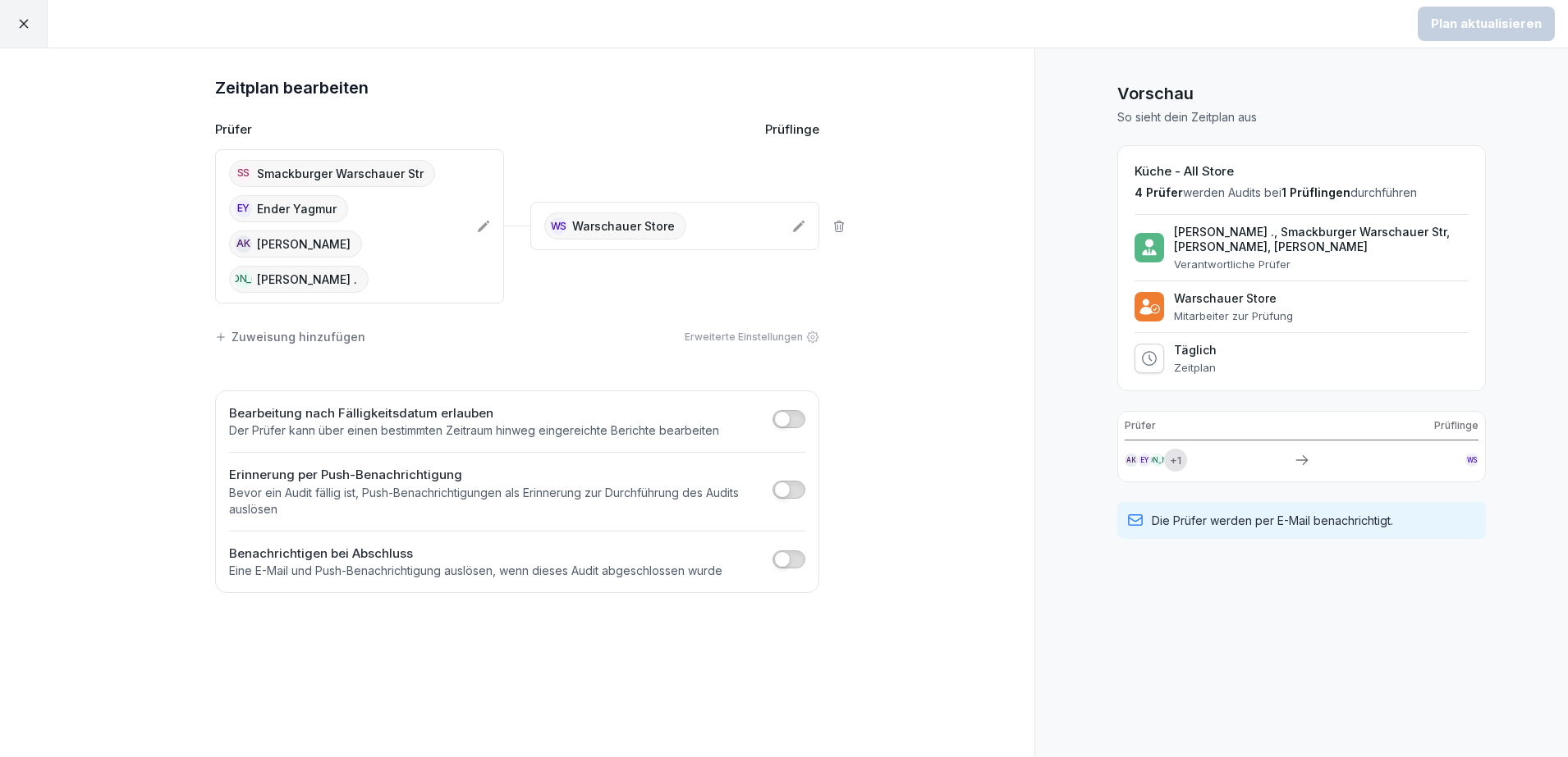
click at [19, 23] on icon at bounding box center [24, 24] width 15 height 15
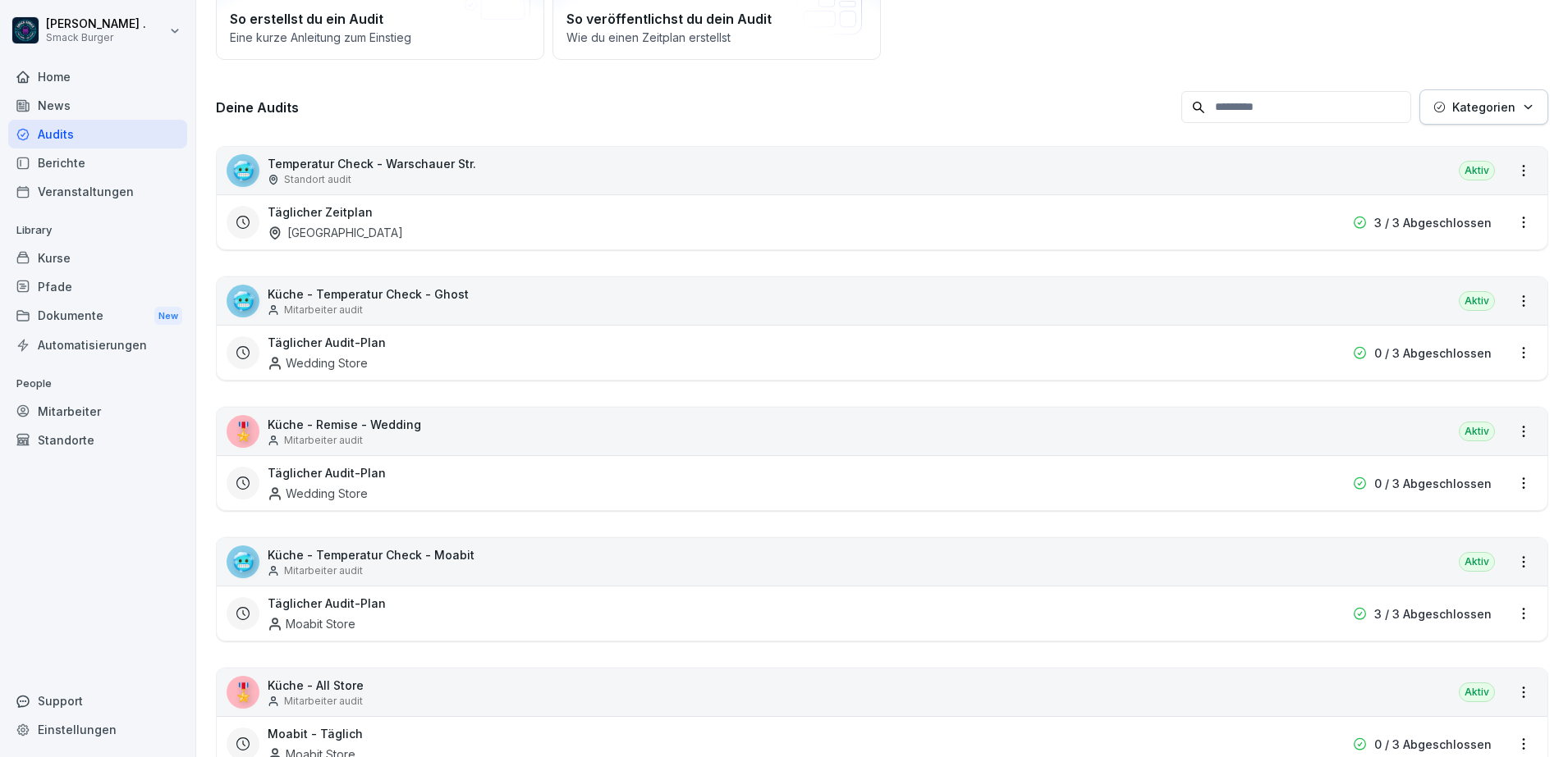
scroll to position [205, 0]
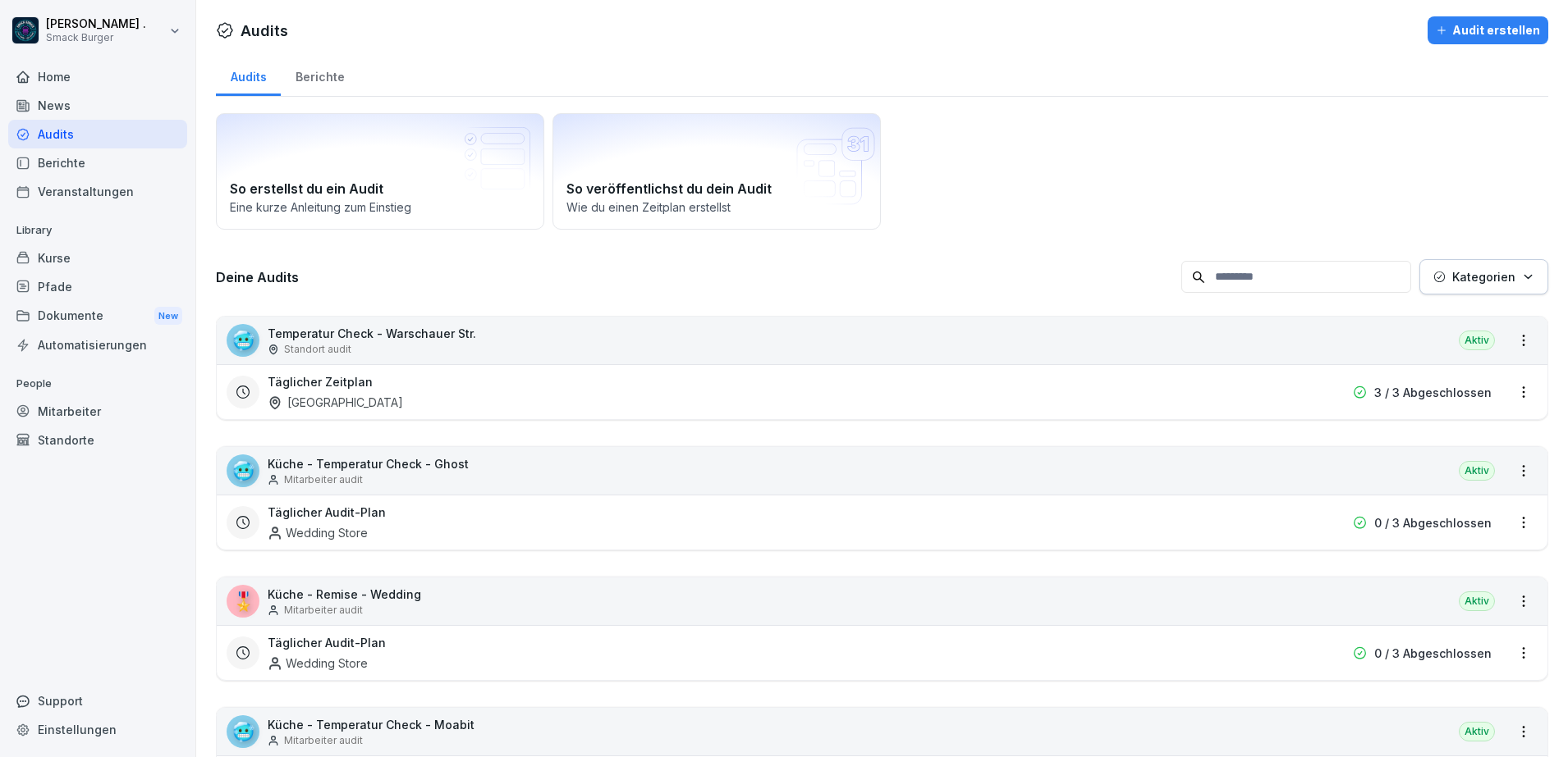
click at [303, 70] on div "Berichte" at bounding box center [319, 75] width 78 height 42
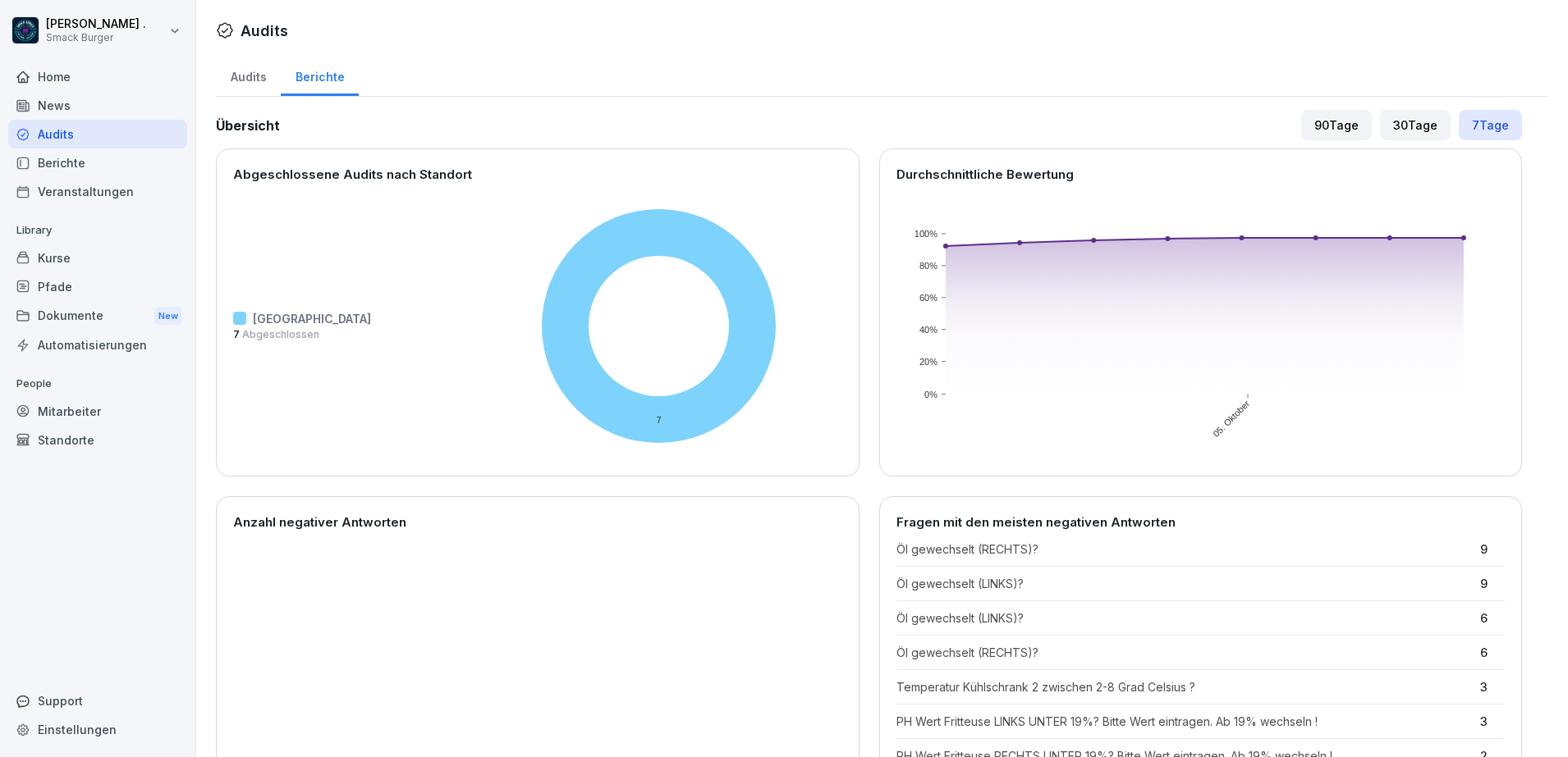
click at [232, 77] on div "Audits" at bounding box center [248, 75] width 65 height 42
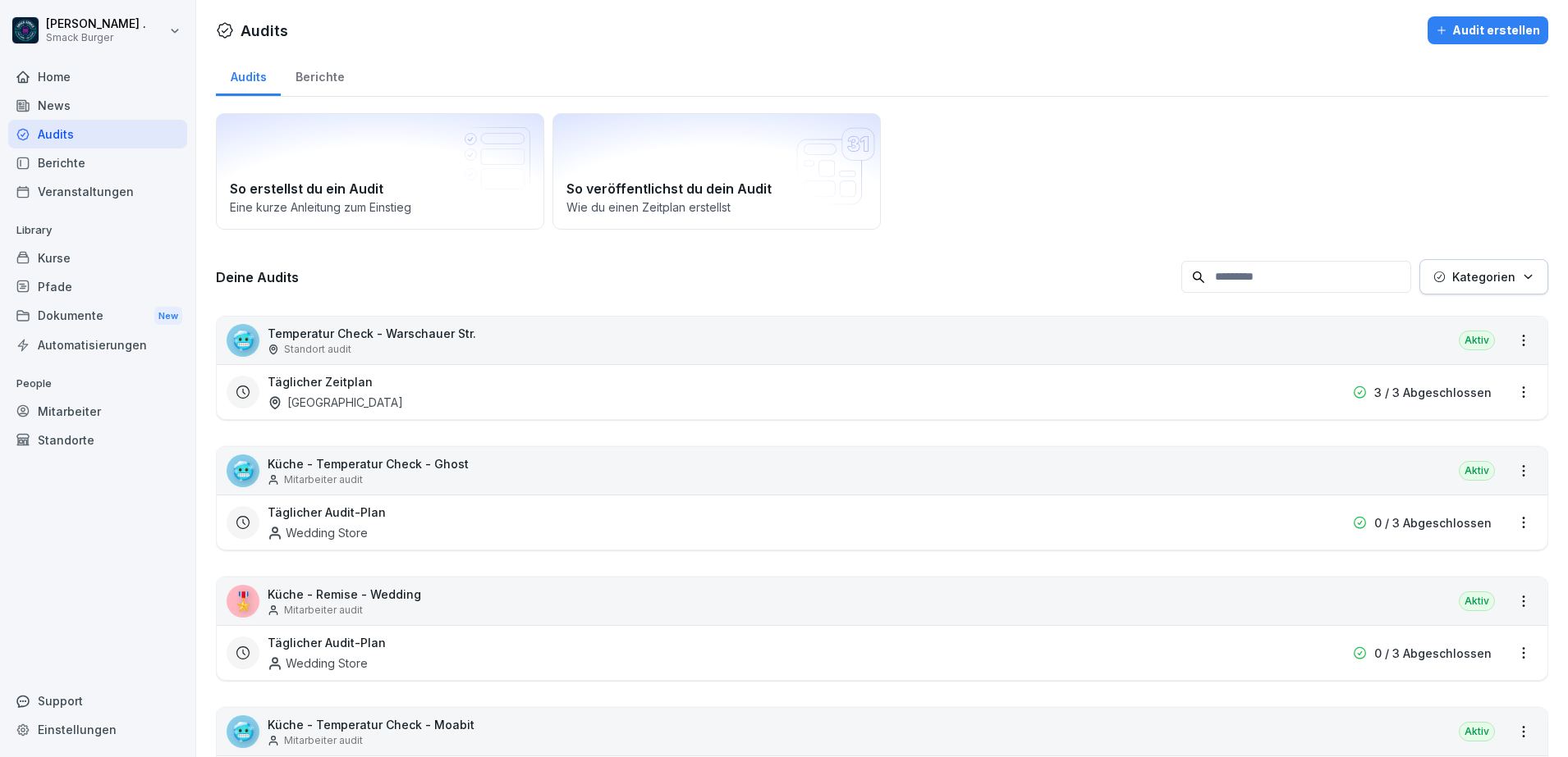
click at [501, 339] on div "🥶 Temperatur Check - [GEOGRAPHIC_DATA] Str. Standort audit Aktiv" at bounding box center [882, 341] width 1331 height 47
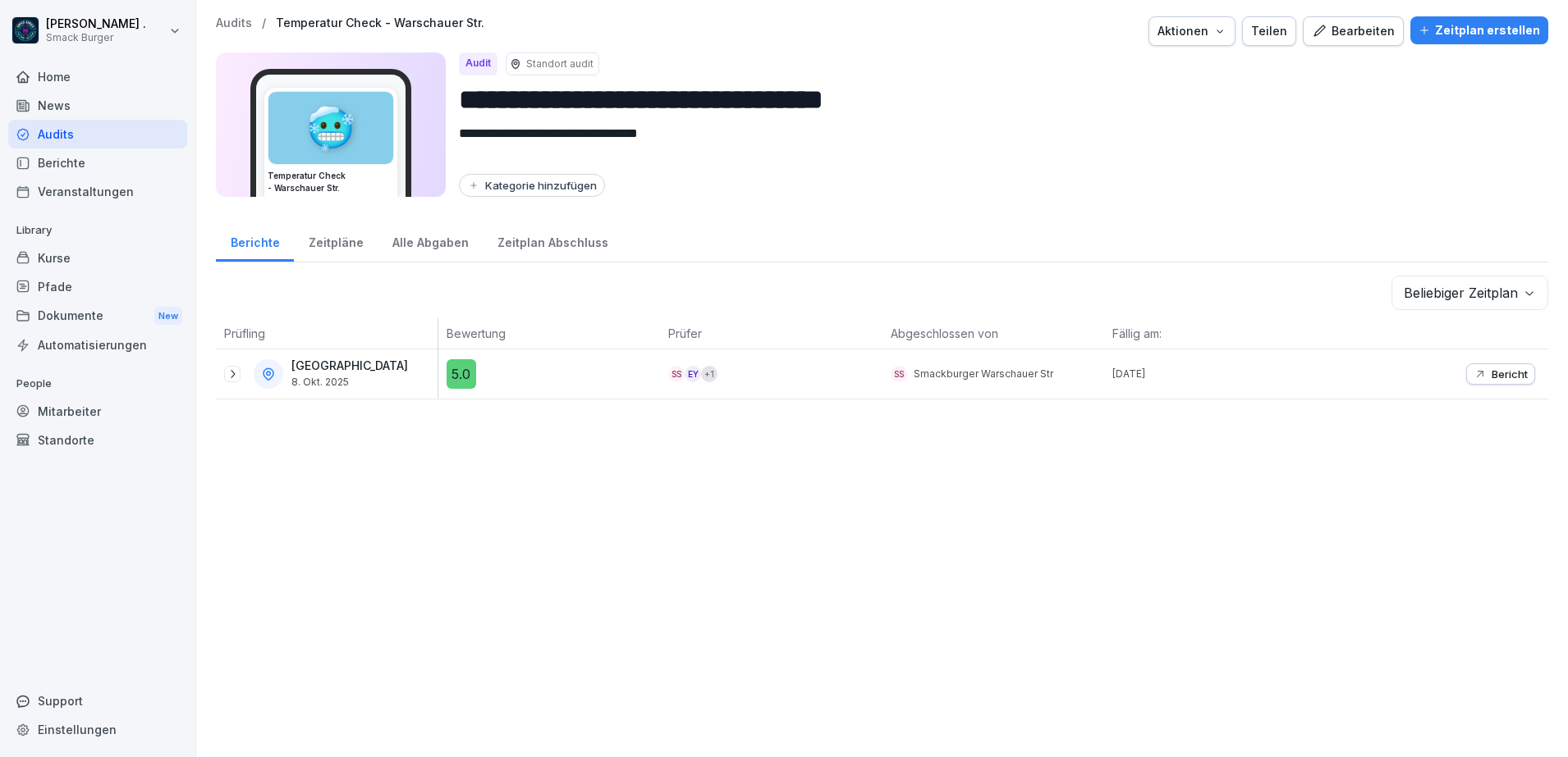
click at [253, 27] on div "Audits / Temperatur Check - Warschauer Str." at bounding box center [350, 24] width 269 height 14
click at [239, 21] on p "Audits" at bounding box center [233, 24] width 36 height 14
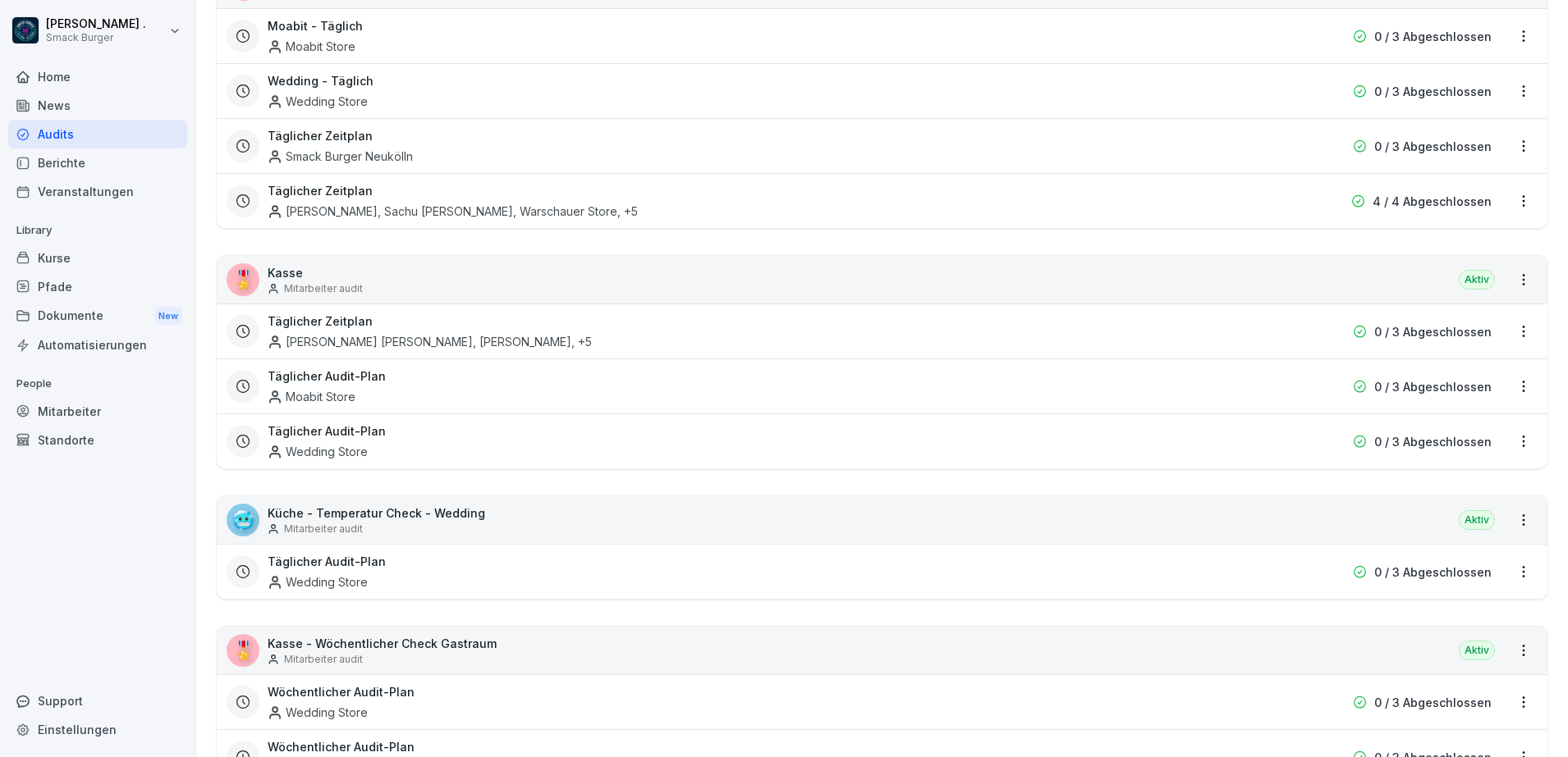
scroll to position [923, 0]
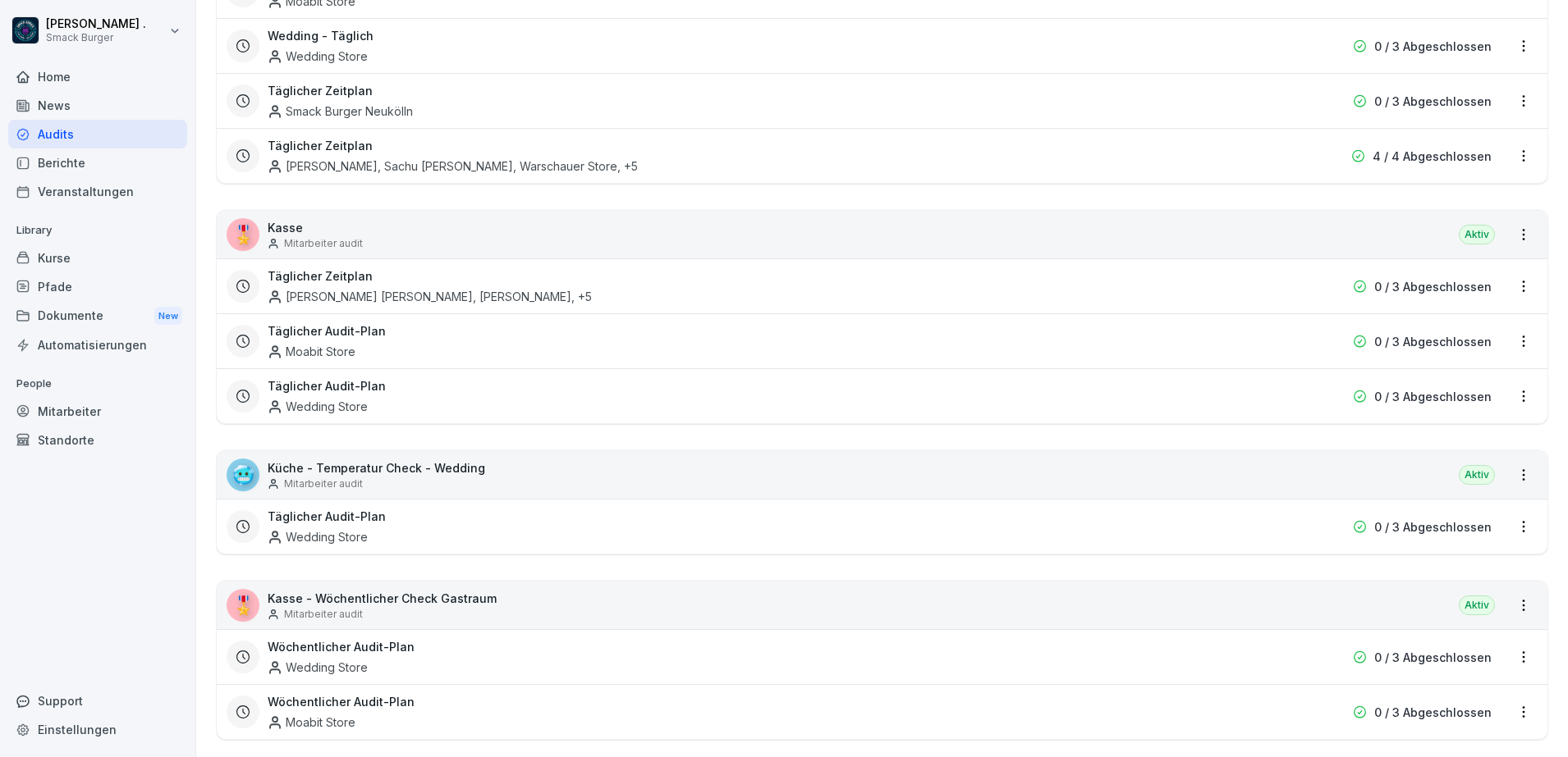
click at [364, 383] on h3 "Täglicher Audit-Plan" at bounding box center [327, 386] width 118 height 18
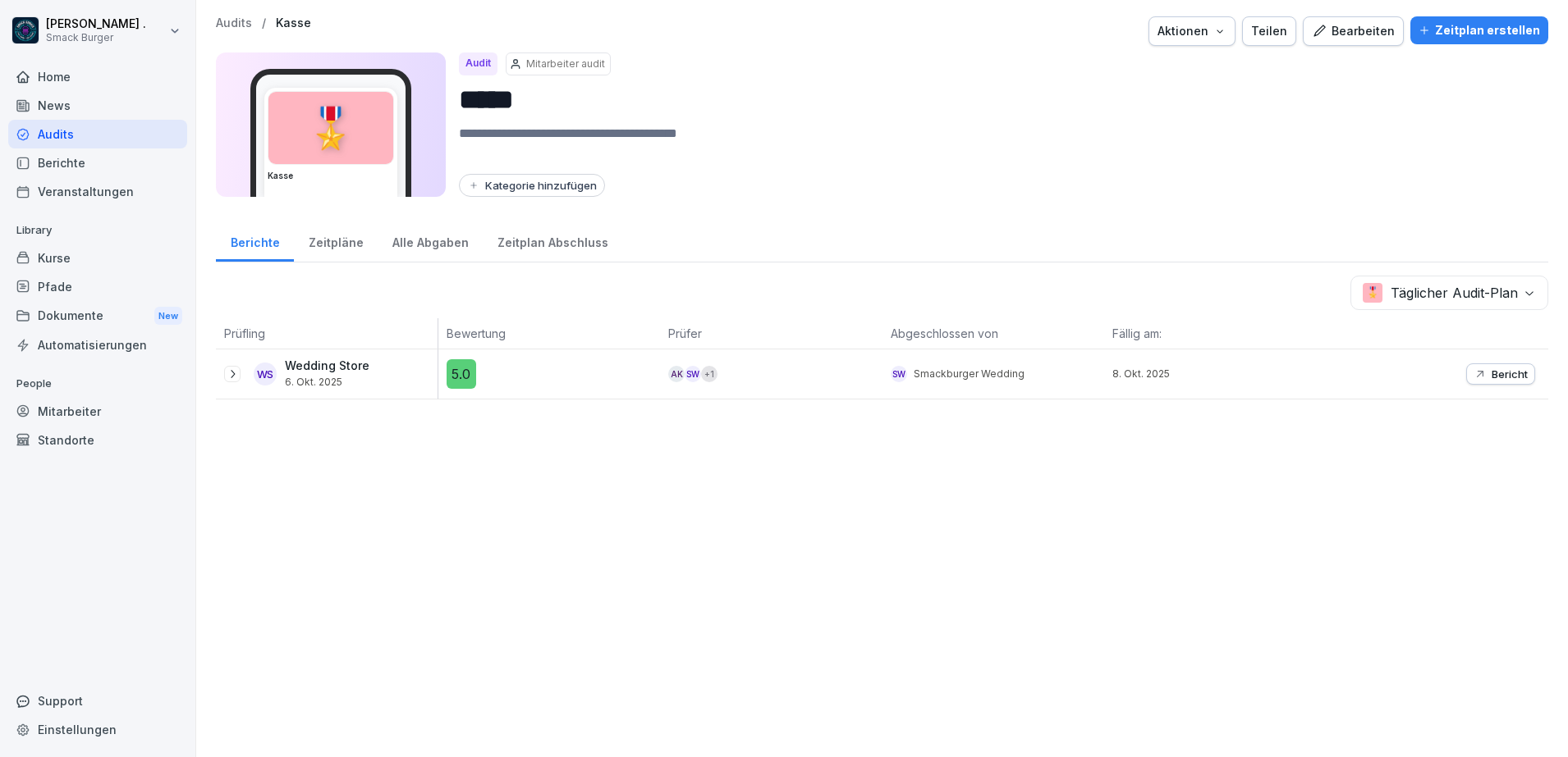
click at [349, 239] on div "Zeitpläne" at bounding box center [335, 240] width 84 height 42
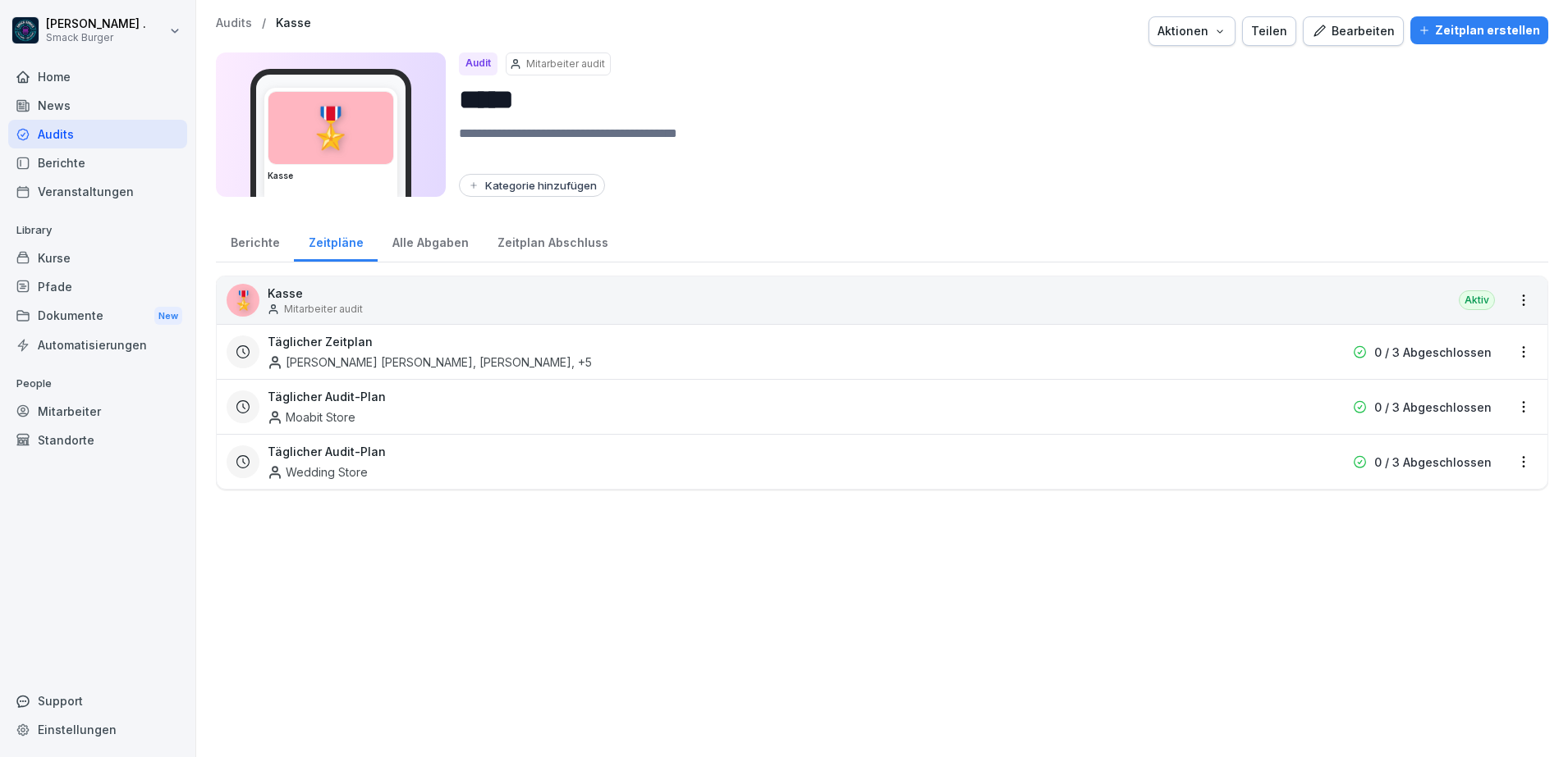
click at [1419, 39] on button "Zeitplan erstellen" at bounding box center [1479, 31] width 138 height 28
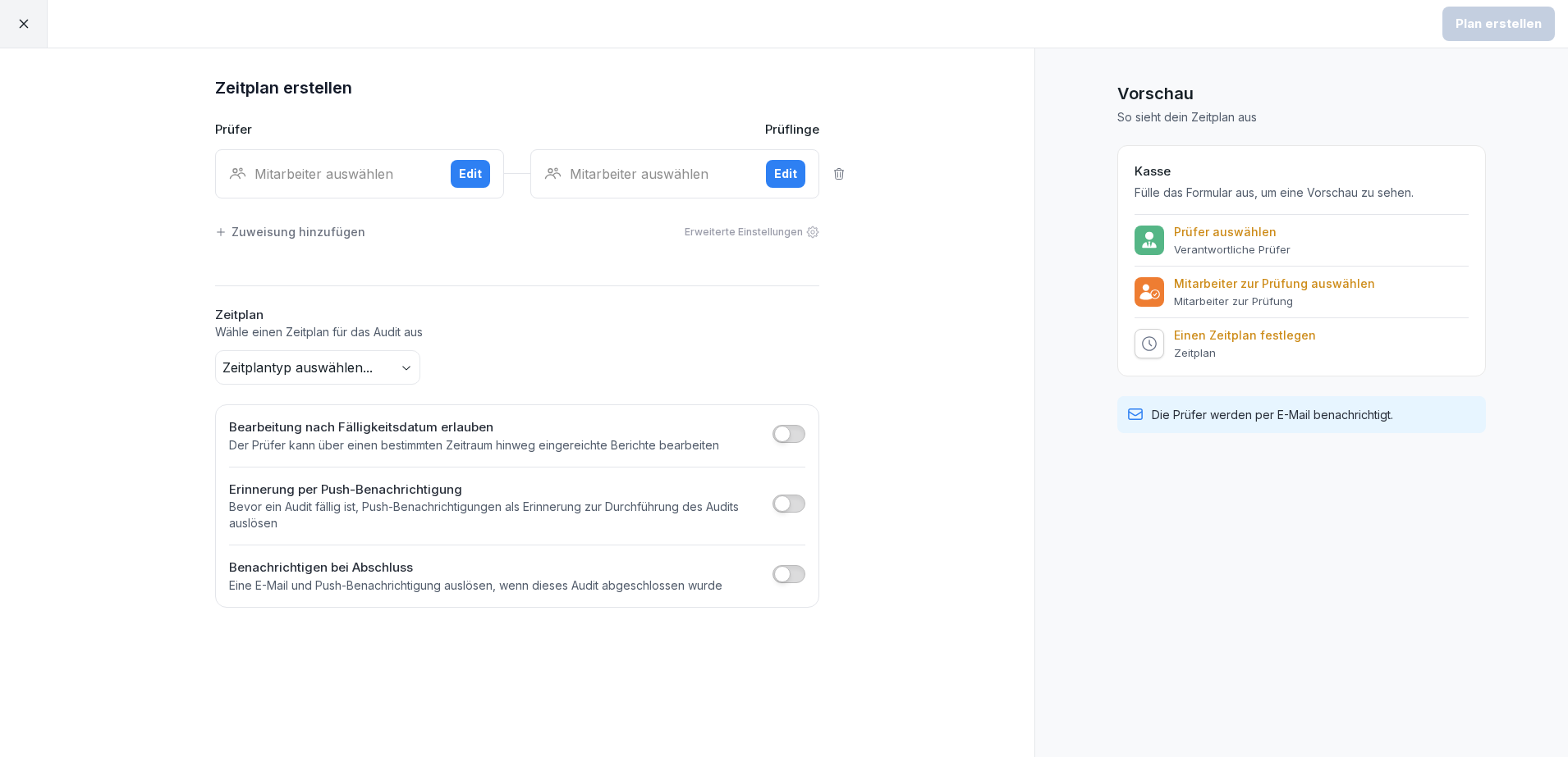
click at [370, 178] on div "Mitarbeiter auswählen" at bounding box center [334, 174] width 209 height 20
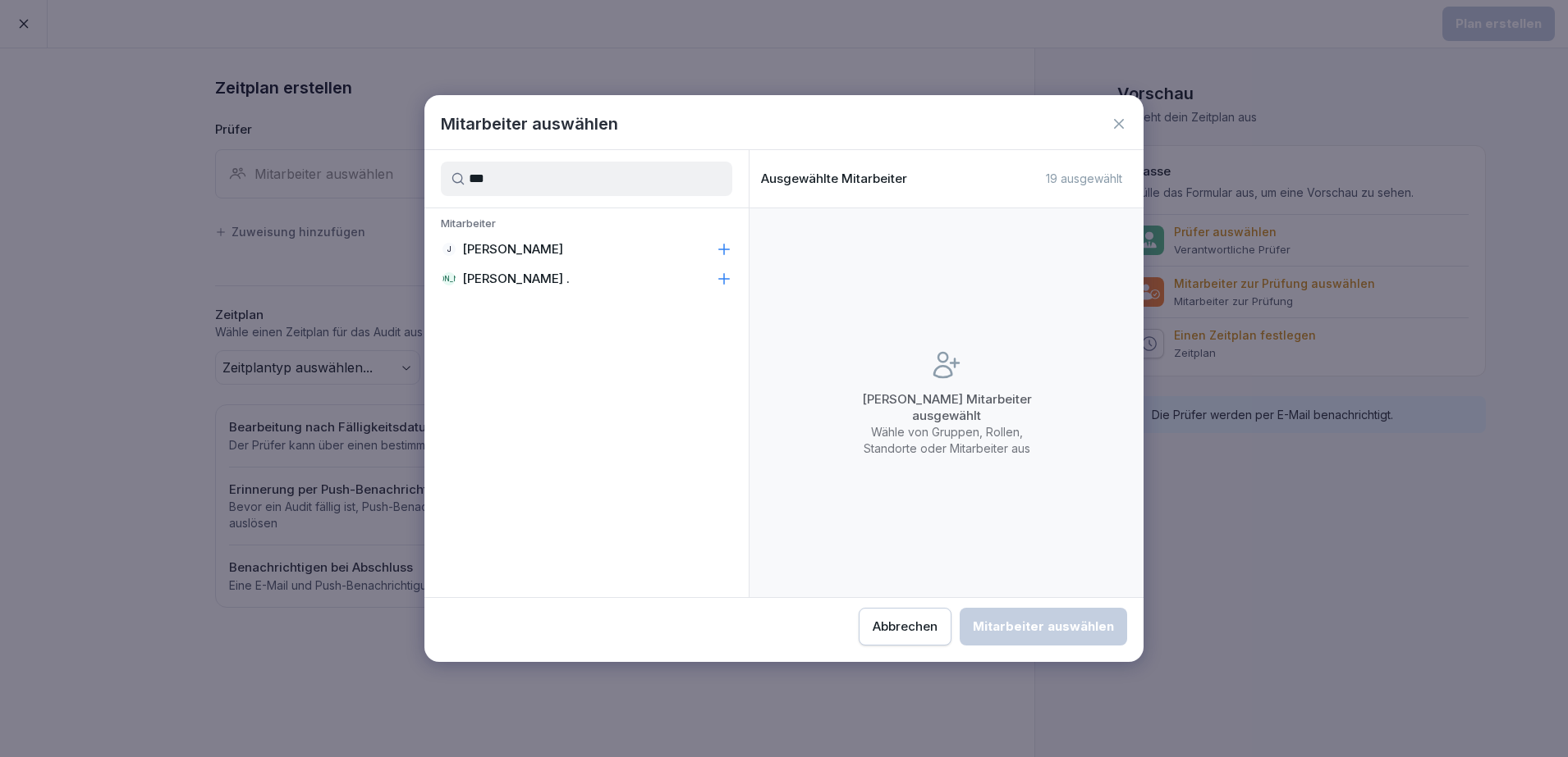
click at [489, 274] on p "[PERSON_NAME] ." at bounding box center [515, 279] width 107 height 17
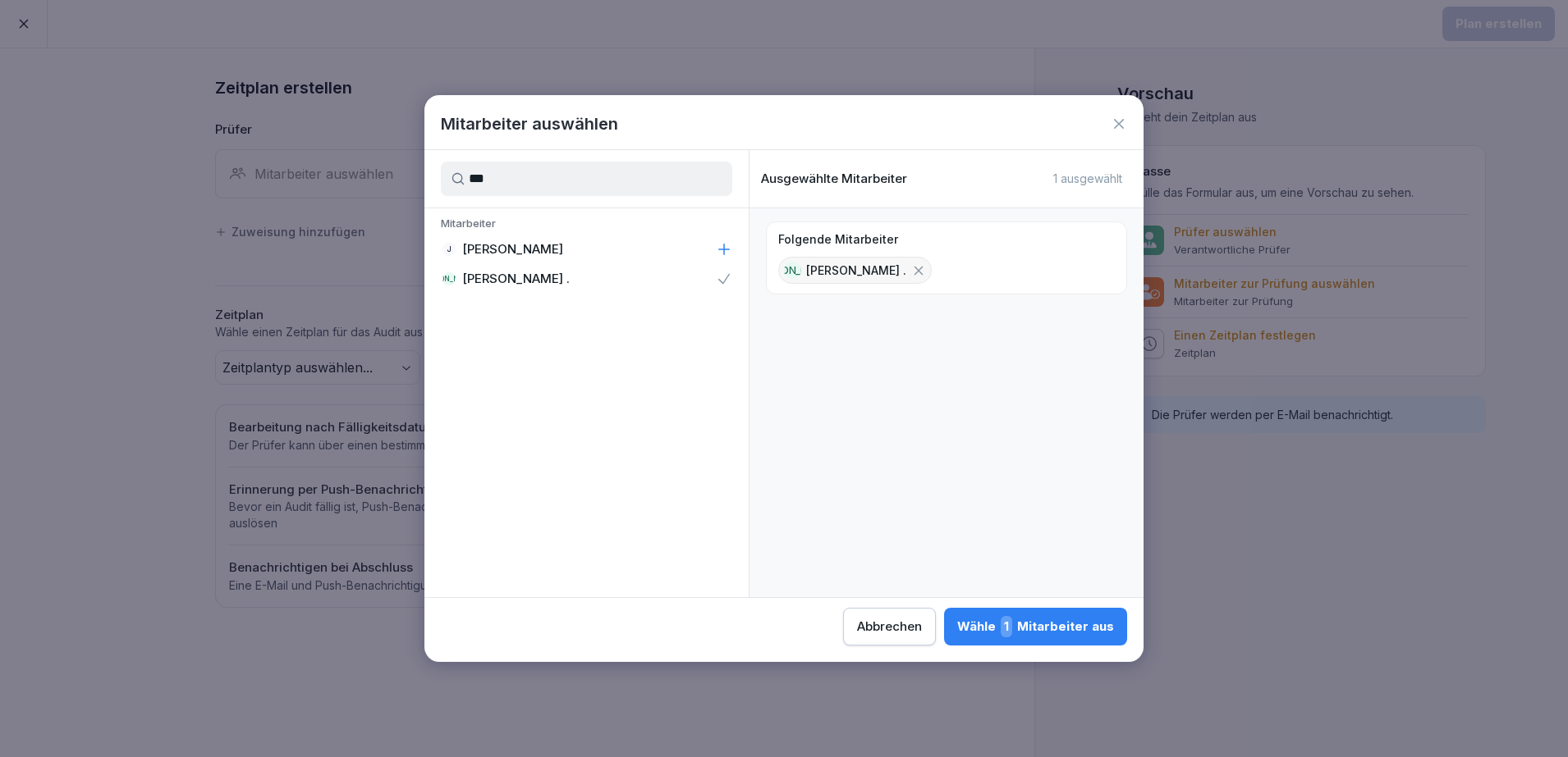
click at [520, 183] on input "***" at bounding box center [587, 178] width 292 height 34
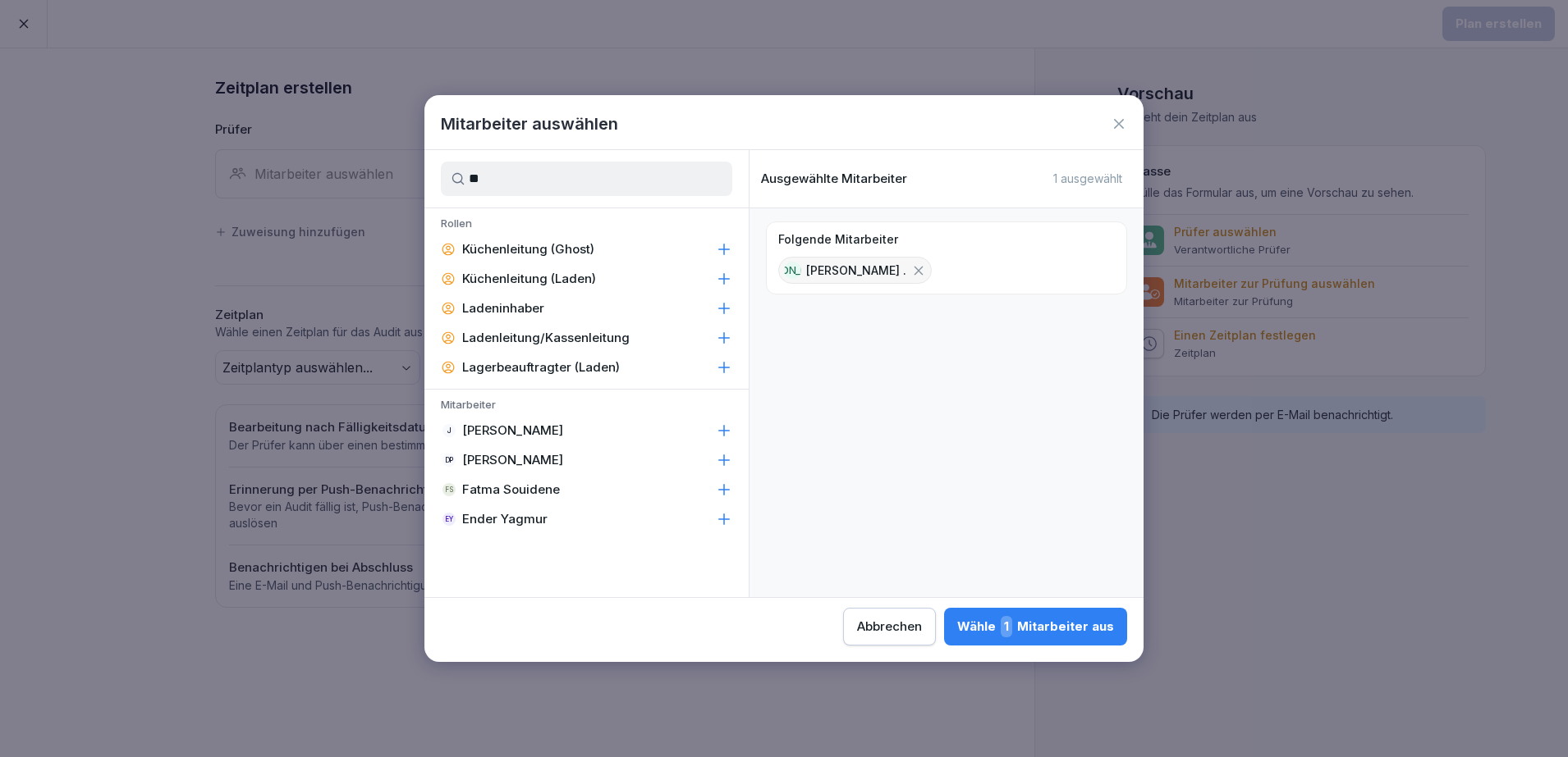
click at [528, 521] on p "Ender Yagmur" at bounding box center [504, 519] width 86 height 17
click at [485, 518] on p "Ender Yagmur" at bounding box center [504, 519] width 86 height 17
click at [593, 177] on input "**" at bounding box center [587, 178] width 292 height 34
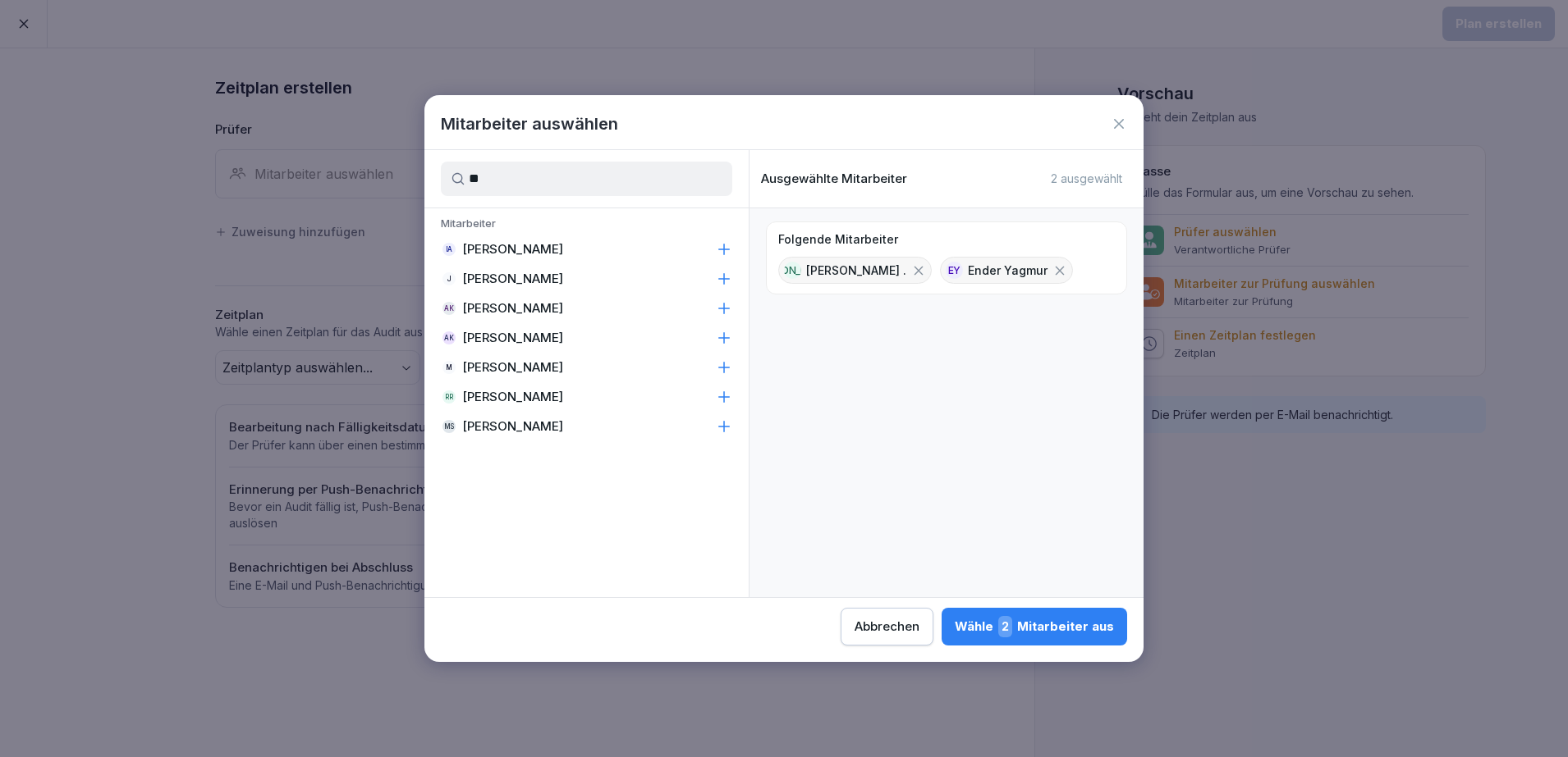
type input "**"
click at [527, 307] on p "[PERSON_NAME]" at bounding box center [512, 308] width 101 height 17
click at [1060, 629] on div "Wähle 3 Mitarbeiter aus" at bounding box center [1034, 627] width 160 height 22
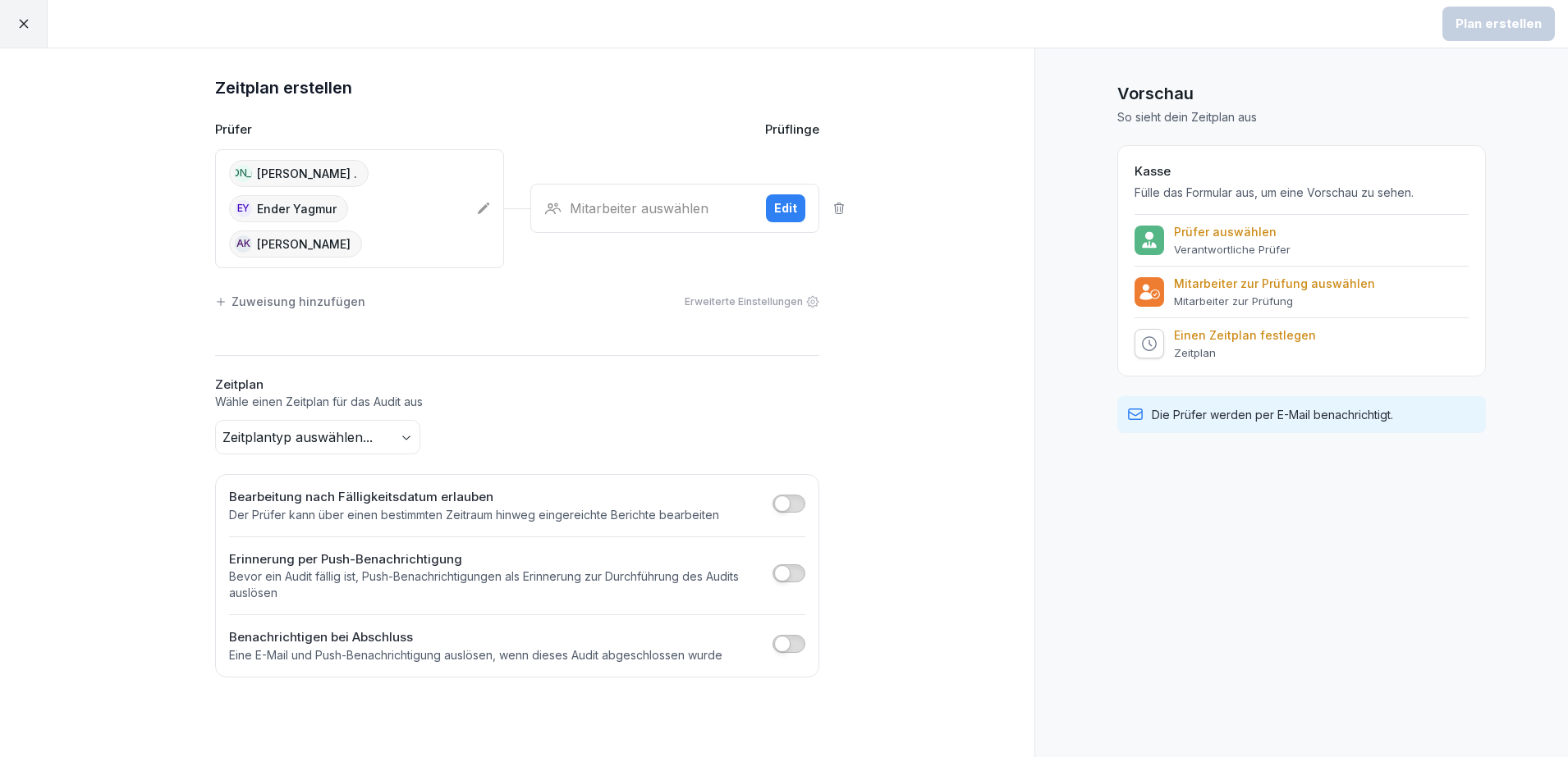
click at [581, 199] on div "Mitarbeiter auswählen" at bounding box center [649, 209] width 209 height 20
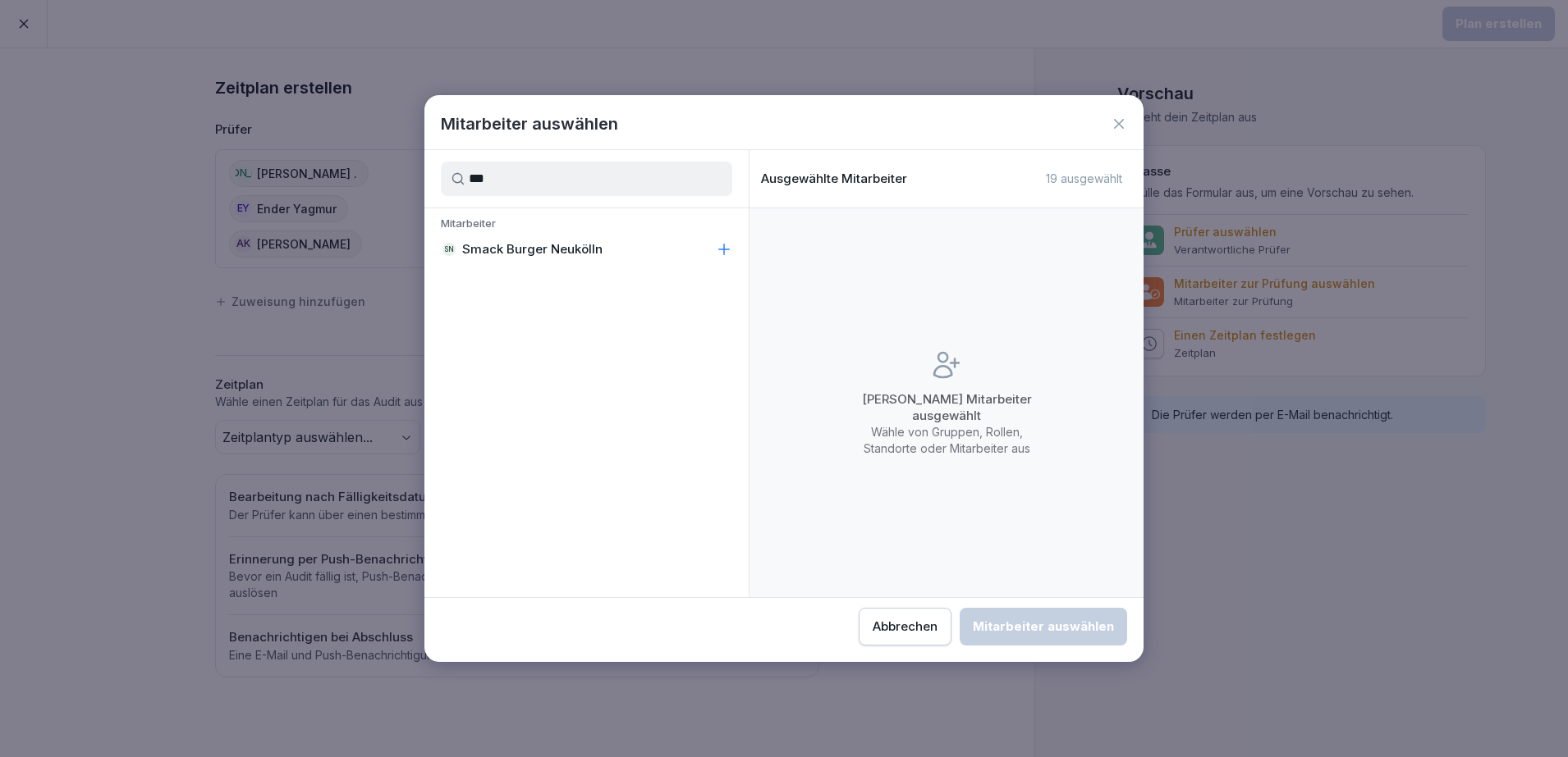
type input "***"
click at [583, 253] on p "Smack Burger Neukölln" at bounding box center [532, 249] width 141 height 17
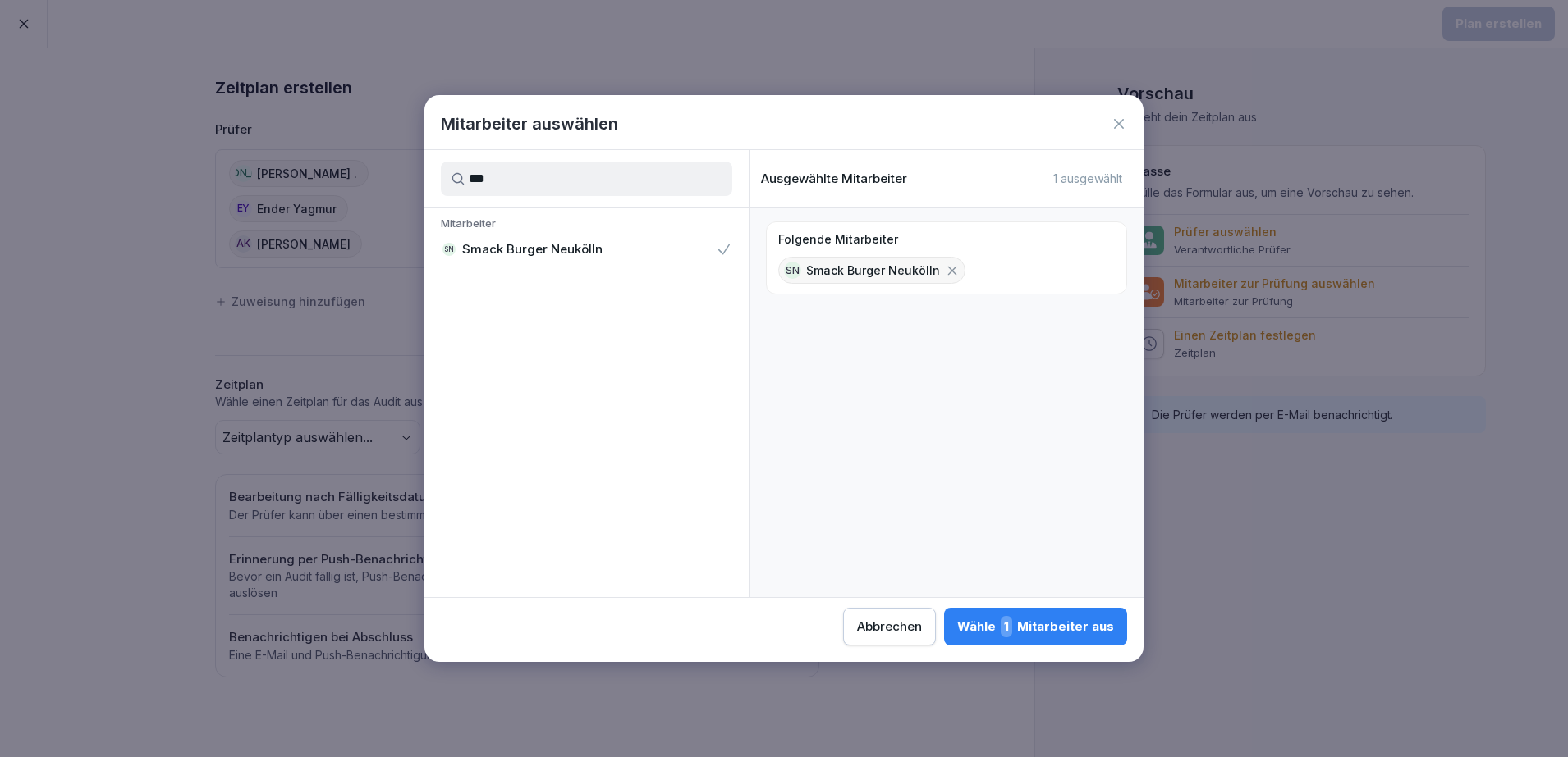
click at [1069, 625] on div "Wähle 1 Mitarbeiter aus" at bounding box center [1035, 627] width 157 height 22
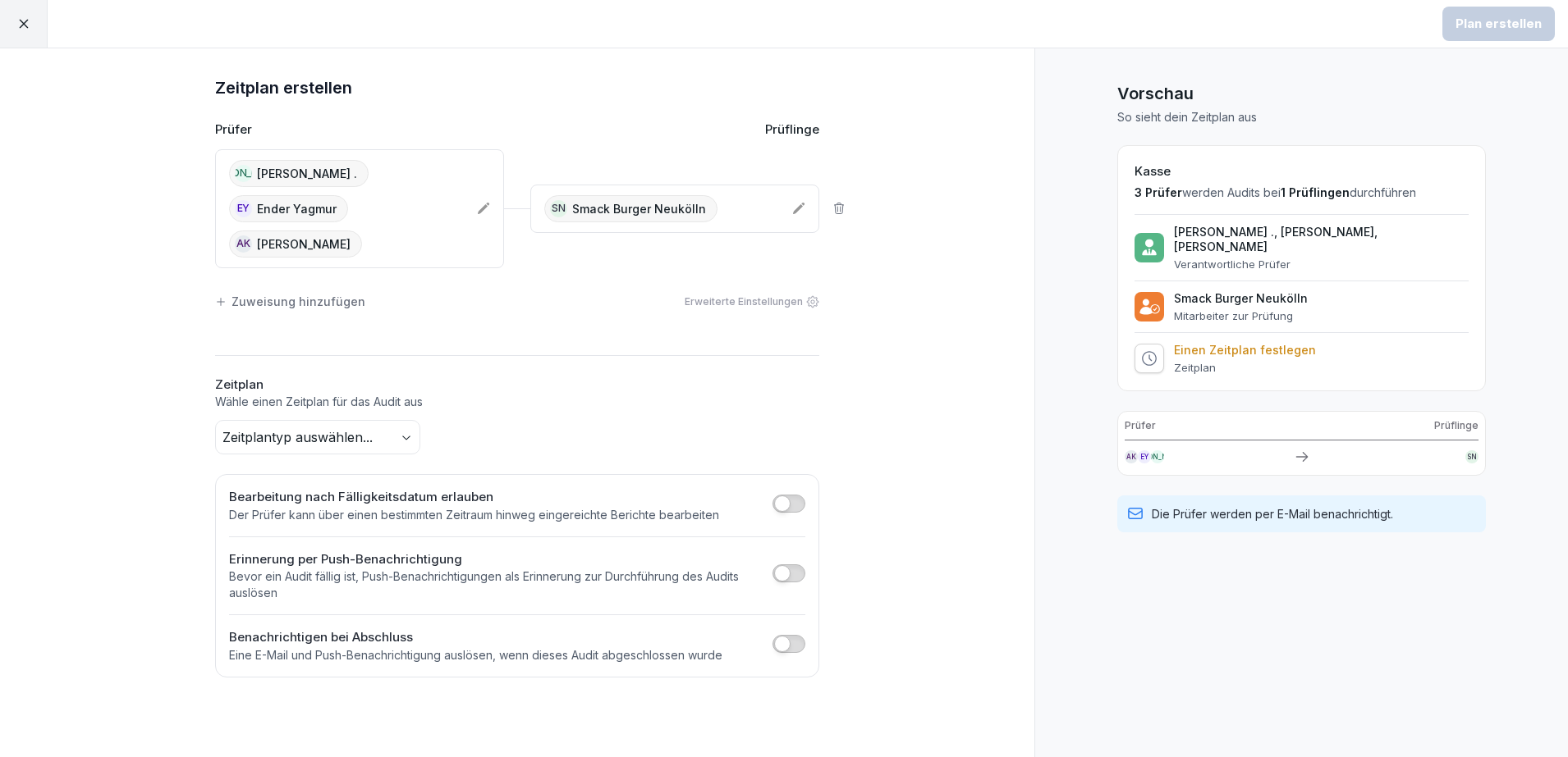
click at [286, 400] on body "Plan erstellen Zeitplan erstellen Prüfer Prüflinge J. [PERSON_NAME] . EY Ender …" at bounding box center [784, 378] width 1568 height 757
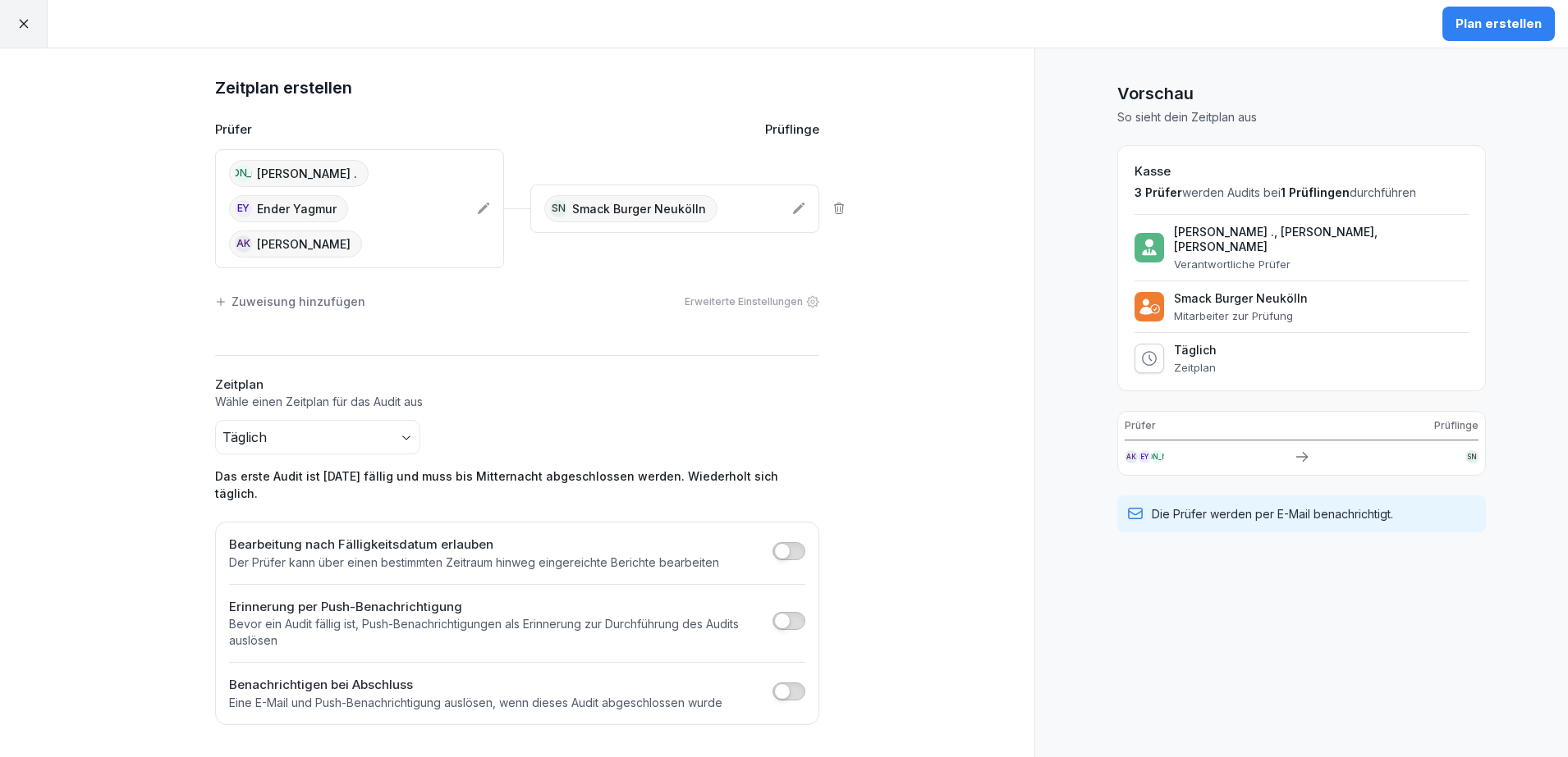
click at [786, 613] on span "button" at bounding box center [782, 621] width 17 height 17
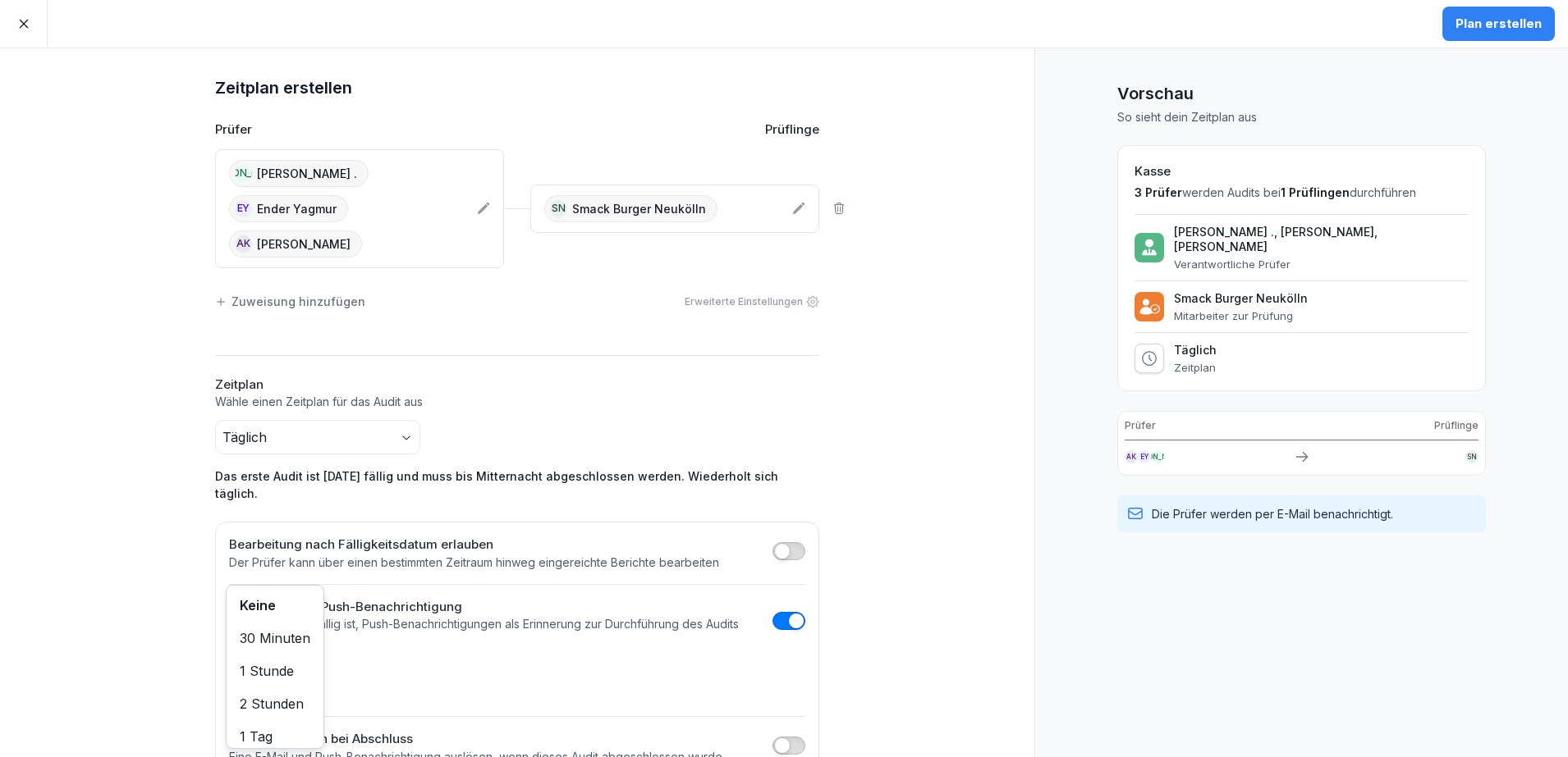
click at [268, 638] on body "Plan erstellen Zeitplan erstellen Prüfer Prüflinge J. [PERSON_NAME] . EY Ender …" at bounding box center [784, 378] width 1568 height 757
click at [782, 543] on span "button" at bounding box center [782, 551] width 17 height 17
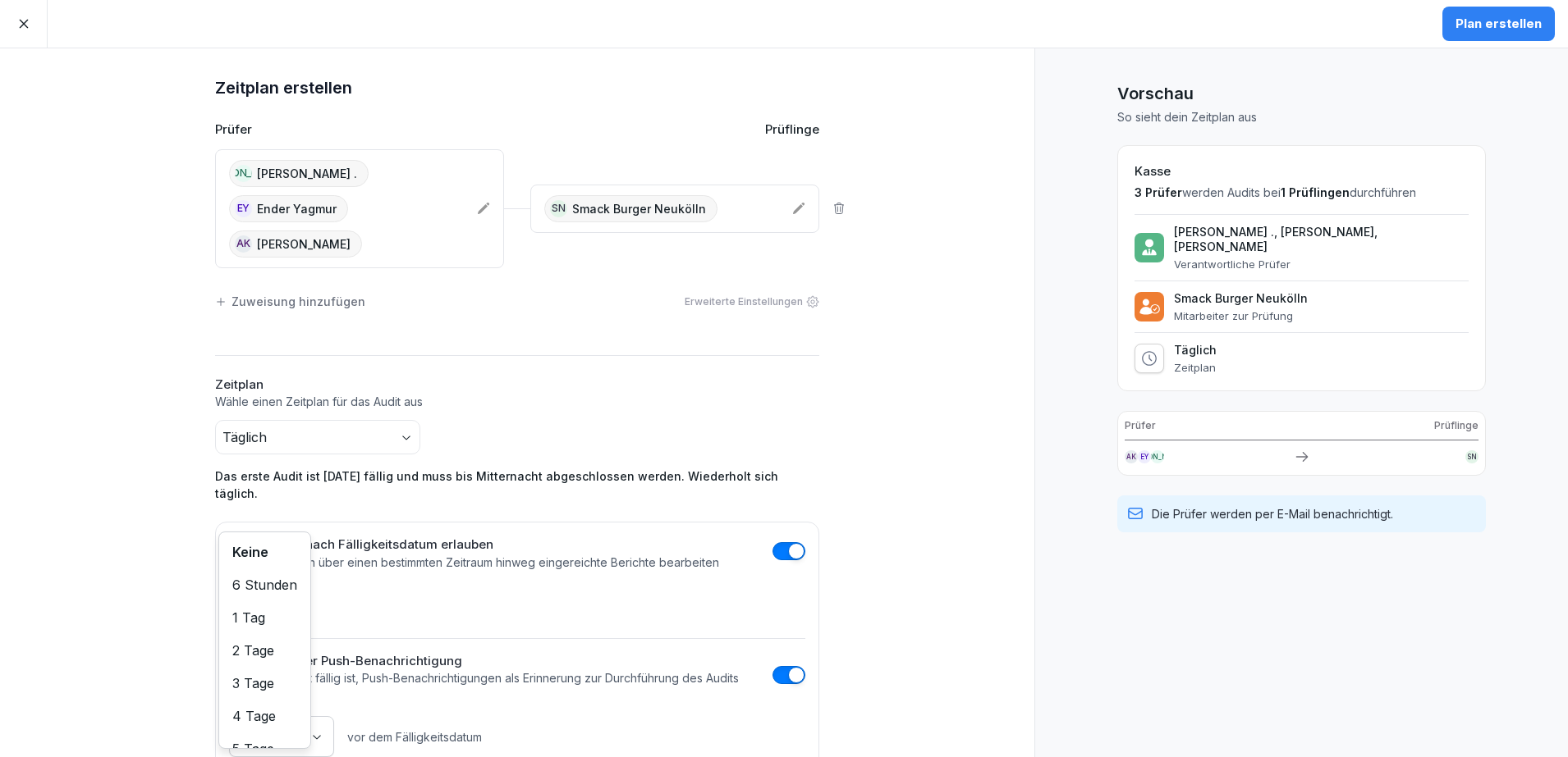
click at [279, 559] on body "Plan erstellen Zeitplan erstellen Prüfer Prüflinge J. [PERSON_NAME] . EY Ender …" at bounding box center [784, 378] width 1568 height 757
click at [488, 556] on html "Plan erstellen Zeitplan erstellen Prüfer Prüflinge J. [PERSON_NAME] . EY Ender …" at bounding box center [784, 378] width 1568 height 757
click at [283, 548] on body "Plan erstellen Zeitplan erstellen Prüfer Prüflinge J. [PERSON_NAME] . EY Ender …" at bounding box center [784, 378] width 1568 height 757
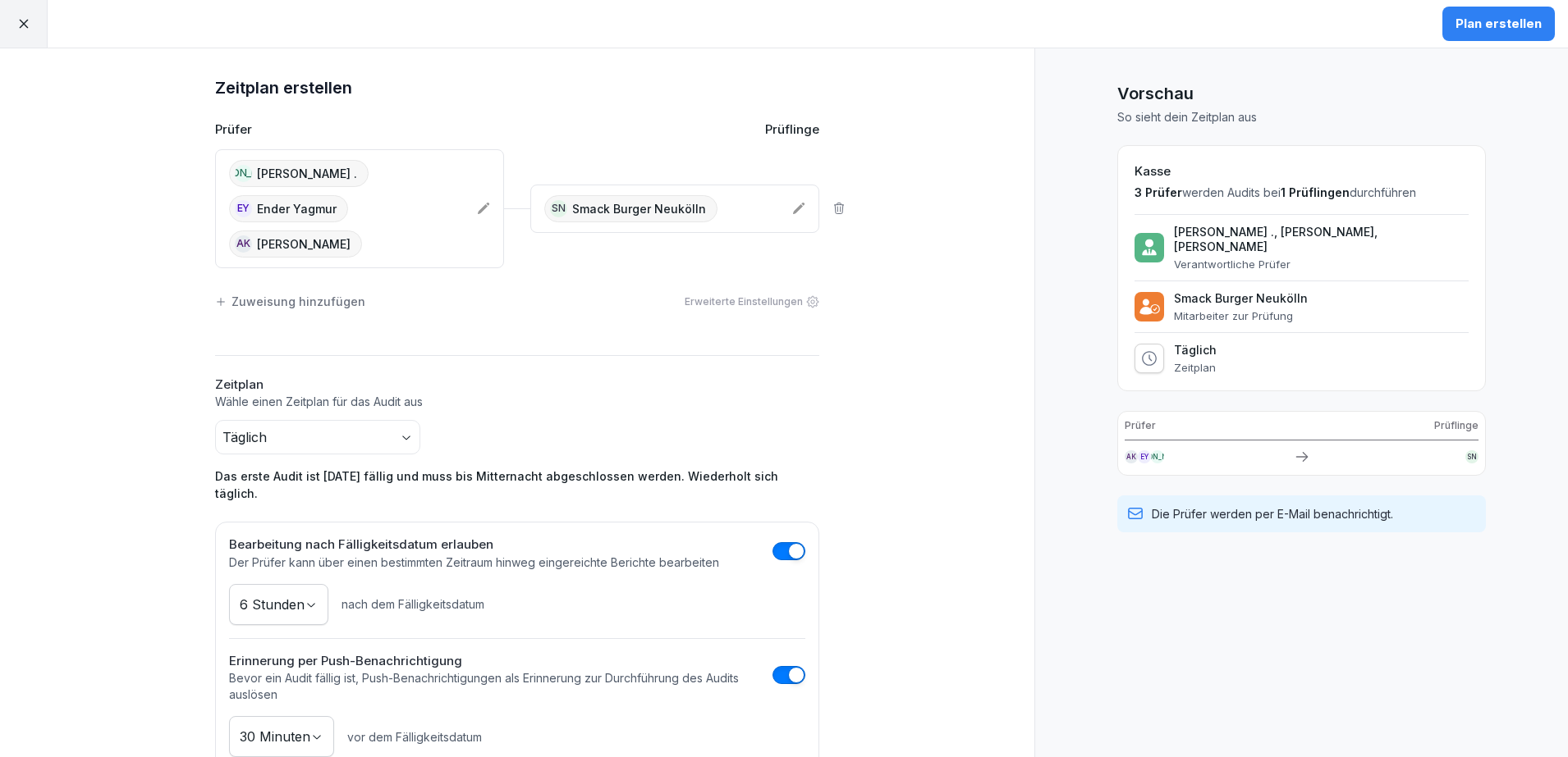
click at [987, 549] on div "Zeitplan erstellen Prüfer Prüflinge J. [PERSON_NAME] . EY Ender Yagmur AK [PERS…" at bounding box center [517, 454] width 1034 height 811
click at [1489, 23] on div "Plan erstellen" at bounding box center [1499, 24] width 87 height 18
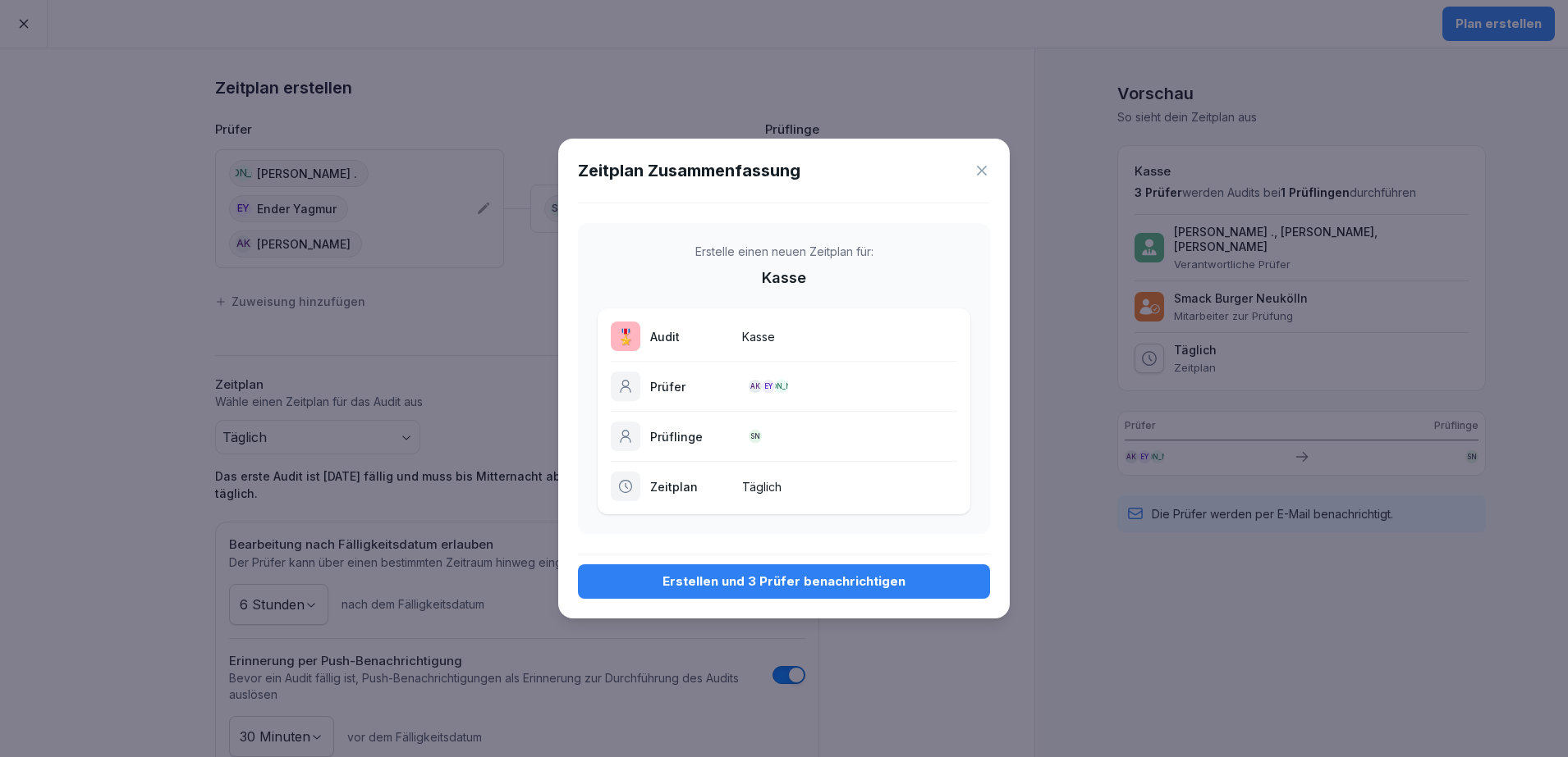
click at [799, 583] on div "Erstellen und 3 Prüfer benachrichtigen" at bounding box center [784, 582] width 386 height 18
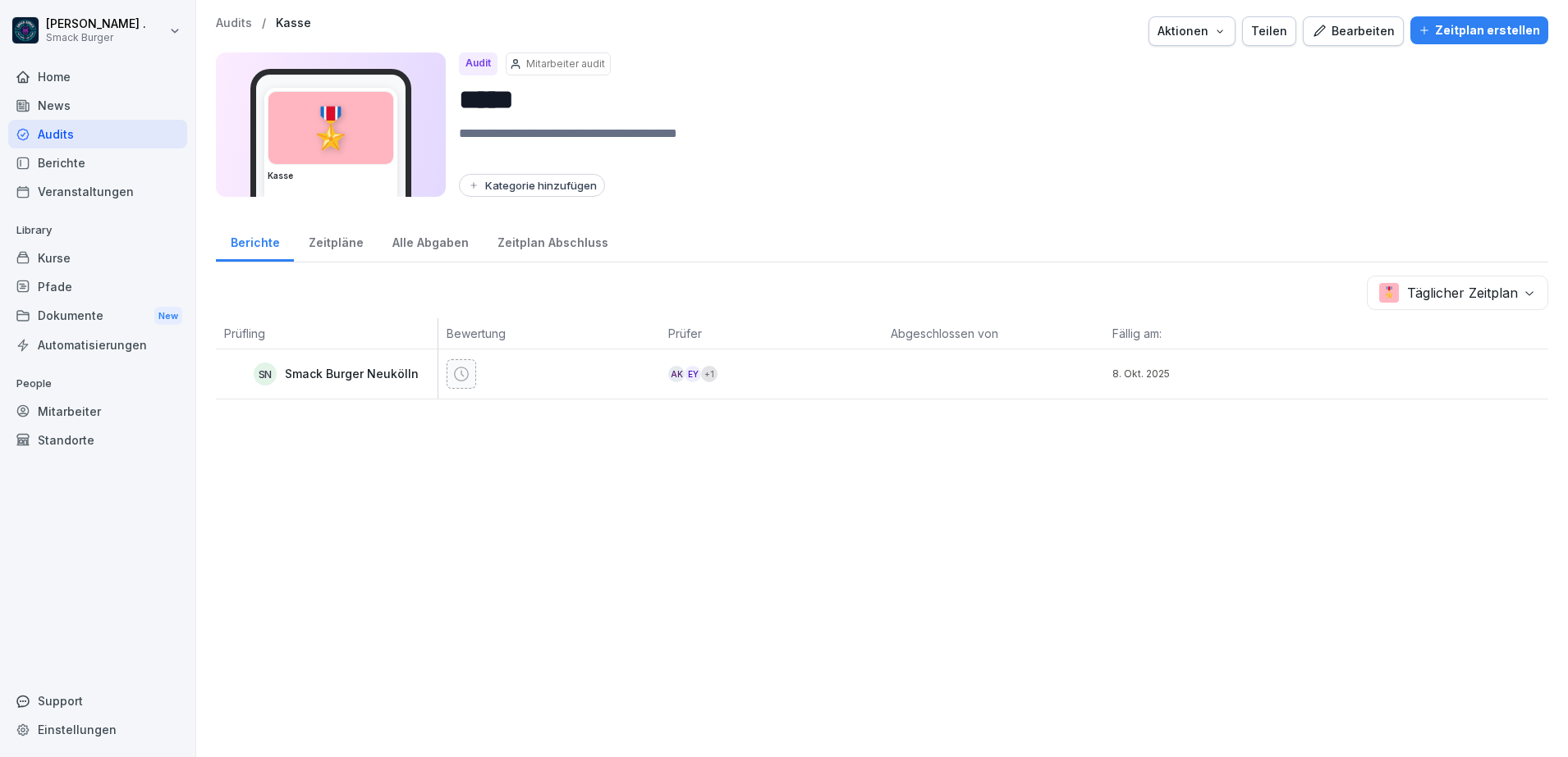
click at [353, 239] on div "Zeitpläne" at bounding box center [335, 240] width 84 height 42
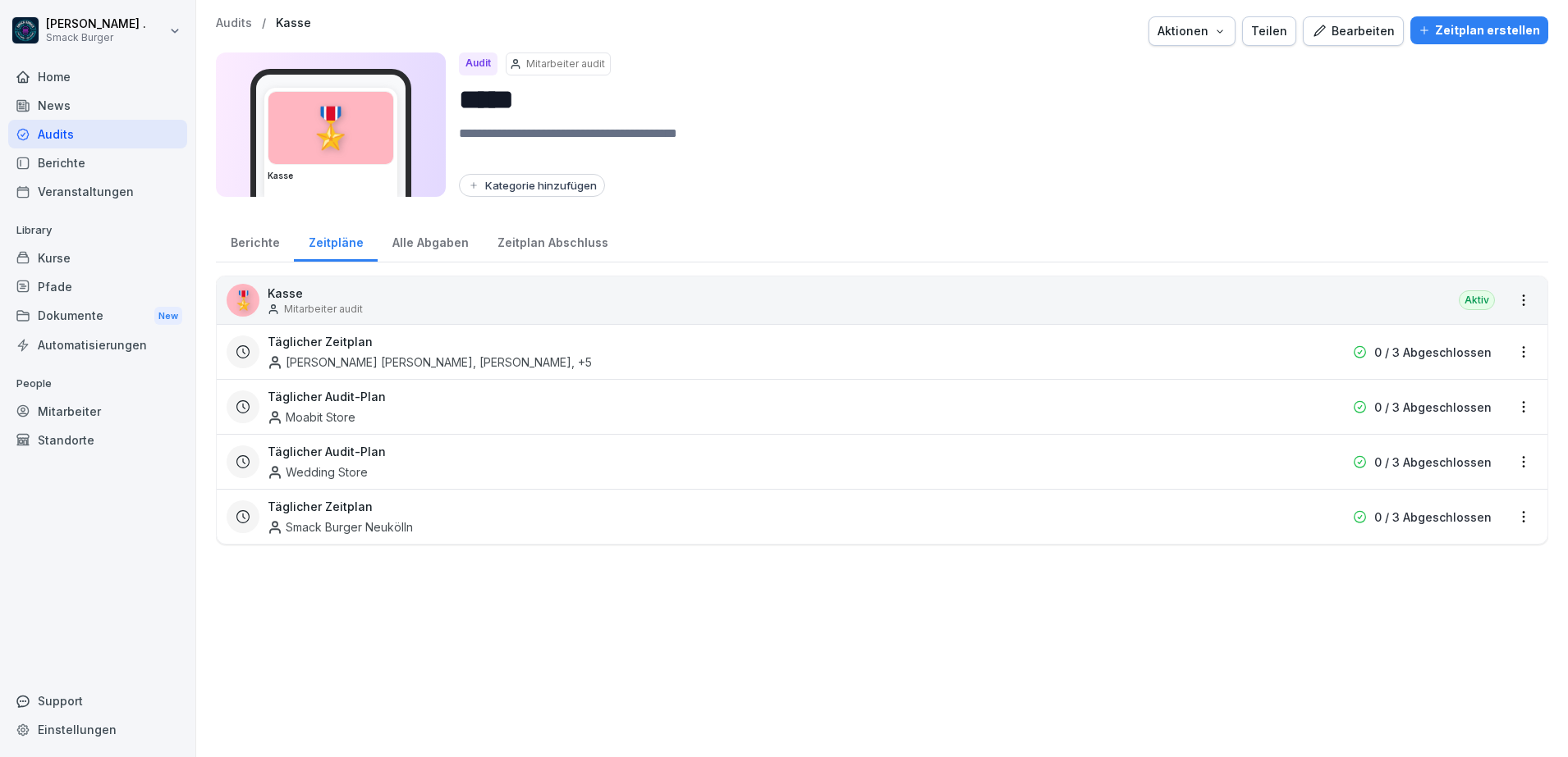
click at [277, 526] on icon at bounding box center [275, 528] width 10 height 12
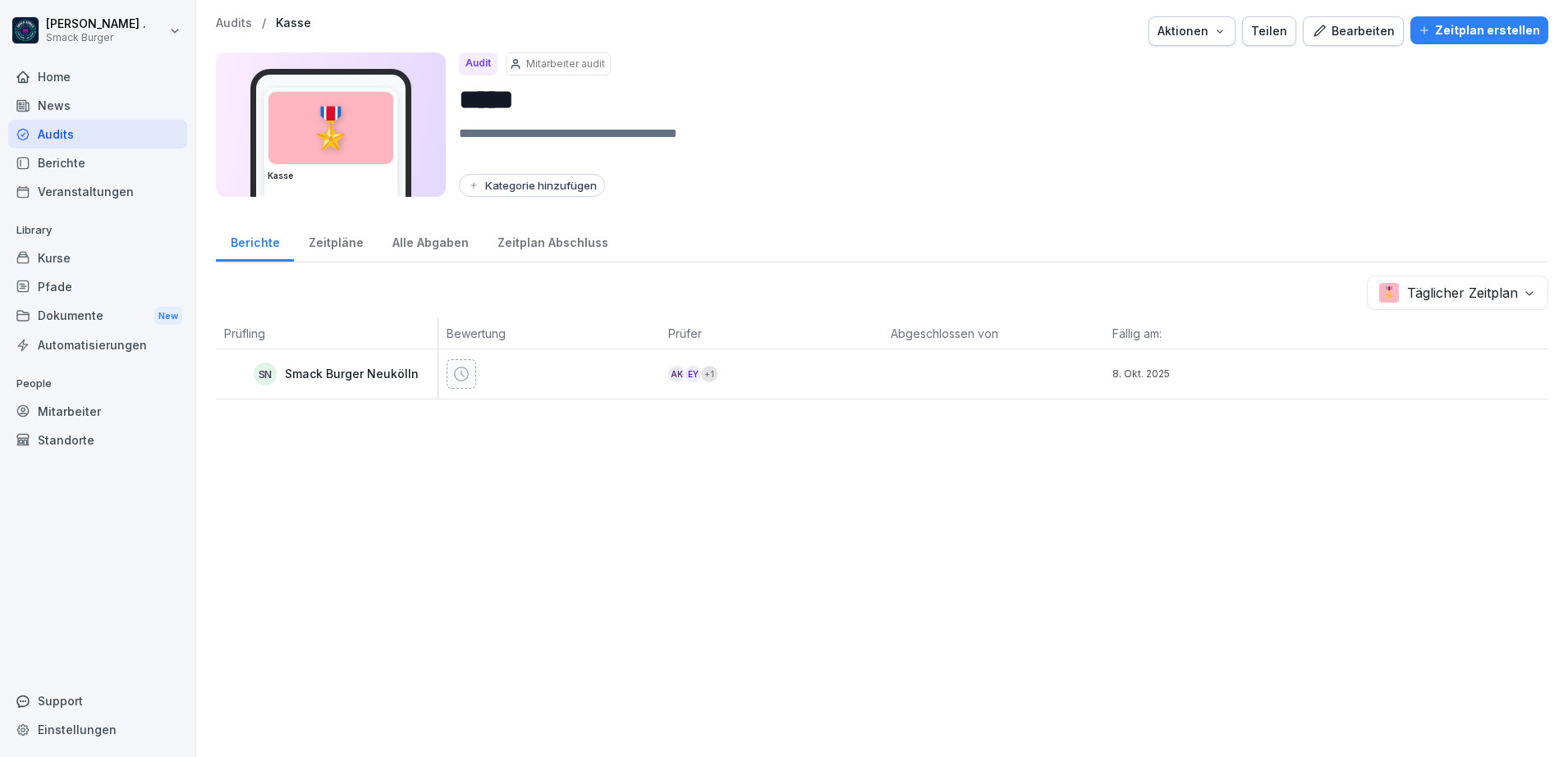
click at [70, 408] on div "Mitarbeiter" at bounding box center [98, 410] width 179 height 29
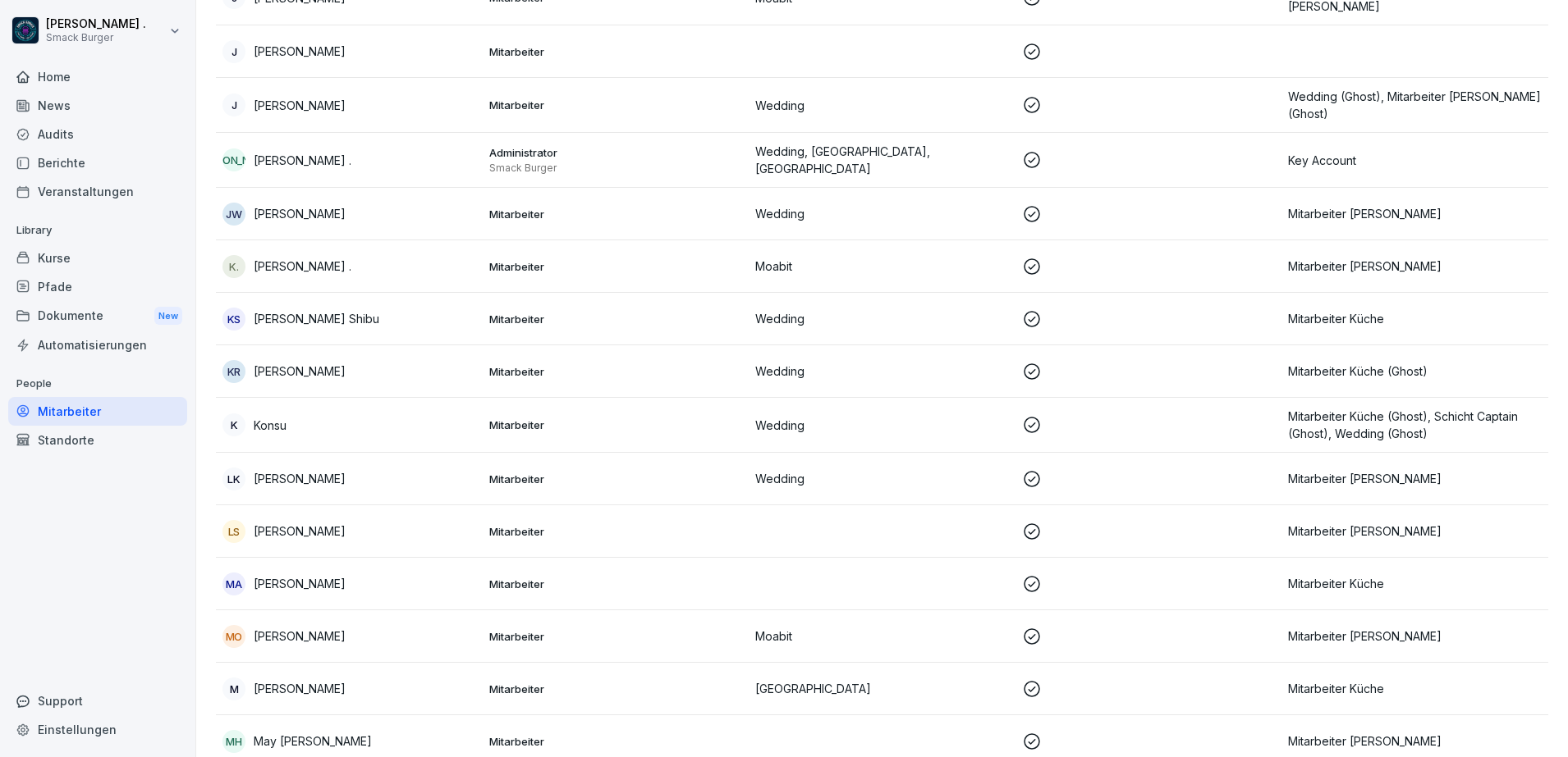
scroll to position [1998, 0]
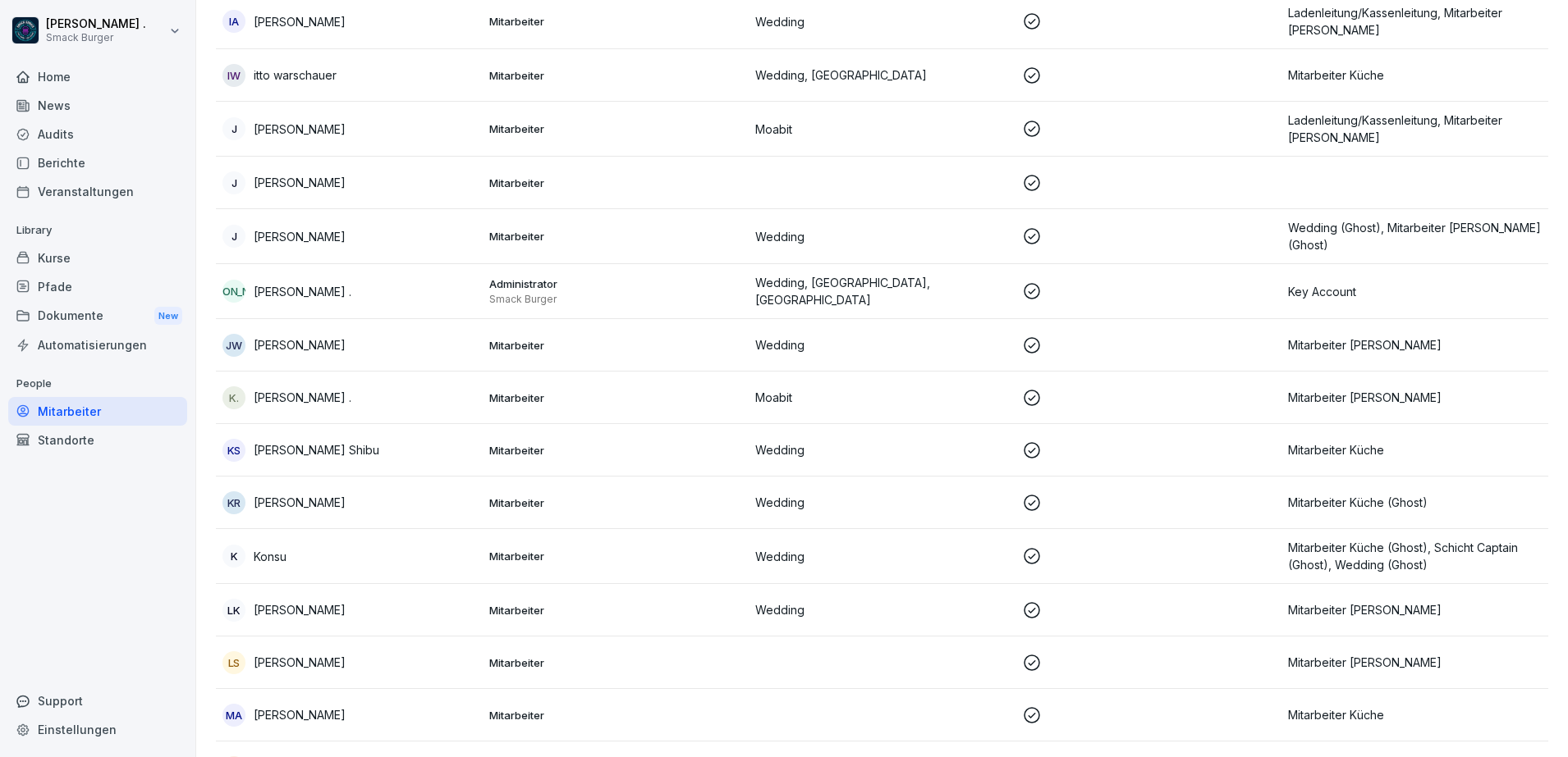
click at [424, 294] on div "[PERSON_NAME] [PERSON_NAME] ." at bounding box center [350, 290] width 254 height 23
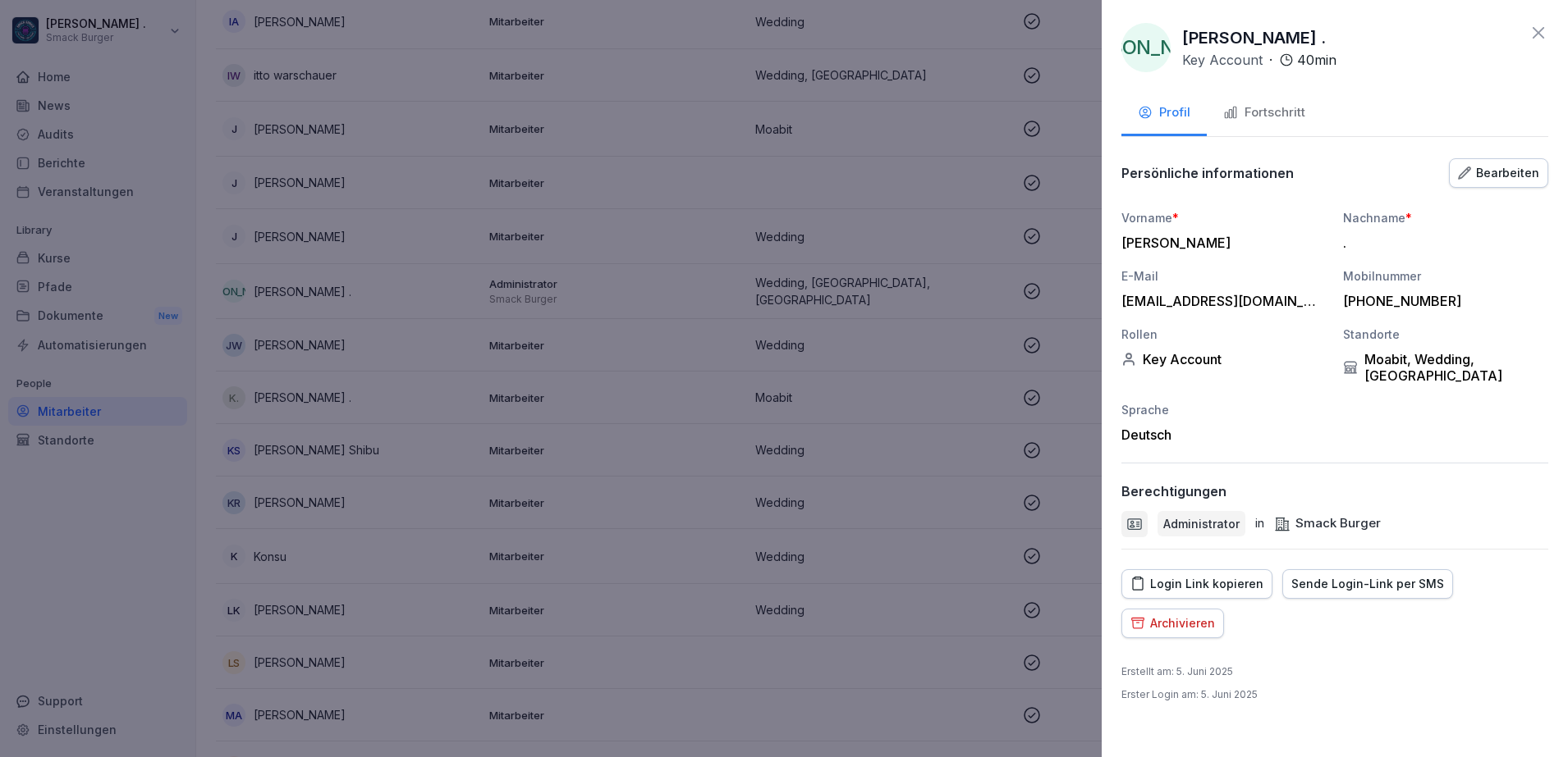
click at [1512, 172] on div "Bearbeiten" at bounding box center [1498, 173] width 82 height 18
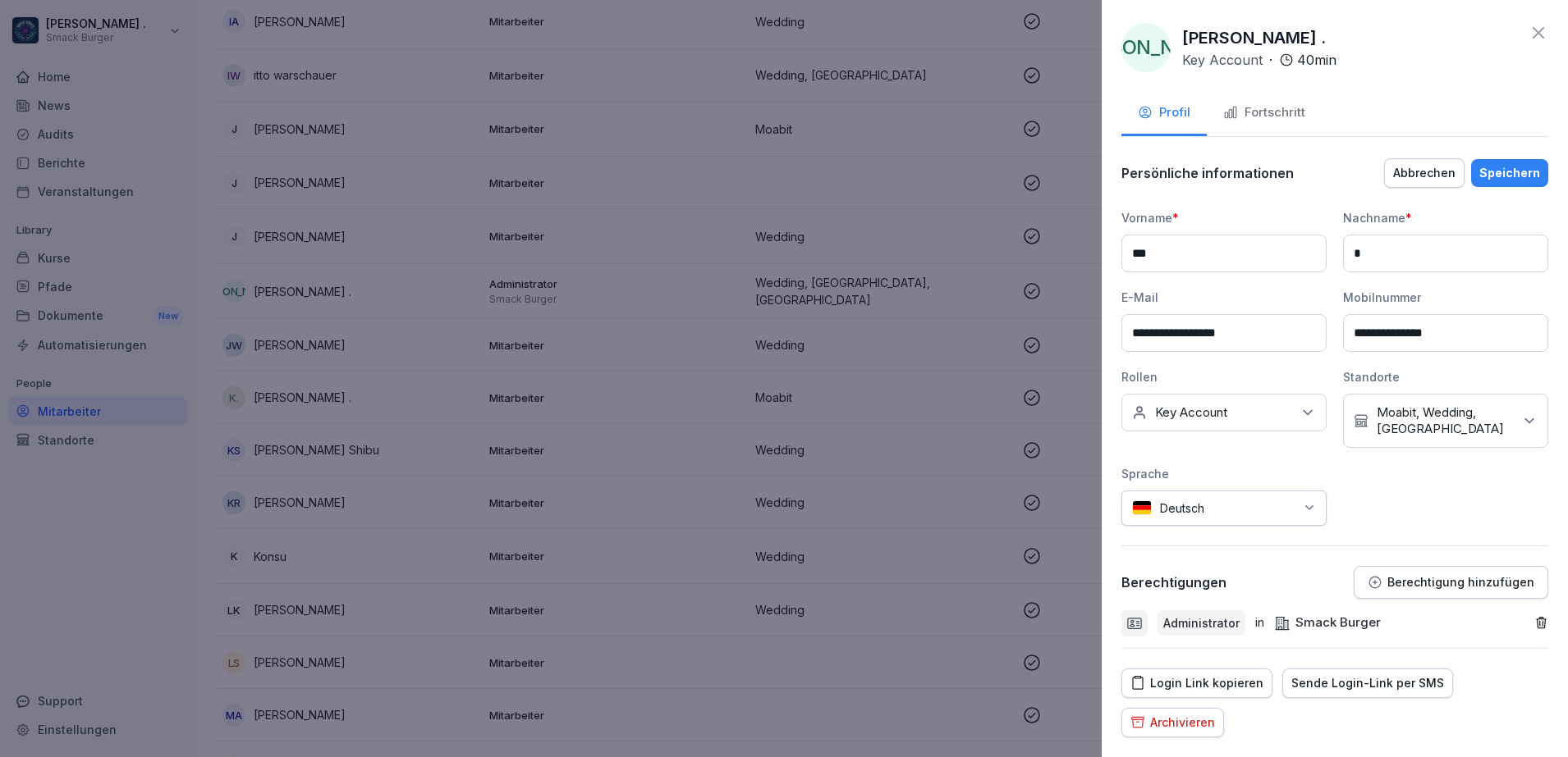
click at [1186, 260] on input "***" at bounding box center [1223, 253] width 205 height 37
type input "**********"
click at [1404, 264] on input "*" at bounding box center [1446, 253] width 205 height 37
click at [1391, 251] on input "*" at bounding box center [1446, 253] width 205 height 37
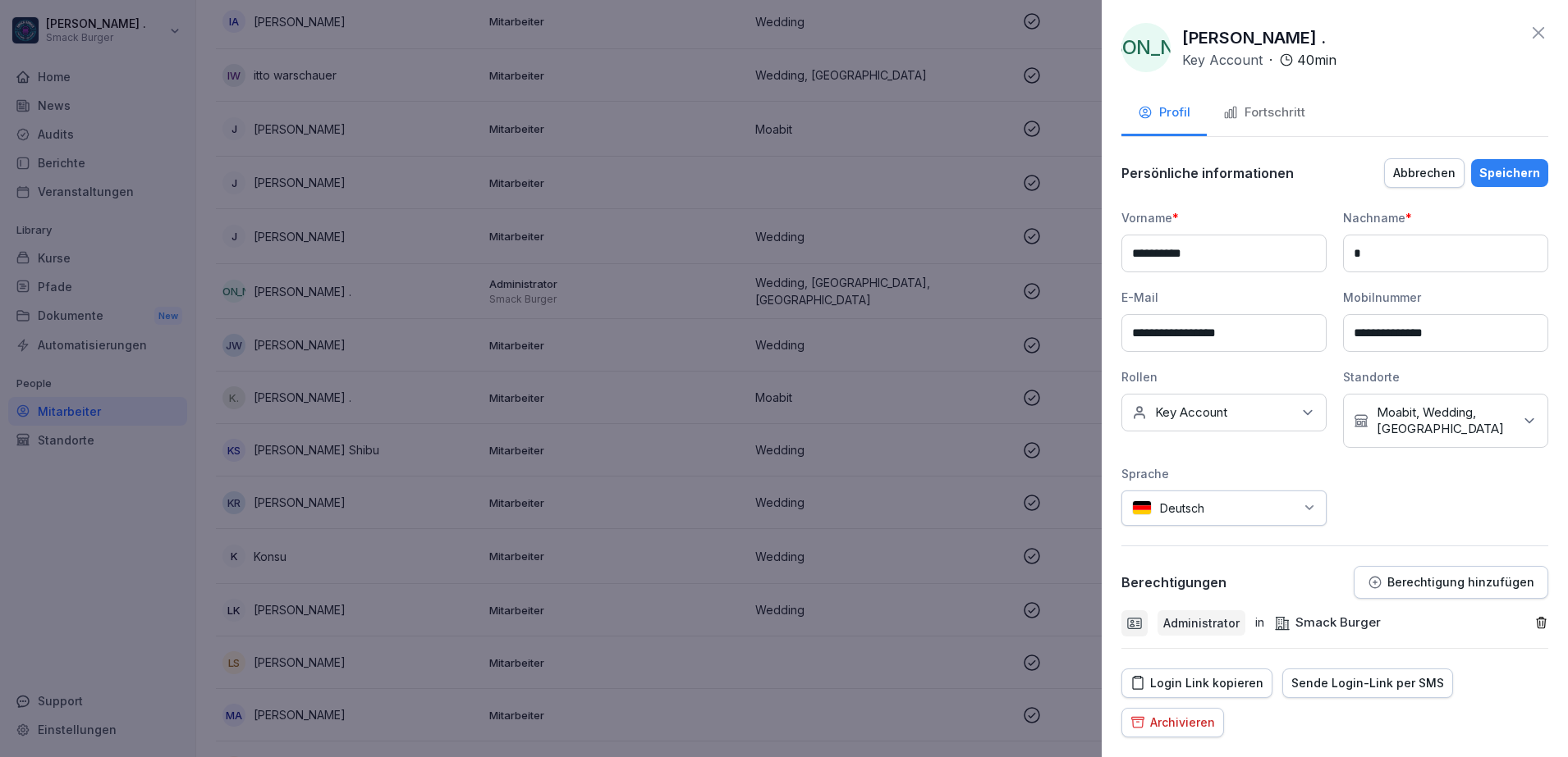
click at [1391, 251] on input "*" at bounding box center [1446, 253] width 205 height 37
type input "**********"
click at [1442, 92] on div "Profil Fortschritt" at bounding box center [1334, 114] width 426 height 45
click at [1501, 174] on div "Speichern" at bounding box center [1510, 173] width 61 height 18
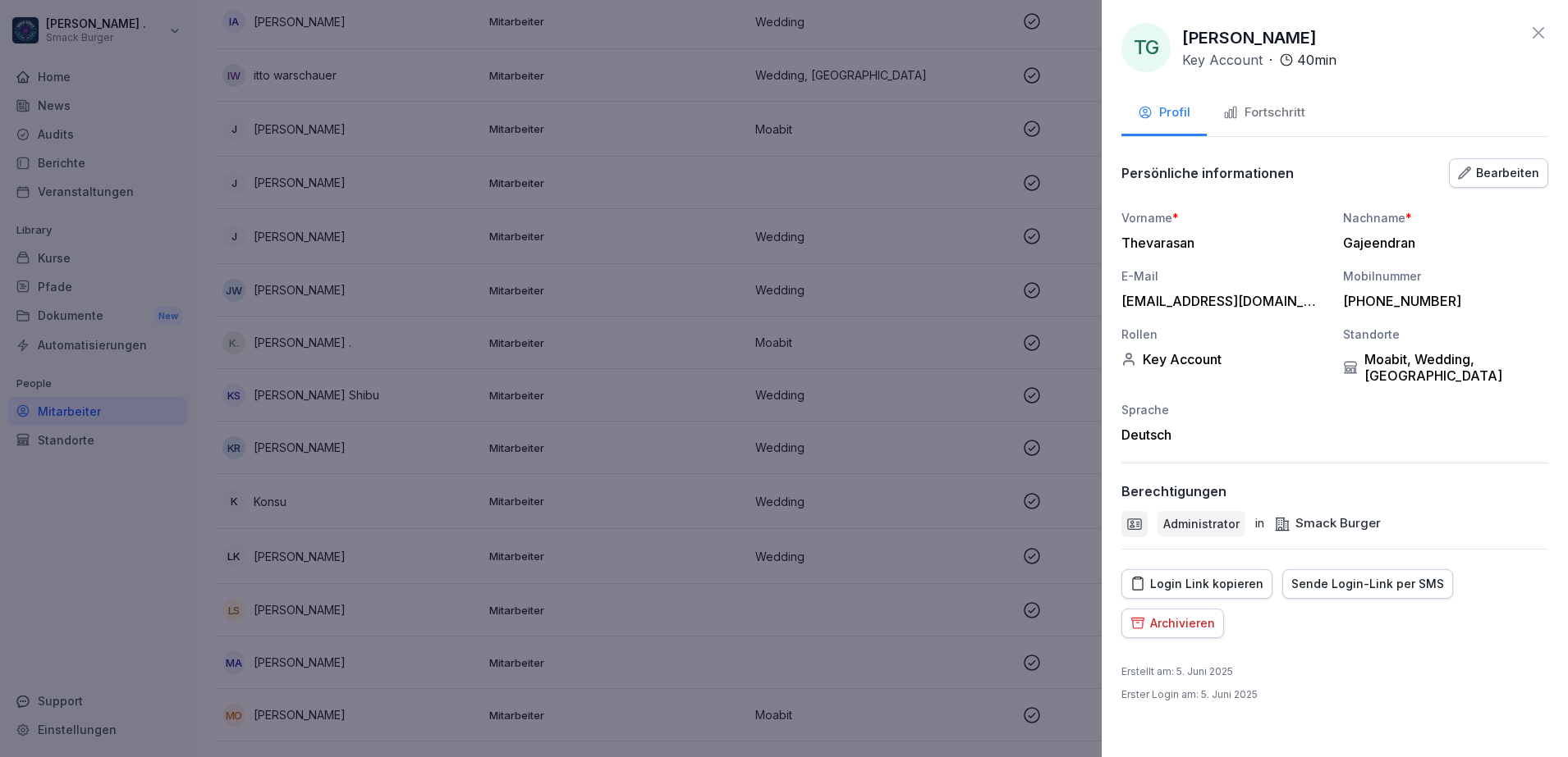
click at [1537, 32] on icon at bounding box center [1538, 33] width 12 height 12
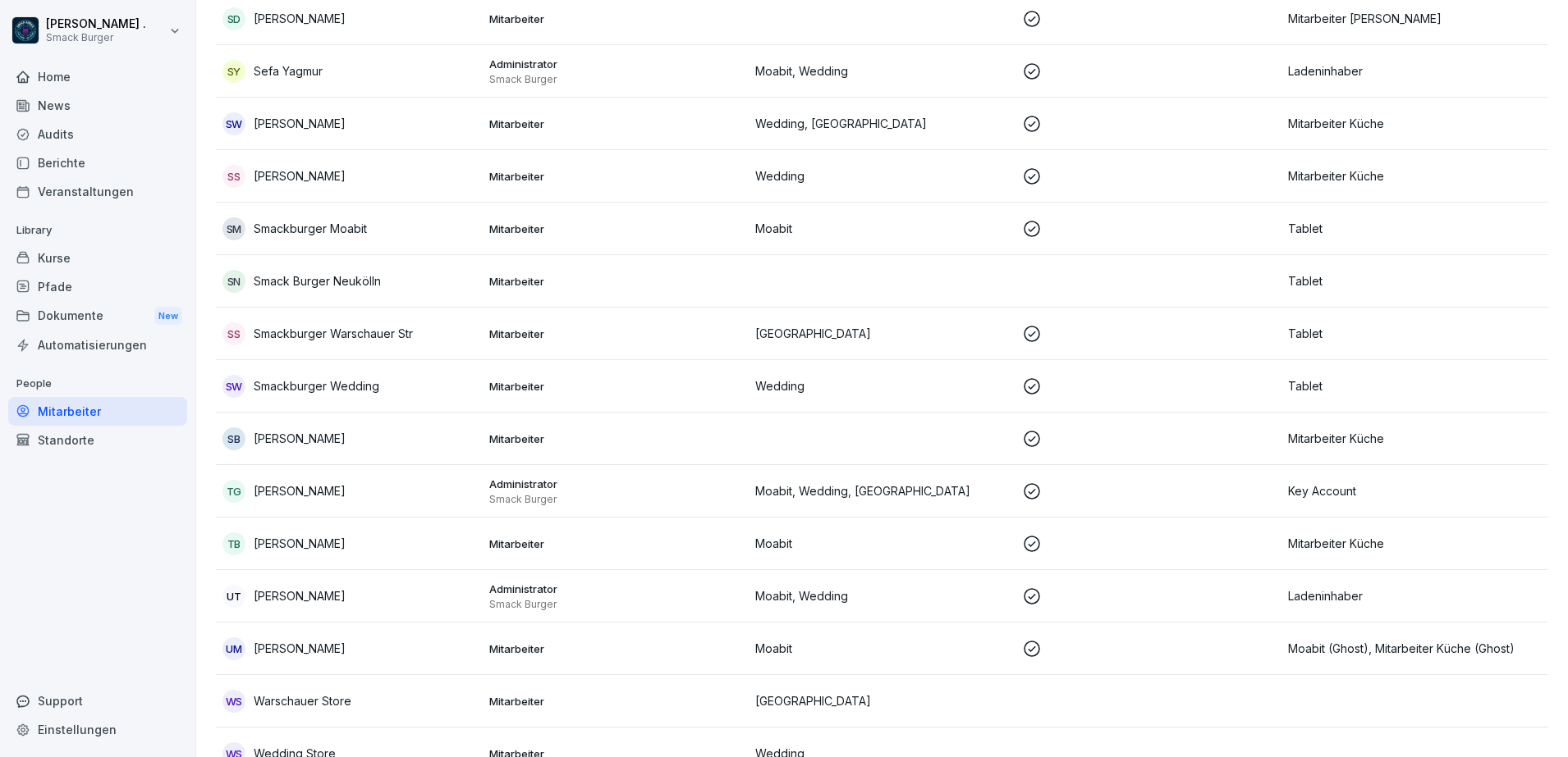
scroll to position [3644, 0]
click at [62, 131] on div "Audits" at bounding box center [98, 134] width 179 height 29
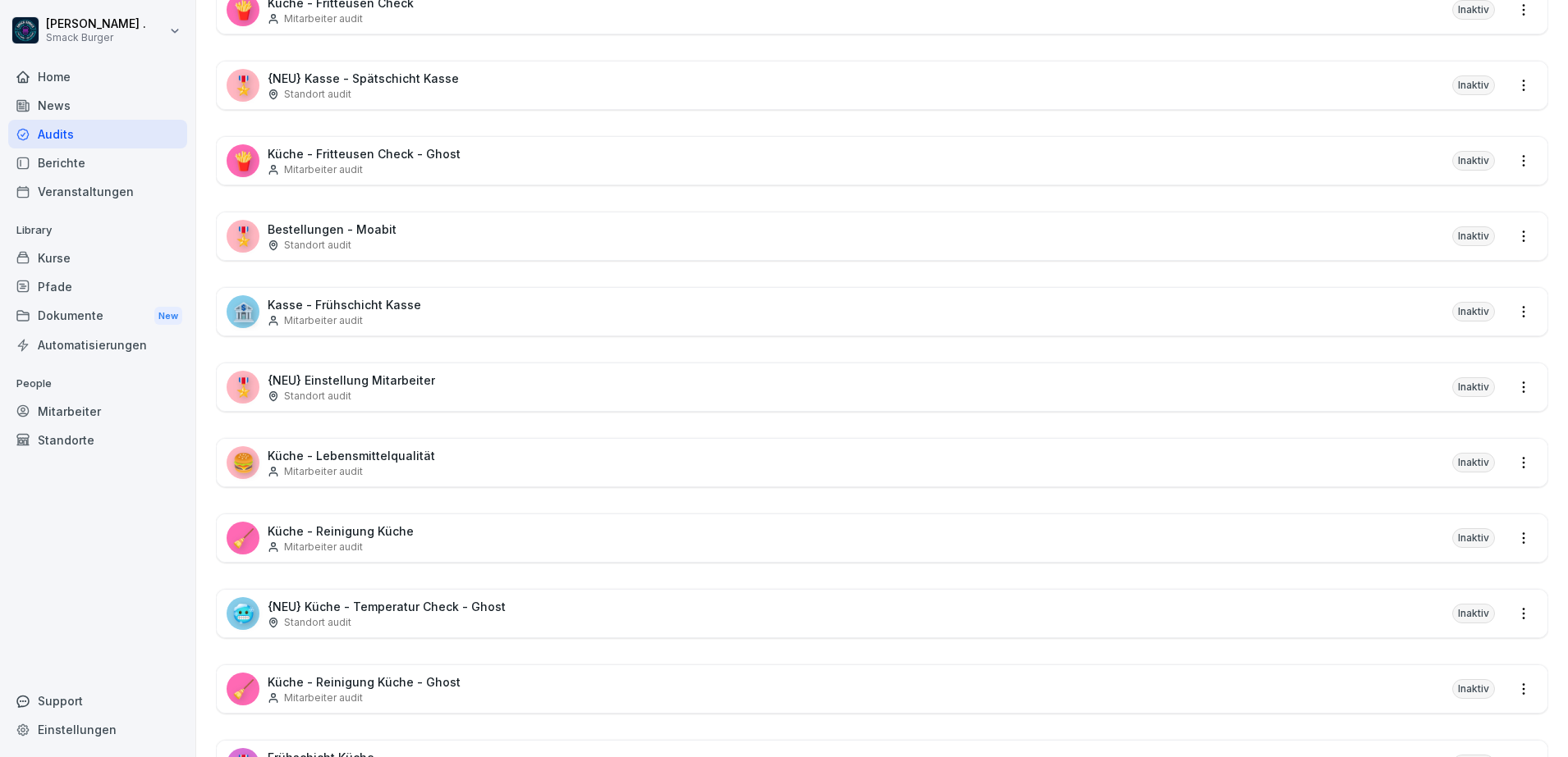
scroll to position [3298, 0]
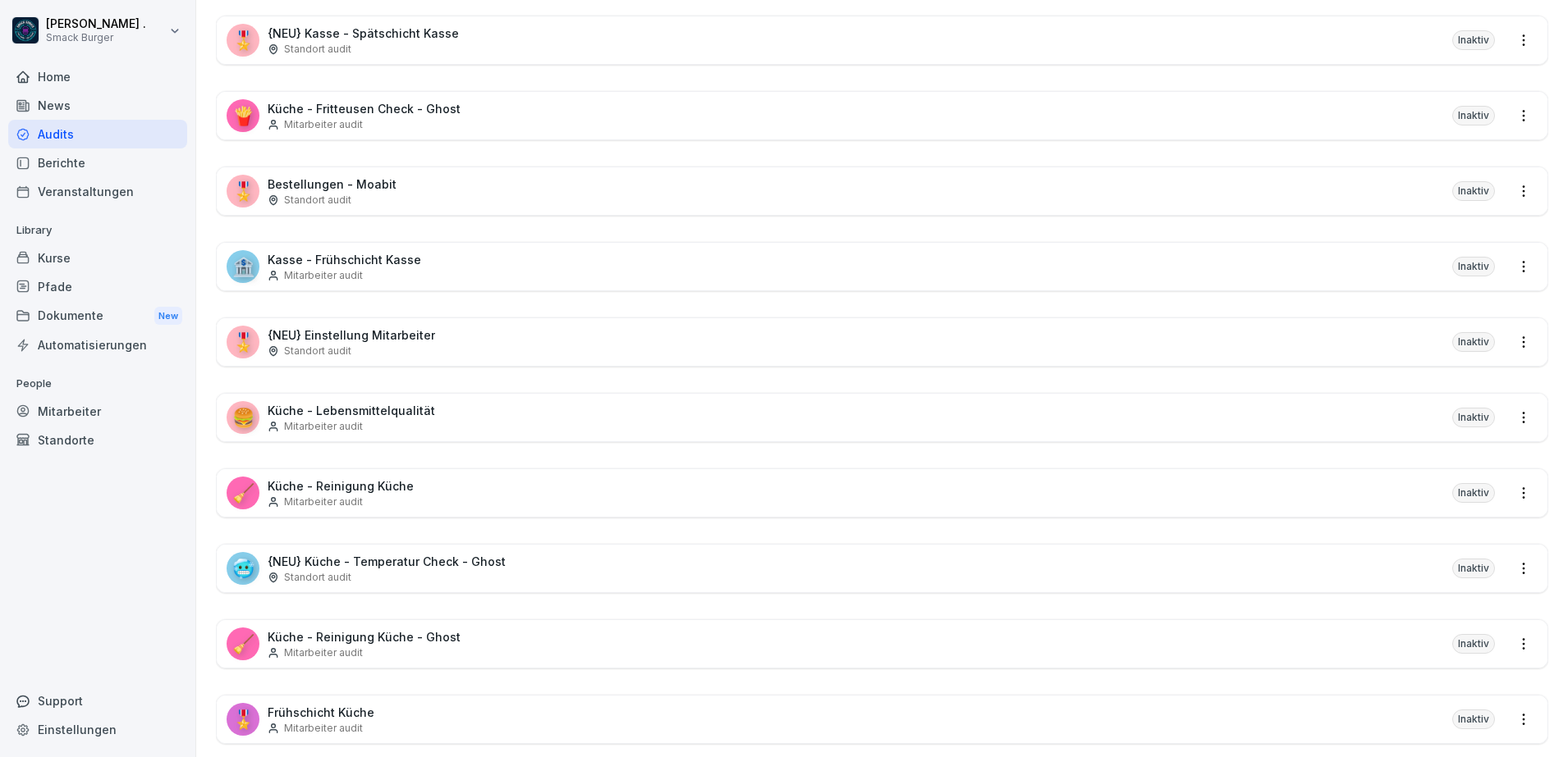
click at [398, 412] on p "Küche - Lebensmittelqualität" at bounding box center [352, 410] width 167 height 18
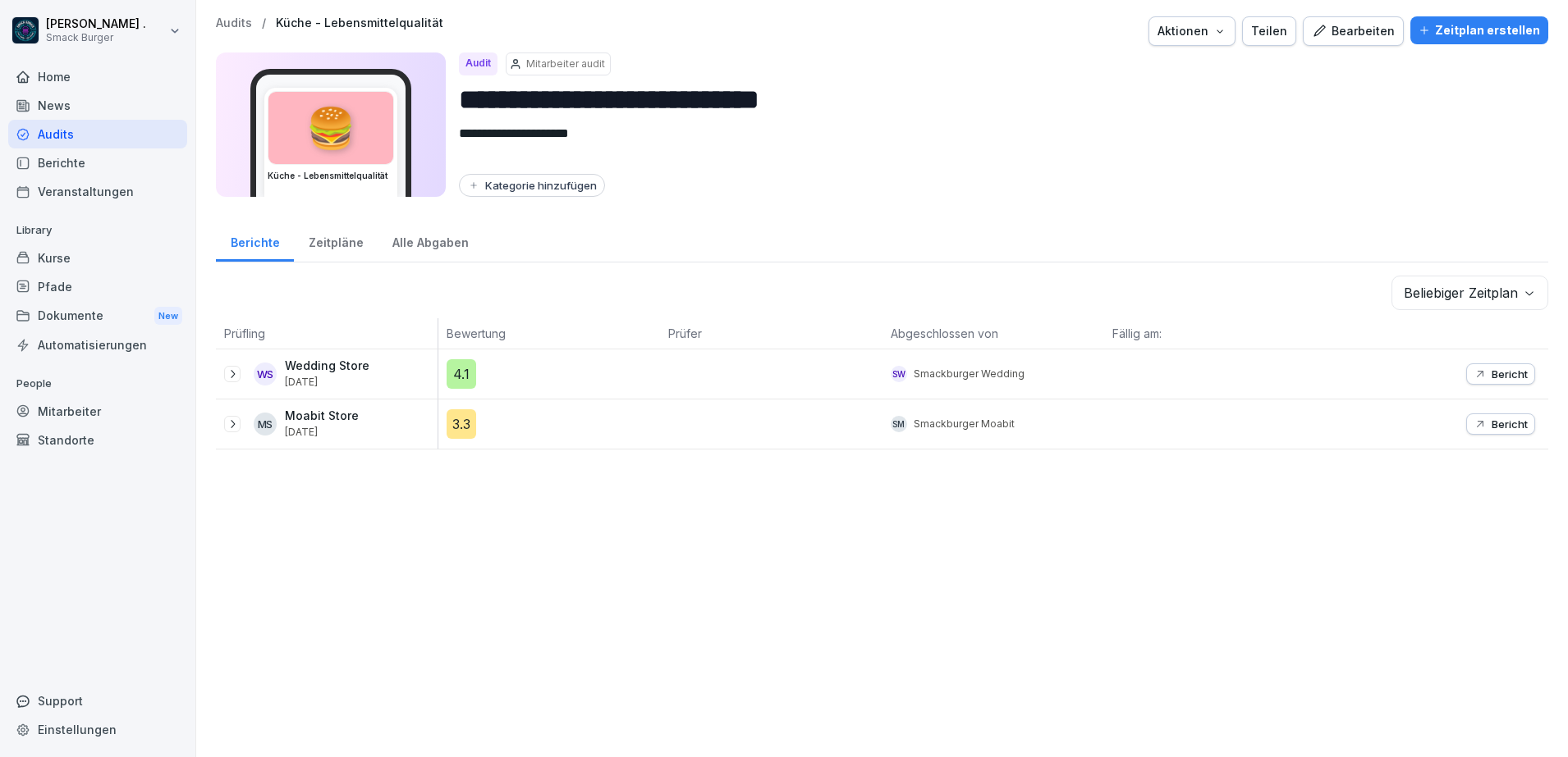
click at [1361, 30] on div "Bearbeiten" at bounding box center [1353, 32] width 83 height 18
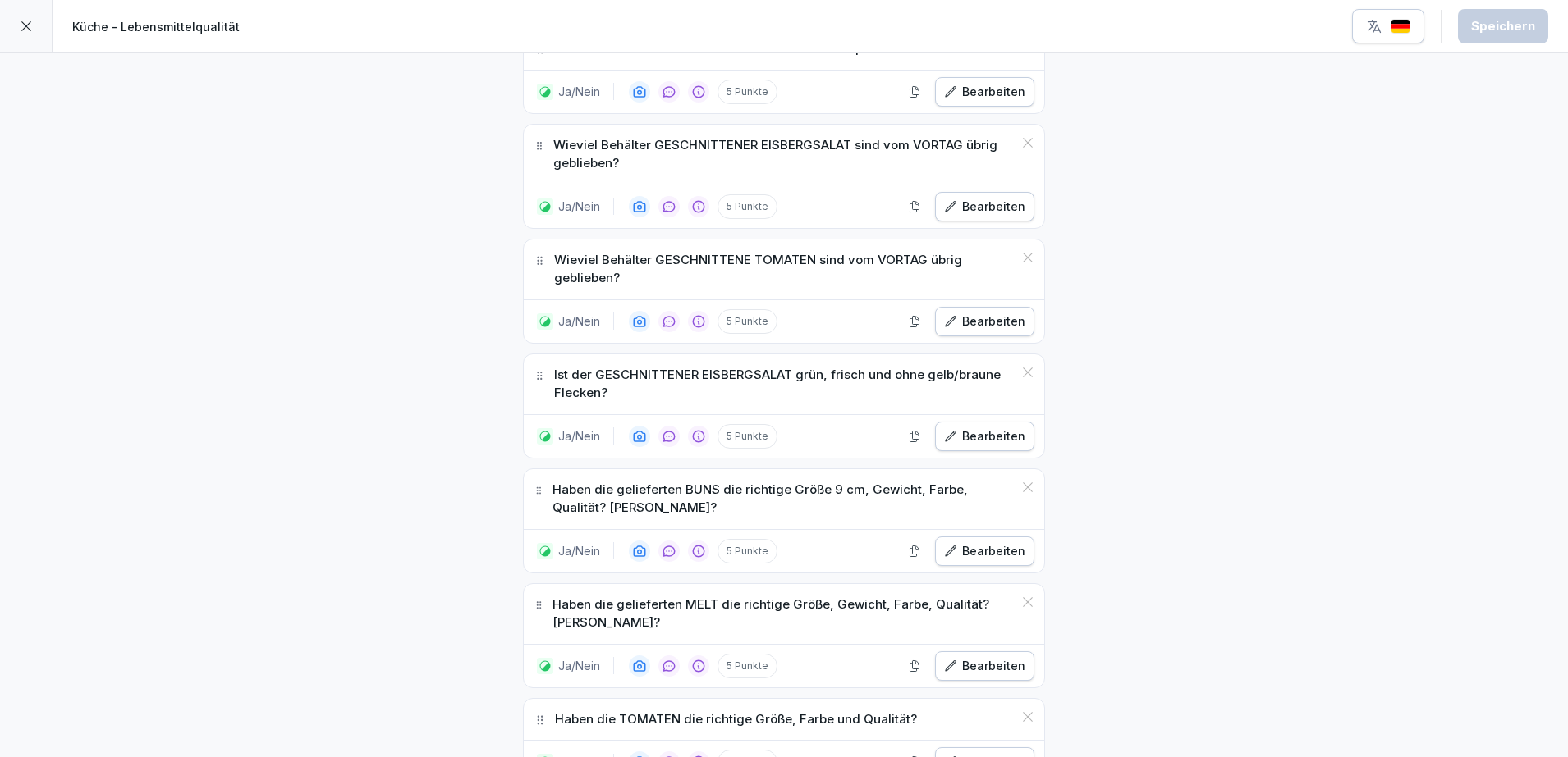
scroll to position [543, 0]
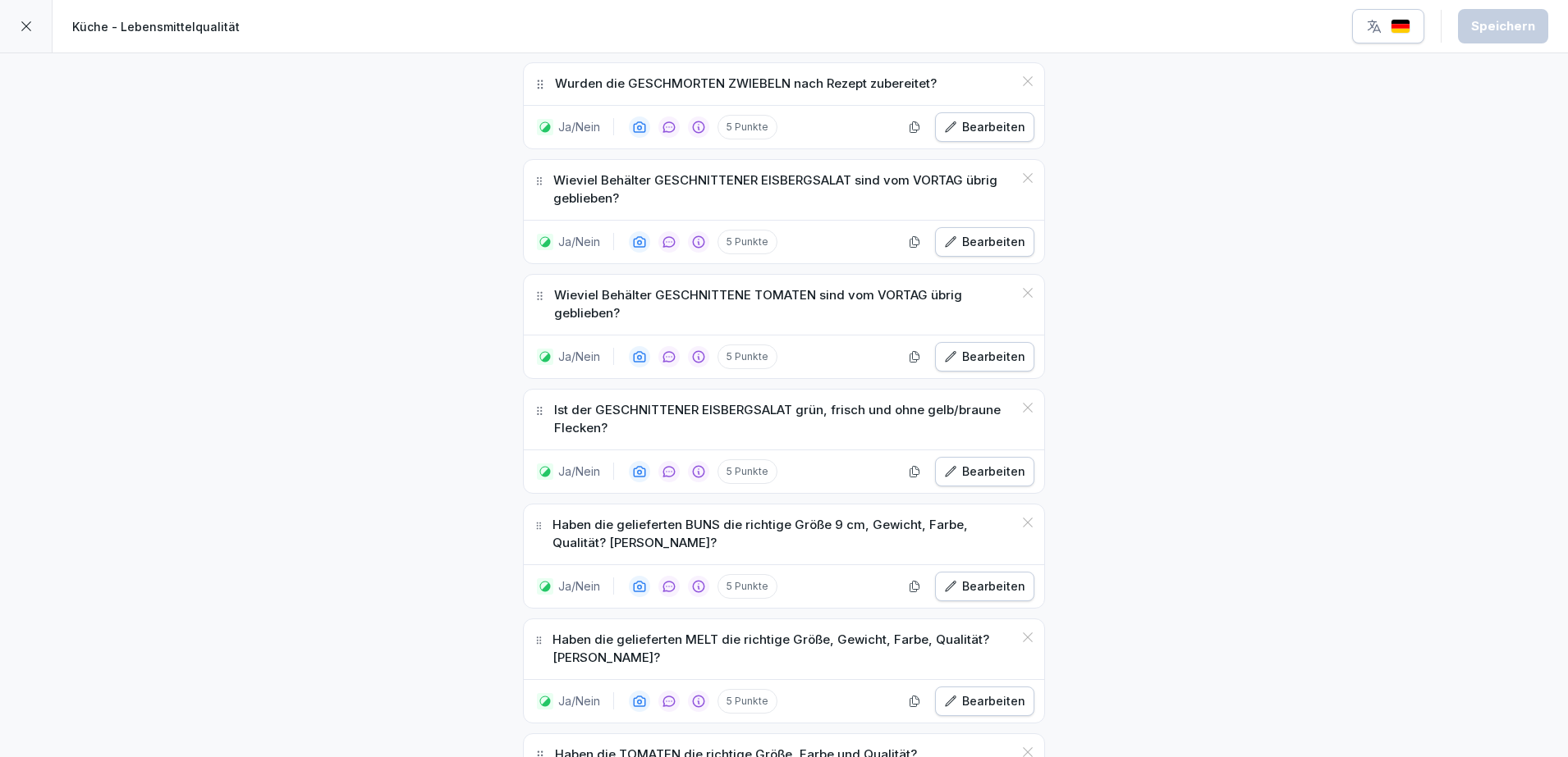
click at [32, 28] on icon at bounding box center [26, 26] width 13 height 13
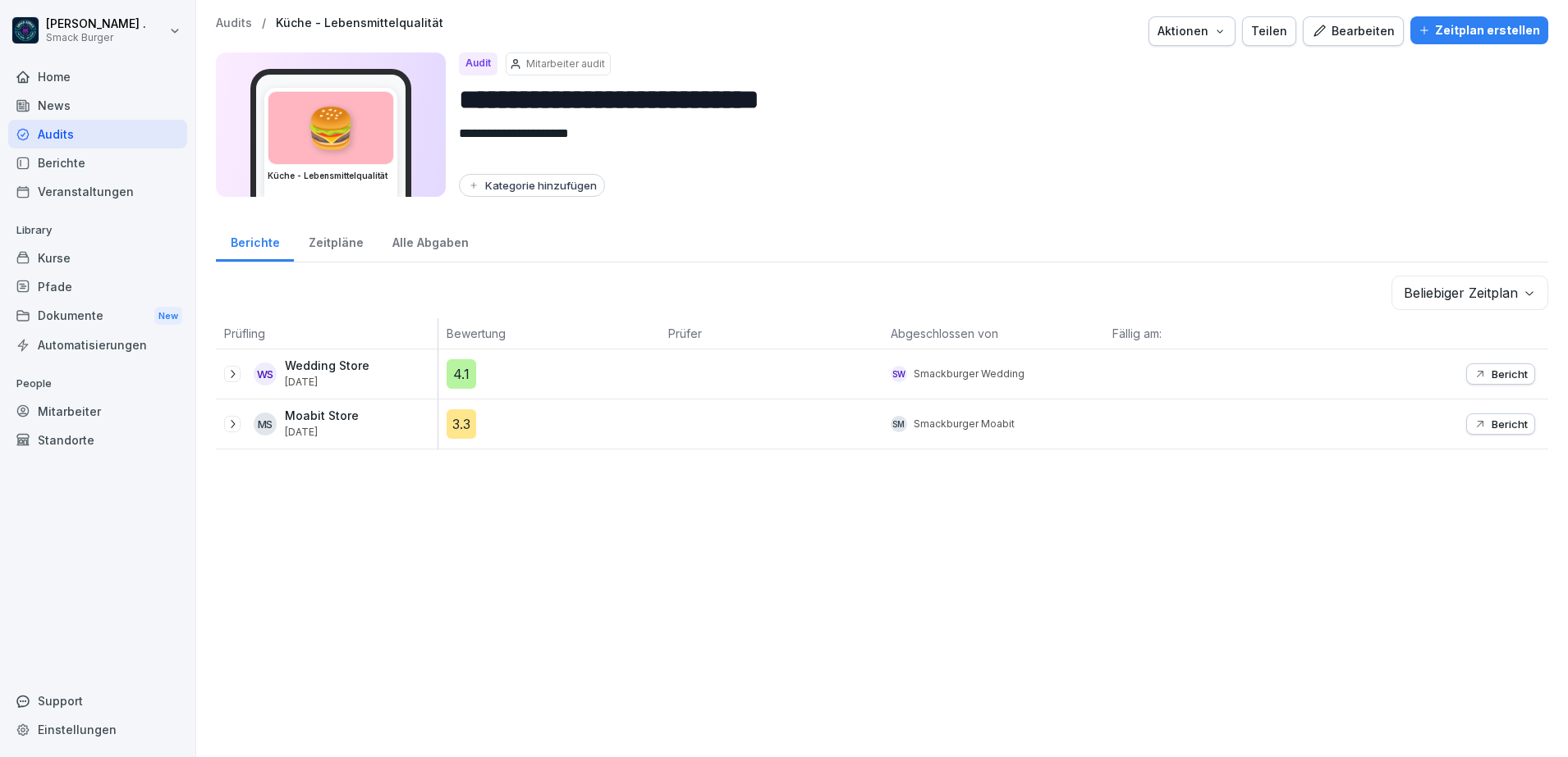
click at [1160, 591] on div "**********" at bounding box center [882, 378] width 1372 height 757
click at [960, 505] on div "**********" at bounding box center [882, 378] width 1372 height 757
click at [73, 136] on div "Audits" at bounding box center [98, 134] width 179 height 29
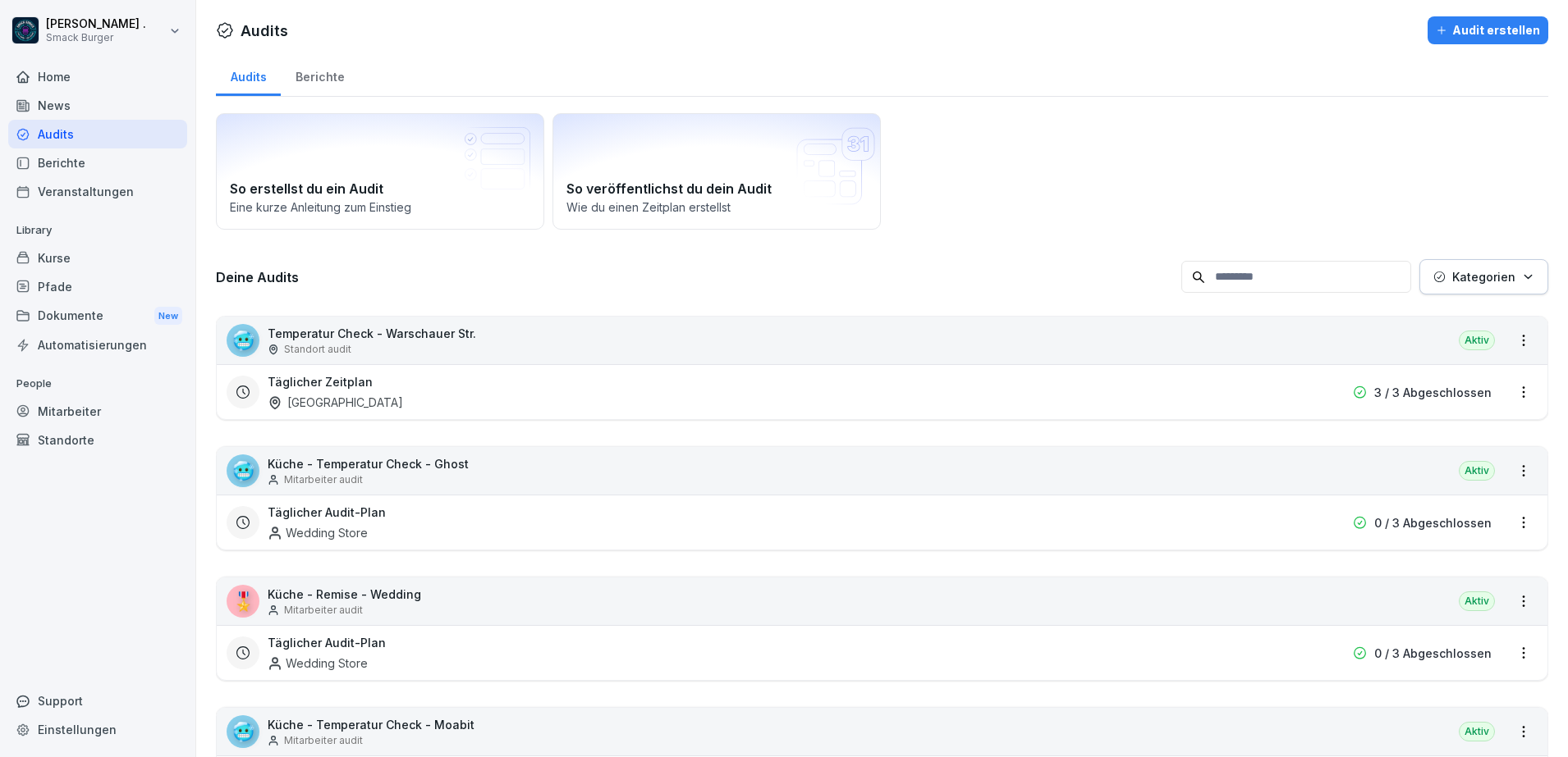
click at [302, 71] on div "Berichte" at bounding box center [319, 75] width 78 height 42
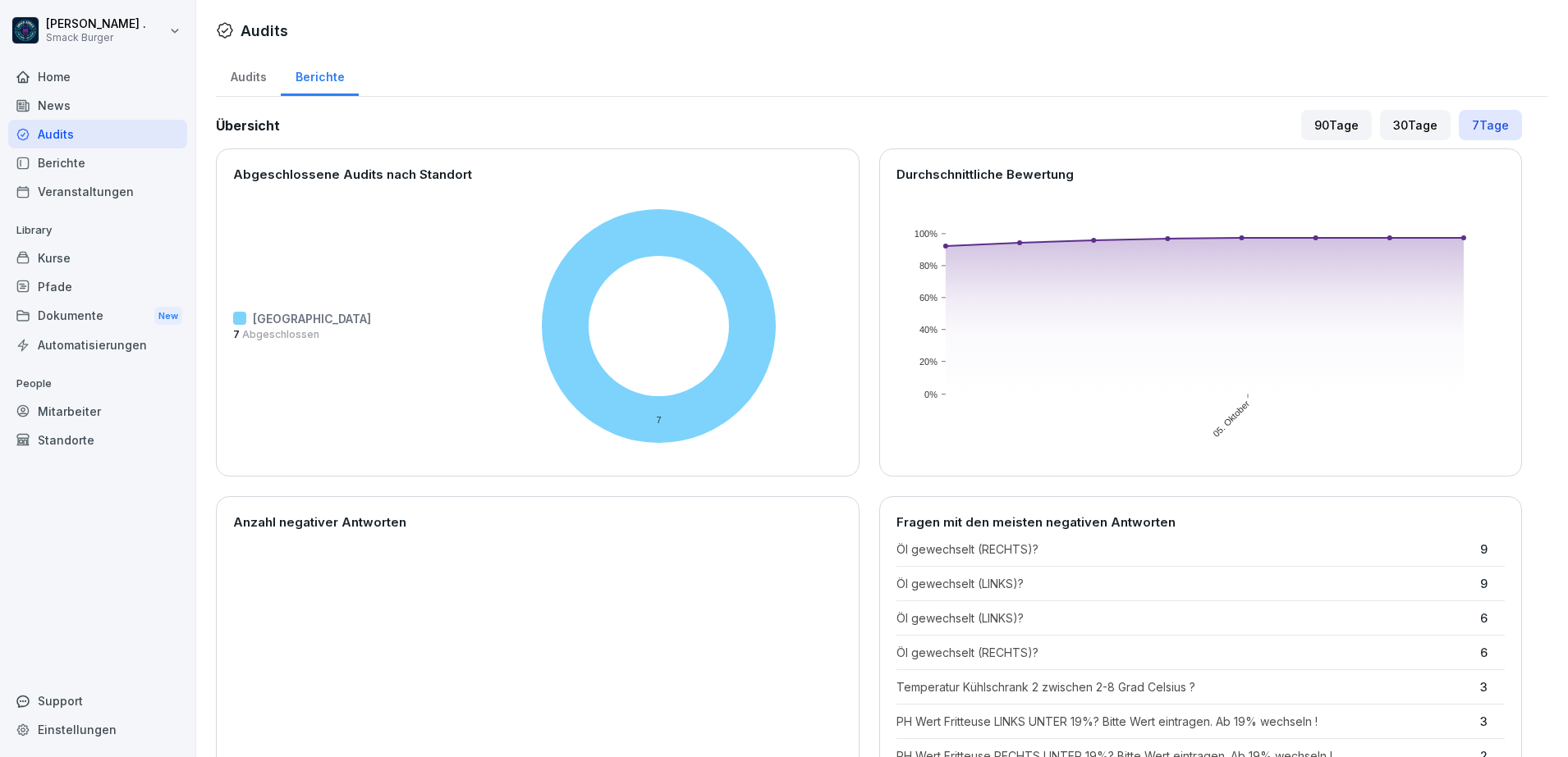
click at [1406, 133] on div "30 Tage" at bounding box center [1415, 125] width 71 height 31
click at [1330, 140] on div "90 Tage" at bounding box center [1337, 125] width 71 height 31
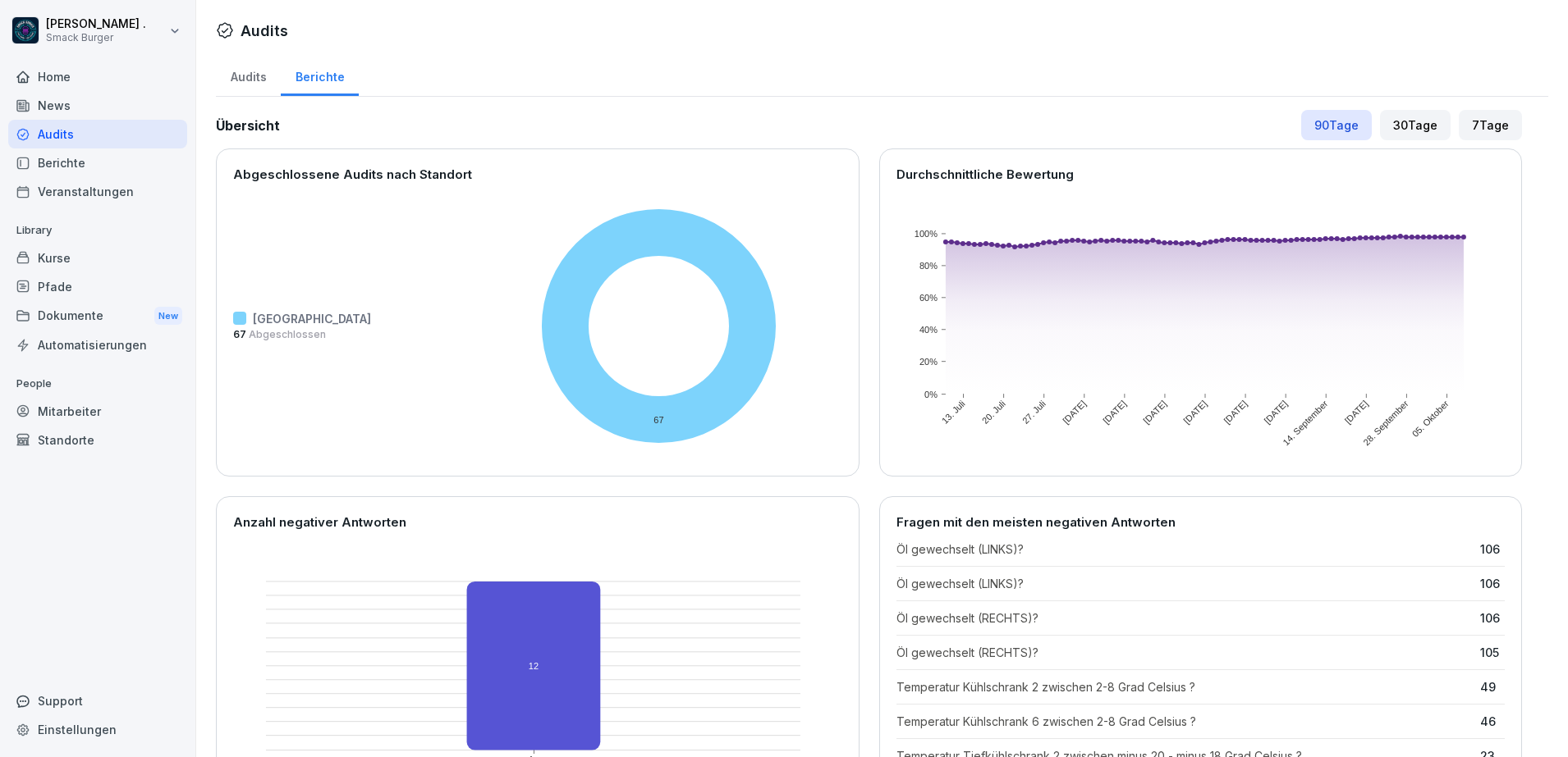
click at [173, 23] on html "[PERSON_NAME] . Smack Burger Home News Audits Berichte Veranstaltungen Library …" at bounding box center [784, 378] width 1568 height 757
click at [55, 71] on div "Einstellungen" at bounding box center [104, 73] width 163 height 31
select select "**"
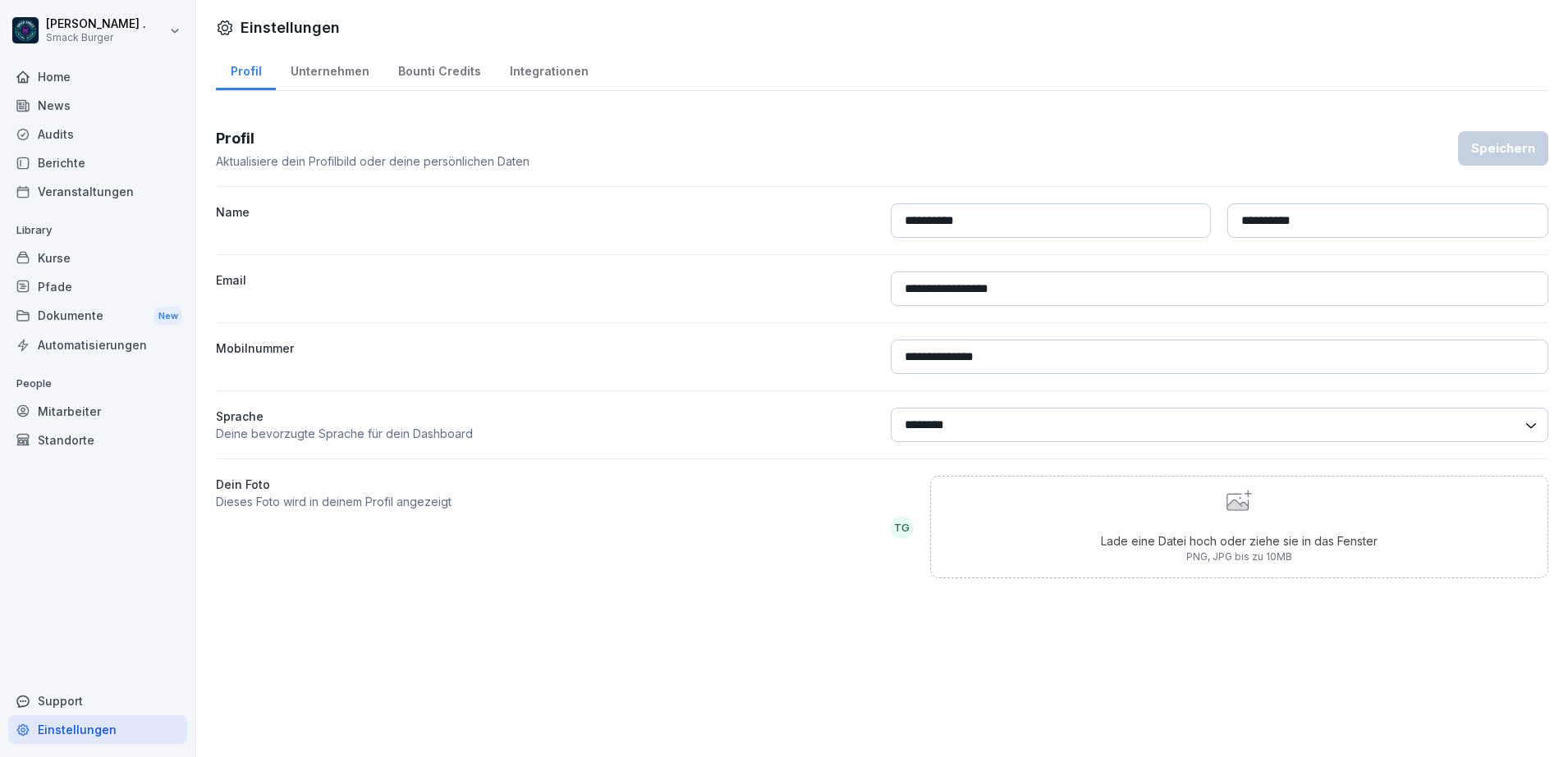
click at [1227, 505] on icon at bounding box center [1238, 505] width 22 height 11
click at [815, 599] on div "**********" at bounding box center [882, 353] width 1333 height 504
click at [343, 68] on div "Unternehmen" at bounding box center [329, 69] width 107 height 42
select select "**"
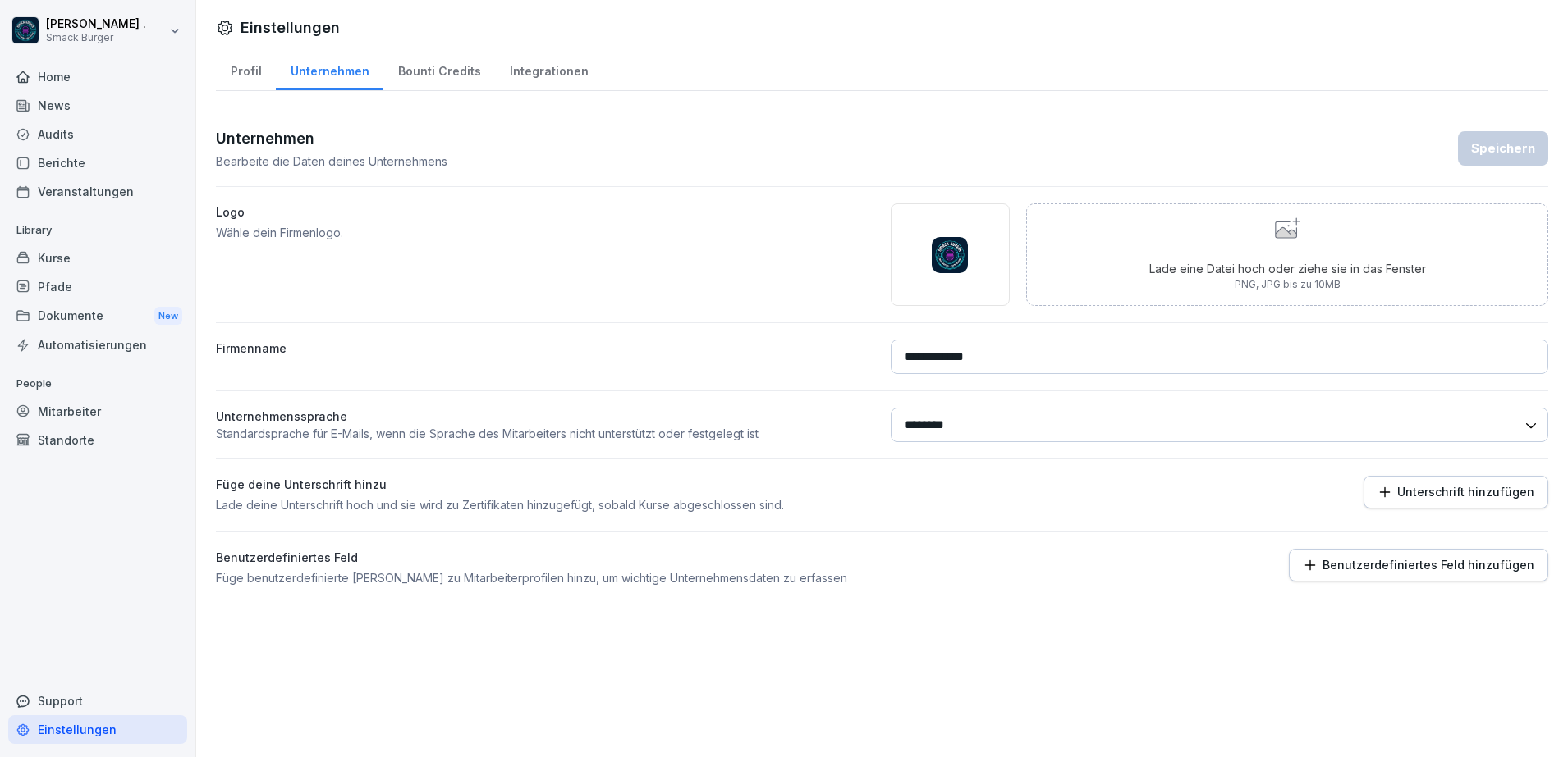
click at [1436, 502] on button "Unterschrift hinzufügen" at bounding box center [1456, 491] width 185 height 32
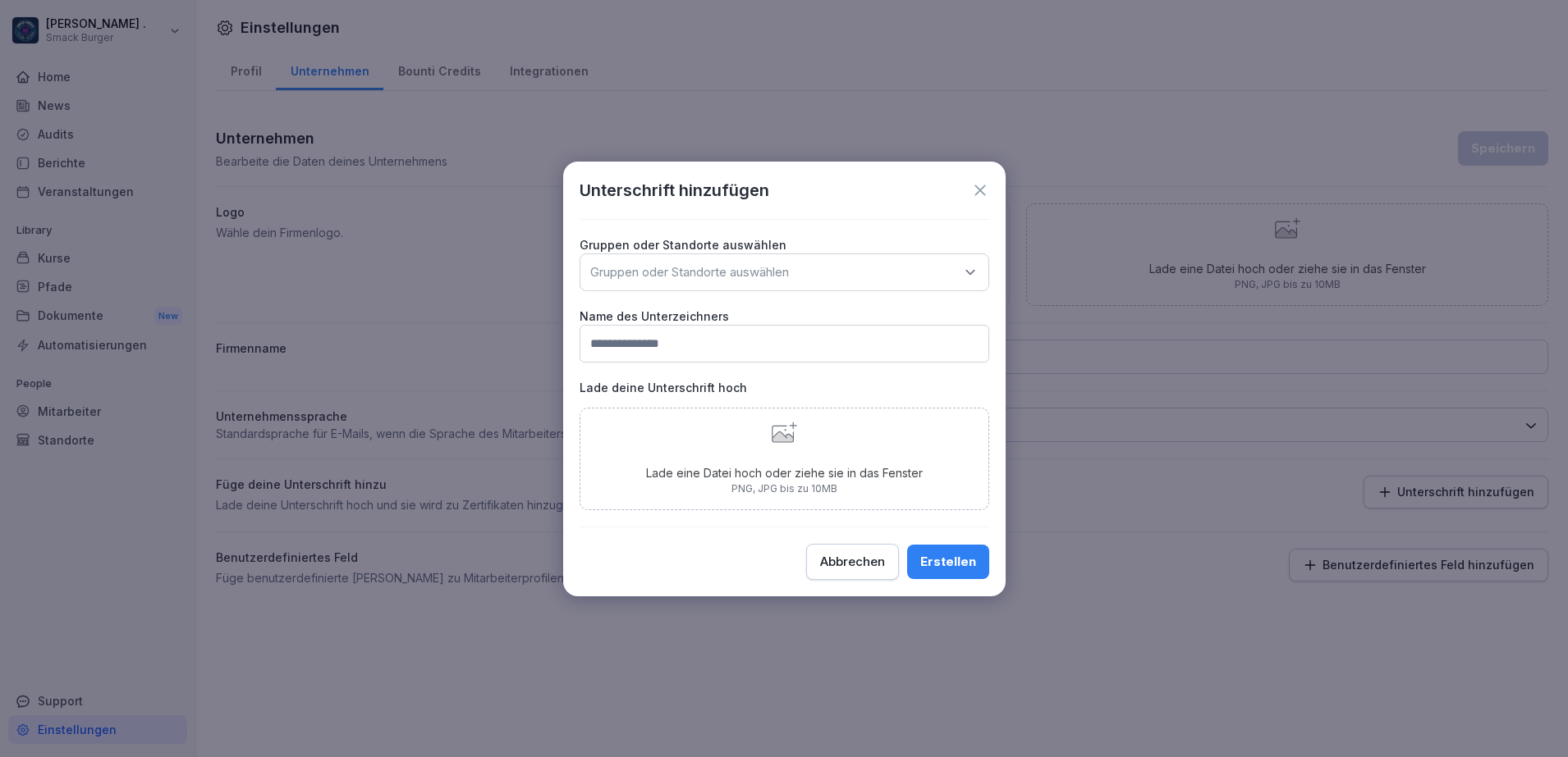
click at [984, 190] on icon at bounding box center [980, 190] width 18 height 18
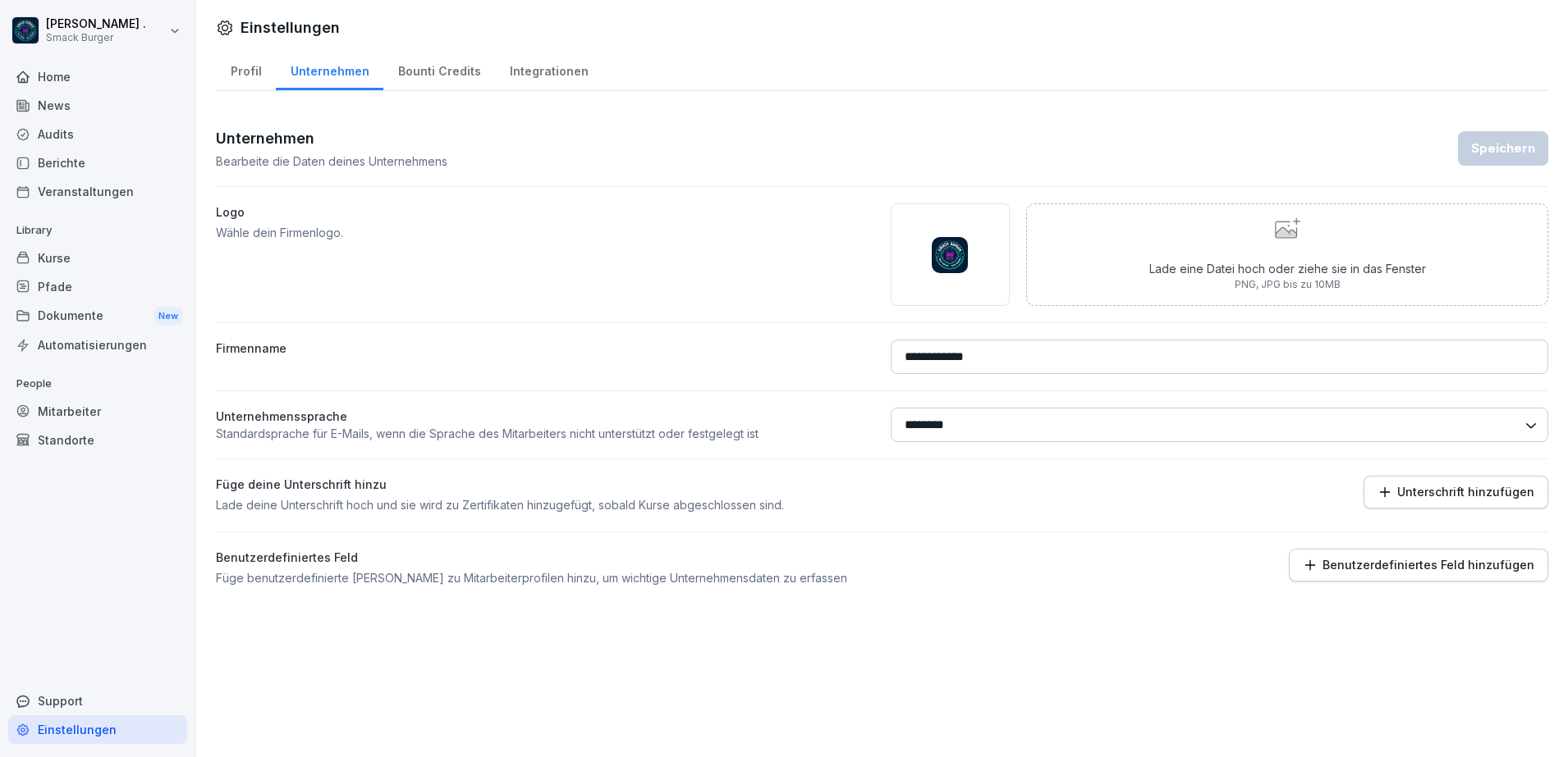
click at [1467, 501] on button "Unterschrift hinzufügen" at bounding box center [1456, 491] width 185 height 32
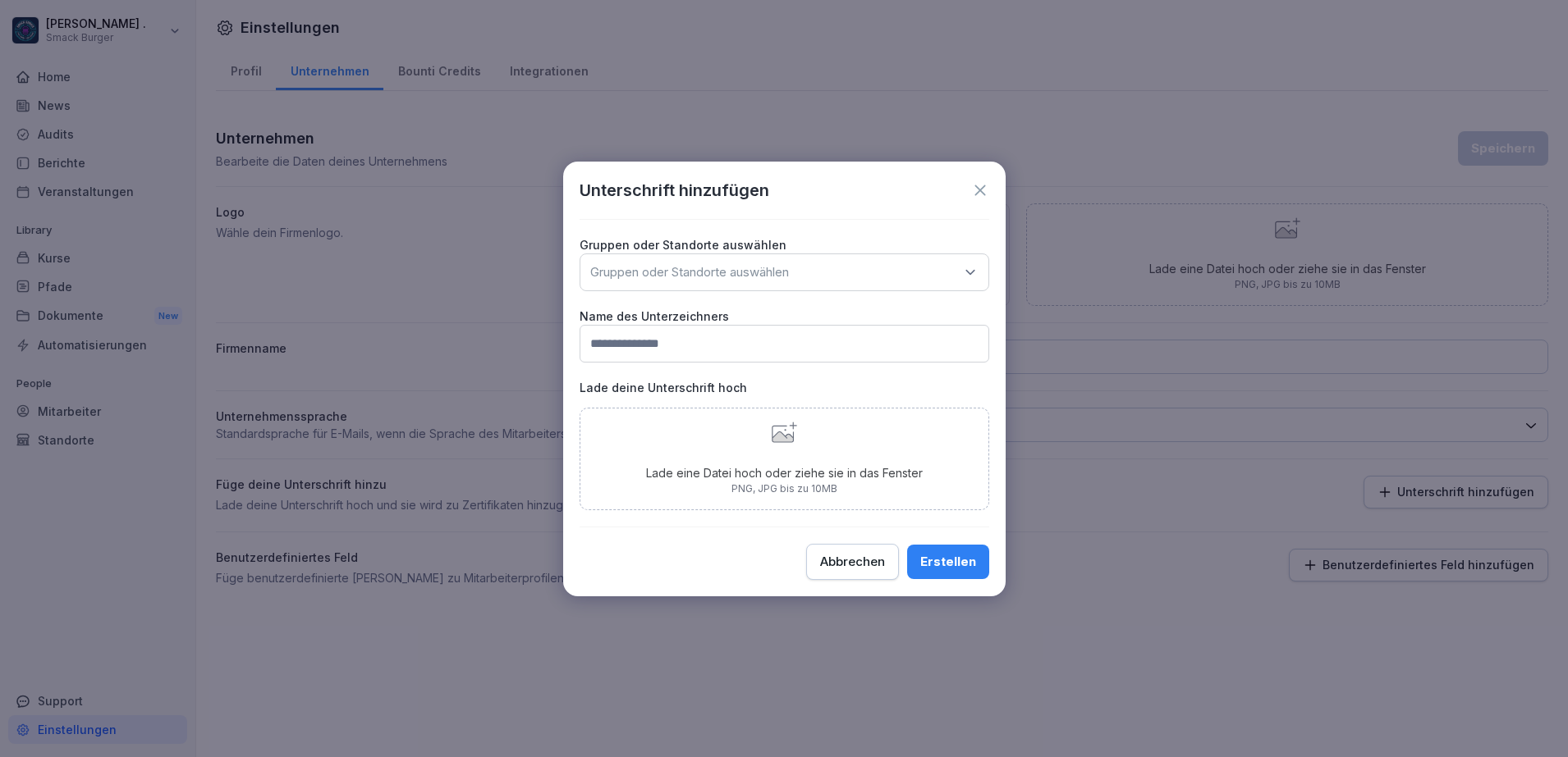
click at [953, 278] on div "Gruppen oder Standorte auswählen" at bounding box center [784, 273] width 410 height 37
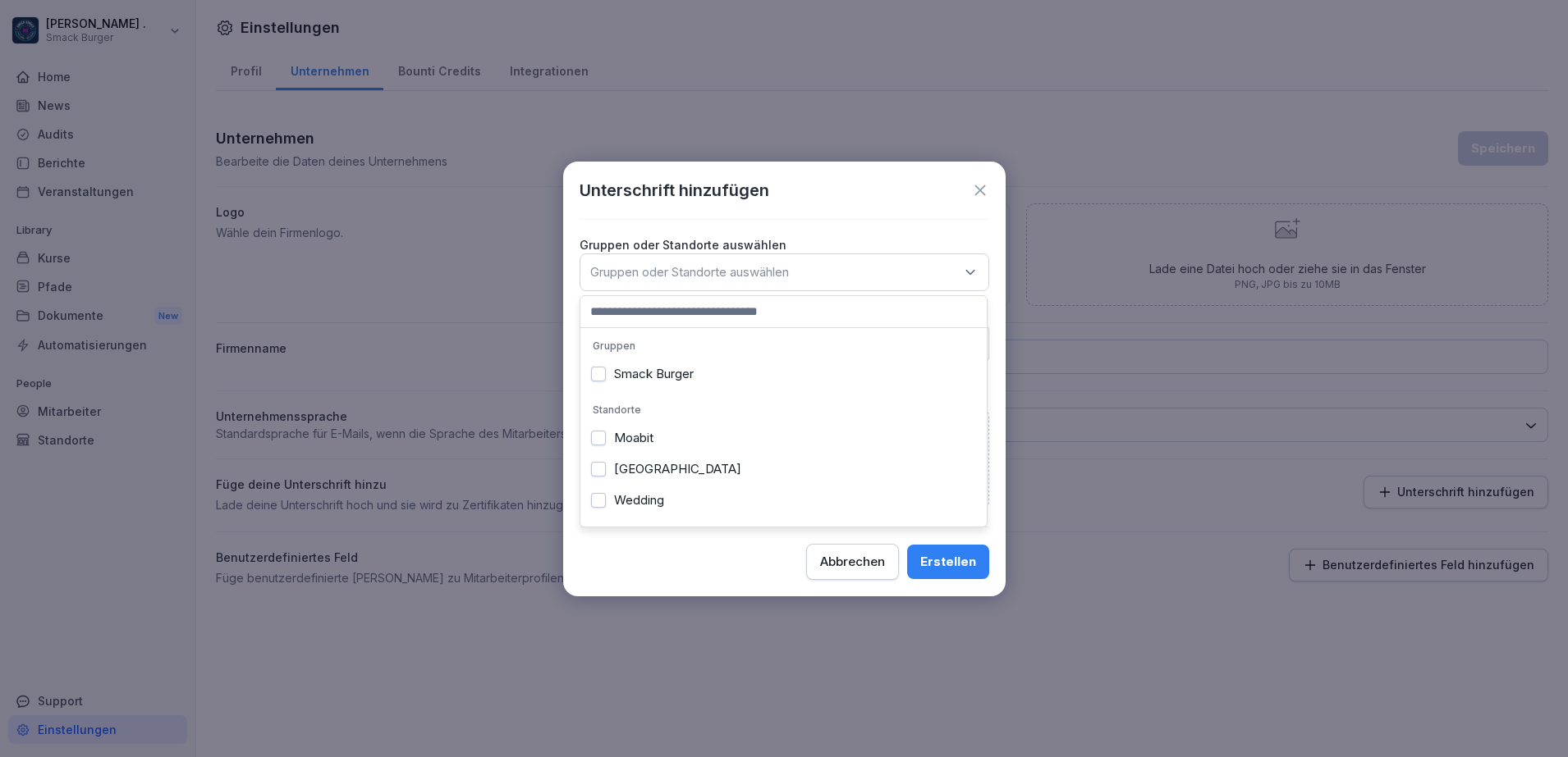
click at [689, 367] on label "Smack Burger" at bounding box center [653, 374] width 80 height 15
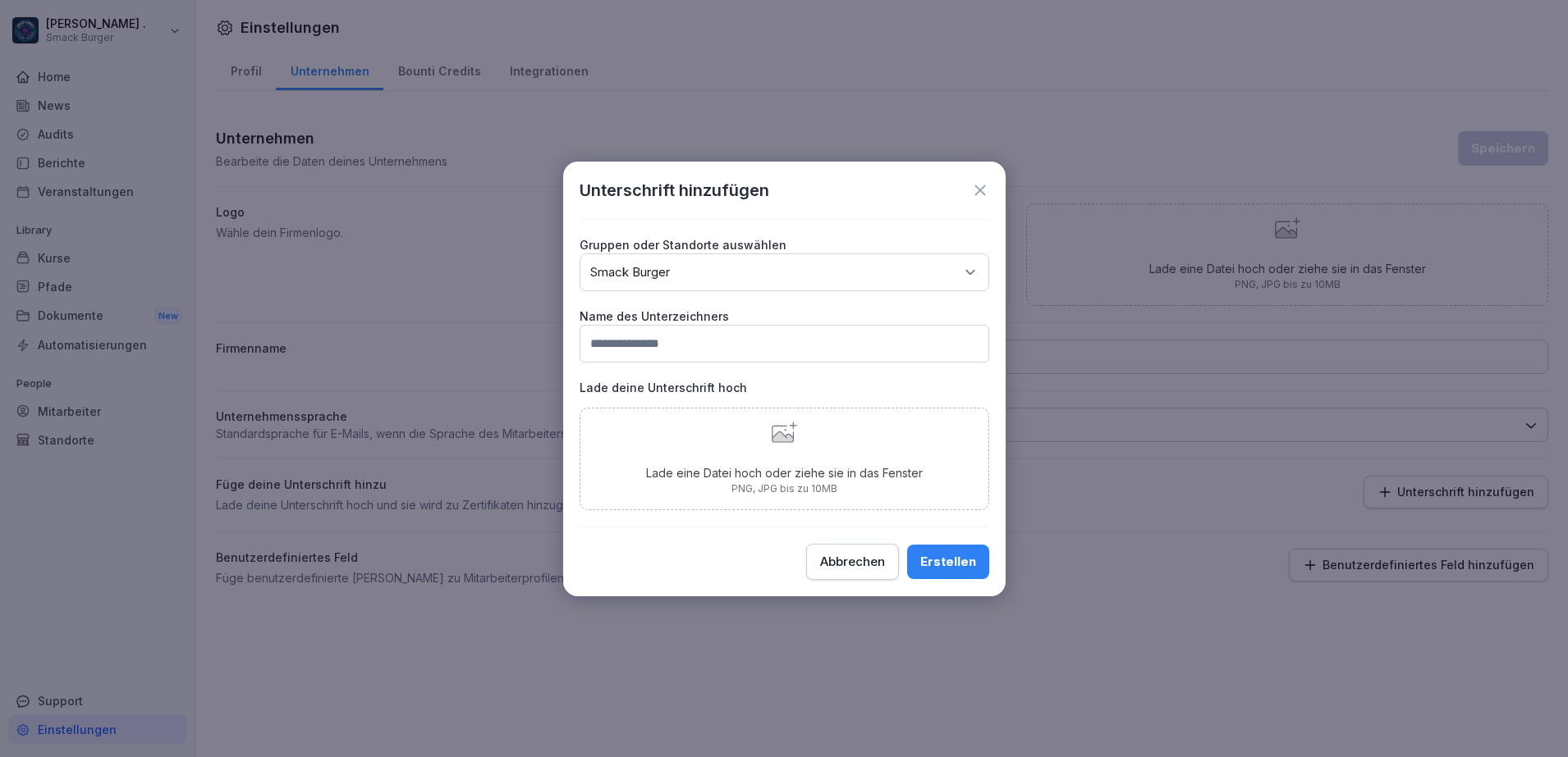
click at [945, 554] on div "Erstellen" at bounding box center [947, 562] width 56 height 18
click at [816, 431] on div "Lade eine Datei hoch oder ziehe sie in das Fenster PNG, JPG bis zu 10MB" at bounding box center [784, 459] width 277 height 75
click at [791, 354] on input "text" at bounding box center [784, 344] width 410 height 37
type input "**********"
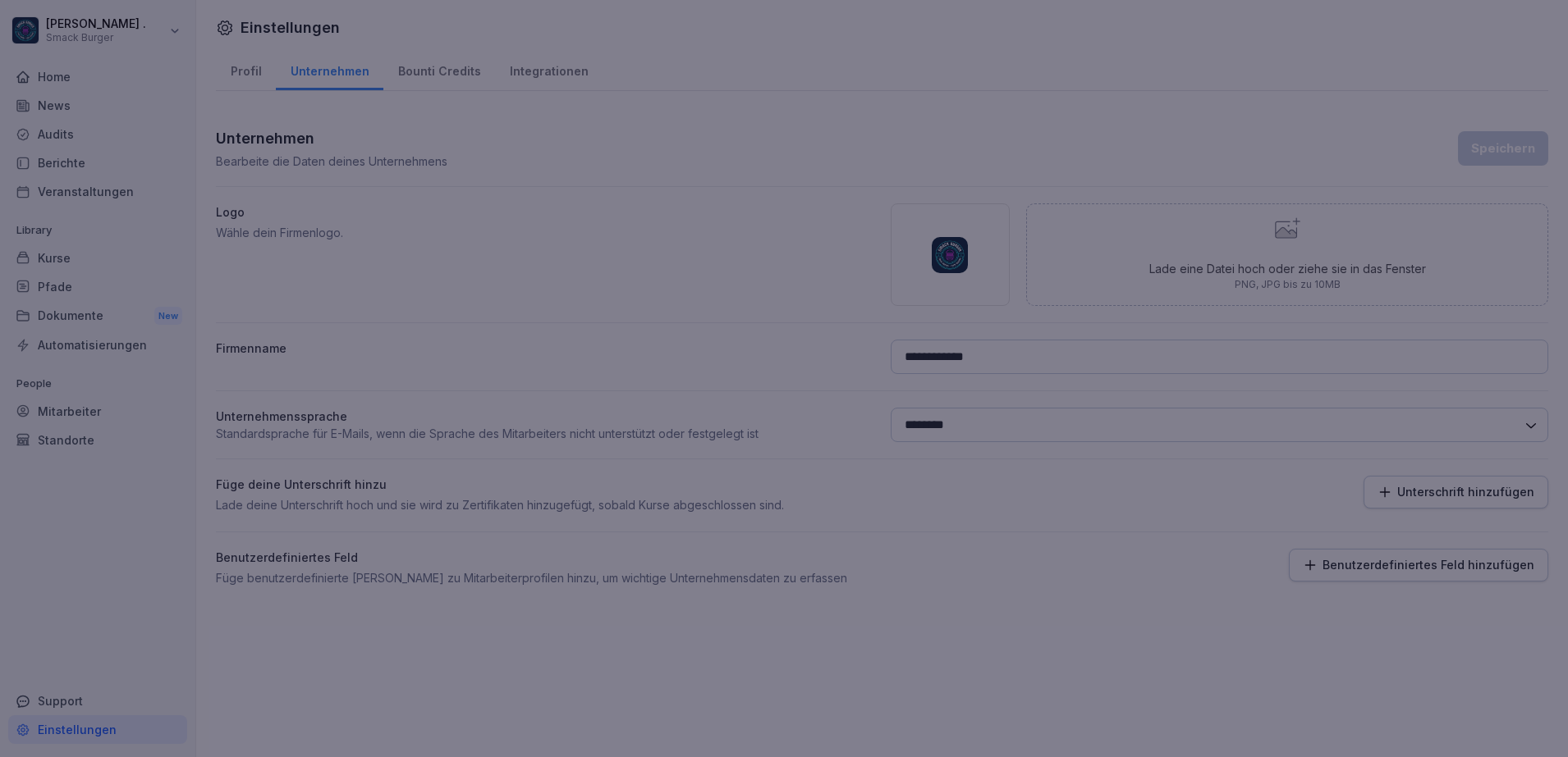
click at [1214, 656] on div at bounding box center [784, 378] width 1568 height 757
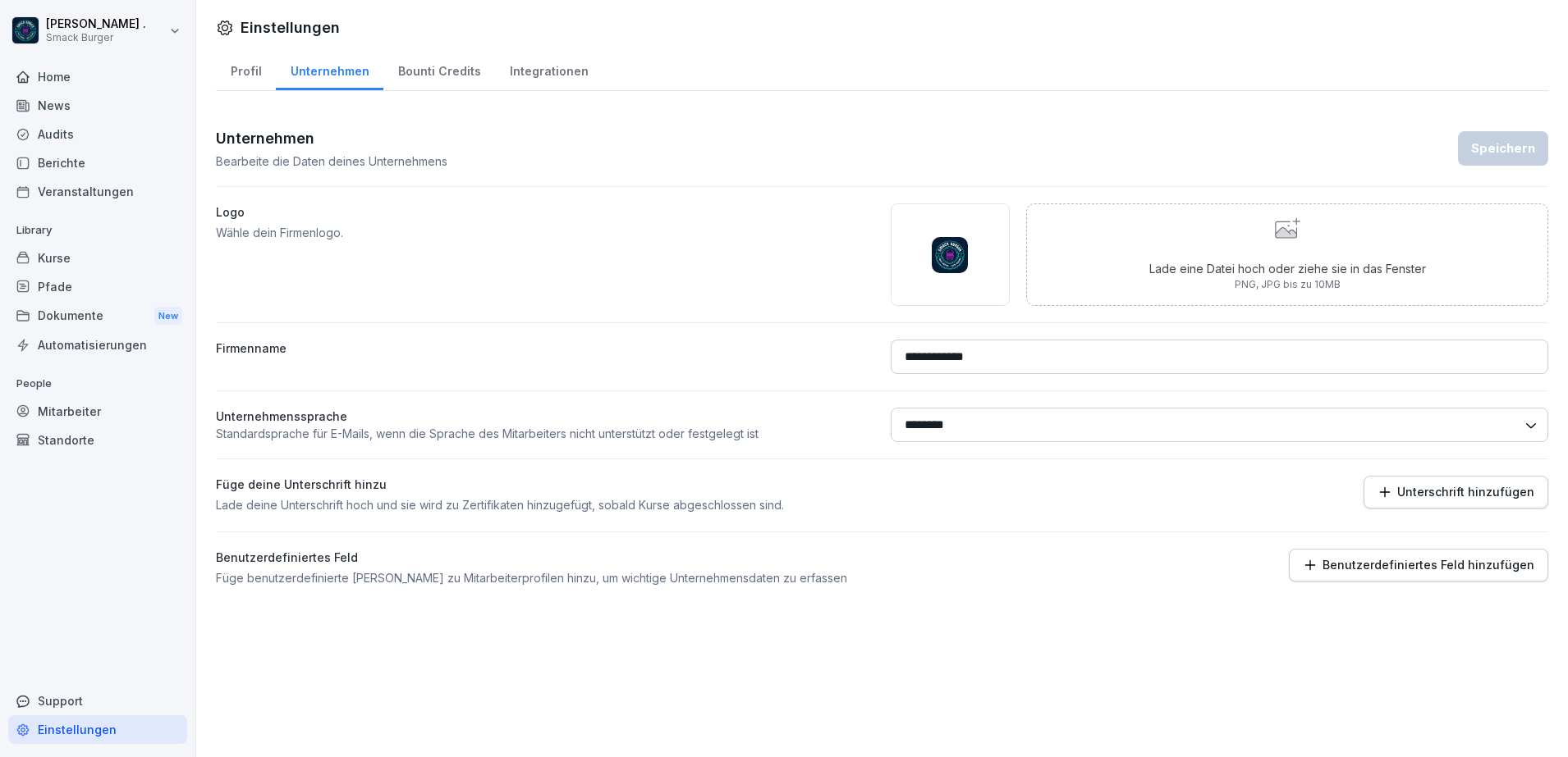
click at [1412, 499] on div "Unterschrift hinzufügen" at bounding box center [1456, 492] width 157 height 15
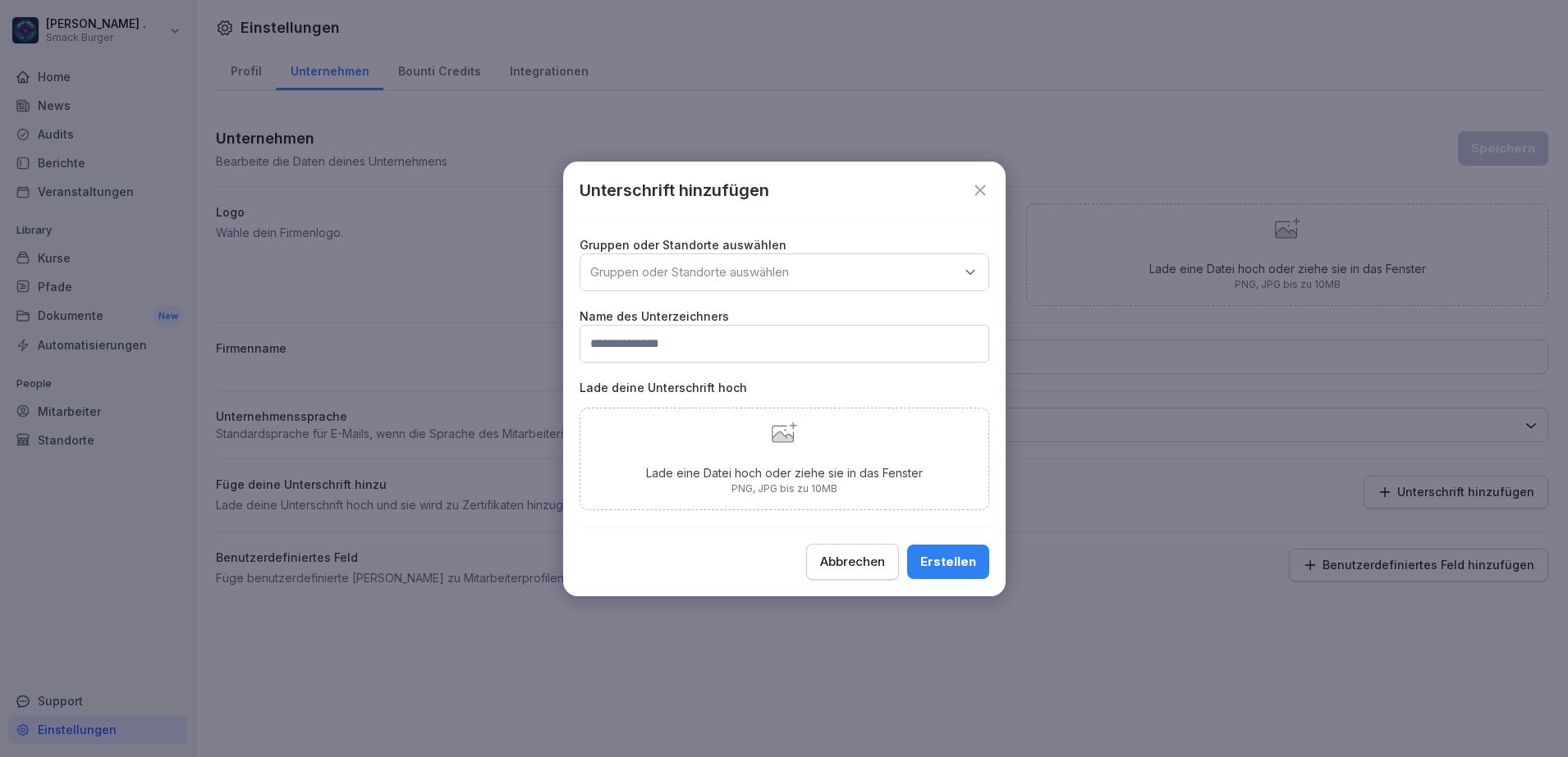
click at [982, 182] on icon at bounding box center [980, 190] width 18 height 18
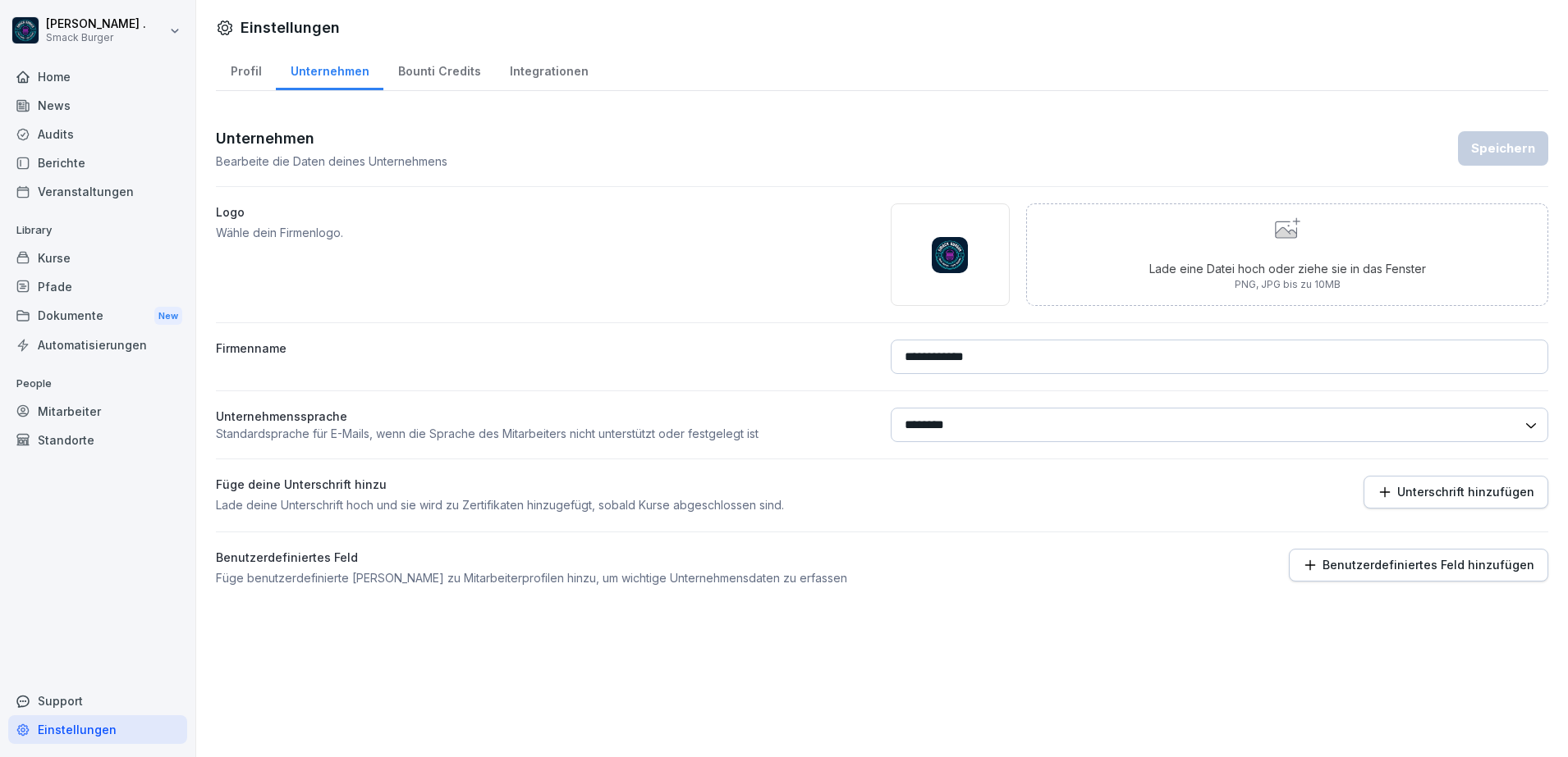
click at [1391, 556] on button "Benutzerdefiniertes Feld hinzufügen" at bounding box center [1418, 565] width 259 height 32
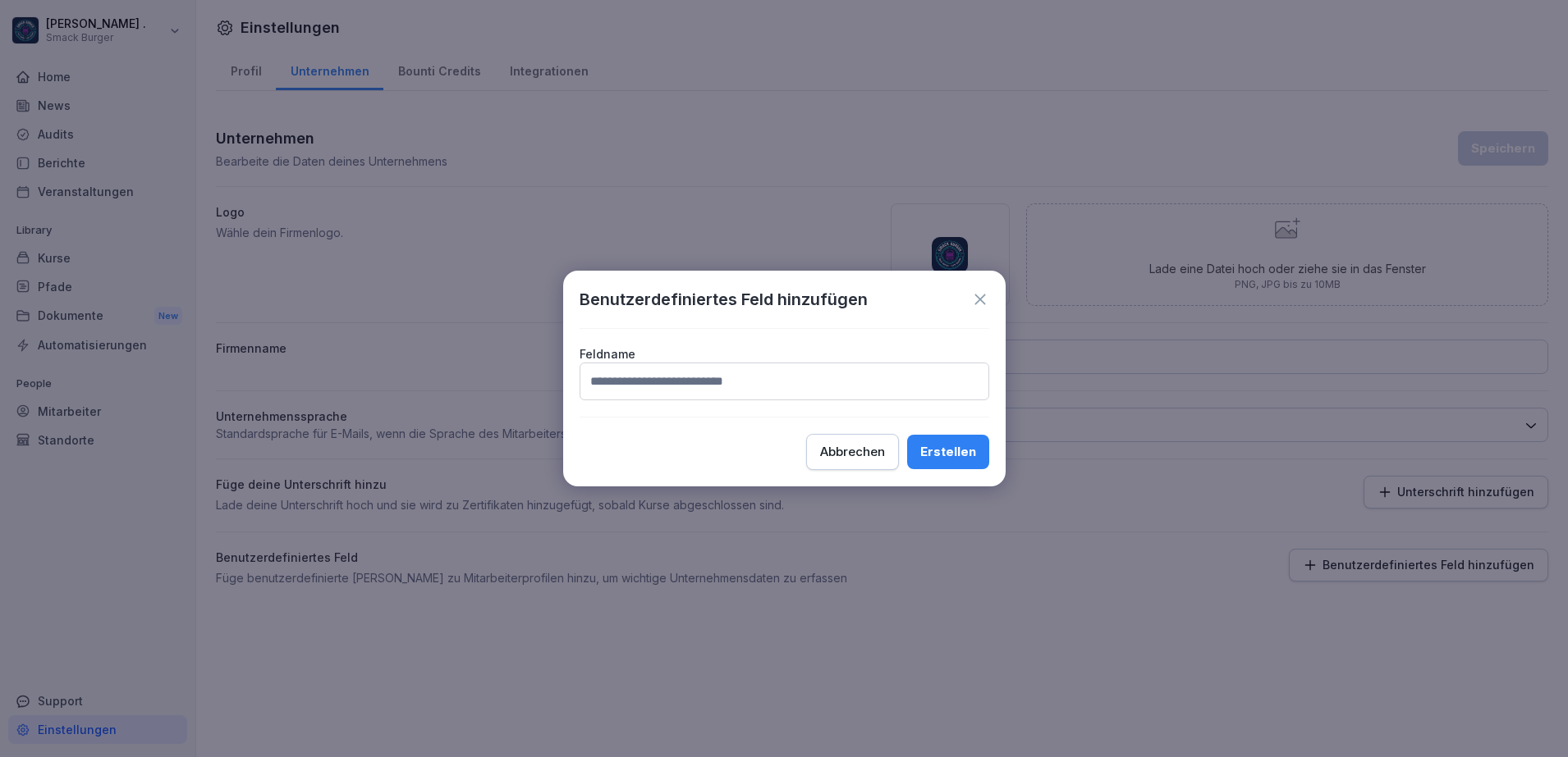
click at [875, 449] on div "Abbrechen" at bounding box center [853, 452] width 65 height 18
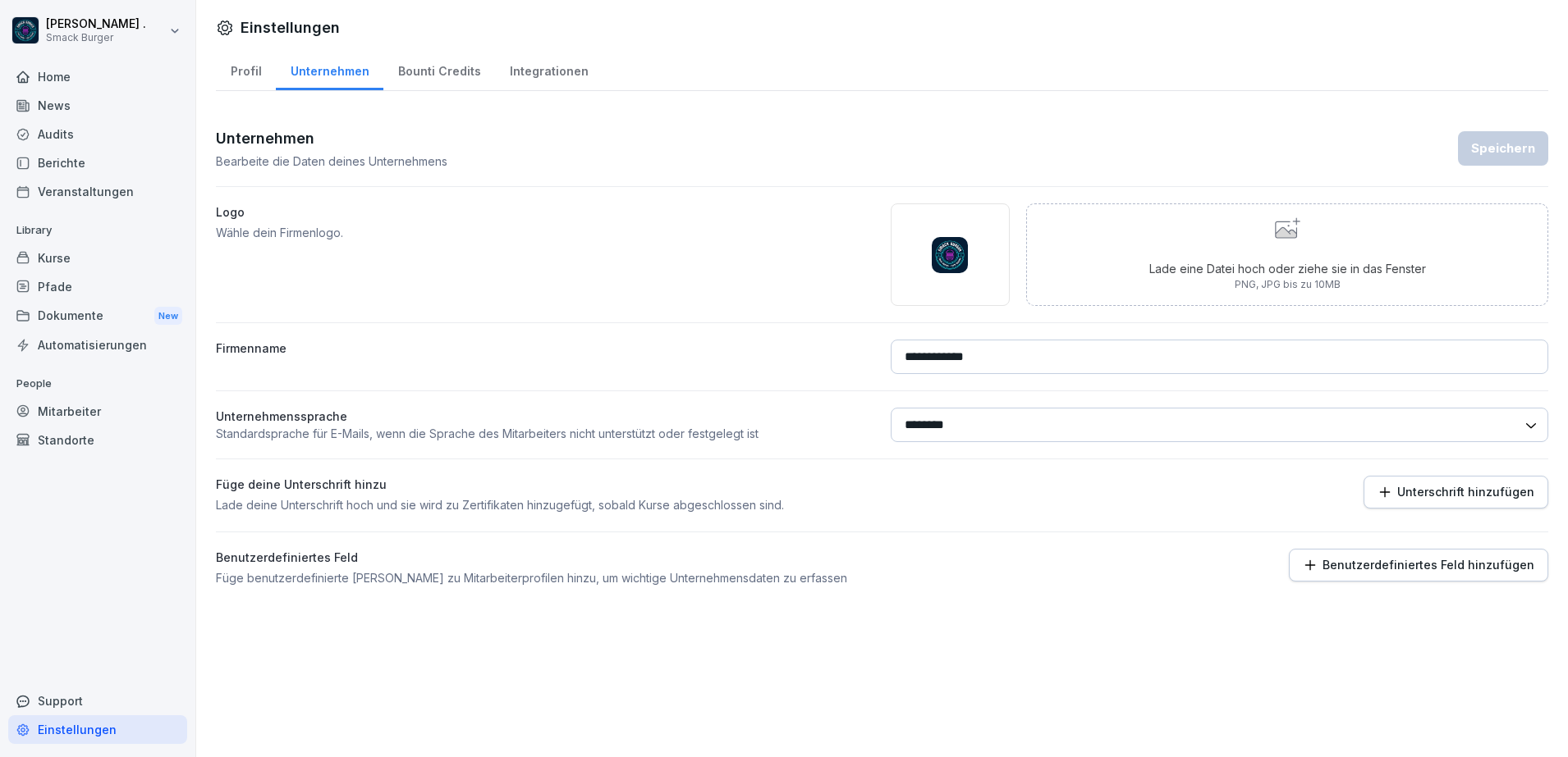
click at [1025, 638] on div at bounding box center [882, 622] width 1333 height 37
click at [431, 77] on div "Bounti Credits" at bounding box center [438, 69] width 111 height 42
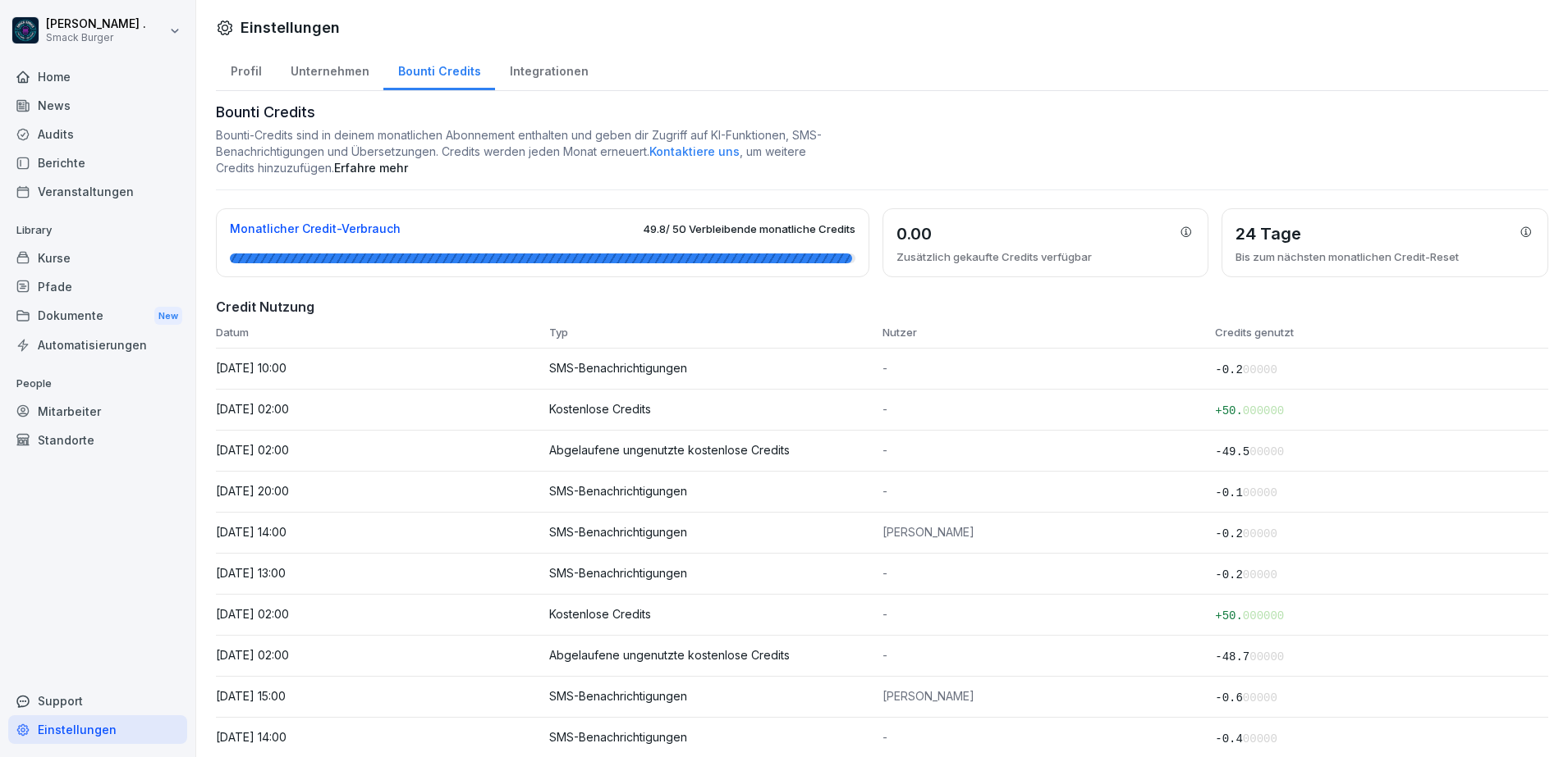
click at [541, 75] on div "Integrationen" at bounding box center [549, 69] width 107 height 42
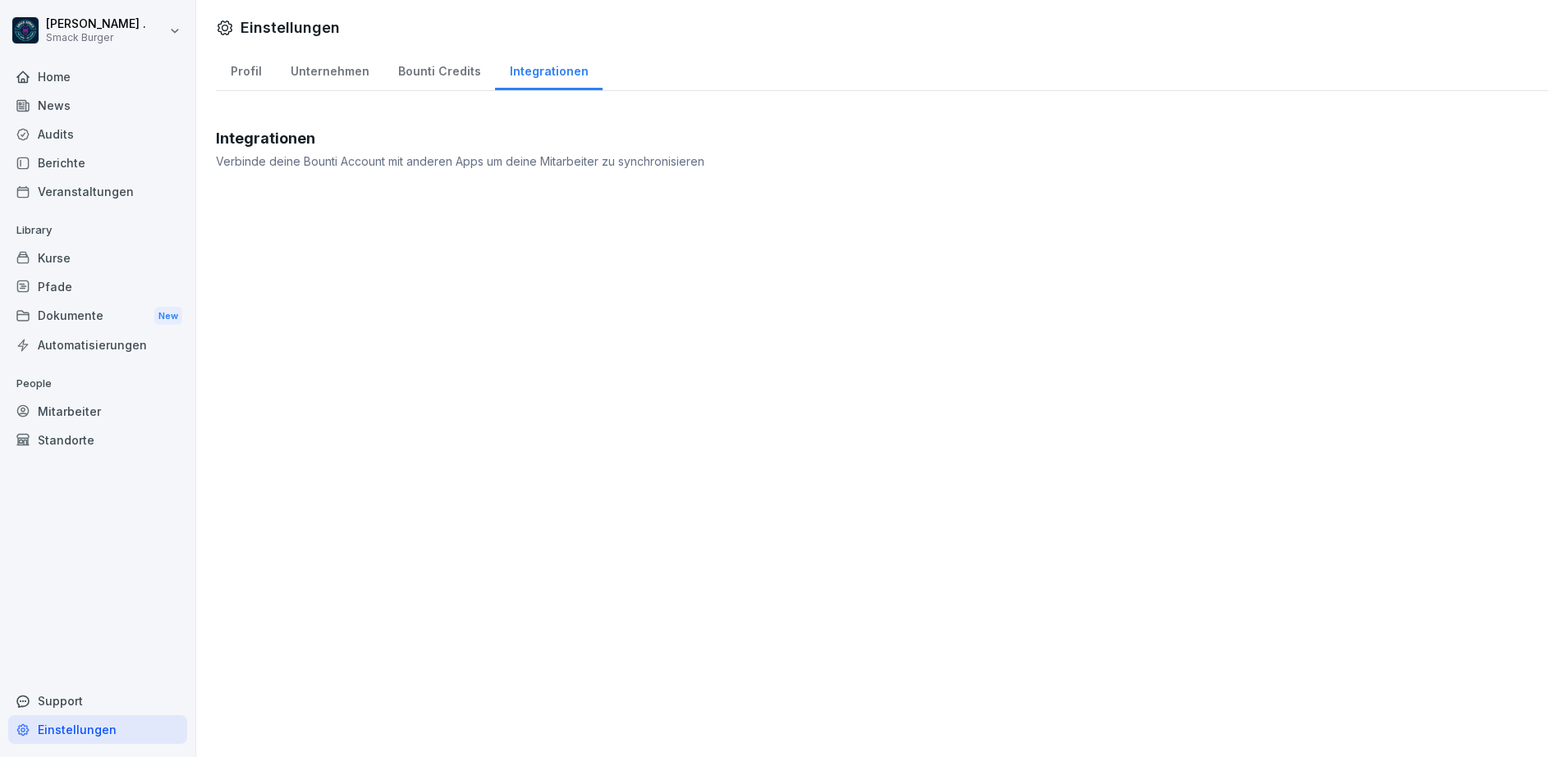
click at [444, 67] on div "Bounti Credits" at bounding box center [438, 69] width 111 height 42
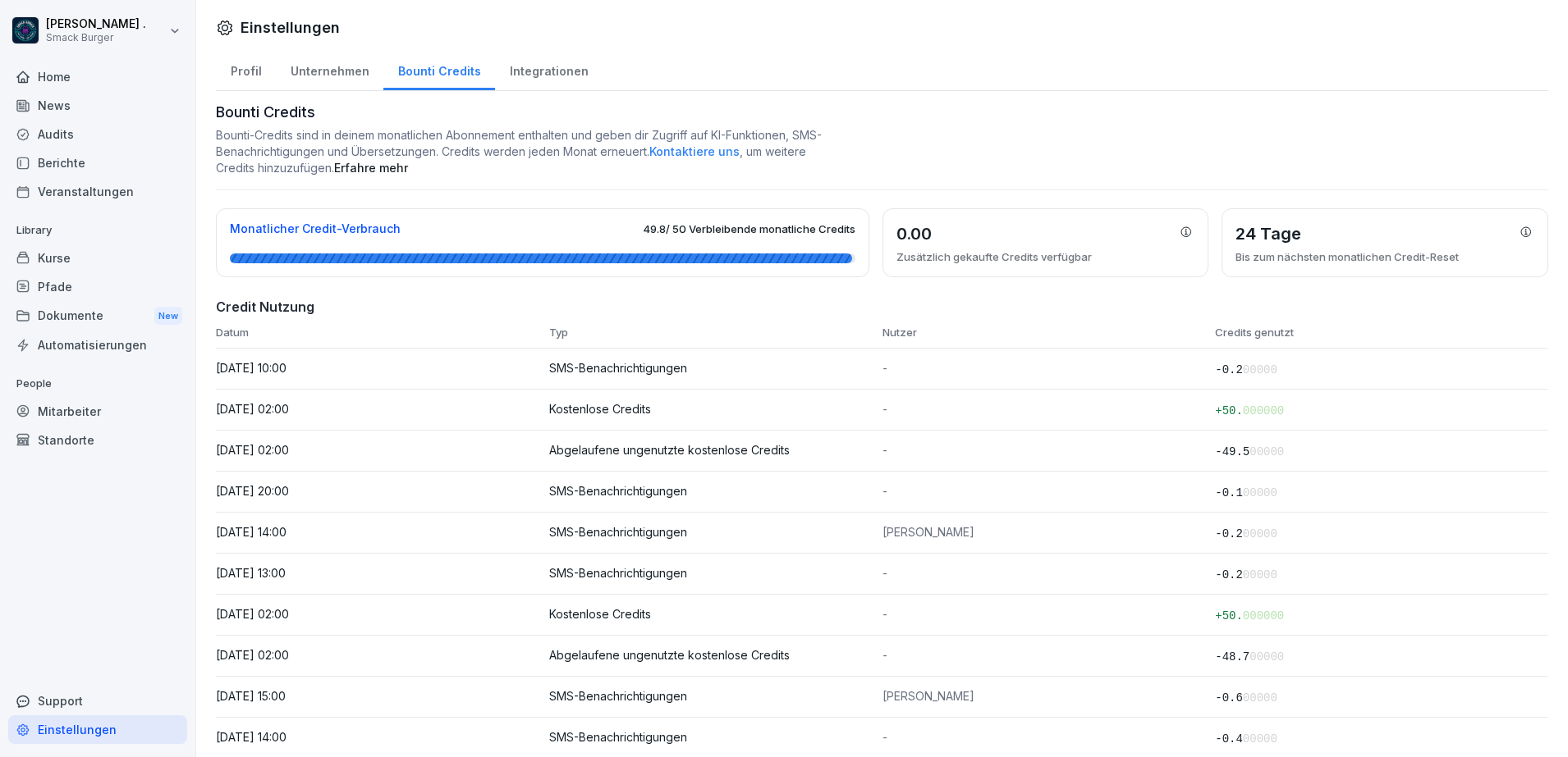
click at [997, 115] on h1 "Bounti Credits" at bounding box center [882, 112] width 1333 height 23
click at [344, 83] on div "Unternehmen" at bounding box center [329, 69] width 107 height 42
select select "**"
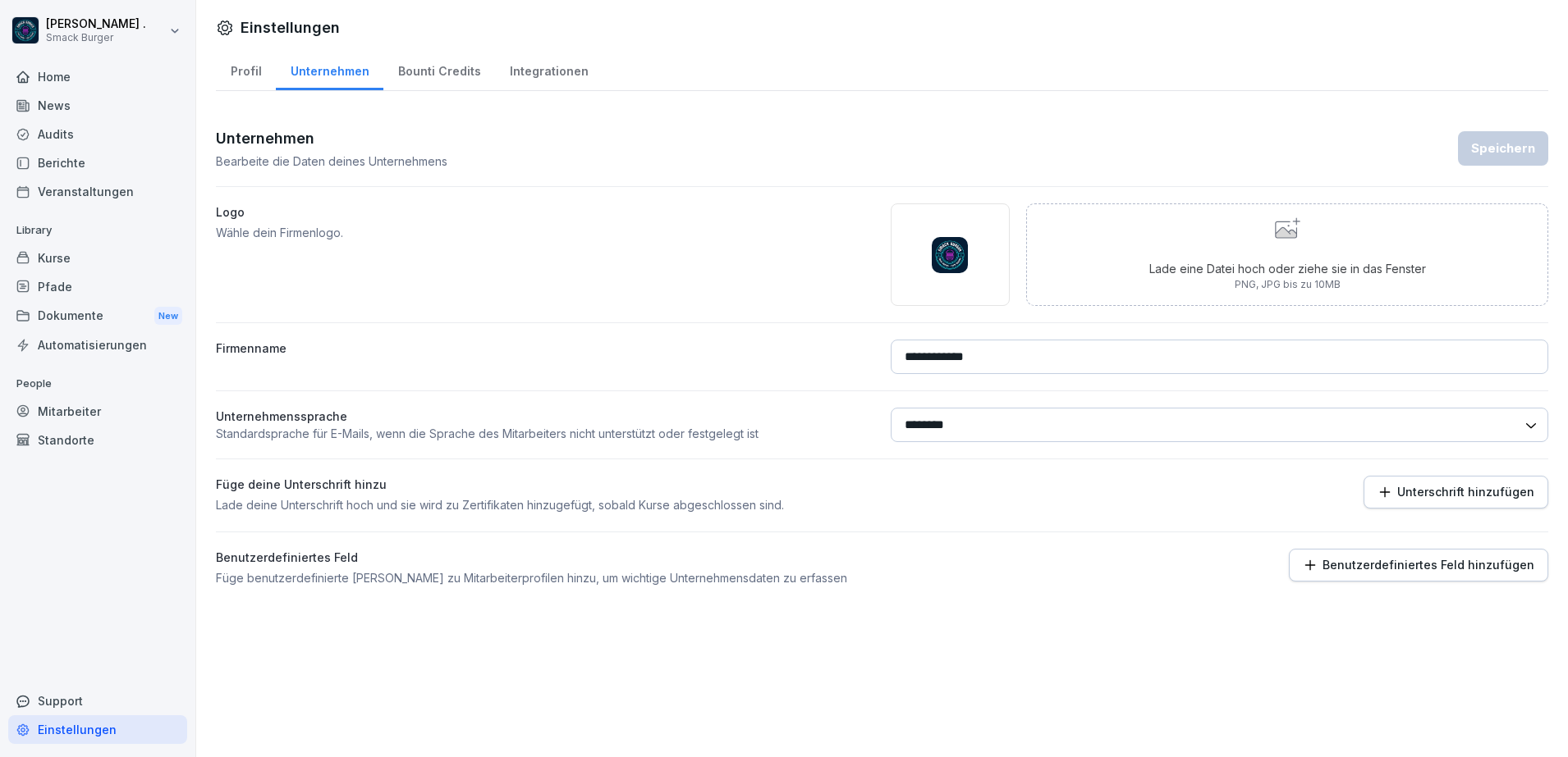
click at [265, 73] on div "Profil" at bounding box center [245, 69] width 60 height 42
select select "**"
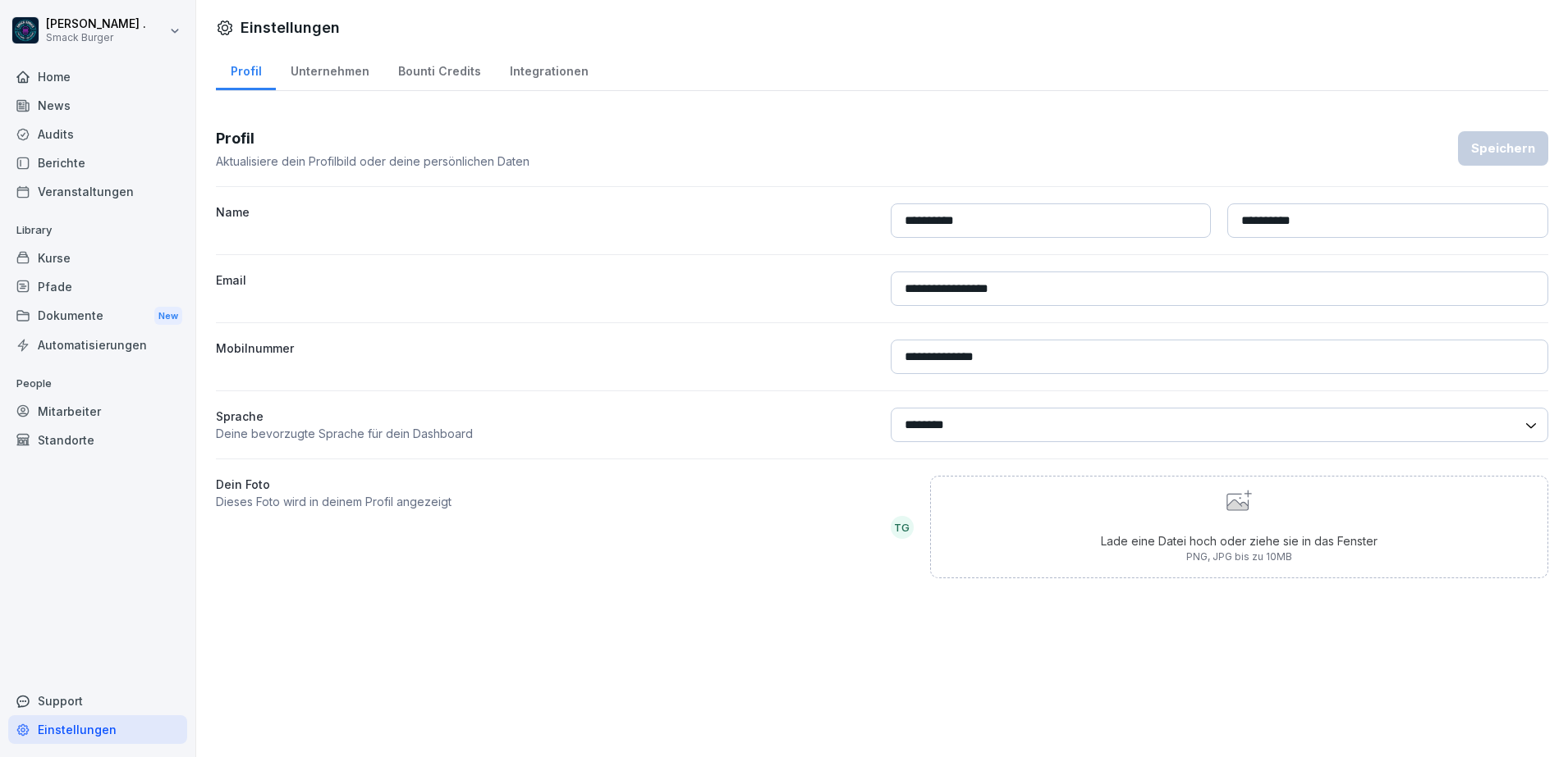
click at [892, 528] on div "TG" at bounding box center [901, 527] width 23 height 23
click at [72, 162] on div "Berichte" at bounding box center [98, 162] width 179 height 29
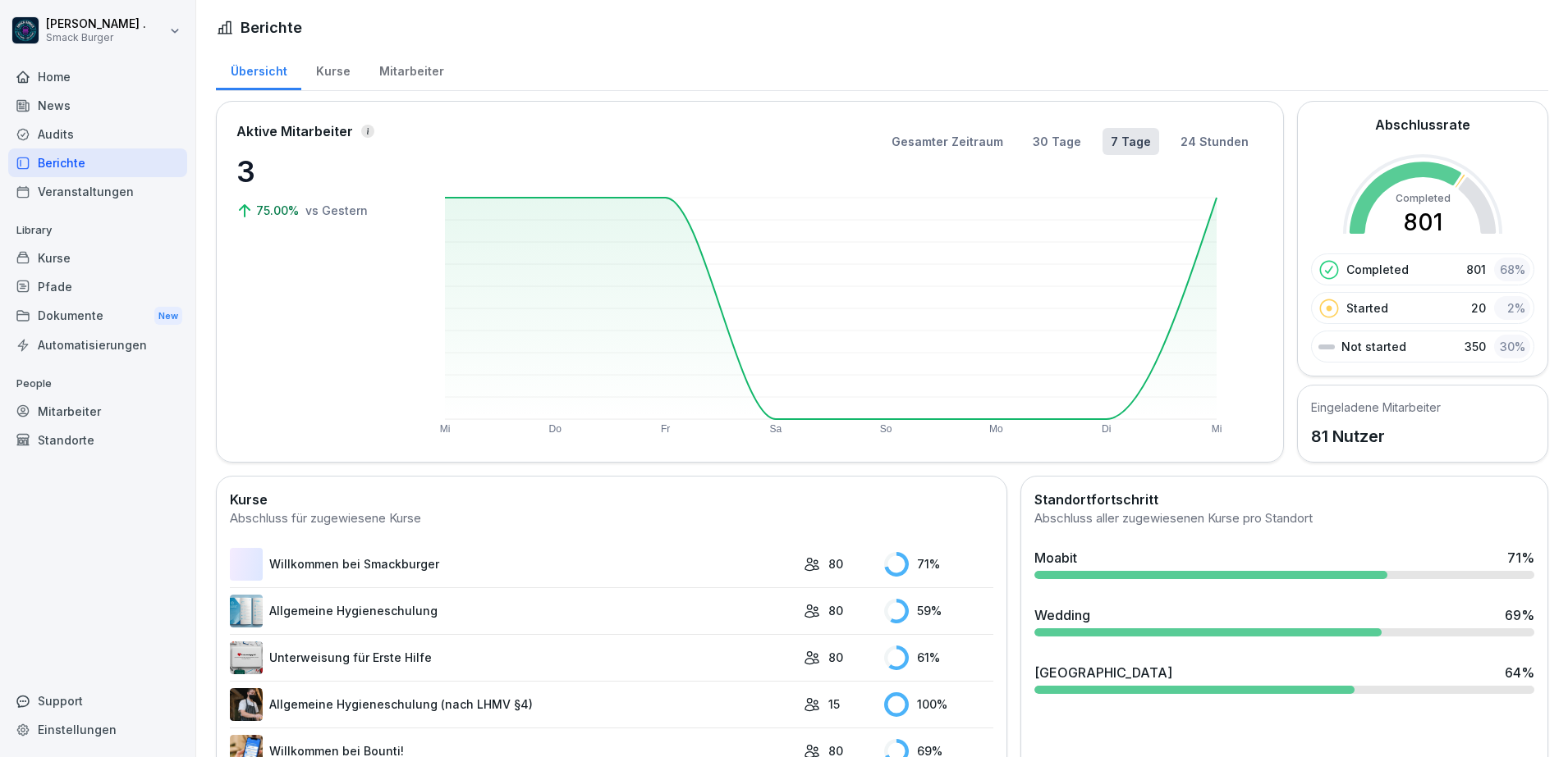
click at [377, 567] on link "Willkommen bei Smackburger" at bounding box center [512, 564] width 565 height 32
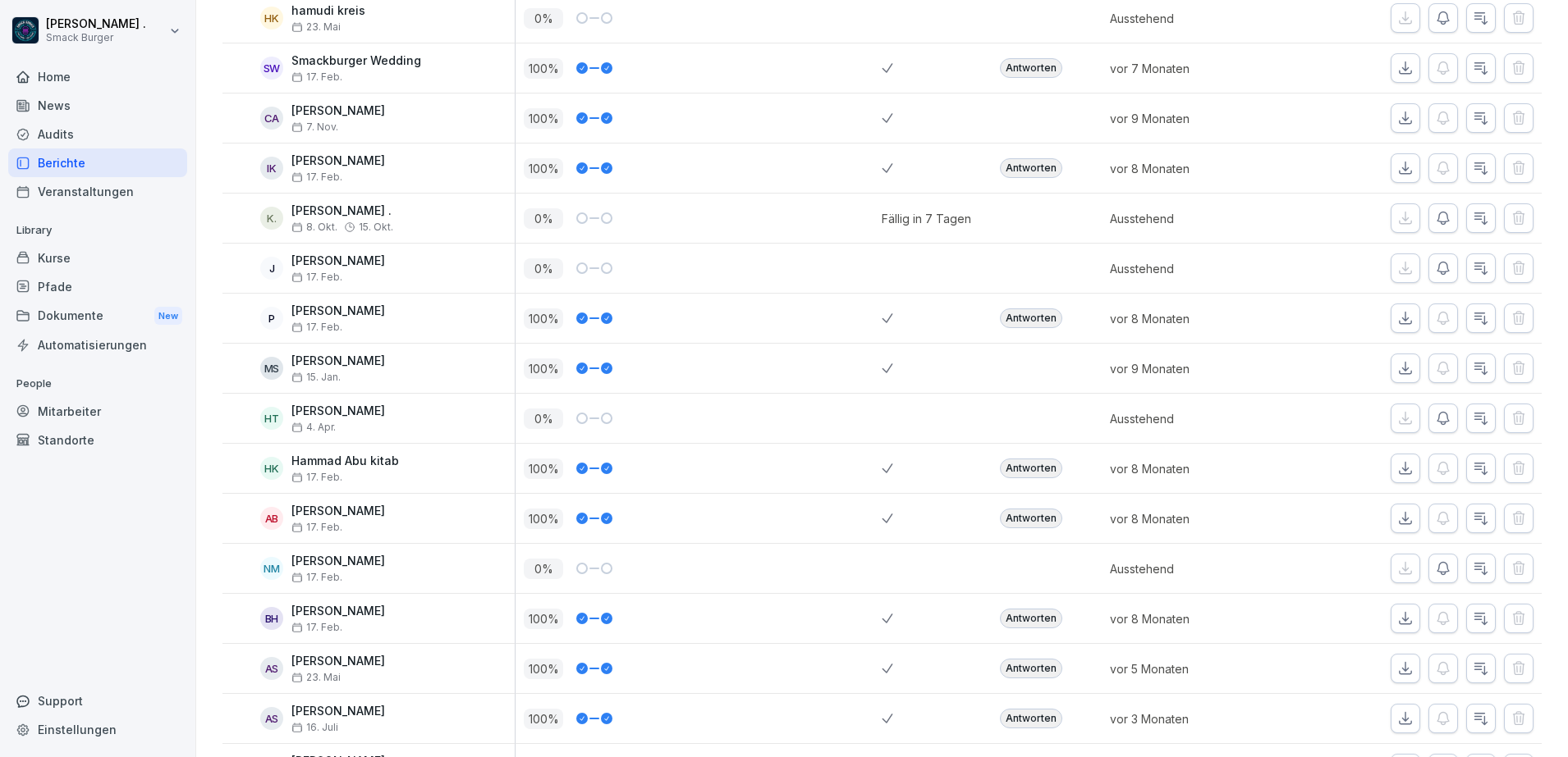
scroll to position [923, 0]
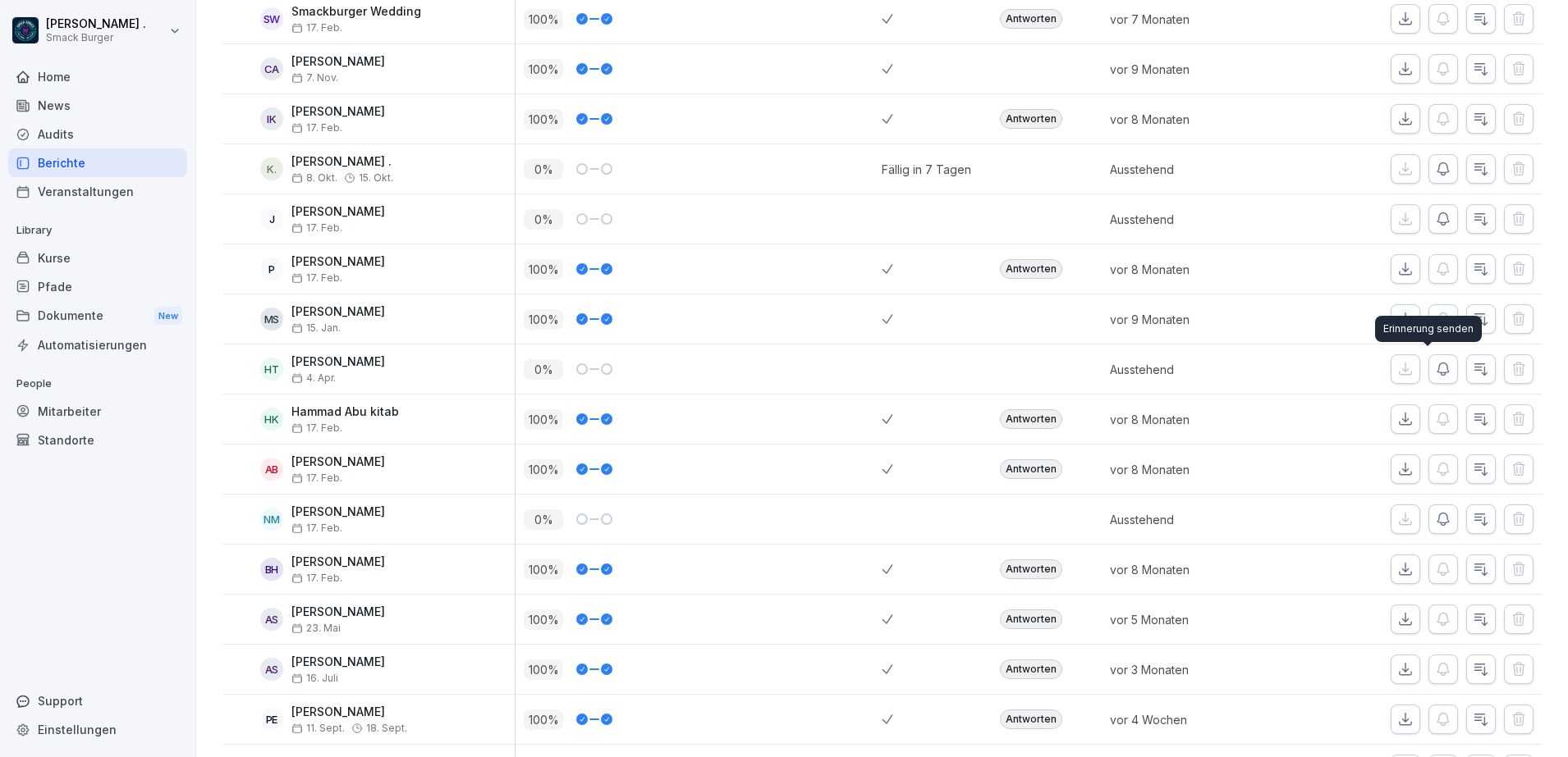
click at [1435, 372] on icon "button" at bounding box center [1443, 369] width 17 height 17
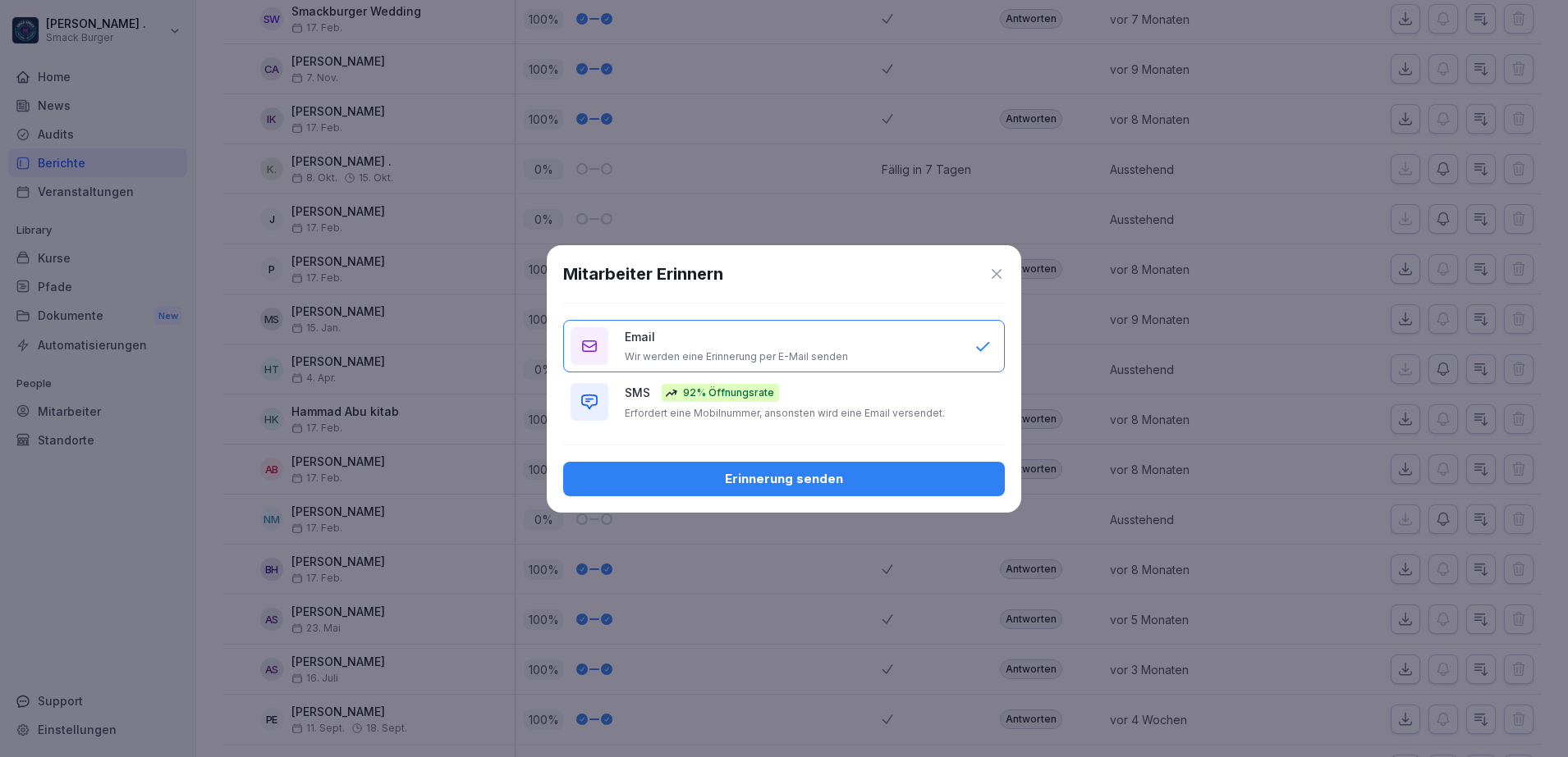
click at [708, 480] on div "Erinnerung senden" at bounding box center [784, 479] width 416 height 18
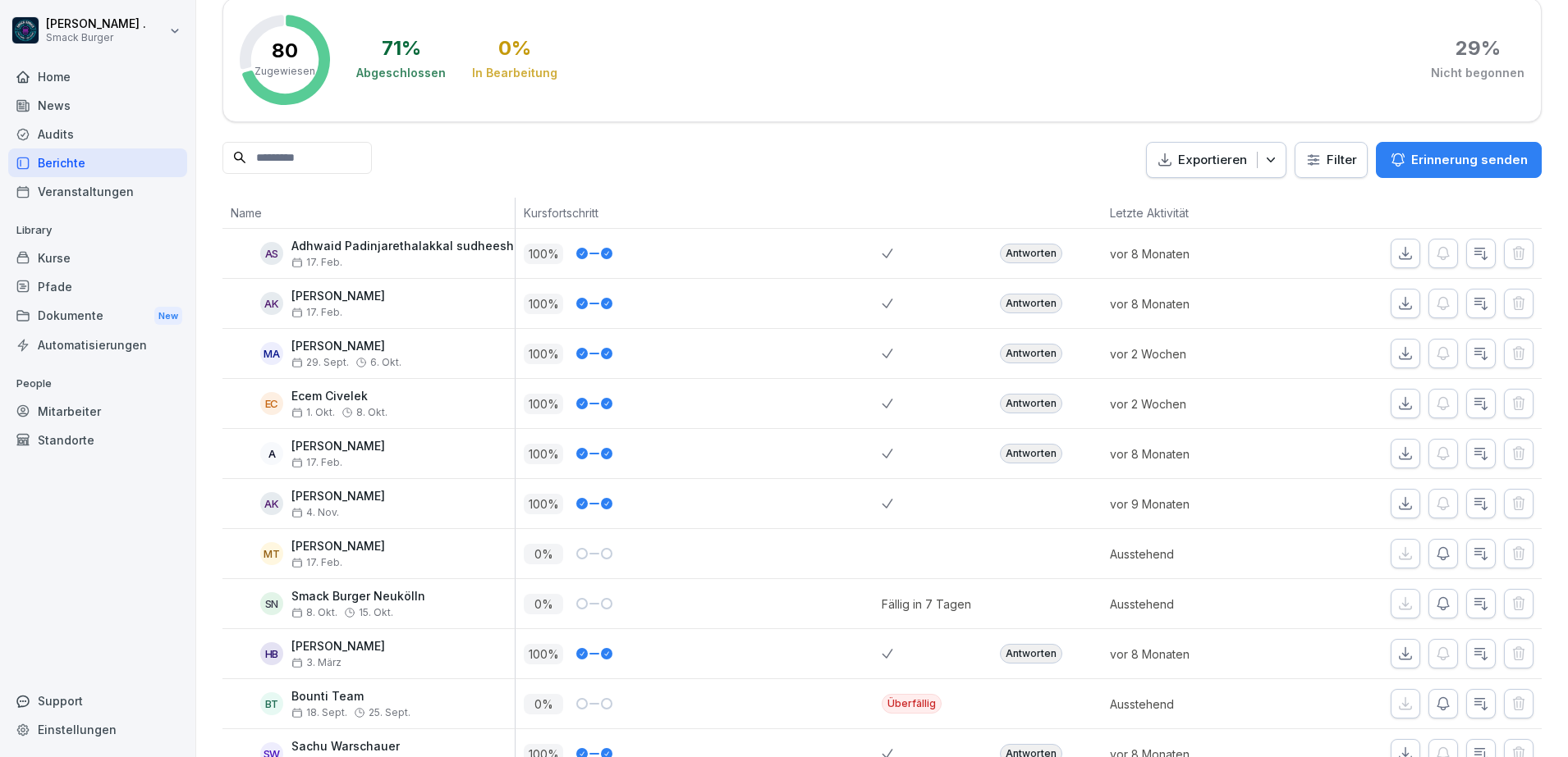
scroll to position [0, 0]
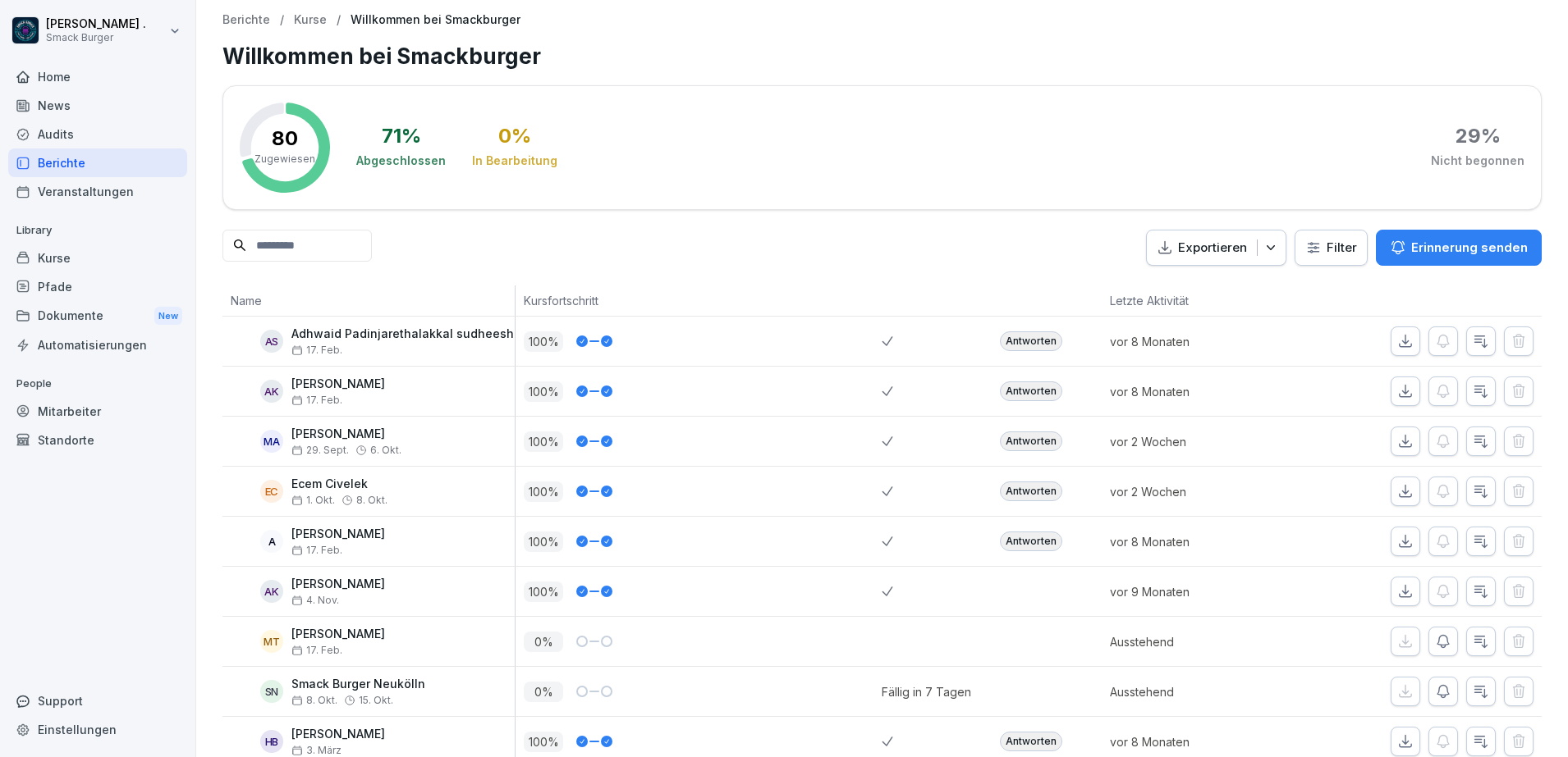
click at [67, 34] on html "[PERSON_NAME] . Smack Burger Home News Audits Berichte Veranstaltungen Library …" at bounding box center [784, 378] width 1568 height 757
click at [747, 52] on html "[PERSON_NAME] . Smack Burger Home News Audits Berichte Veranstaltungen Library …" at bounding box center [784, 378] width 1568 height 757
